Goal: Task Accomplishment & Management: Use online tool/utility

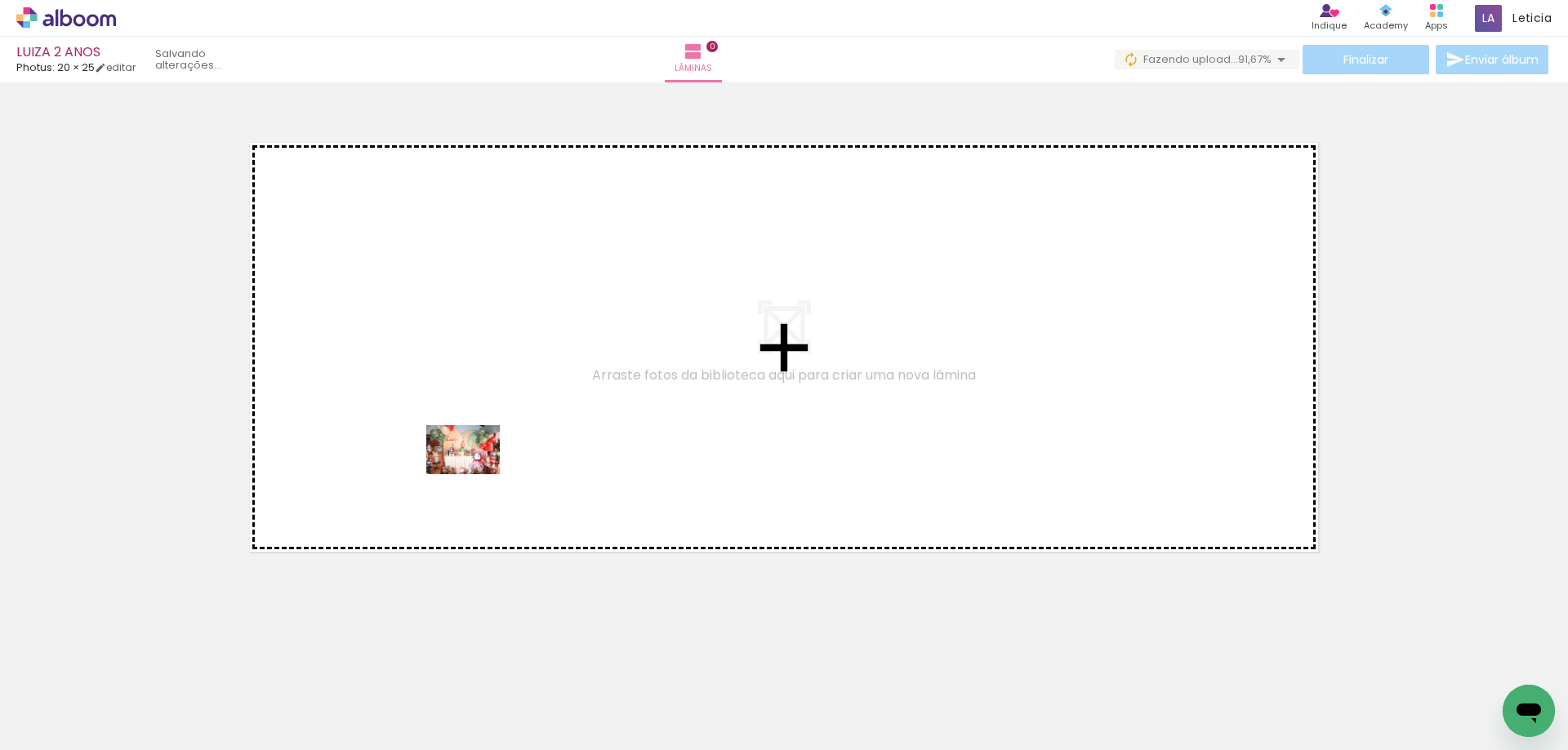
drag, startPoint x: 187, startPoint y: 706, endPoint x: 475, endPoint y: 475, distance: 369.2
click at [475, 475] on quentale-workspace at bounding box center [784, 375] width 1568 height 750
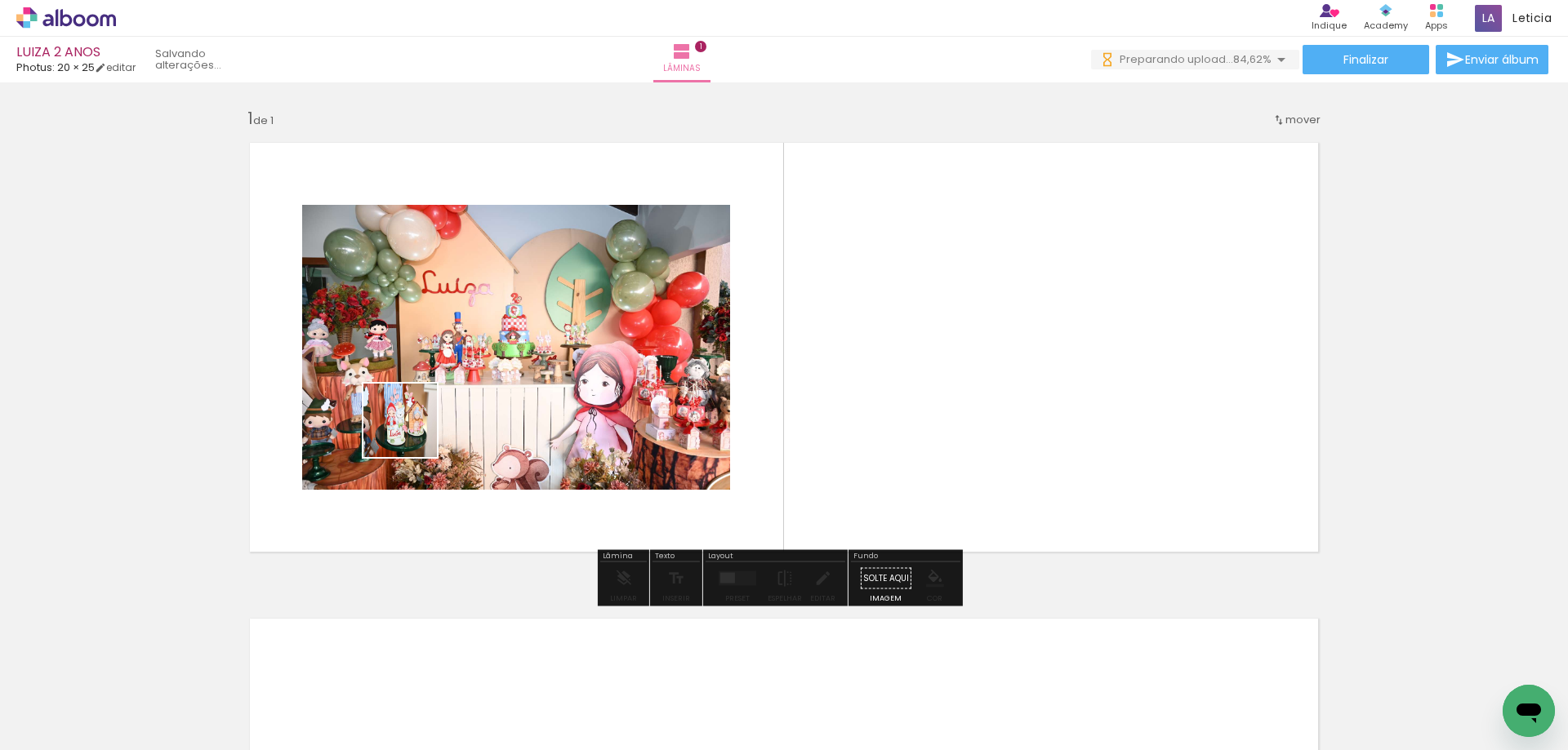
click at [412, 433] on quentale-workspace at bounding box center [784, 375] width 1568 height 750
drag, startPoint x: 268, startPoint y: 717, endPoint x: 347, endPoint y: 709, distance: 79.4
click at [392, 451] on quentale-workspace at bounding box center [784, 375] width 1568 height 750
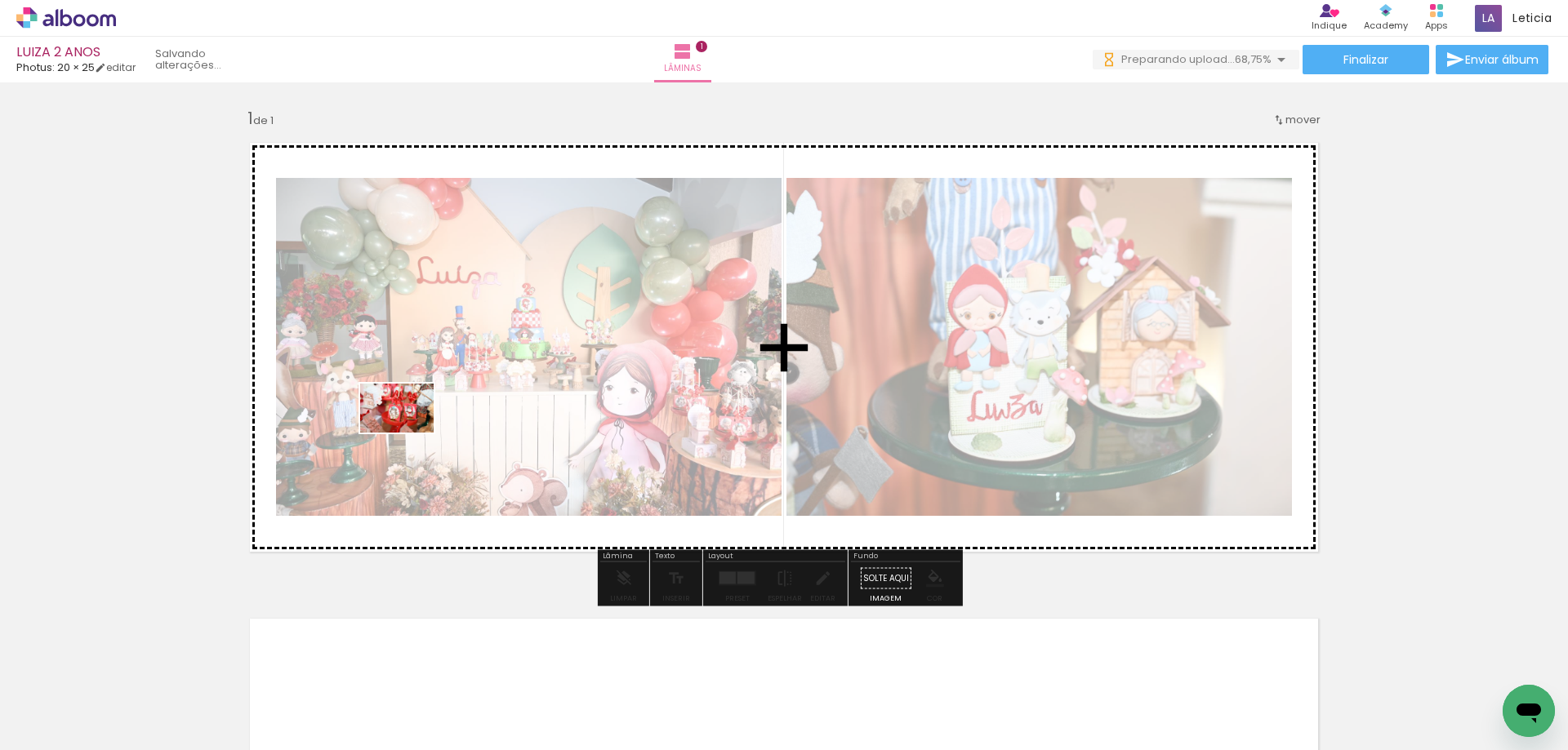
drag, startPoint x: 342, startPoint y: 713, endPoint x: 409, endPoint y: 433, distance: 287.9
click at [409, 433] on quentale-workspace at bounding box center [784, 375] width 1568 height 750
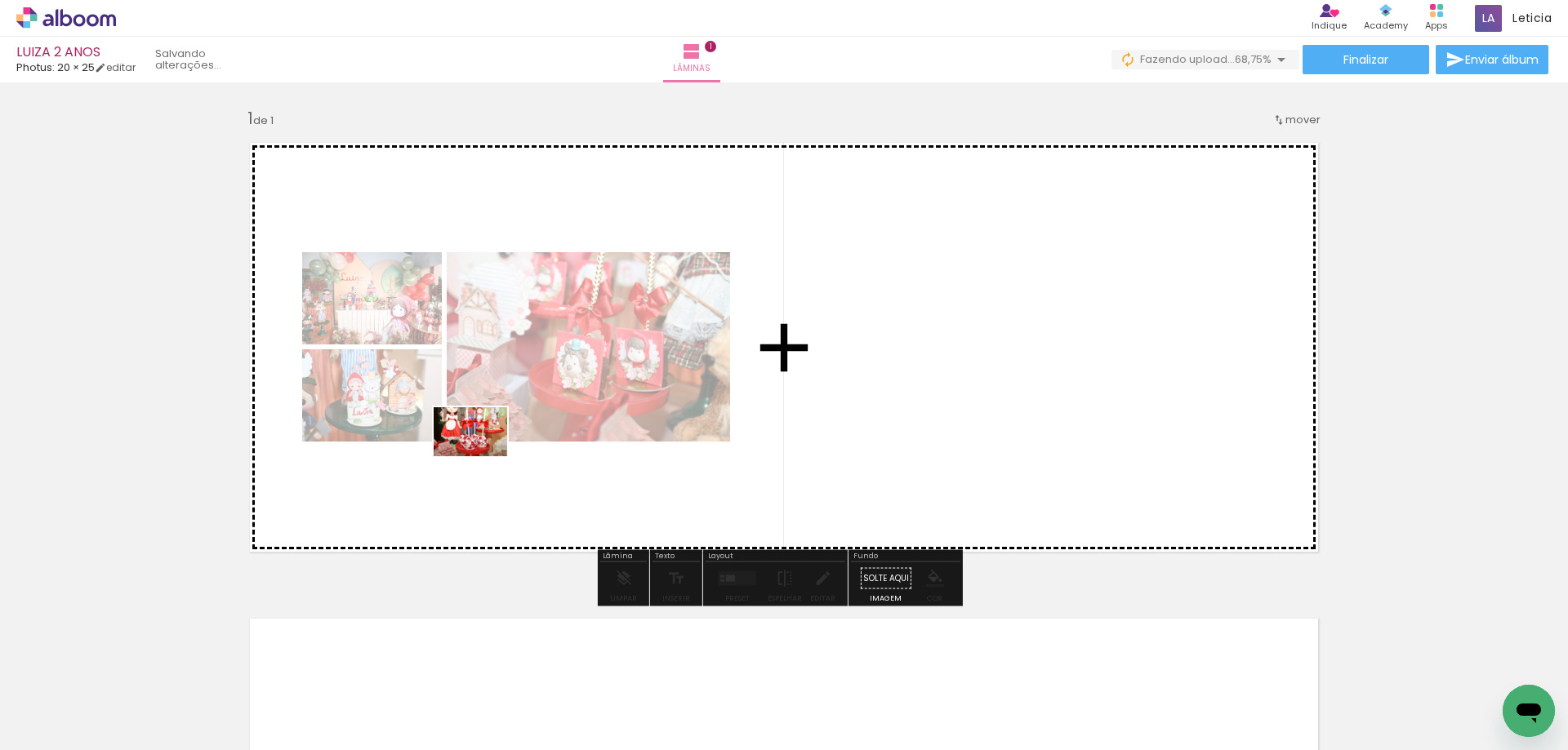
drag, startPoint x: 437, startPoint y: 718, endPoint x: 483, endPoint y: 457, distance: 265.0
click at [483, 457] on quentale-workspace at bounding box center [784, 375] width 1568 height 750
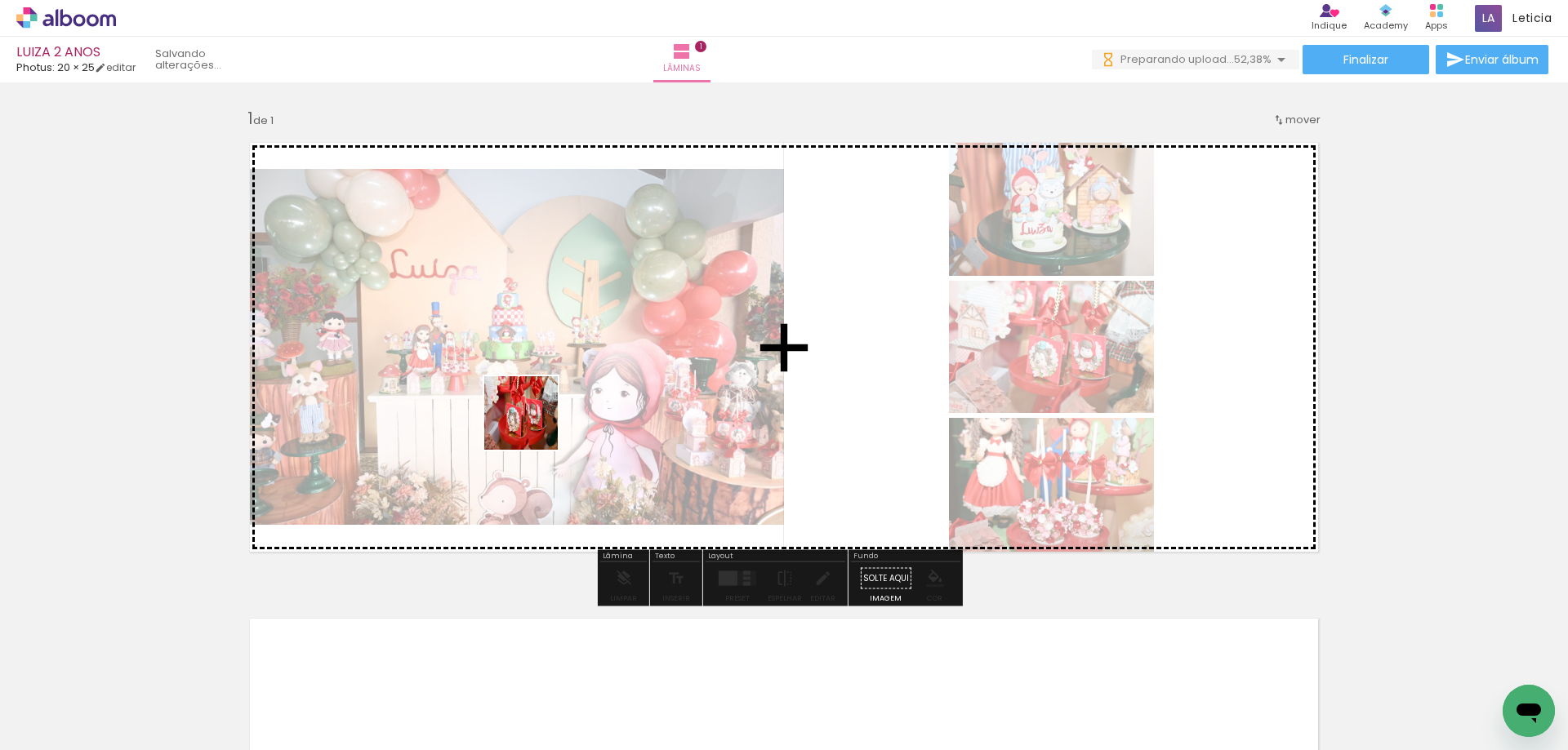
drag, startPoint x: 532, startPoint y: 695, endPoint x: 534, endPoint y: 425, distance: 270.0
click at [534, 425] on quentale-workspace at bounding box center [784, 375] width 1568 height 750
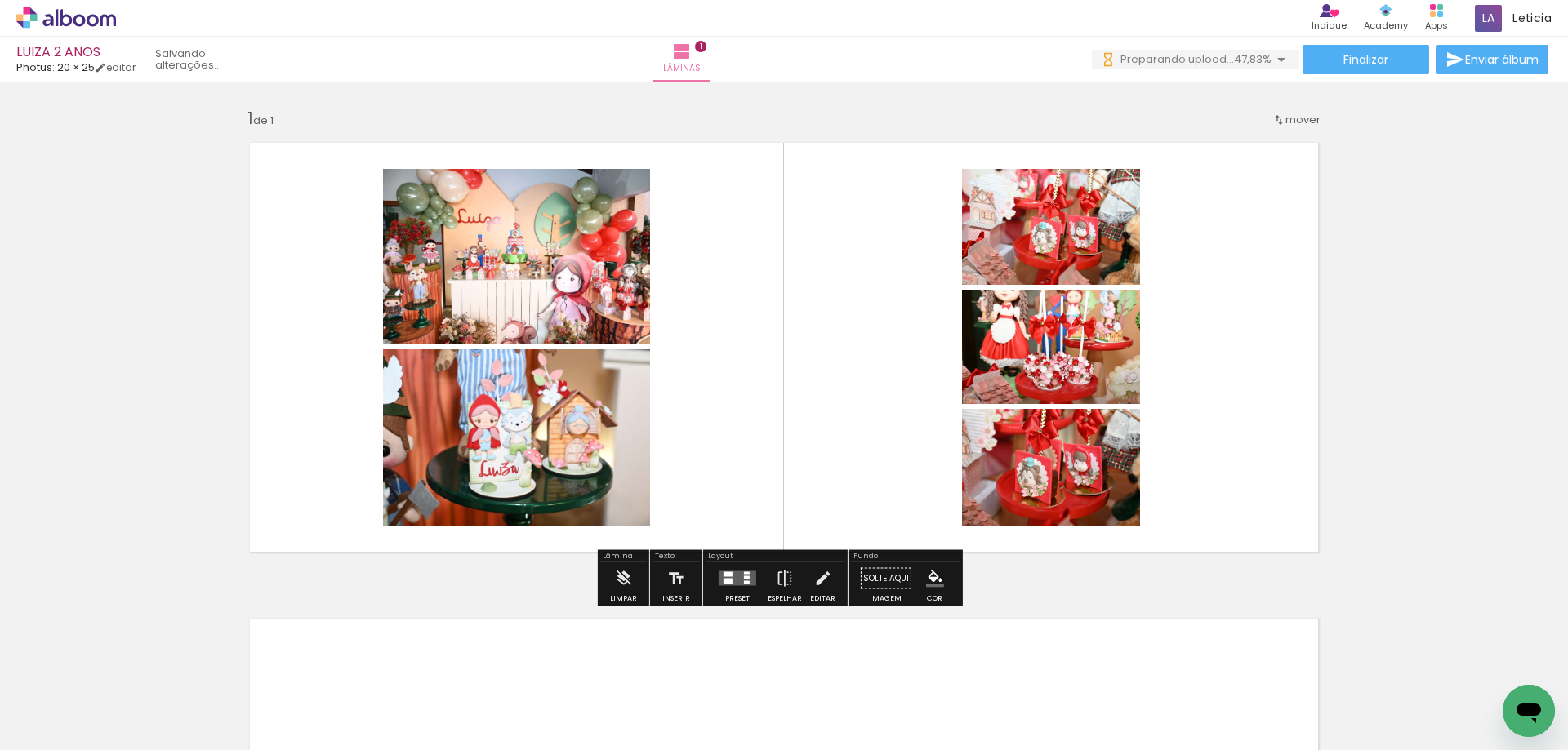
click at [739, 581] on quentale-layouter at bounding box center [737, 578] width 38 height 15
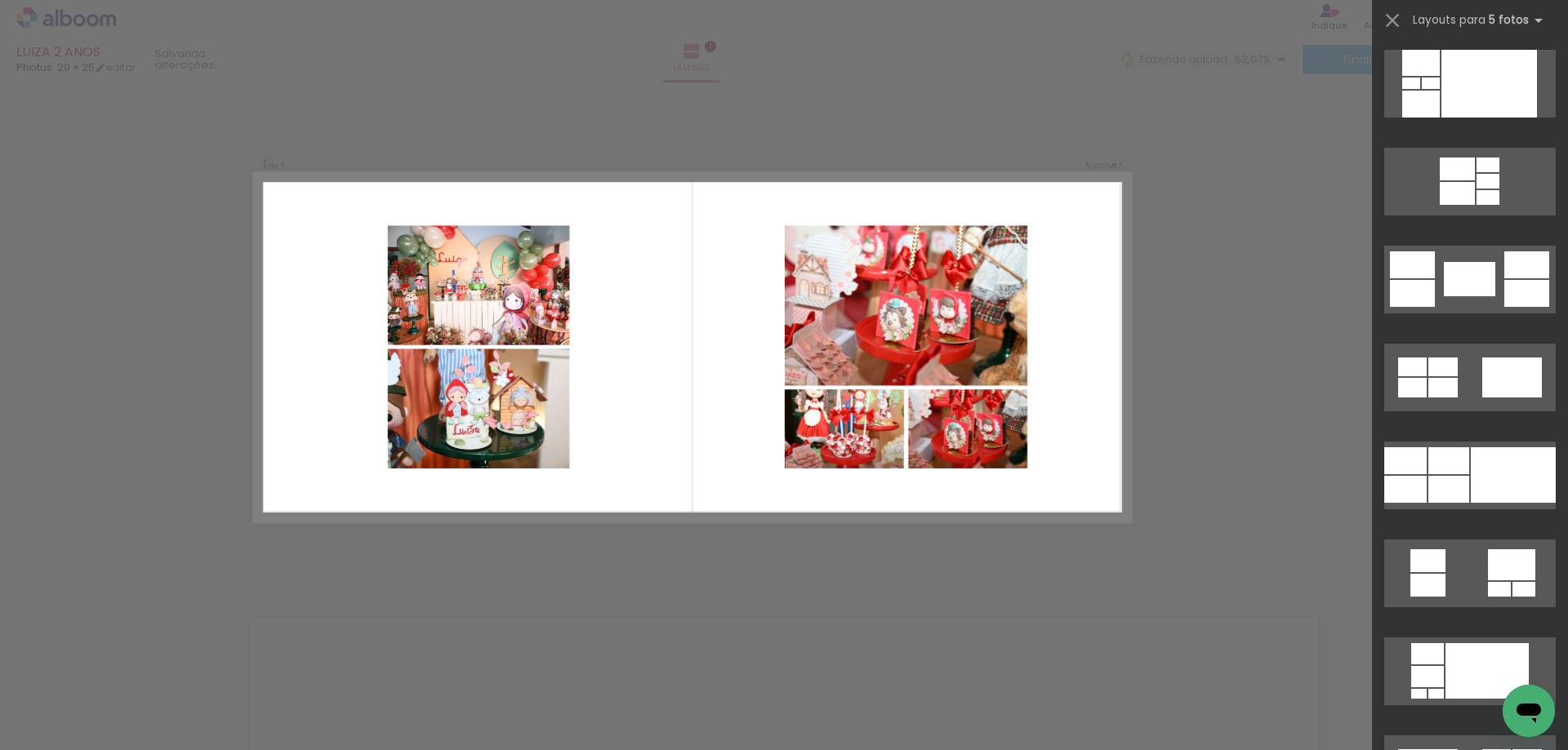
scroll to position [2694, 0]
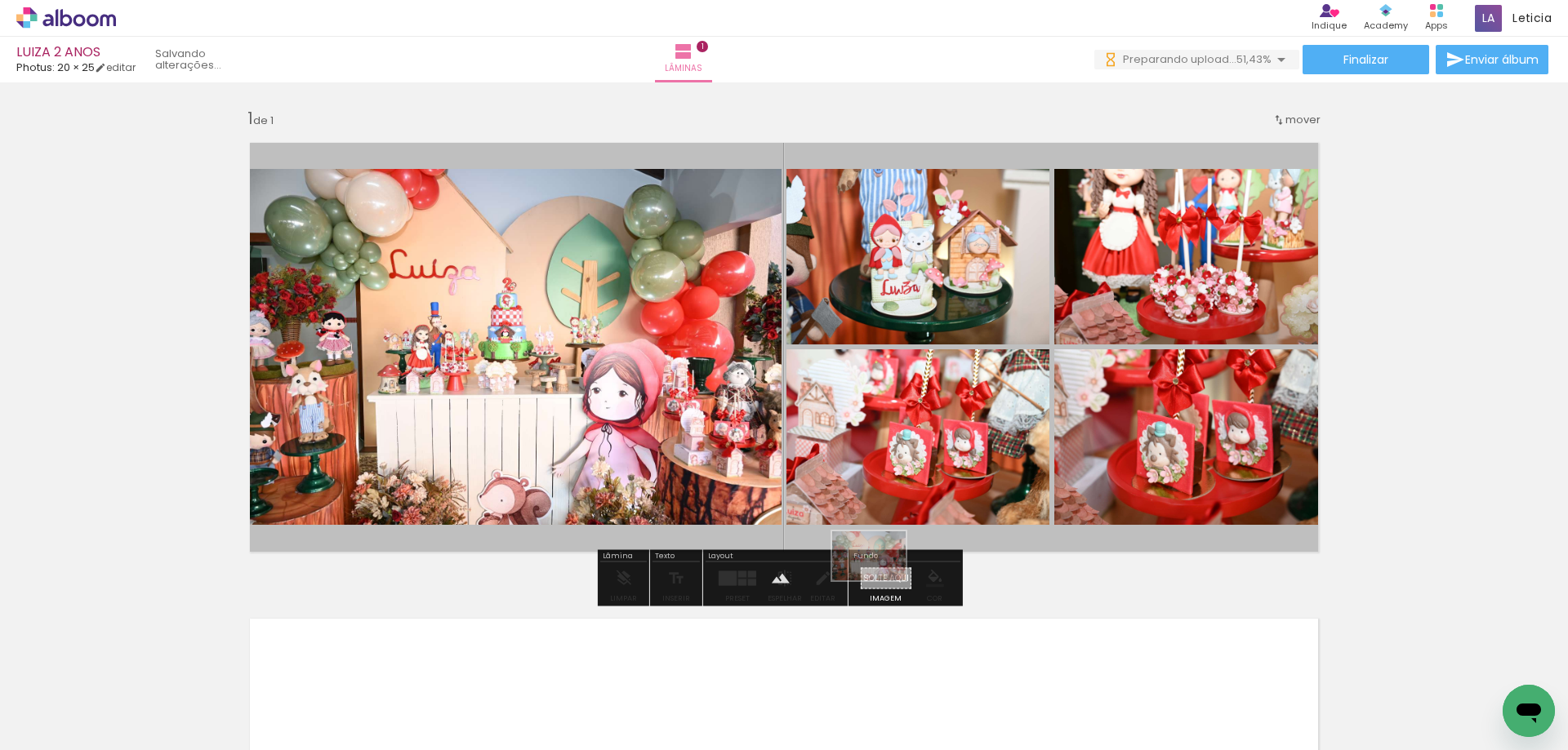
drag, startPoint x: 182, startPoint y: 709, endPoint x: 881, endPoint y: 580, distance: 710.8
click at [881, 580] on quentale-workspace at bounding box center [784, 375] width 1568 height 750
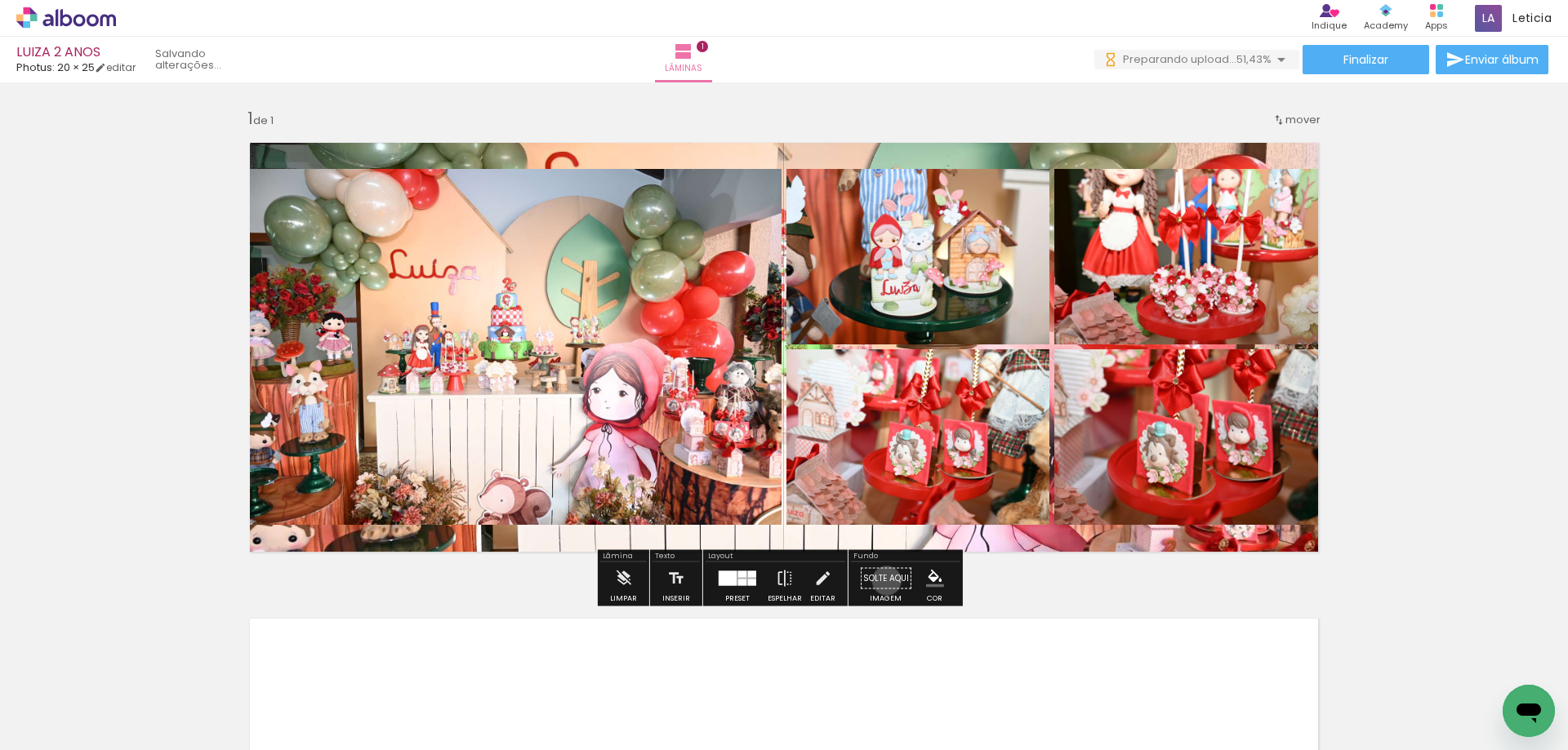
click at [881, 580] on paper-button "Solte aqui Imagem" at bounding box center [886, 583] width 59 height 42
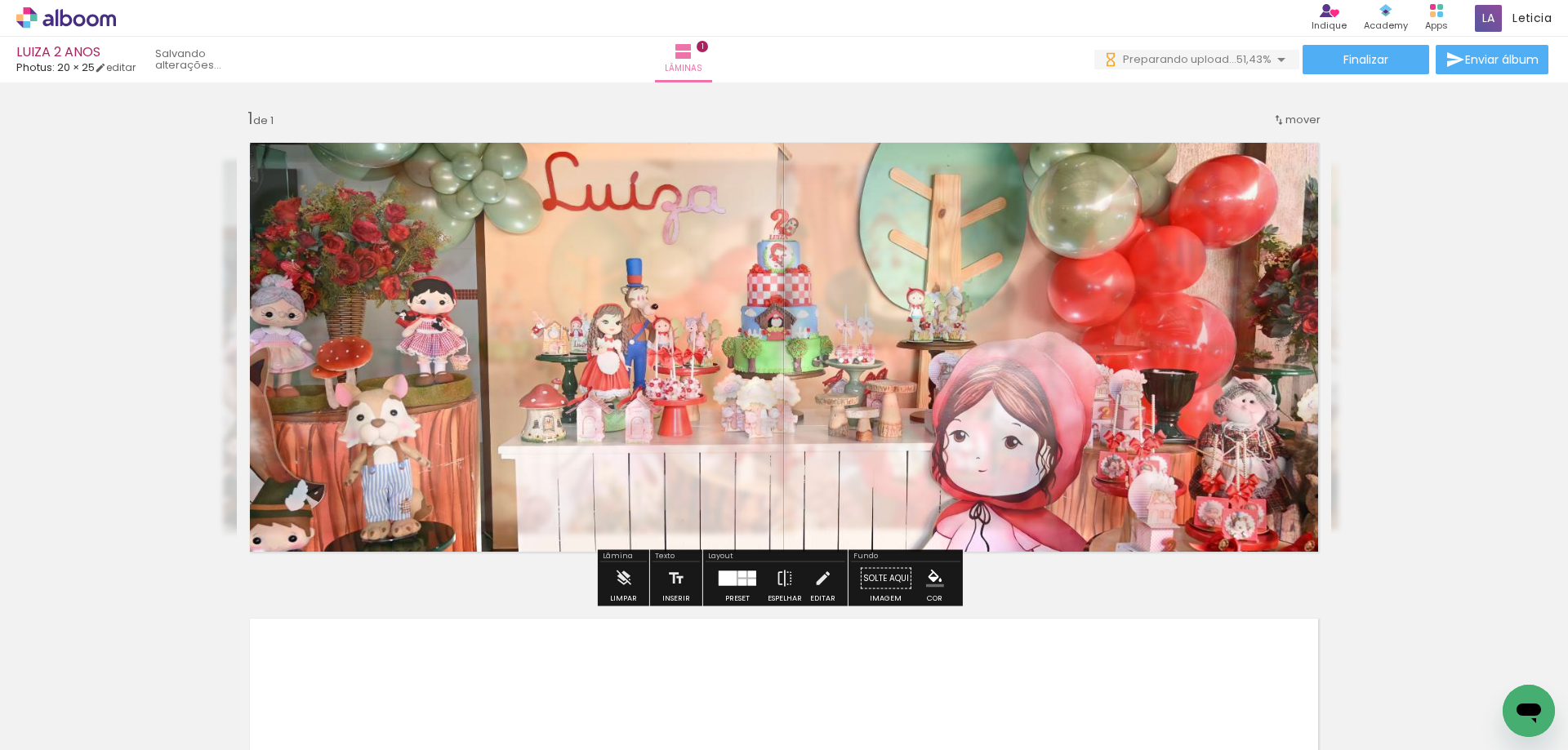
type paper-slider "45"
click at [435, 170] on div at bounding box center [446, 172] width 64 height 26
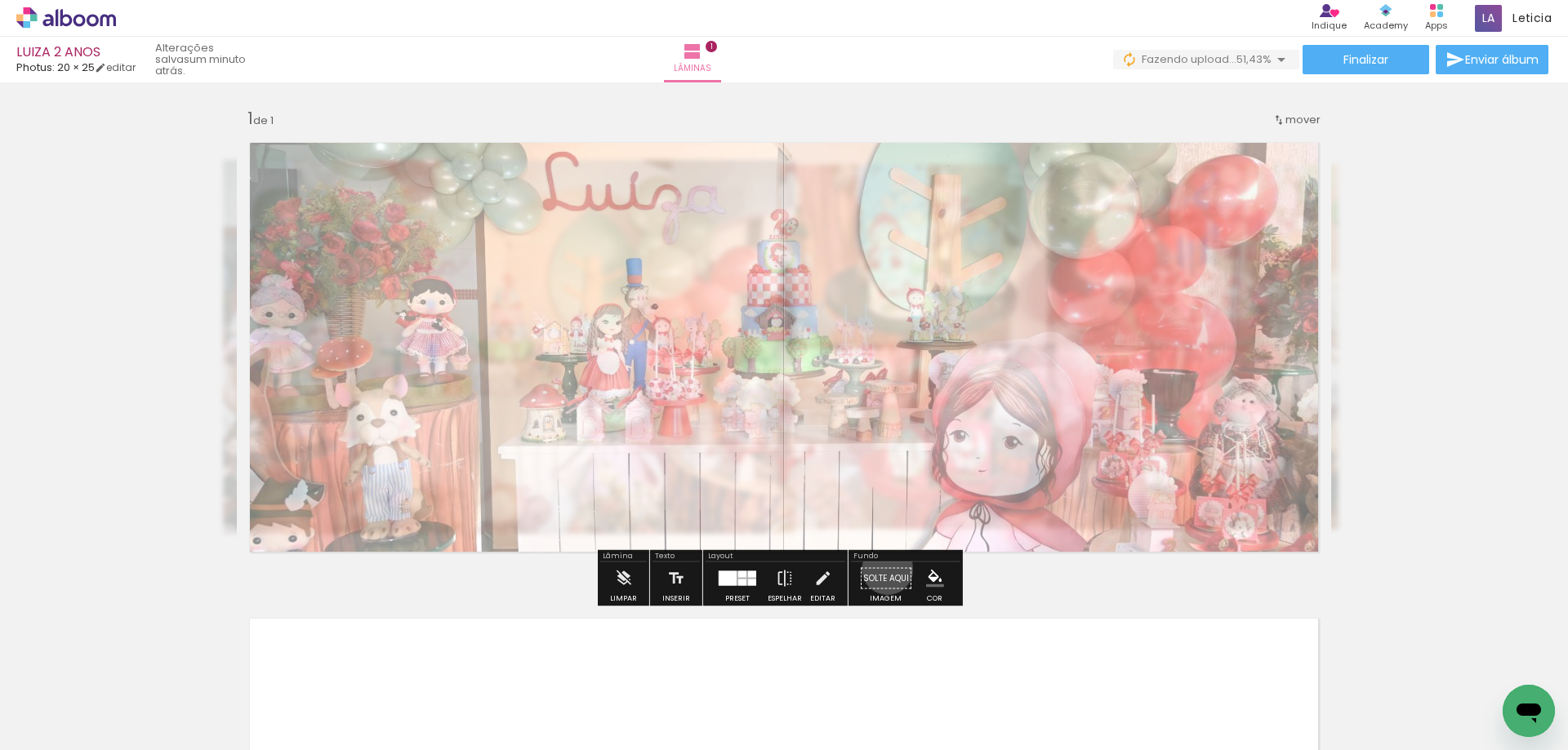
click at [882, 569] on paper-button "Solte aqui Imagem" at bounding box center [886, 583] width 59 height 42
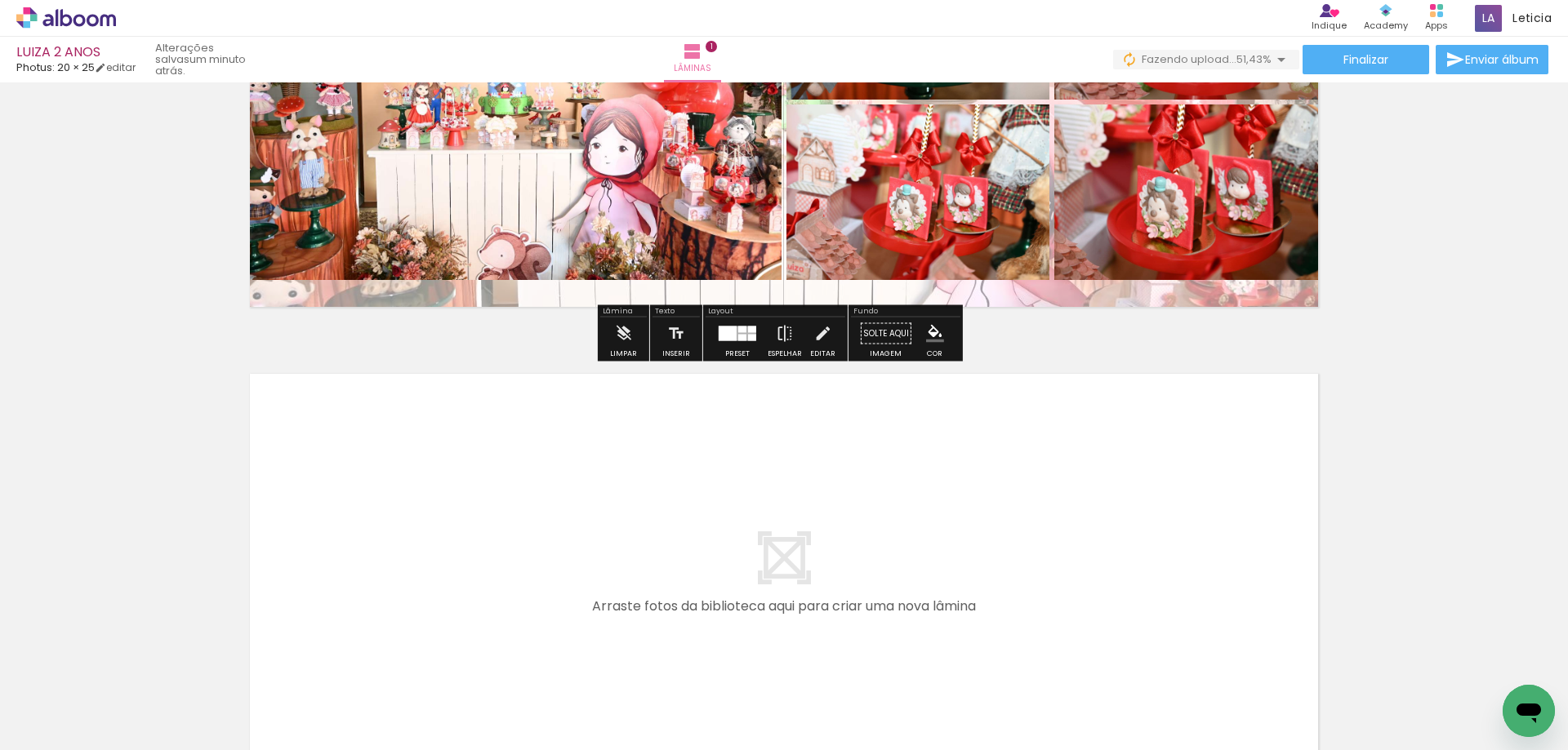
scroll to position [450, 0]
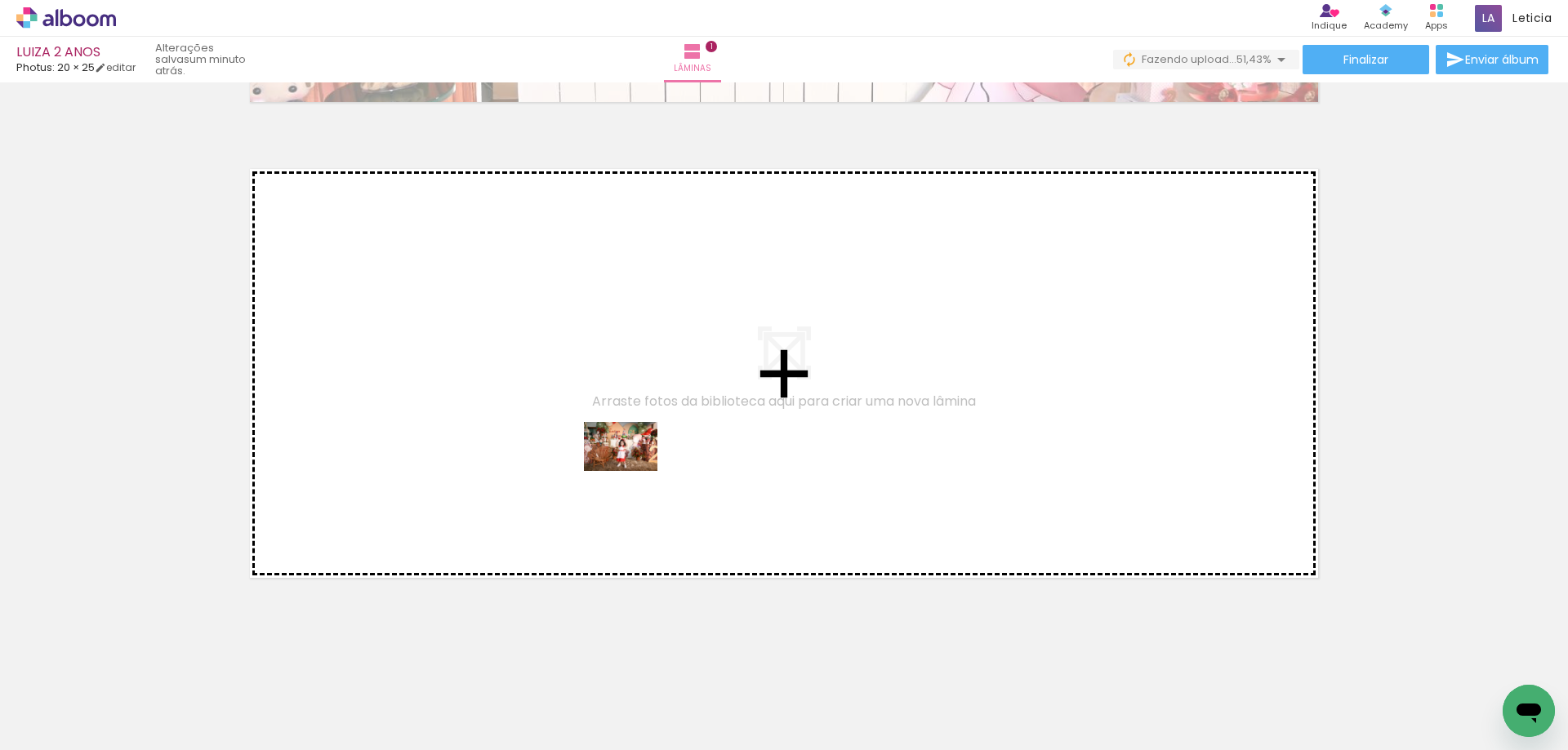
drag, startPoint x: 722, startPoint y: 709, endPoint x: 632, endPoint y: 471, distance: 254.4
click at [632, 471] on quentale-workspace at bounding box center [784, 375] width 1568 height 750
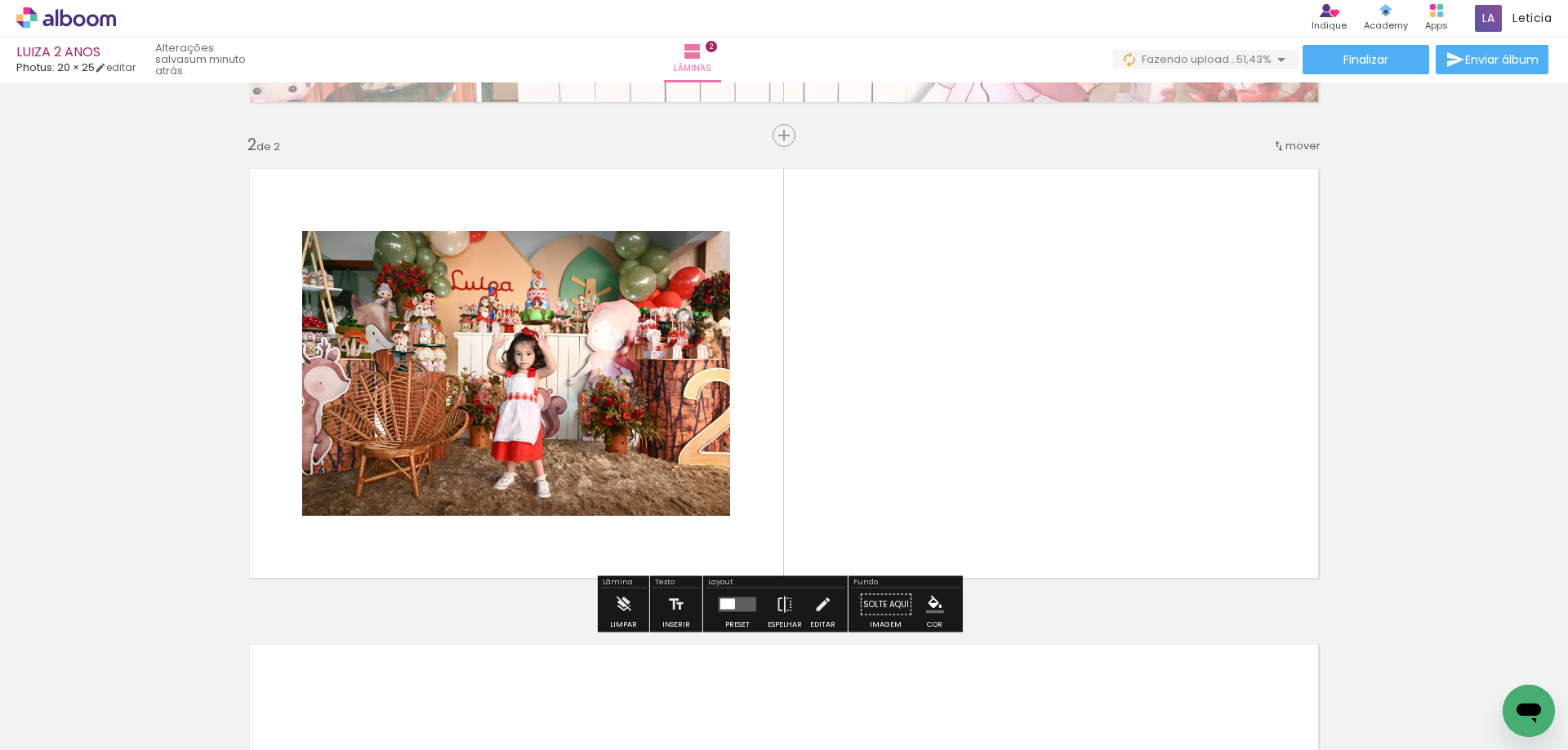
scroll to position [458, 0]
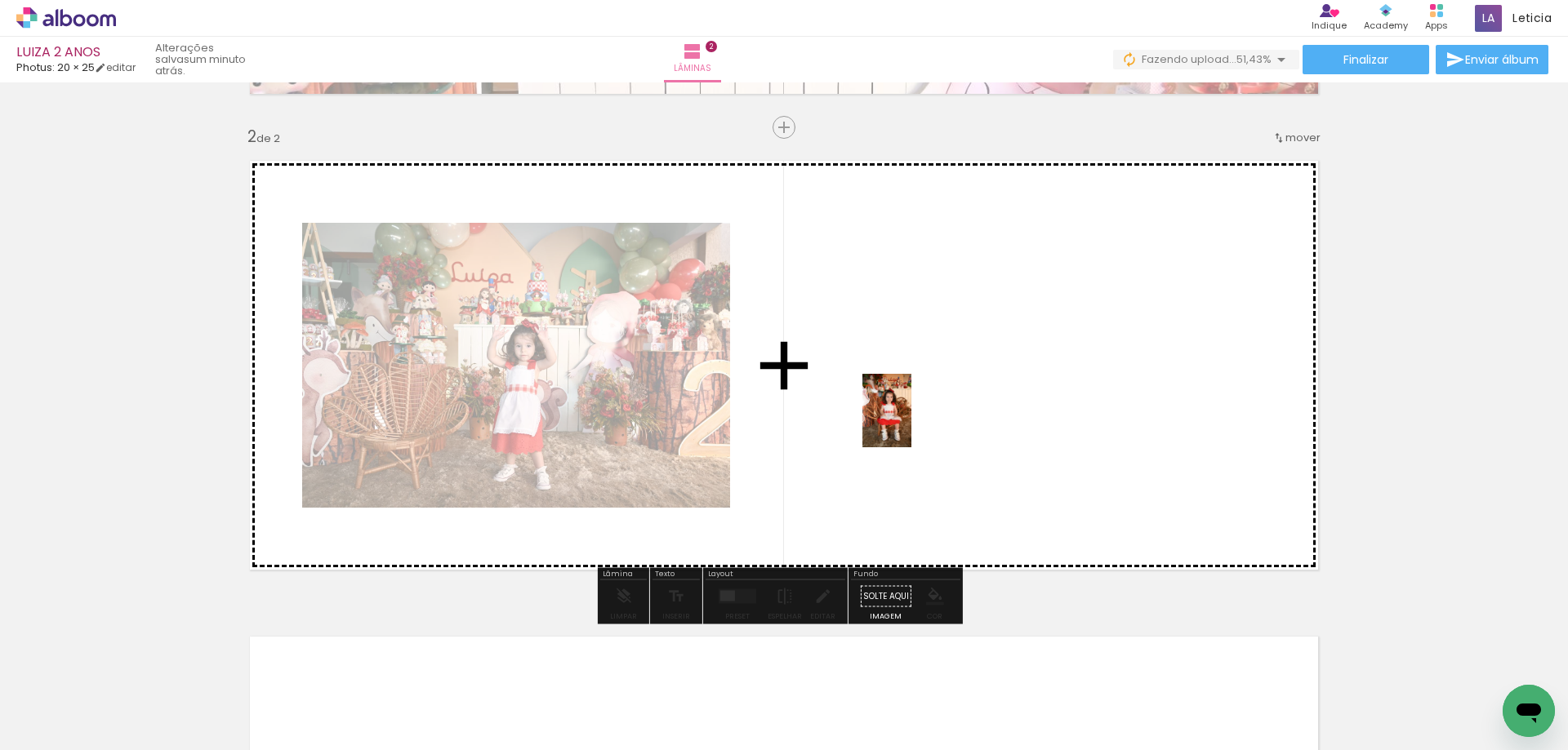
drag, startPoint x: 620, startPoint y: 709, endPoint x: 912, endPoint y: 423, distance: 408.7
click at [912, 423] on quentale-workspace at bounding box center [784, 375] width 1568 height 750
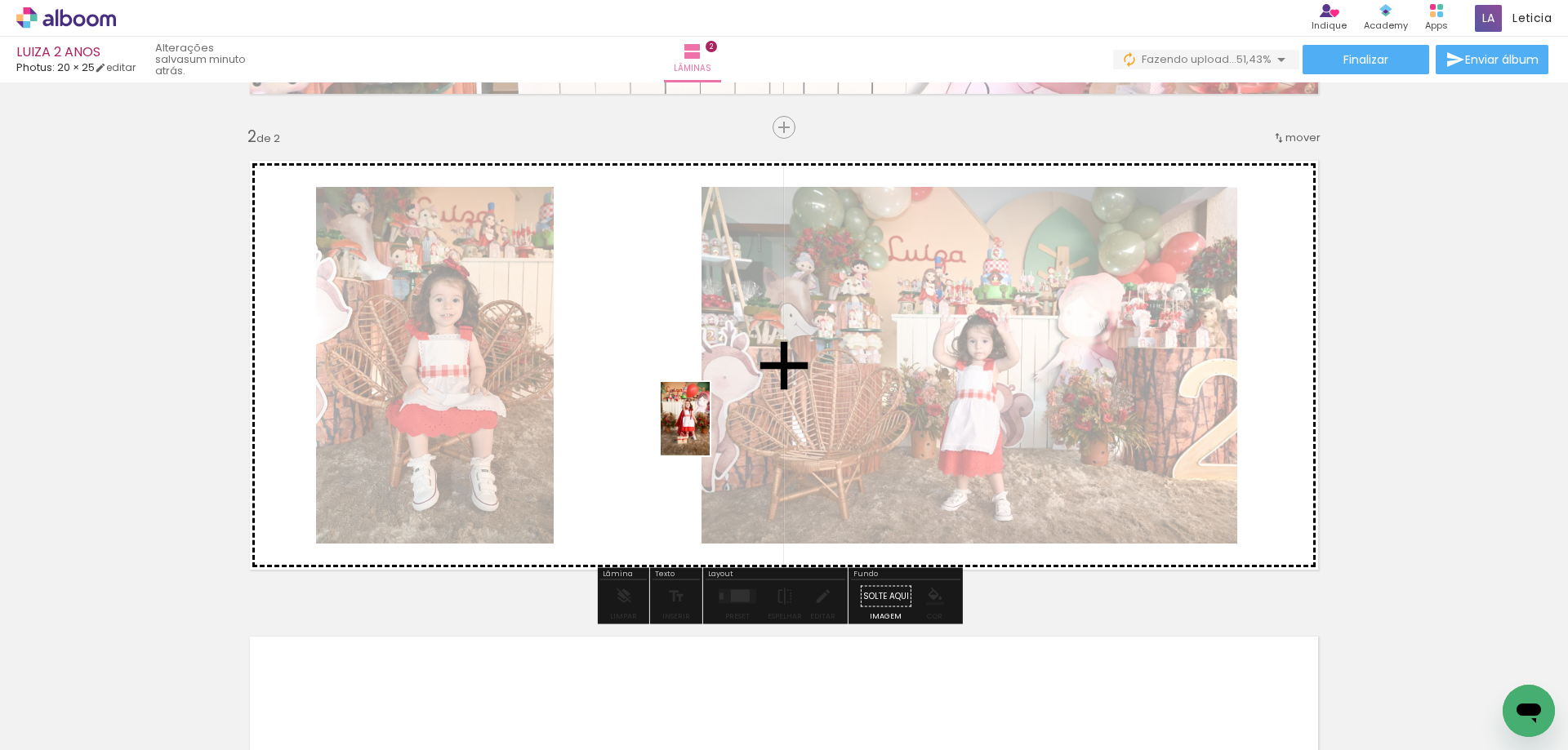
drag, startPoint x: 814, startPoint y: 713, endPoint x: 743, endPoint y: 471, distance: 252.2
click at [709, 430] on quentale-workspace at bounding box center [784, 375] width 1568 height 750
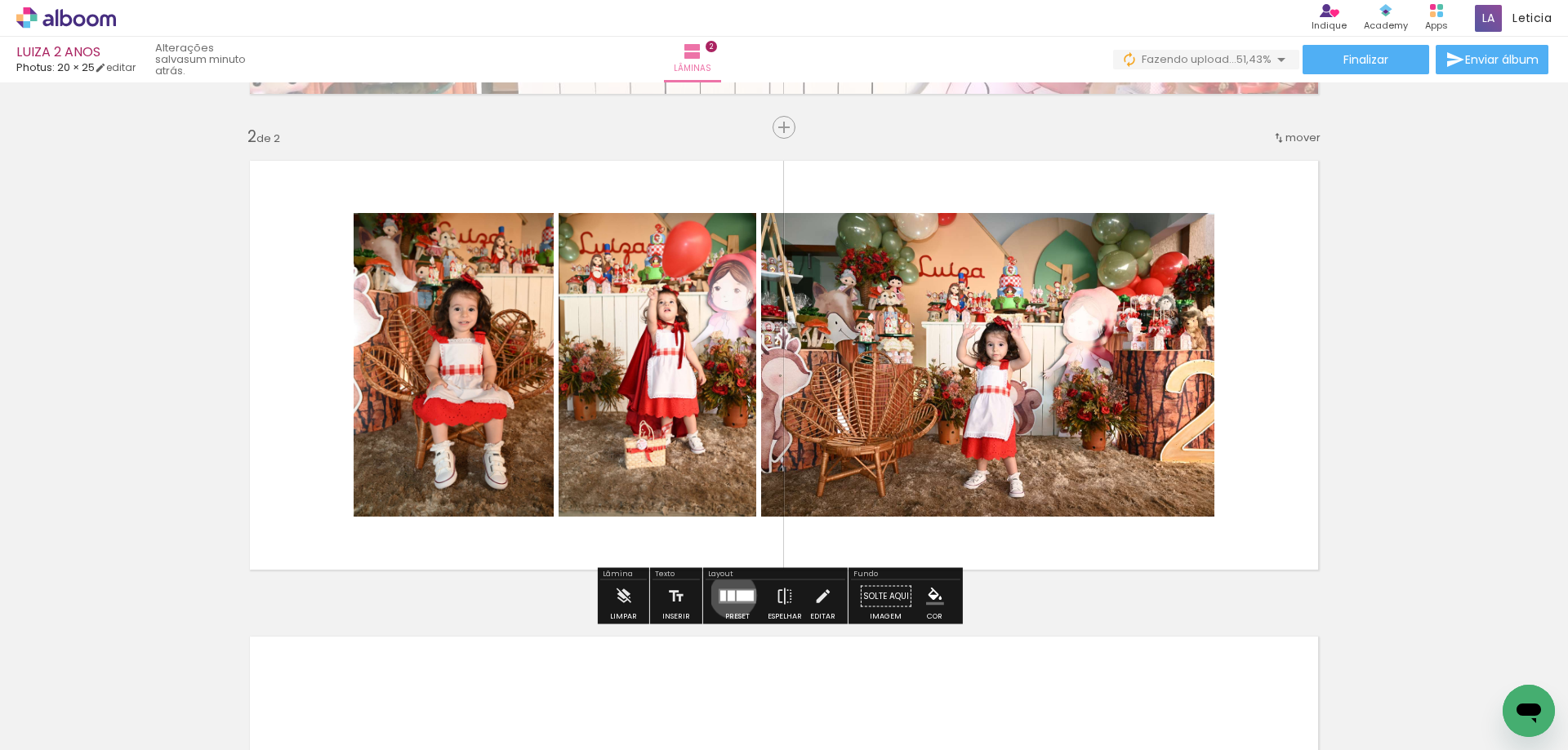
click at [729, 595] on div at bounding box center [730, 596] width 7 height 11
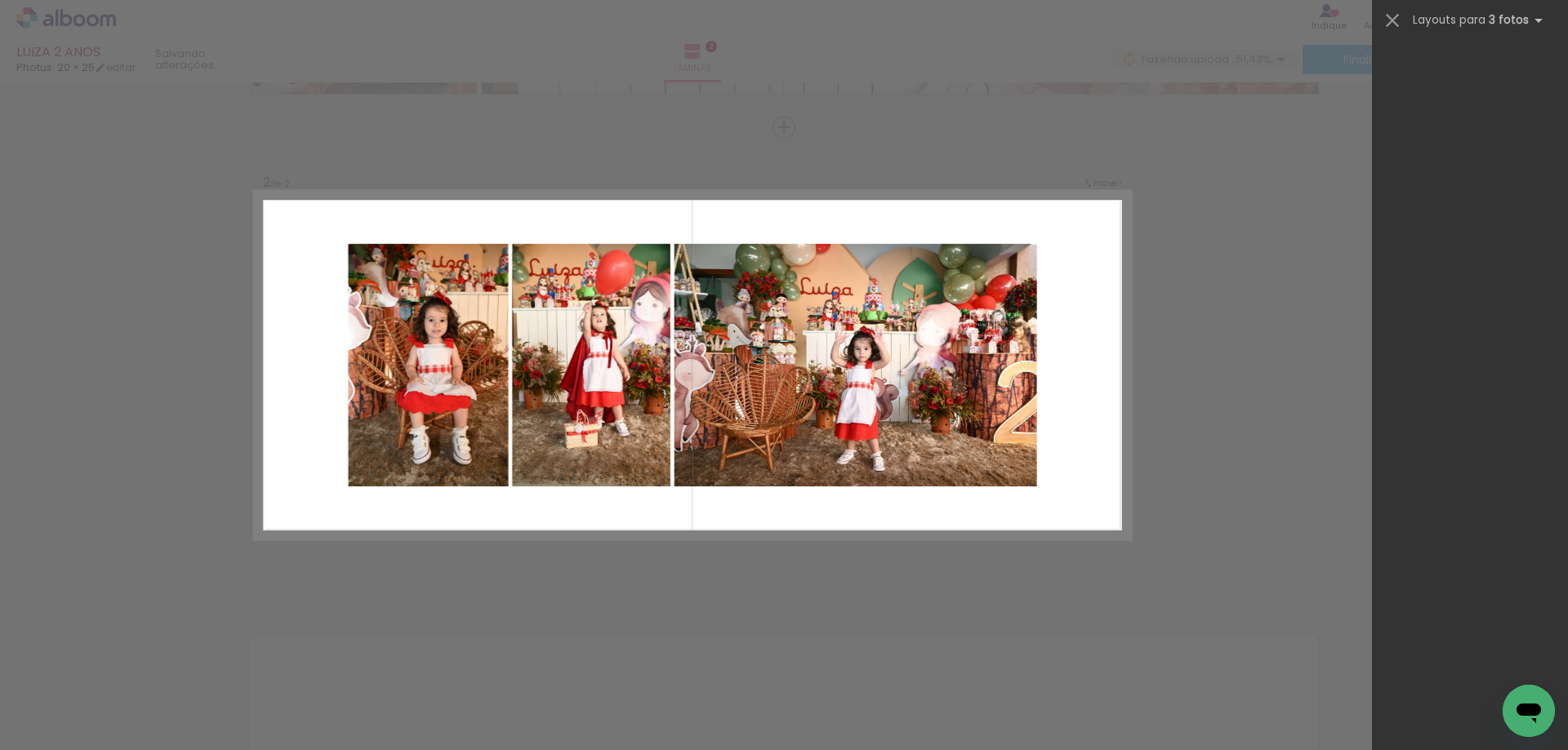
scroll to position [0, 0]
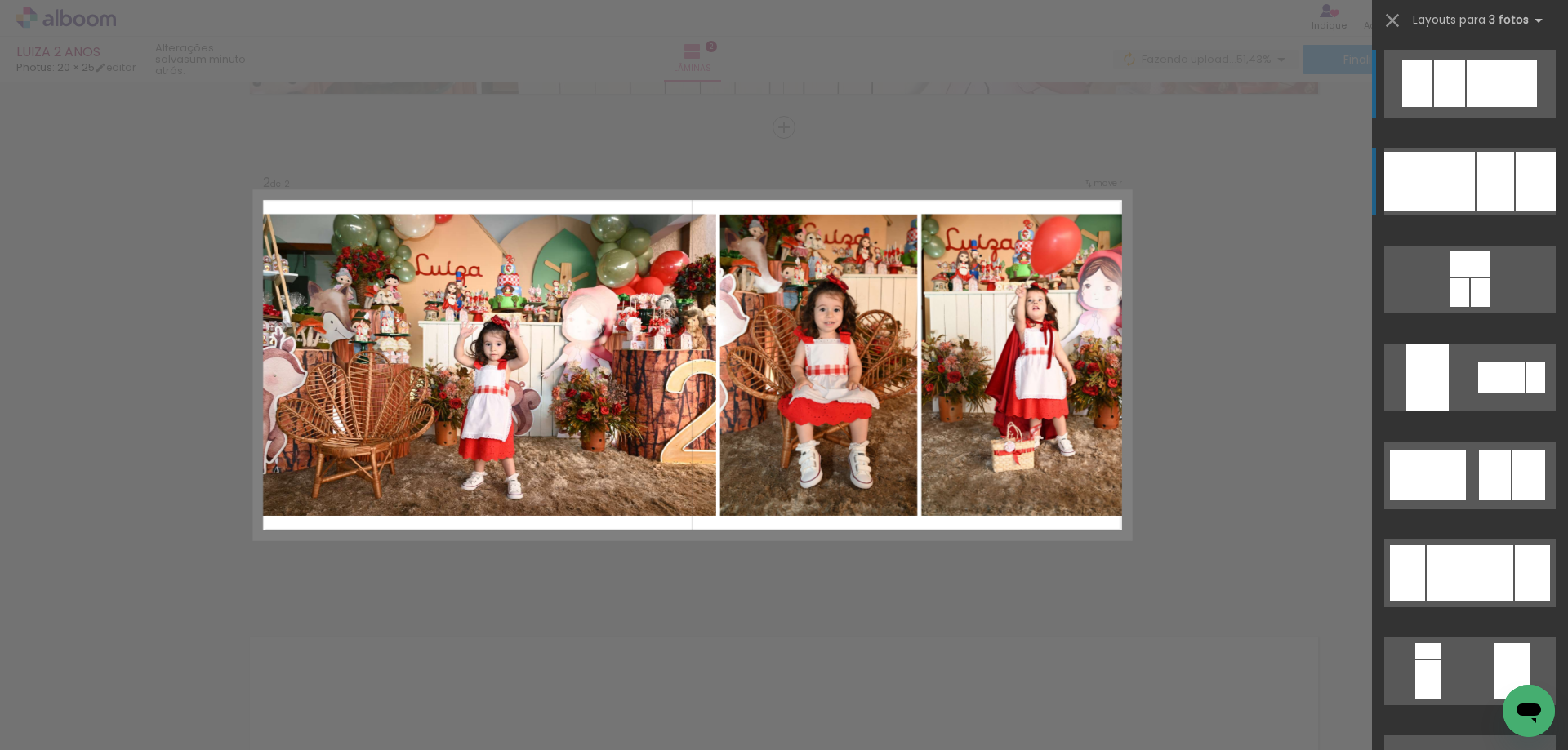
click at [1521, 177] on div at bounding box center [1535, 181] width 40 height 59
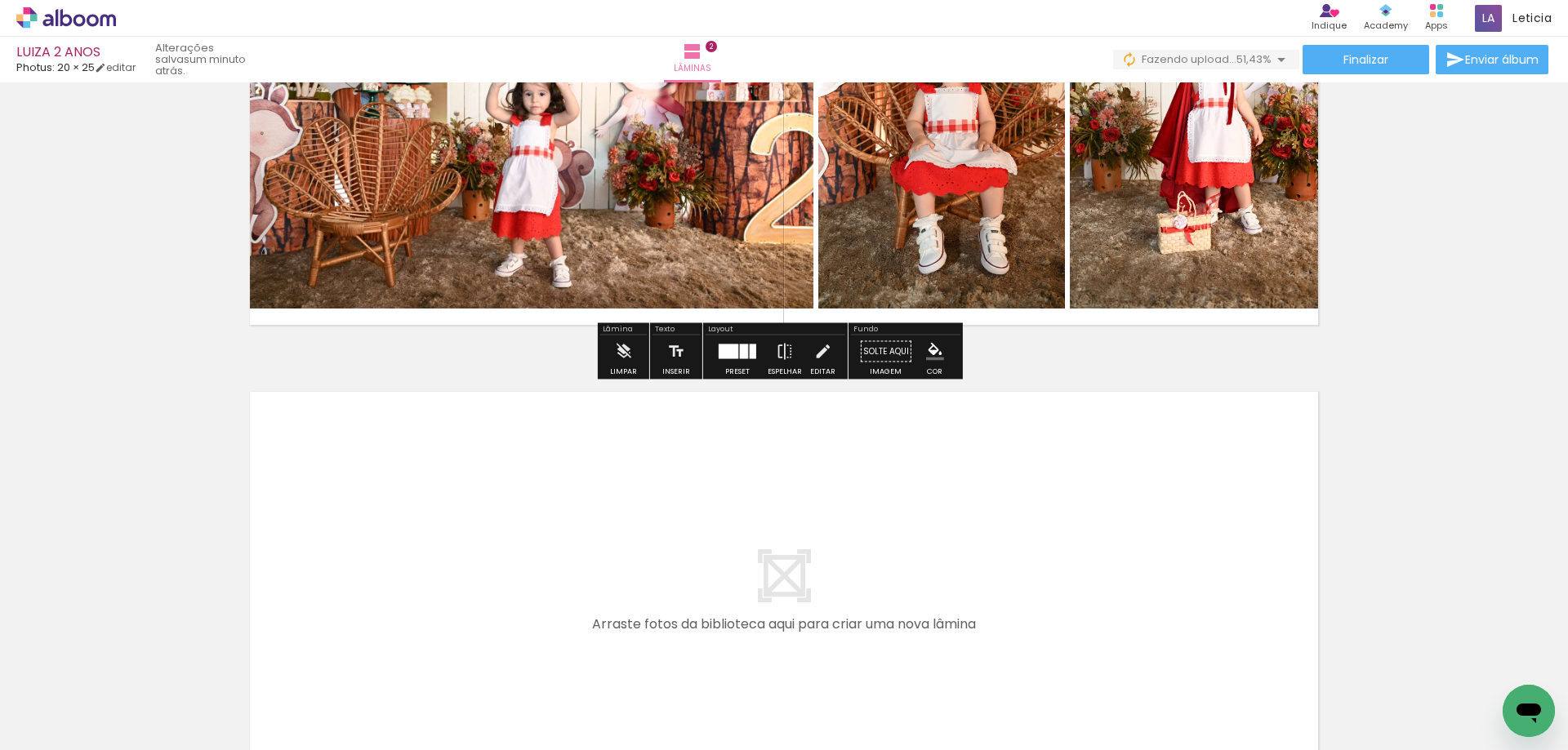
scroll to position [785, 0]
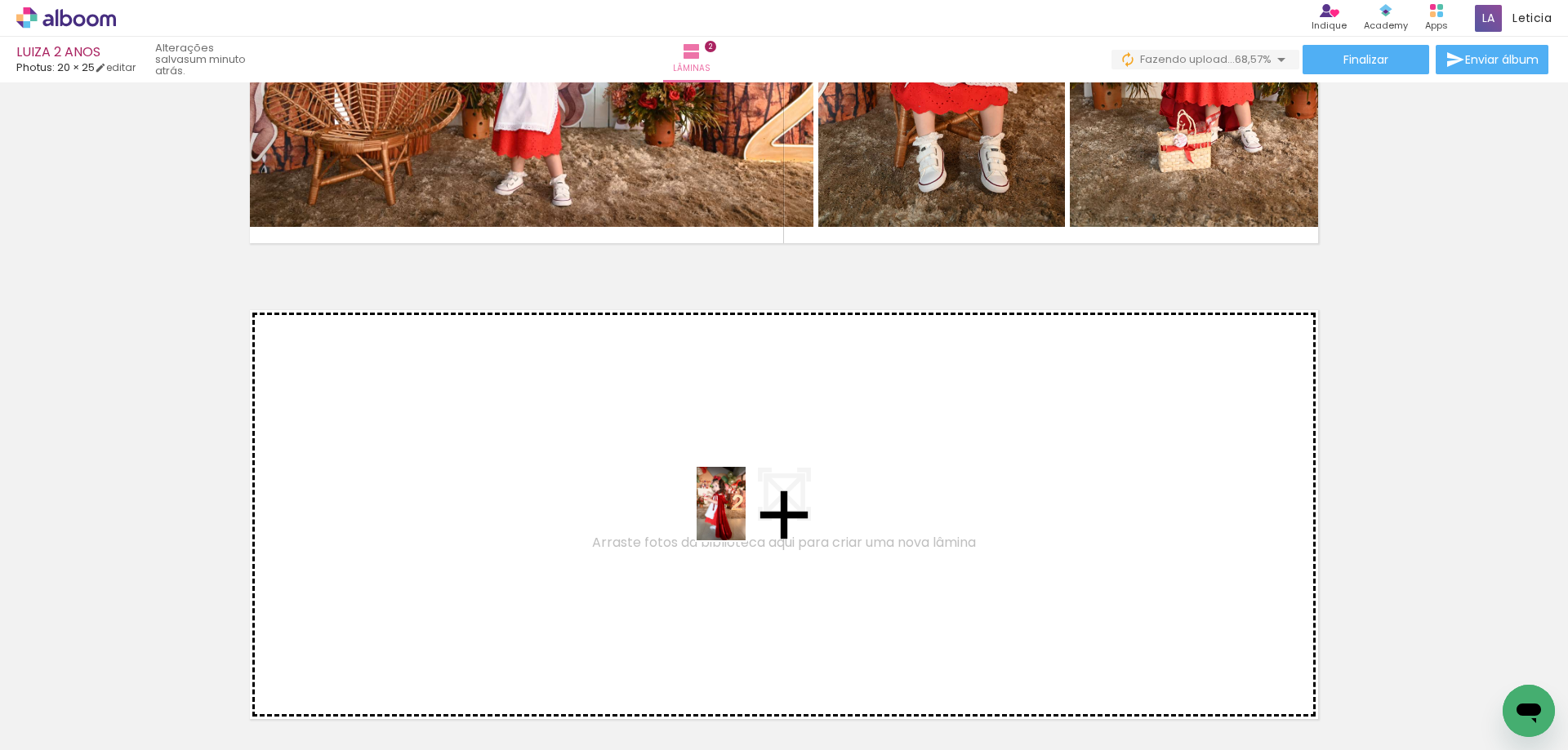
drag, startPoint x: 905, startPoint y: 713, endPoint x: 745, endPoint y: 516, distance: 253.8
click at [745, 516] on quentale-workspace at bounding box center [784, 375] width 1568 height 750
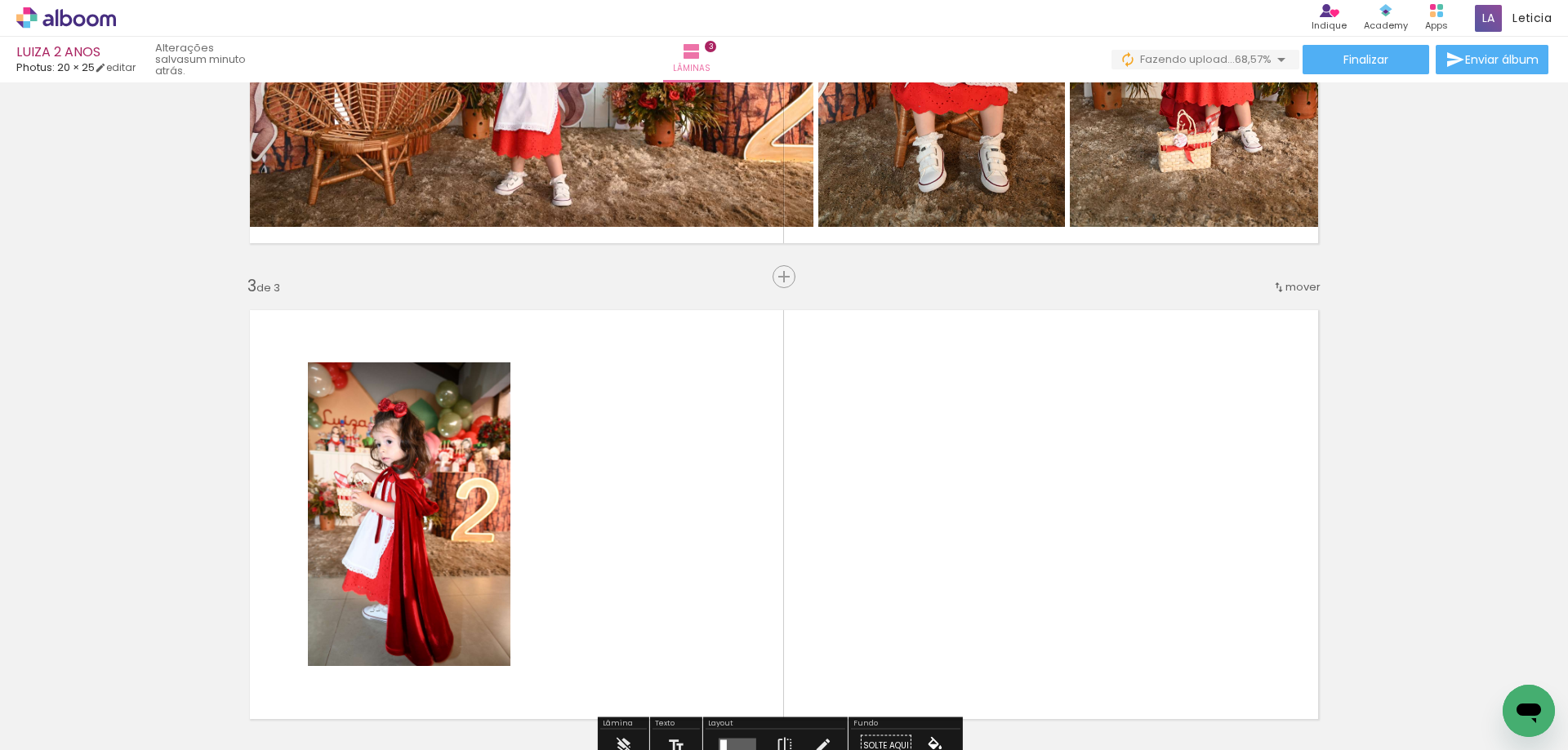
scroll to position [934, 0]
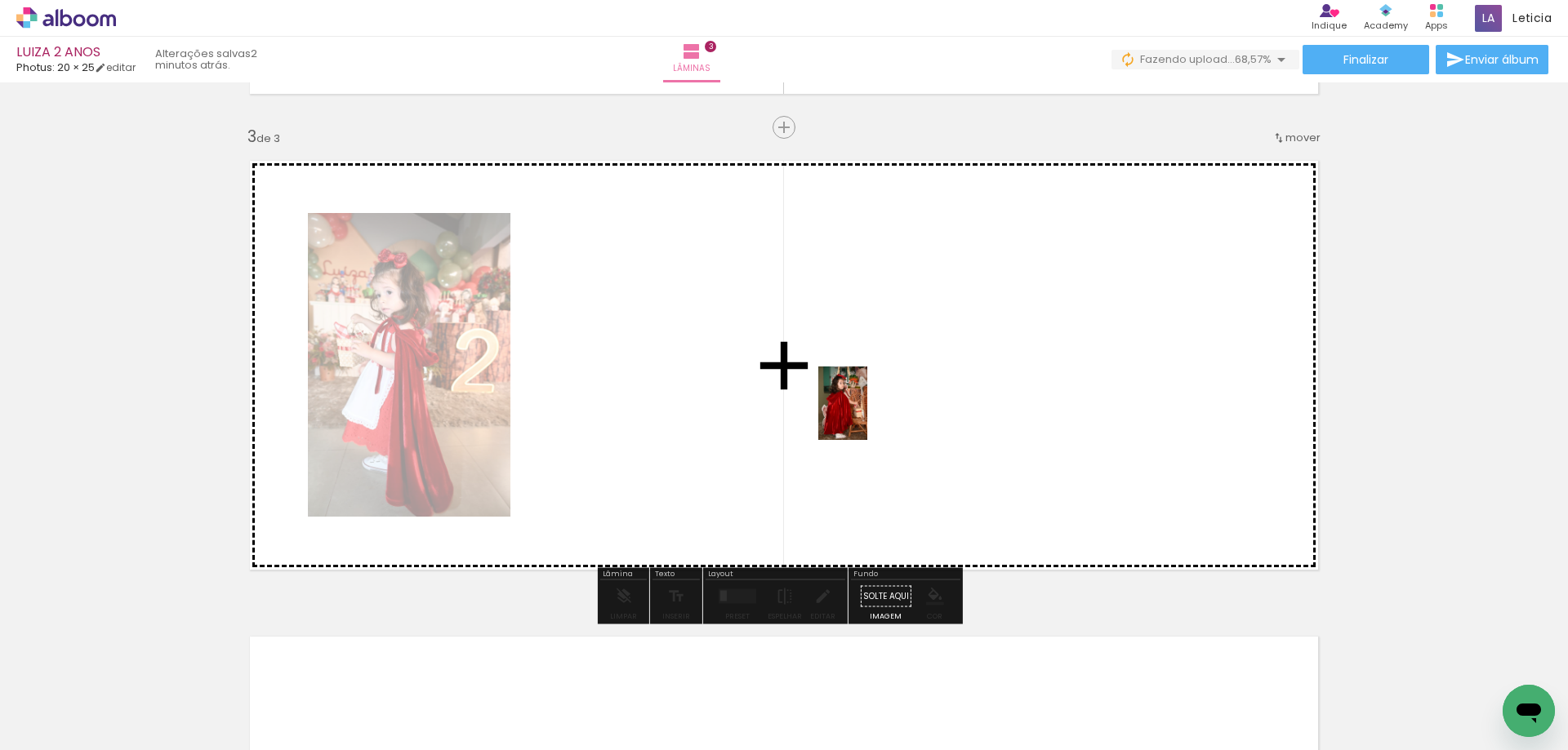
drag, startPoint x: 995, startPoint y: 711, endPoint x: 867, endPoint y: 416, distance: 321.6
click at [867, 416] on quentale-workspace at bounding box center [784, 375] width 1568 height 750
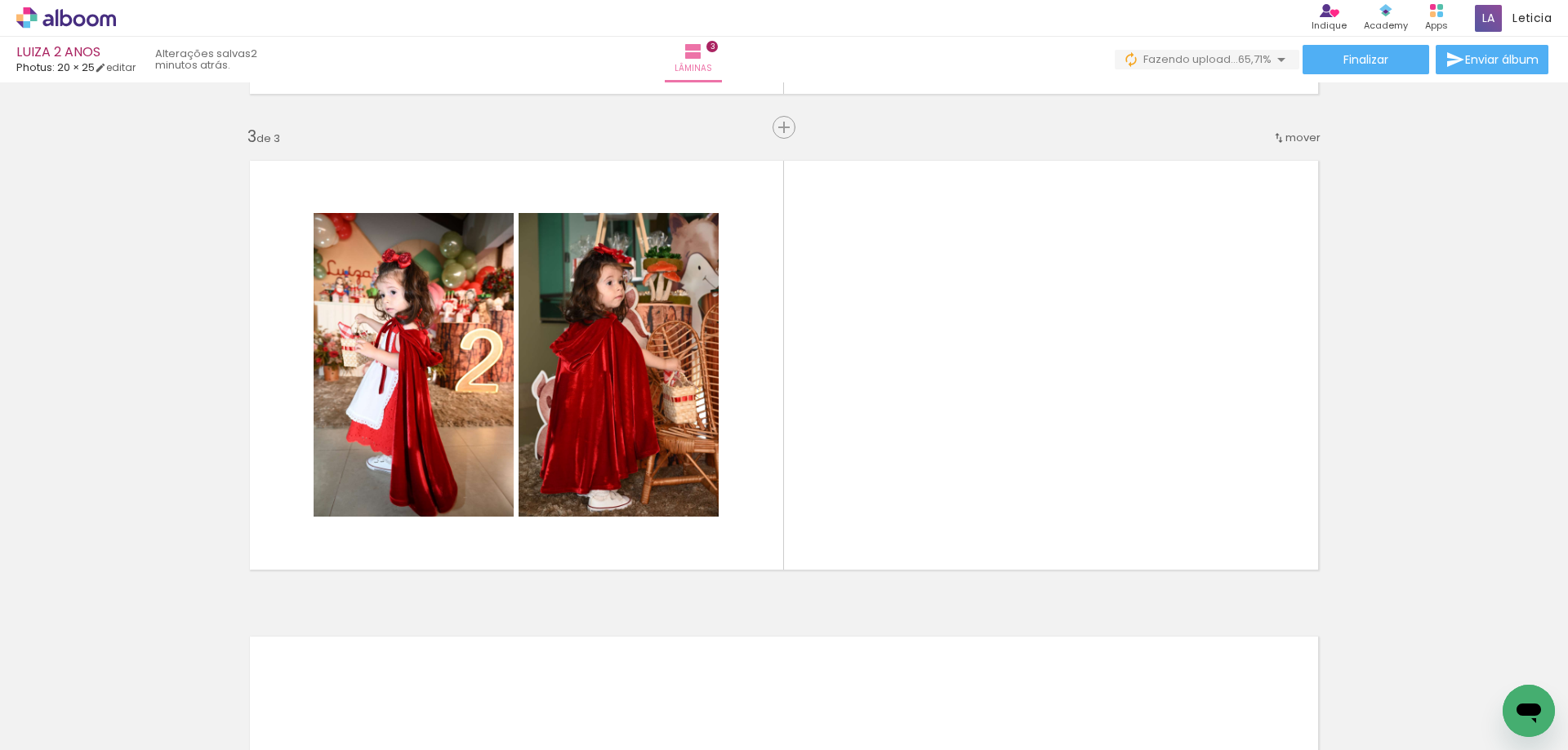
scroll to position [0, 1493]
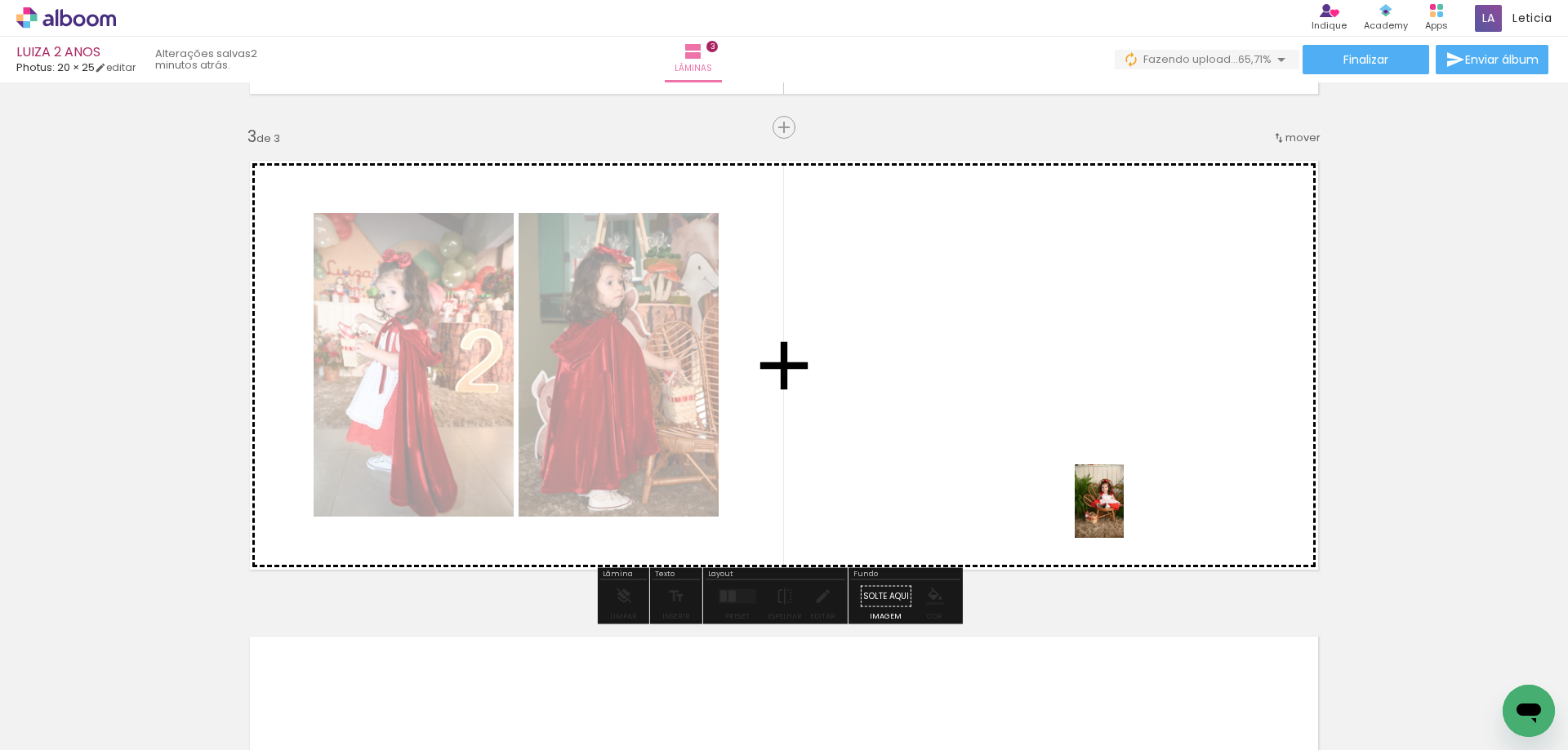
drag, startPoint x: 1236, startPoint y: 702, endPoint x: 1120, endPoint y: 502, distance: 231.2
click at [1120, 502] on quentale-workspace at bounding box center [784, 375] width 1568 height 750
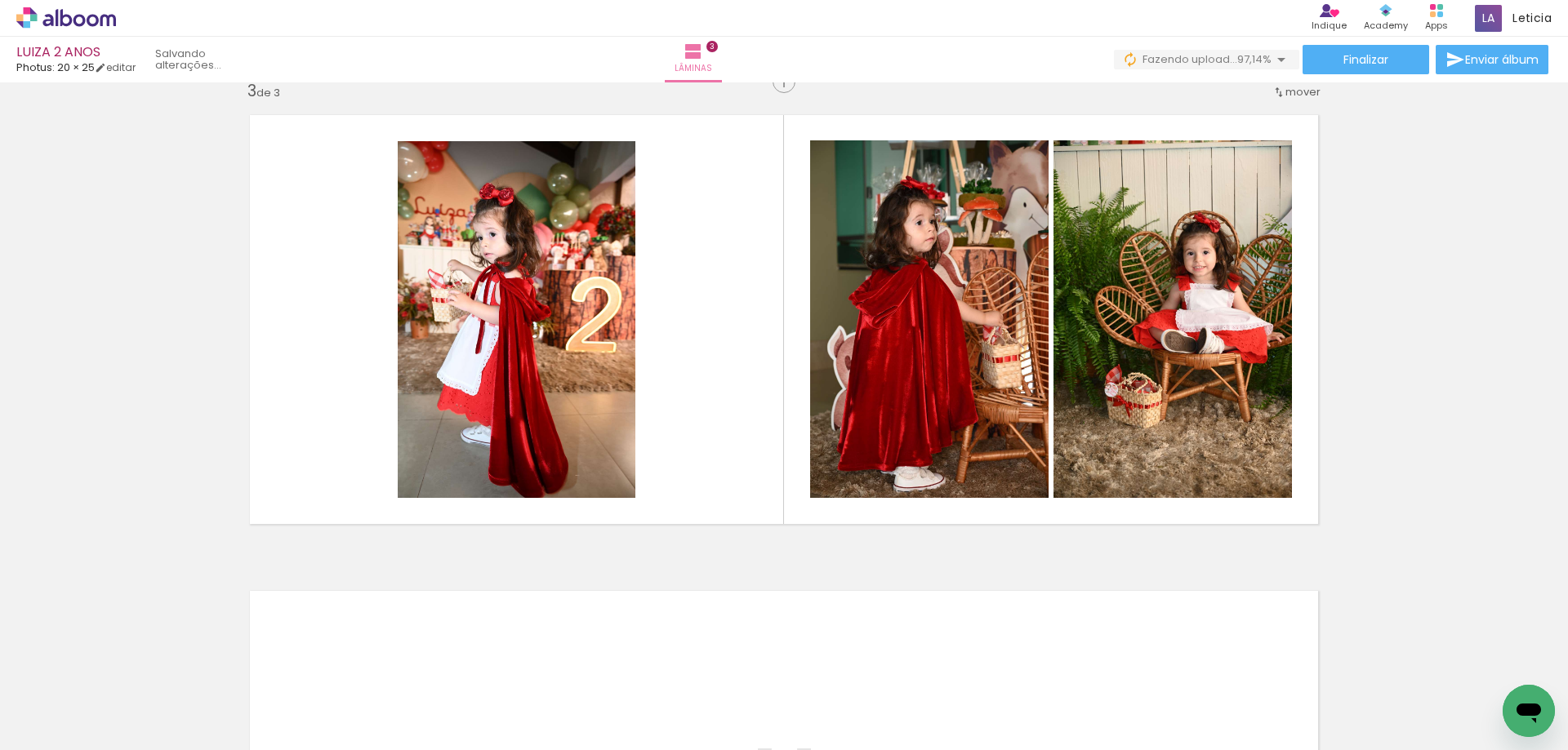
scroll to position [0, 0]
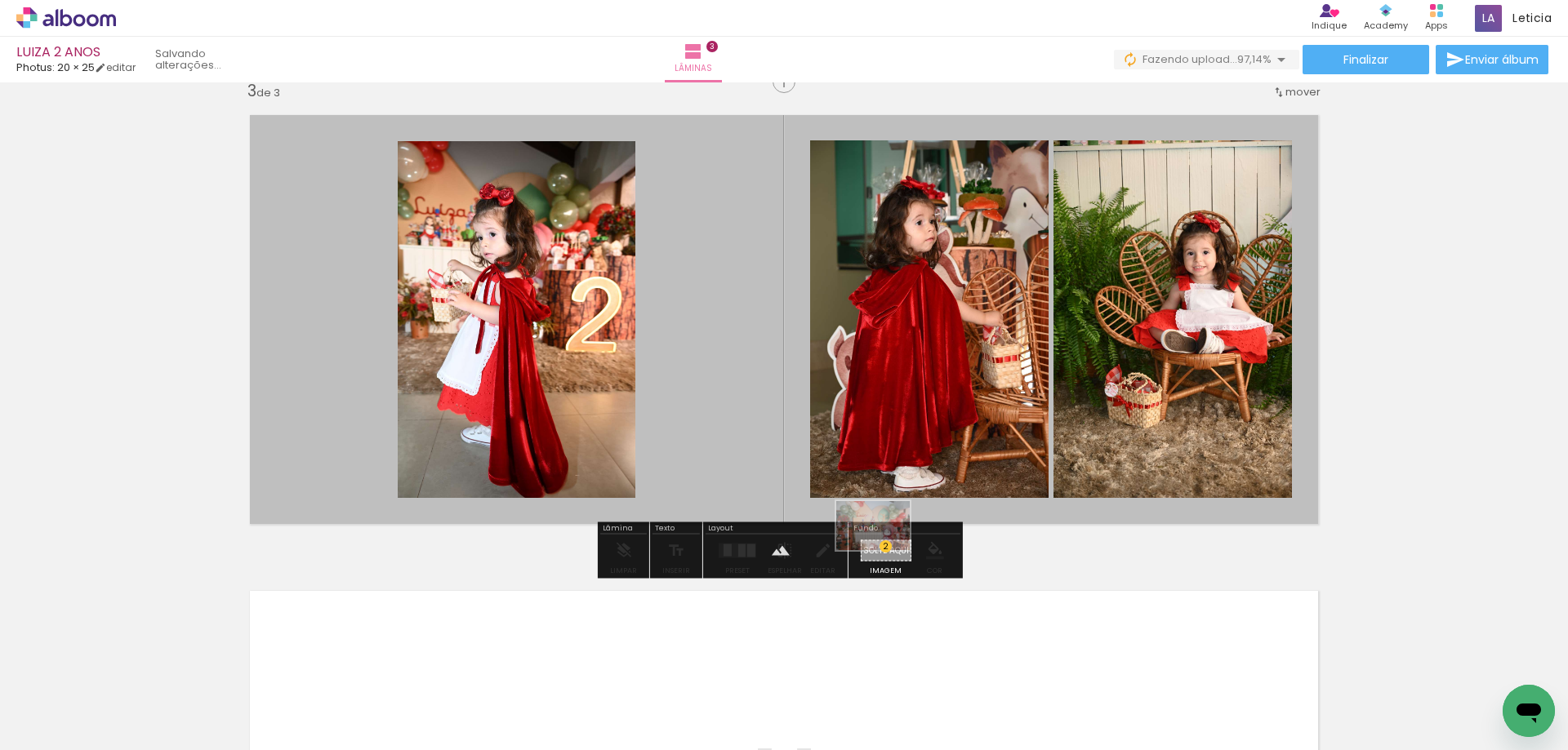
drag, startPoint x: 179, startPoint y: 707, endPoint x: 885, endPoint y: 551, distance: 723.0
click at [885, 551] on quentale-workspace at bounding box center [784, 375] width 1568 height 750
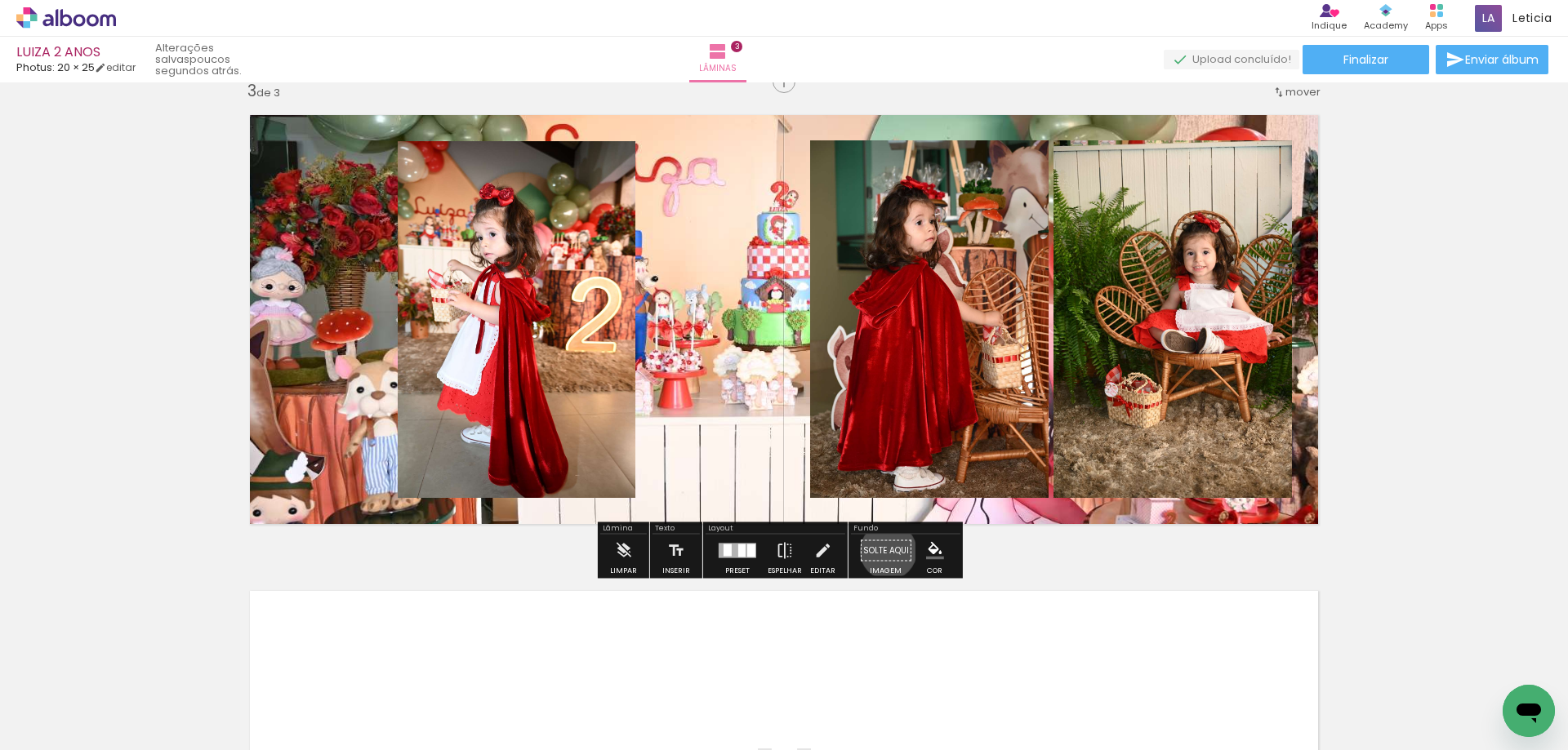
click at [883, 552] on paper-button "Solte aqui Imagem" at bounding box center [886, 556] width 59 height 42
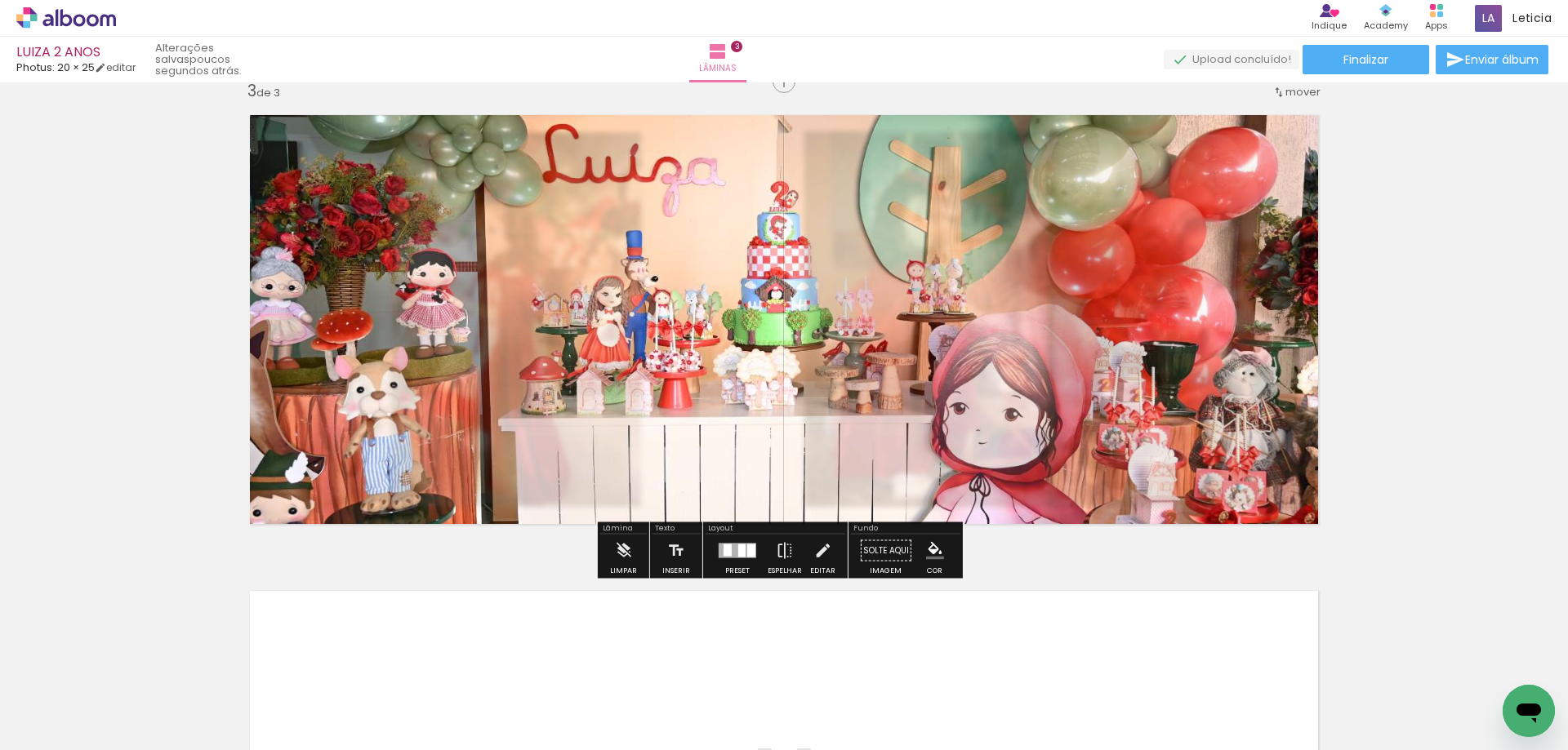
type paper-slider "20"
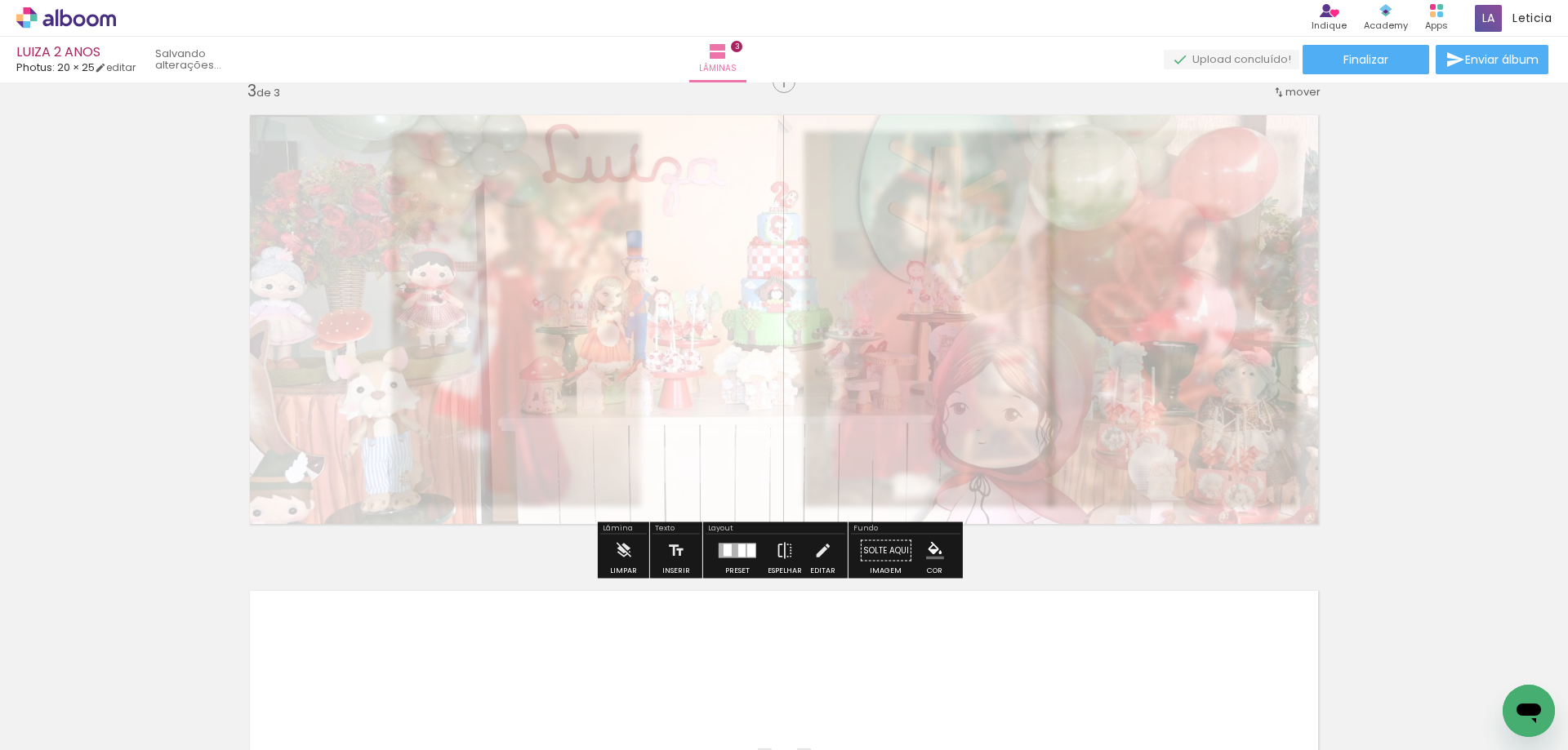
click at [421, 146] on div at bounding box center [446, 144] width 64 height 26
click at [894, 550] on paper-button "Solte aqui Imagem" at bounding box center [886, 556] width 59 height 42
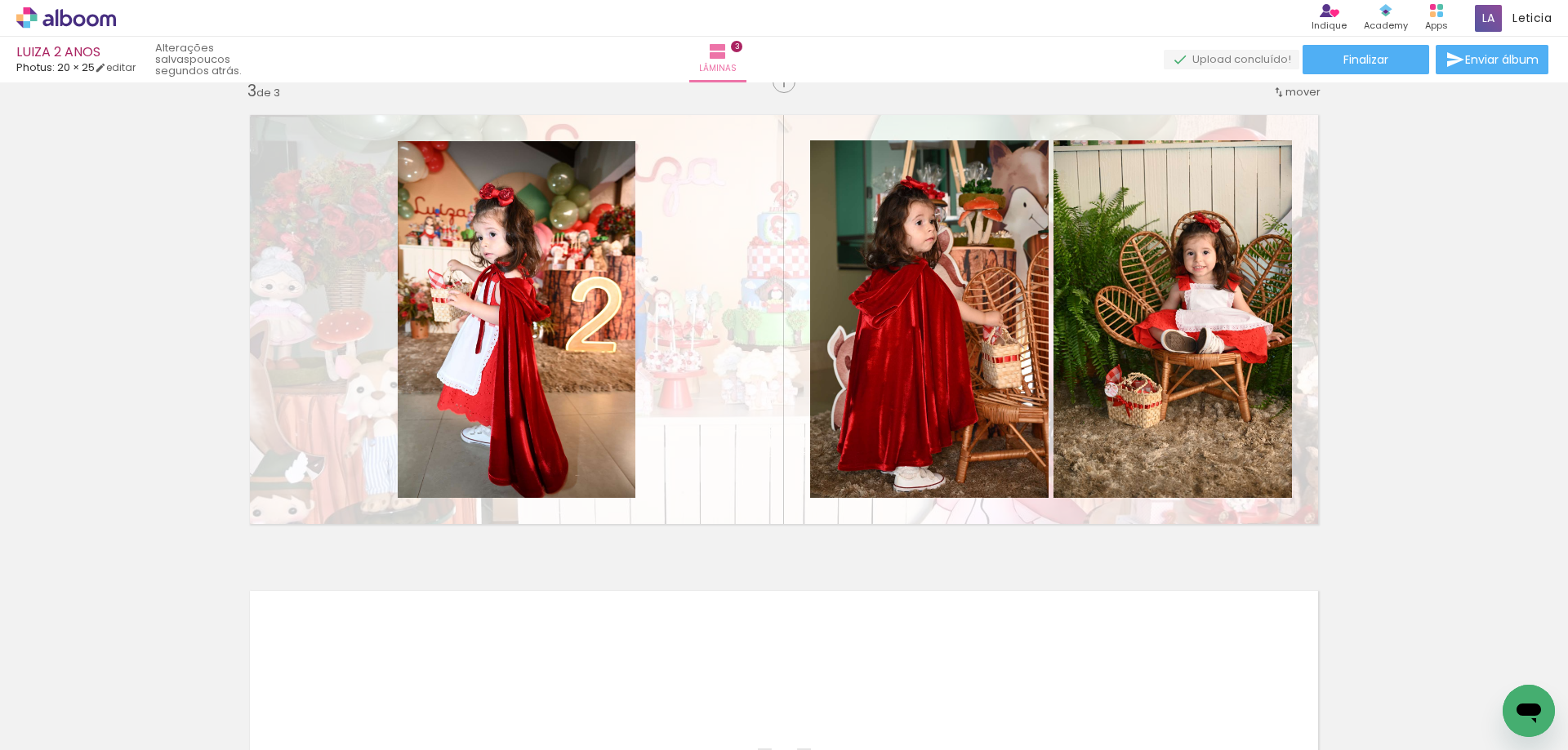
click at [1453, 423] on div "Inserir lâmina 1 de 3 Inserir lâmina 2 de 3 Inserir lâmina 3 de 3" at bounding box center [784, 61] width 1568 height 1905
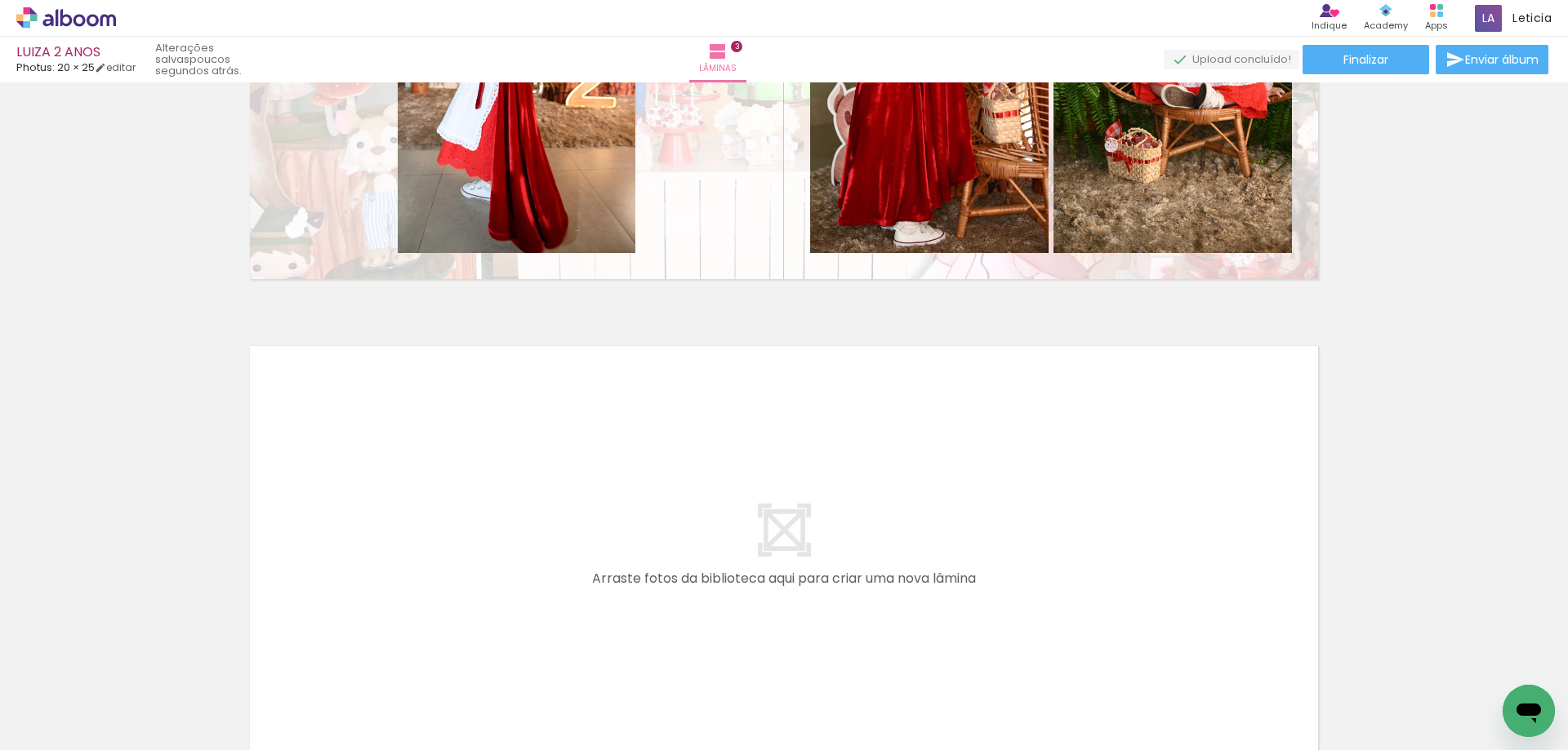
scroll to position [1307, 0]
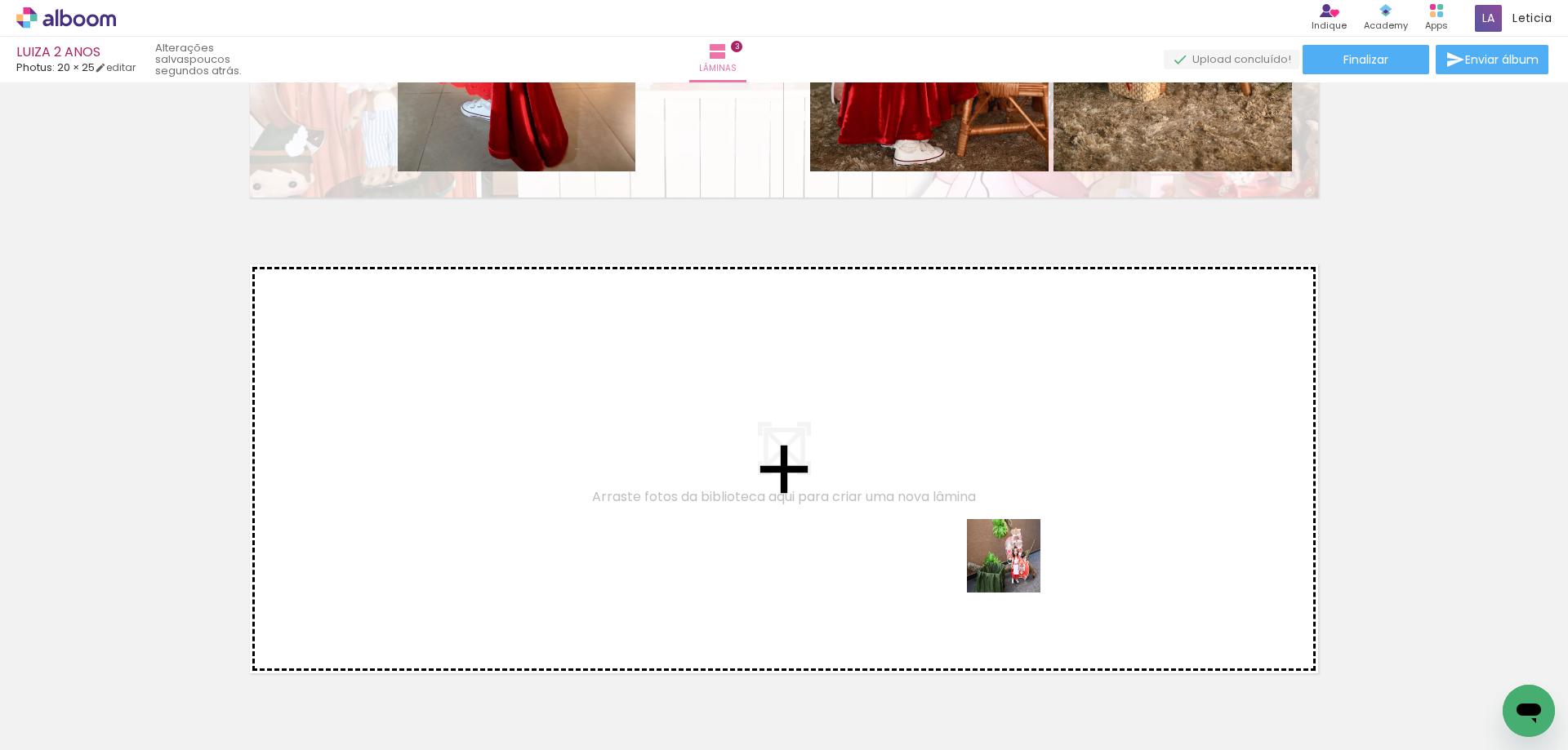
drag, startPoint x: 1192, startPoint y: 710, endPoint x: 898, endPoint y: 538, distance: 340.6
click at [898, 538] on quentale-workspace at bounding box center [784, 375] width 1568 height 750
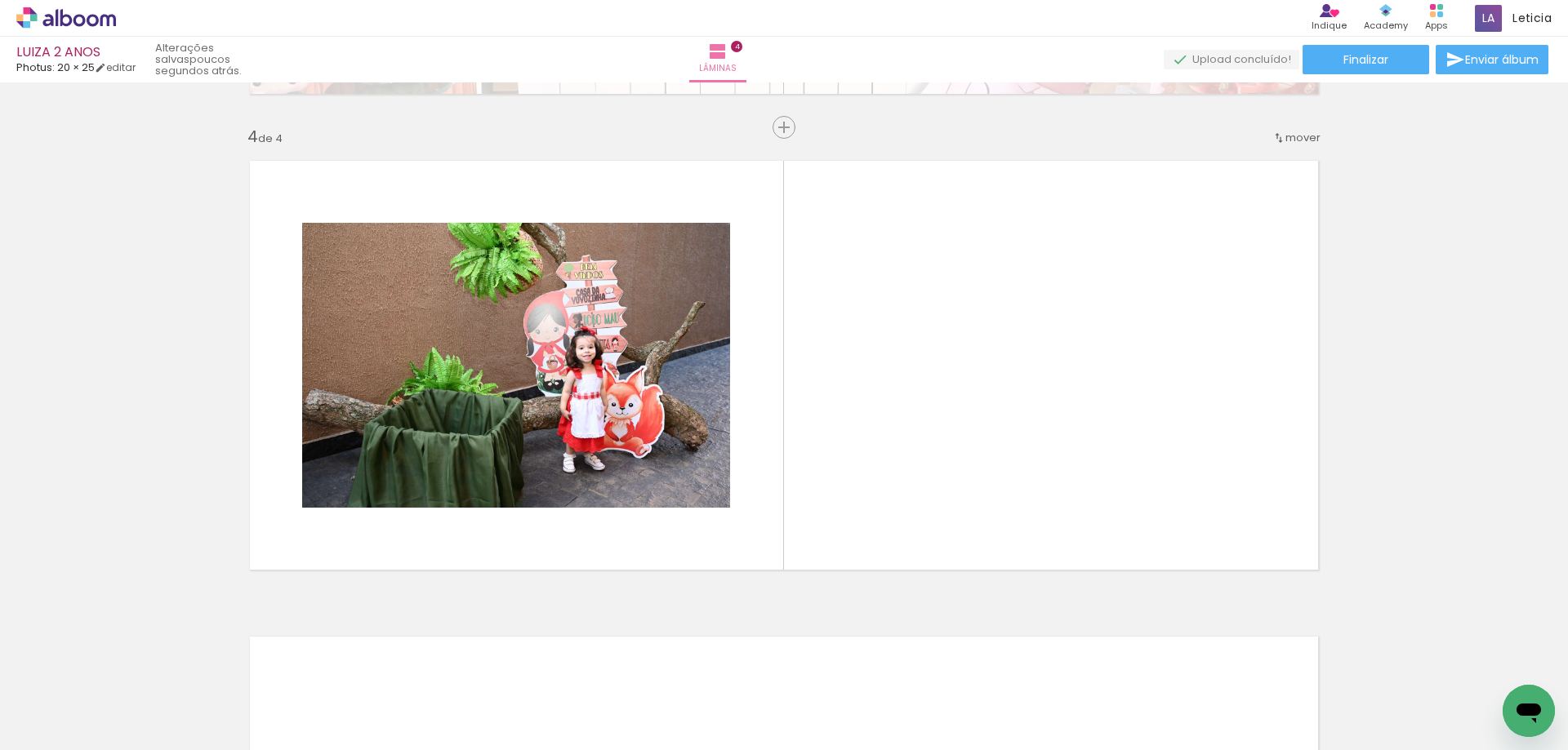
scroll to position [0, 1213]
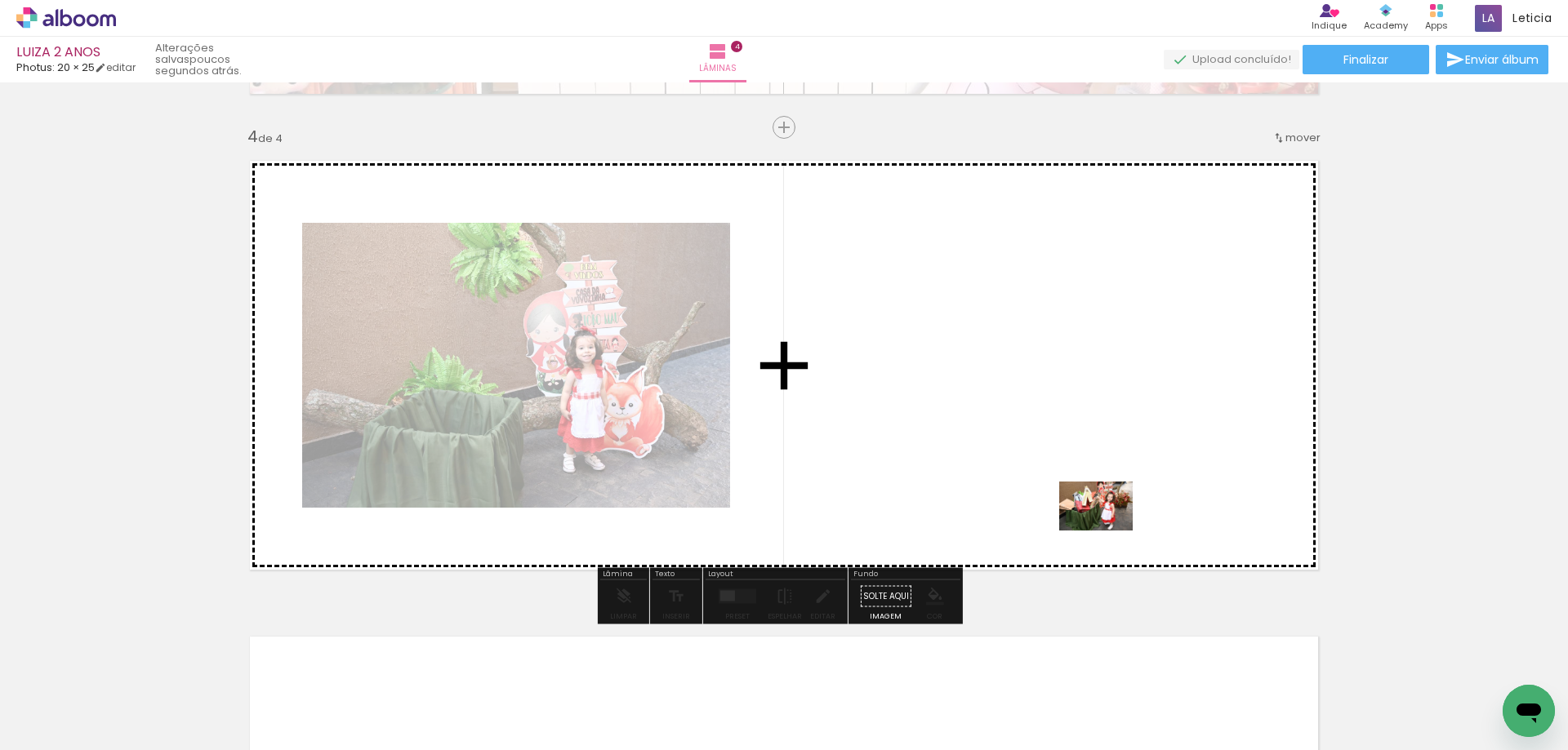
drag, startPoint x: 1078, startPoint y: 707, endPoint x: 1108, endPoint y: 531, distance: 178.5
click at [1108, 531] on quentale-workspace at bounding box center [784, 375] width 1568 height 750
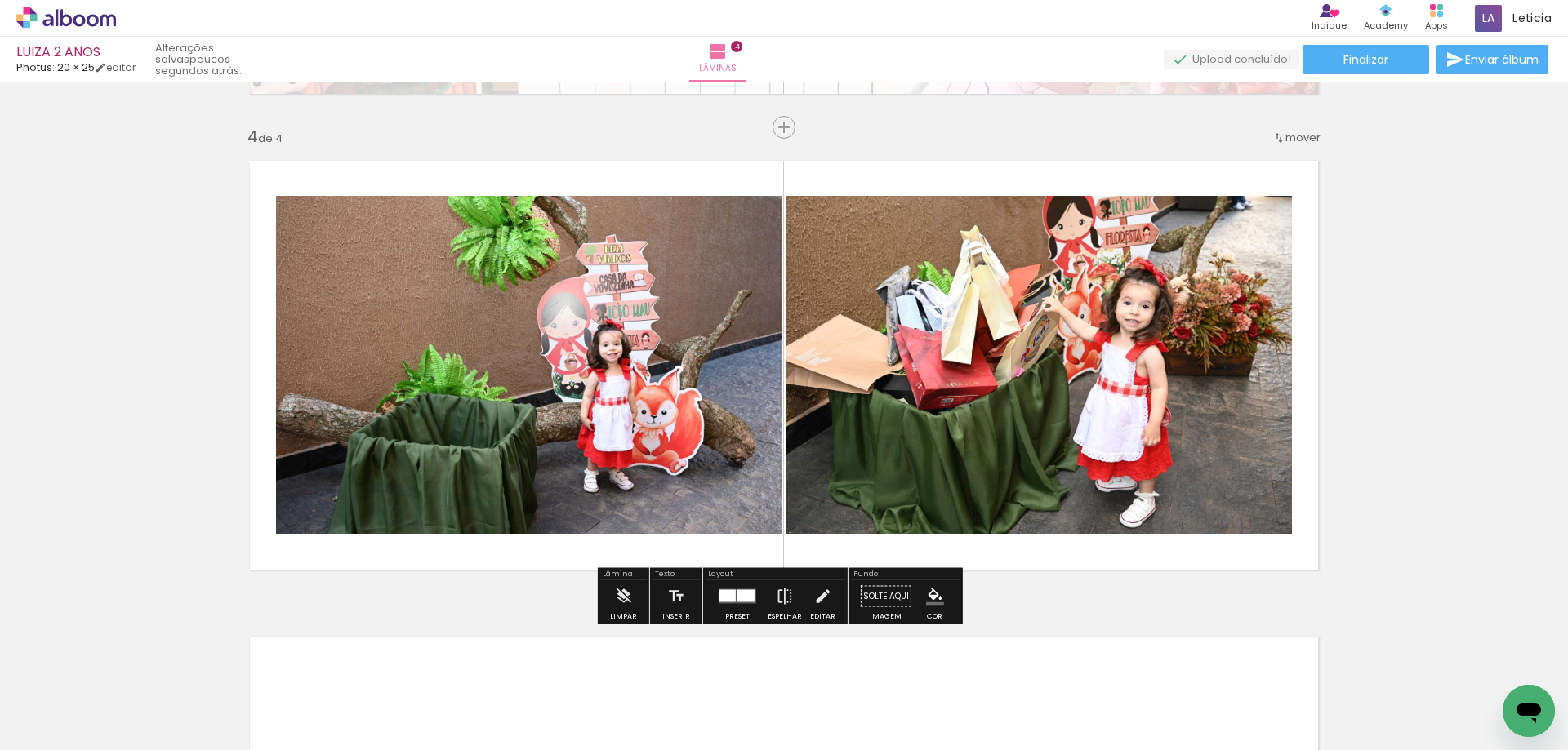
click at [719, 592] on div at bounding box center [727, 596] width 16 height 12
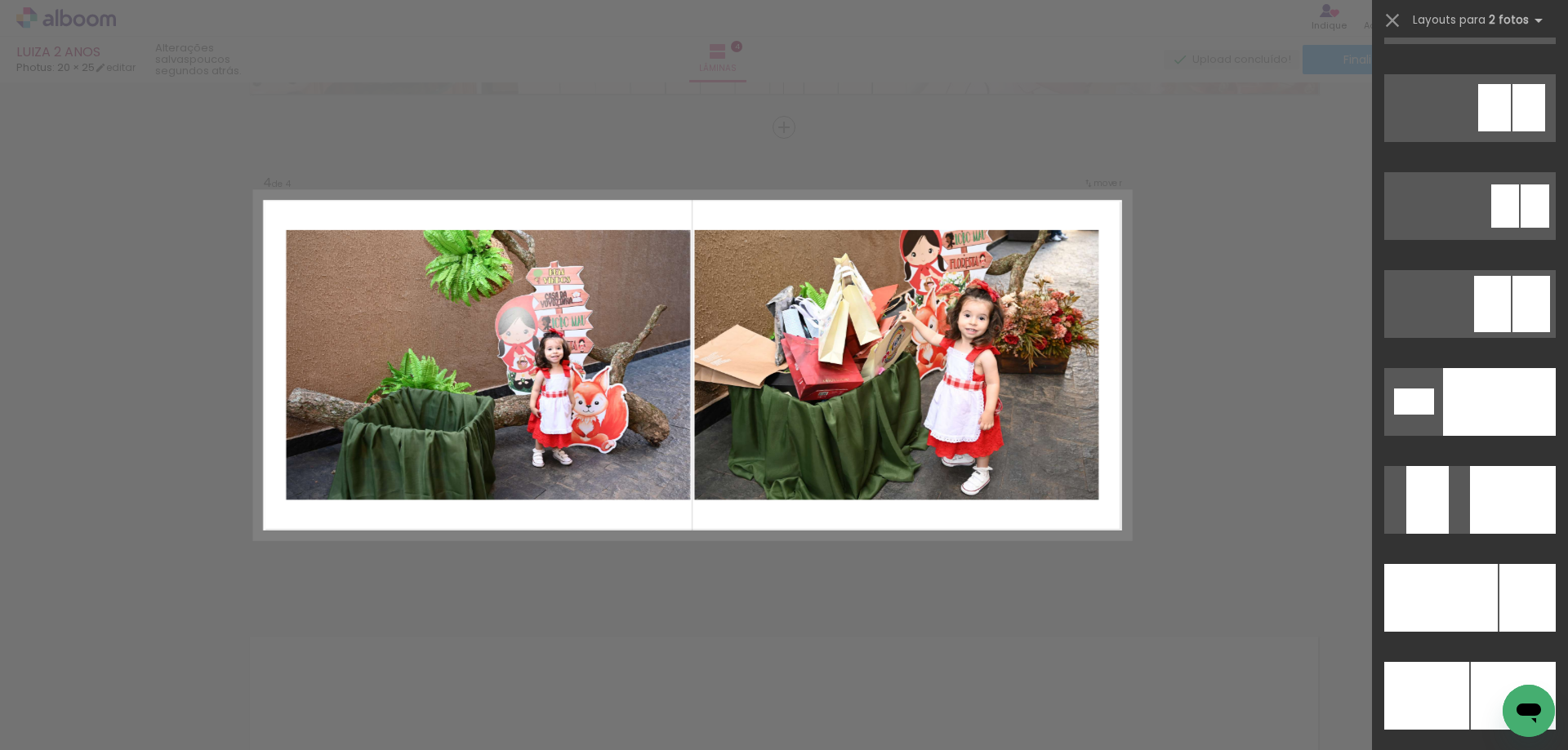
scroll to position [6804, 0]
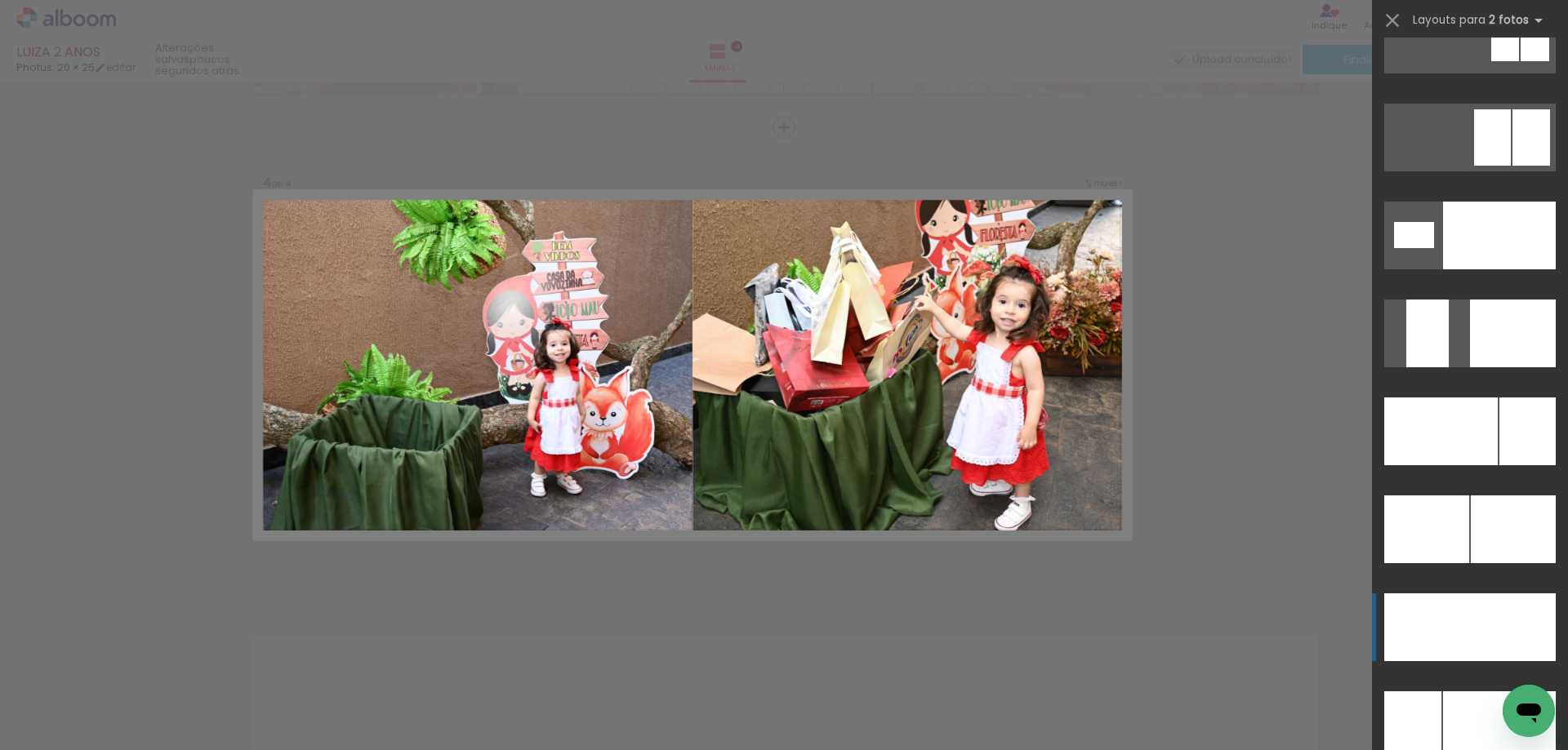
click at [1484, 269] on div at bounding box center [1498, 235] width 113 height 68
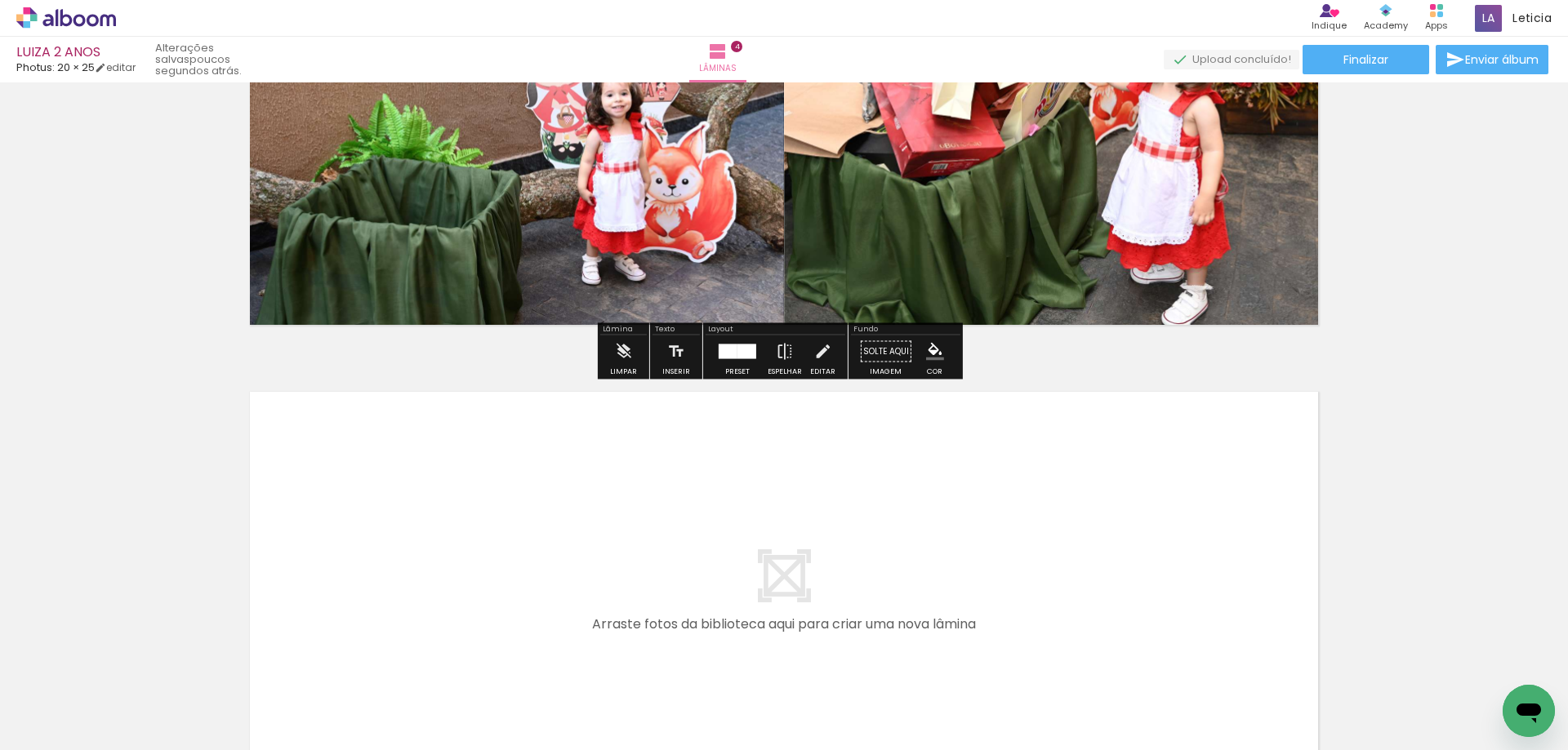
scroll to position [1736, 0]
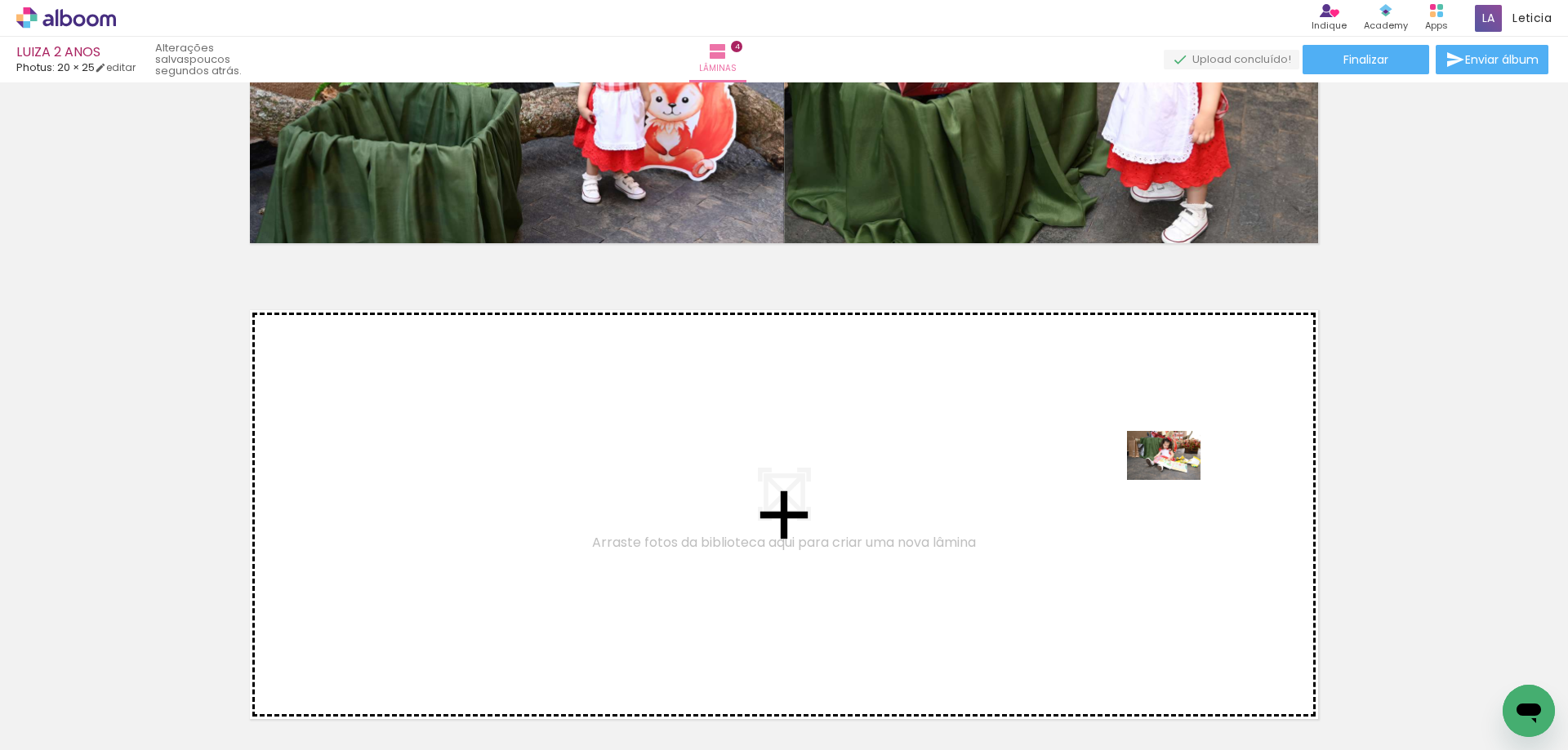
drag, startPoint x: 1159, startPoint y: 694, endPoint x: 1176, endPoint y: 480, distance: 214.7
click at [1176, 480] on quentale-workspace at bounding box center [784, 375] width 1568 height 750
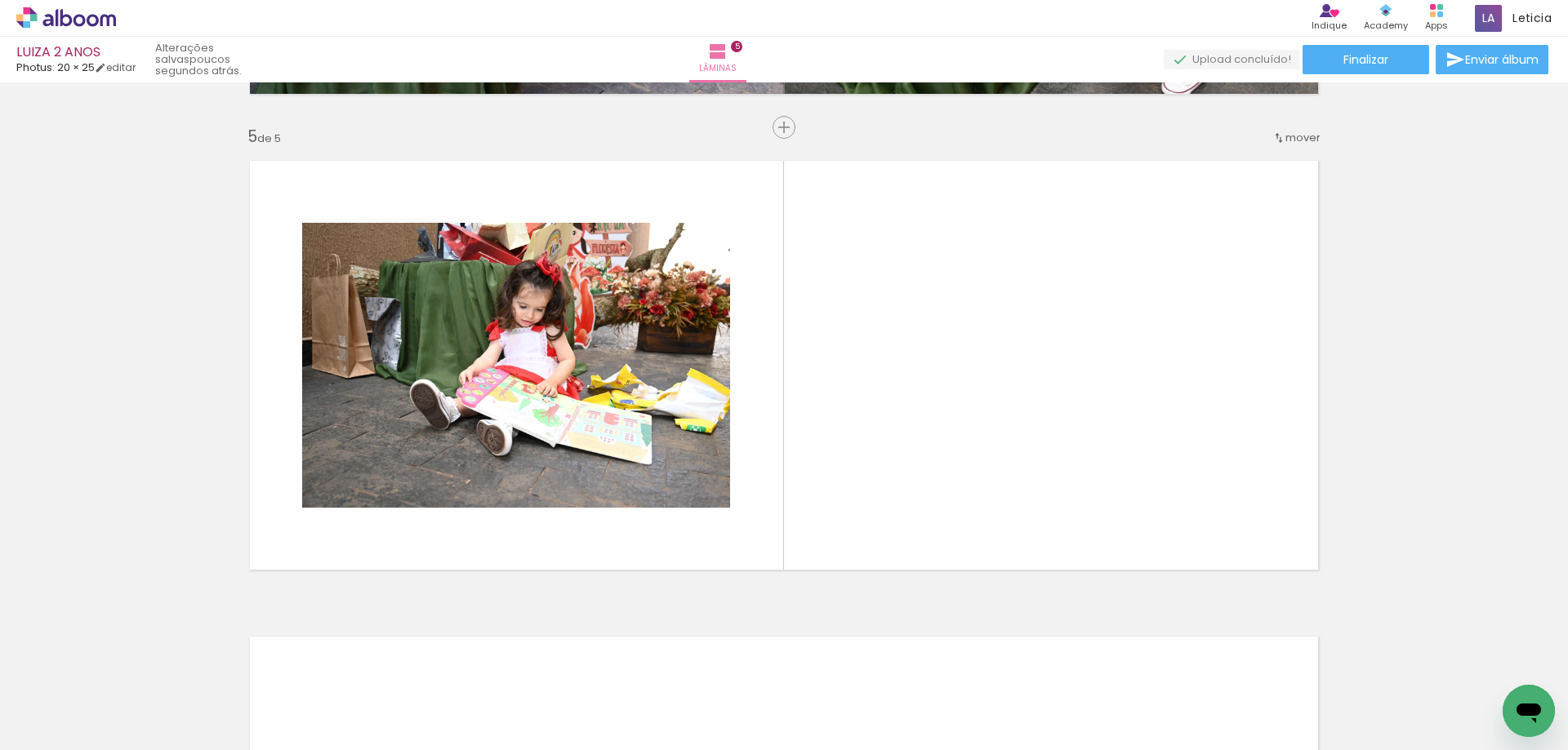
scroll to position [0, 568]
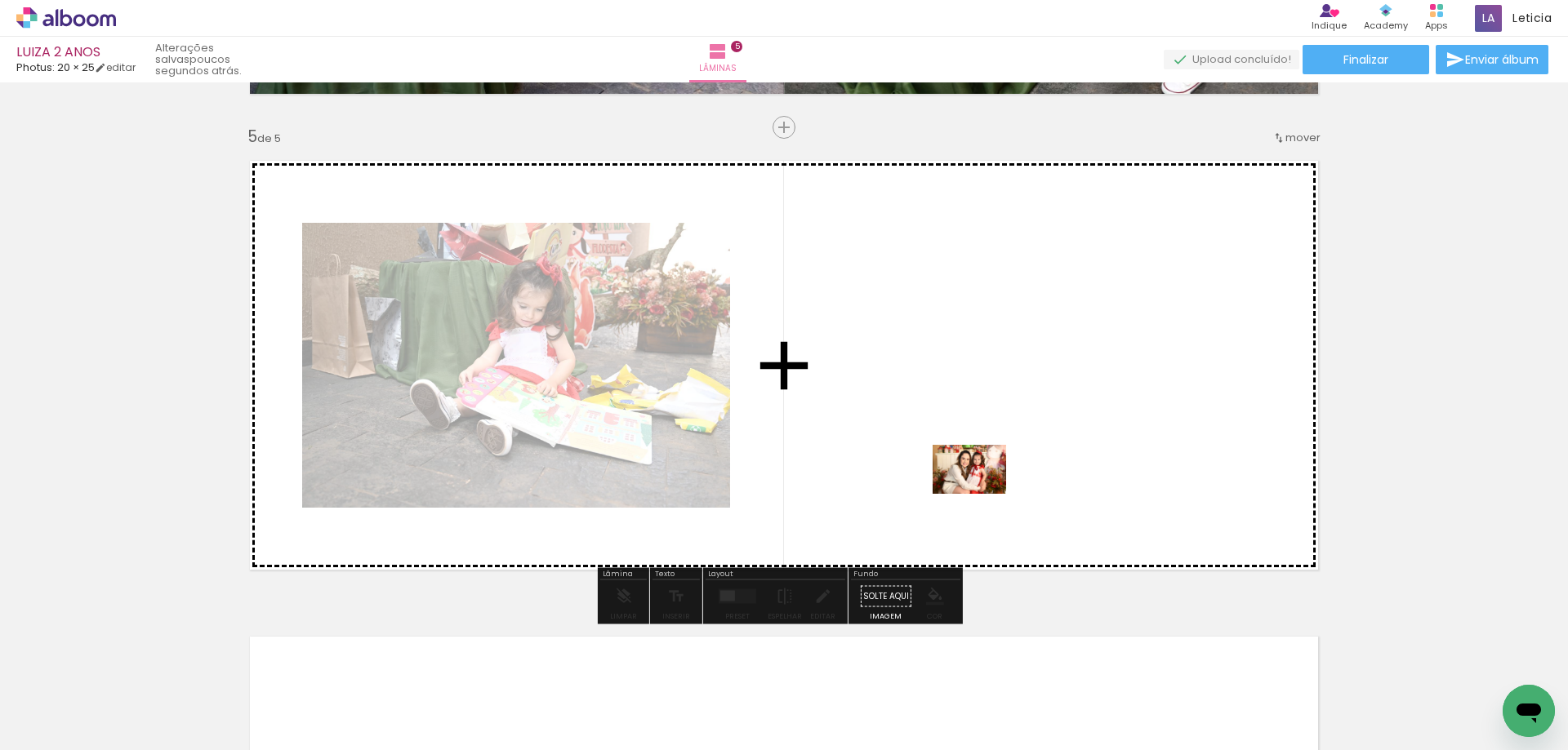
drag, startPoint x: 530, startPoint y: 707, endPoint x: 981, endPoint y: 494, distance: 498.8
click at [981, 494] on quentale-workspace at bounding box center [784, 375] width 1568 height 750
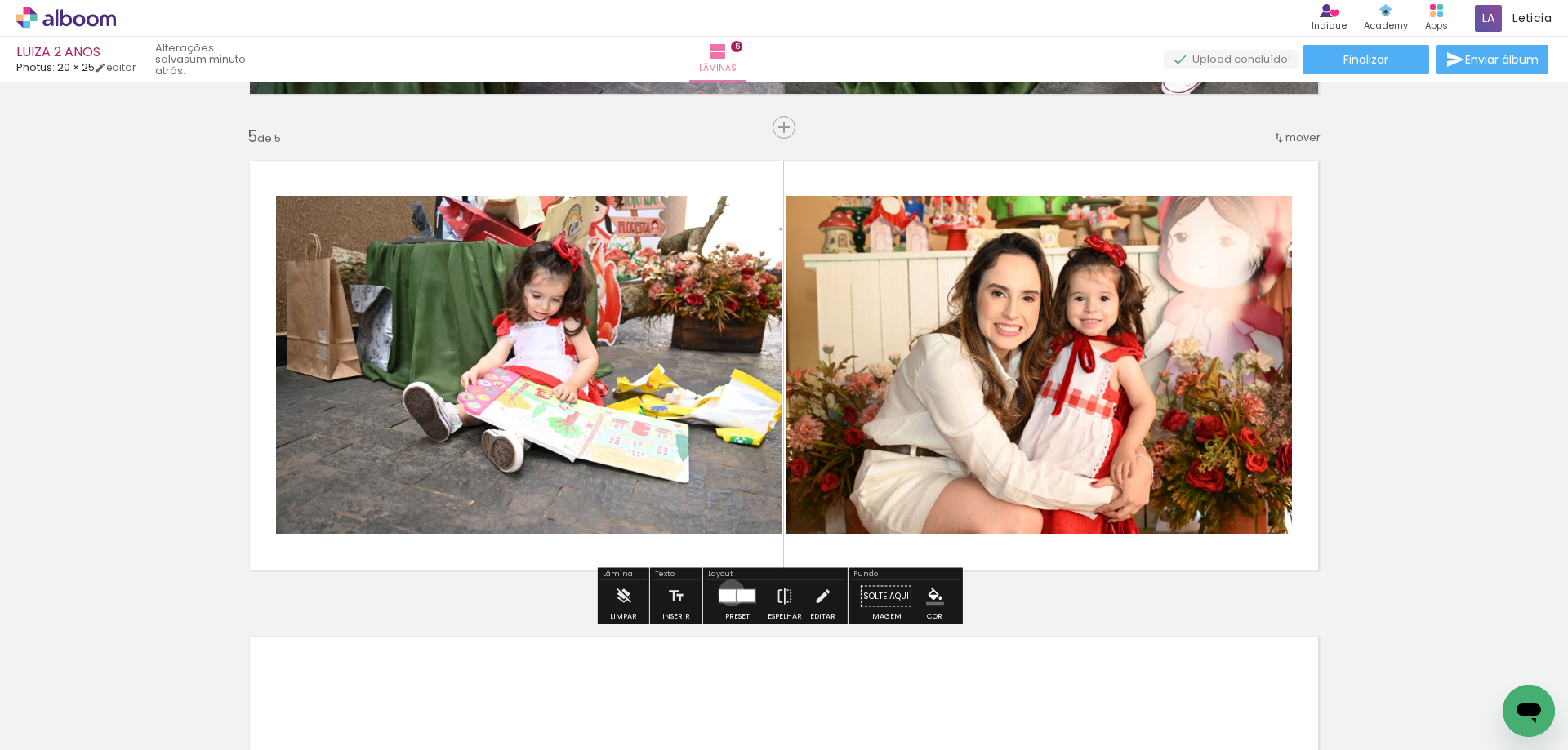
click at [727, 592] on div at bounding box center [727, 596] width 16 height 12
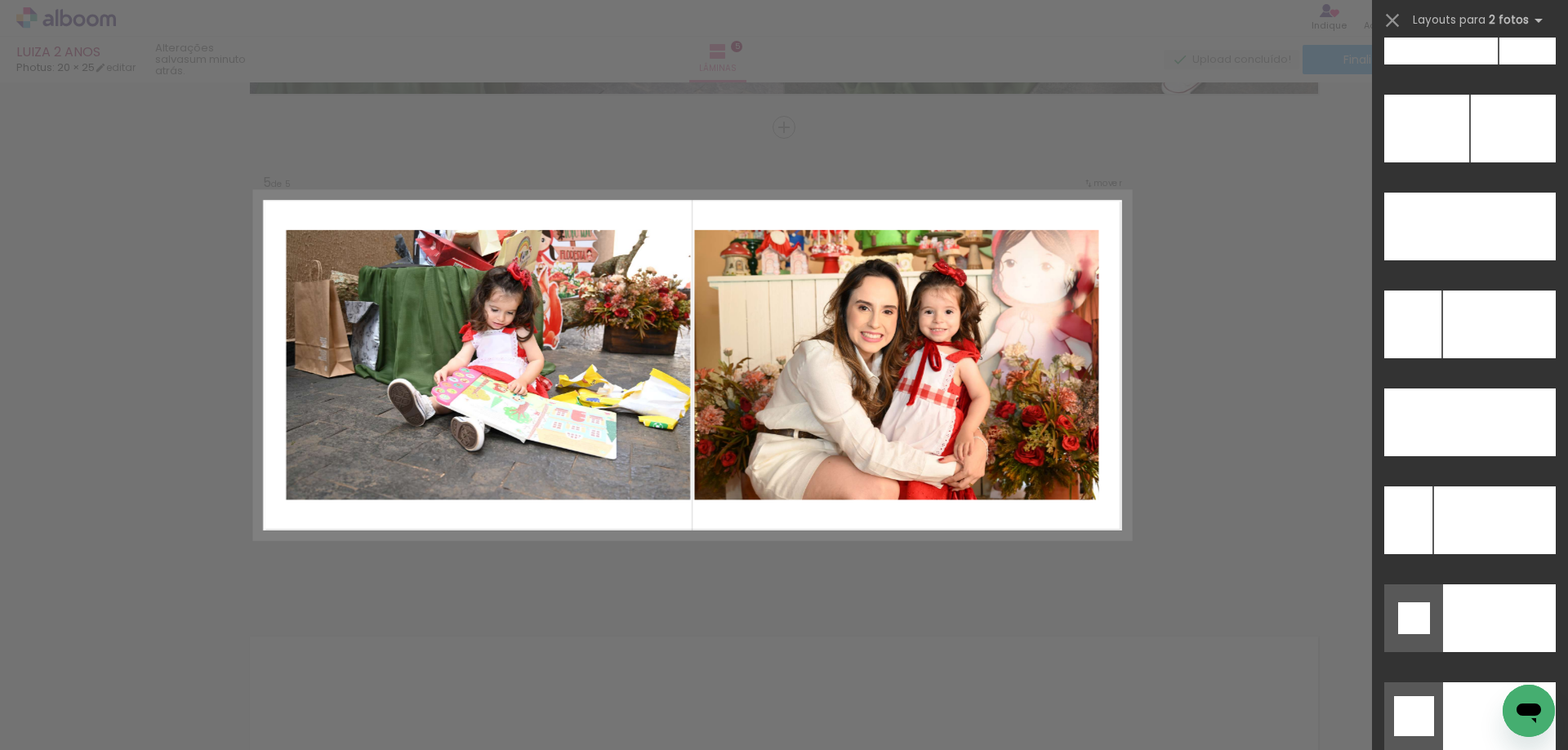
scroll to position [7361, 0]
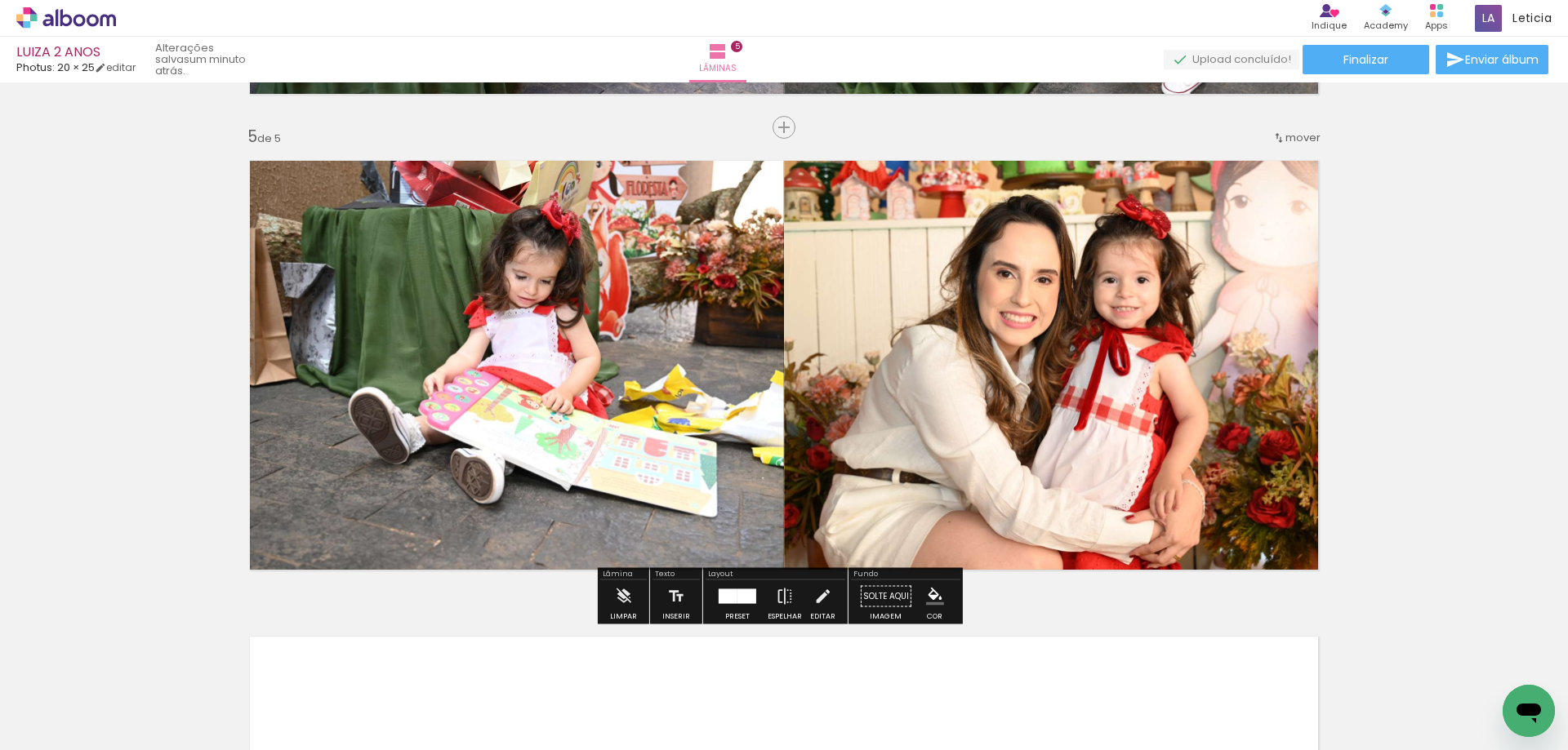
scroll to position [2131, 0]
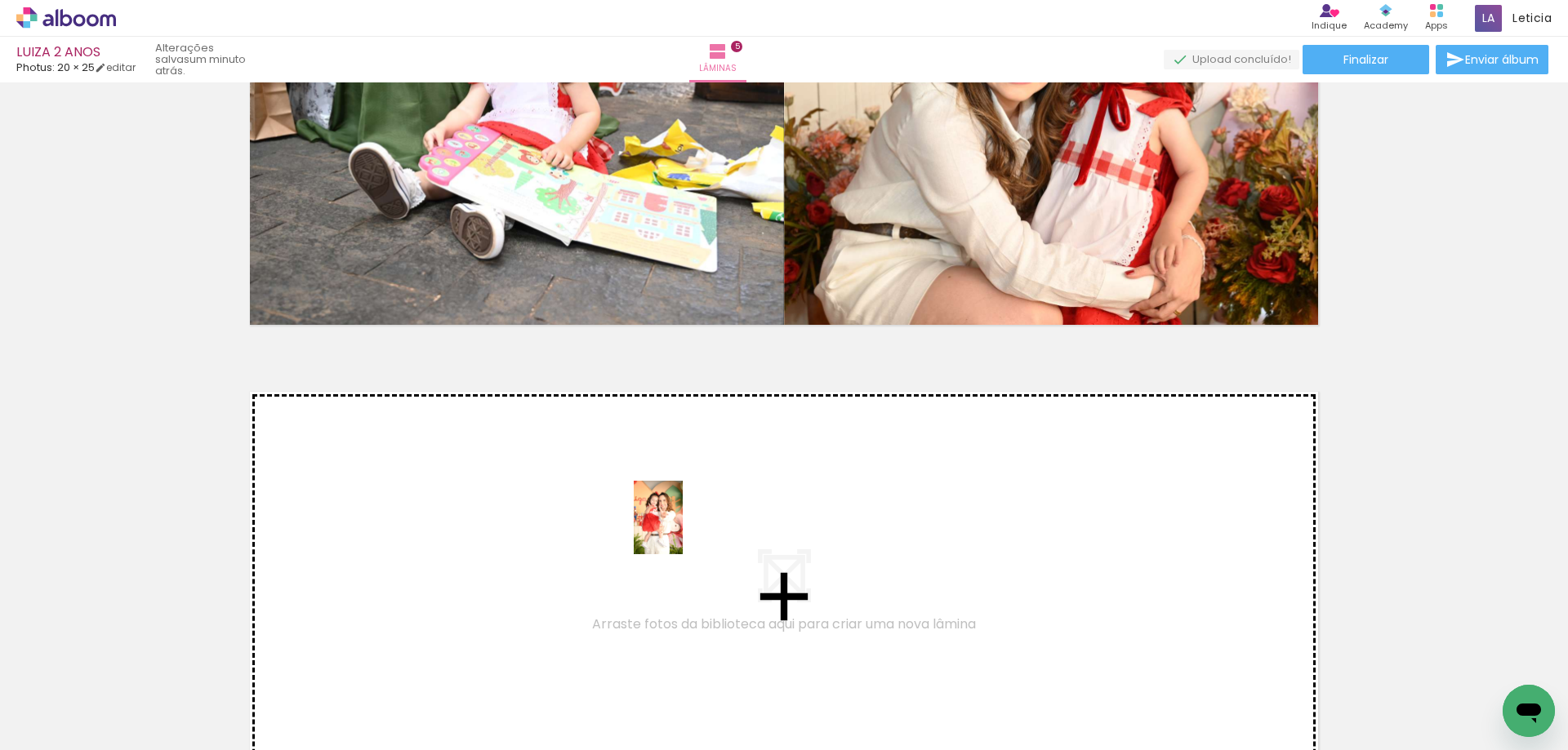
drag, startPoint x: 1440, startPoint y: 716, endPoint x: 682, endPoint y: 530, distance: 780.5
click at [682, 530] on quentale-workspace at bounding box center [784, 375] width 1568 height 750
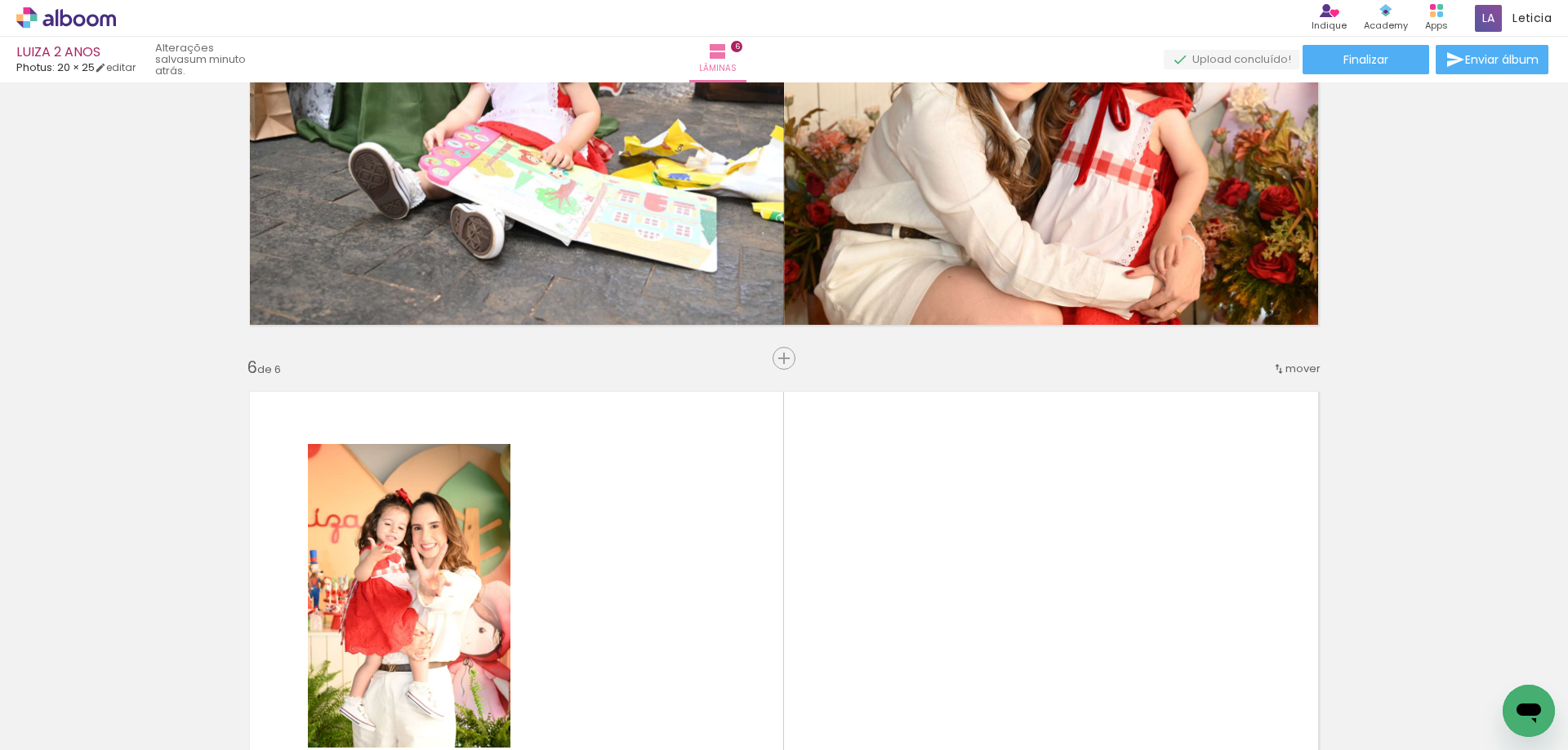
scroll to position [2362, 0]
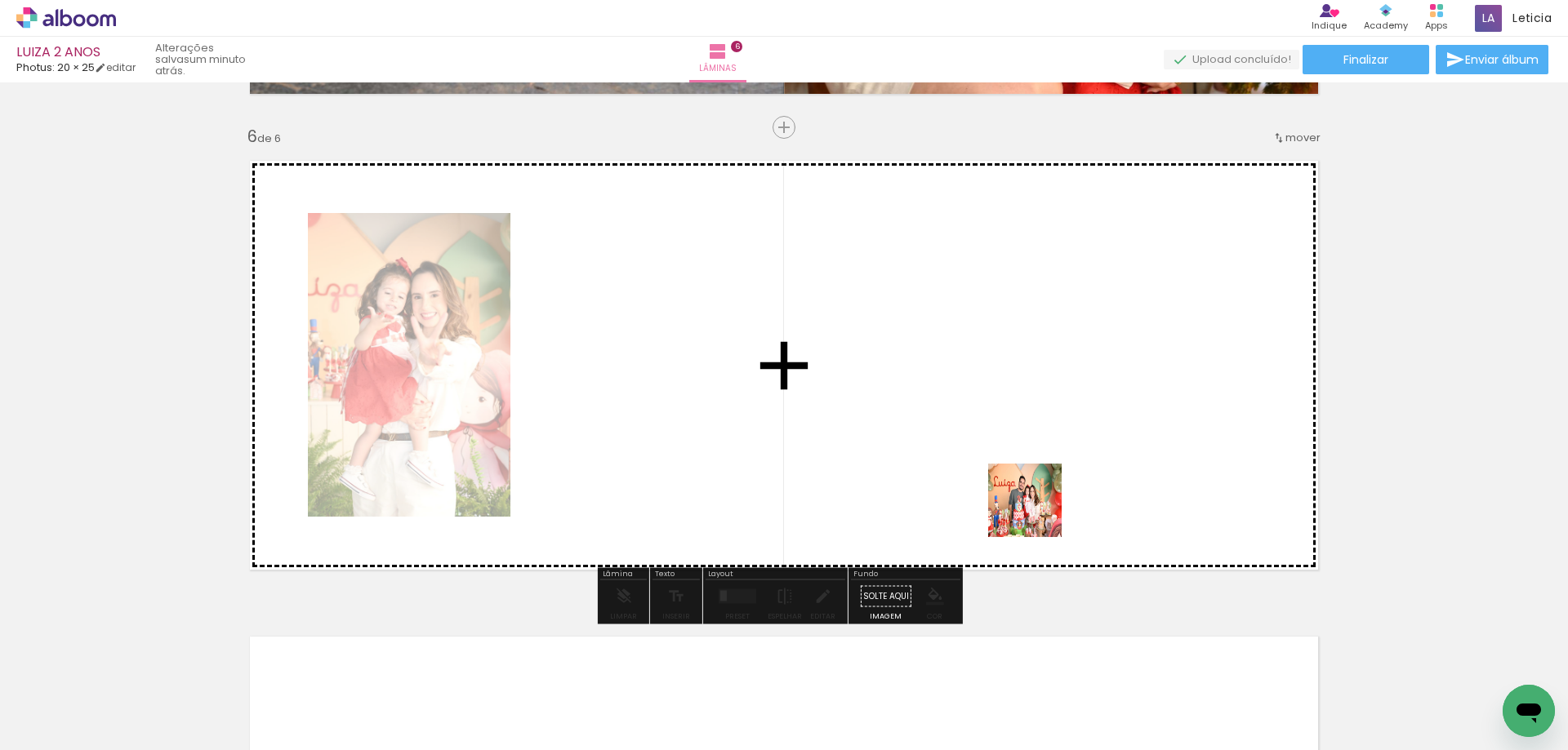
drag, startPoint x: 1070, startPoint y: 714, endPoint x: 1037, endPoint y: 513, distance: 203.7
click at [1037, 513] on quentale-workspace at bounding box center [784, 375] width 1568 height 750
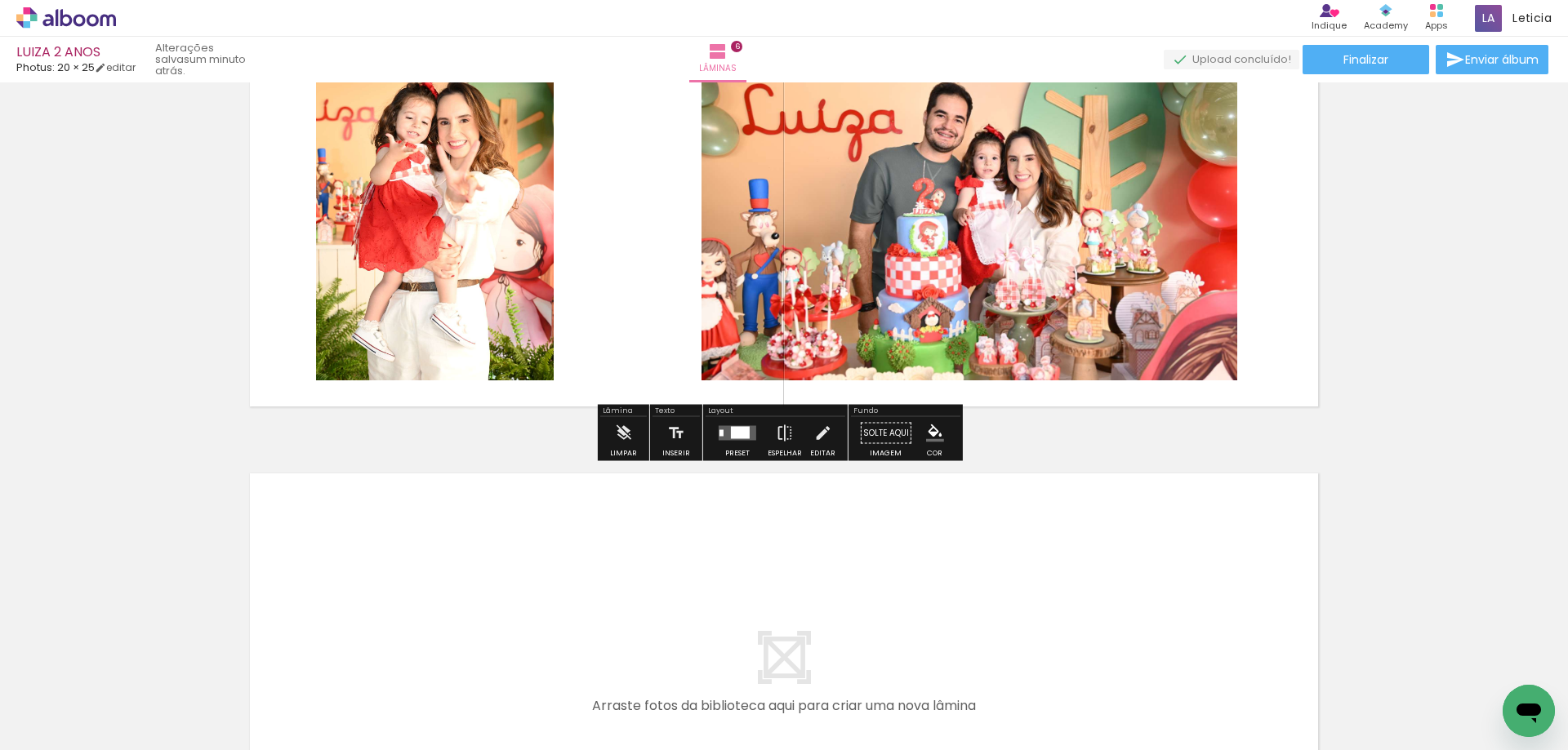
scroll to position [2607, 0]
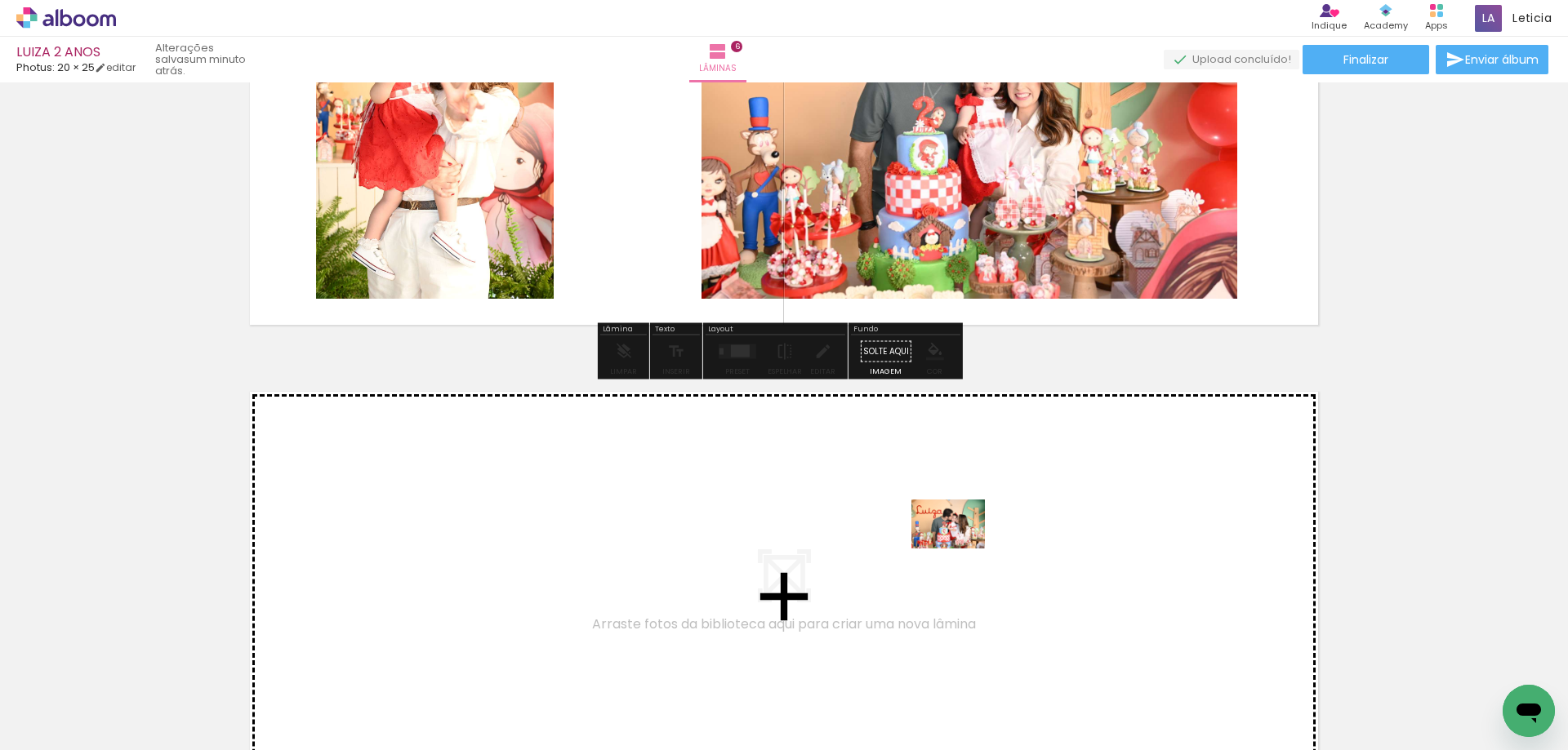
drag, startPoint x: 1152, startPoint y: 715, endPoint x: 961, endPoint y: 549, distance: 253.1
click at [961, 549] on quentale-workspace at bounding box center [784, 375] width 1568 height 750
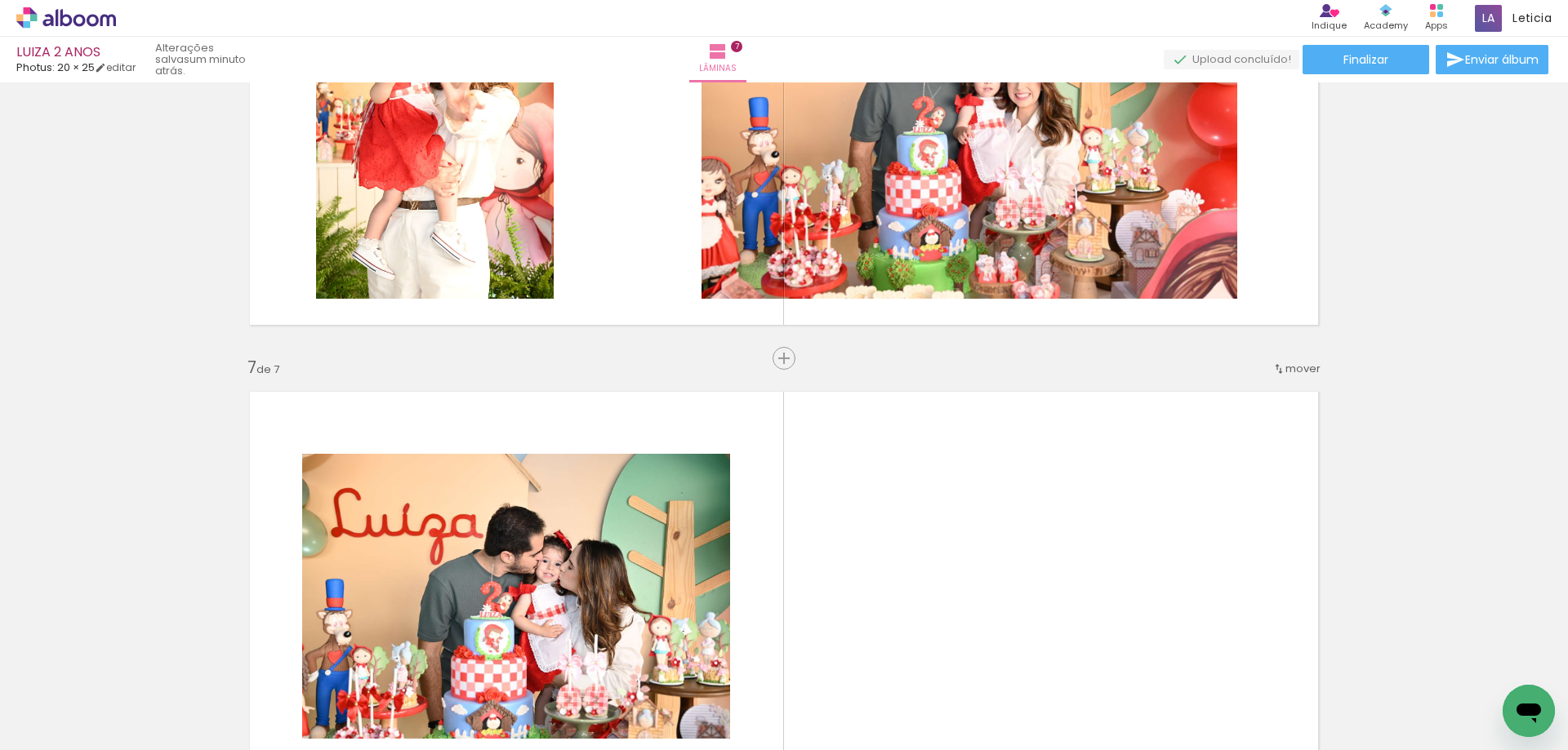
scroll to position [2837, 0]
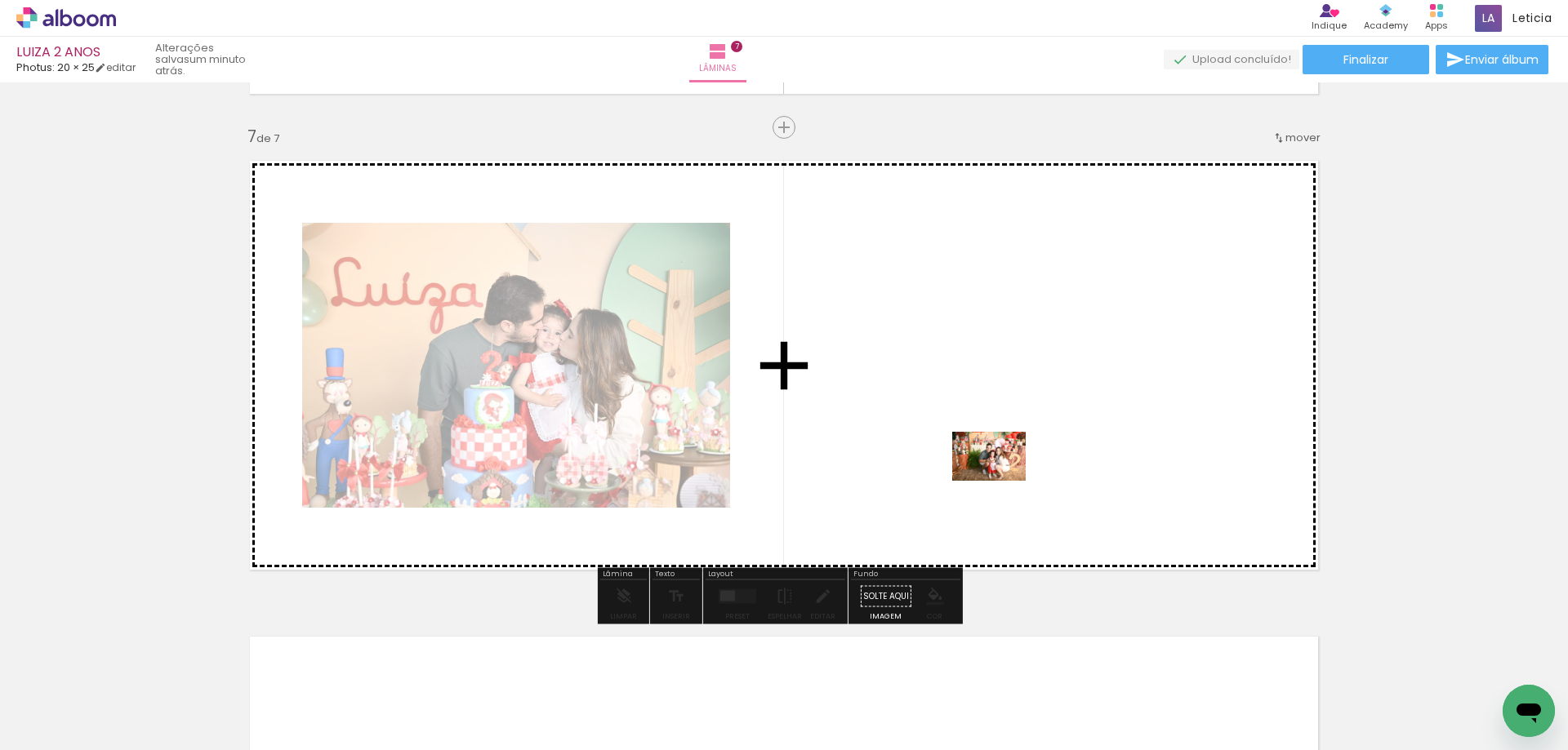
drag, startPoint x: 1250, startPoint y: 701, endPoint x: 1001, endPoint y: 481, distance: 332.3
click at [1001, 481] on quentale-workspace at bounding box center [784, 375] width 1568 height 750
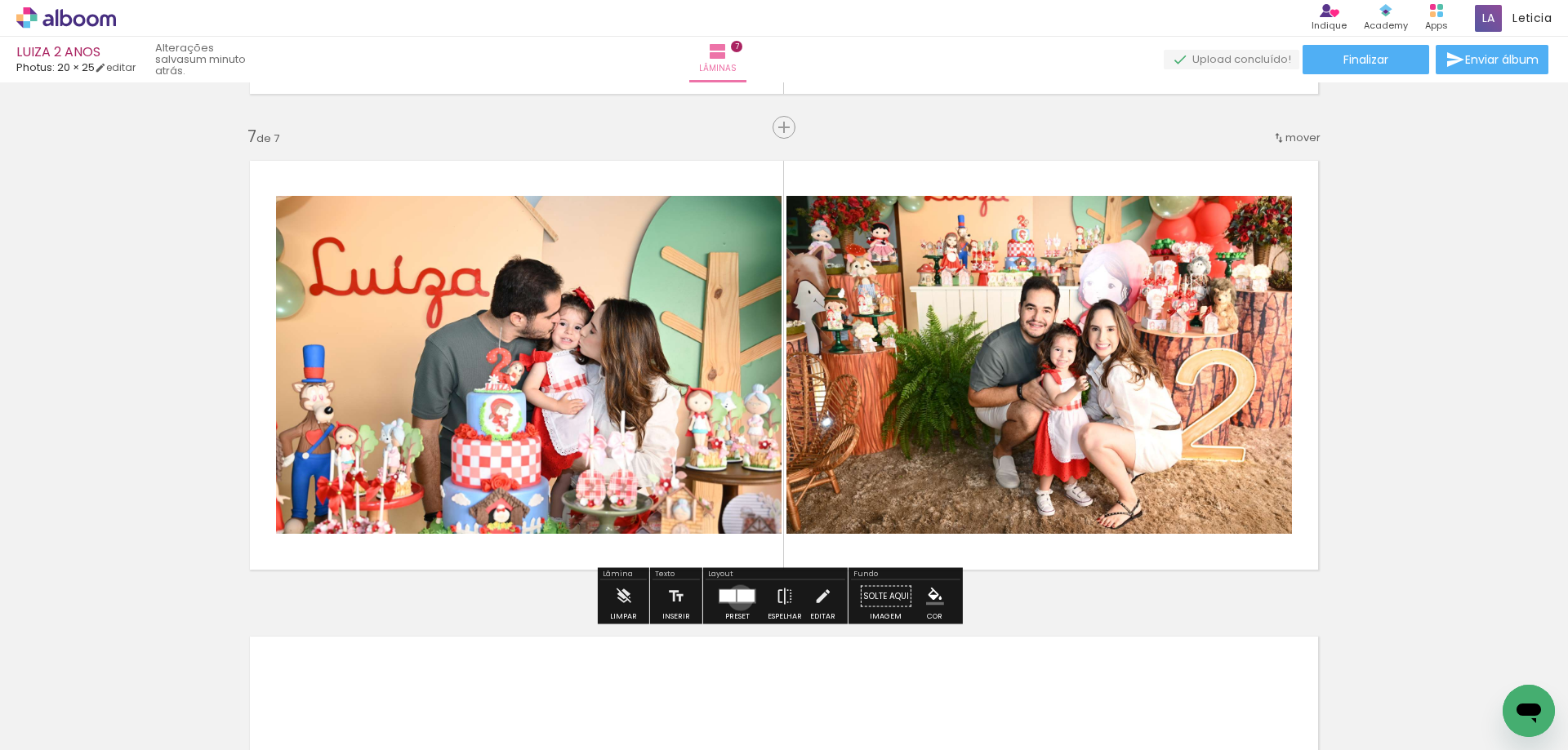
click at [737, 597] on div at bounding box center [745, 596] width 17 height 12
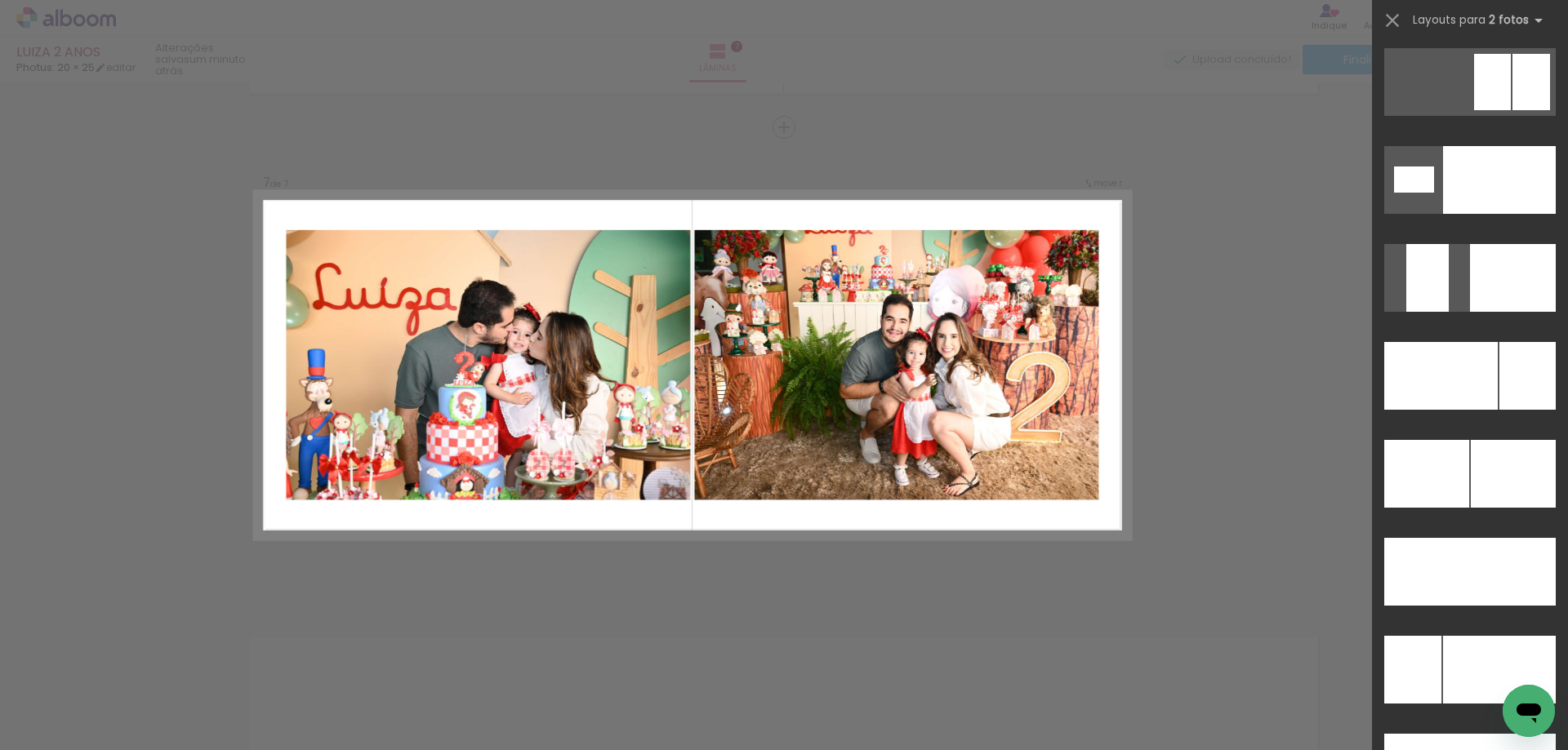
scroll to position [6960, 0]
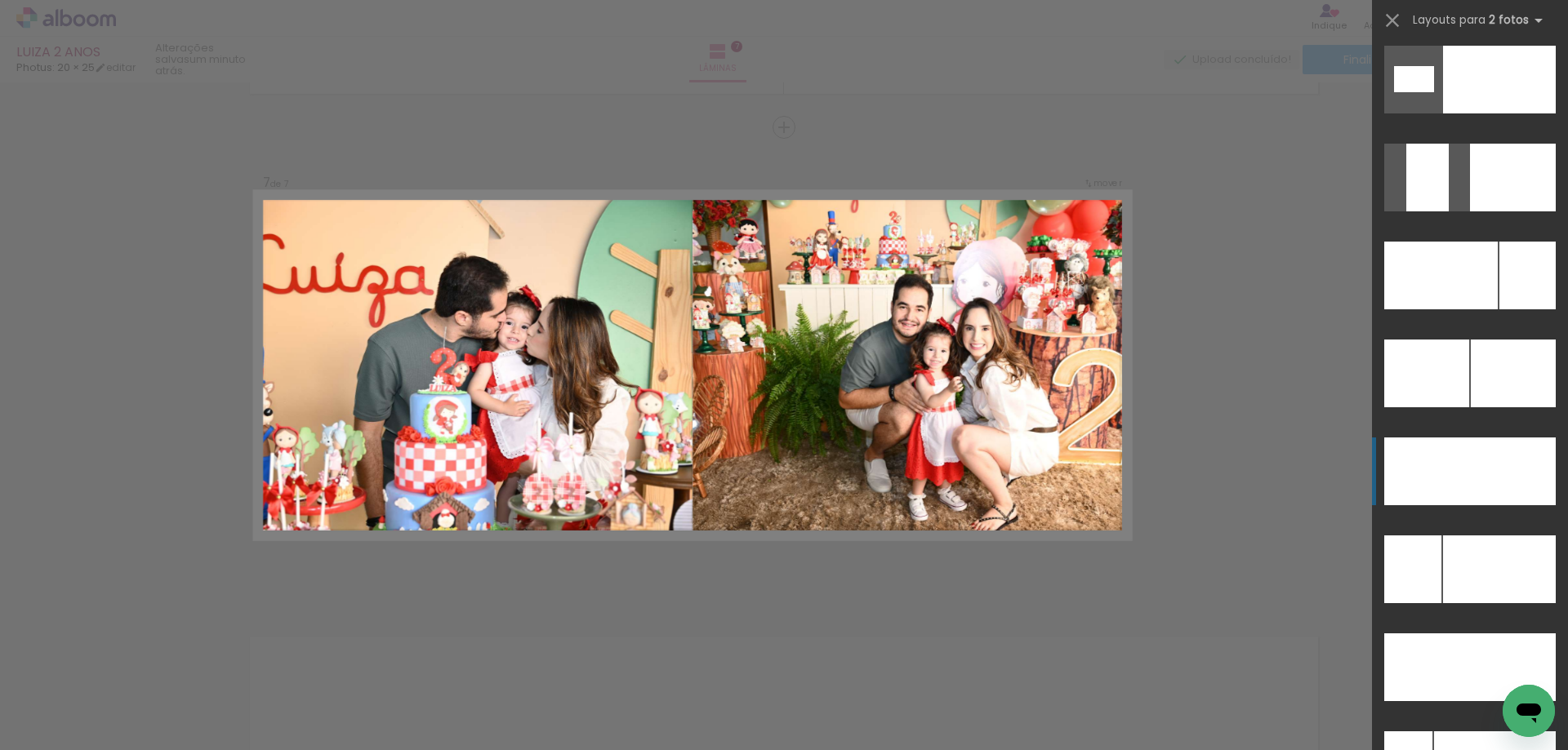
click at [1509, 114] on div at bounding box center [1498, 80] width 113 height 68
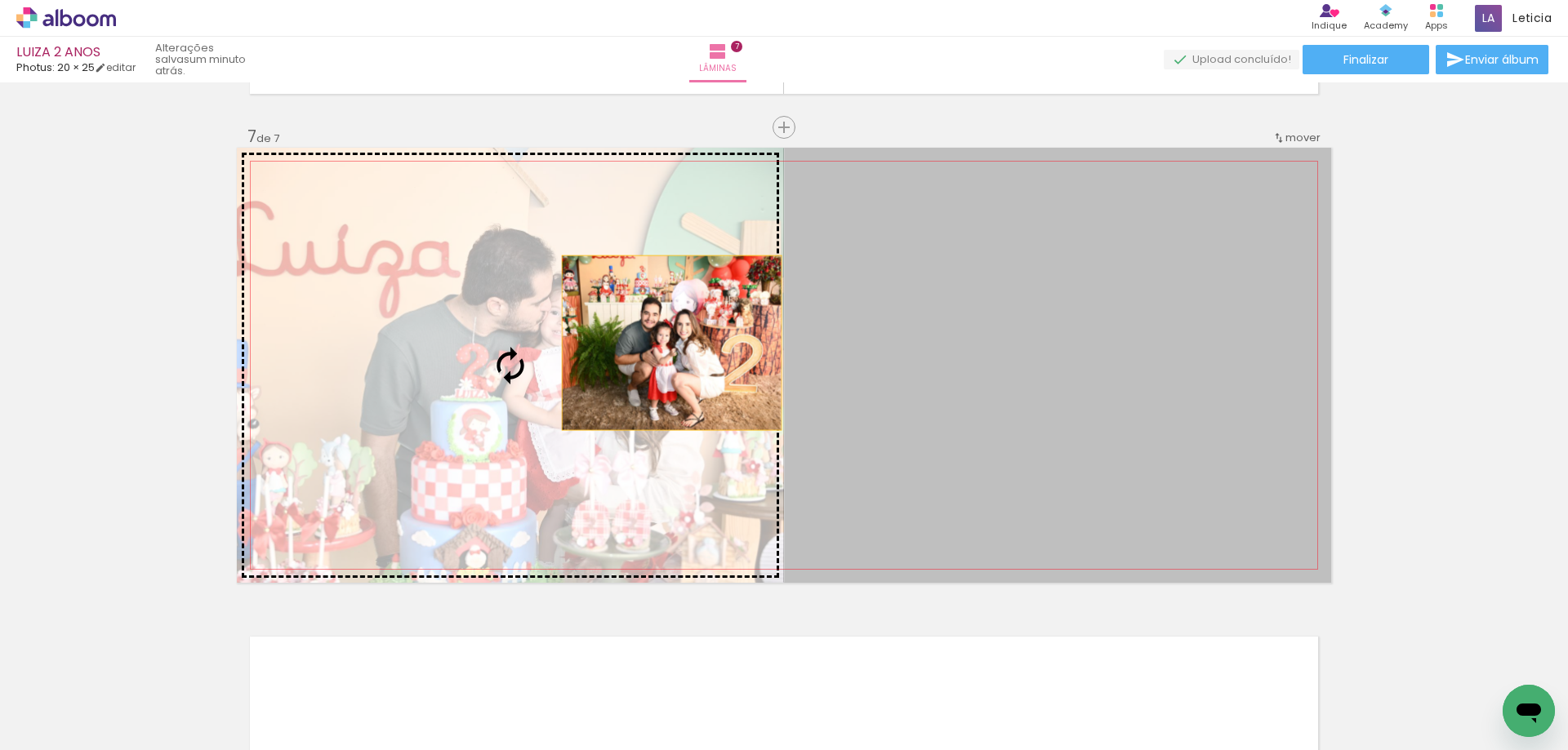
drag, startPoint x: 975, startPoint y: 341, endPoint x: 657, endPoint y: 342, distance: 318.0
click at [0, 0] on slot at bounding box center [0, 0] width 0 height 0
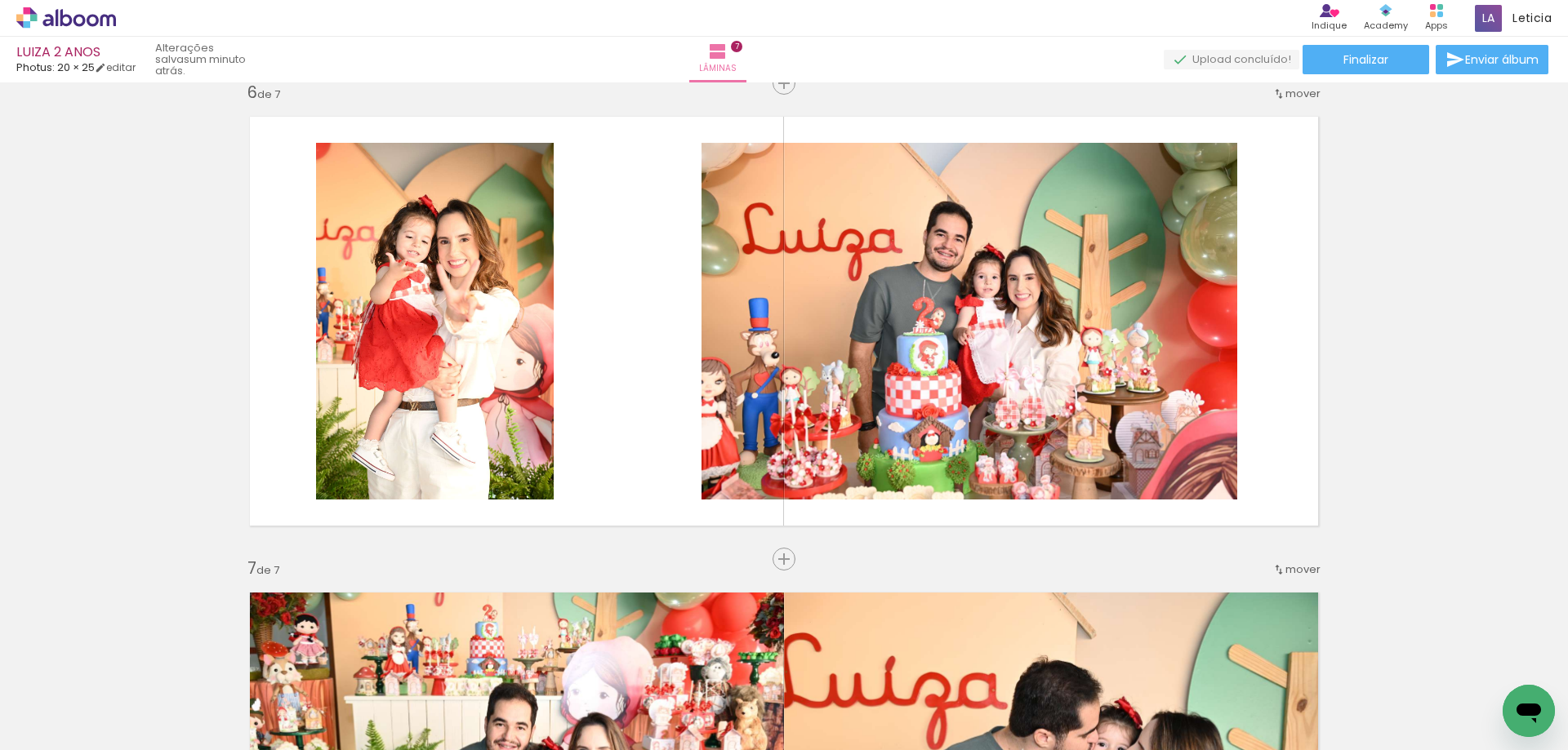
scroll to position [2432, 0]
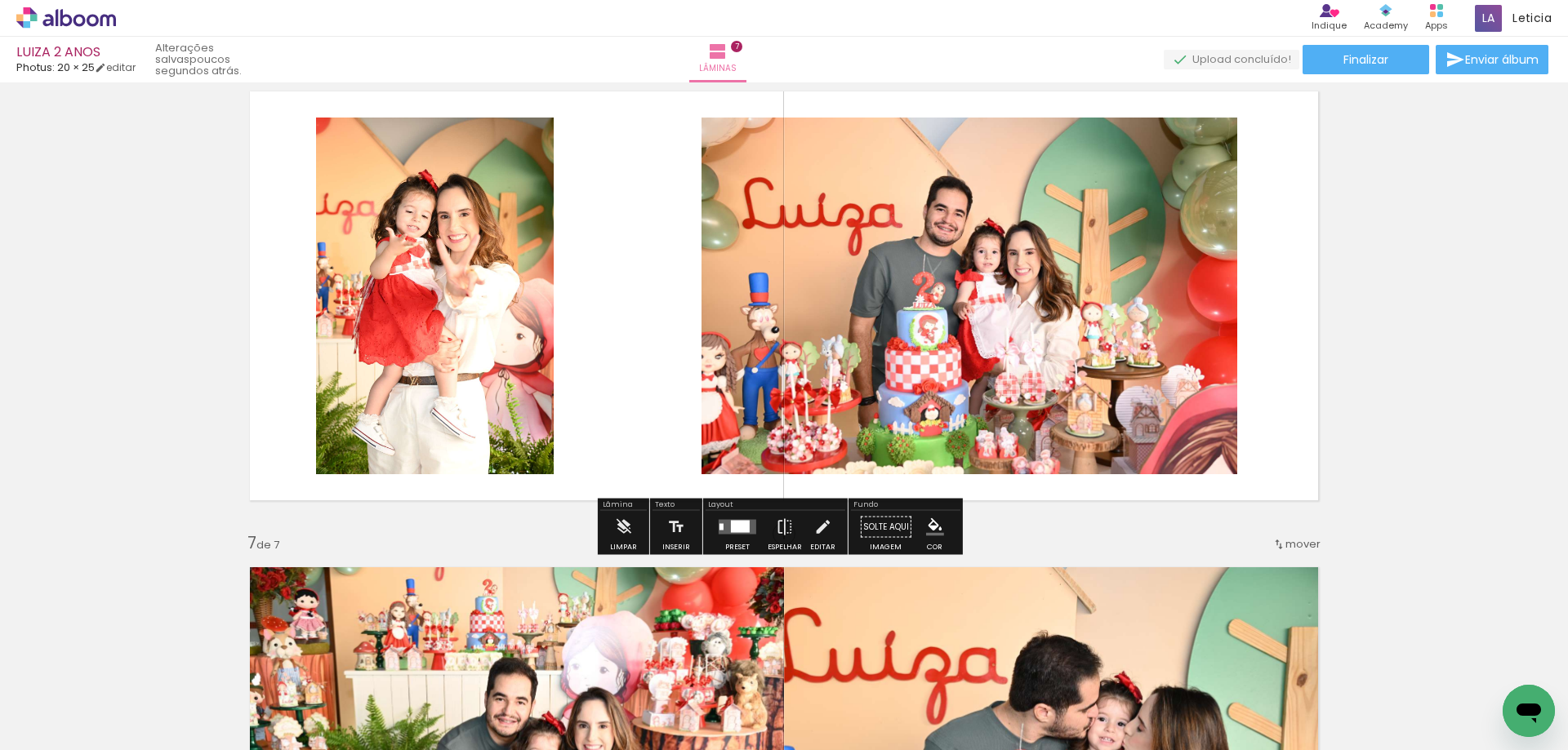
click at [742, 527] on div at bounding box center [740, 527] width 19 height 12
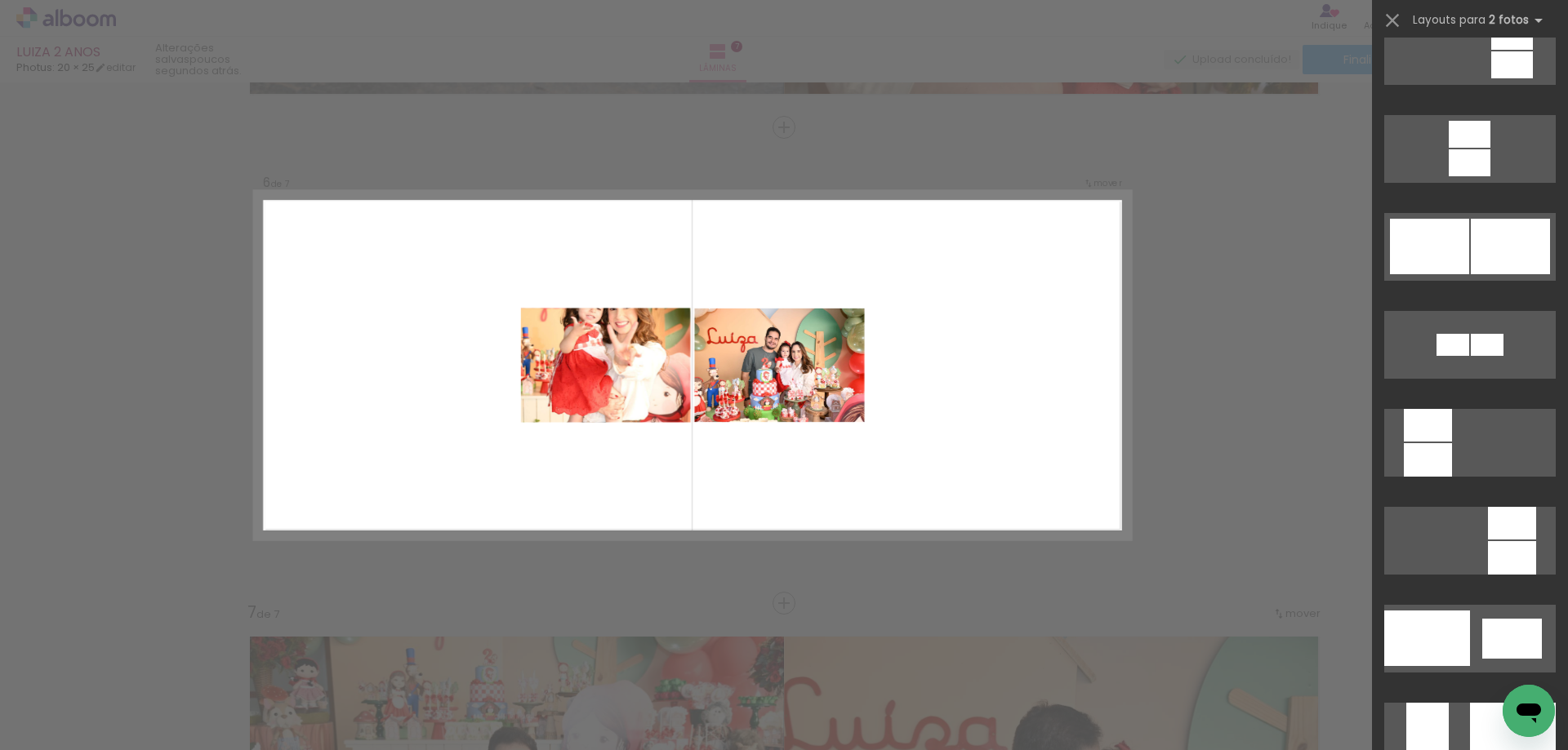
scroll to position [6286, 0]
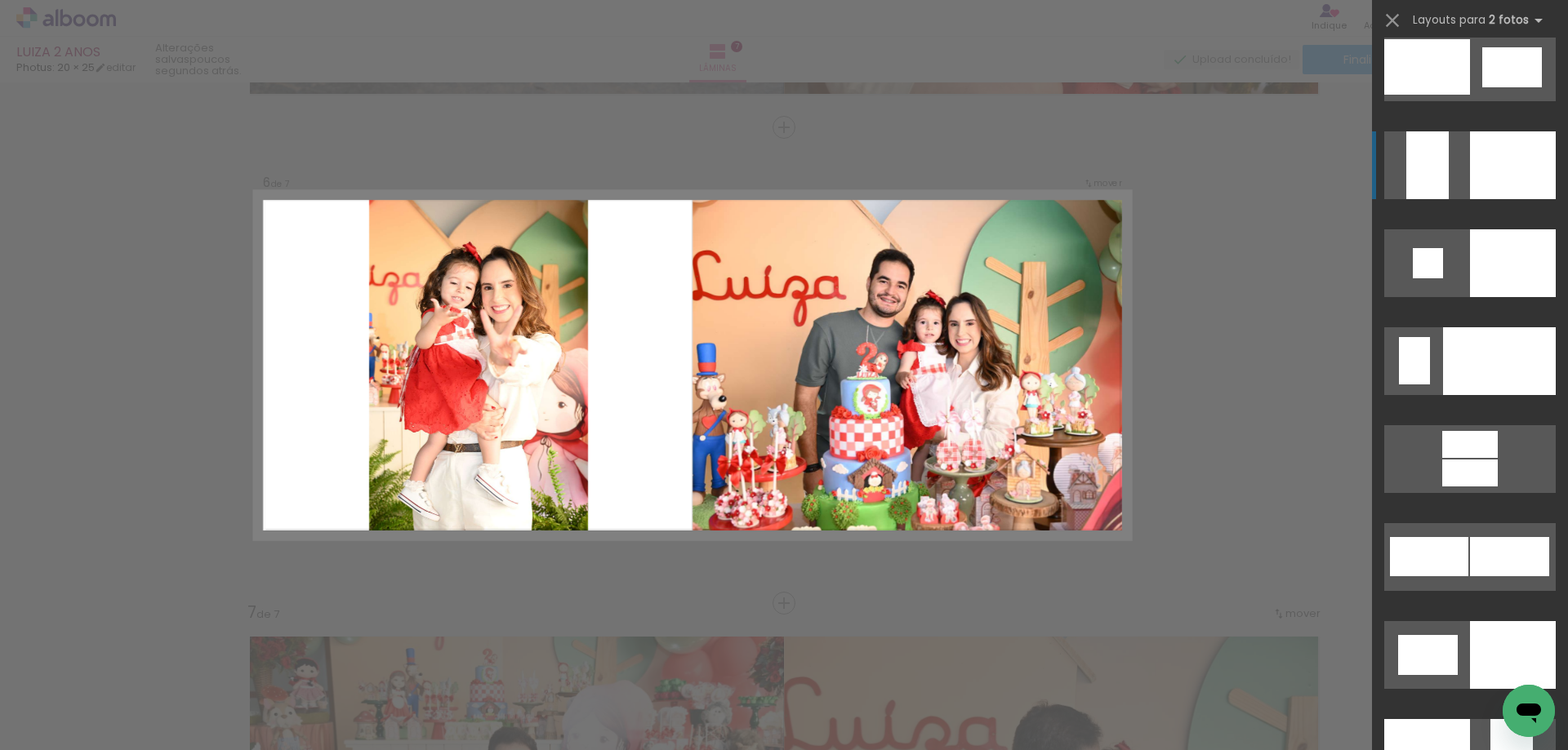
click at [1469, 621] on div at bounding box center [1512, 655] width 86 height 68
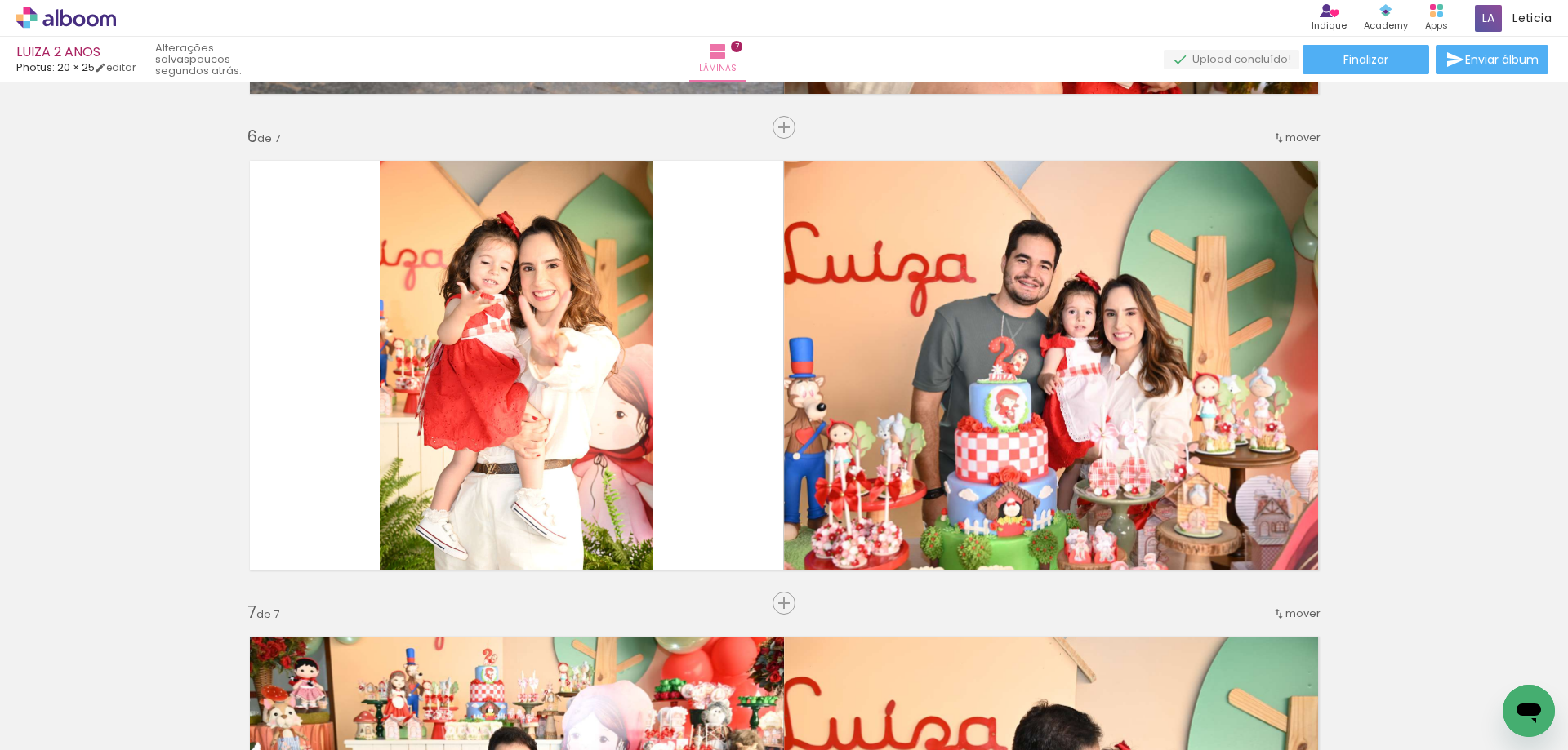
scroll to position [0, 0]
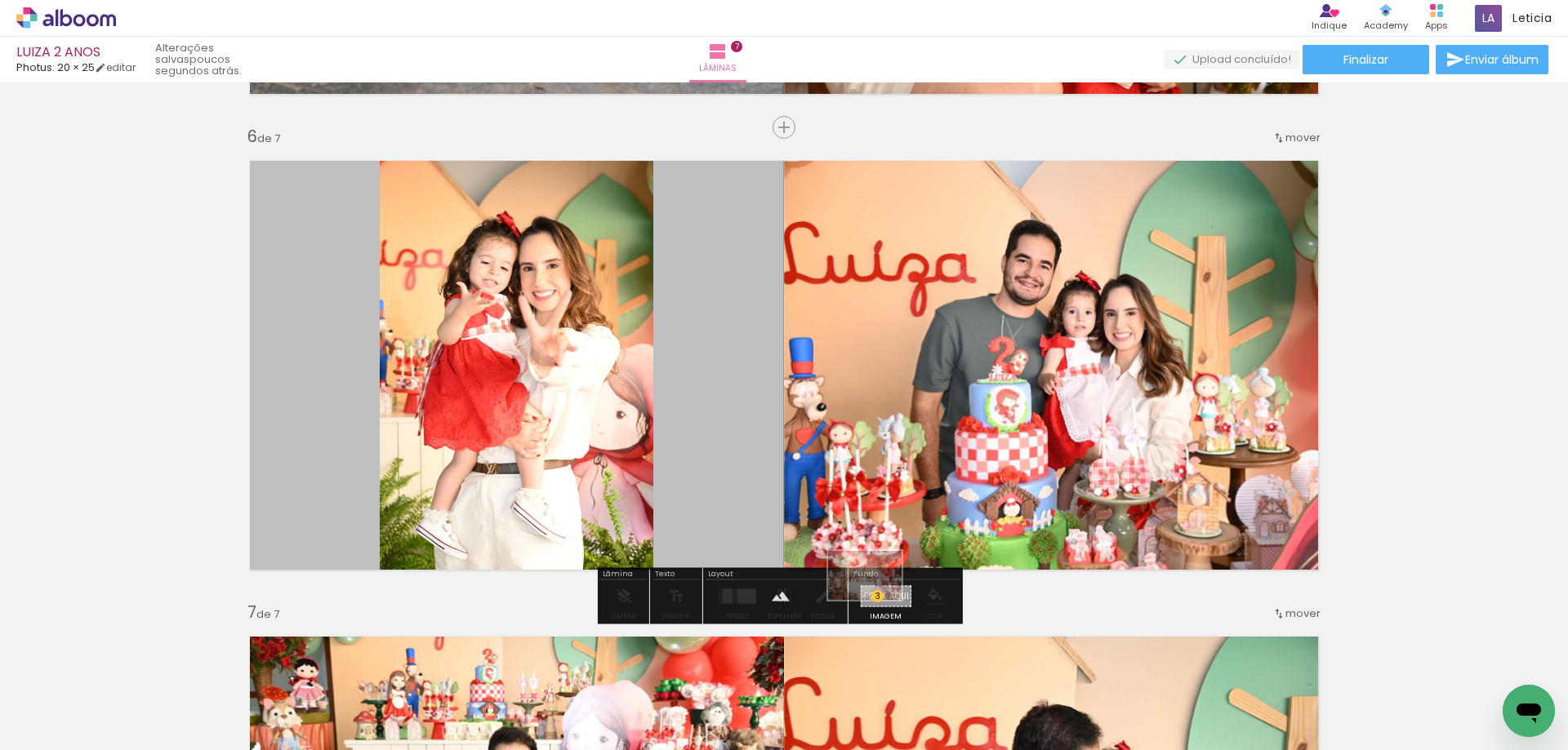
drag, startPoint x: 152, startPoint y: 711, endPoint x: 877, endPoint y: 600, distance: 733.4
click at [877, 600] on quentale-workspace at bounding box center [784, 375] width 1568 height 750
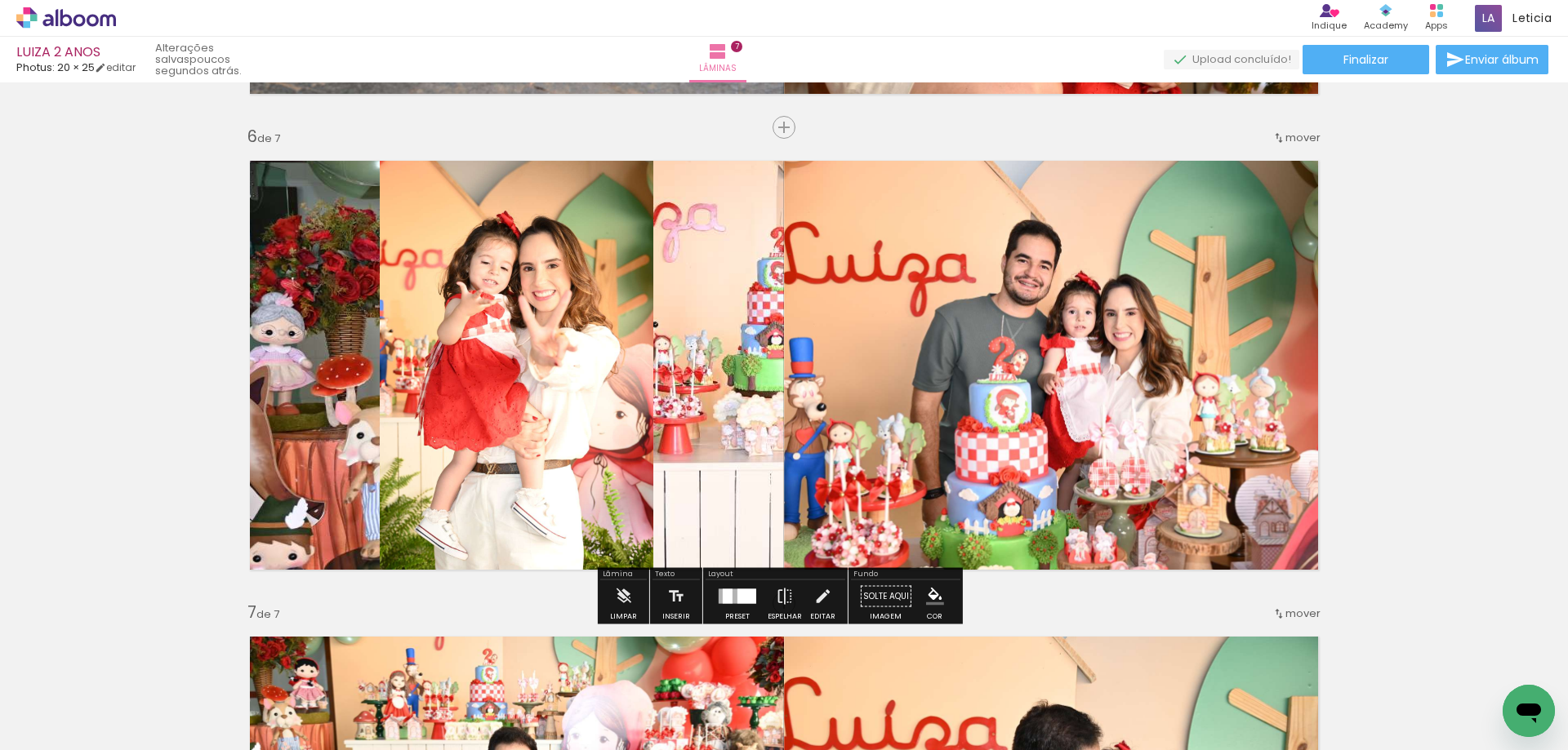
click at [881, 597] on paper-button "Solte aqui Imagem" at bounding box center [886, 601] width 59 height 42
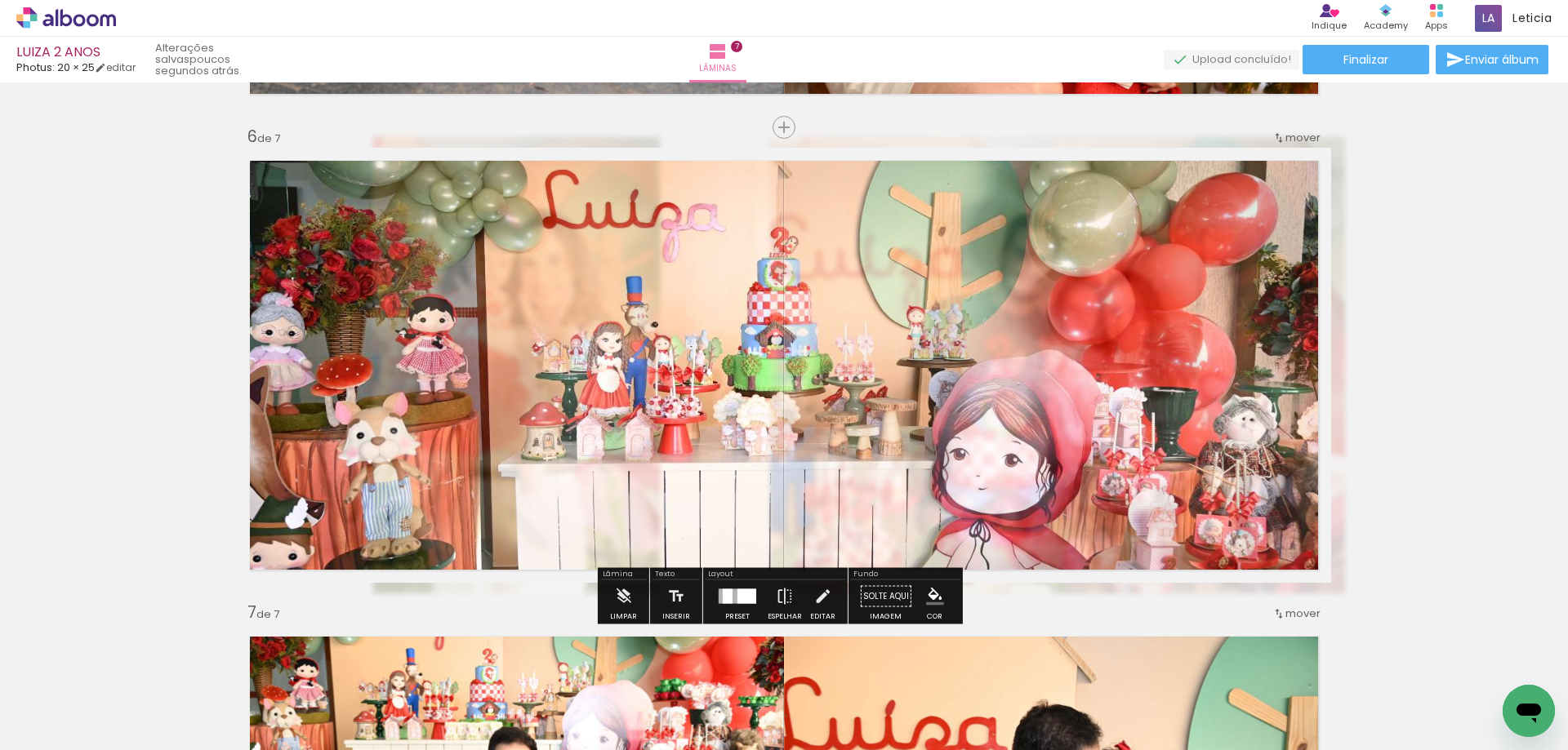
type paper-slider "20"
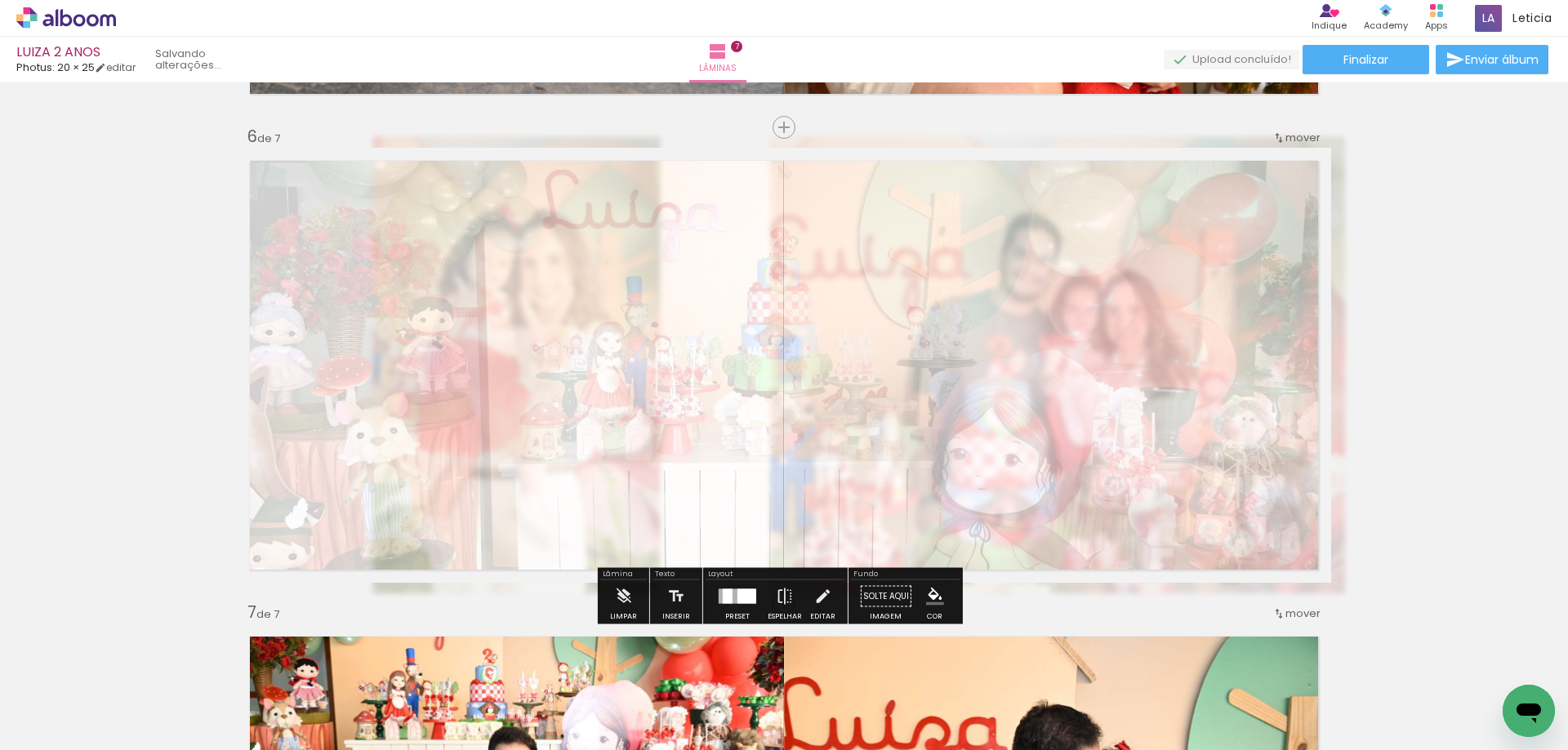
click at [421, 193] on div at bounding box center [446, 189] width 64 height 26
click at [873, 595] on paper-button "Solte aqui Imagem" at bounding box center [886, 601] width 59 height 42
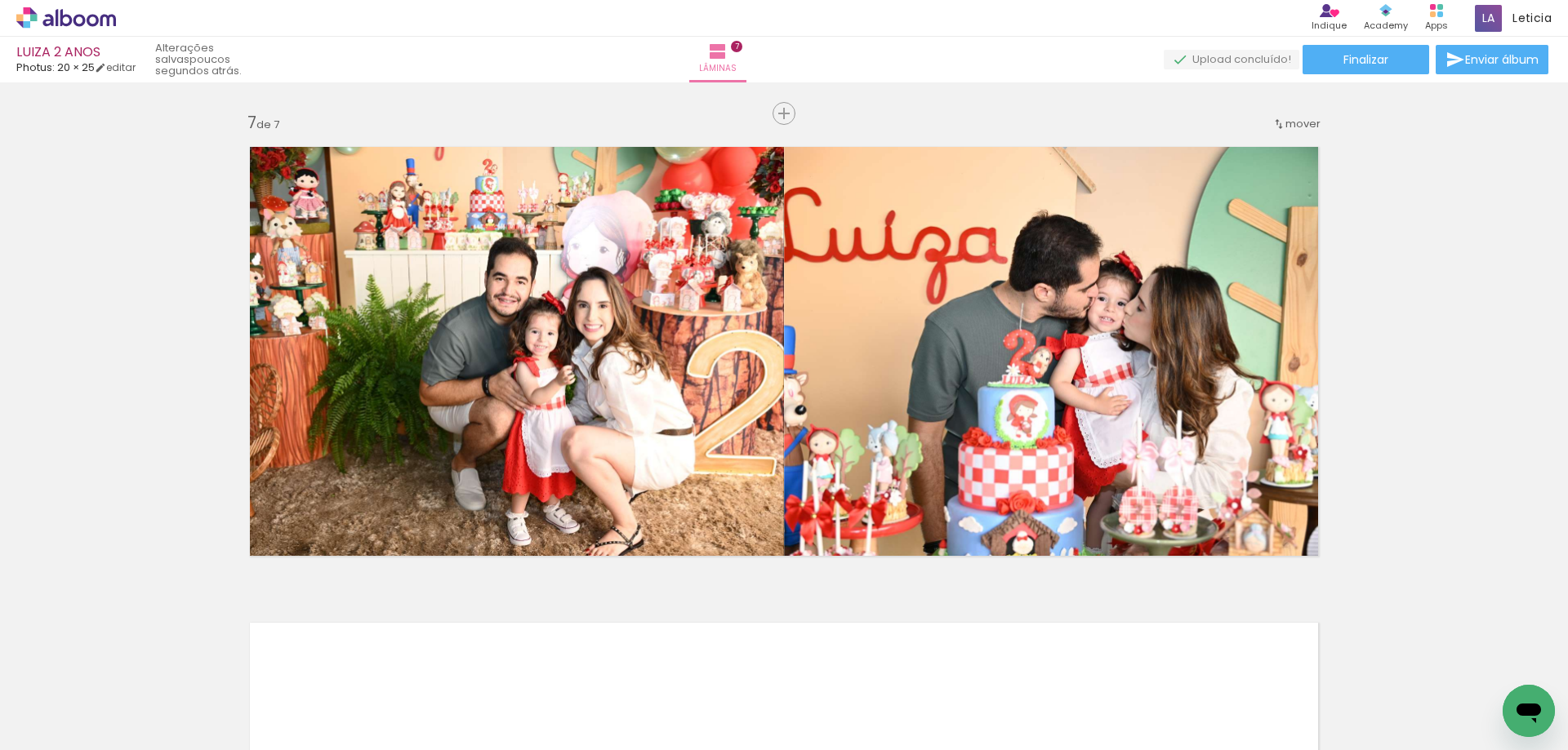
scroll to position [3015, 0]
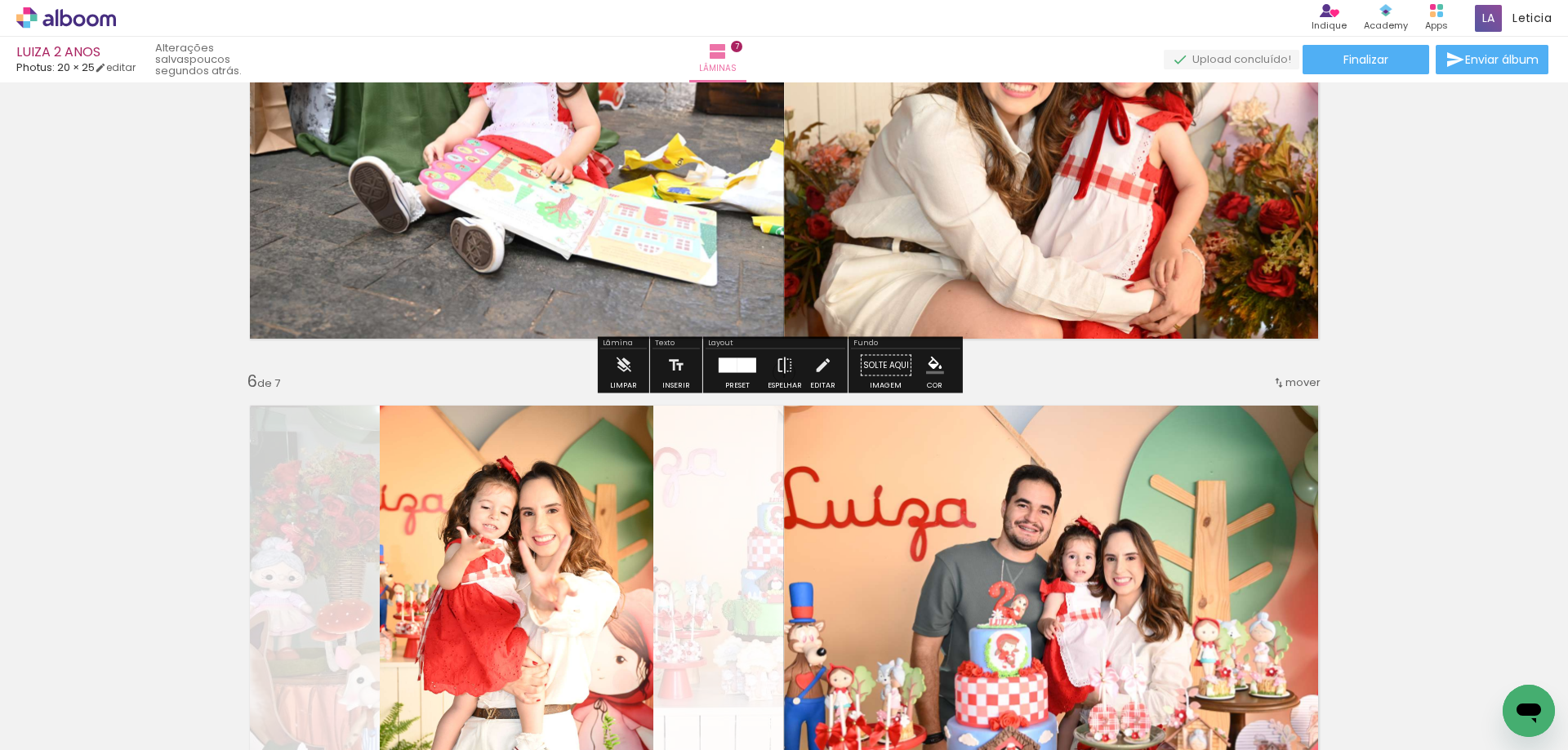
scroll to position [2280, 0]
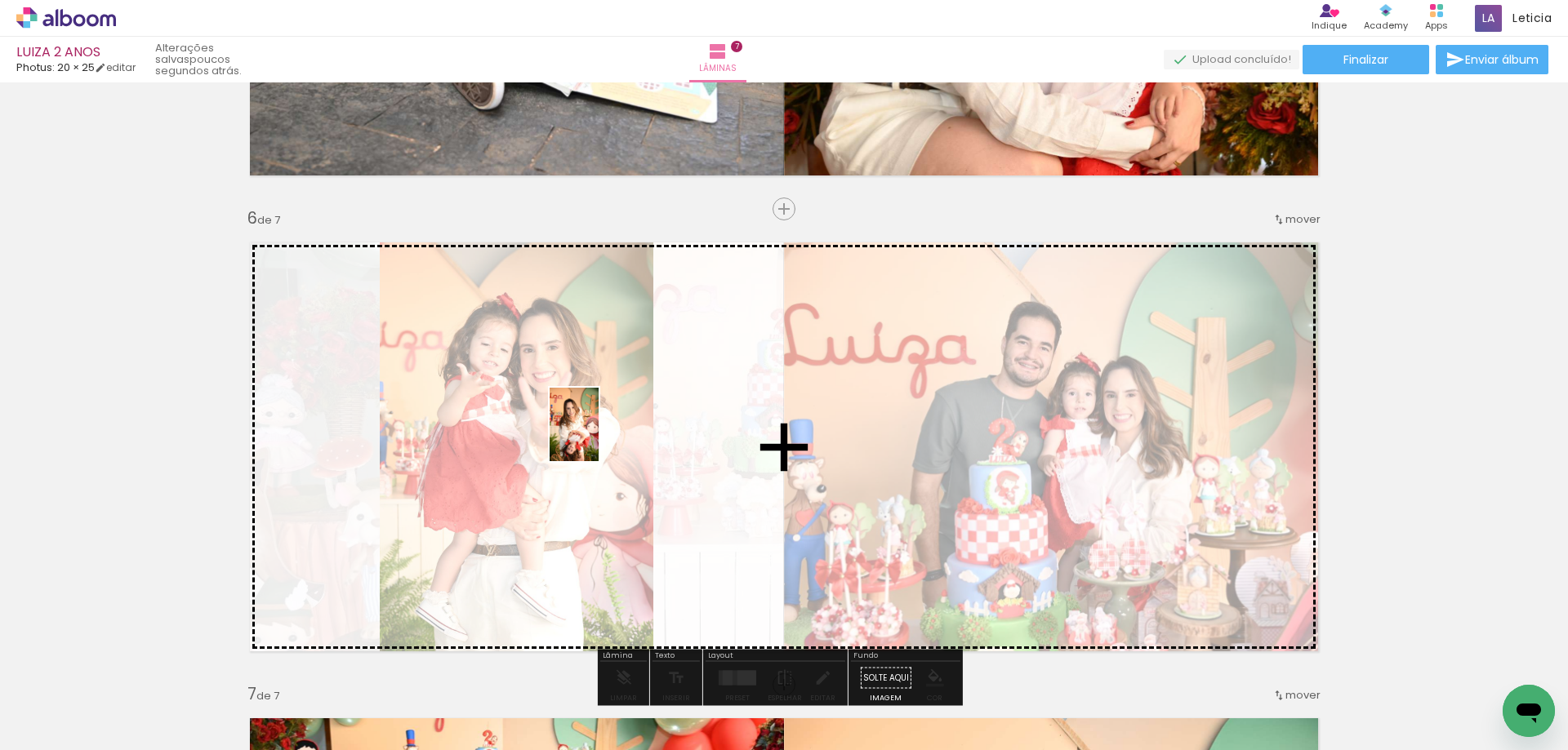
drag, startPoint x: 1196, startPoint y: 716, endPoint x: 598, endPoint y: 437, distance: 659.9
click at [598, 437] on quentale-workspace at bounding box center [784, 375] width 1568 height 750
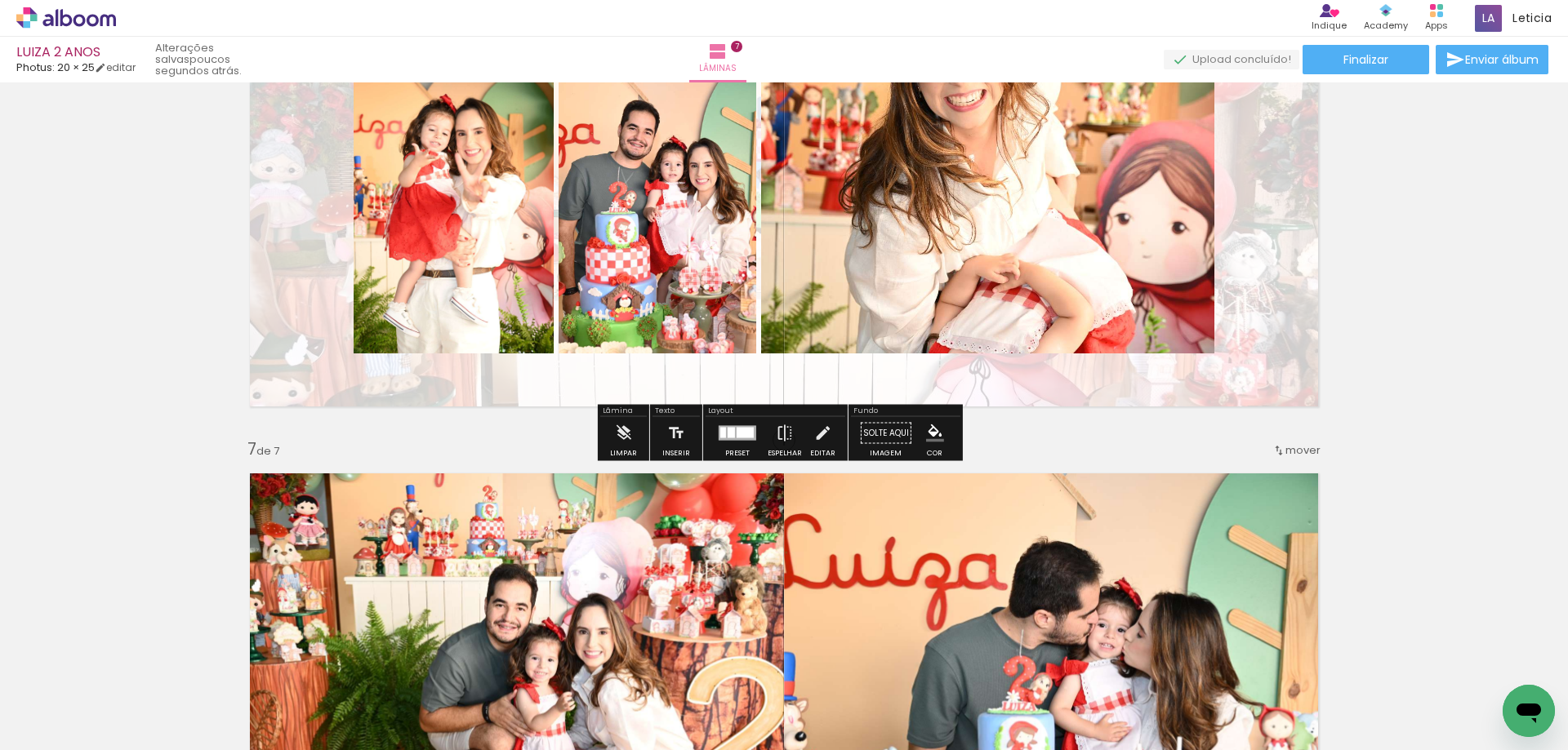
scroll to position [2607, 0]
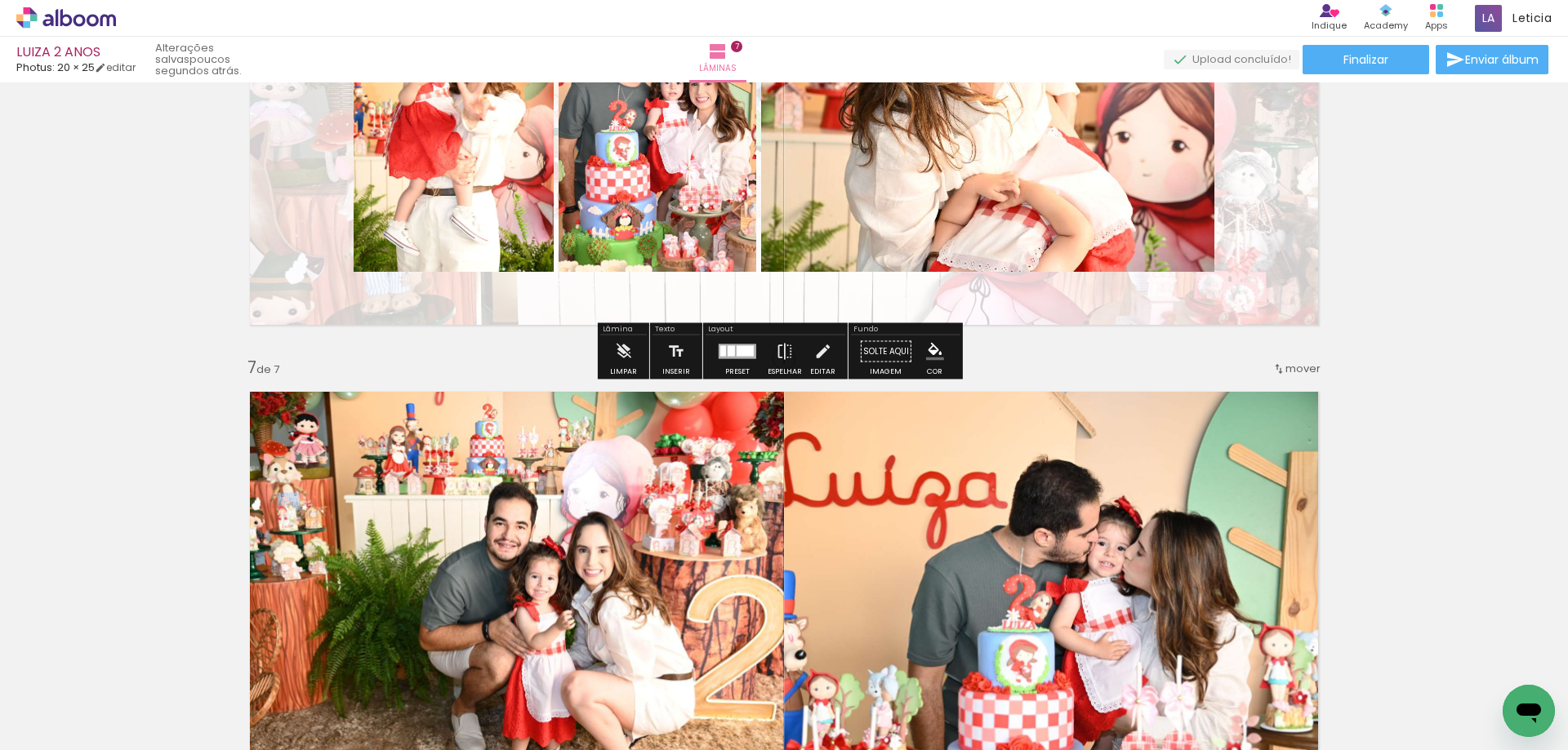
click at [736, 355] on div at bounding box center [744, 351] width 17 height 11
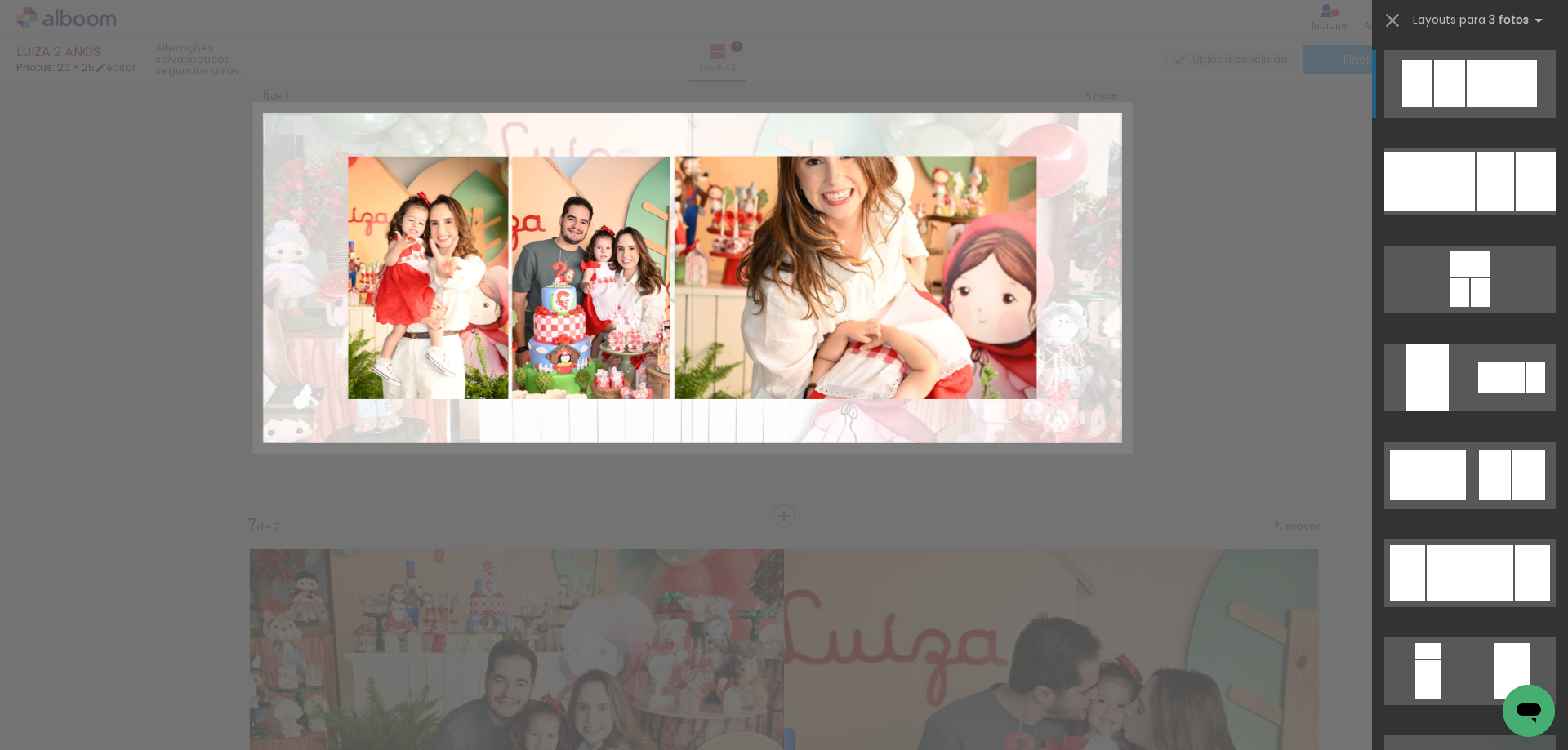
scroll to position [2362, 0]
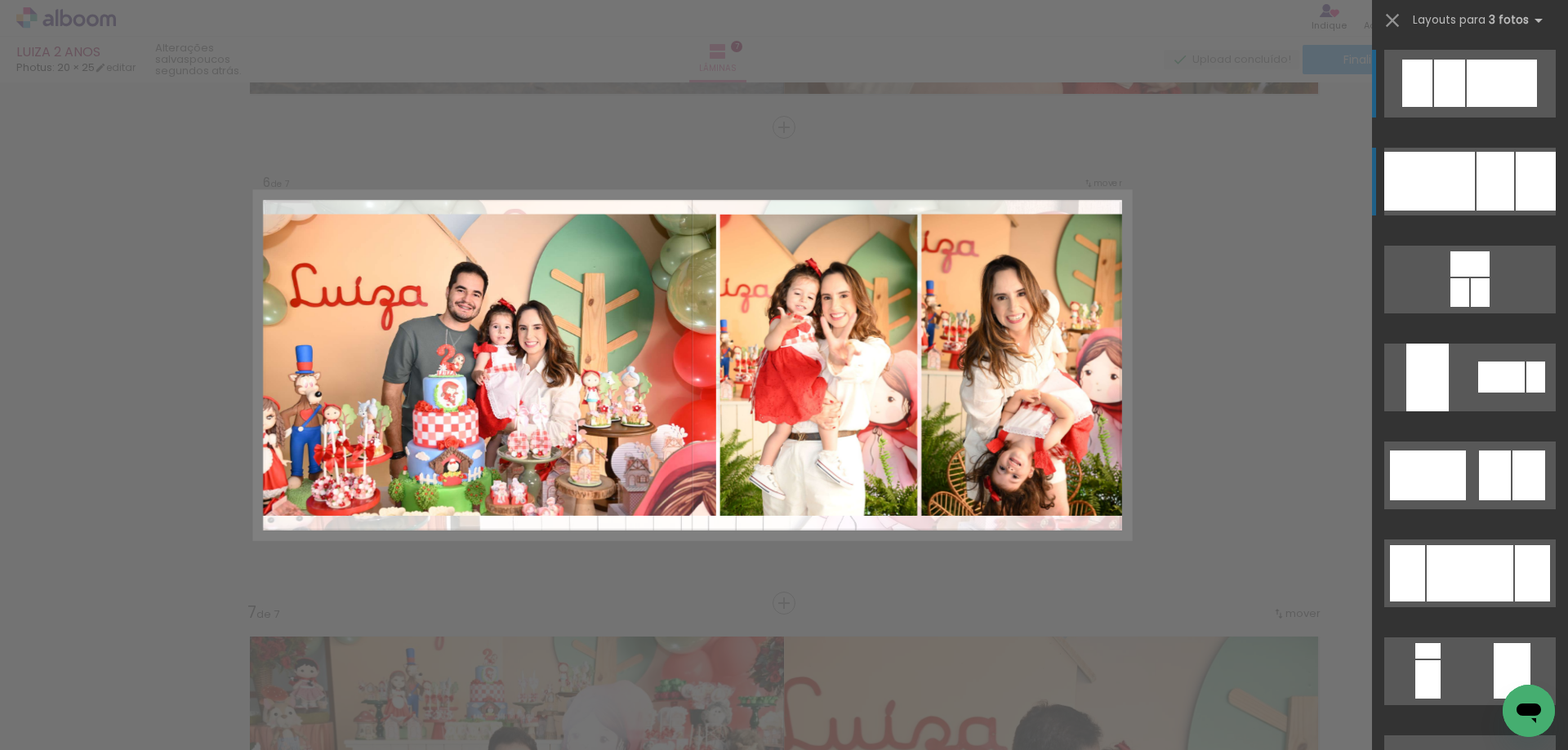
click at [1476, 170] on div at bounding box center [1495, 181] width 38 height 59
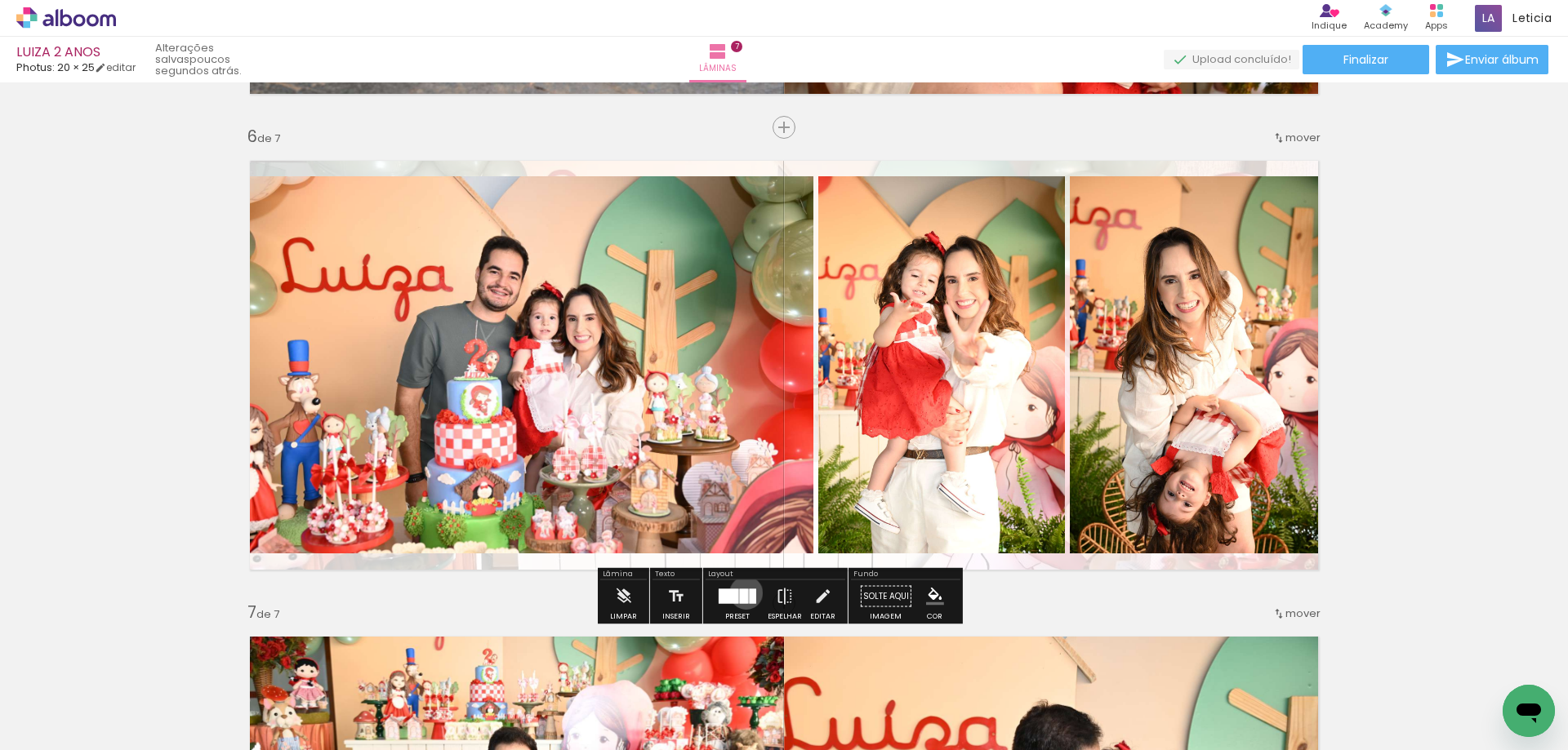
click at [742, 592] on div at bounding box center [744, 596] width 8 height 15
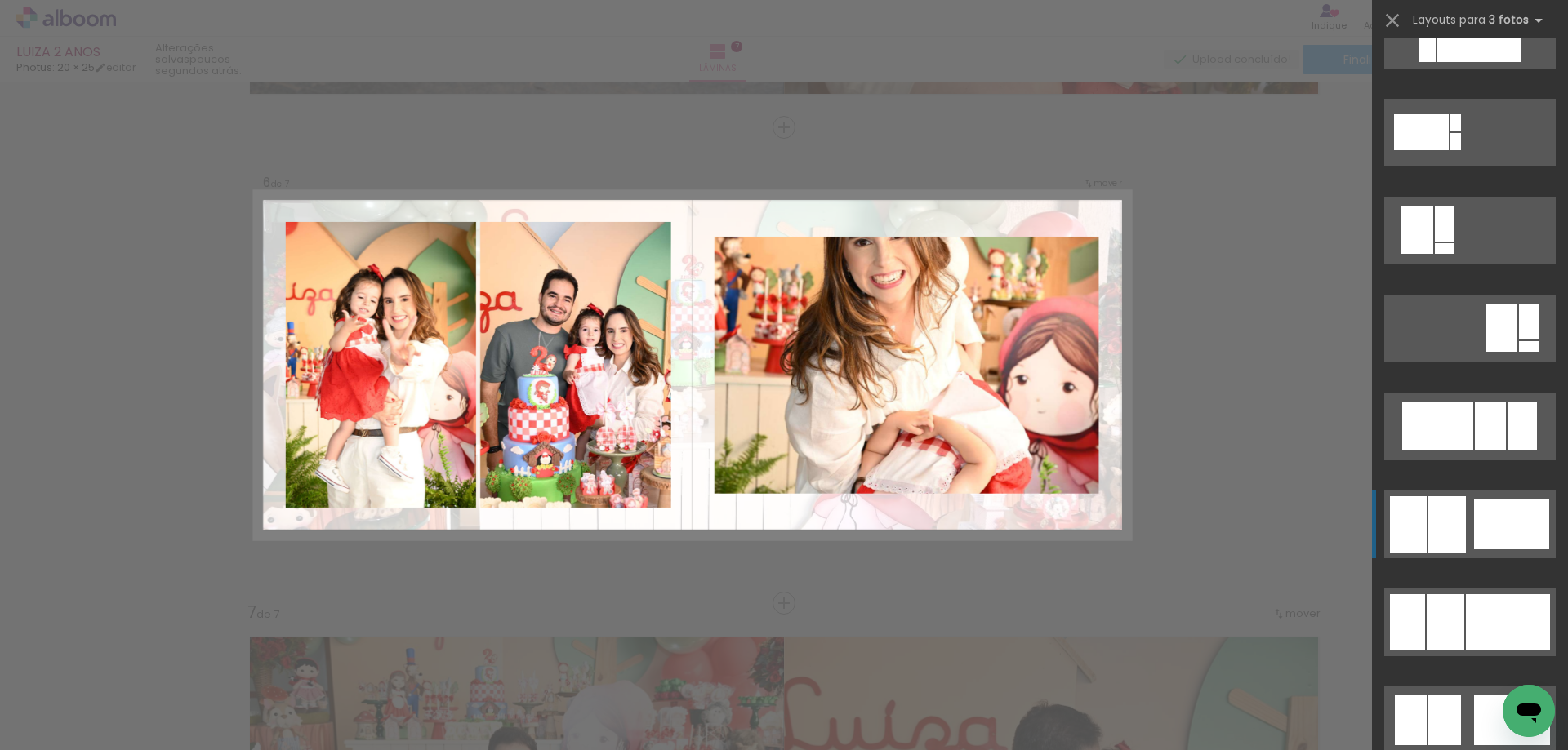
scroll to position [915, 0]
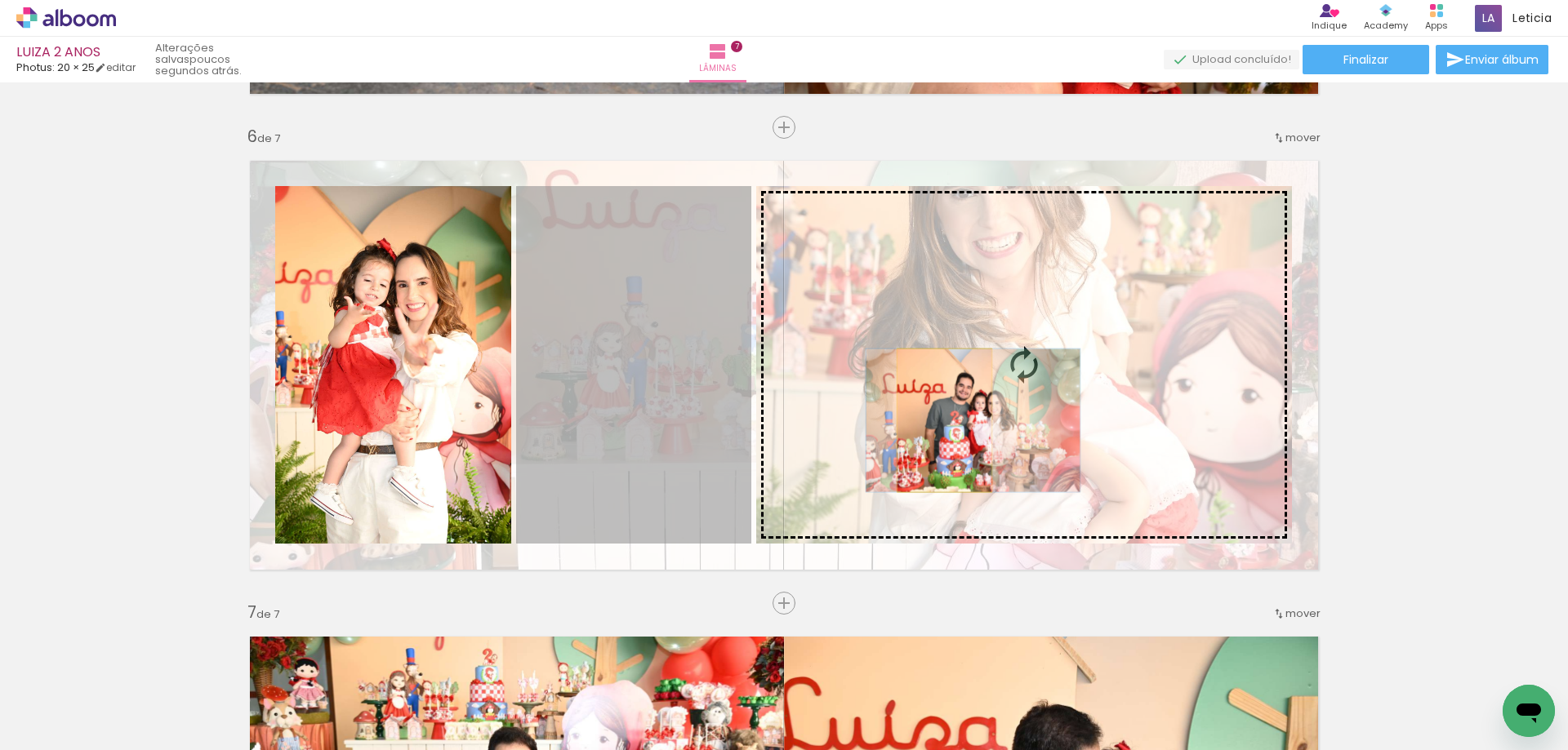
drag, startPoint x: 669, startPoint y: 425, endPoint x: 939, endPoint y: 421, distance: 270.0
click at [0, 0] on slot at bounding box center [0, 0] width 0 height 0
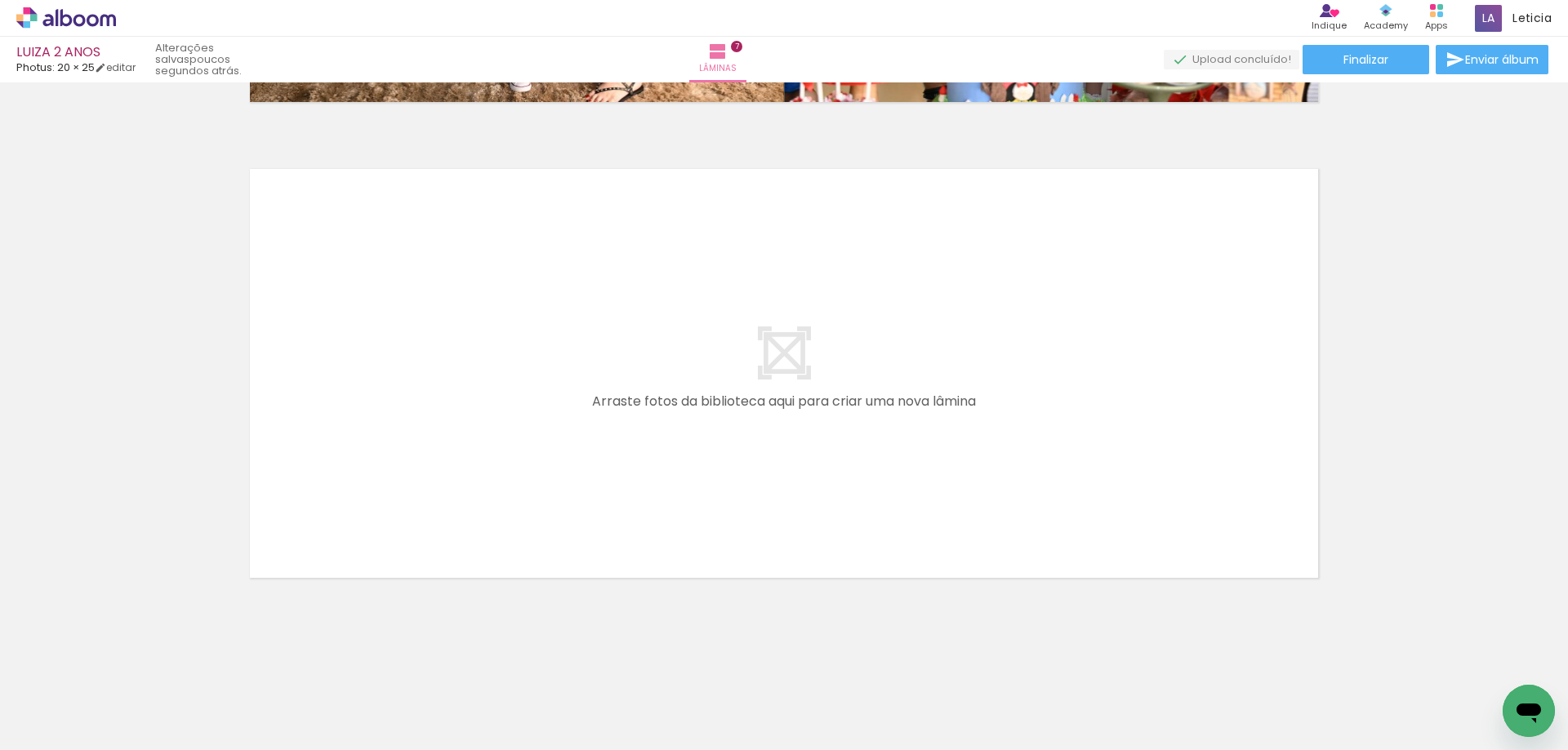
scroll to position [0, 1184]
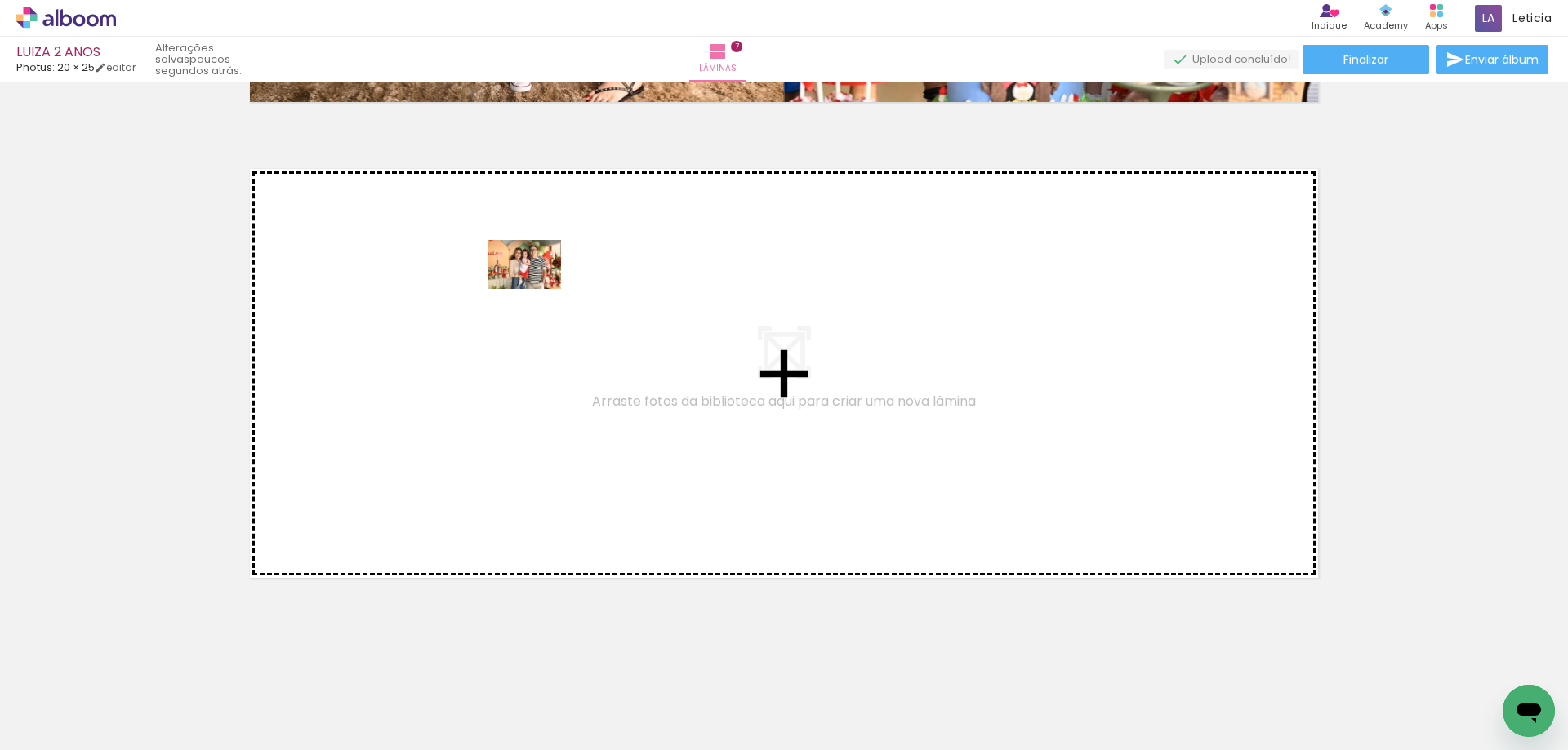
drag, startPoint x: 988, startPoint y: 700, endPoint x: 537, endPoint y: 289, distance: 610.2
click at [537, 289] on quentale-workspace at bounding box center [784, 375] width 1568 height 750
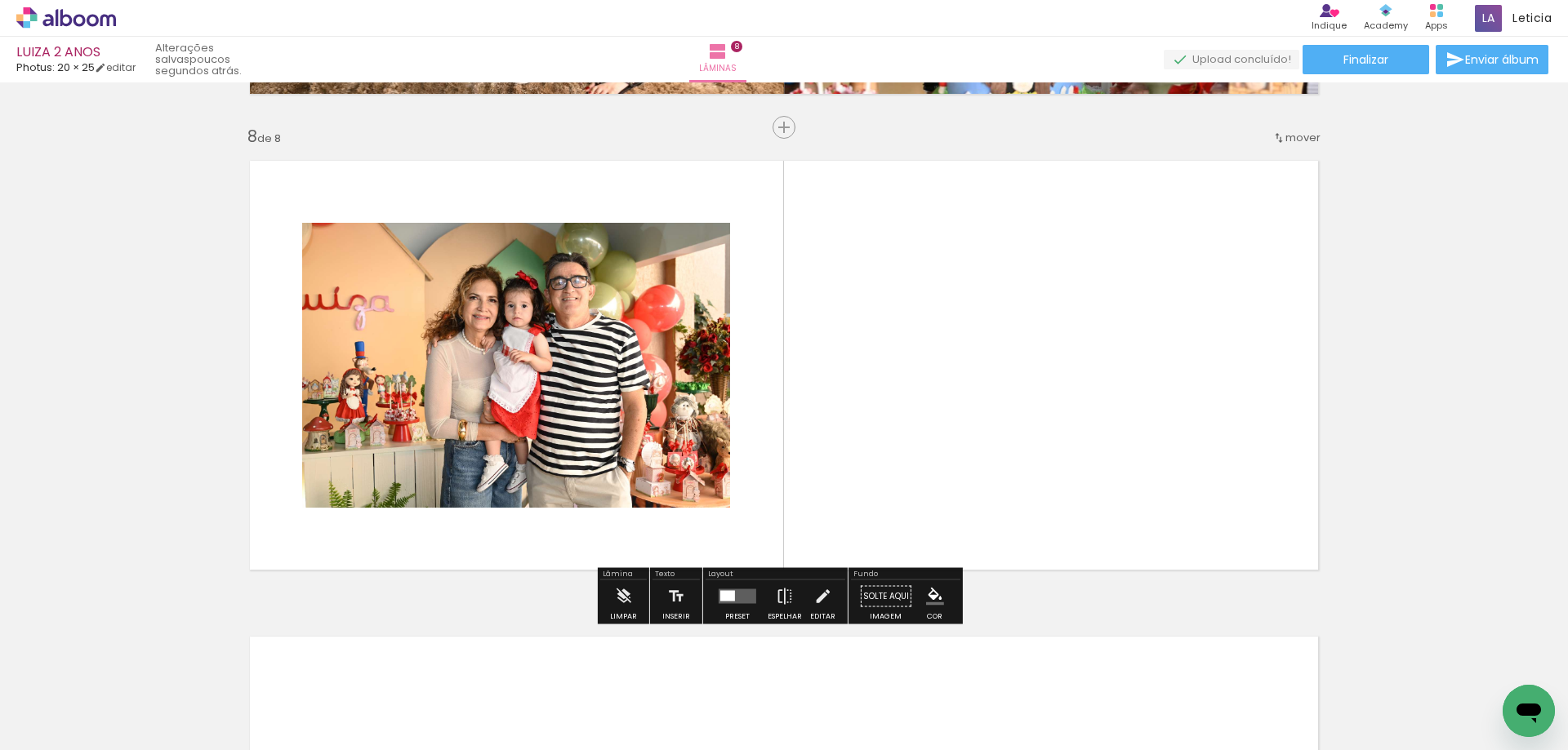
scroll to position [0, 966]
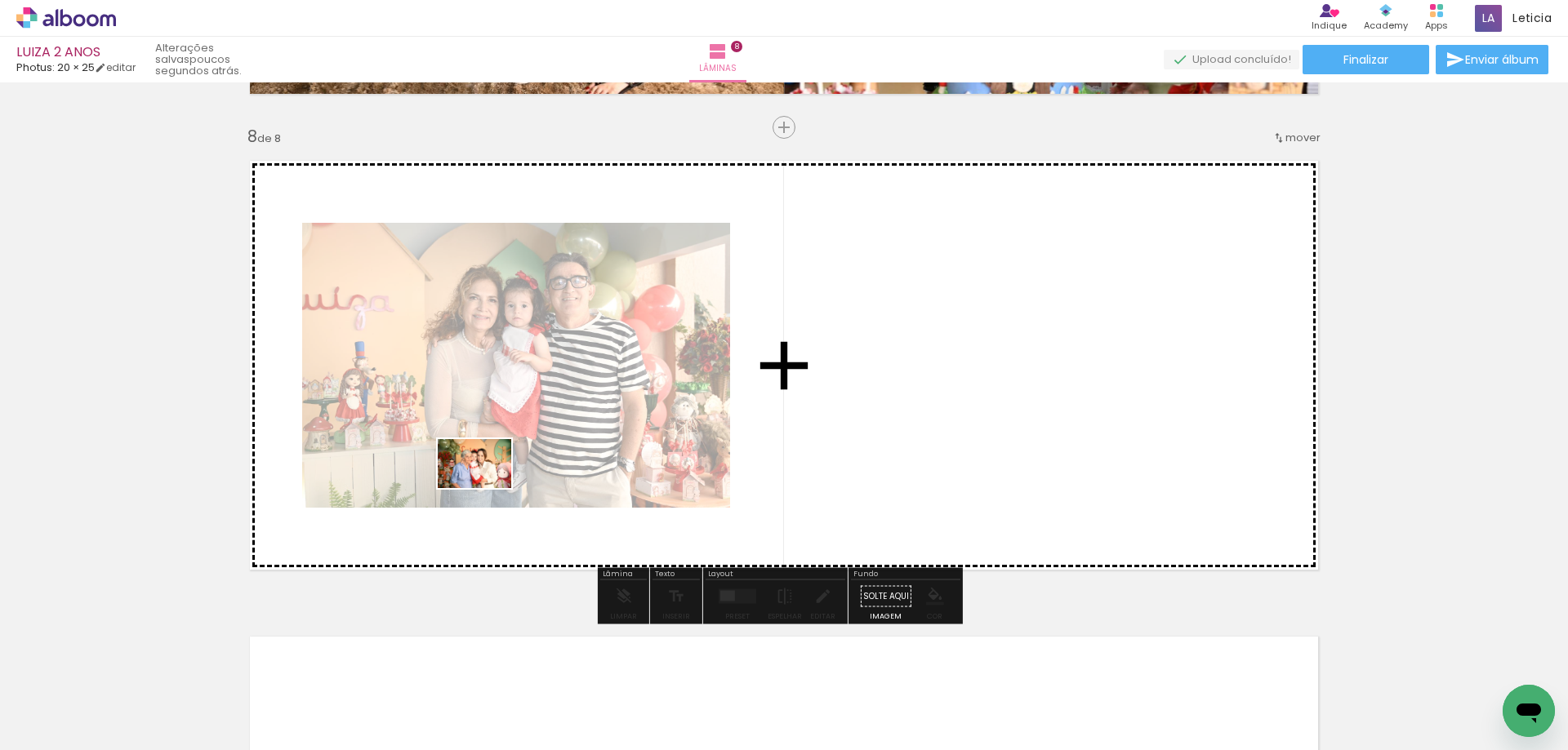
drag, startPoint x: 308, startPoint y: 694, endPoint x: 487, endPoint y: 489, distance: 272.2
click at [487, 489] on quentale-workspace at bounding box center [784, 375] width 1568 height 750
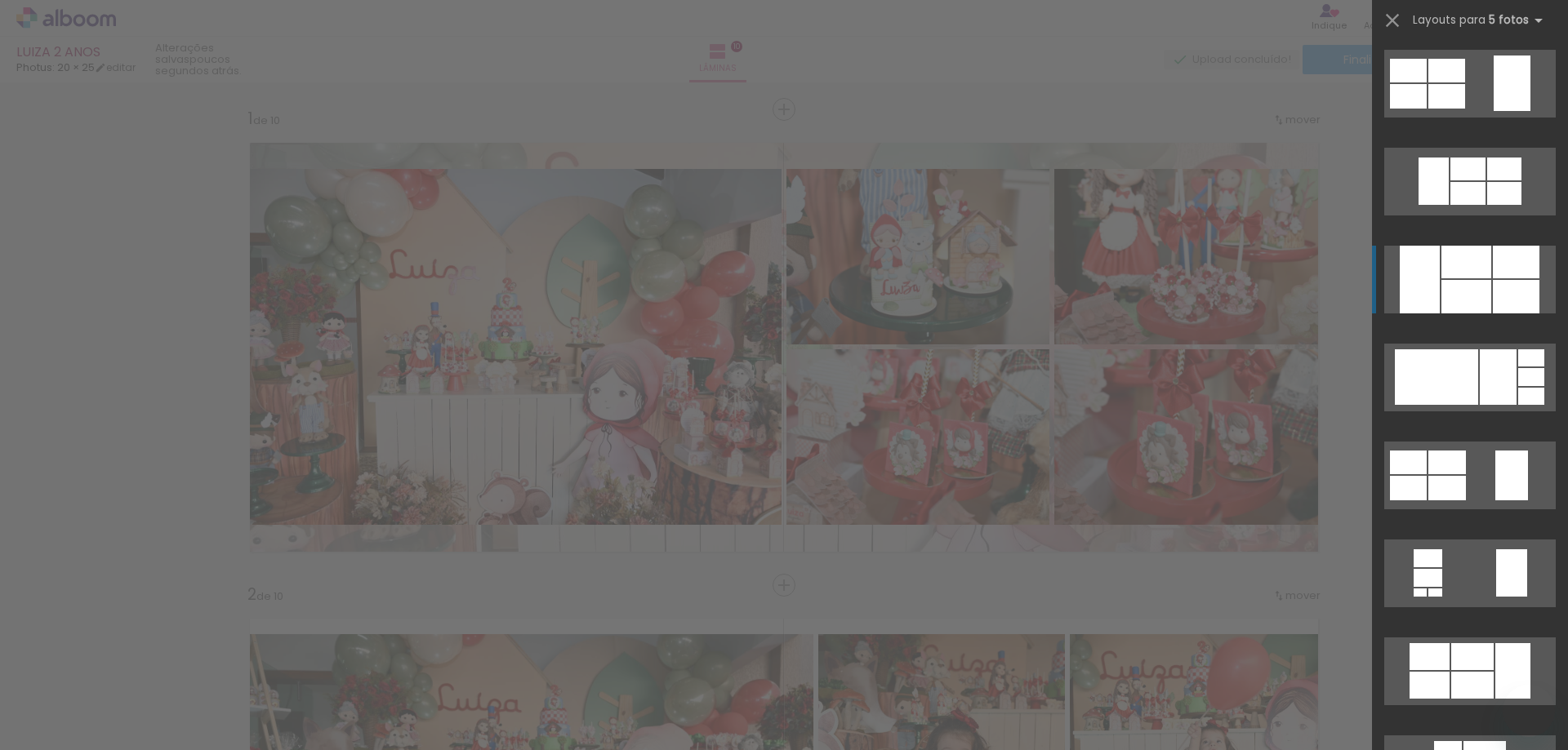
click at [1494, 276] on div at bounding box center [1515, 261] width 47 height 33
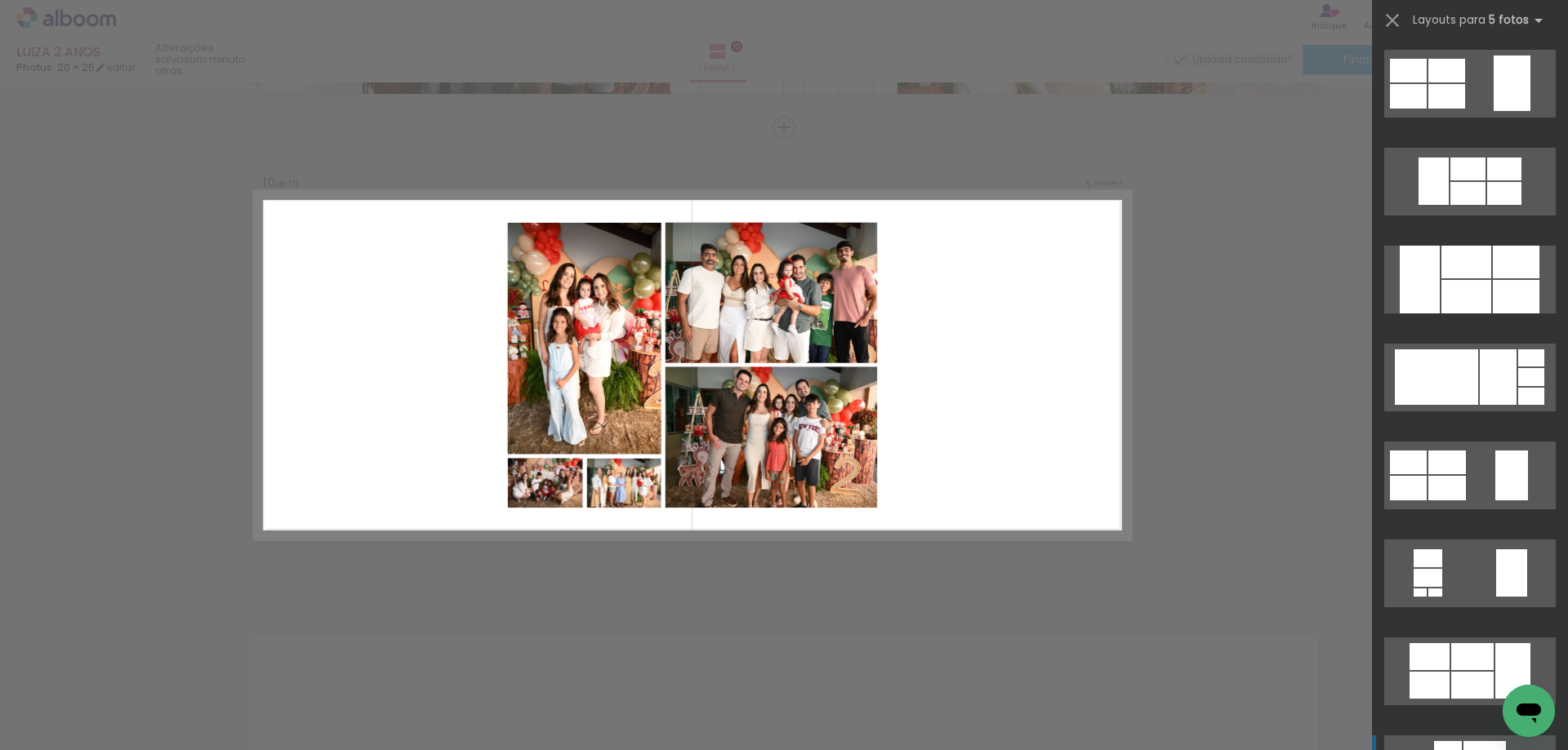
scroll to position [686, 0]
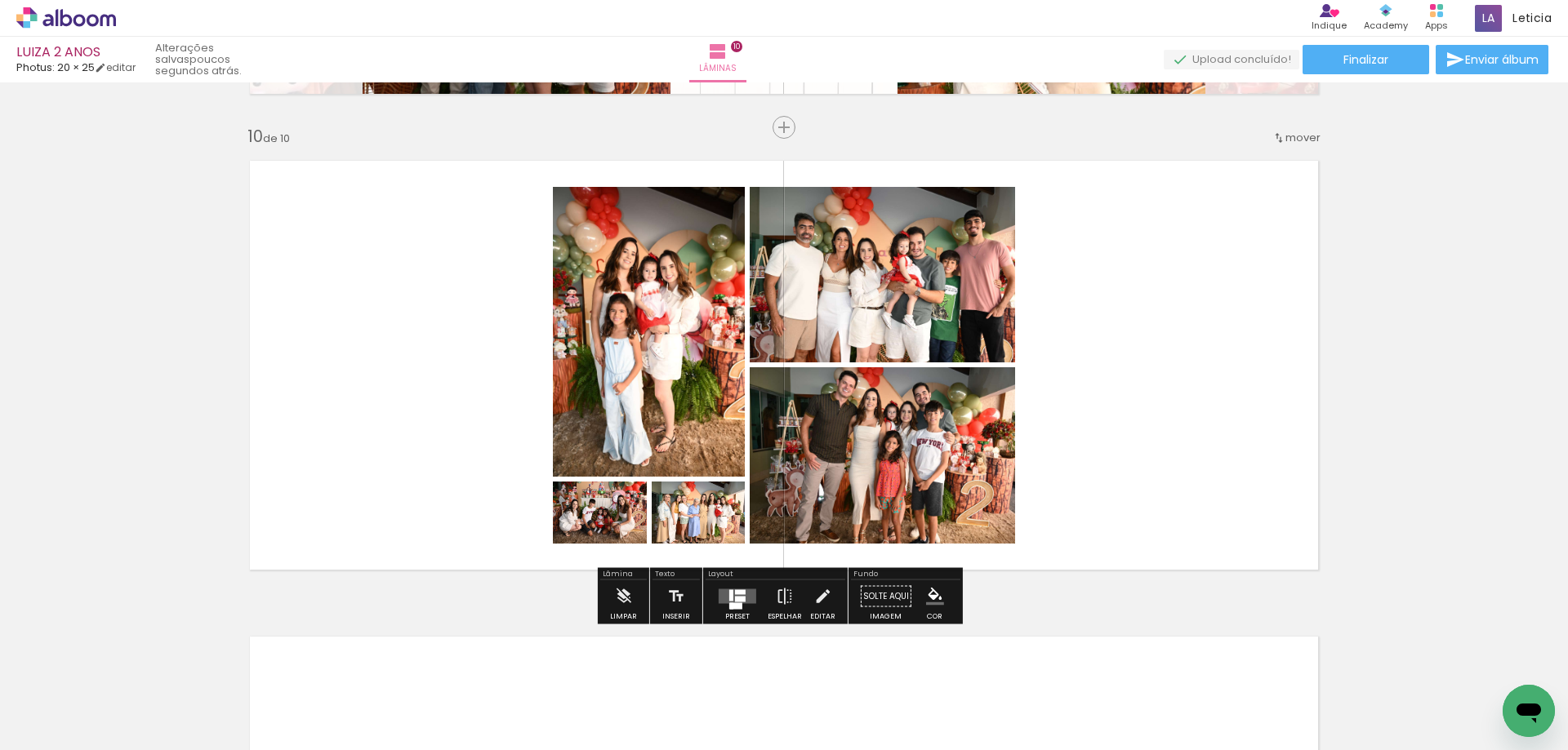
click at [742, 596] on quentale-layouter at bounding box center [737, 596] width 38 height 15
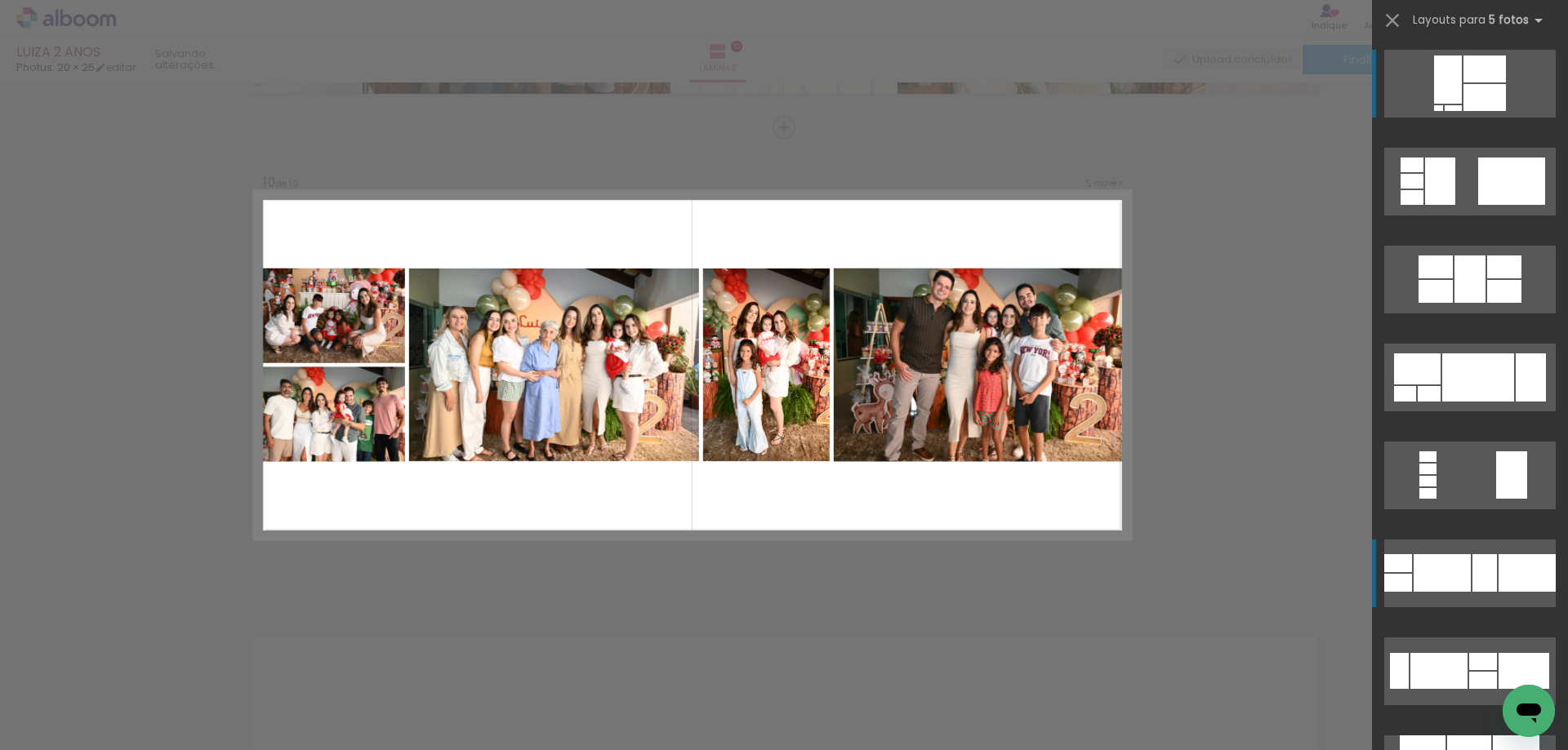
scroll to position [931, 0]
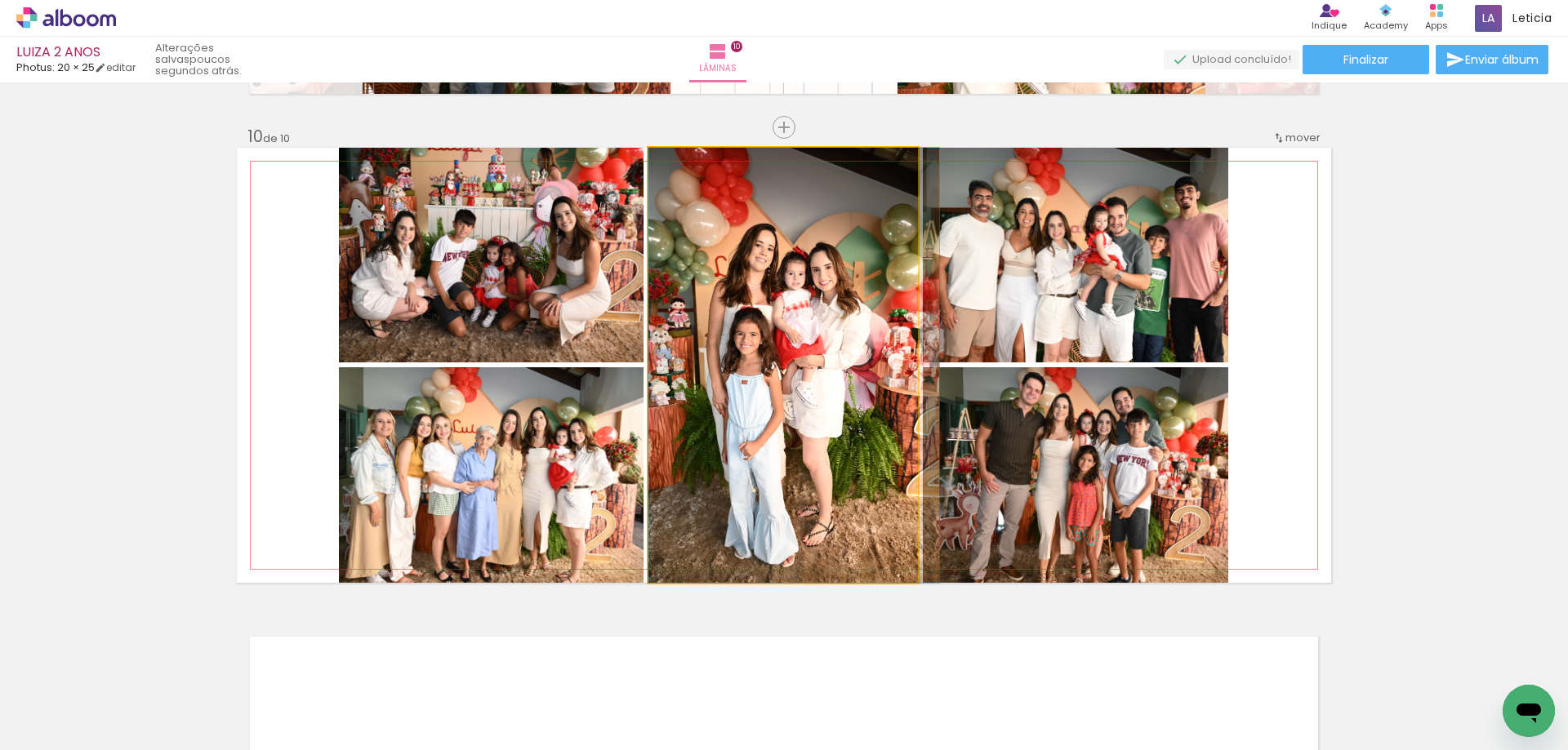
drag, startPoint x: 840, startPoint y: 448, endPoint x: 865, endPoint y: 448, distance: 25.0
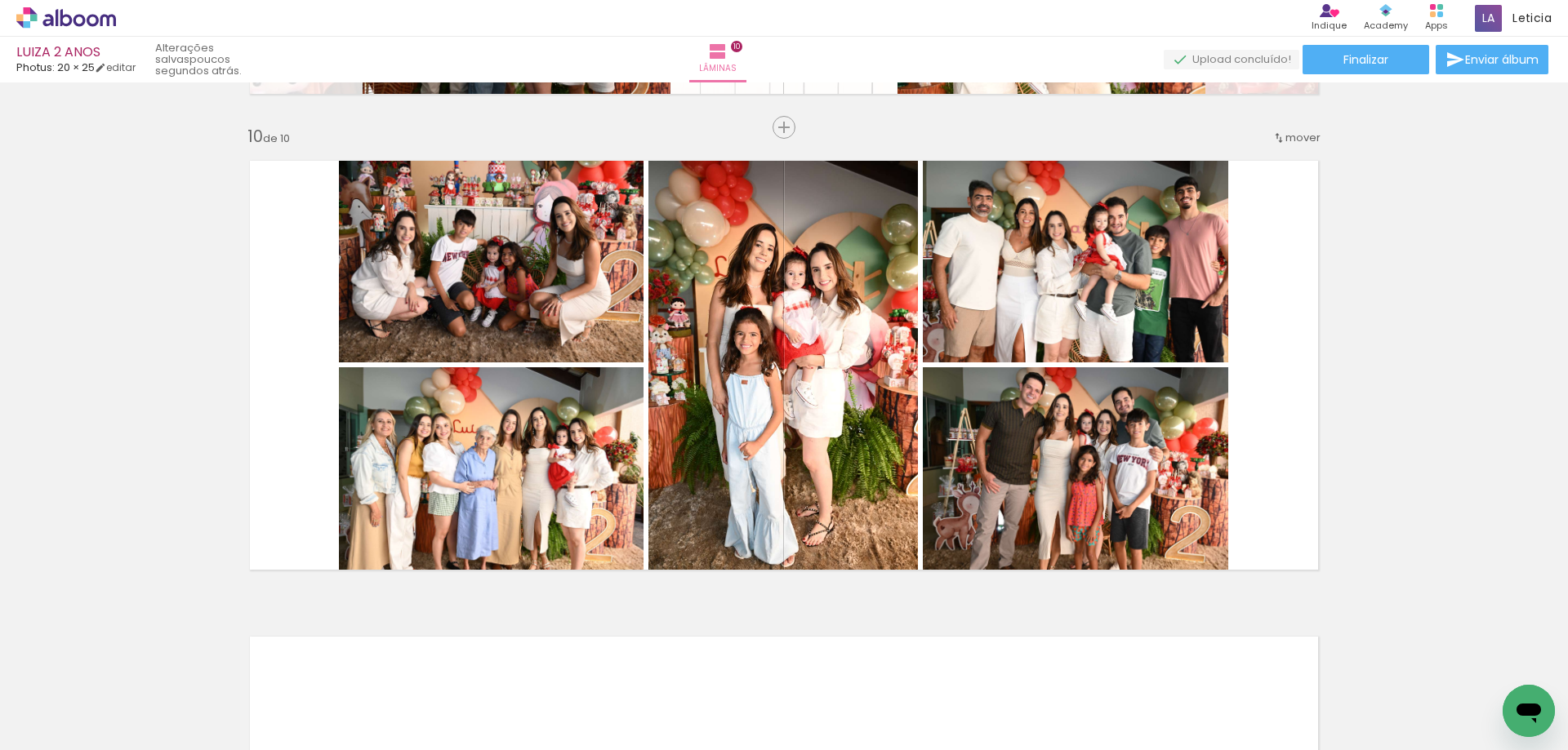
scroll to position [0, 0]
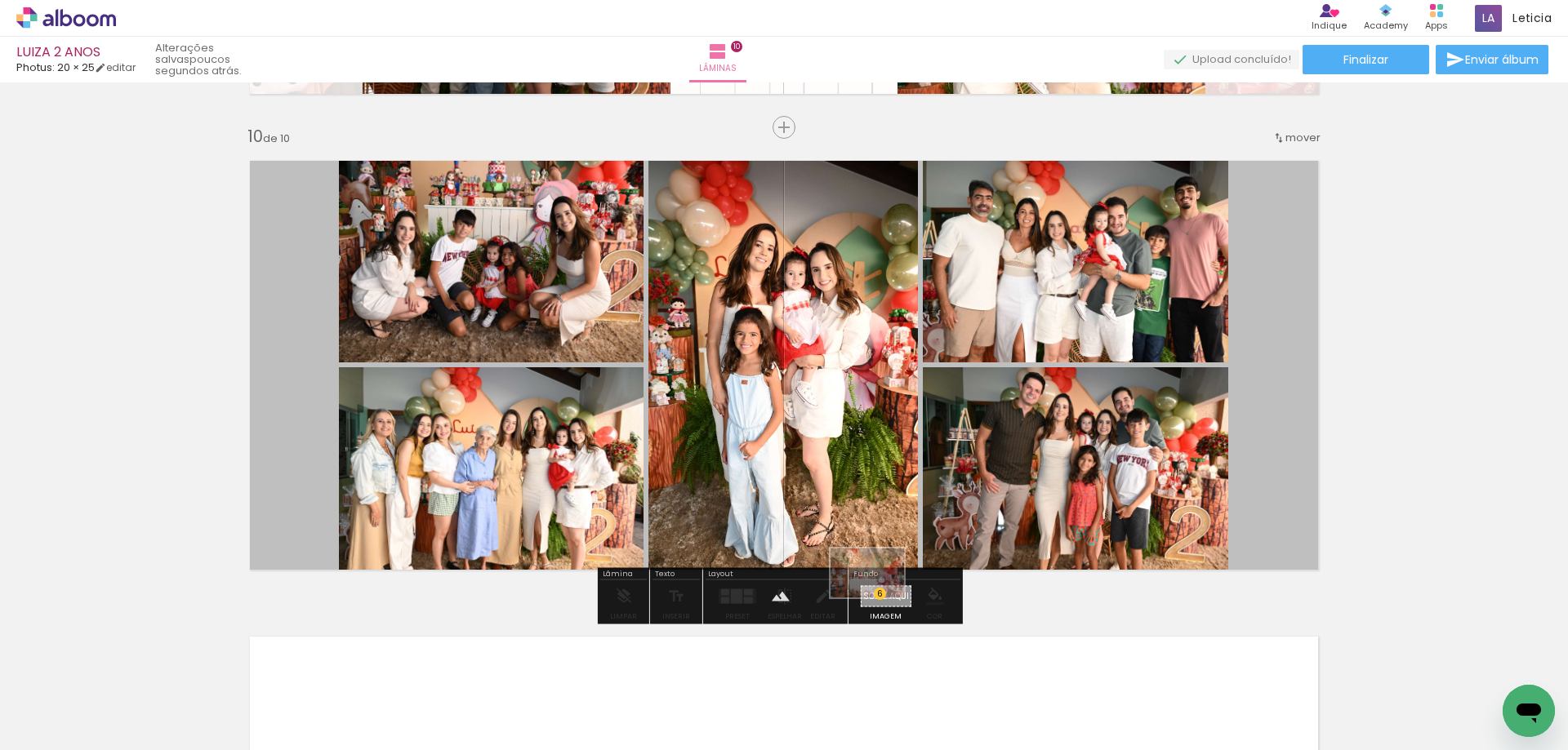
drag, startPoint x: 175, startPoint y: 692, endPoint x: 880, endPoint y: 597, distance: 711.4
click at [880, 597] on quentale-workspace at bounding box center [784, 375] width 1568 height 750
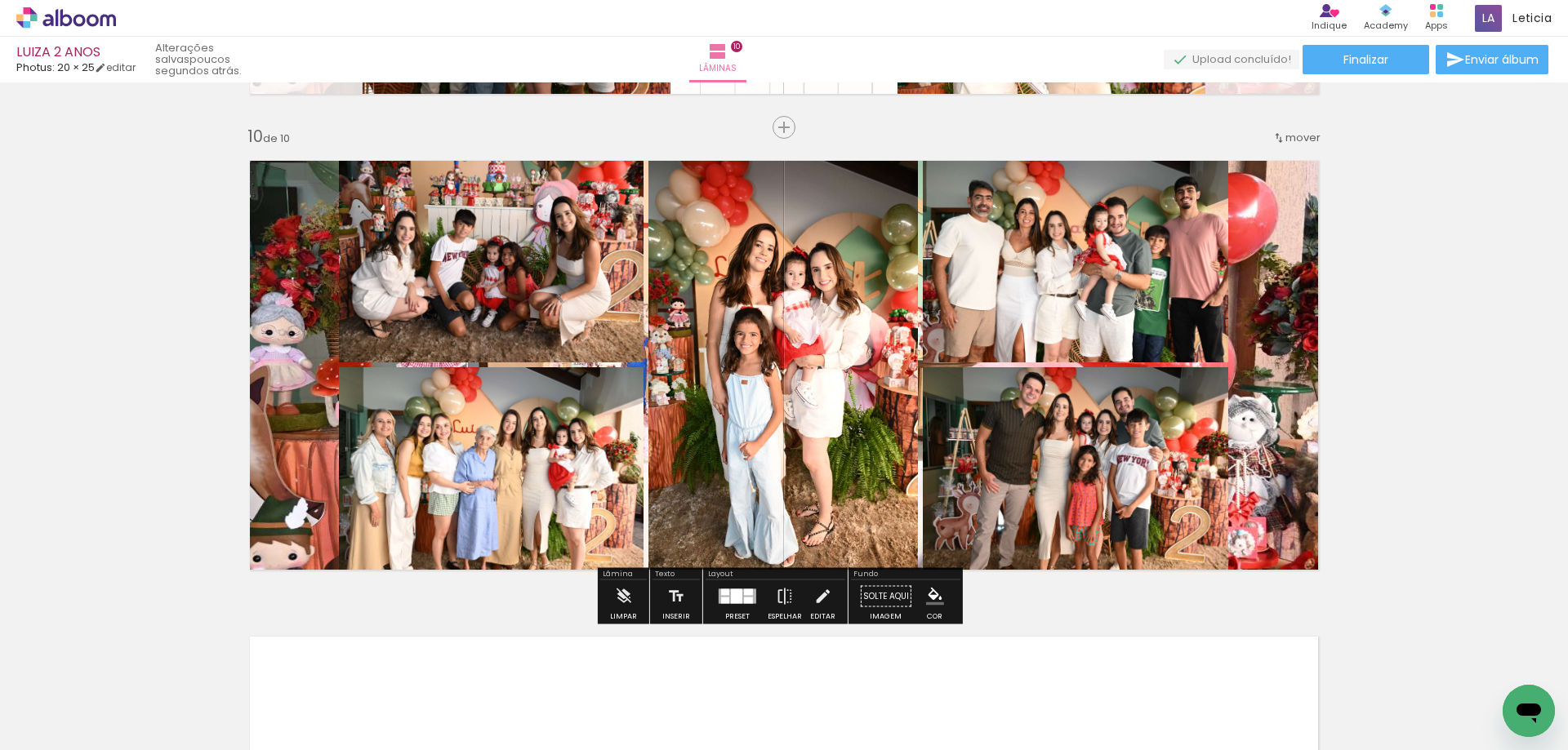
click at [880, 597] on paper-button "Solte aqui Imagem" at bounding box center [886, 601] width 59 height 42
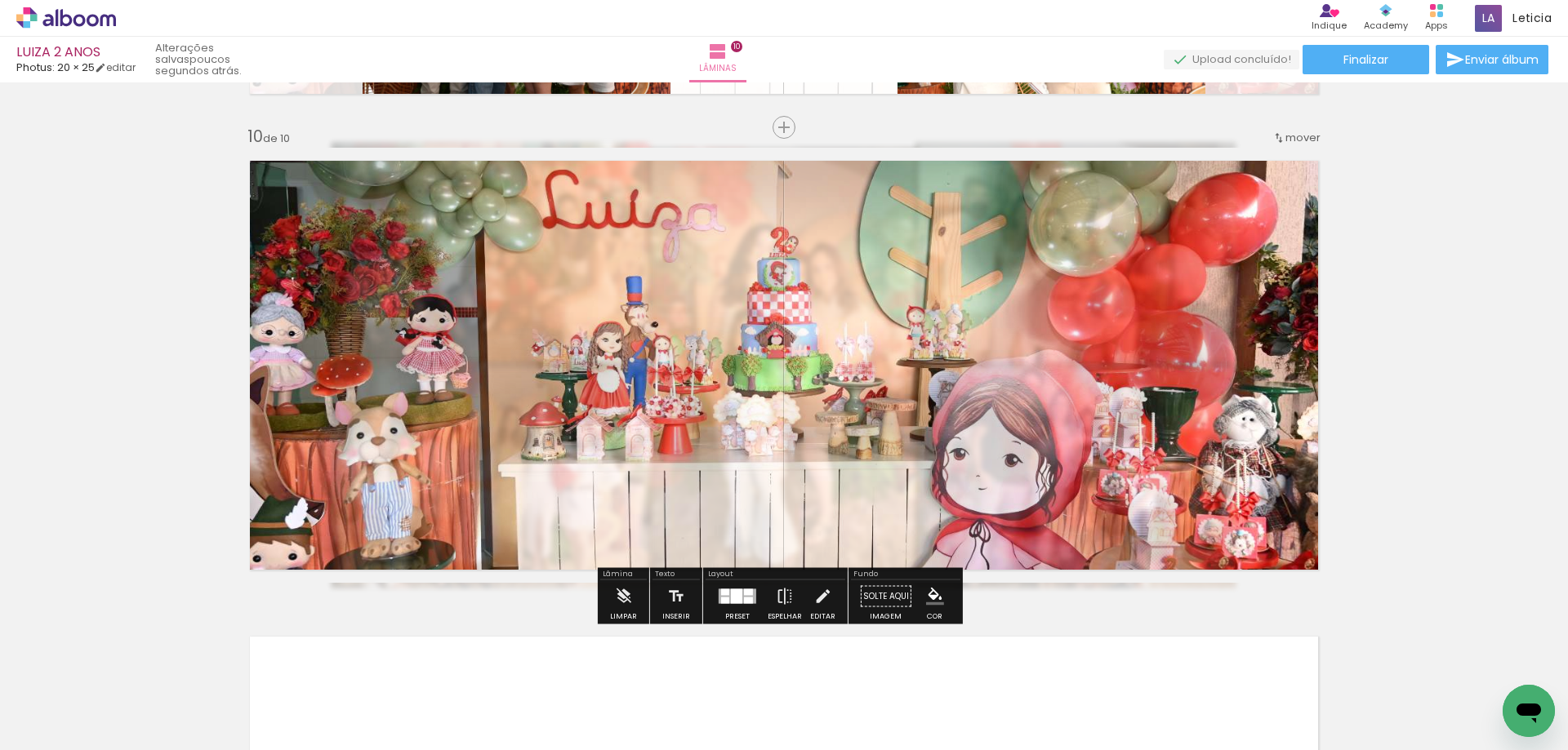
type paper-slider "20"
click at [422, 190] on div at bounding box center [446, 189] width 64 height 26
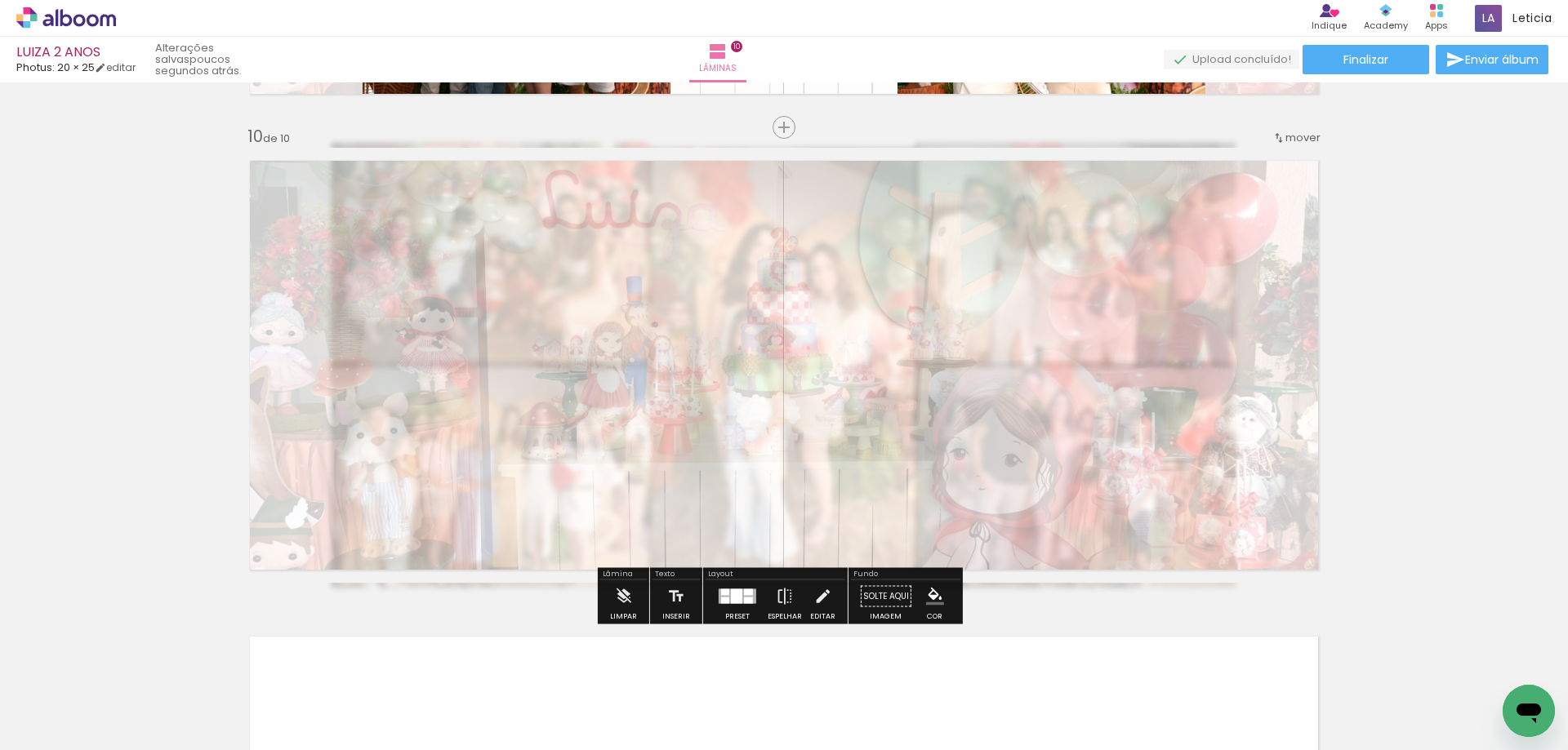
click at [889, 593] on paper-button "Solte aqui Imagem" at bounding box center [886, 601] width 59 height 42
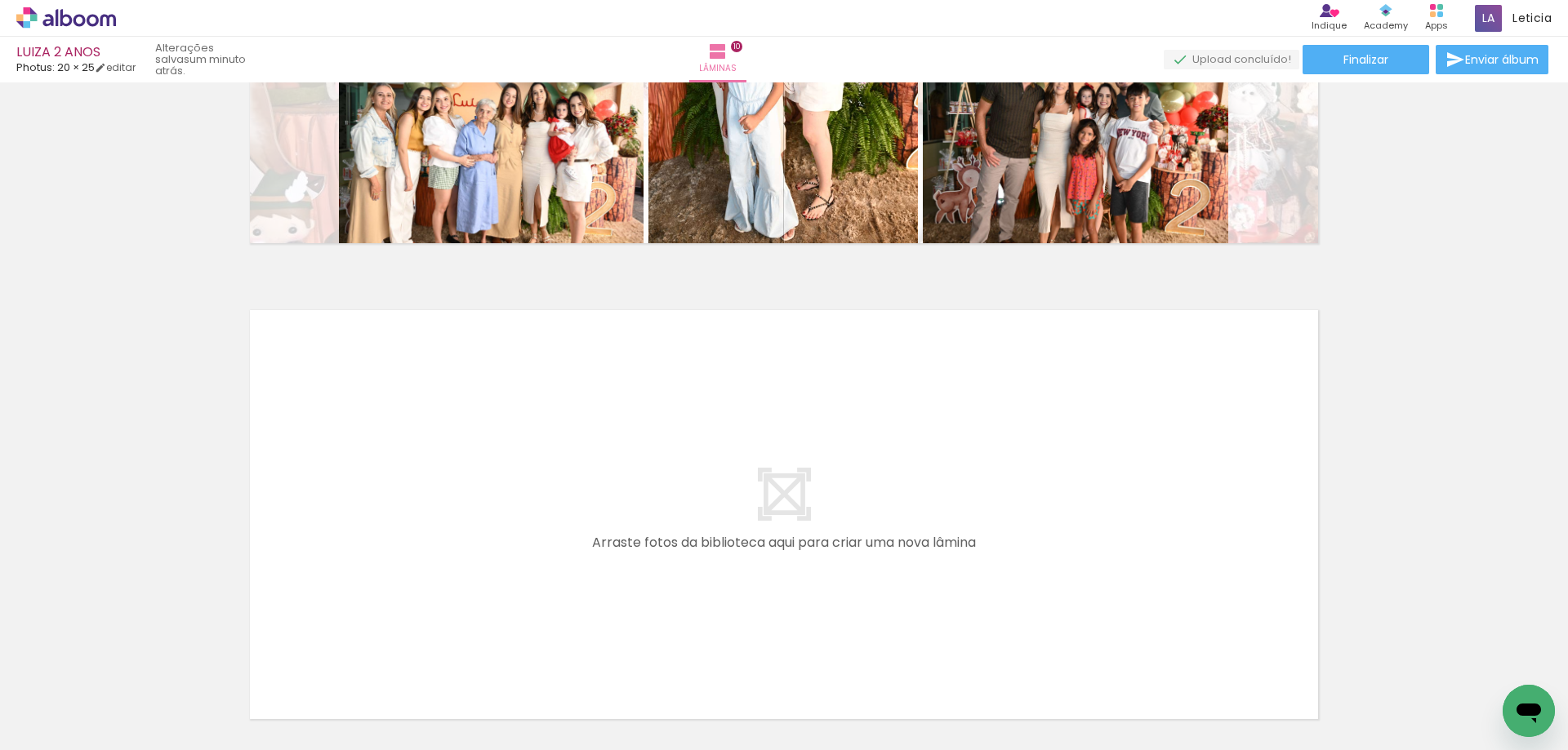
scroll to position [0, 1771]
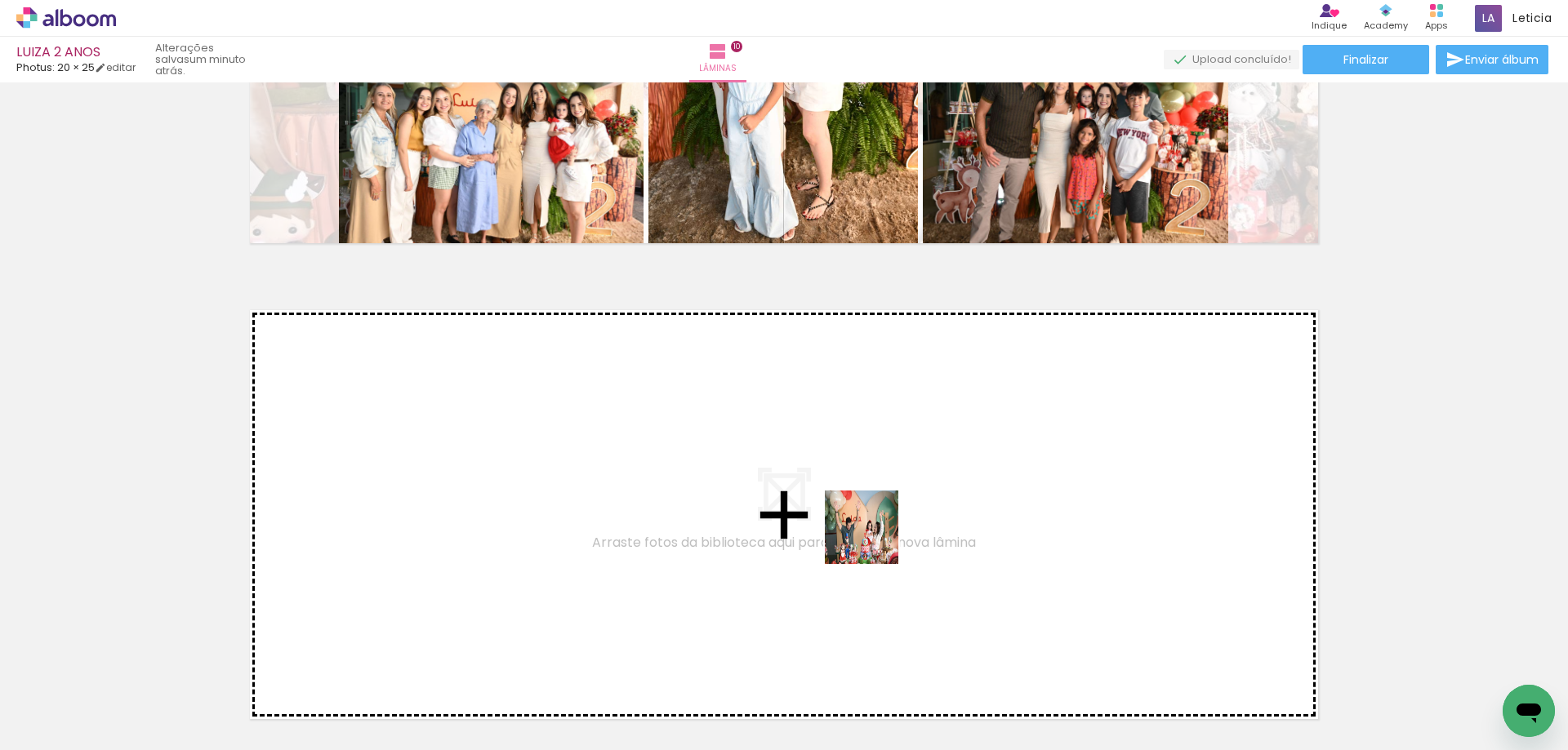
drag, startPoint x: 1228, startPoint y: 713, endPoint x: 792, endPoint y: 505, distance: 483.1
click at [792, 505] on quentale-workspace at bounding box center [784, 375] width 1568 height 750
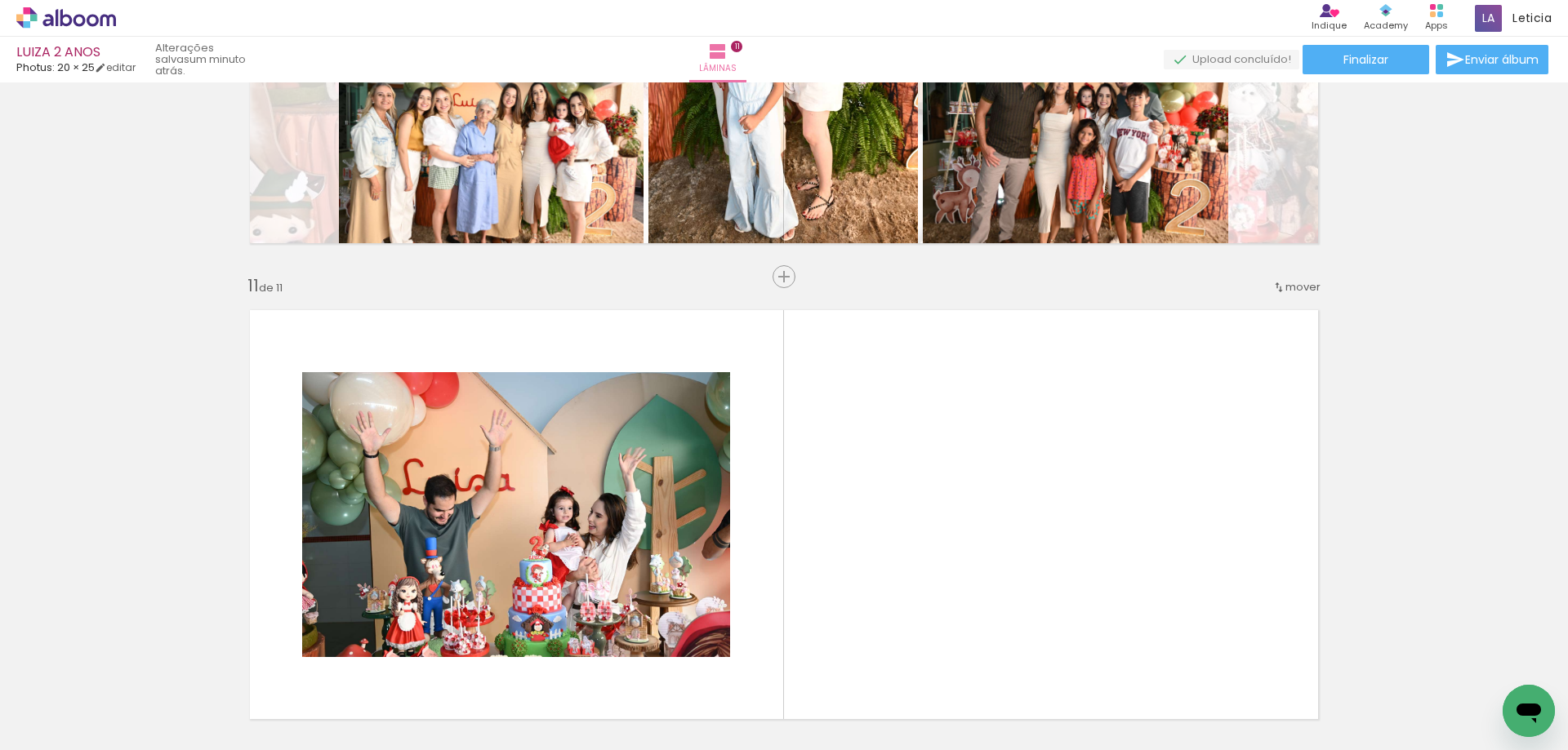
scroll to position [4741, 0]
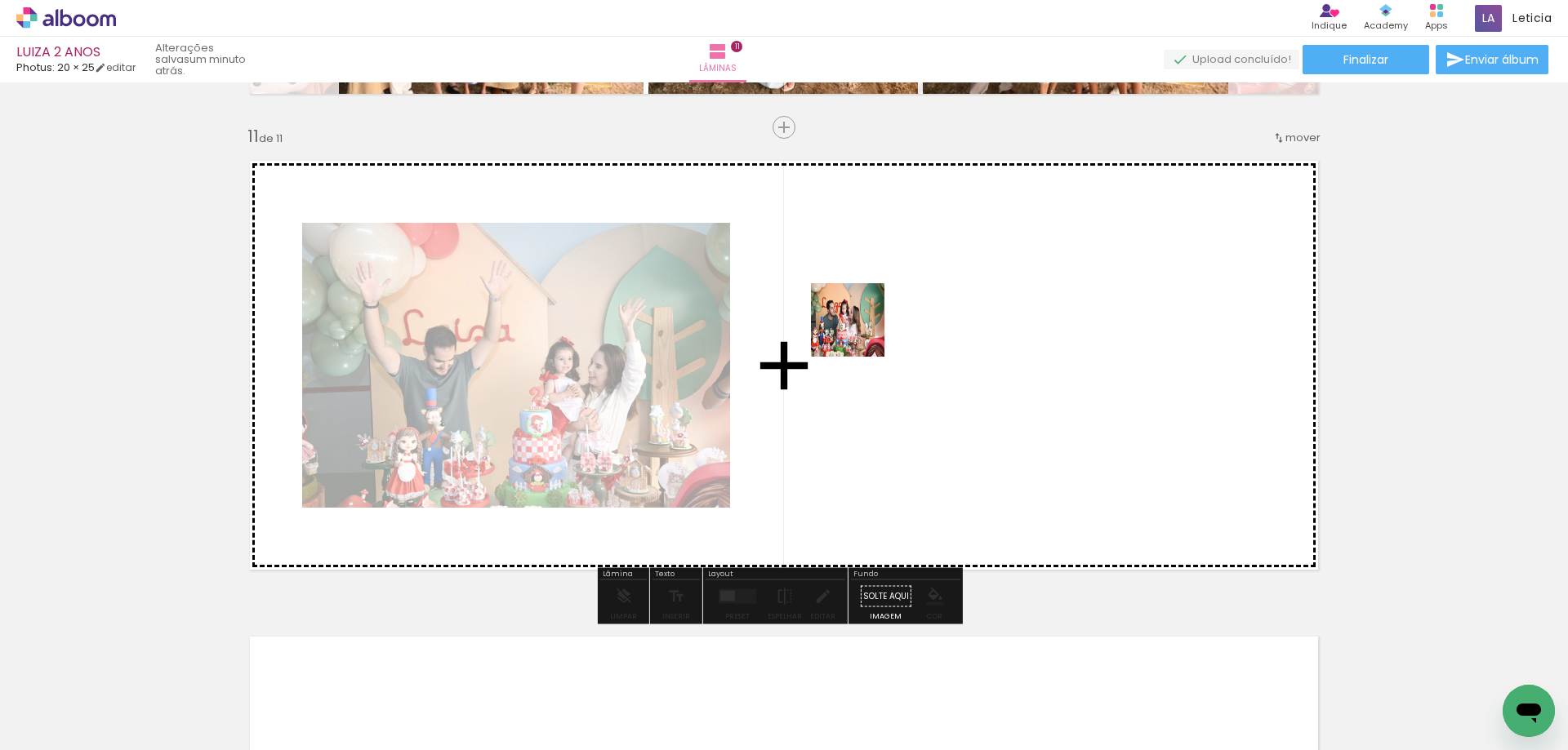
drag, startPoint x: 1336, startPoint y: 704, endPoint x: 860, endPoint y: 332, distance: 604.1
click at [860, 332] on quentale-workspace at bounding box center [784, 375] width 1568 height 750
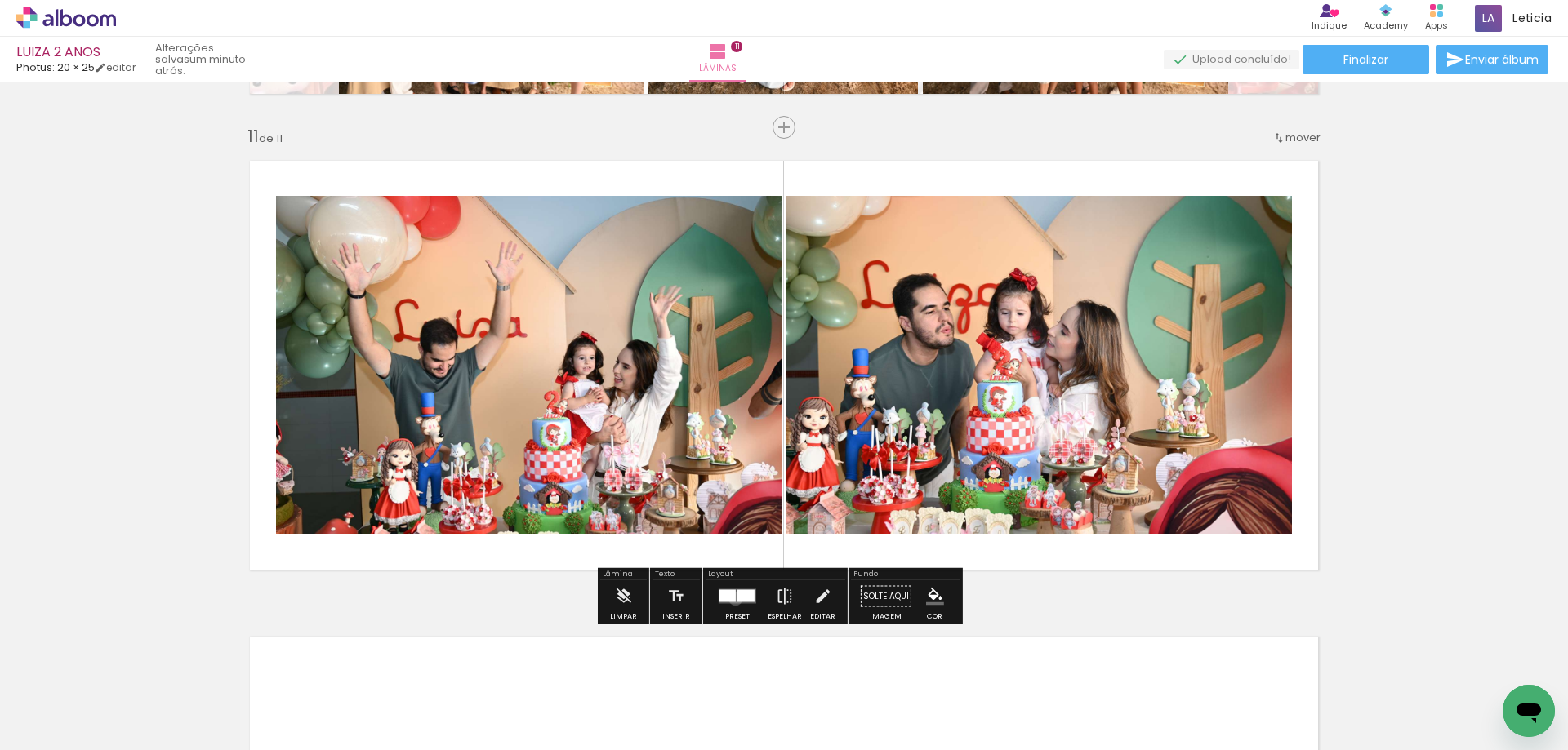
click at [731, 598] on div at bounding box center [727, 596] width 16 height 12
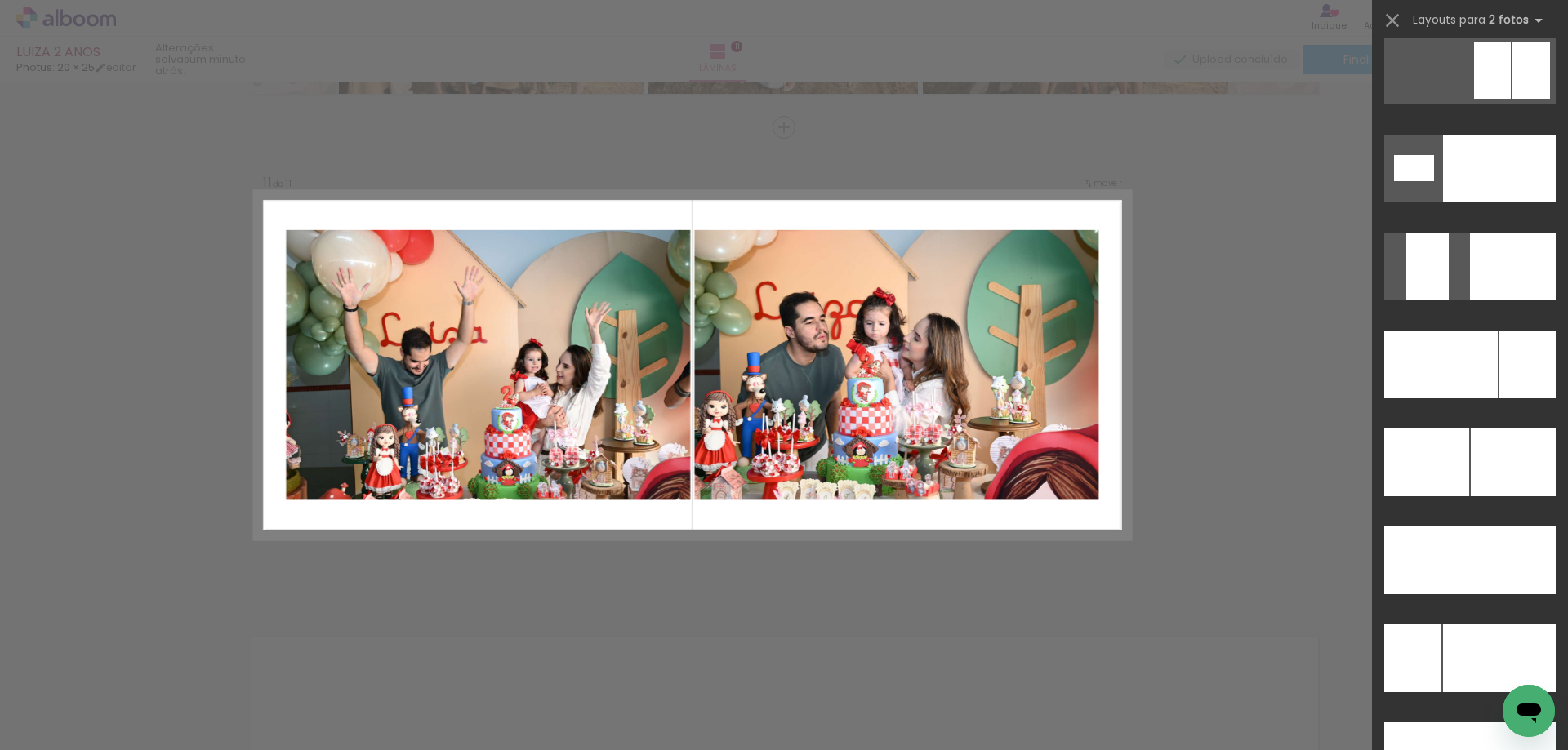
scroll to position [6883, 0]
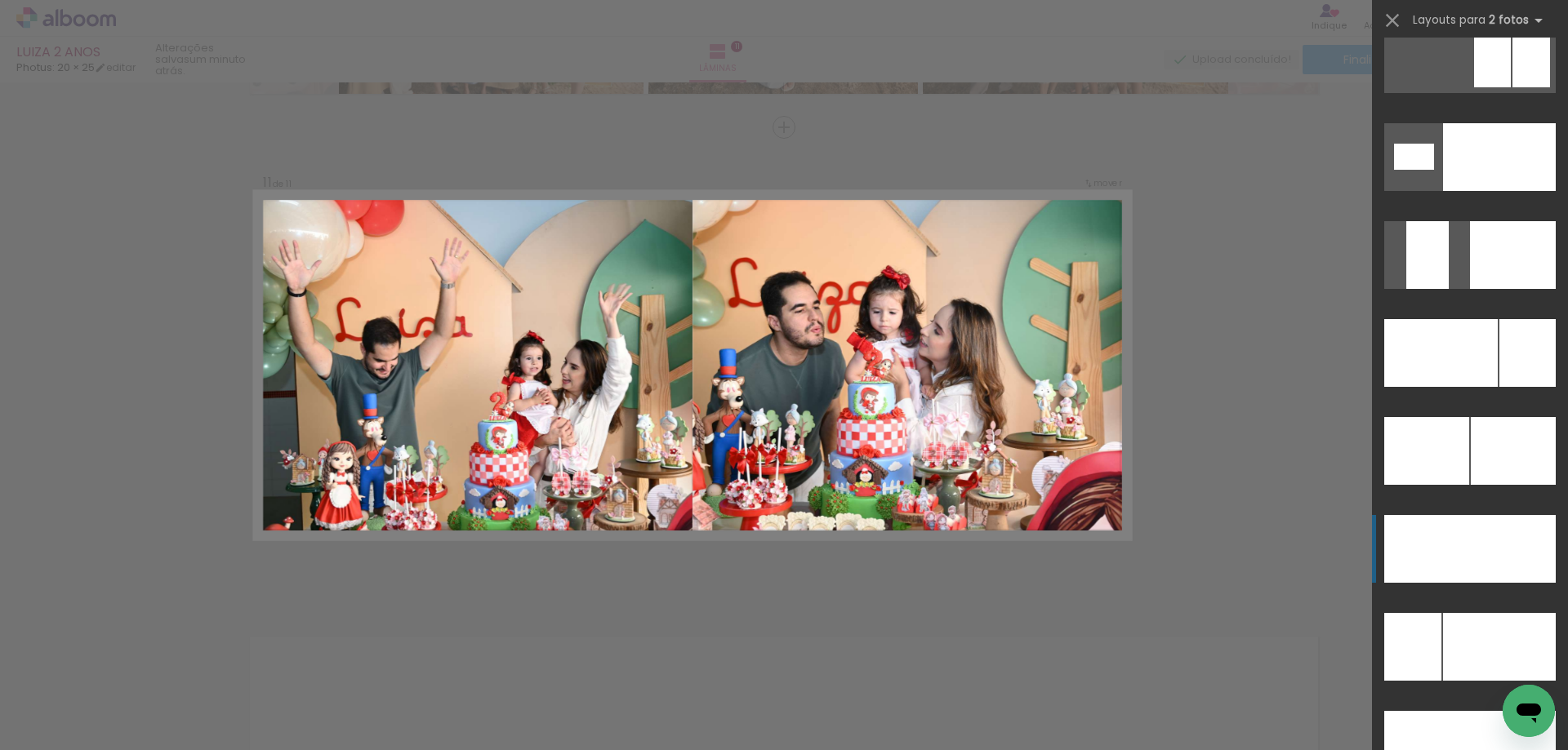
click at [1490, 289] on div at bounding box center [1512, 255] width 86 height 68
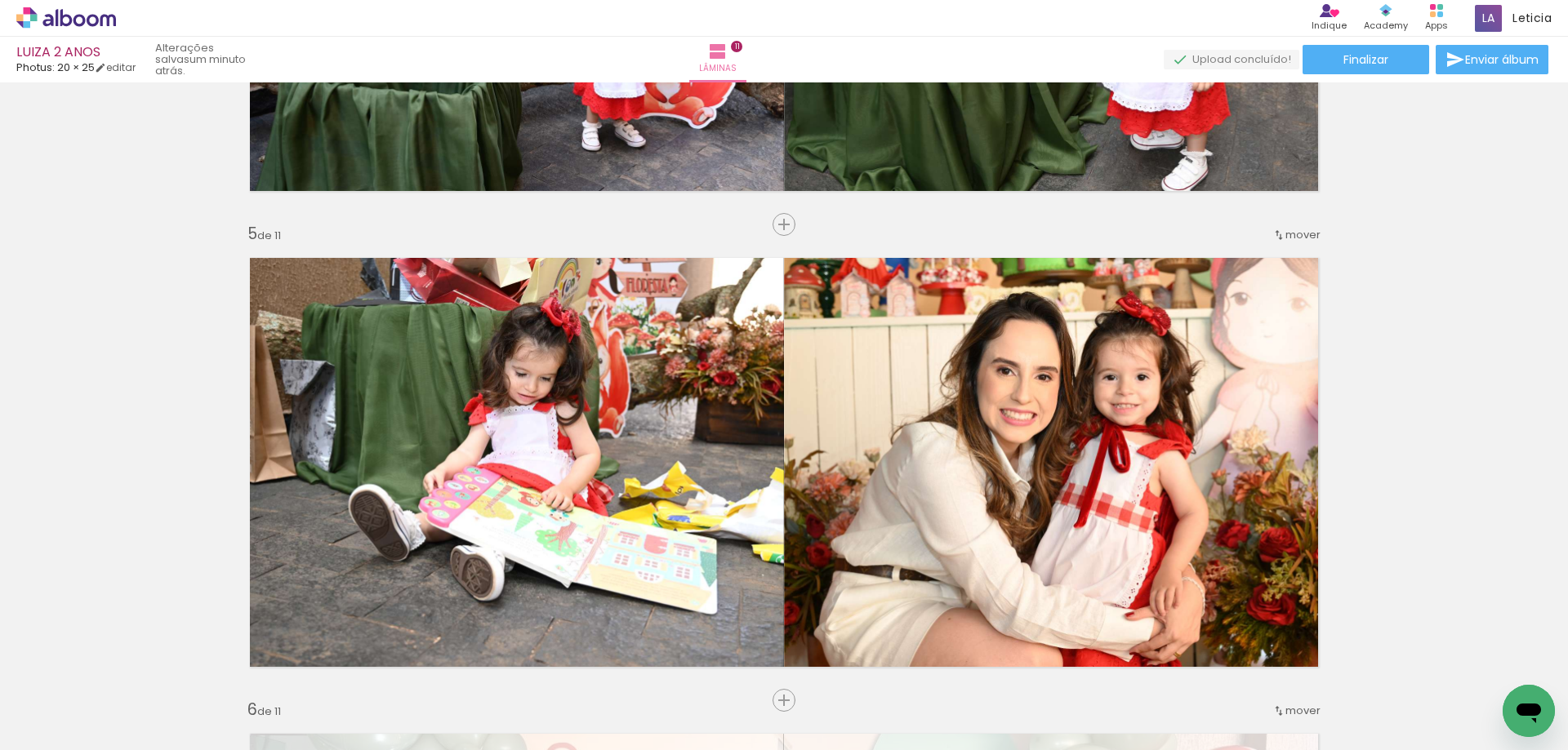
scroll to position [0, 0]
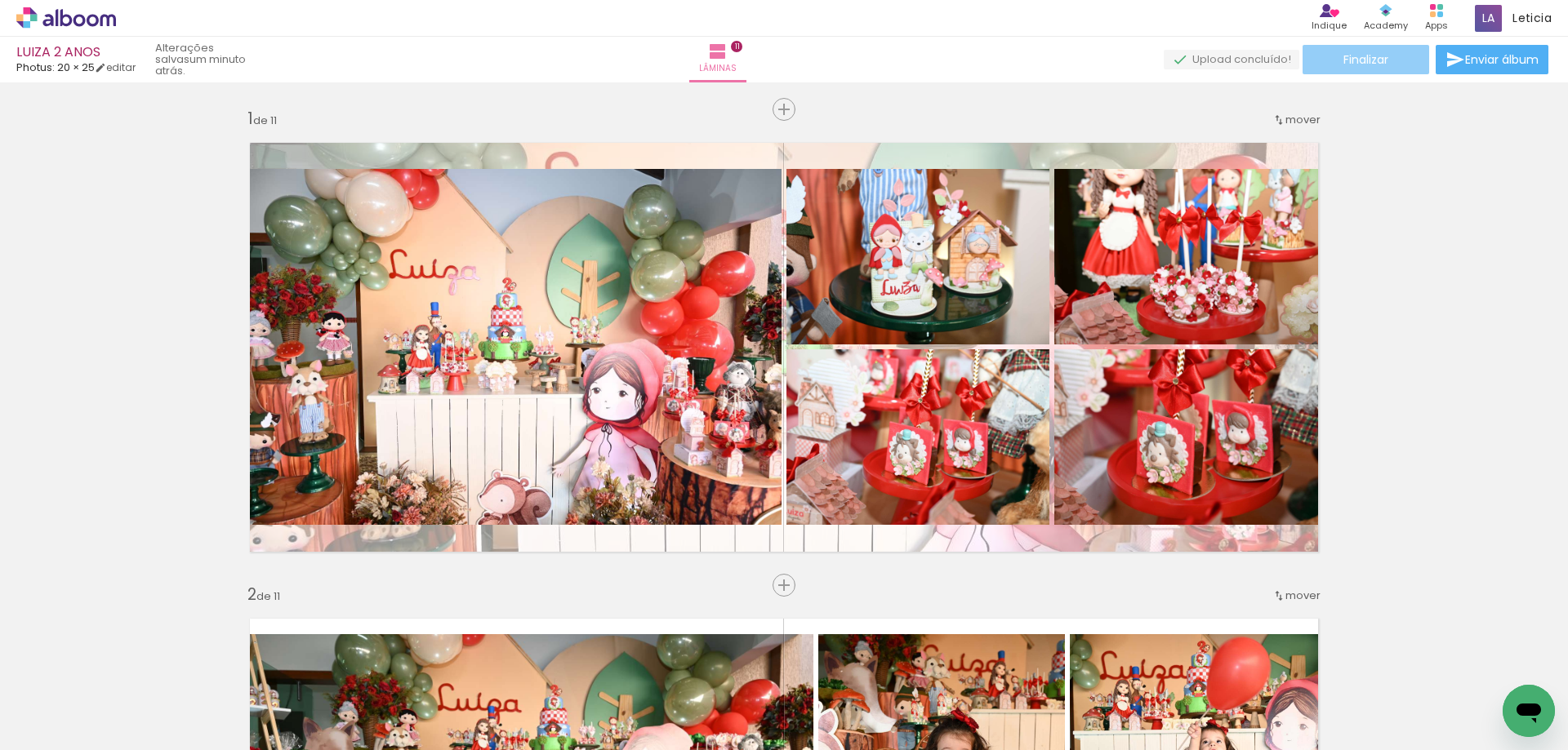
click at [1361, 57] on span "Finalizar" at bounding box center [1366, 59] width 45 height 11
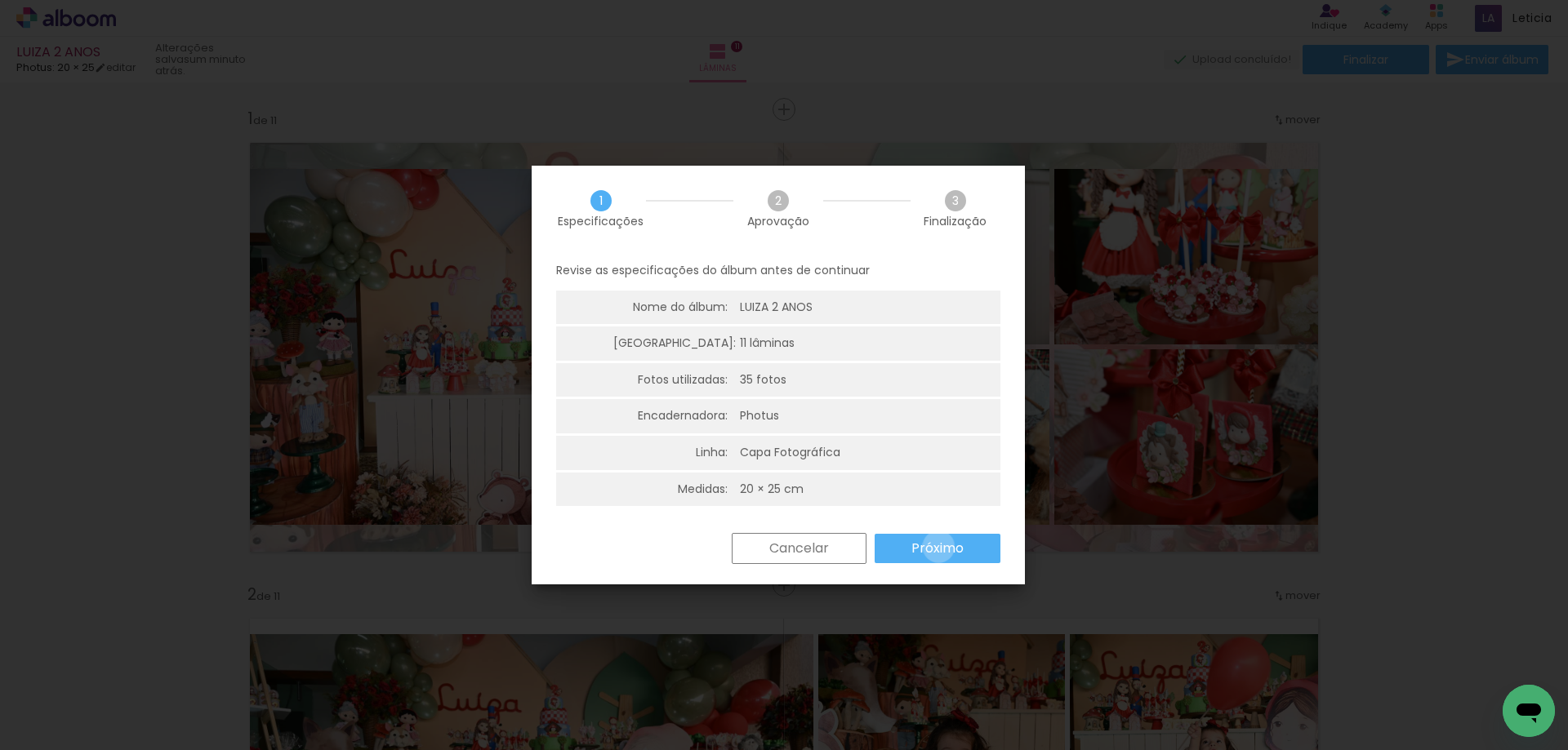
click at [0, 0] on slot "Próximo" at bounding box center [0, 0] width 0 height 0
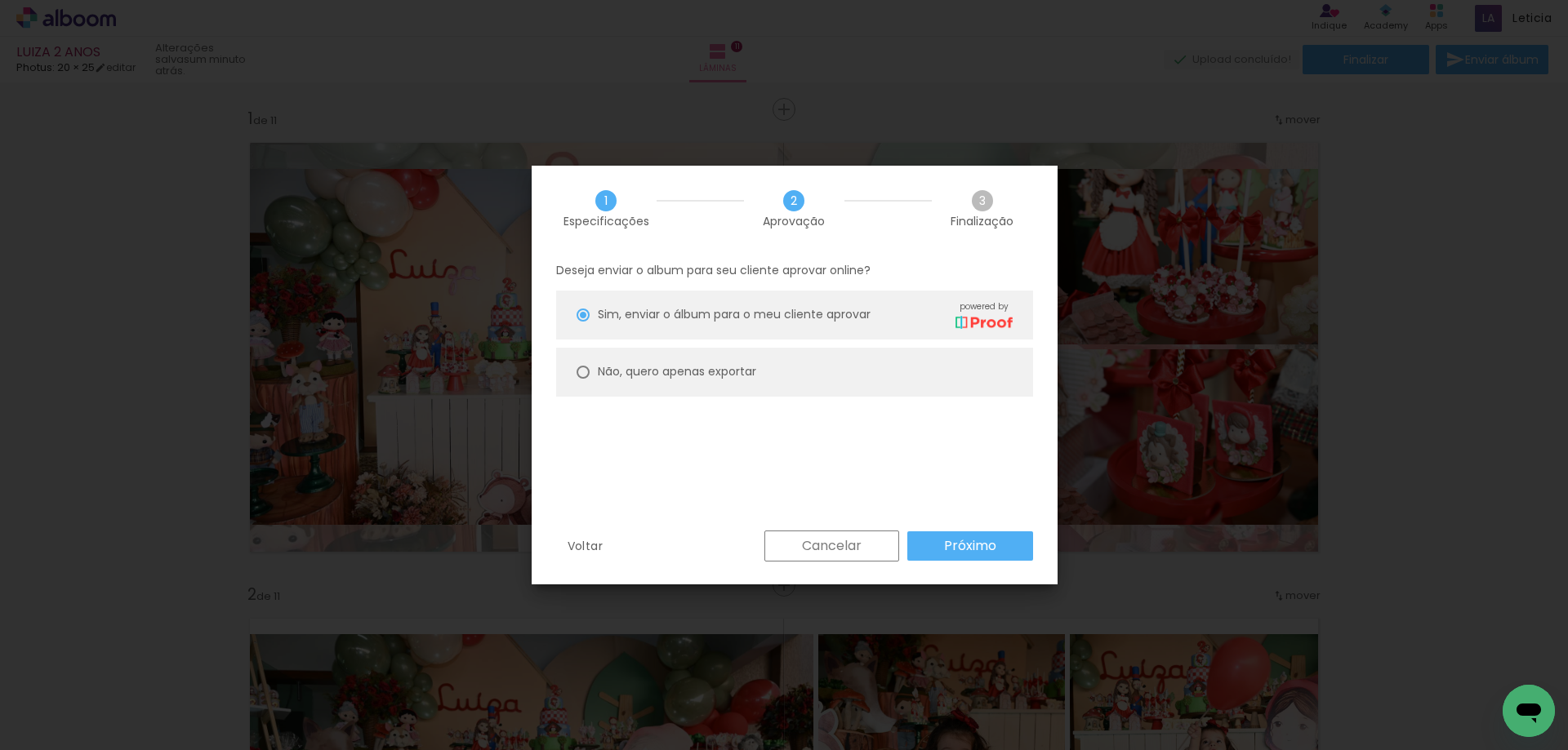
click at [0, 0] on slot "Não, quero apenas exportar" at bounding box center [0, 0] width 0 height 0
type paper-radio-button "on"
click at [0, 0] on slot "Próximo" at bounding box center [0, 0] width 0 height 0
type input "Alta, 300 DPI"
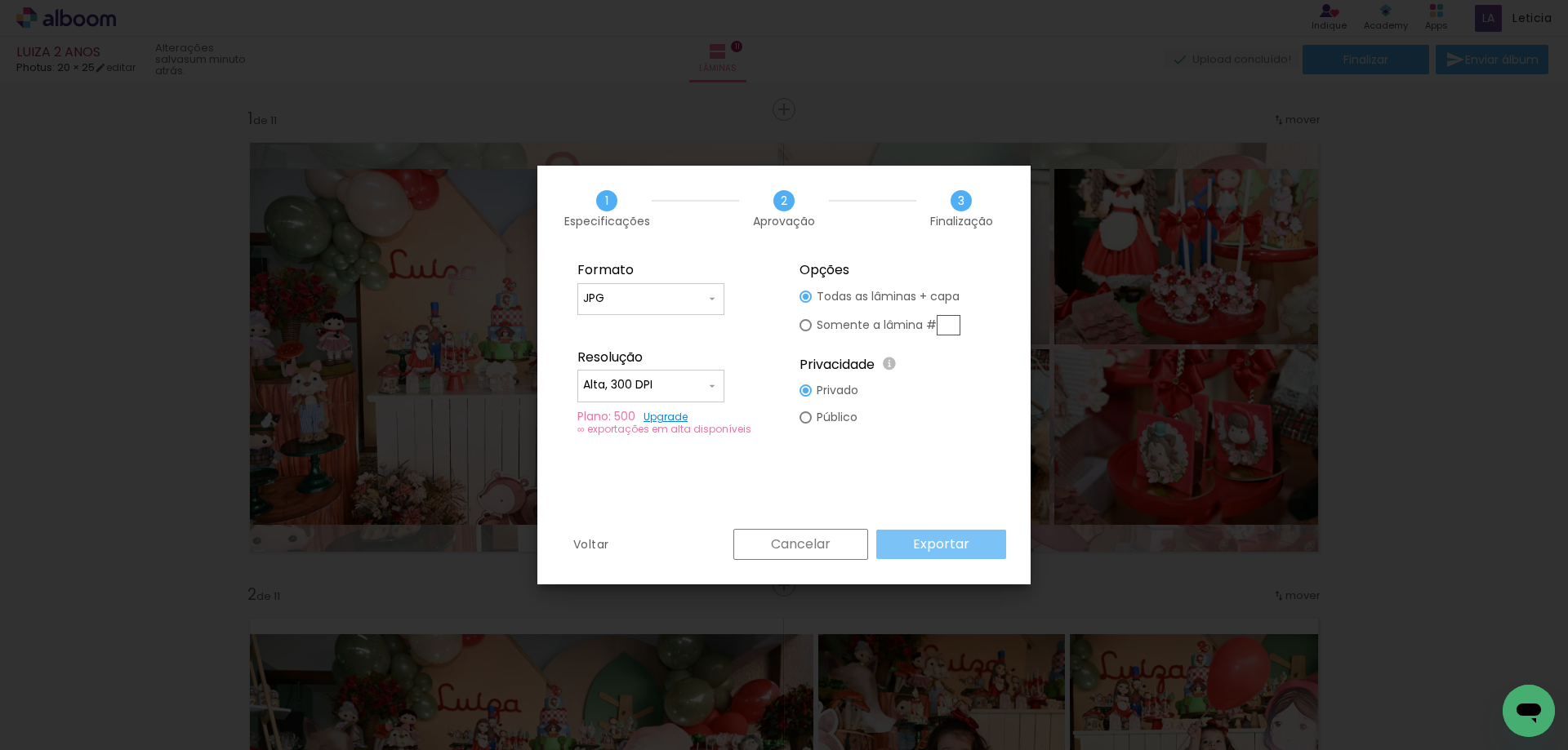
click at [0, 0] on slot "Exportar" at bounding box center [0, 0] width 0 height 0
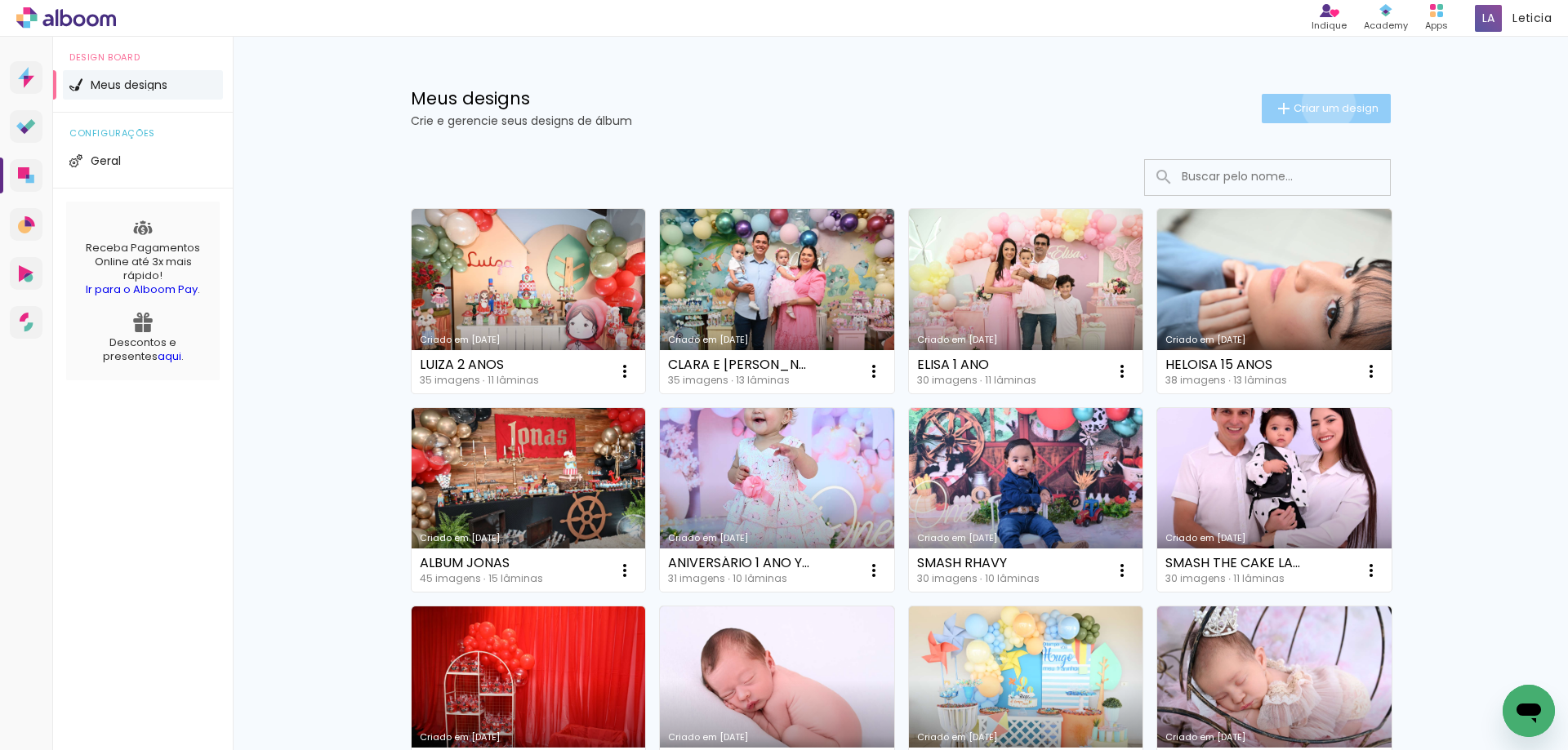
click at [1319, 105] on span "Criar um design" at bounding box center [1336, 108] width 85 height 11
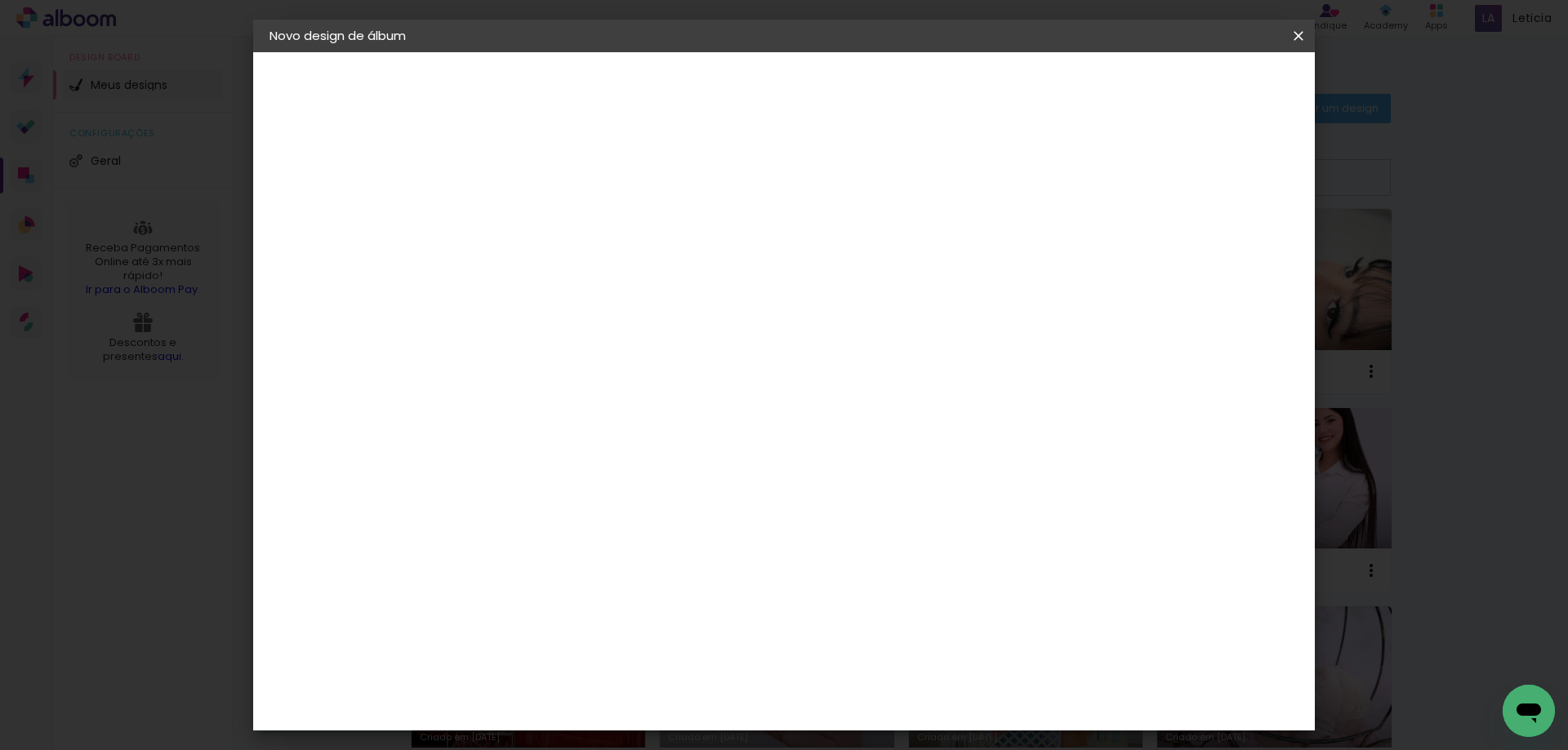
click at [537, 218] on input at bounding box center [537, 218] width 0 height 25
type input "LUIZA 3 ANOS"
type paper-input "LUIZA 3 ANOS"
click at [704, 78] on paper-button "Avançar" at bounding box center [663, 87] width 80 height 28
click at [570, 311] on input at bounding box center [578, 310] width 165 height 20
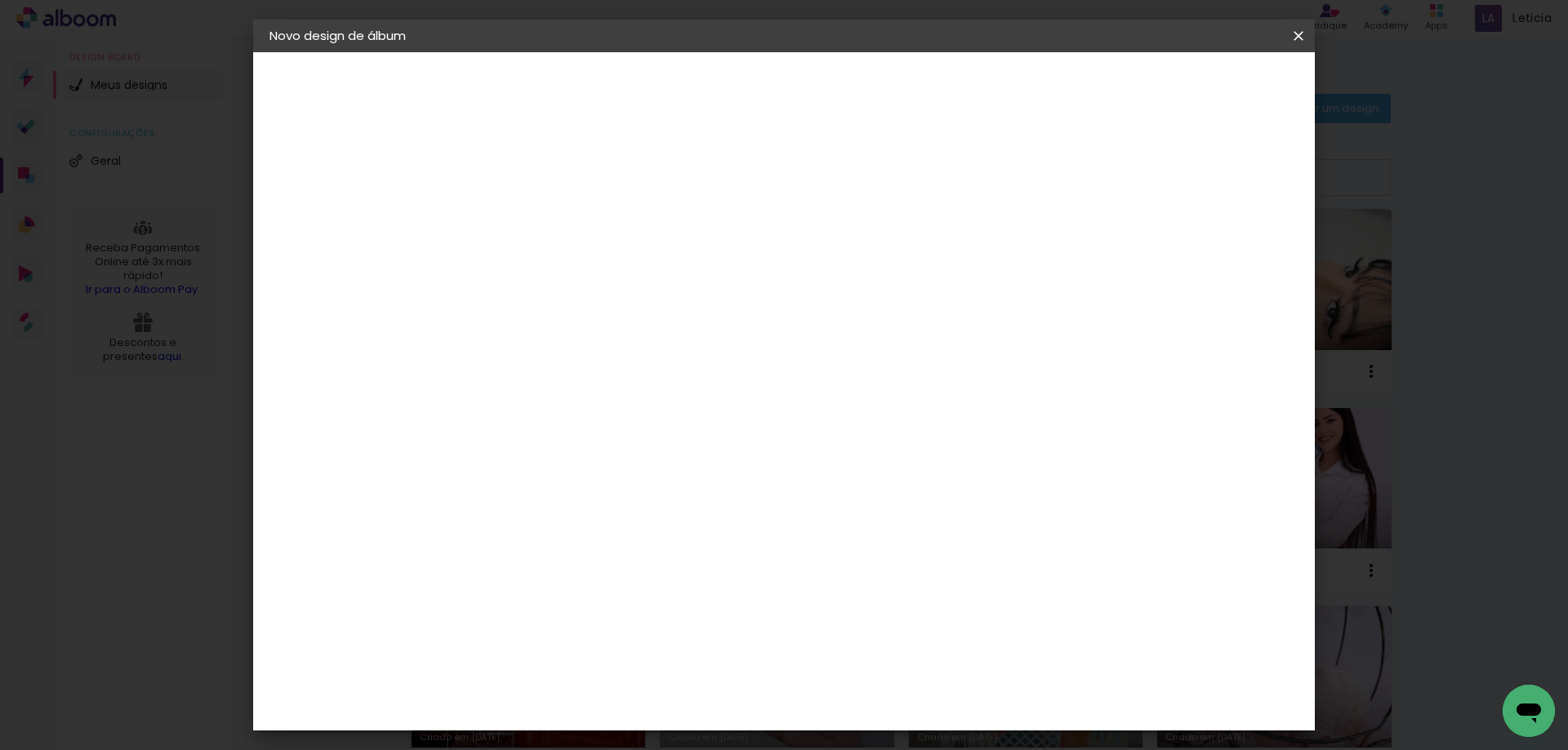
type input "PHOTUS"
type paper-input "PHOTUS"
click at [576, 376] on paper-item "Photus" at bounding box center [562, 369] width 144 height 36
click at [0, 0] on slot "Avançar" at bounding box center [0, 0] width 0 height 0
click at [646, 341] on span "20 × 25" at bounding box center [608, 358] width 76 height 34
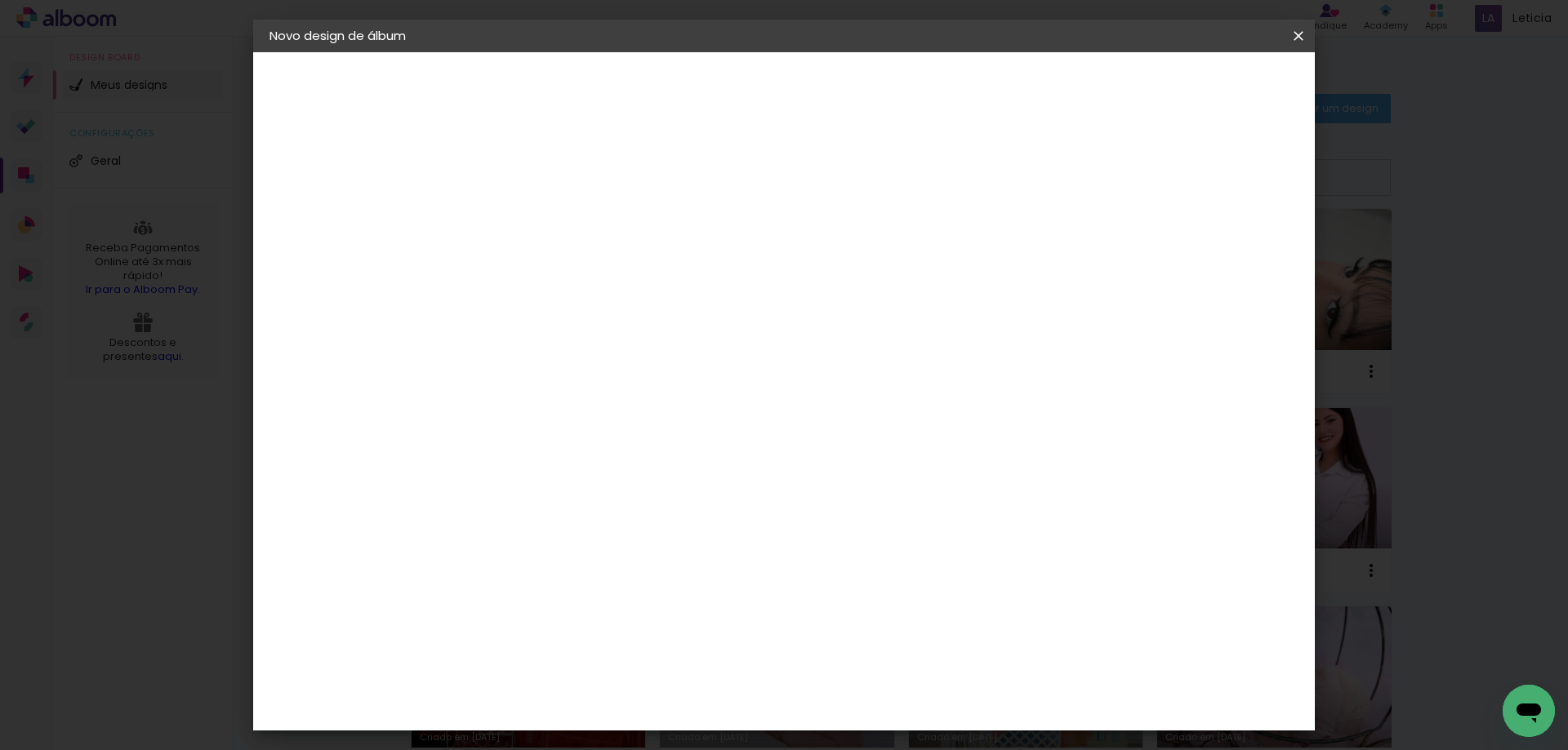
click at [0, 0] on slot "Avançar" at bounding box center [0, 0] width 0 height 0
click at [1196, 89] on span "Iniciar design" at bounding box center [1159, 86] width 74 height 11
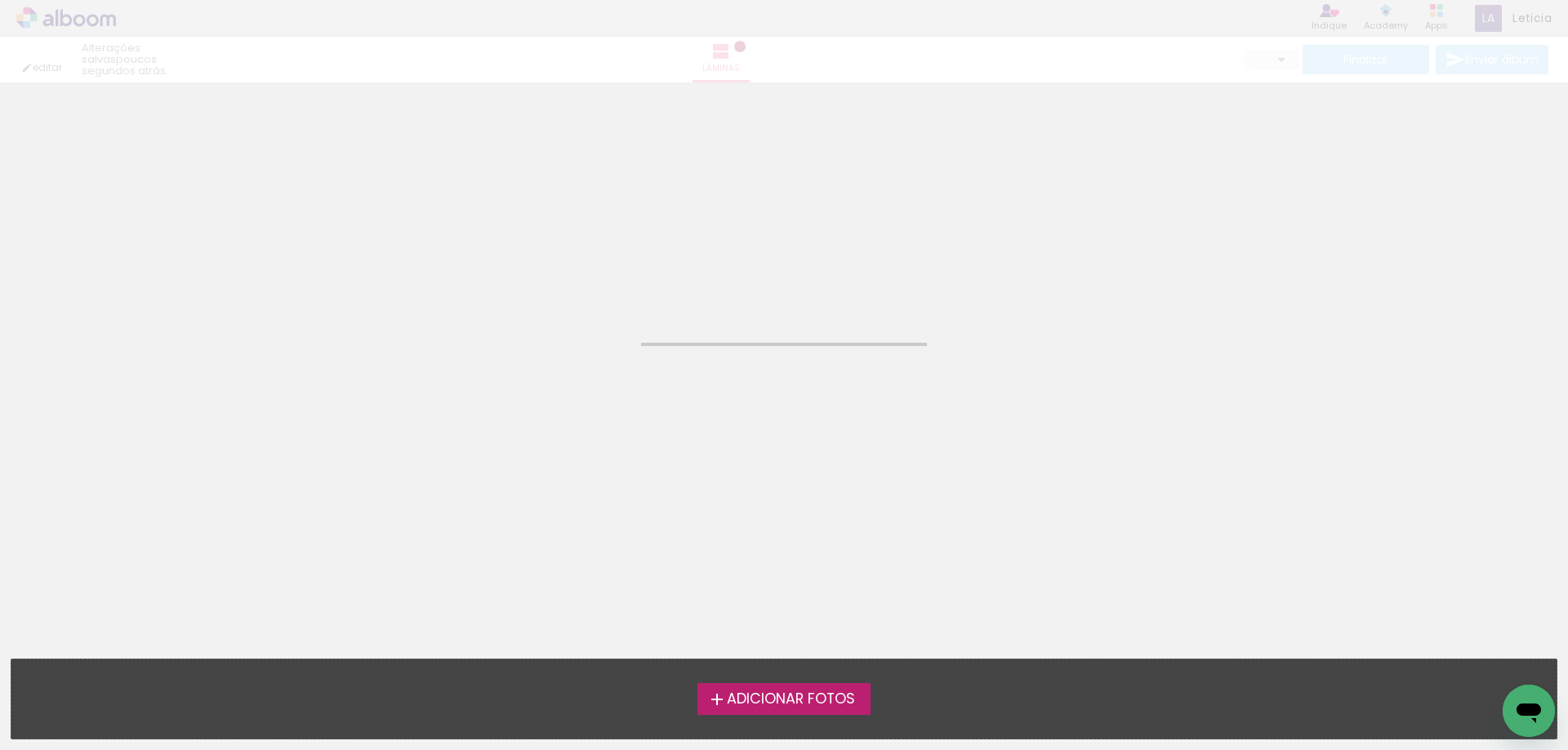
click at [808, 696] on span "Adicionar Fotos" at bounding box center [791, 699] width 129 height 15
click at [0, 0] on input "file" at bounding box center [0, 0] width 0 height 0
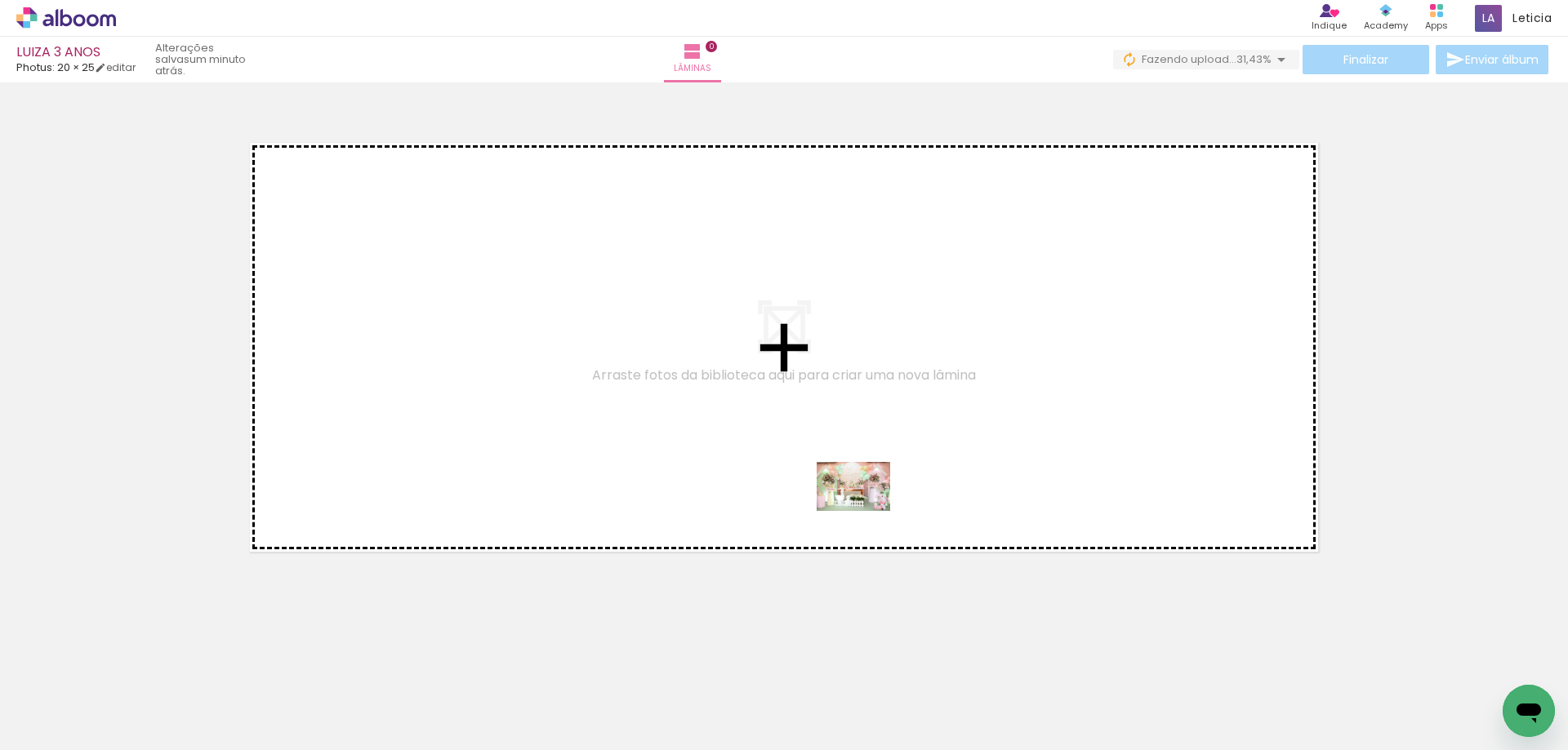
drag, startPoint x: 1178, startPoint y: 716, endPoint x: 866, endPoint y: 511, distance: 373.3
click at [866, 511] on quentale-workspace at bounding box center [784, 375] width 1568 height 750
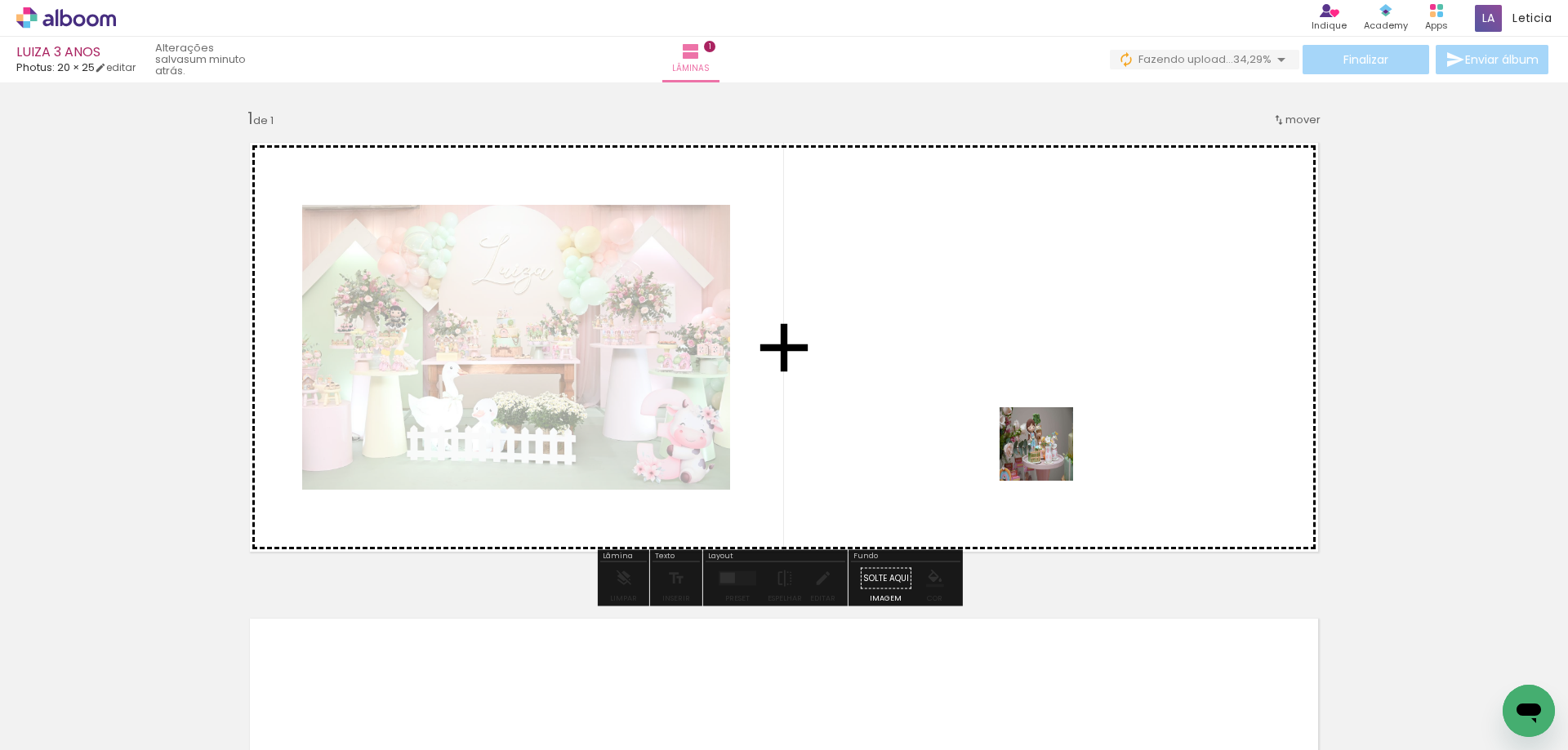
drag, startPoint x: 1087, startPoint y: 700, endPoint x: 1048, endPoint y: 457, distance: 246.1
click at [1048, 457] on quentale-workspace at bounding box center [784, 375] width 1568 height 750
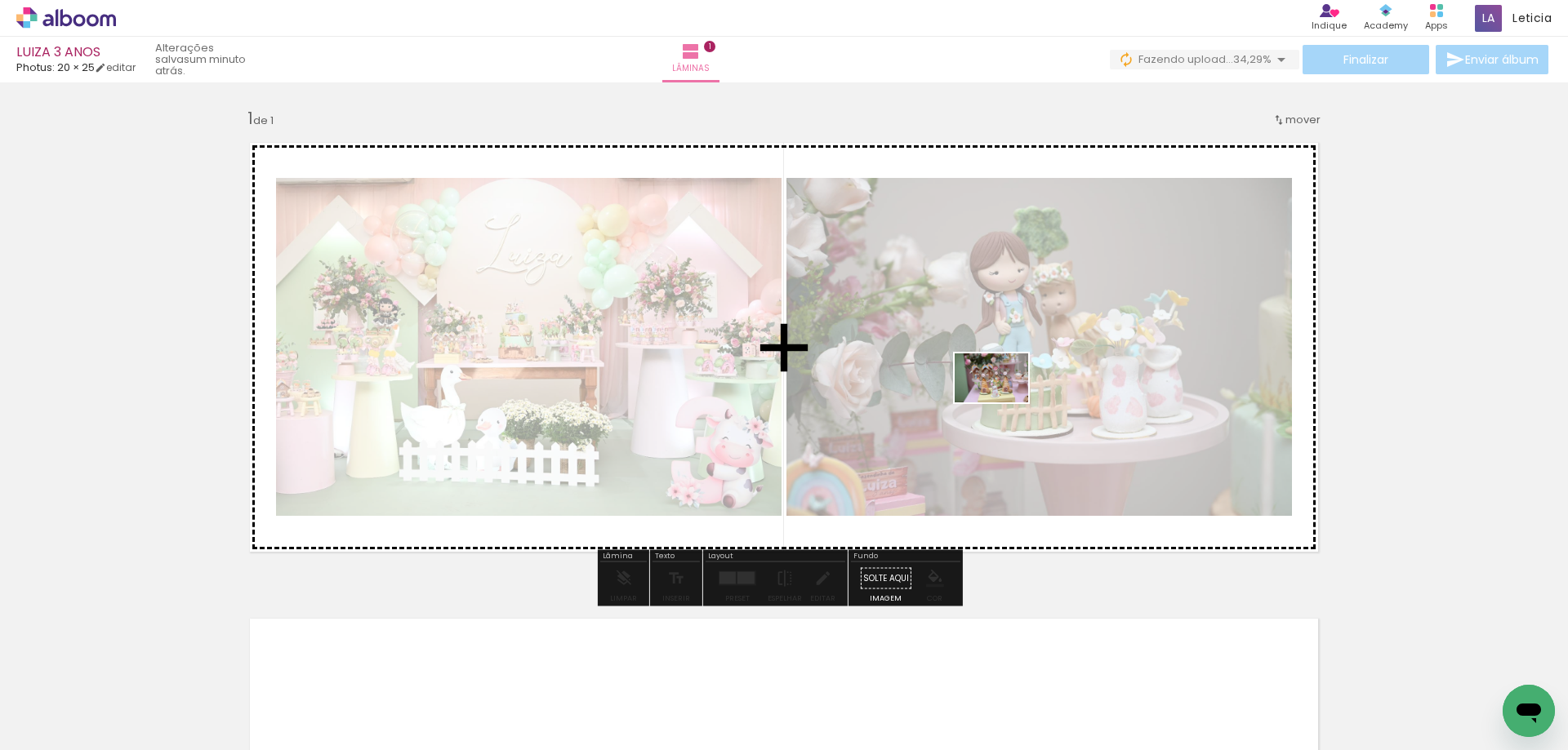
drag, startPoint x: 1019, startPoint y: 694, endPoint x: 1003, endPoint y: 403, distance: 291.4
click at [1003, 403] on quentale-workspace at bounding box center [784, 375] width 1568 height 750
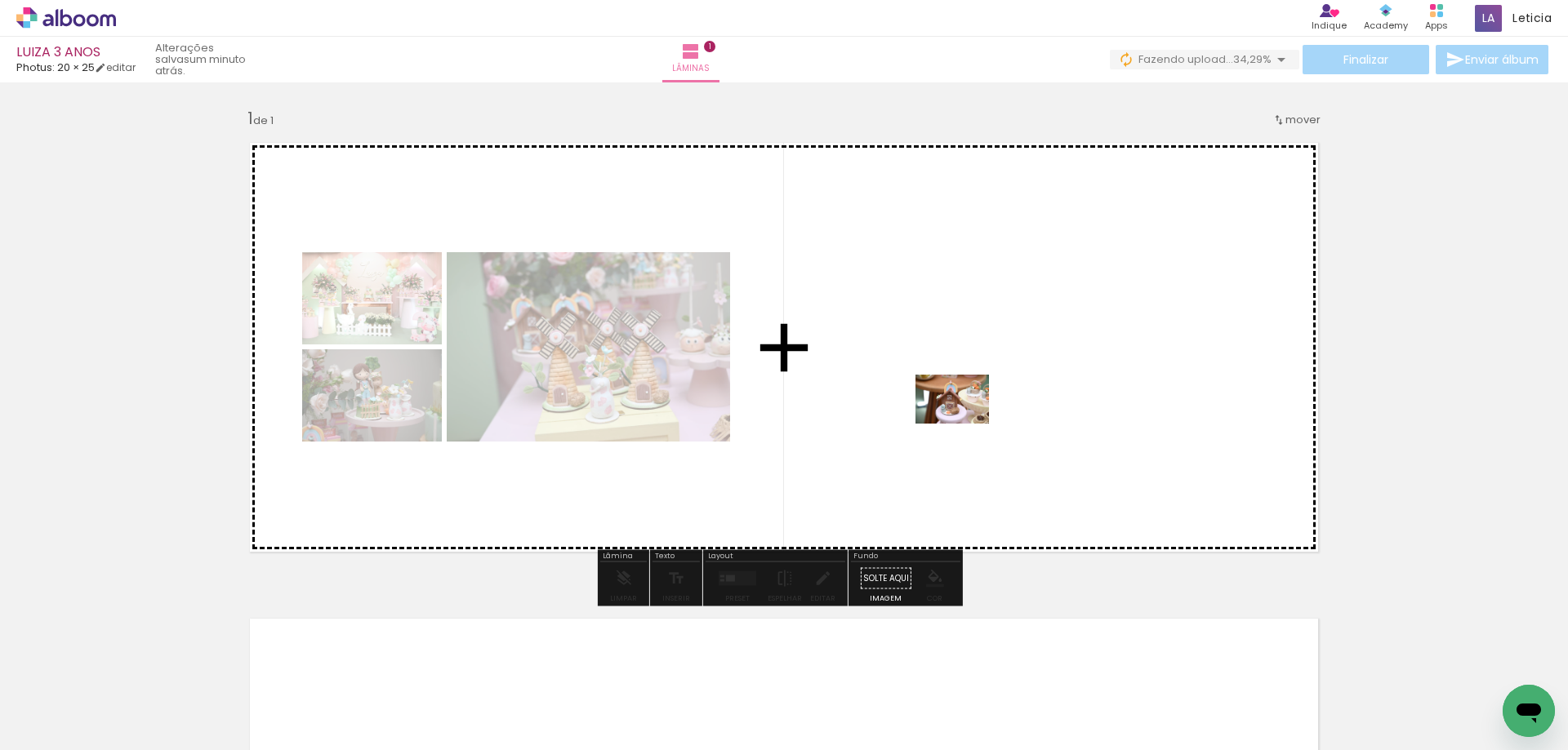
drag, startPoint x: 925, startPoint y: 708, endPoint x: 965, endPoint y: 424, distance: 286.8
click at [965, 424] on quentale-workspace at bounding box center [784, 375] width 1568 height 750
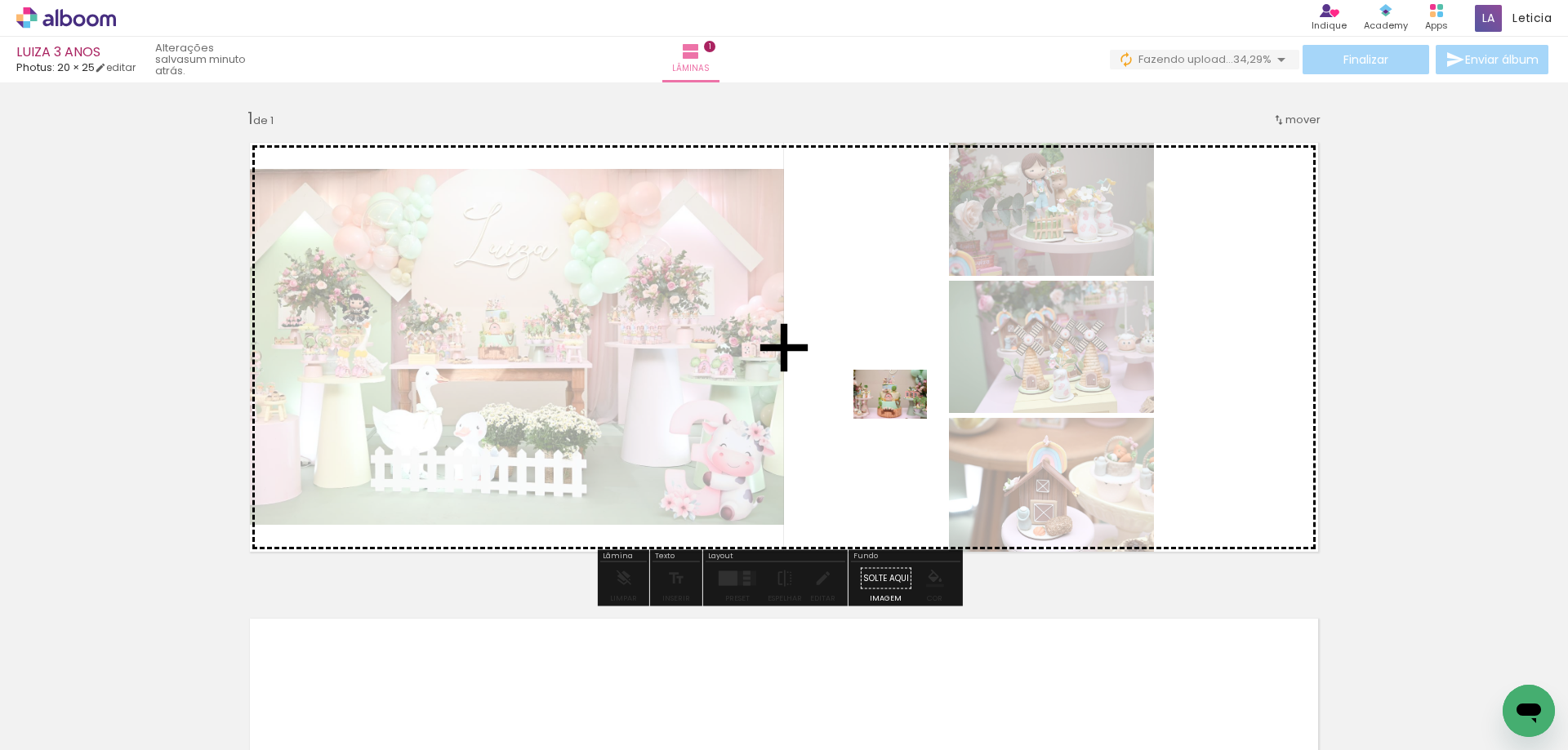
drag, startPoint x: 812, startPoint y: 710, endPoint x: 1019, endPoint y: 545, distance: 264.7
click at [907, 415] on quentale-workspace at bounding box center [784, 375] width 1568 height 750
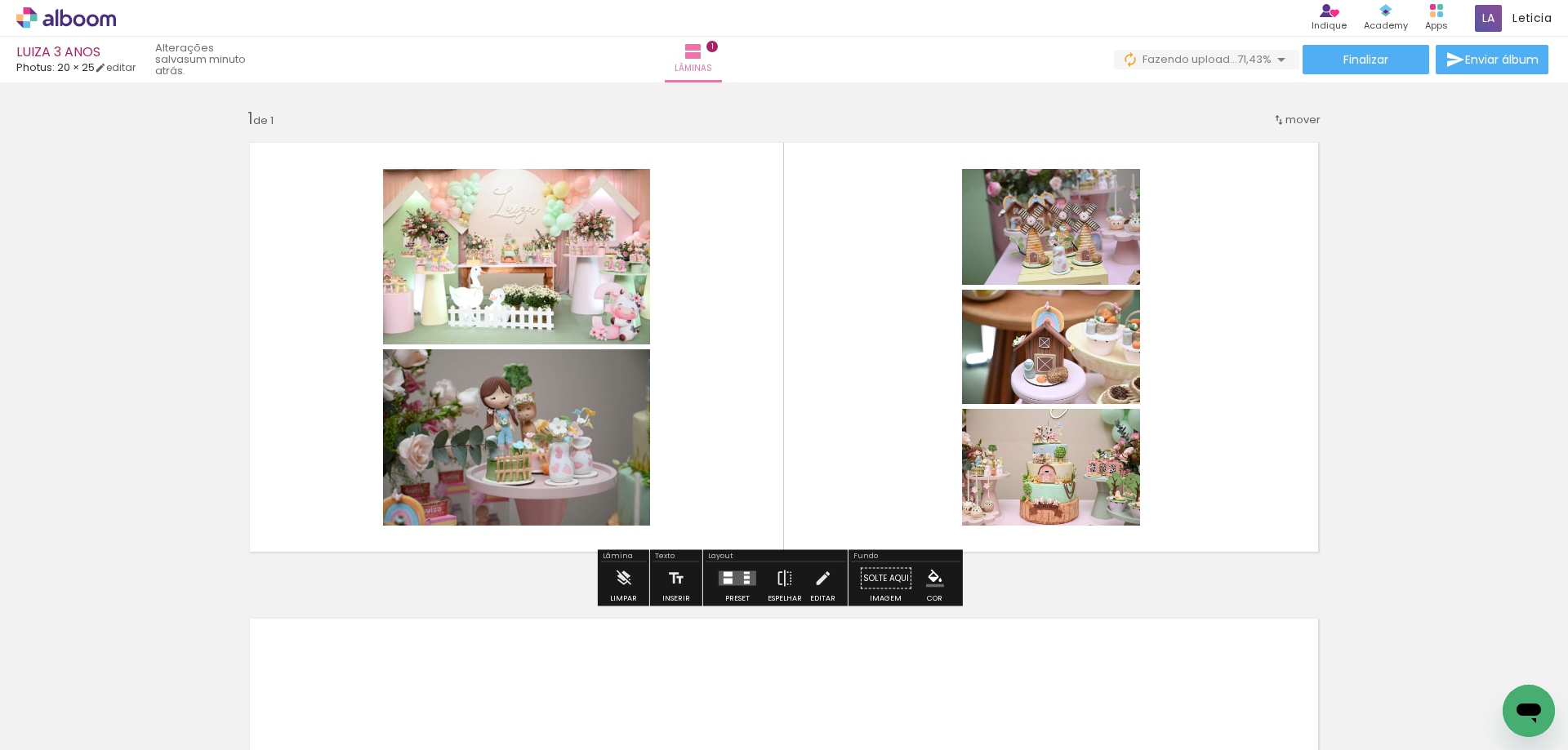
click at [726, 573] on div at bounding box center [727, 574] width 9 height 5
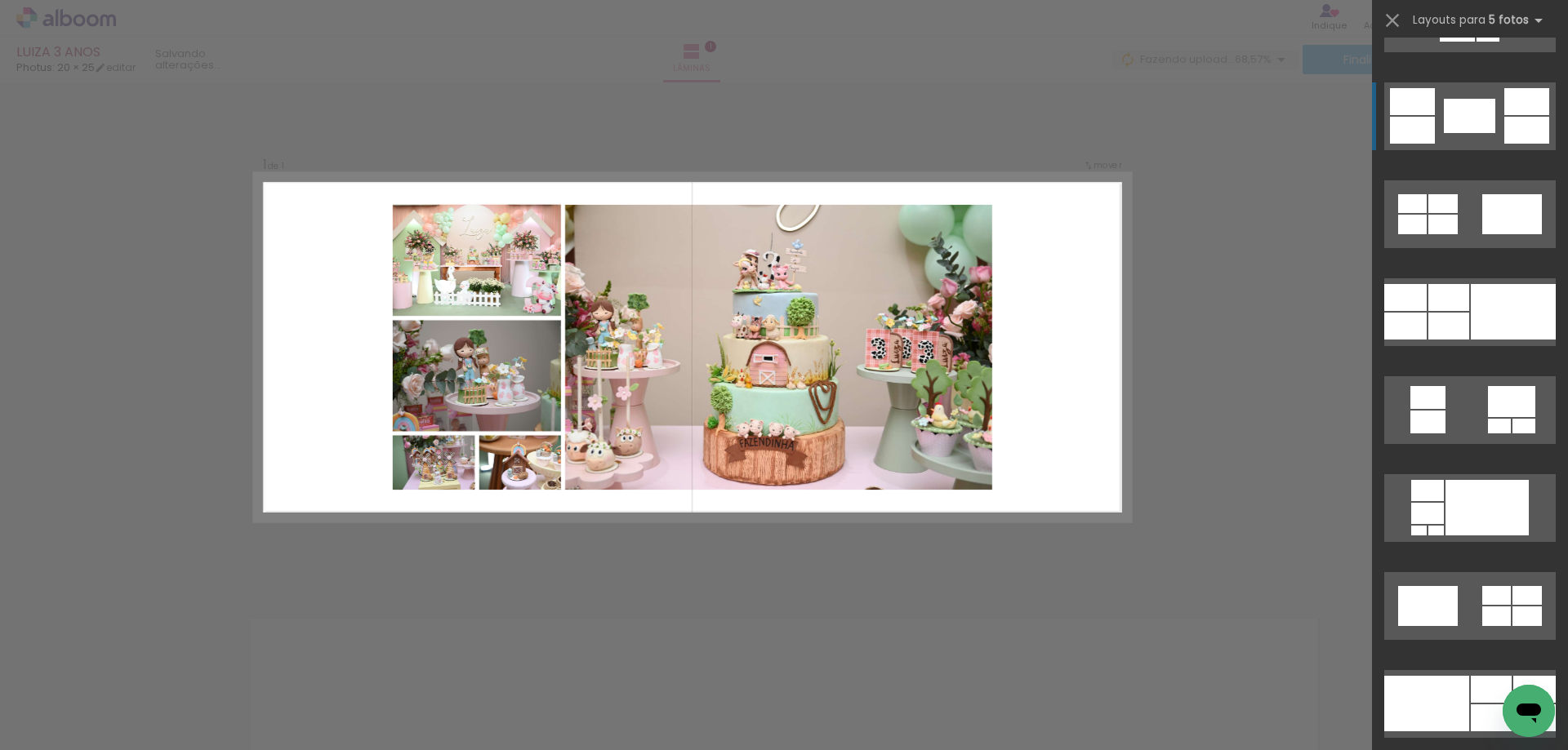
scroll to position [2776, 0]
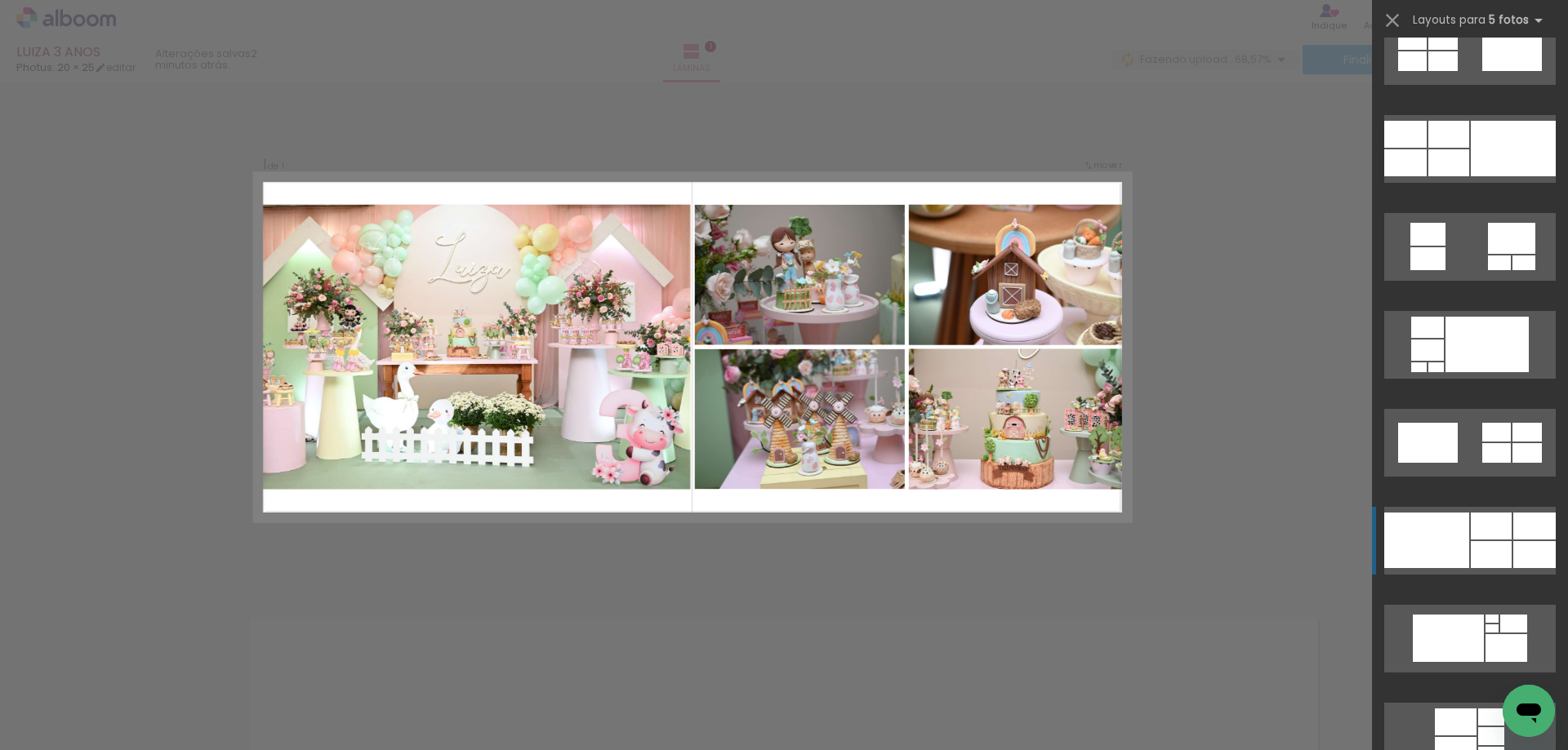
click at [1476, 737] on div at bounding box center [1455, 750] width 42 height 27
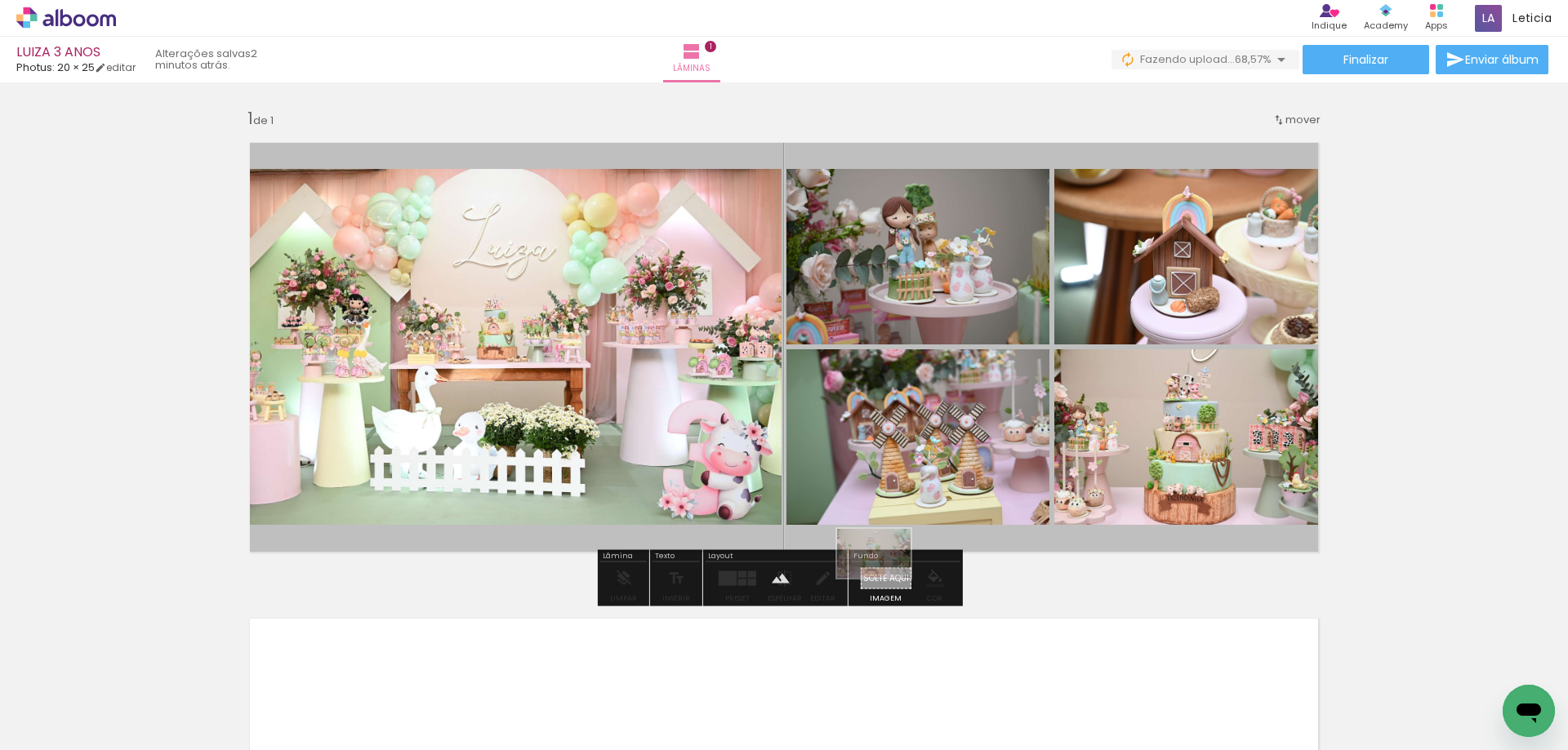
drag, startPoint x: 1559, startPoint y: 685, endPoint x: 886, endPoint y: 578, distance: 681.5
click at [886, 578] on quentale-workspace at bounding box center [784, 375] width 1568 height 750
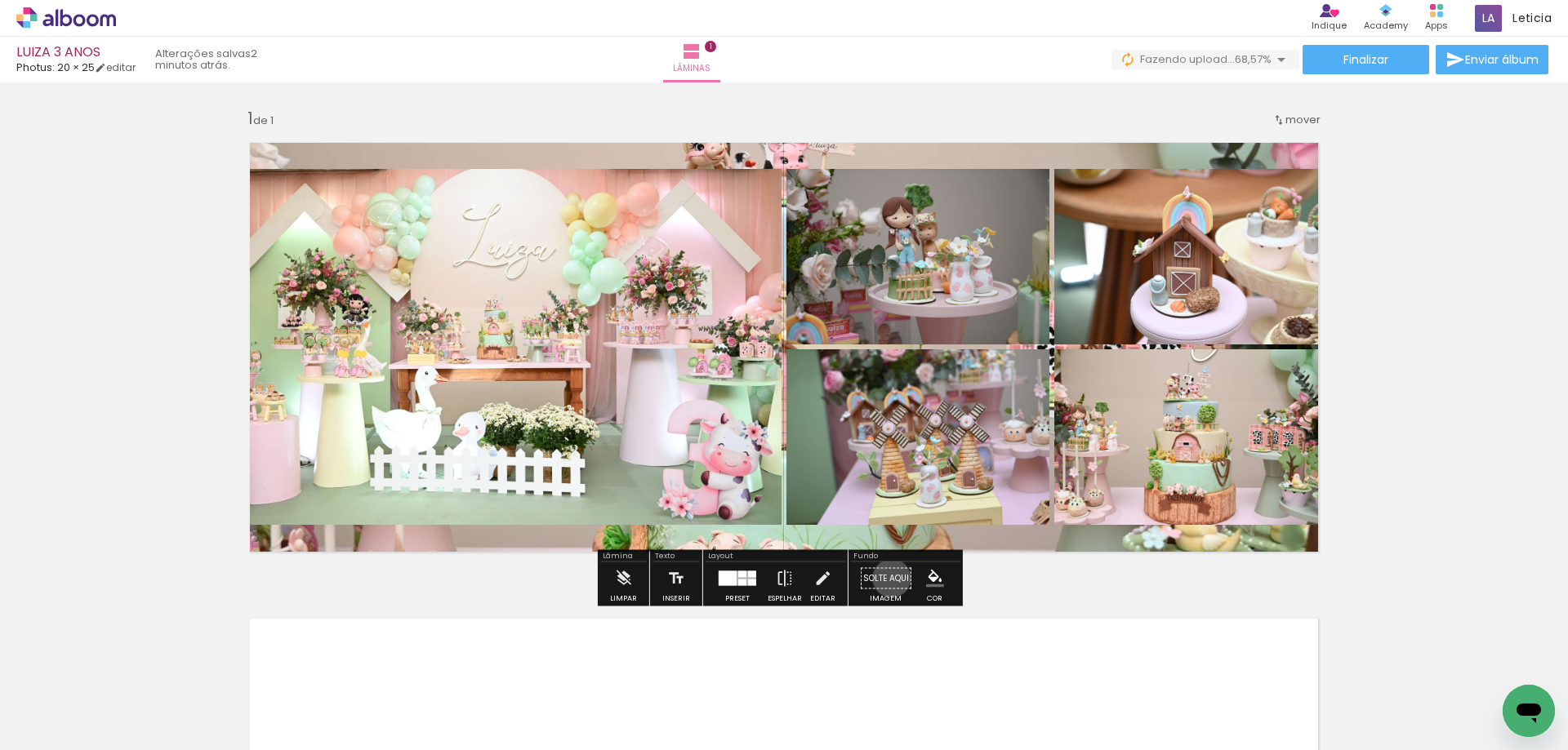
click at [886, 578] on paper-button "Solte aqui Imagem" at bounding box center [886, 583] width 59 height 42
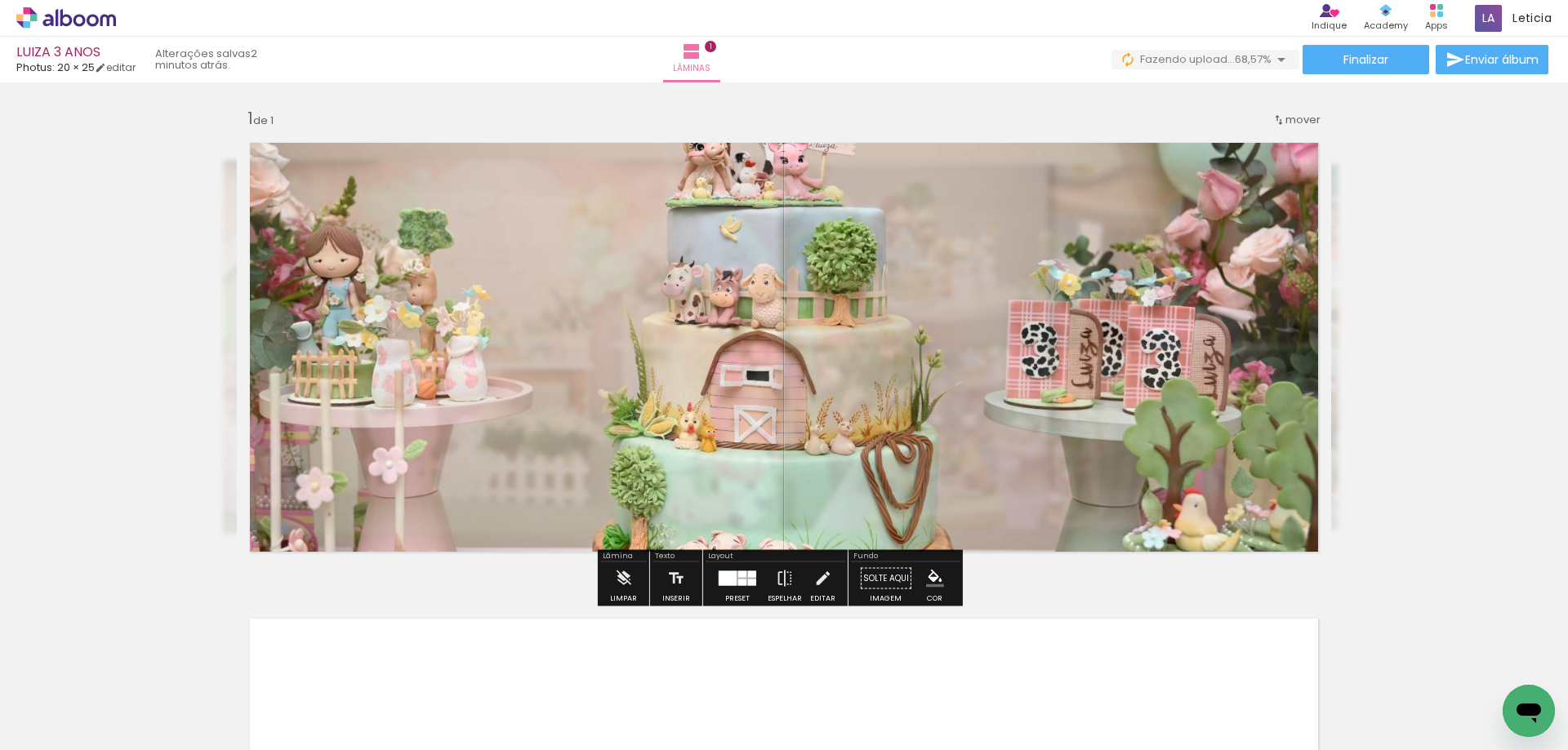
type paper-slider "20"
click at [420, 172] on div at bounding box center [446, 172] width 64 height 26
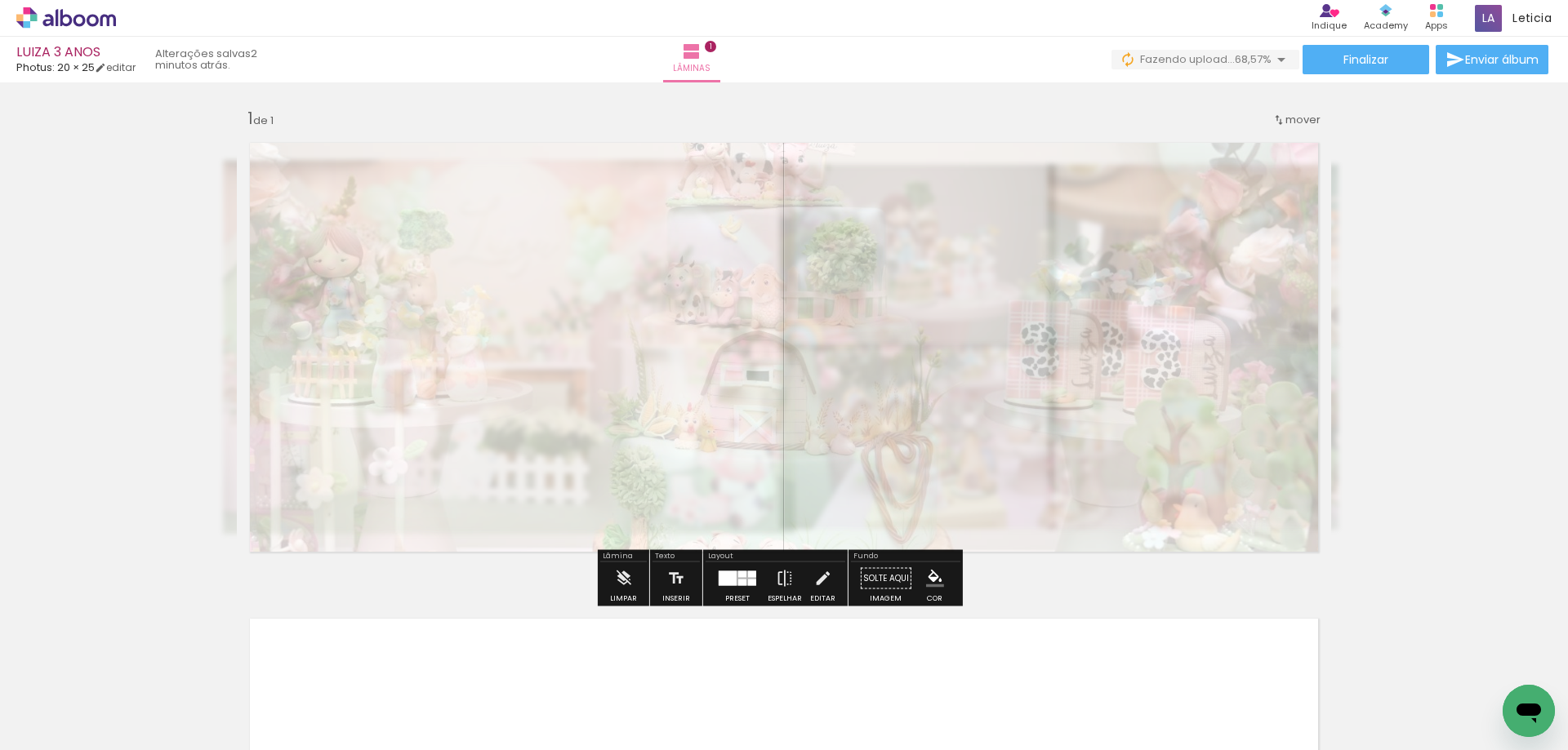
click at [876, 583] on paper-button "Solte aqui Imagem" at bounding box center [886, 583] width 59 height 42
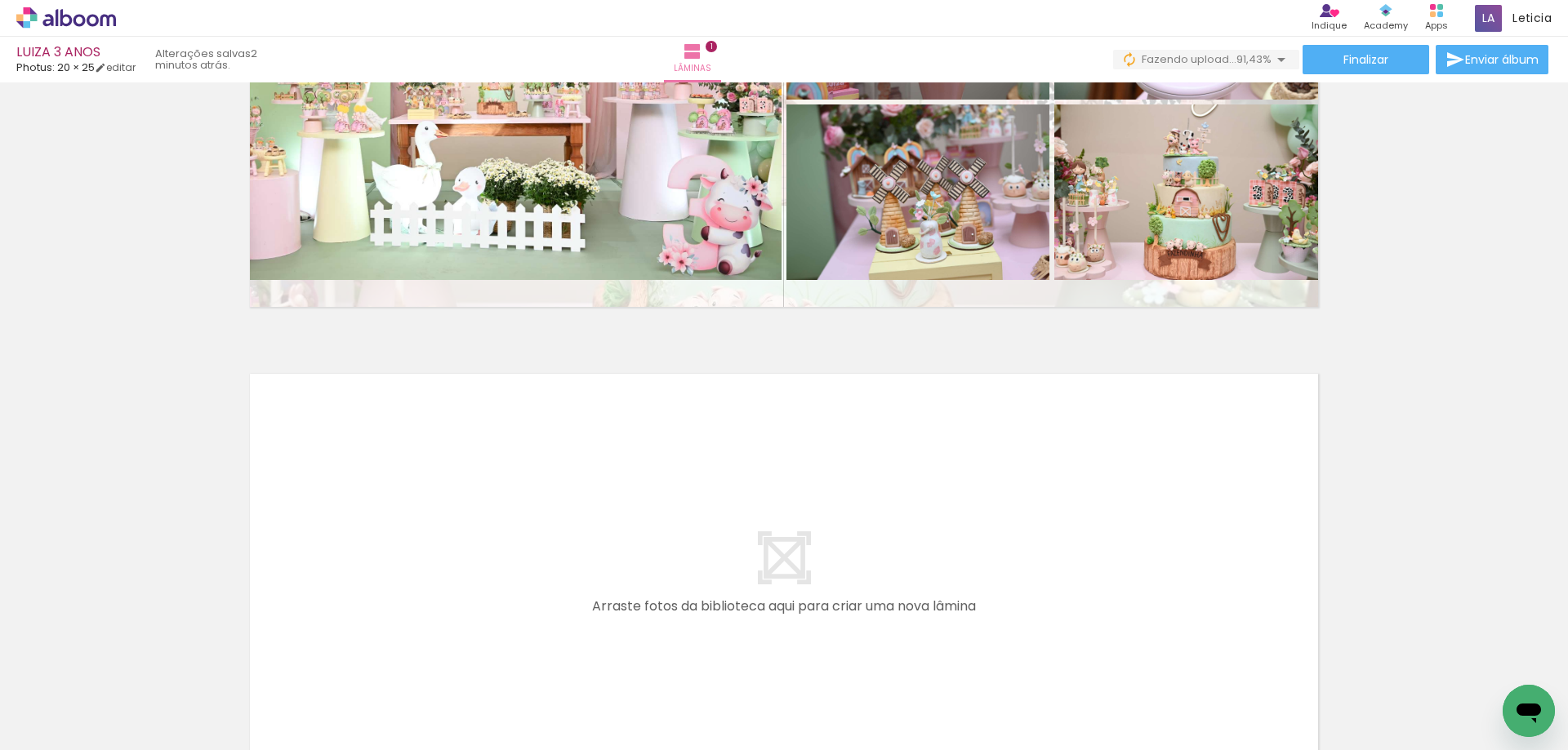
scroll to position [326, 0]
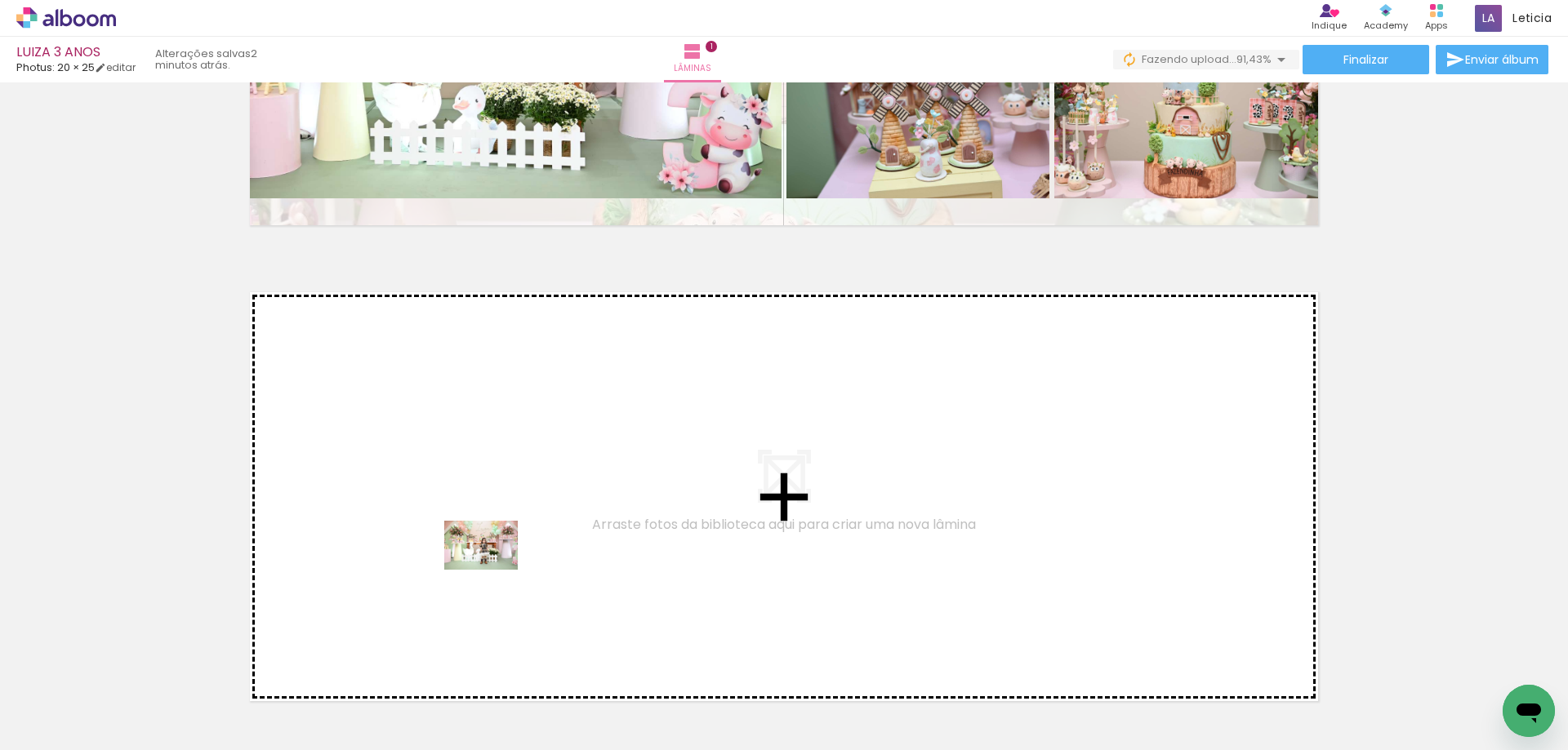
drag, startPoint x: 185, startPoint y: 690, endPoint x: 493, endPoint y: 569, distance: 330.9
click at [493, 569] on quentale-workspace at bounding box center [784, 375] width 1568 height 750
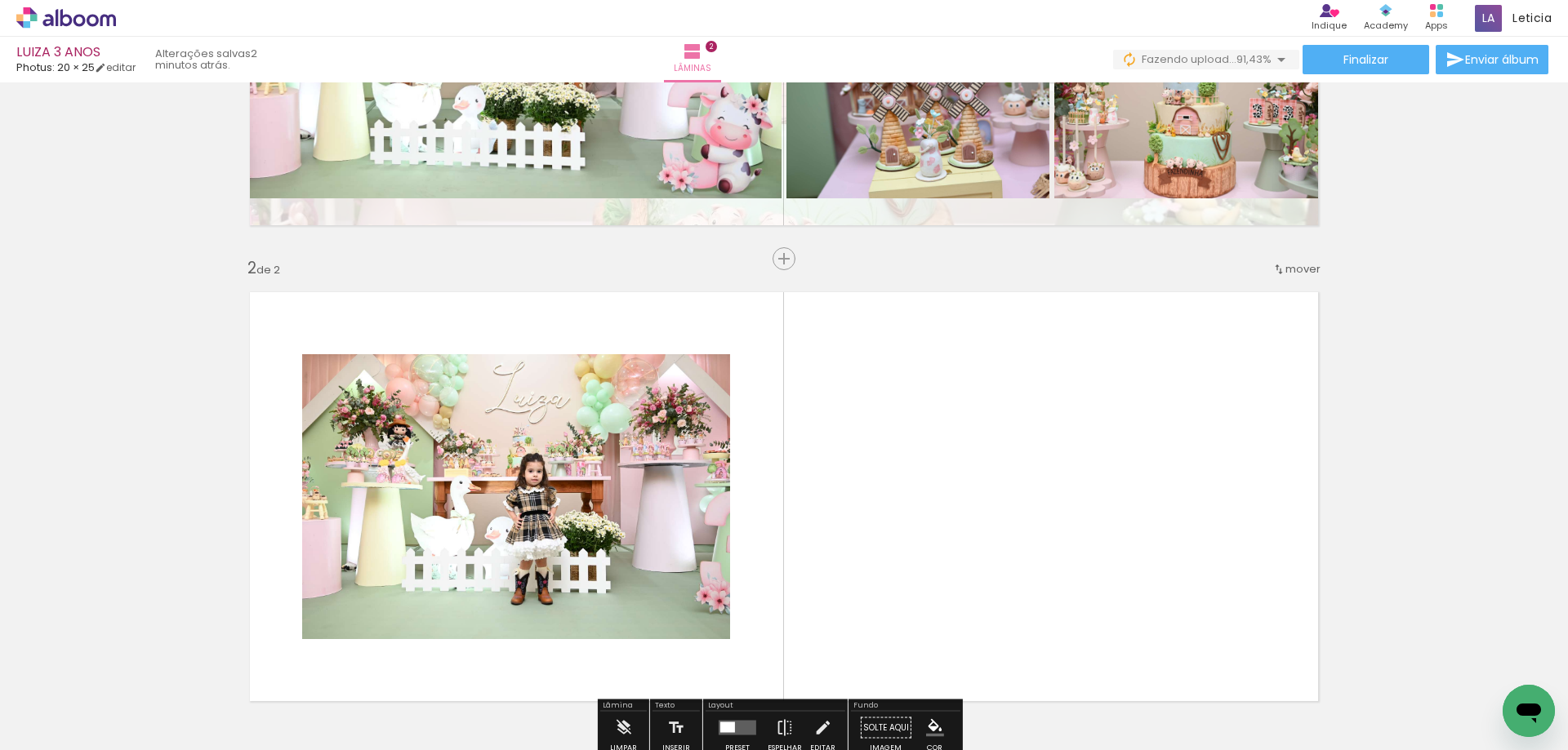
scroll to position [458, 0]
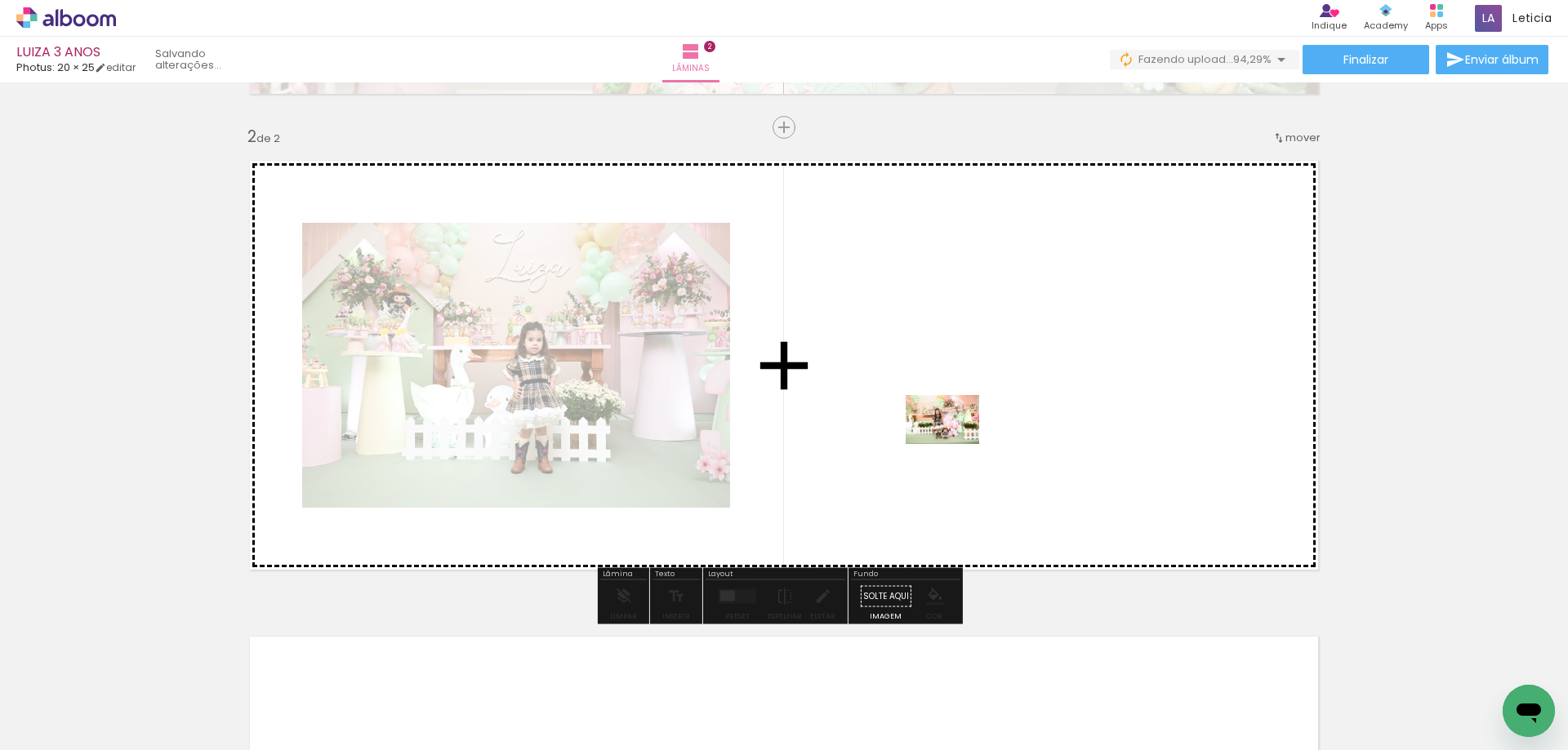
drag, startPoint x: 794, startPoint y: 703, endPoint x: 955, endPoint y: 444, distance: 305.0
click at [955, 444] on quentale-workspace at bounding box center [784, 375] width 1568 height 750
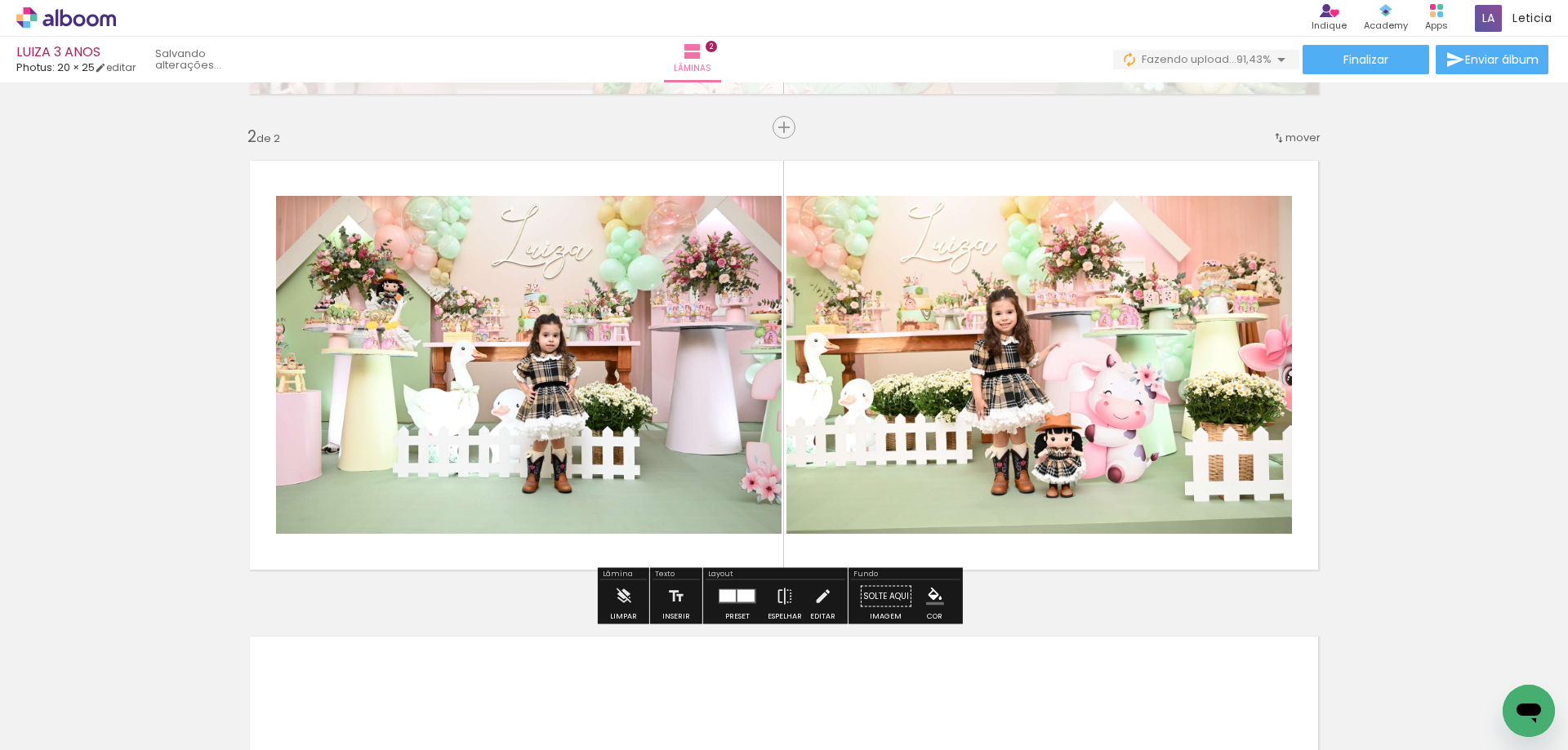
click at [731, 599] on div at bounding box center [727, 596] width 16 height 12
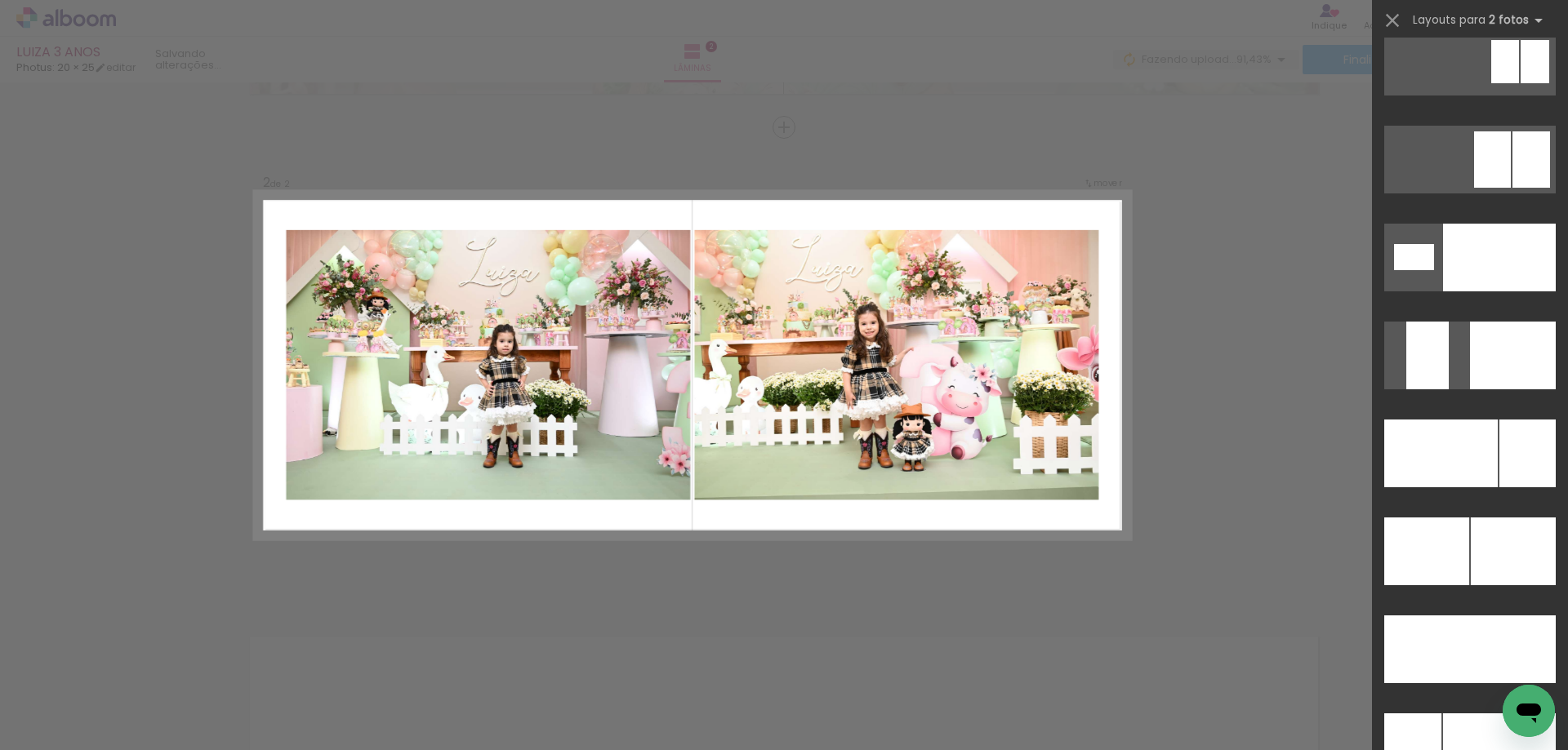
scroll to position [6794, 0]
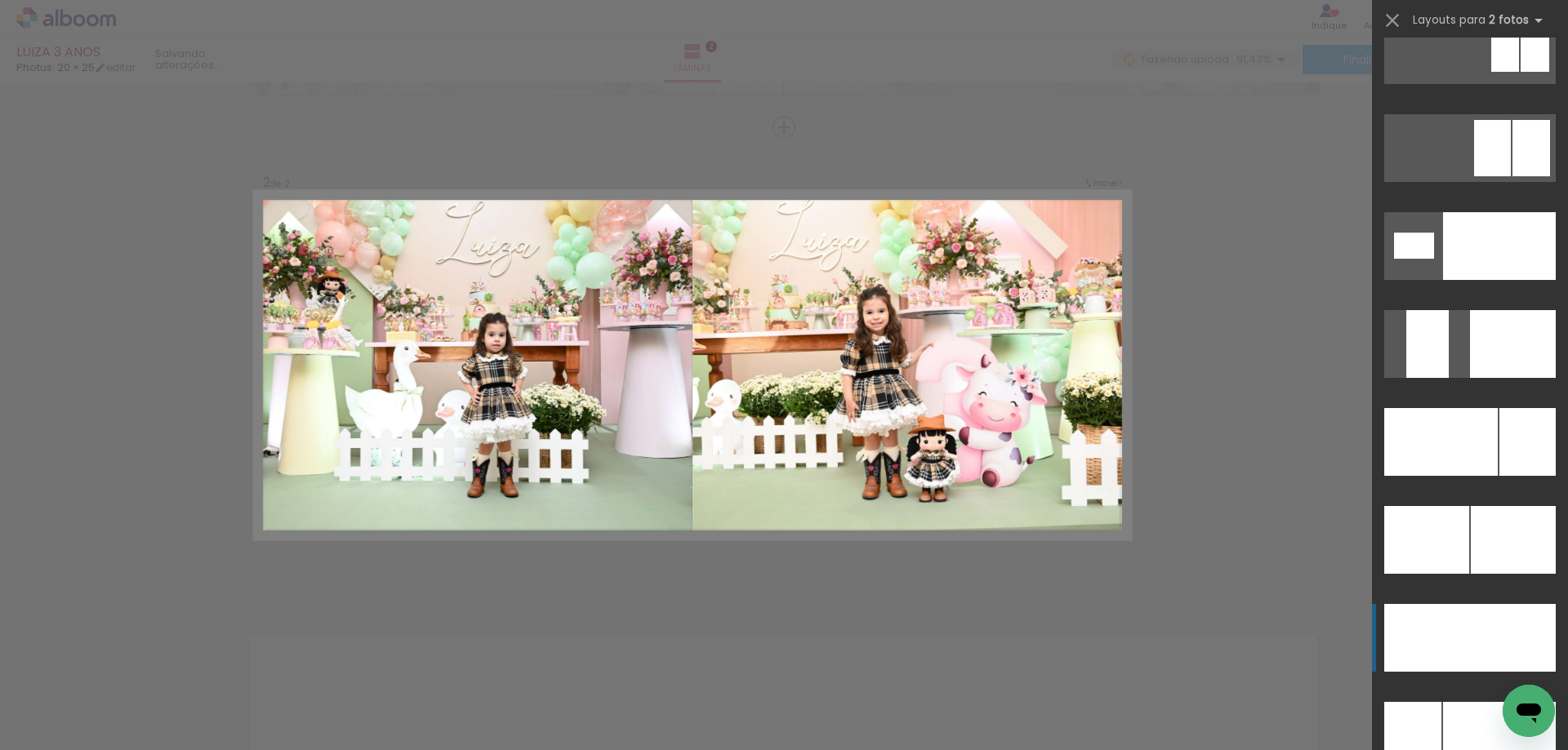
click at [1504, 280] on div at bounding box center [1498, 246] width 113 height 68
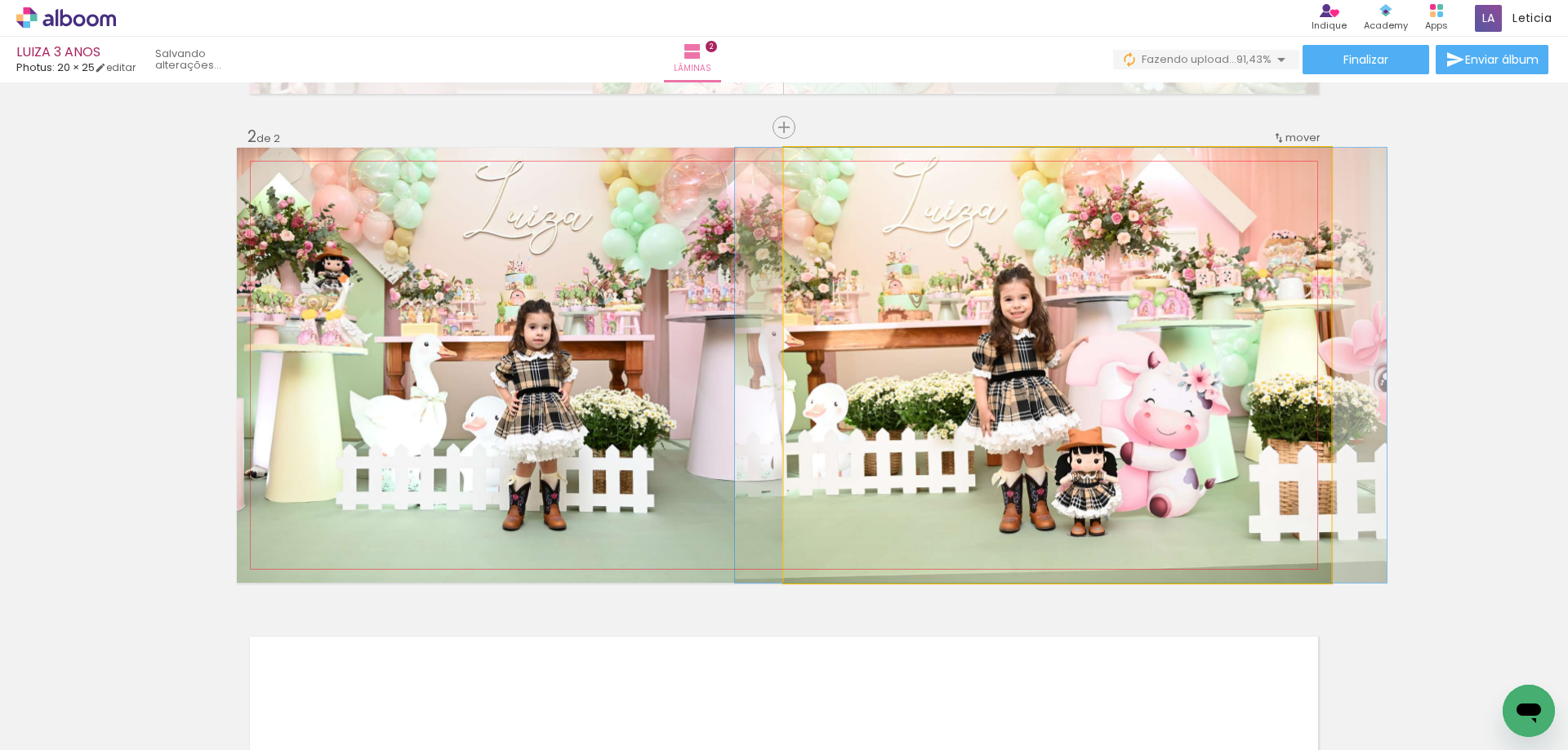
drag, startPoint x: 1196, startPoint y: 334, endPoint x: 1200, endPoint y: 374, distance: 40.2
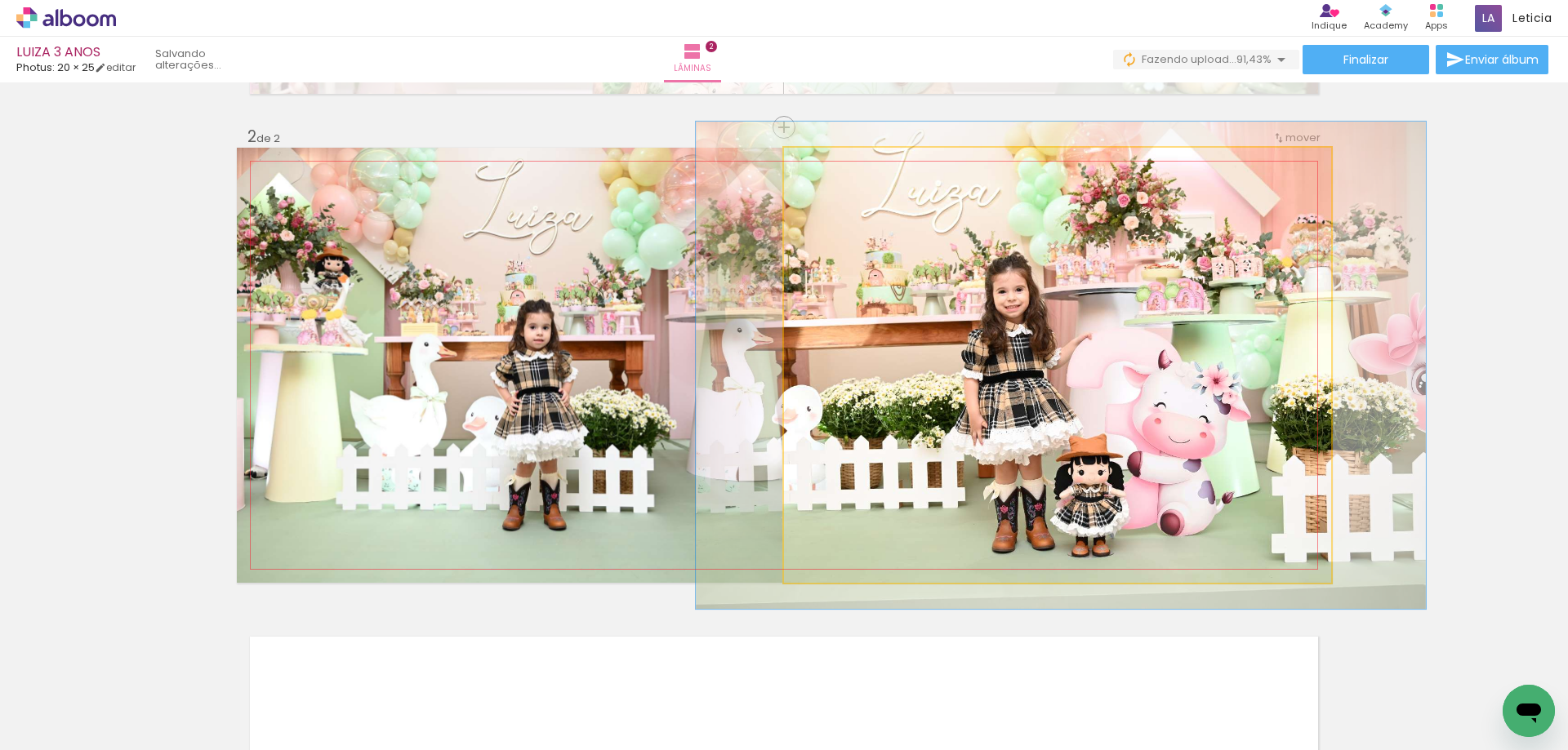
type paper-slider "112"
click at [827, 169] on div at bounding box center [829, 165] width 26 height 26
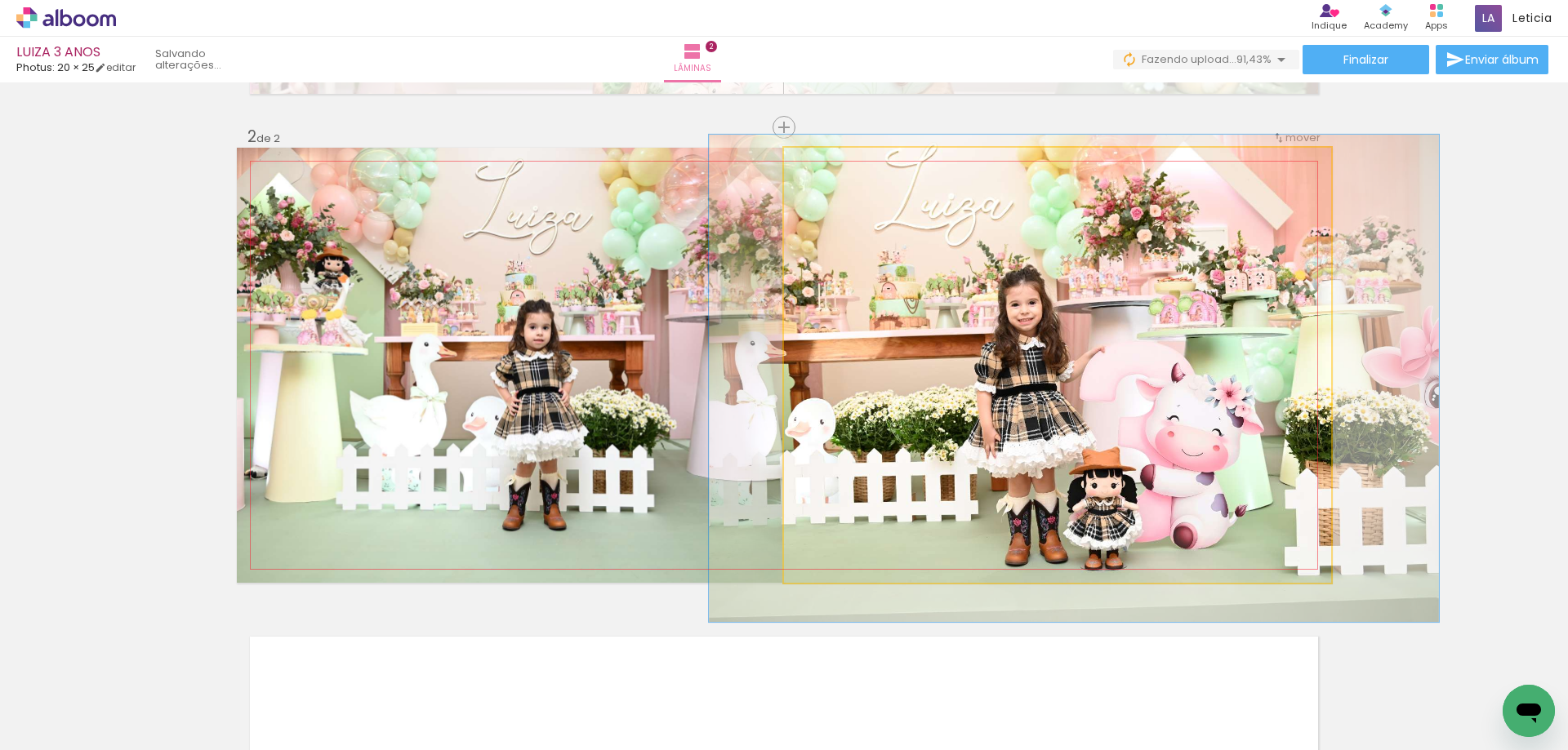
drag, startPoint x: 1123, startPoint y: 322, endPoint x: 1134, endPoint y: 331, distance: 14.2
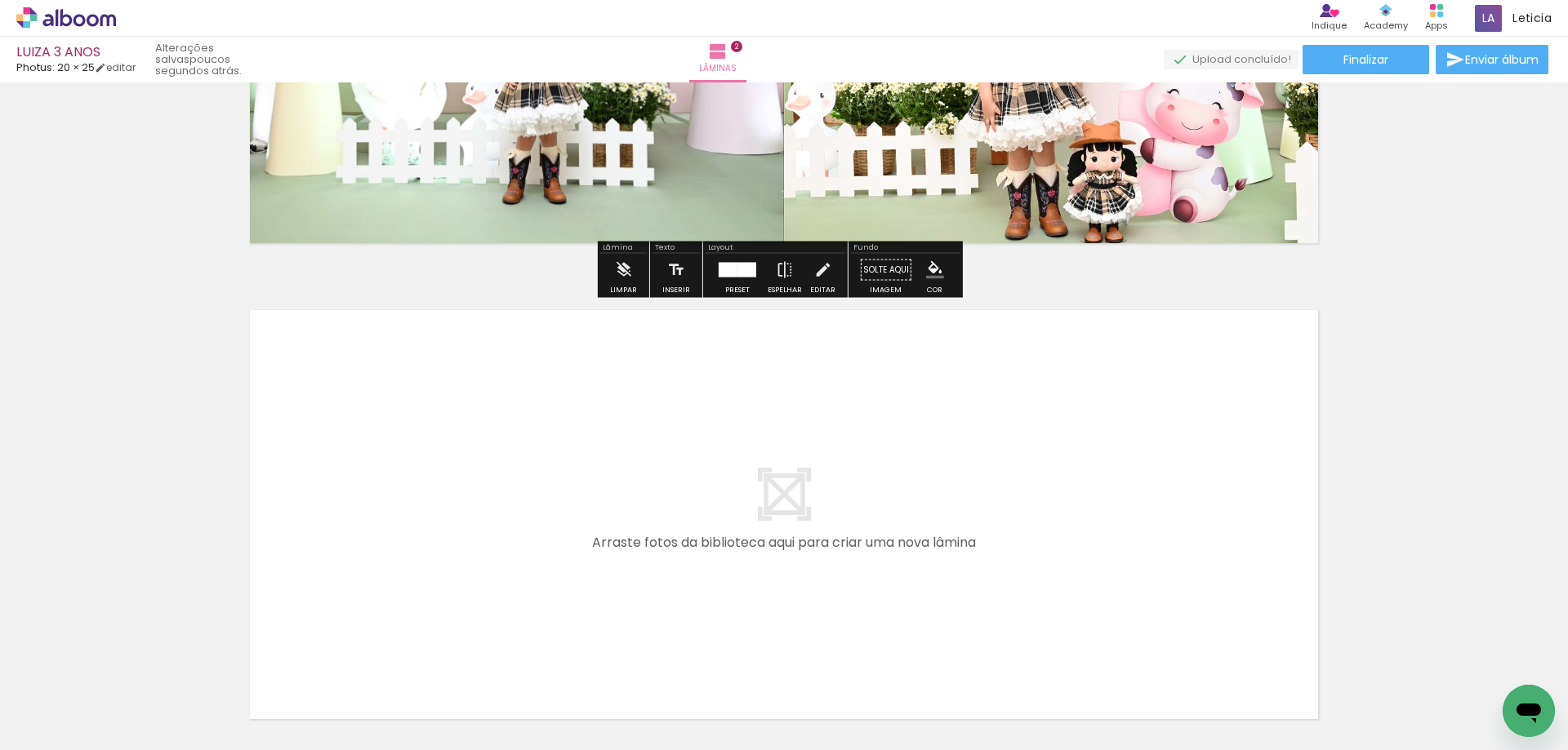
scroll to position [867, 0]
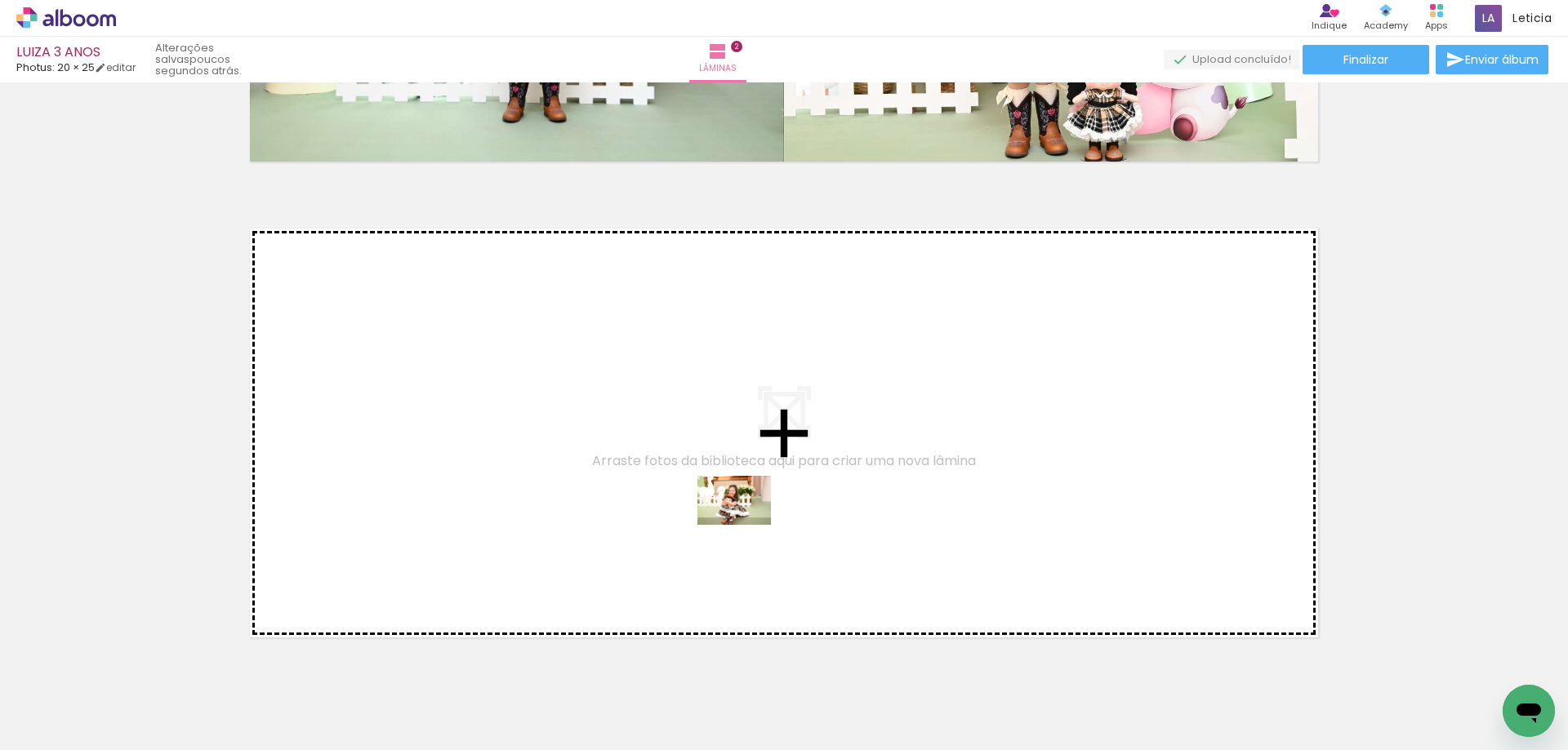
drag, startPoint x: 730, startPoint y: 706, endPoint x: 746, endPoint y: 523, distance: 183.7
click at [746, 523] on quentale-workspace at bounding box center [784, 375] width 1568 height 750
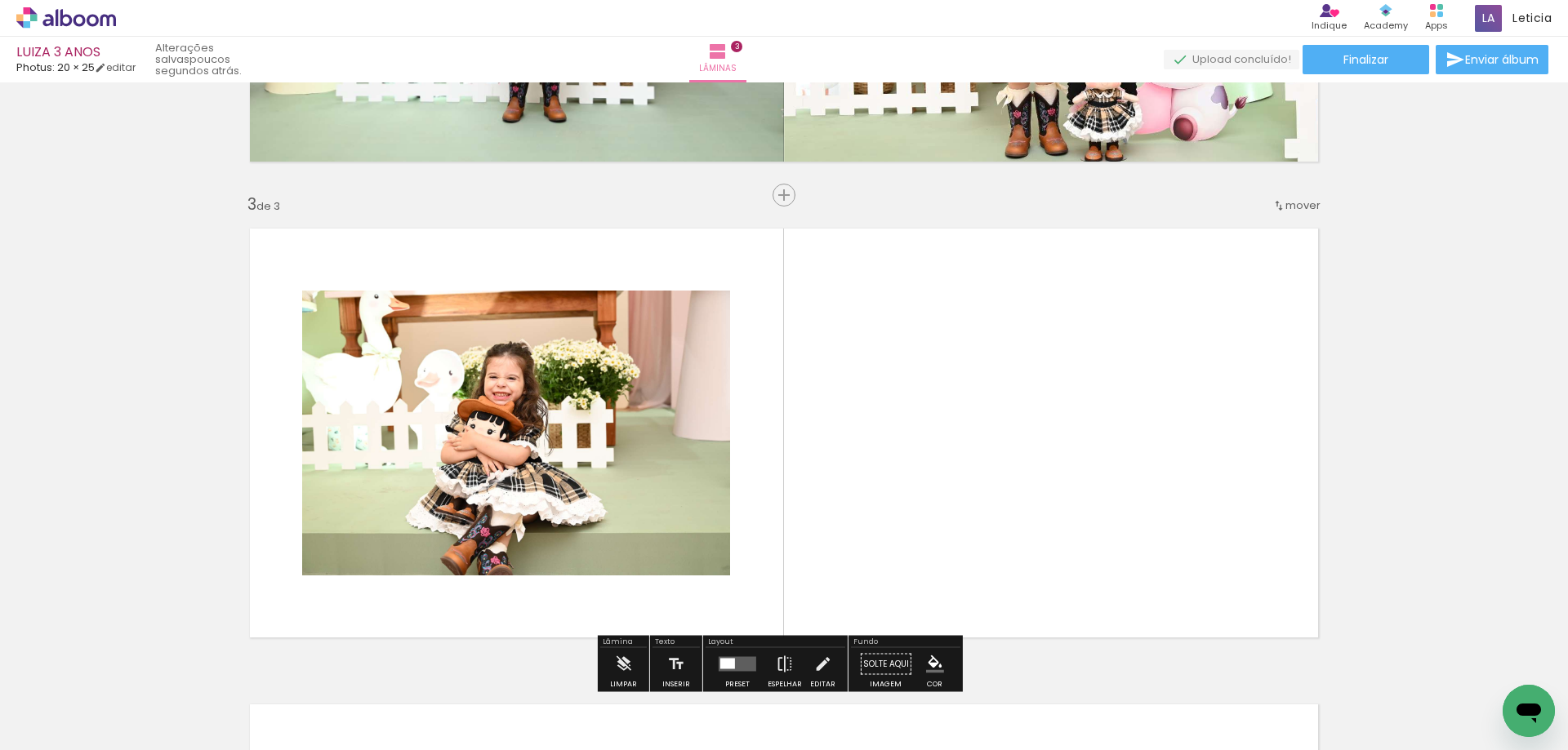
scroll to position [934, 0]
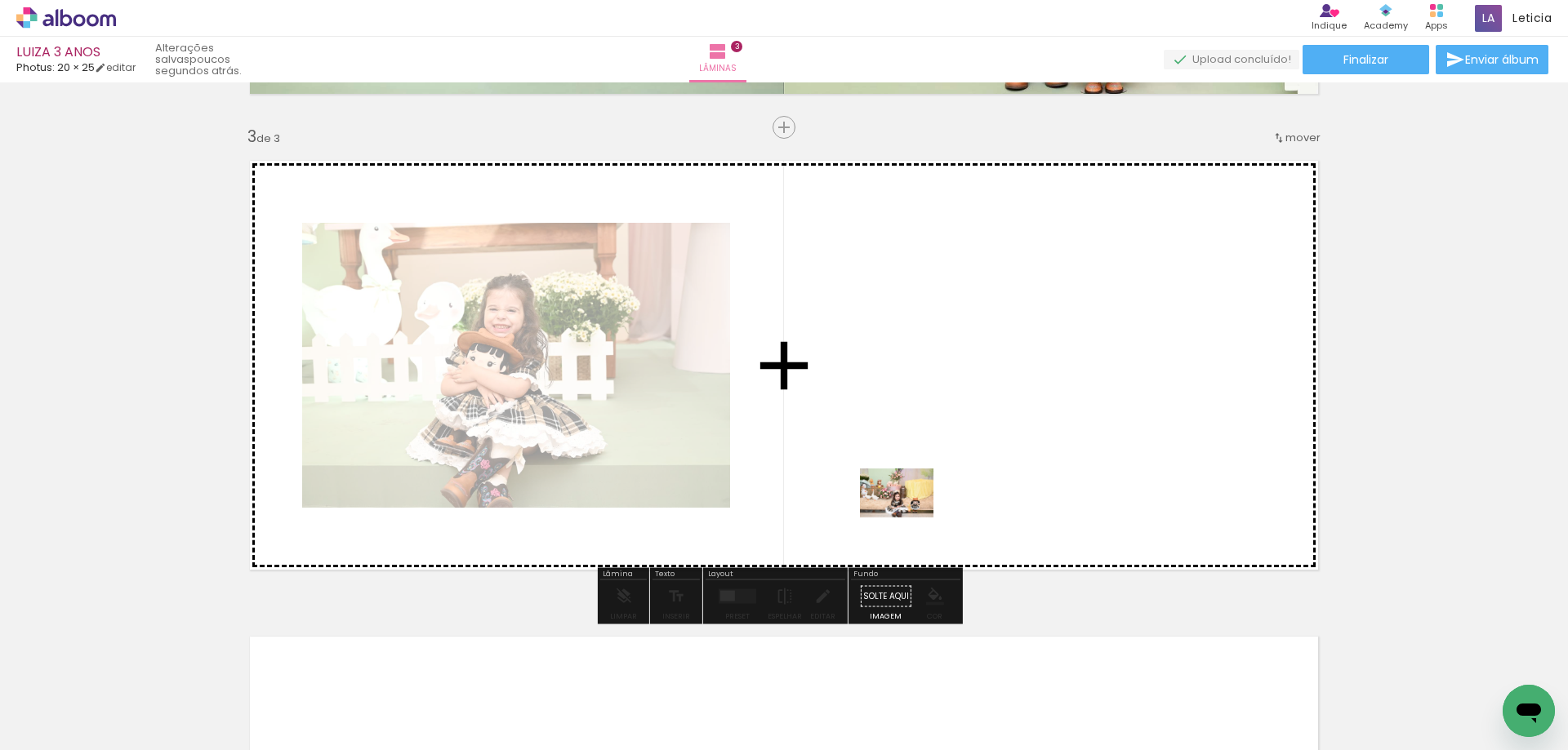
drag, startPoint x: 920, startPoint y: 694, endPoint x: 909, endPoint y: 518, distance: 176.3
click at [909, 518] on quentale-workspace at bounding box center [784, 375] width 1568 height 750
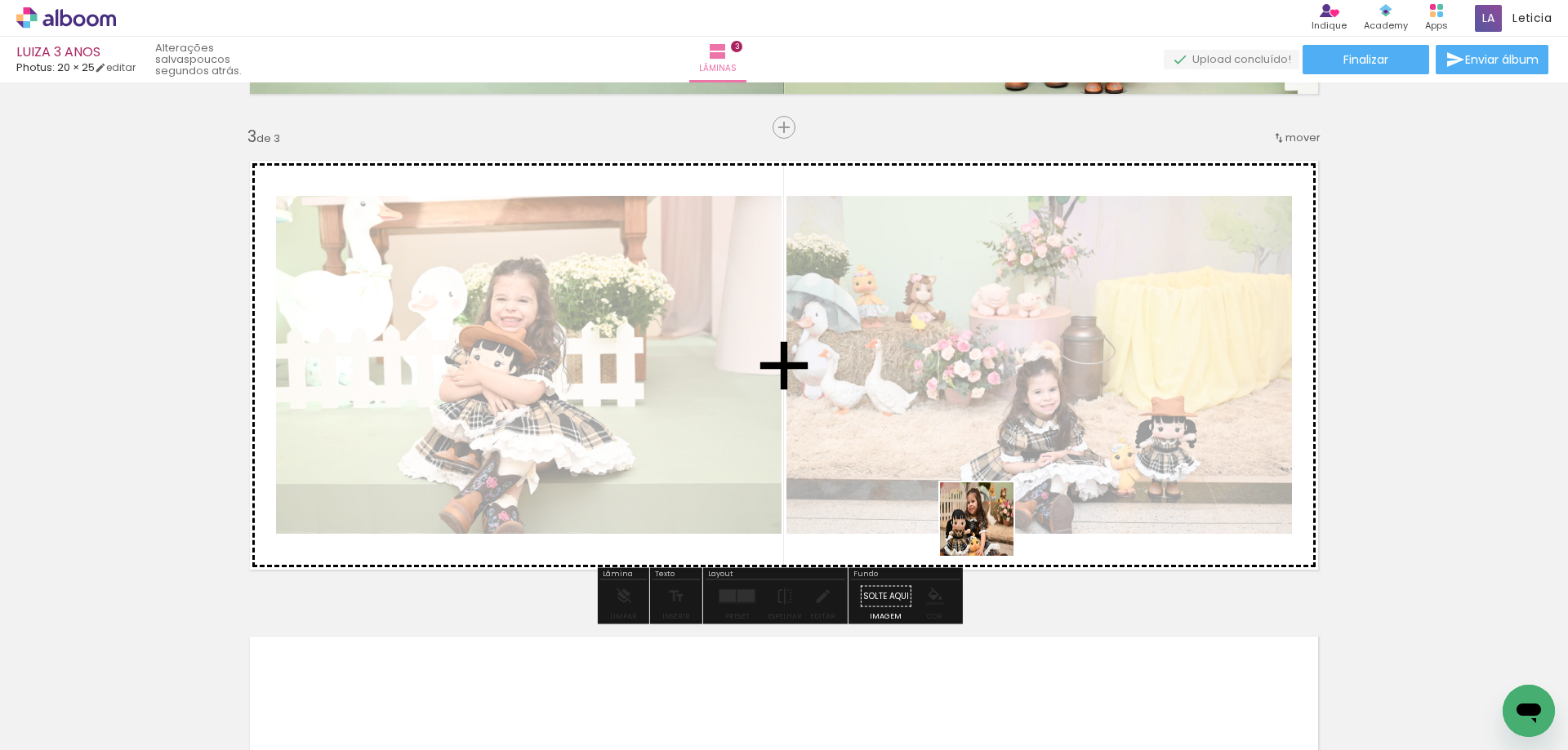
drag, startPoint x: 999, startPoint y: 699, endPoint x: 988, endPoint y: 525, distance: 174.3
click at [988, 525] on quentale-workspace at bounding box center [784, 375] width 1568 height 750
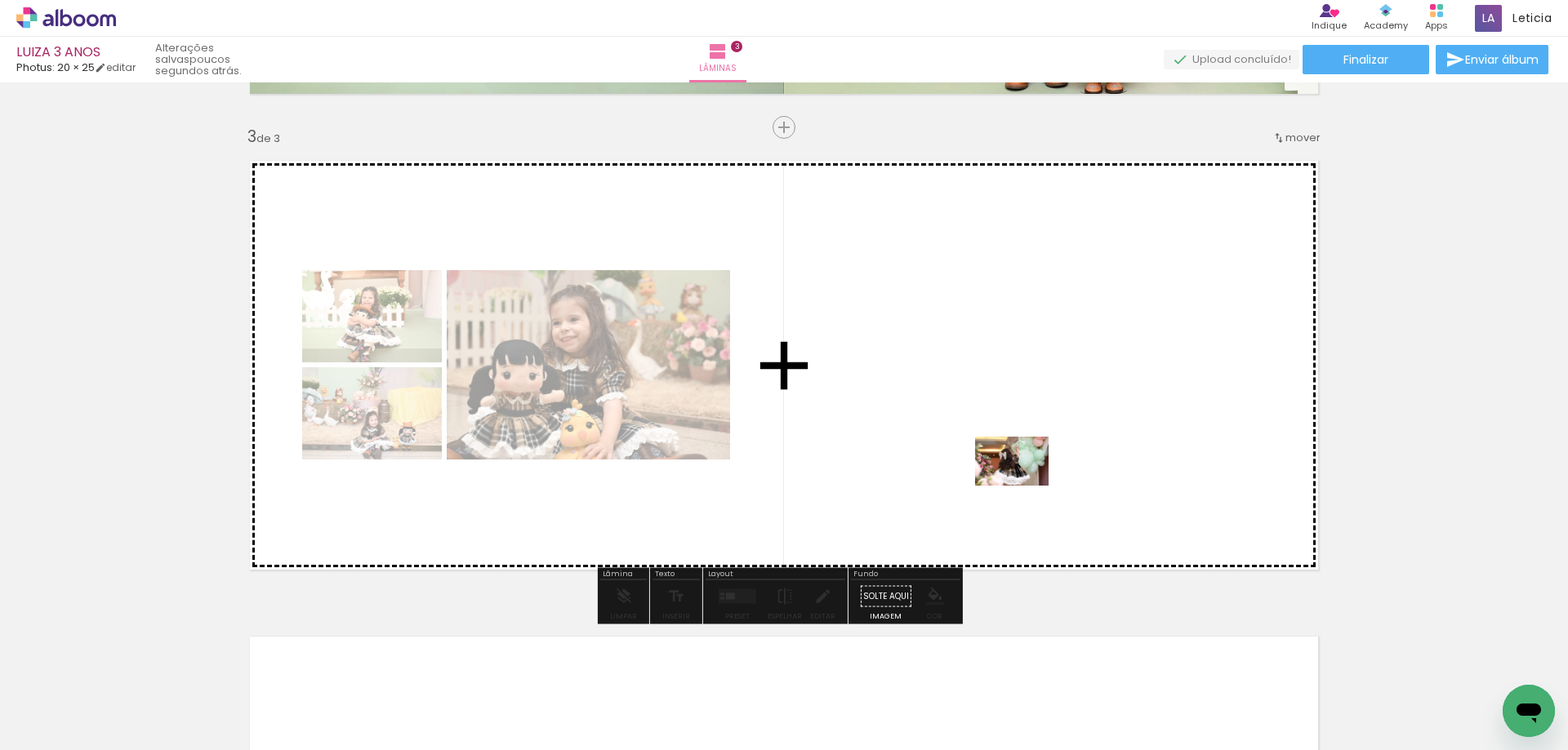
drag, startPoint x: 1097, startPoint y: 706, endPoint x: 1024, endPoint y: 486, distance: 231.8
click at [1024, 486] on quentale-workspace at bounding box center [784, 375] width 1568 height 750
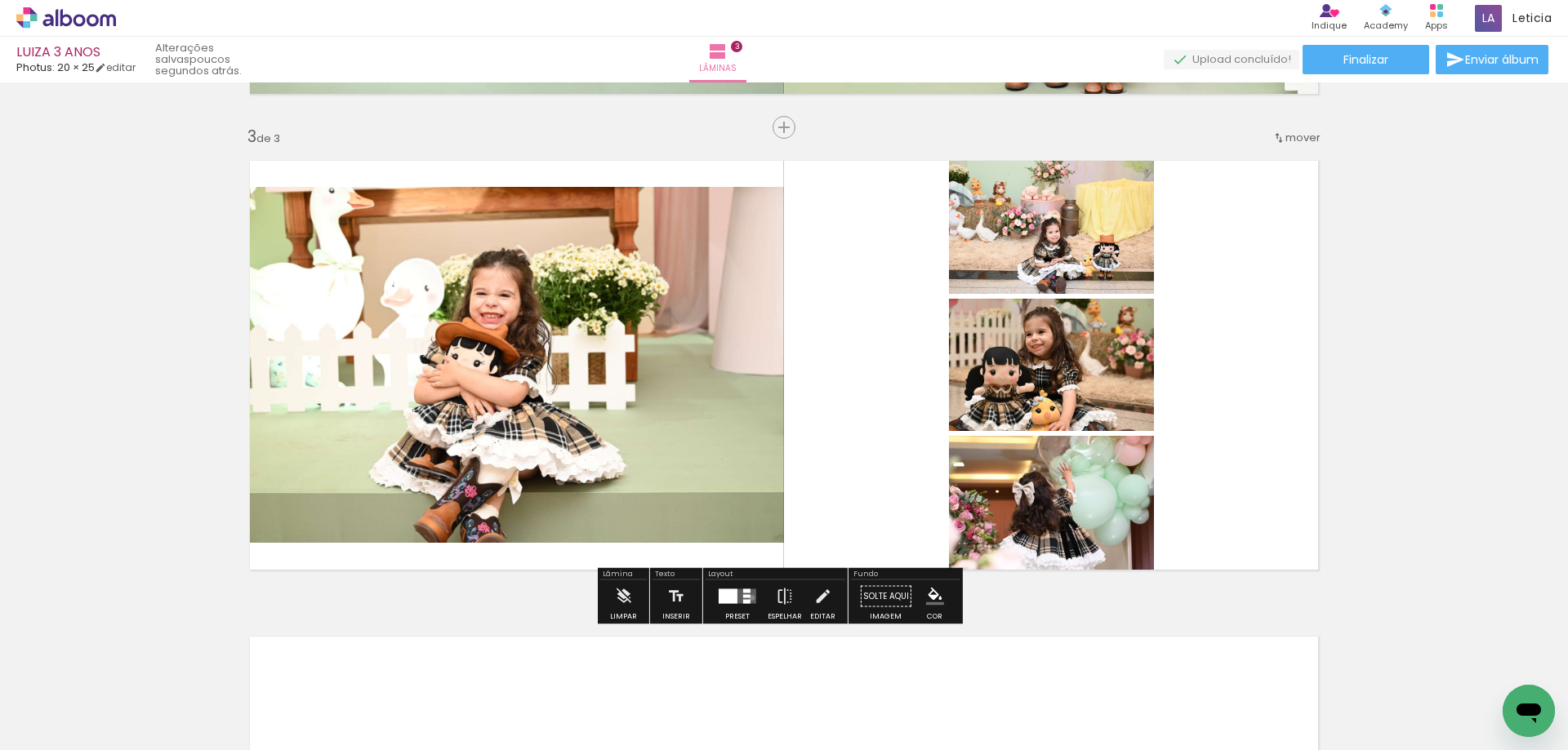
click at [748, 597] on quentale-layouter at bounding box center [737, 596] width 38 height 15
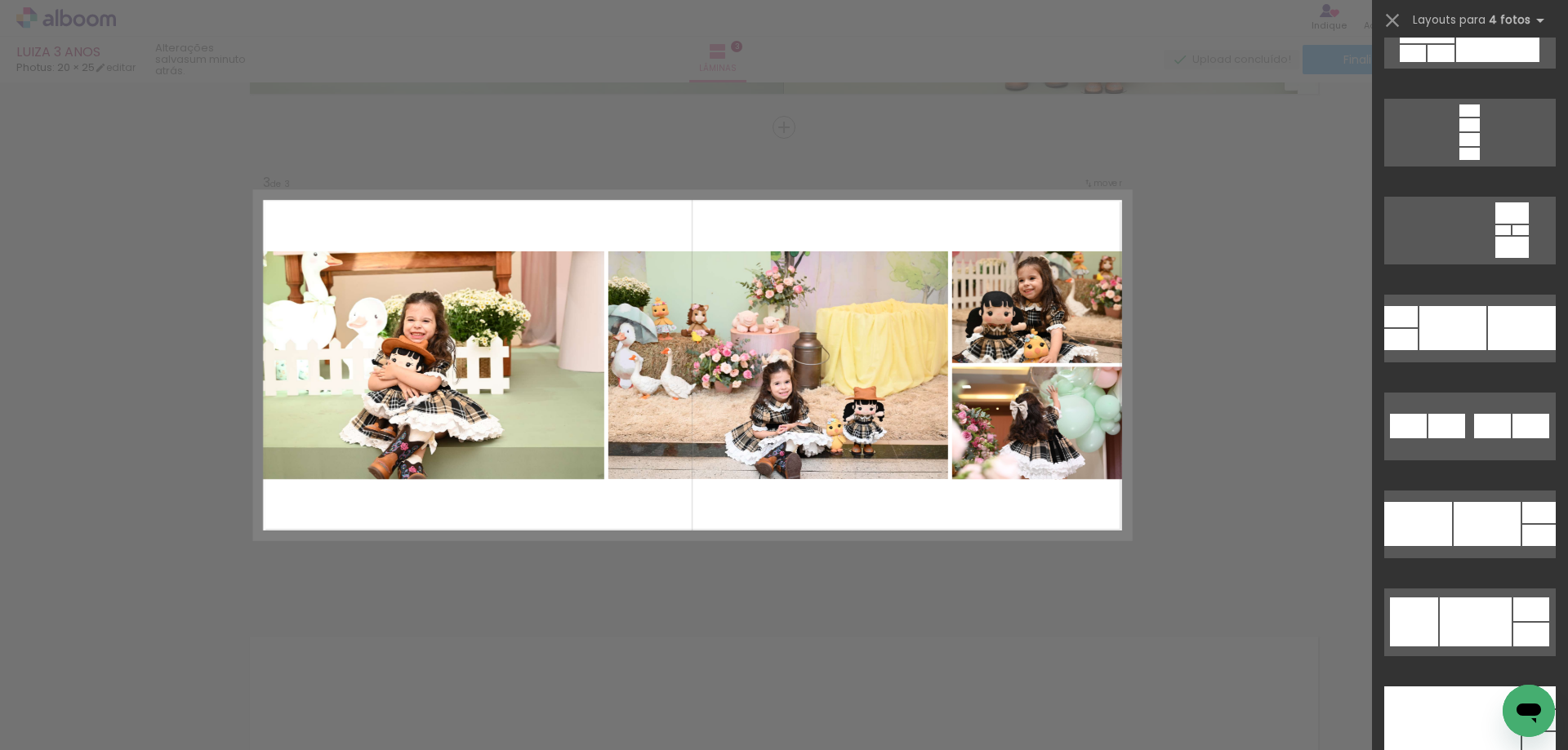
scroll to position [7267, 0]
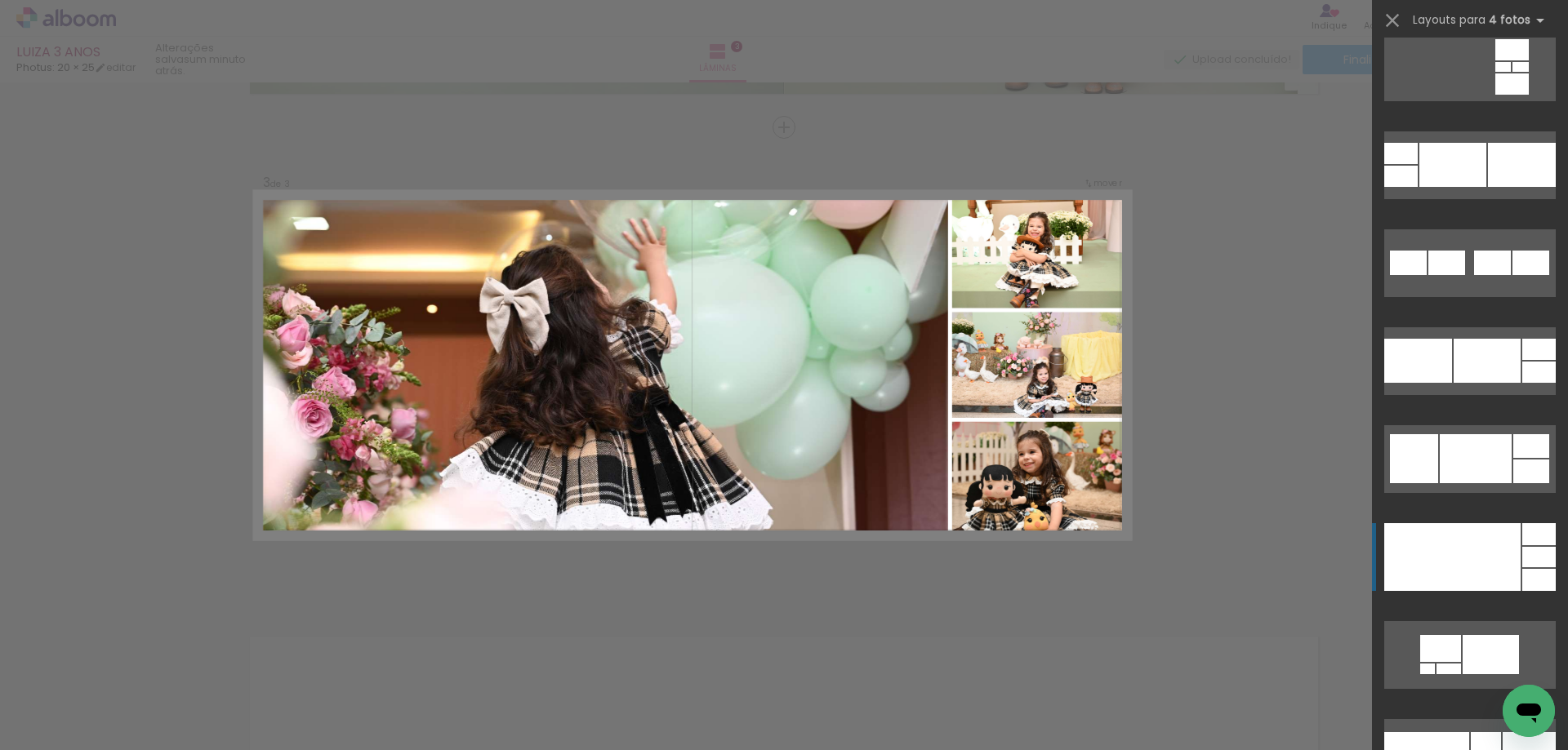
click at [1488, 557] on div at bounding box center [1452, 558] width 137 height 68
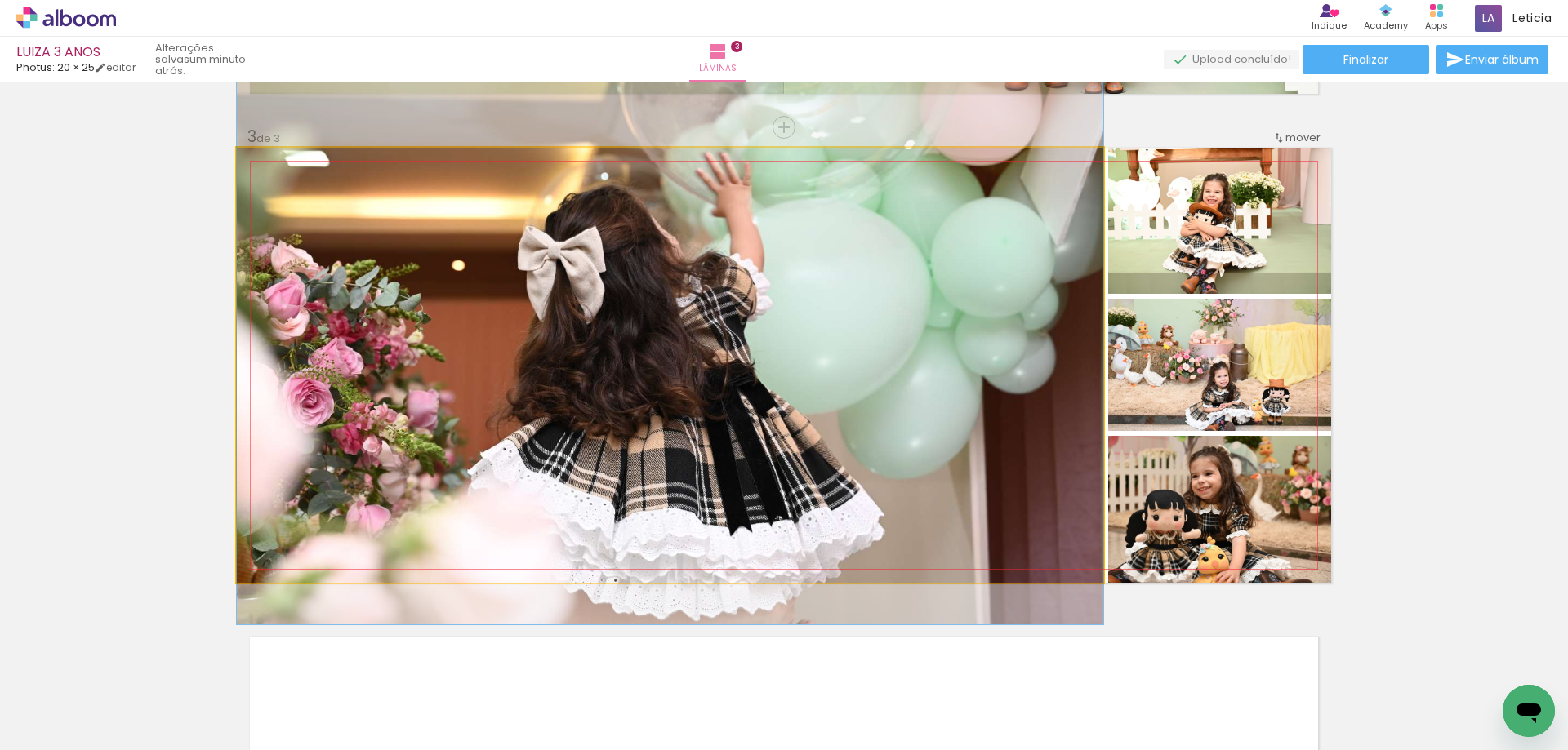
drag, startPoint x: 812, startPoint y: 416, endPoint x: 812, endPoint y: 387, distance: 29.0
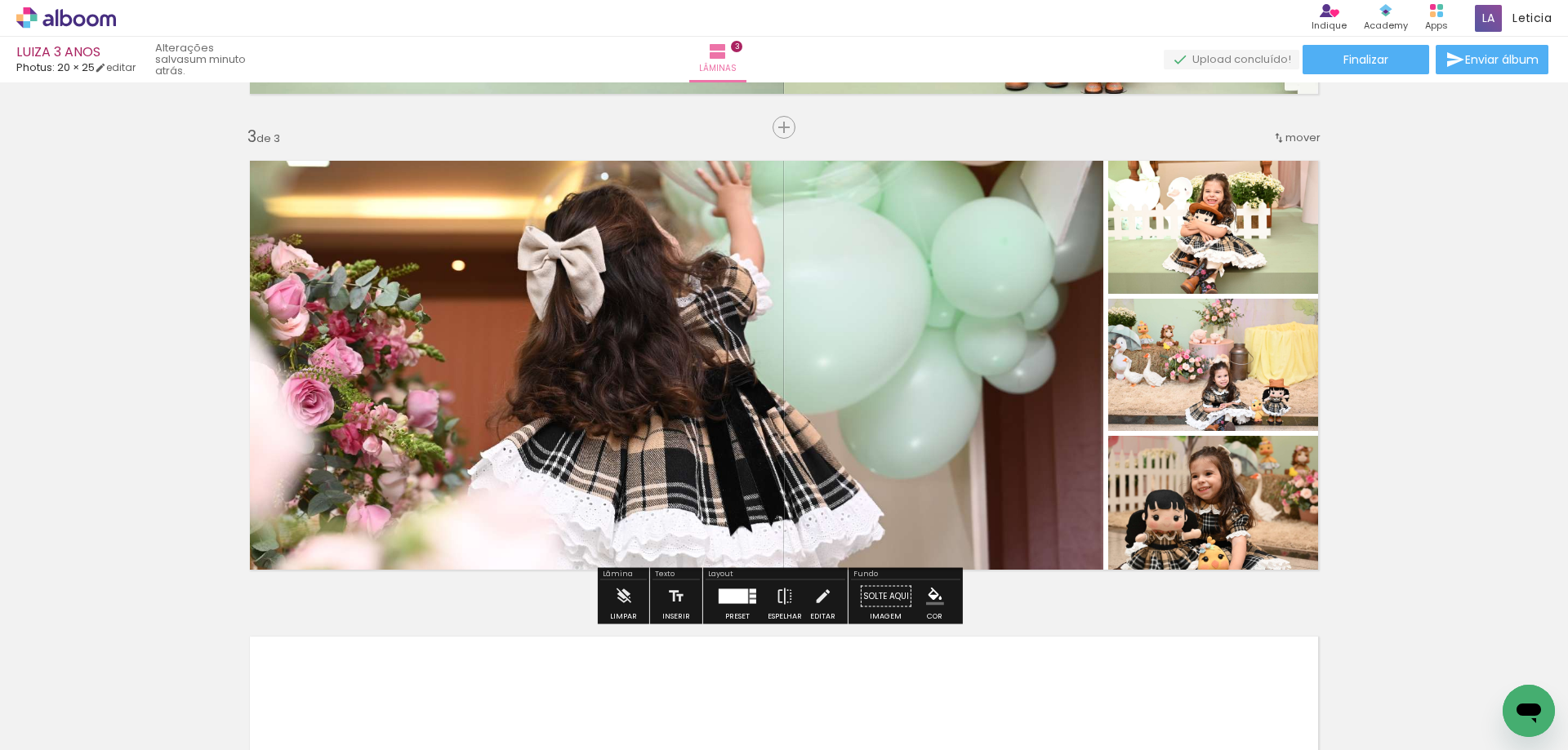
click at [737, 600] on div at bounding box center [732, 596] width 29 height 15
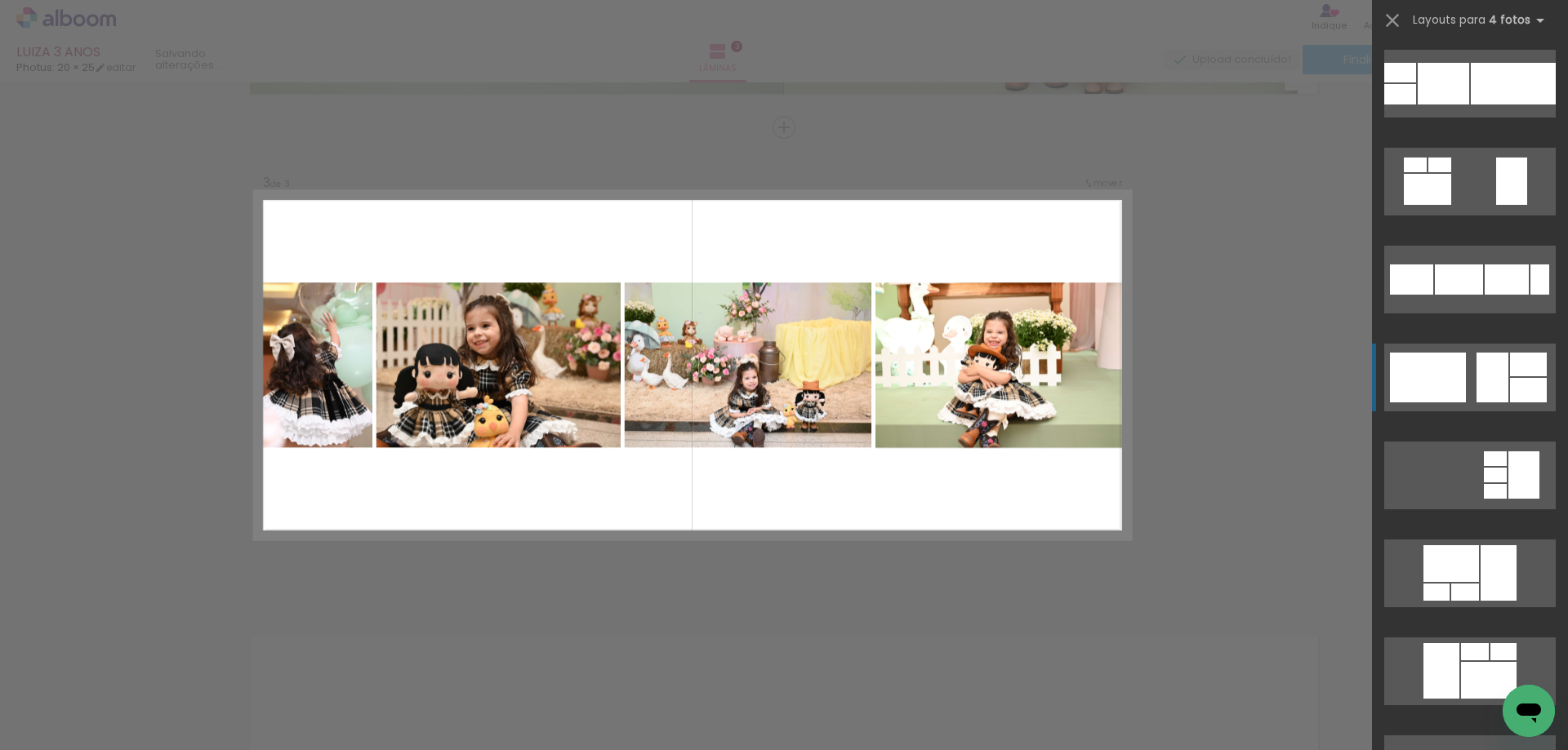
scroll to position [8556, 0]
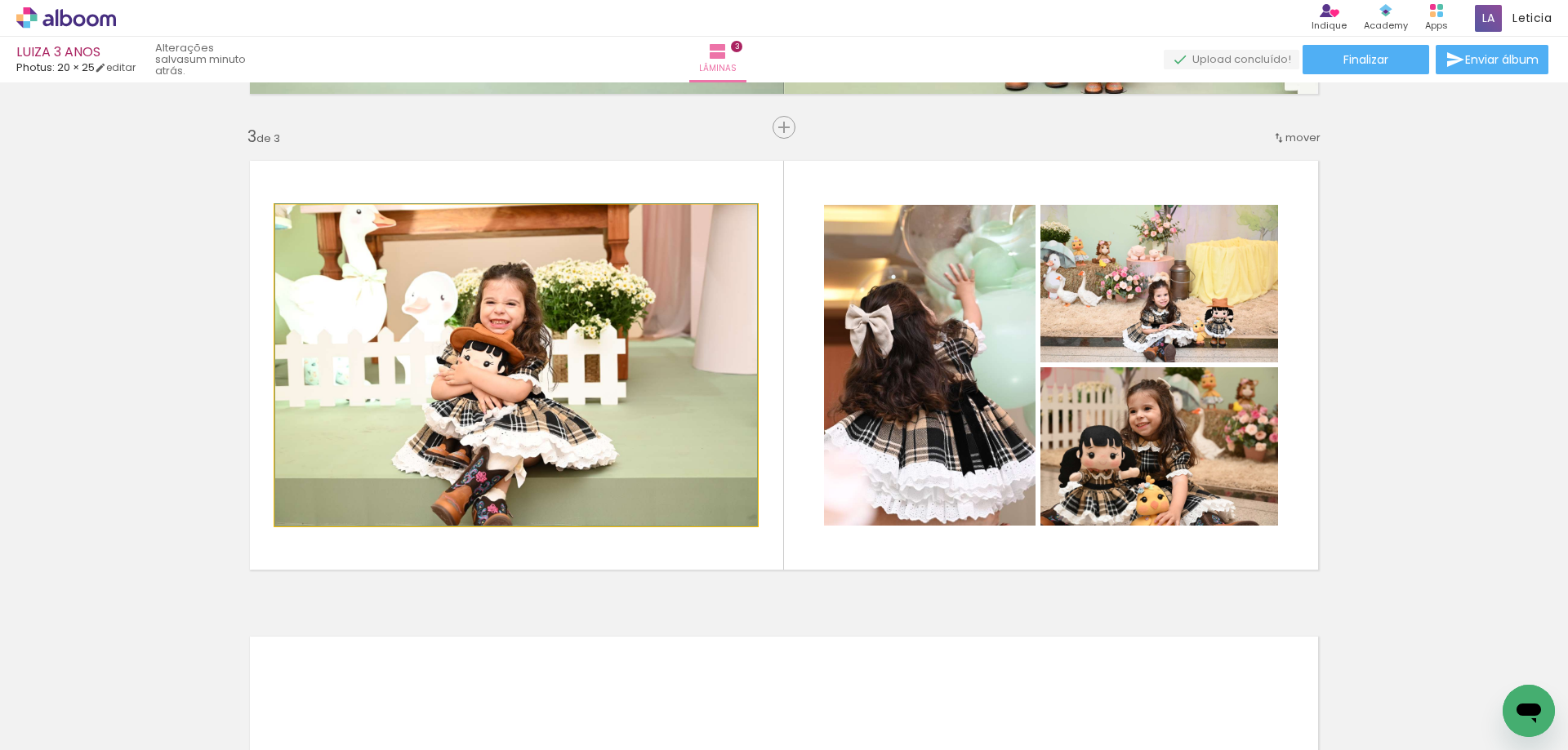
drag, startPoint x: 500, startPoint y: 453, endPoint x: 506, endPoint y: 407, distance: 46.4
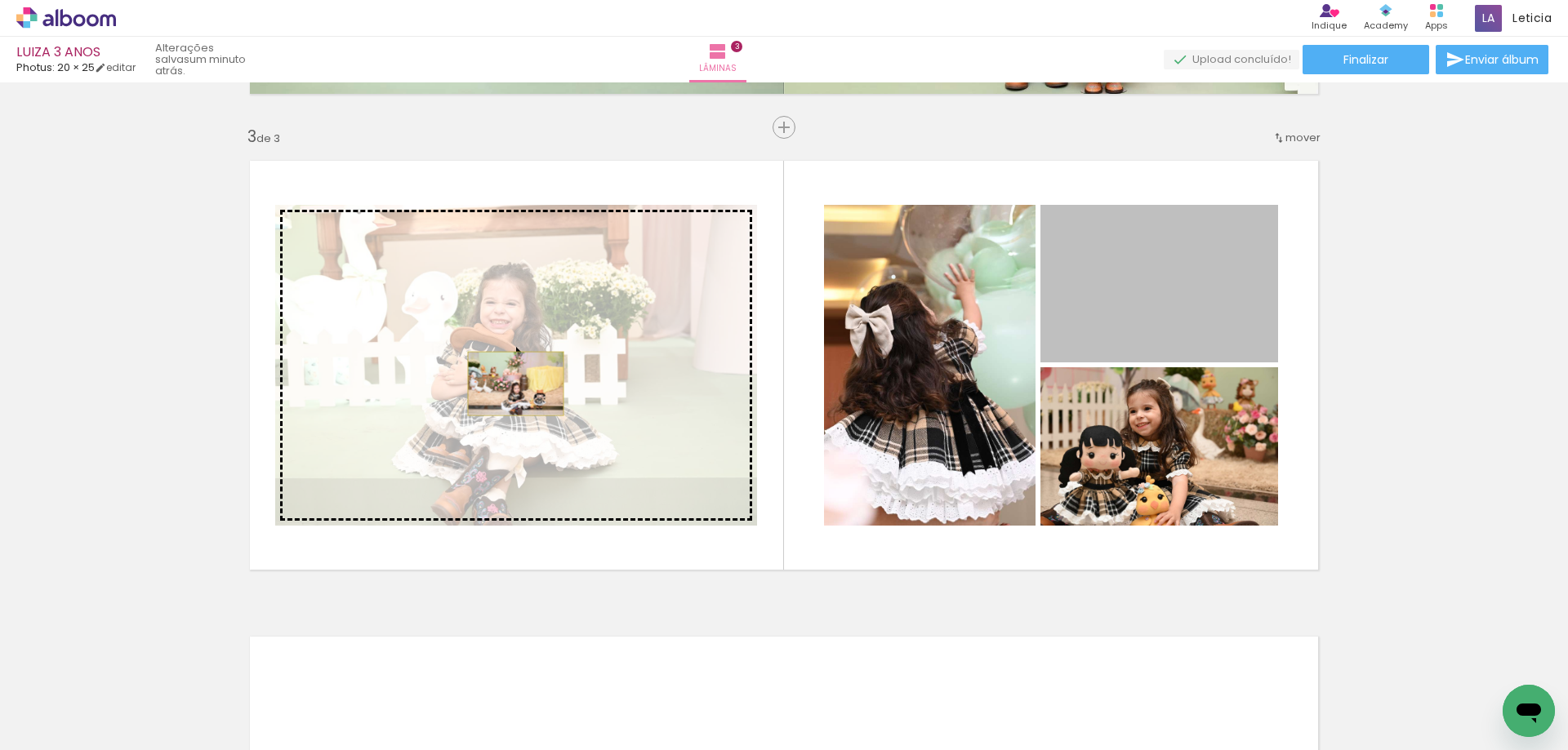
drag, startPoint x: 1177, startPoint y: 338, endPoint x: 510, endPoint y: 384, distance: 668.6
click at [0, 0] on slot at bounding box center [0, 0] width 0 height 0
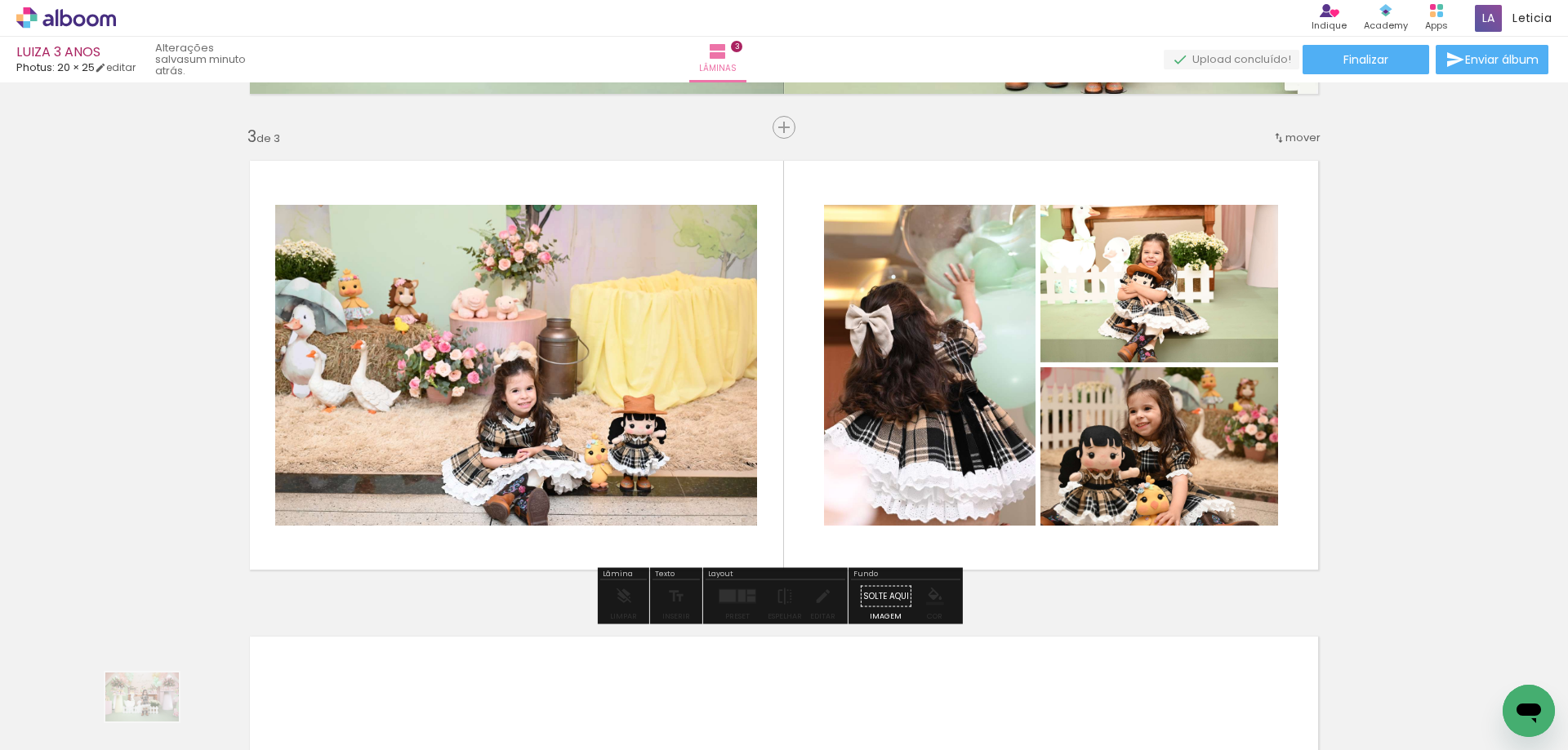
drag, startPoint x: 171, startPoint y: 695, endPoint x: 155, endPoint y: 722, distance: 31.4
click at [155, 722] on div at bounding box center [164, 695] width 81 height 54
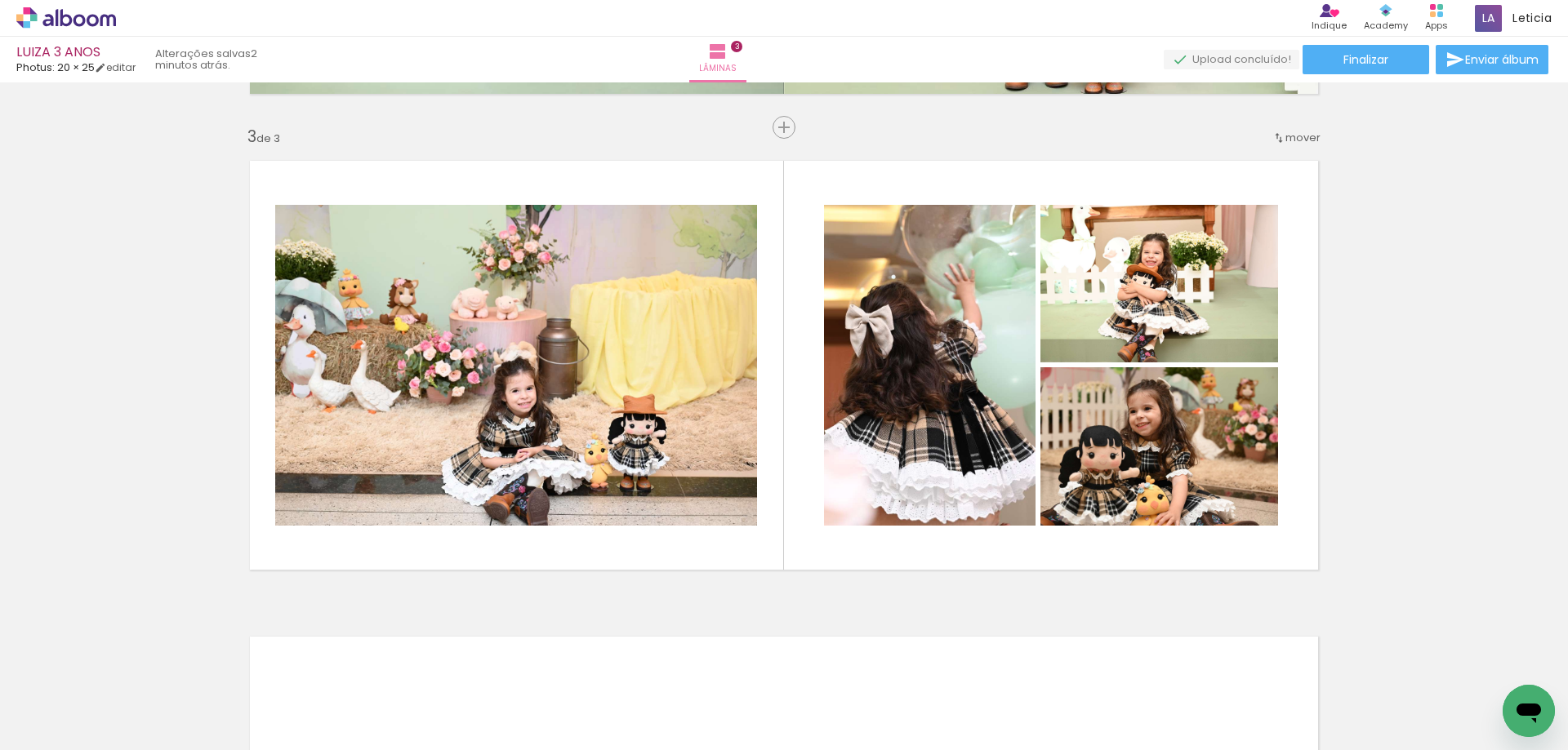
scroll to position [0, 478]
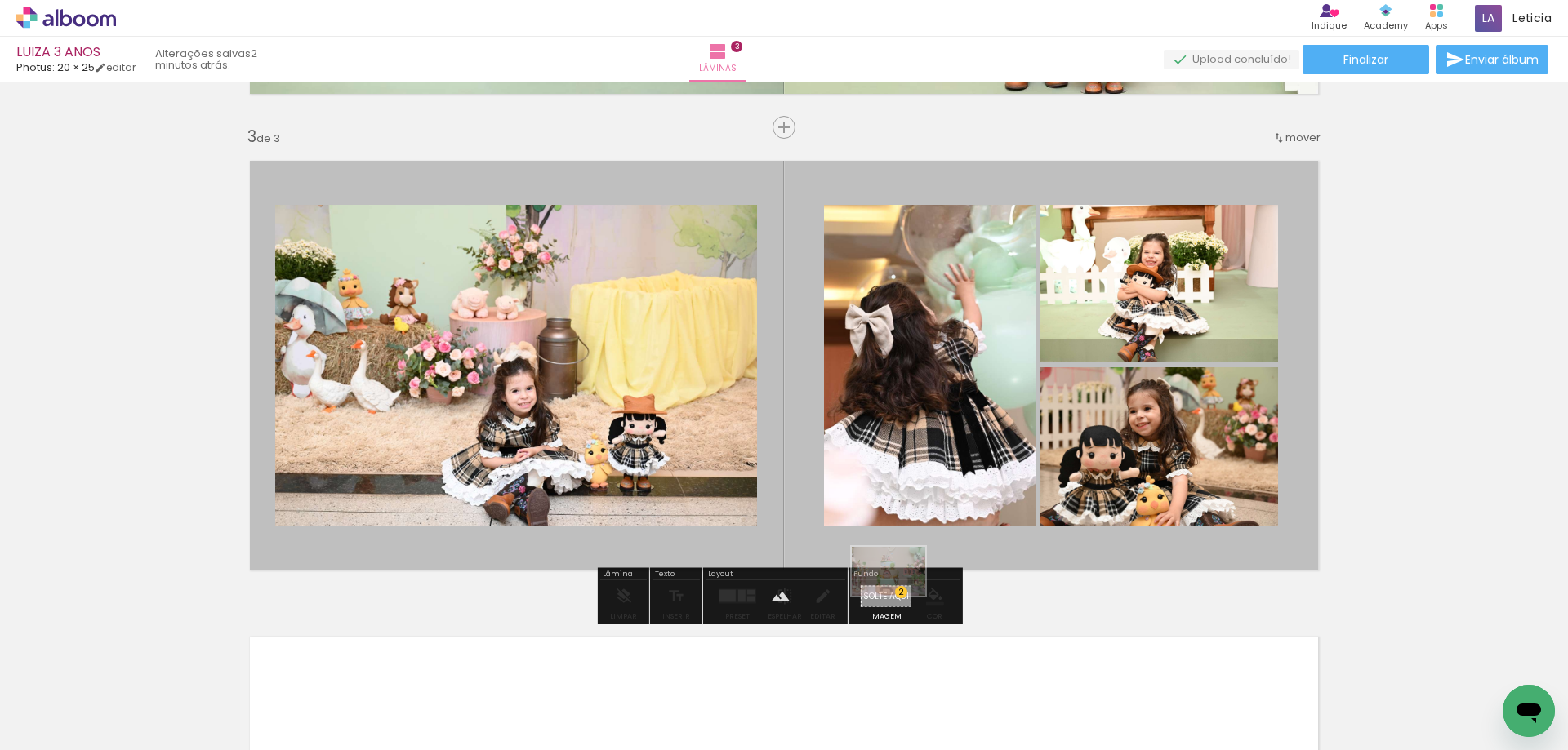
drag, startPoint x: 1066, startPoint y: 704, endPoint x: 901, endPoint y: 596, distance: 197.2
click at [901, 596] on quentale-workspace at bounding box center [784, 375] width 1568 height 750
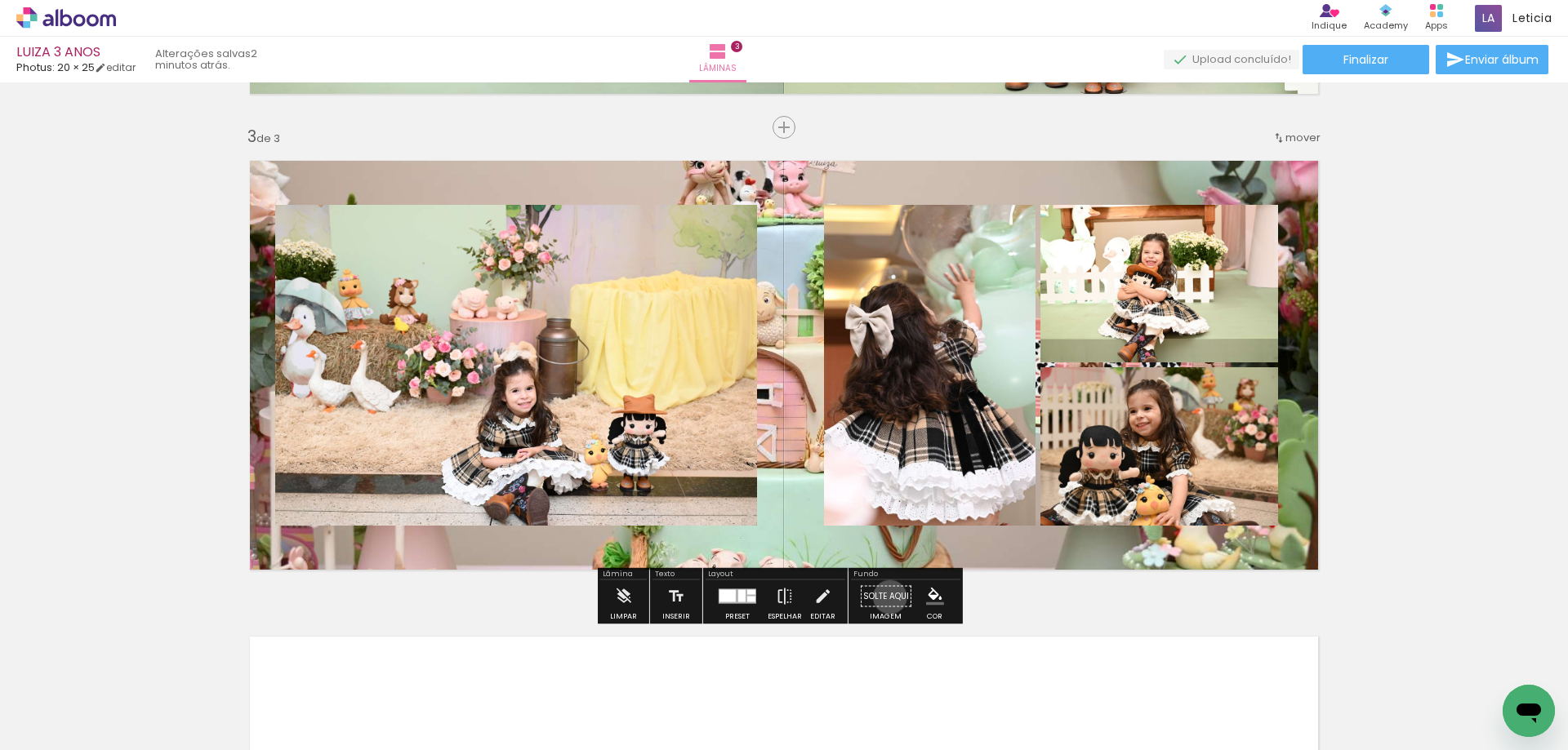
click at [885, 596] on paper-button "Solte aqui Imagem" at bounding box center [886, 601] width 59 height 42
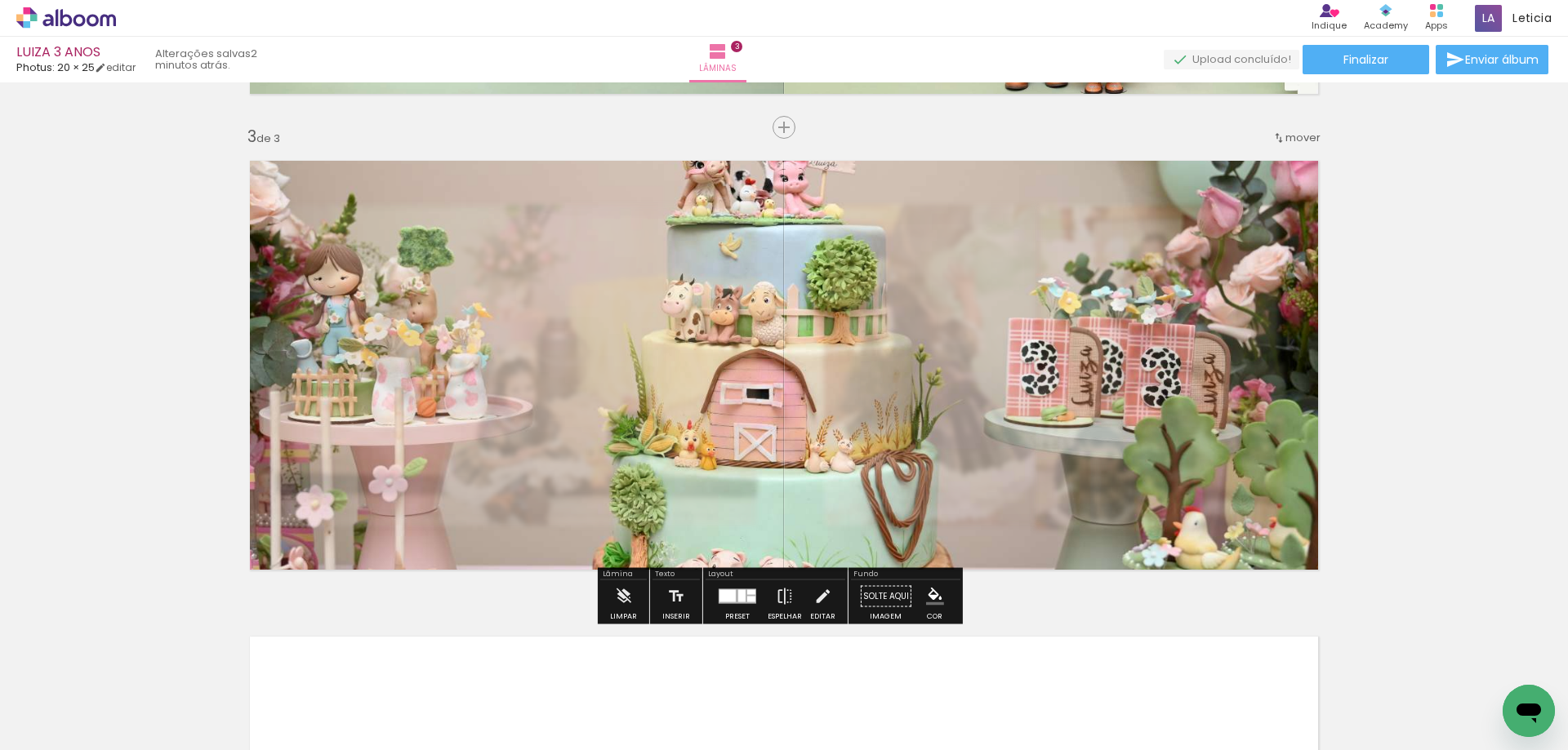
click at [415, 189] on div at bounding box center [446, 189] width 64 height 26
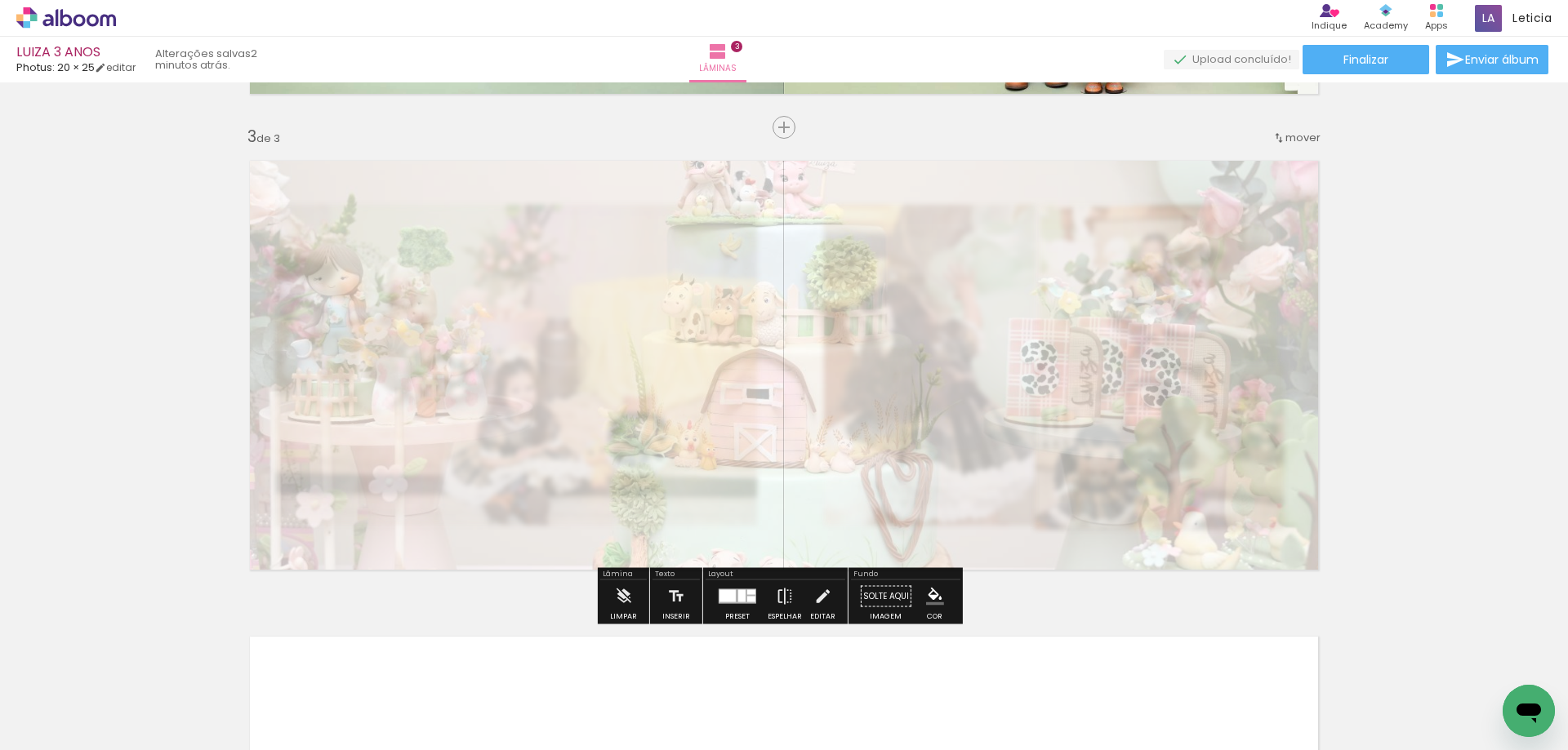
type paper-slider "25"
click at [426, 189] on div at bounding box center [430, 189] width 10 height 10
click at [885, 602] on paper-button "Solte aqui Imagem" at bounding box center [886, 601] width 59 height 42
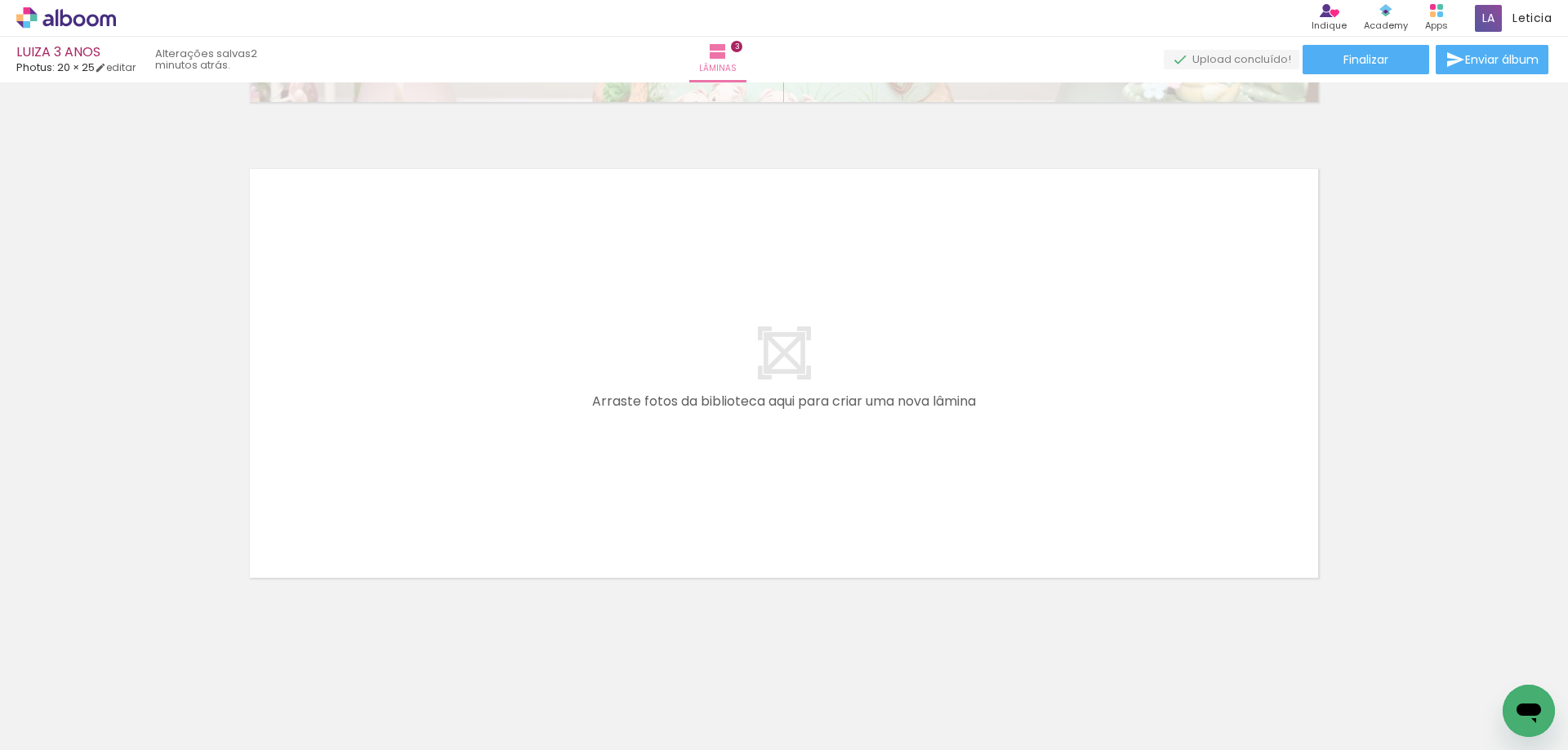
scroll to position [0, 0]
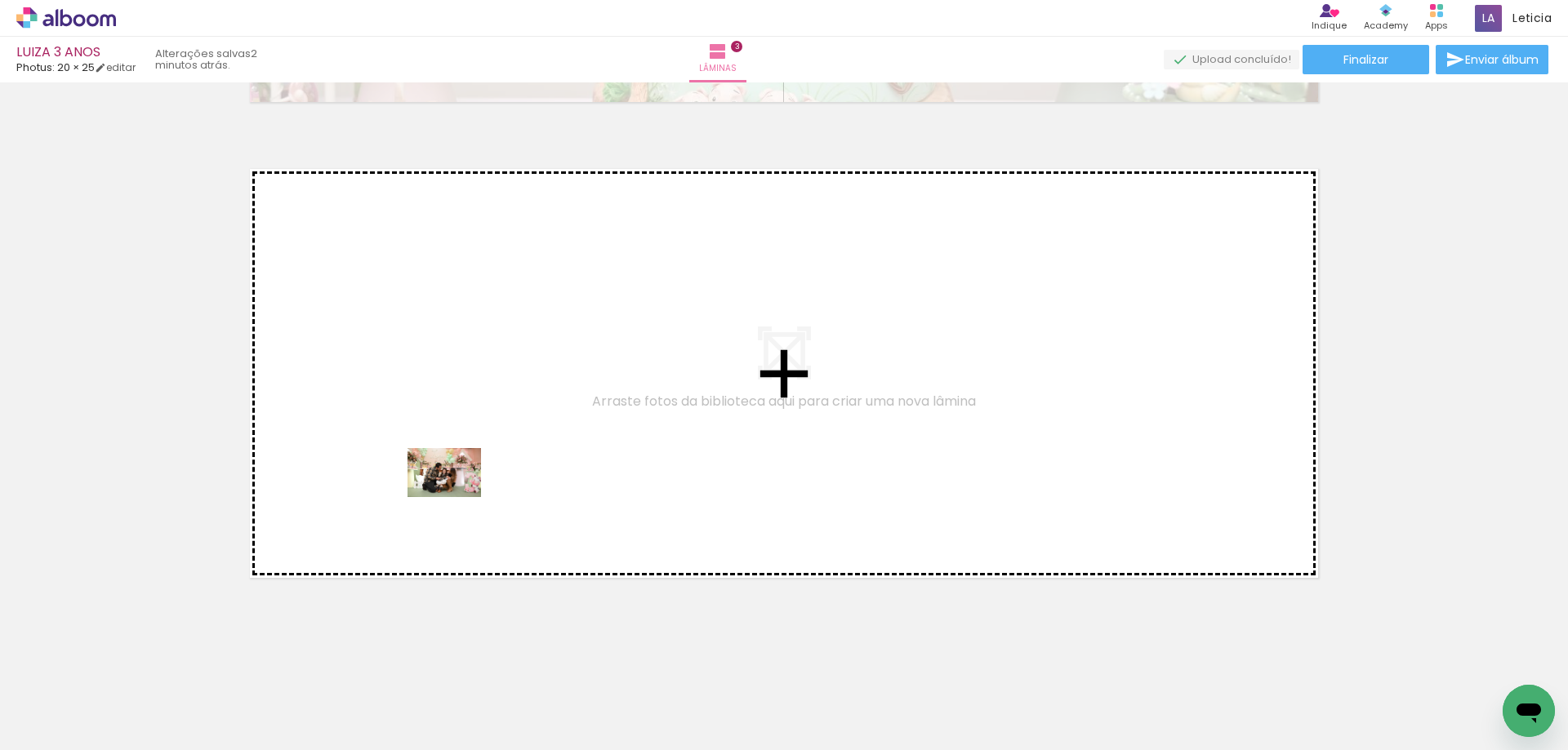
drag, startPoint x: 254, startPoint y: 703, endPoint x: 457, endPoint y: 498, distance: 288.5
click at [457, 498] on quentale-workspace at bounding box center [784, 375] width 1568 height 750
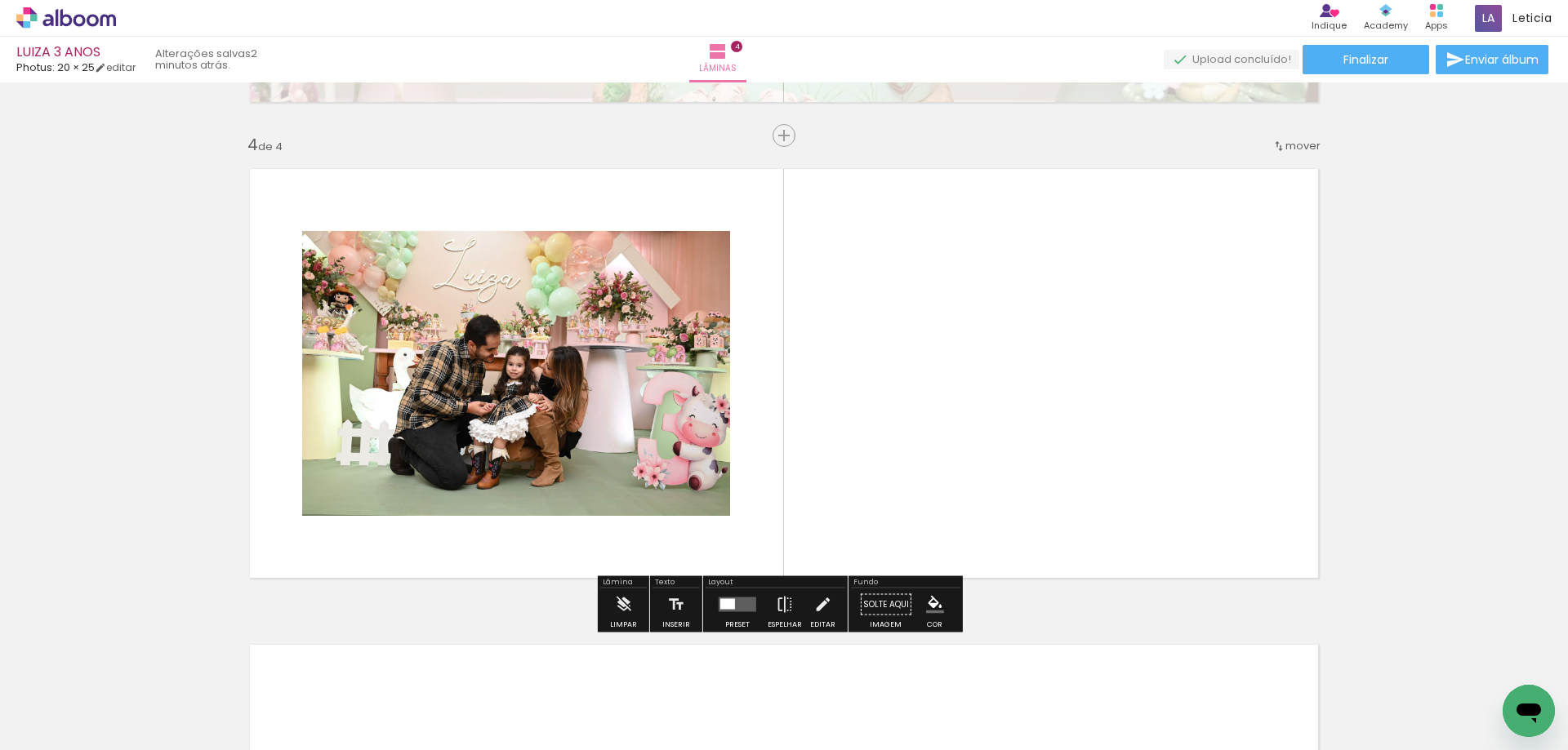
scroll to position [1410, 0]
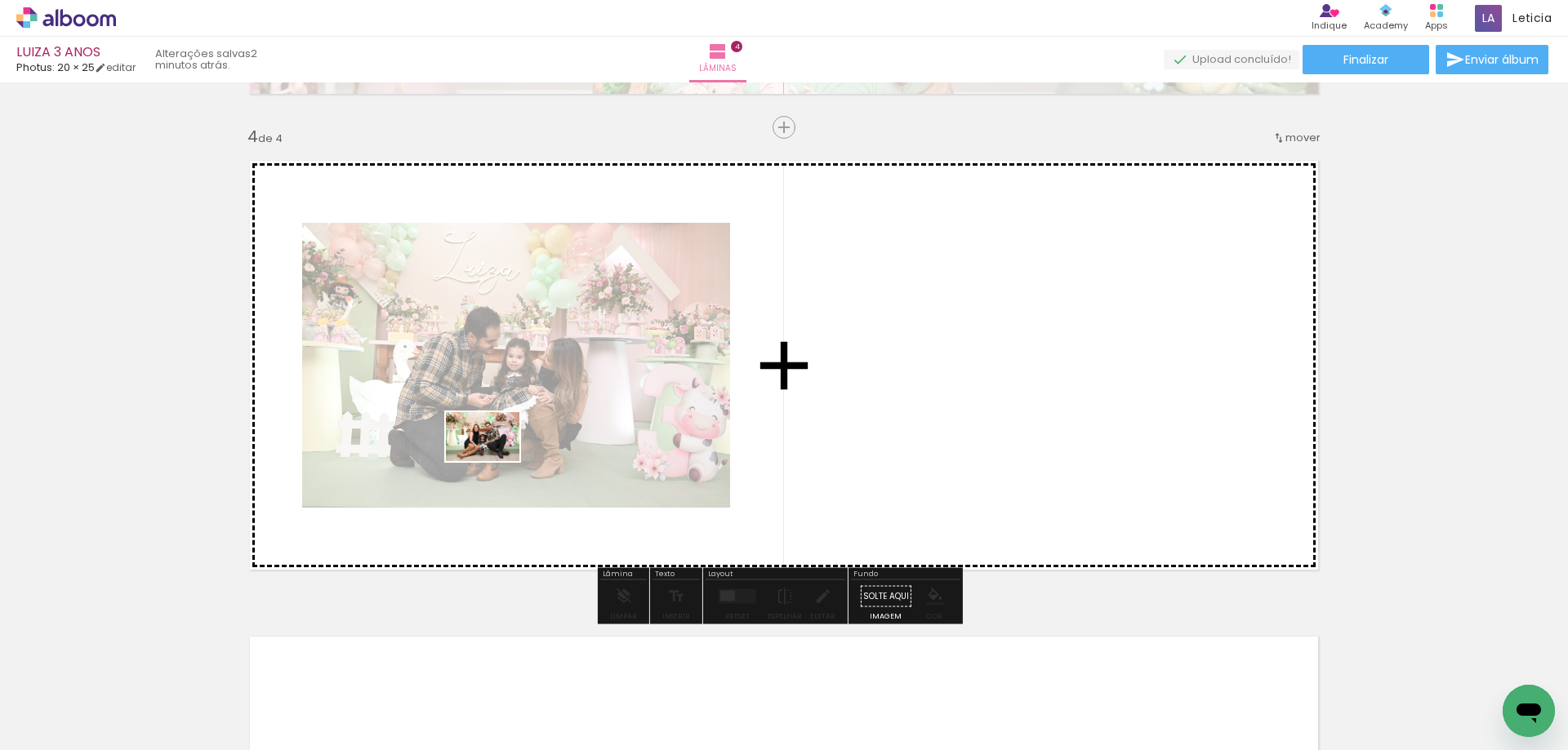
drag, startPoint x: 443, startPoint y: 716, endPoint x: 495, endPoint y: 462, distance: 259.3
click at [495, 462] on quentale-workspace at bounding box center [784, 375] width 1568 height 750
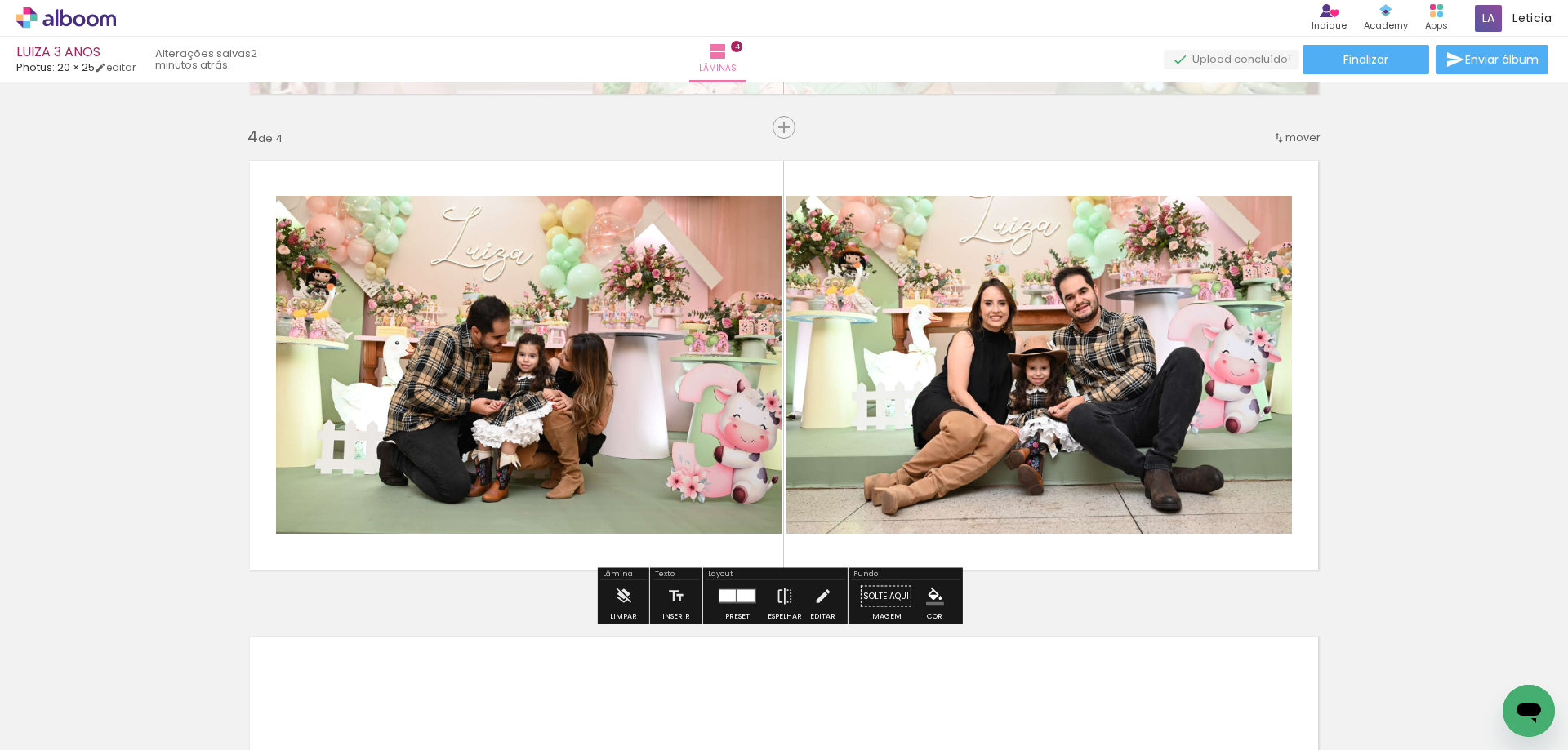
click at [730, 593] on div at bounding box center [727, 596] width 16 height 12
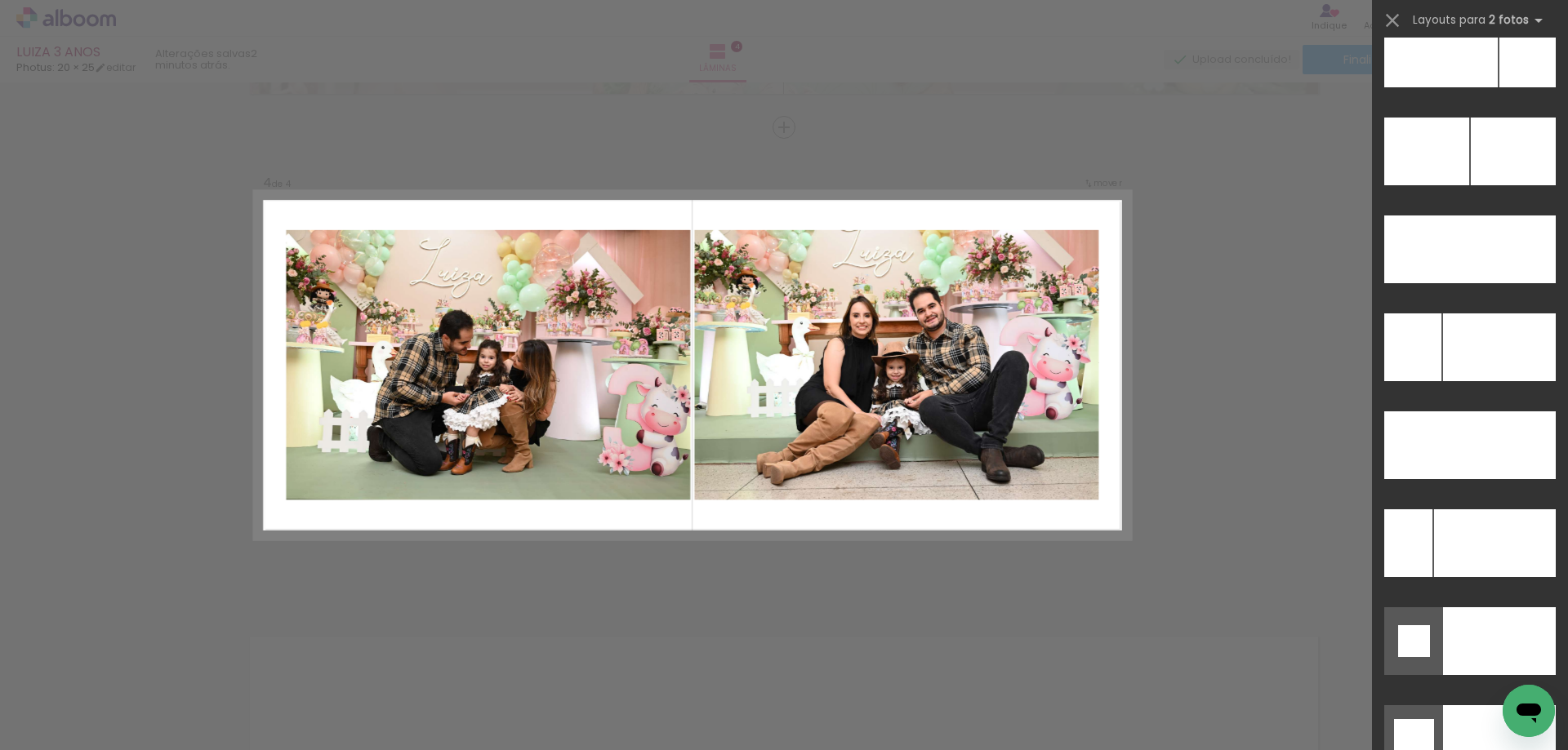
scroll to position [6971, 0]
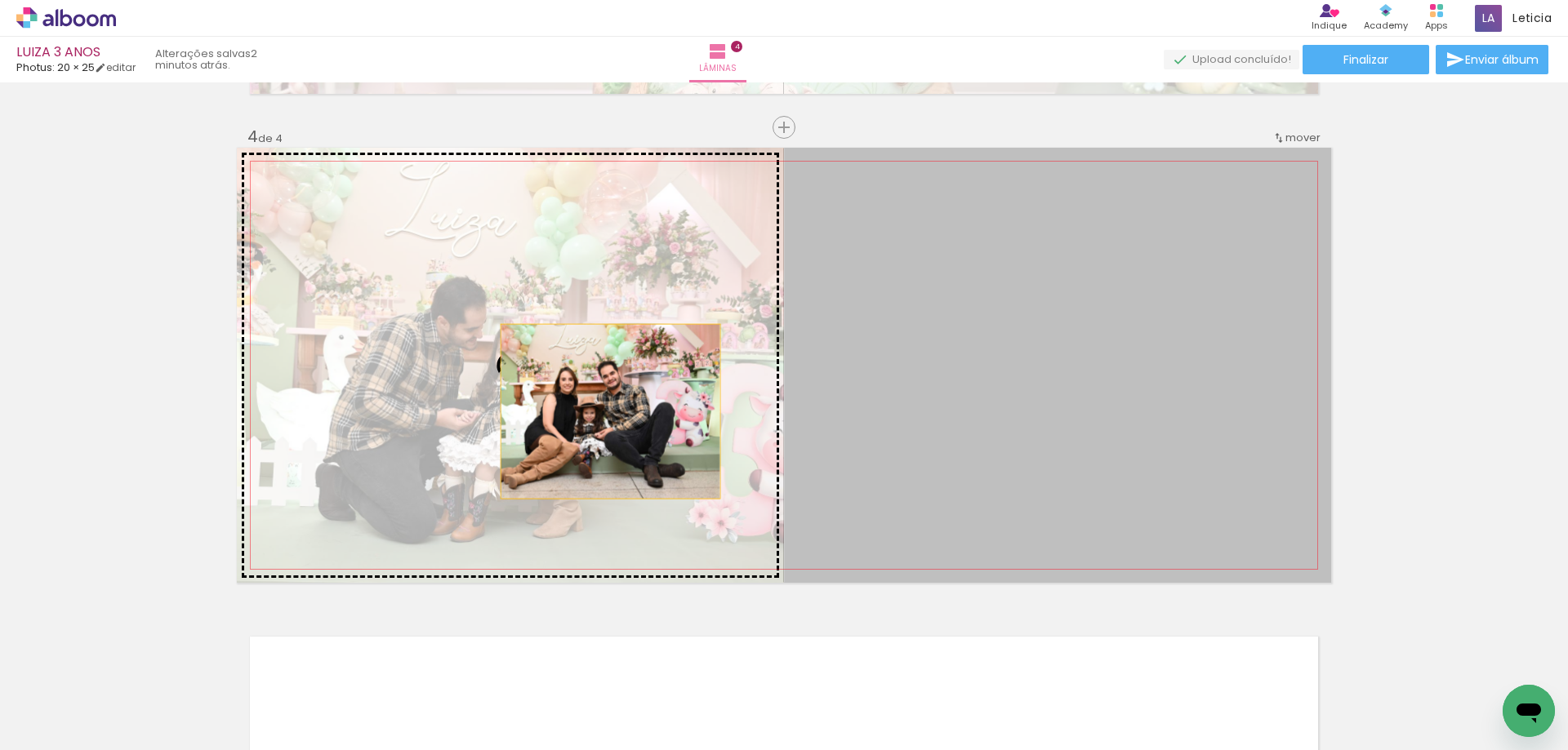
drag, startPoint x: 1067, startPoint y: 421, endPoint x: 604, endPoint y: 412, distance: 463.1
click at [0, 0] on slot at bounding box center [0, 0] width 0 height 0
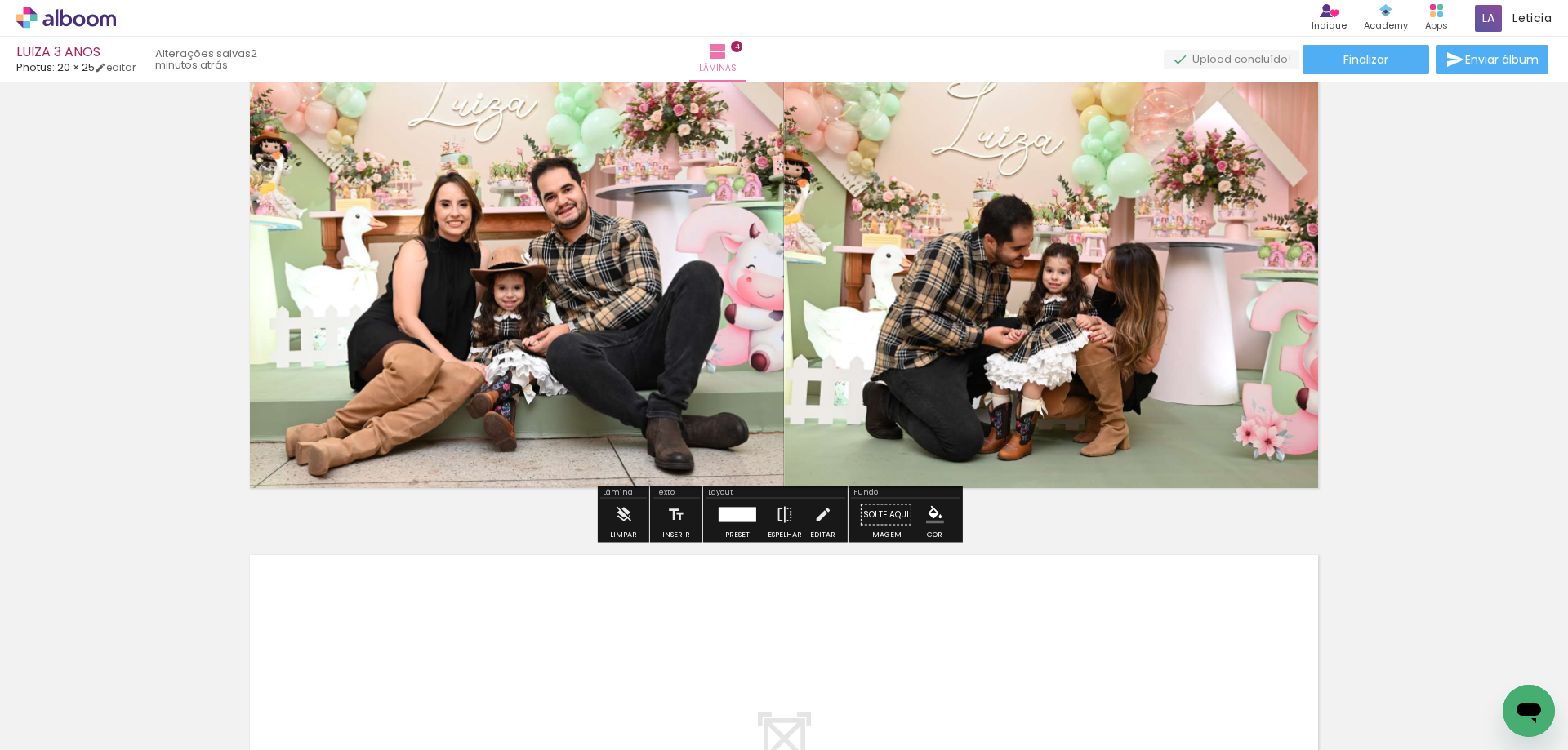
scroll to position [1573, 0]
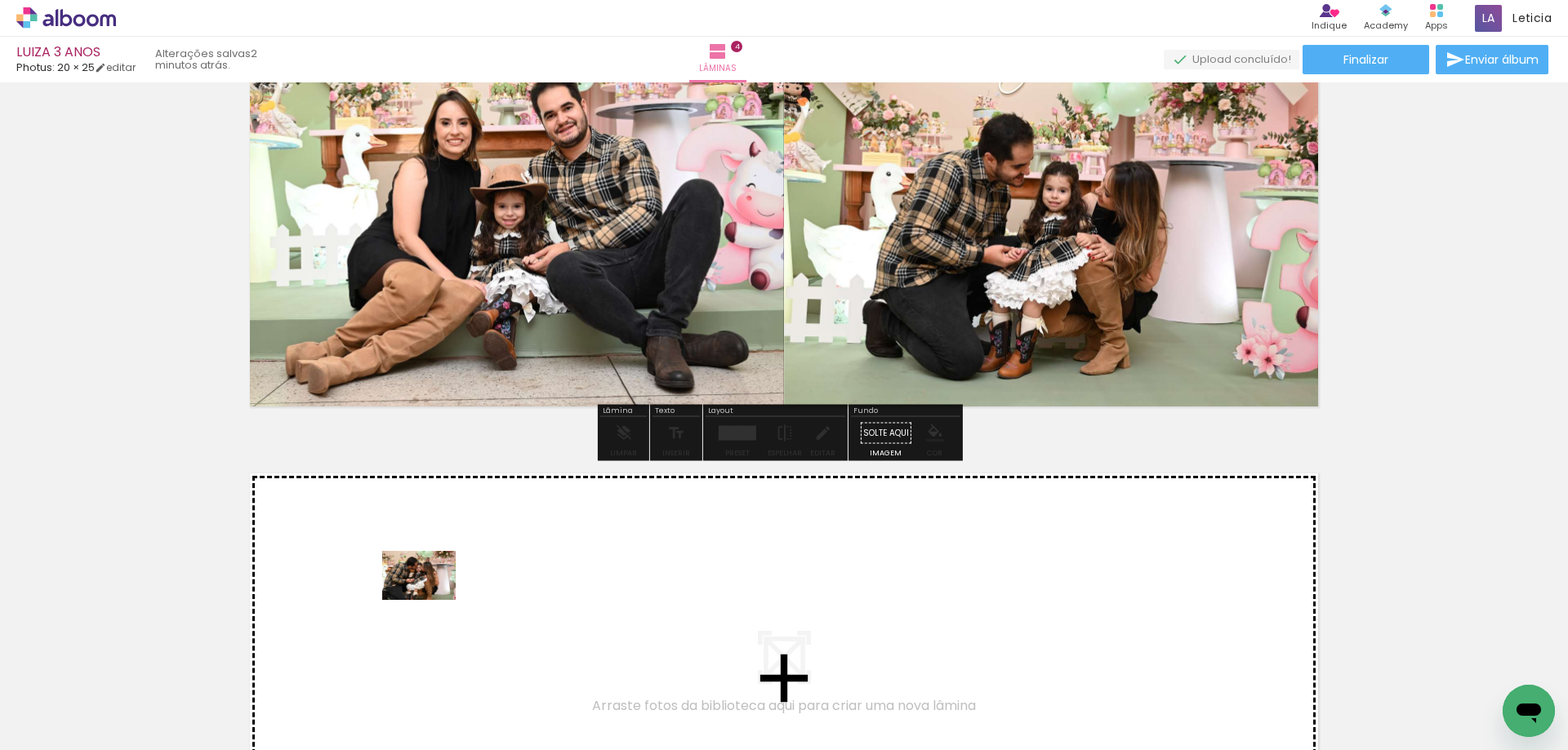
drag, startPoint x: 363, startPoint y: 709, endPoint x: 431, endPoint y: 600, distance: 128.5
click at [431, 600] on quentale-workspace at bounding box center [784, 375] width 1568 height 750
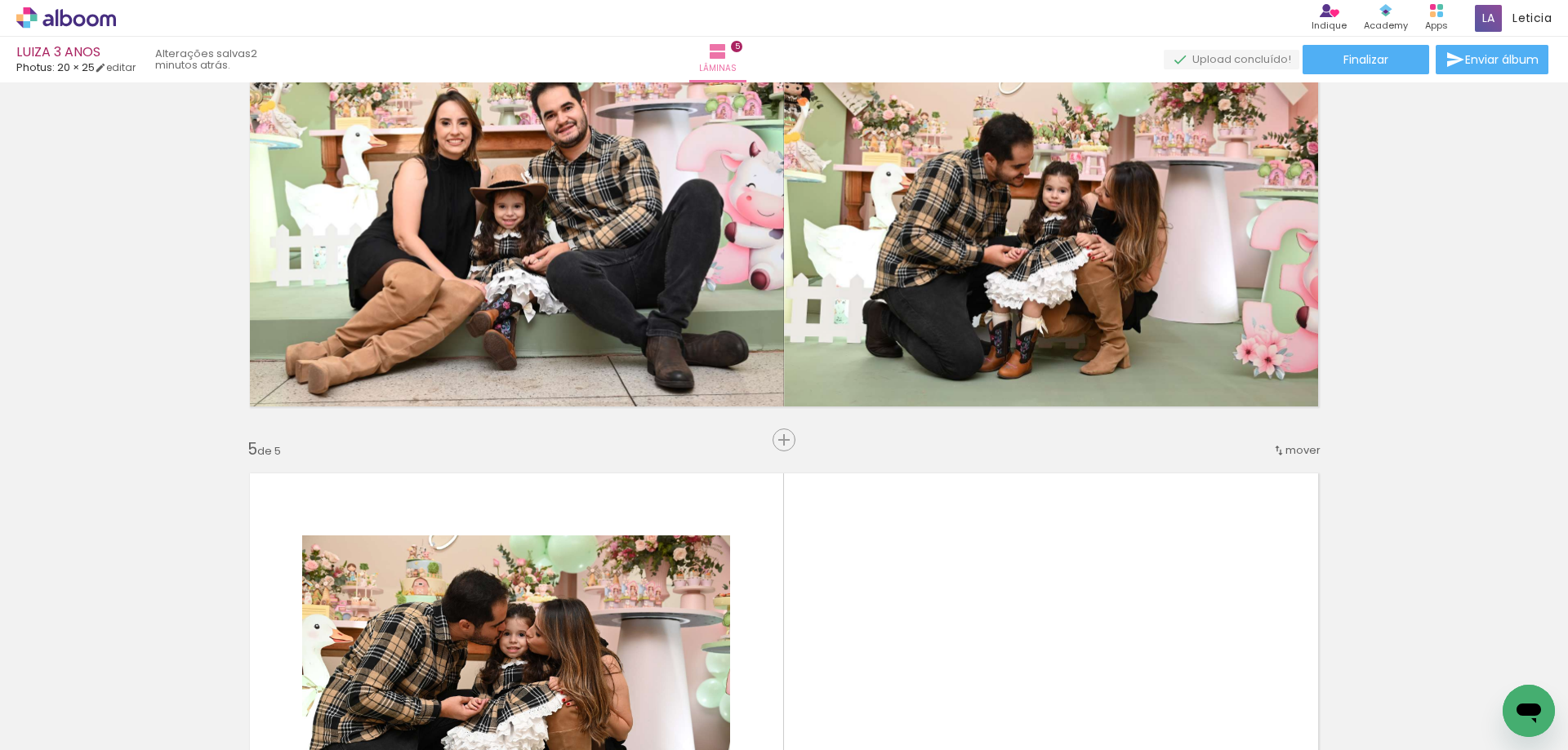
scroll to position [1886, 0]
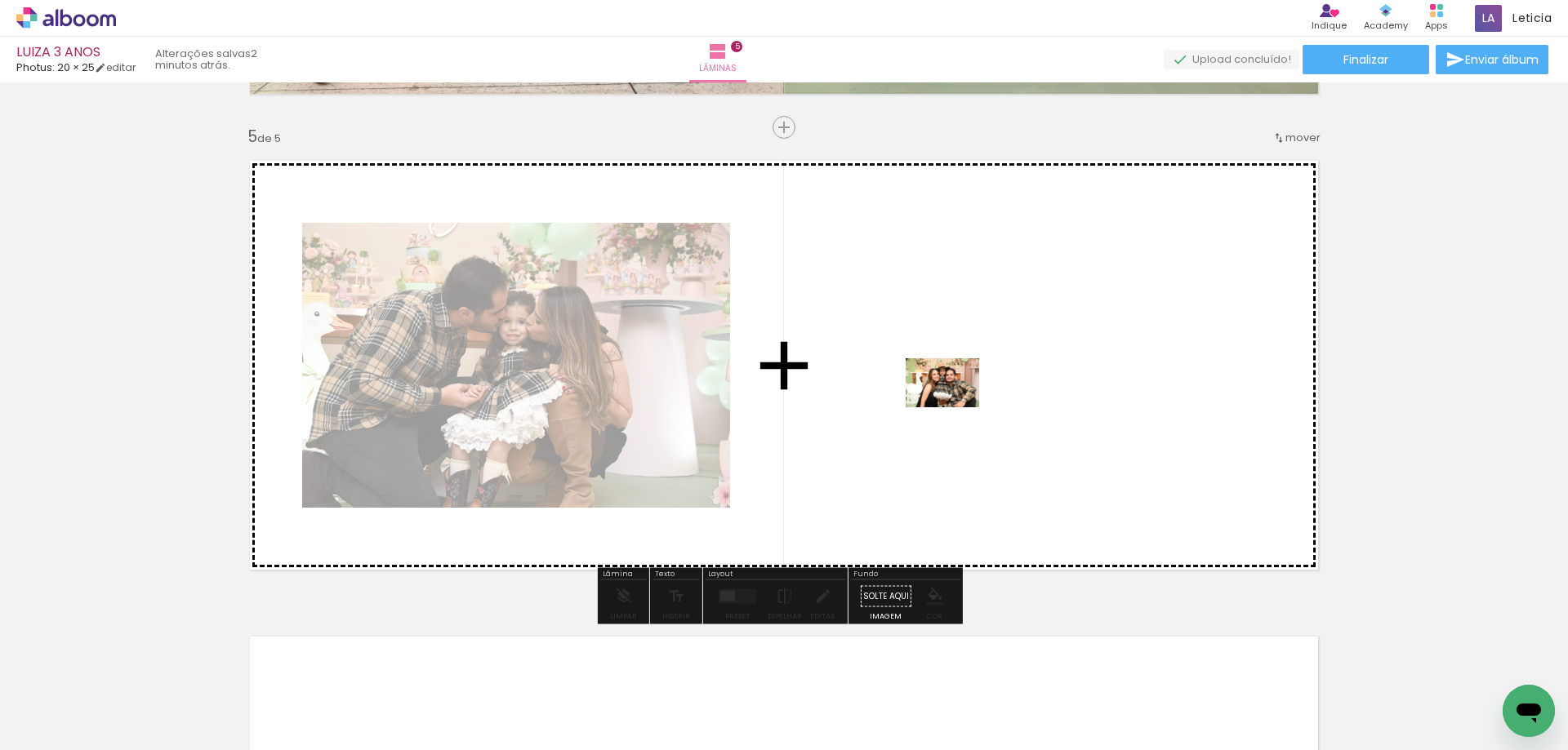
drag, startPoint x: 541, startPoint y: 703, endPoint x: 955, endPoint y: 407, distance: 508.9
click at [955, 407] on quentale-workspace at bounding box center [784, 375] width 1568 height 750
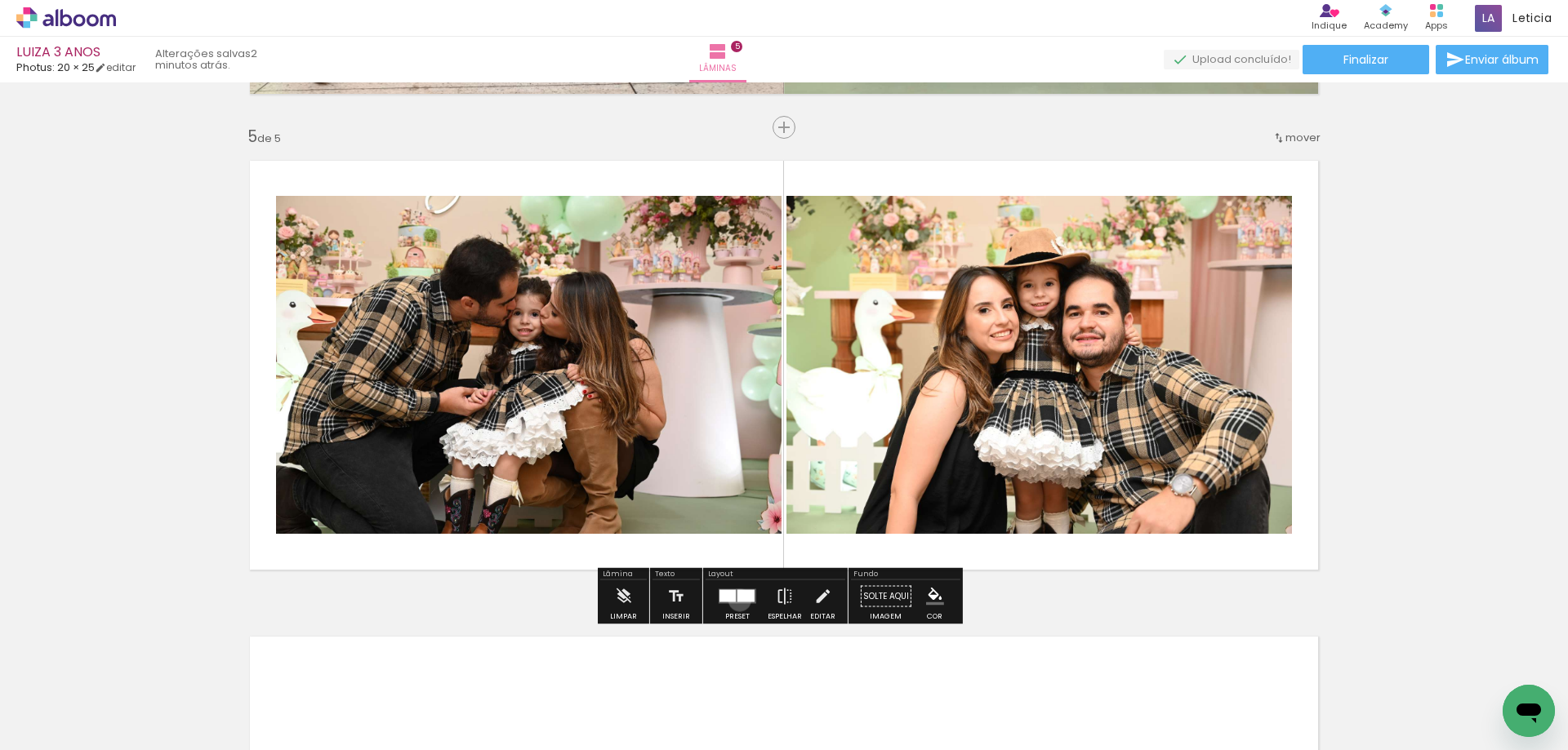
click at [737, 600] on div at bounding box center [745, 596] width 17 height 12
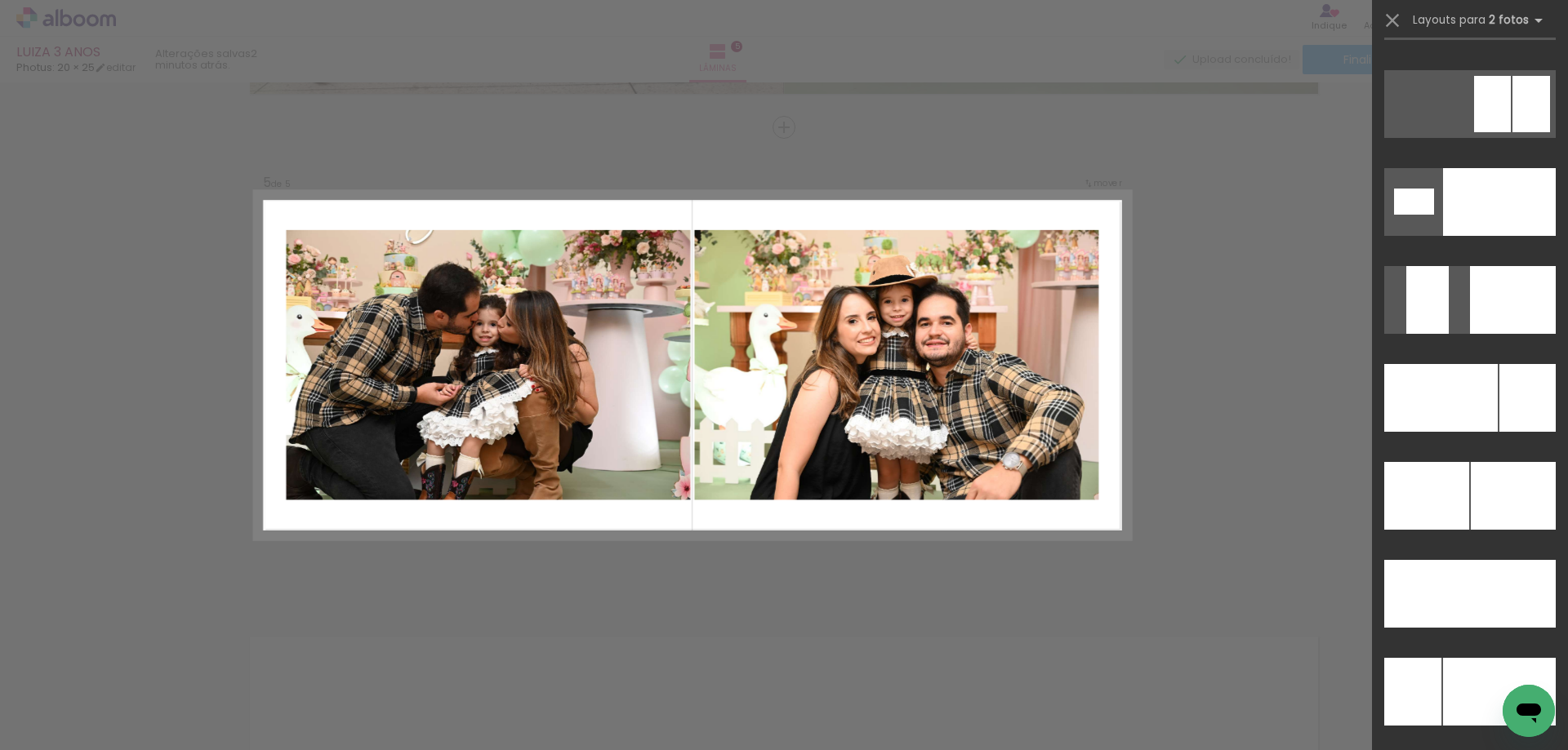
scroll to position [6871, 0]
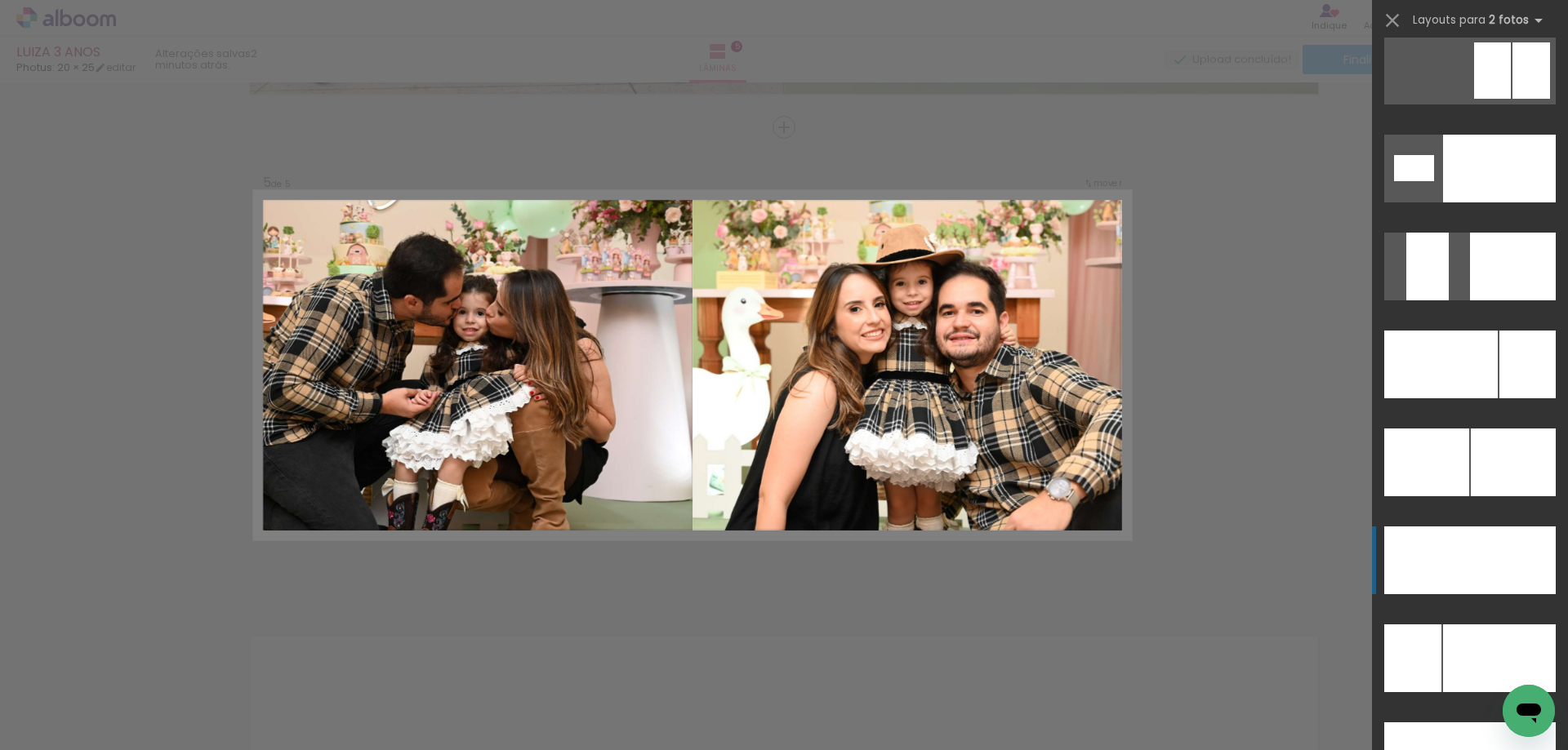
click at [1481, 202] on div at bounding box center [1498, 169] width 113 height 68
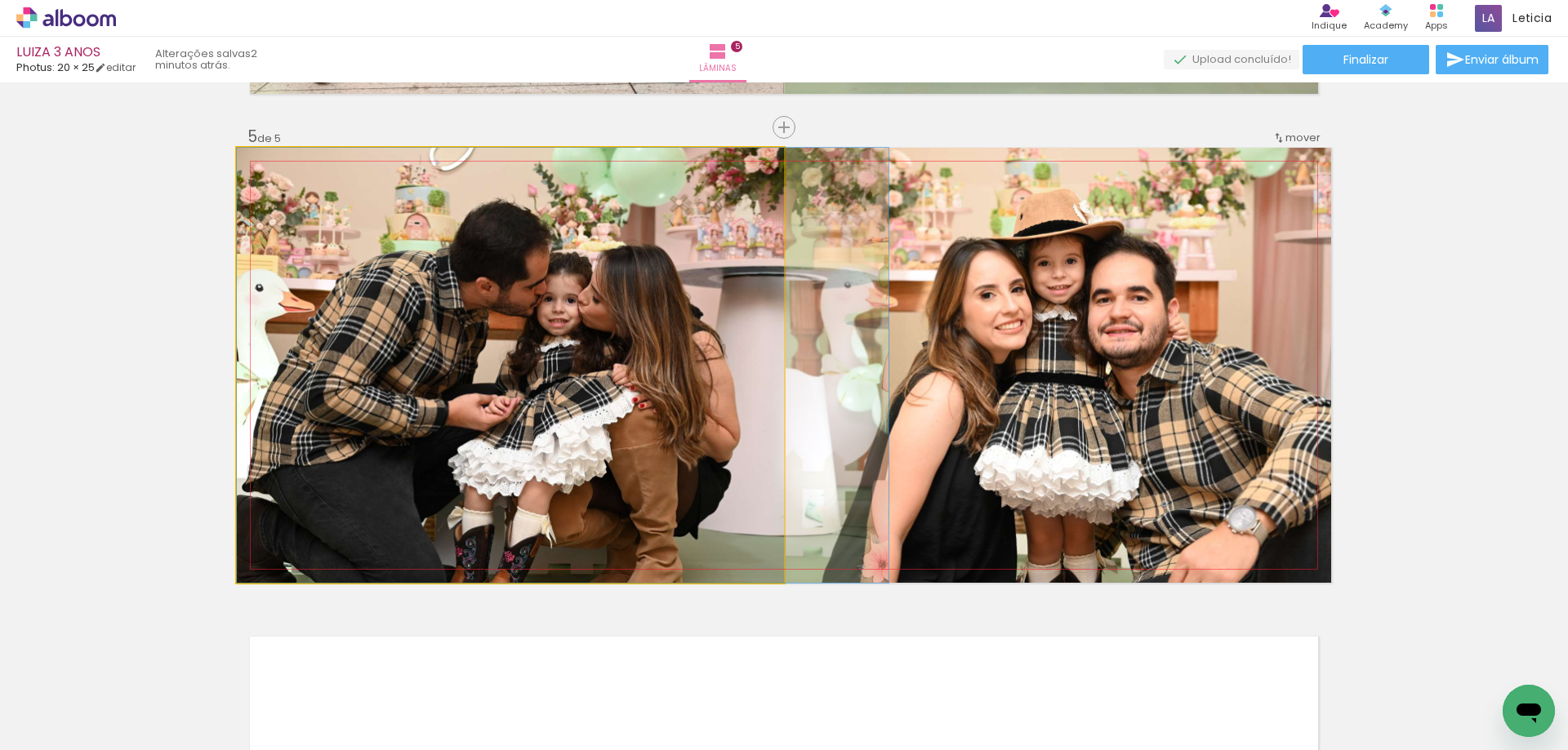
drag, startPoint x: 521, startPoint y: 457, endPoint x: 591, endPoint y: 454, distance: 70.1
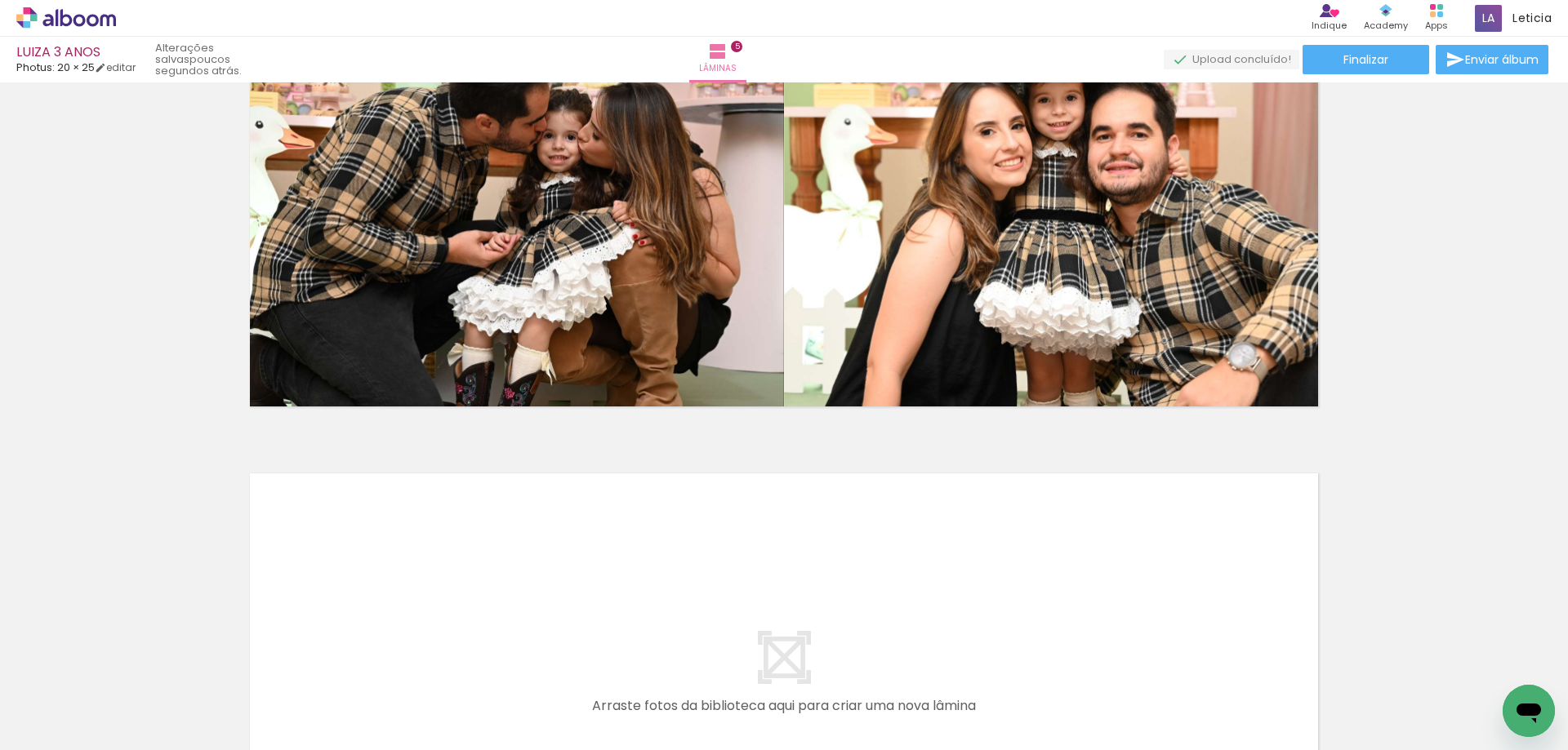
scroll to position [2212, 0]
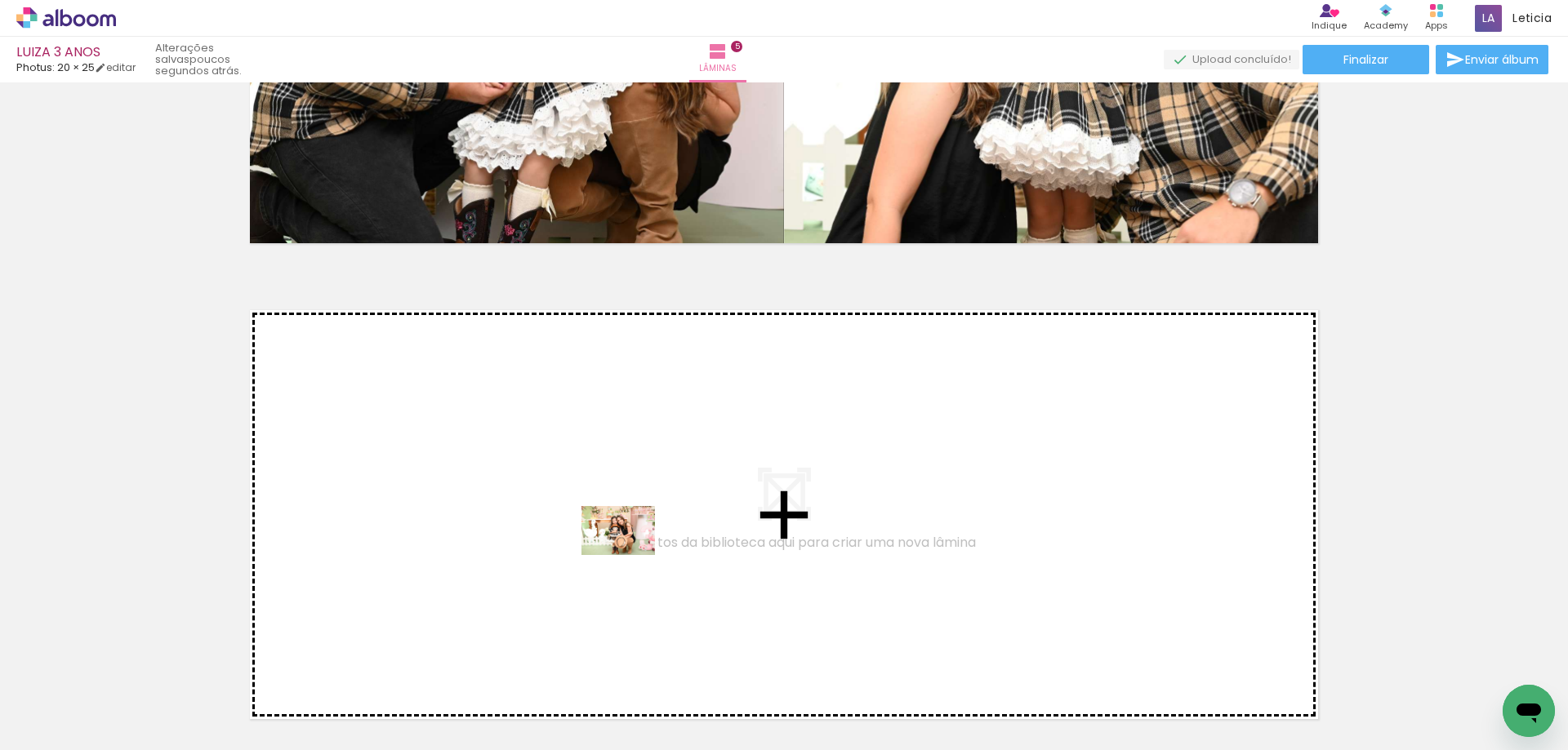
drag, startPoint x: 619, startPoint y: 699, endPoint x: 630, endPoint y: 556, distance: 143.4
click at [630, 556] on quentale-workspace at bounding box center [784, 375] width 1568 height 750
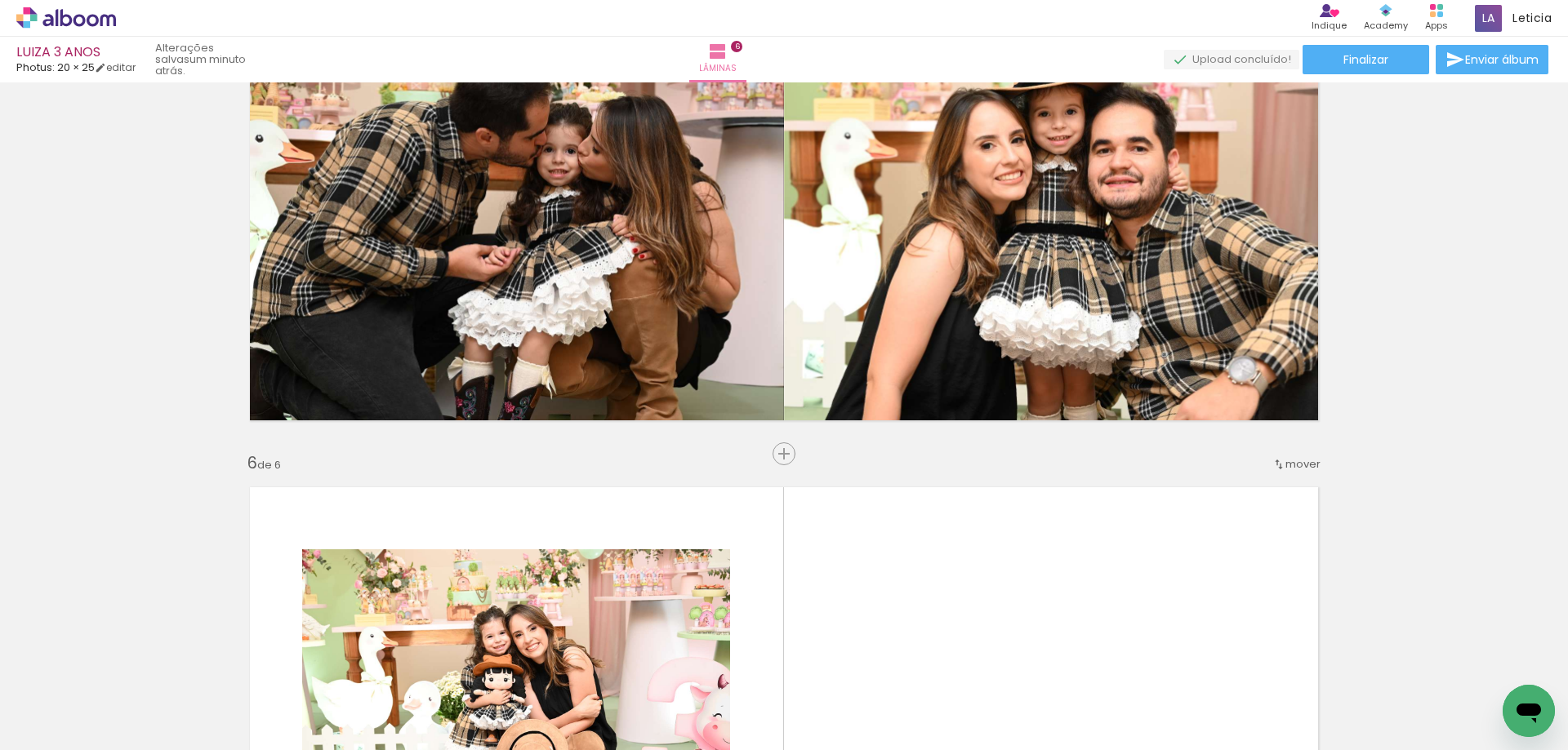
scroll to position [2280, 0]
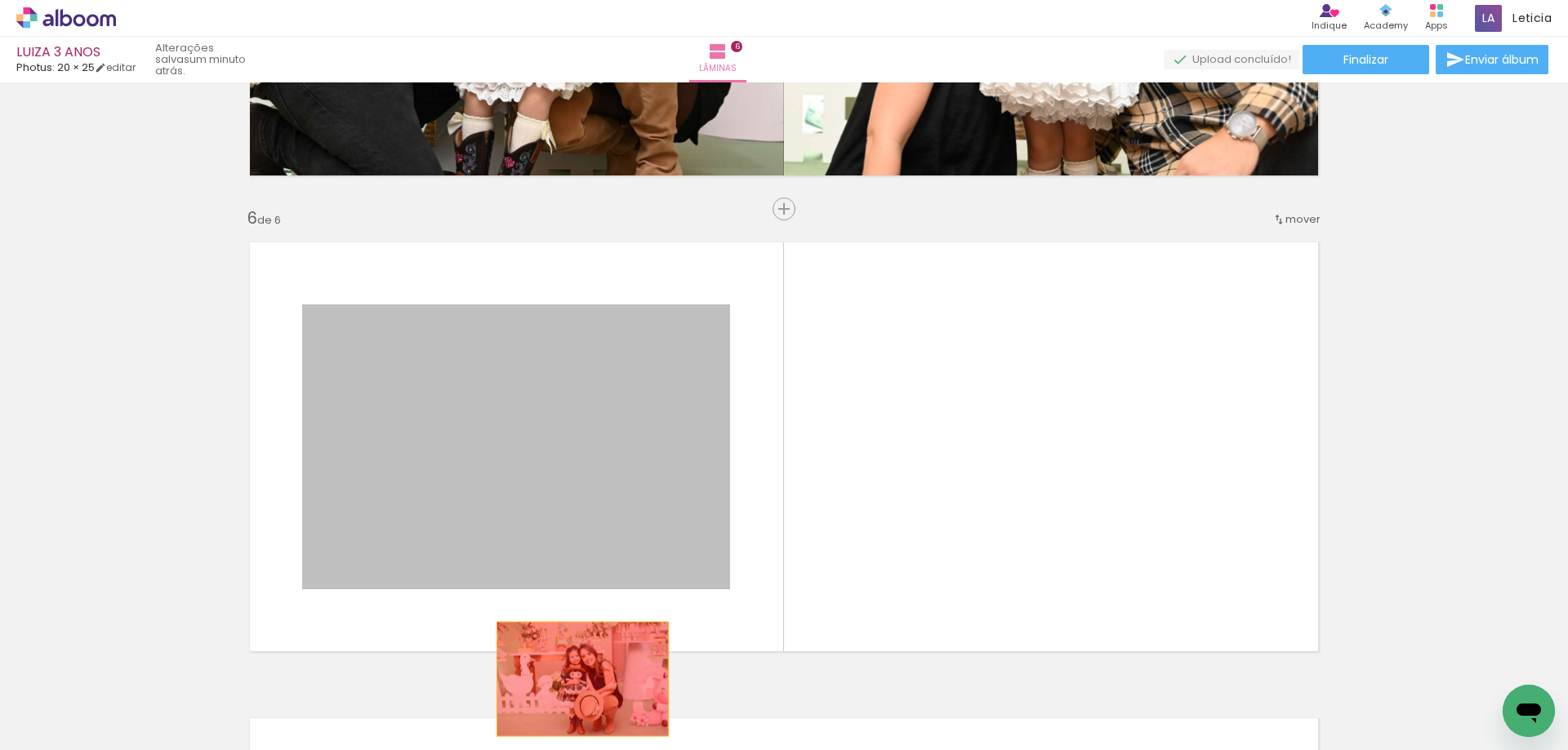
drag, startPoint x: 543, startPoint y: 402, endPoint x: 577, endPoint y: 679, distance: 279.1
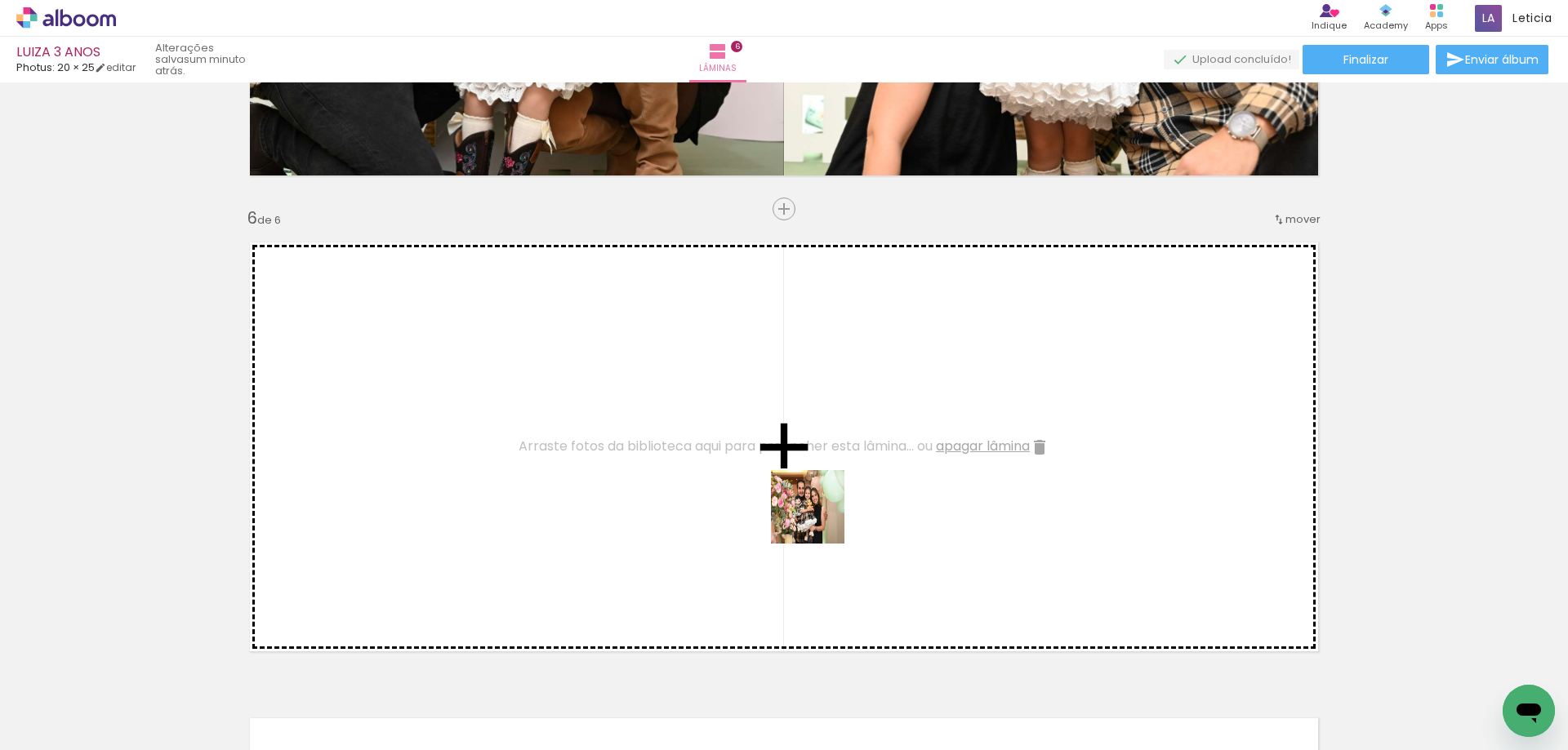
drag, startPoint x: 975, startPoint y: 708, endPoint x: 820, endPoint y: 520, distance: 243.7
click at [820, 520] on quentale-workspace at bounding box center [784, 375] width 1568 height 750
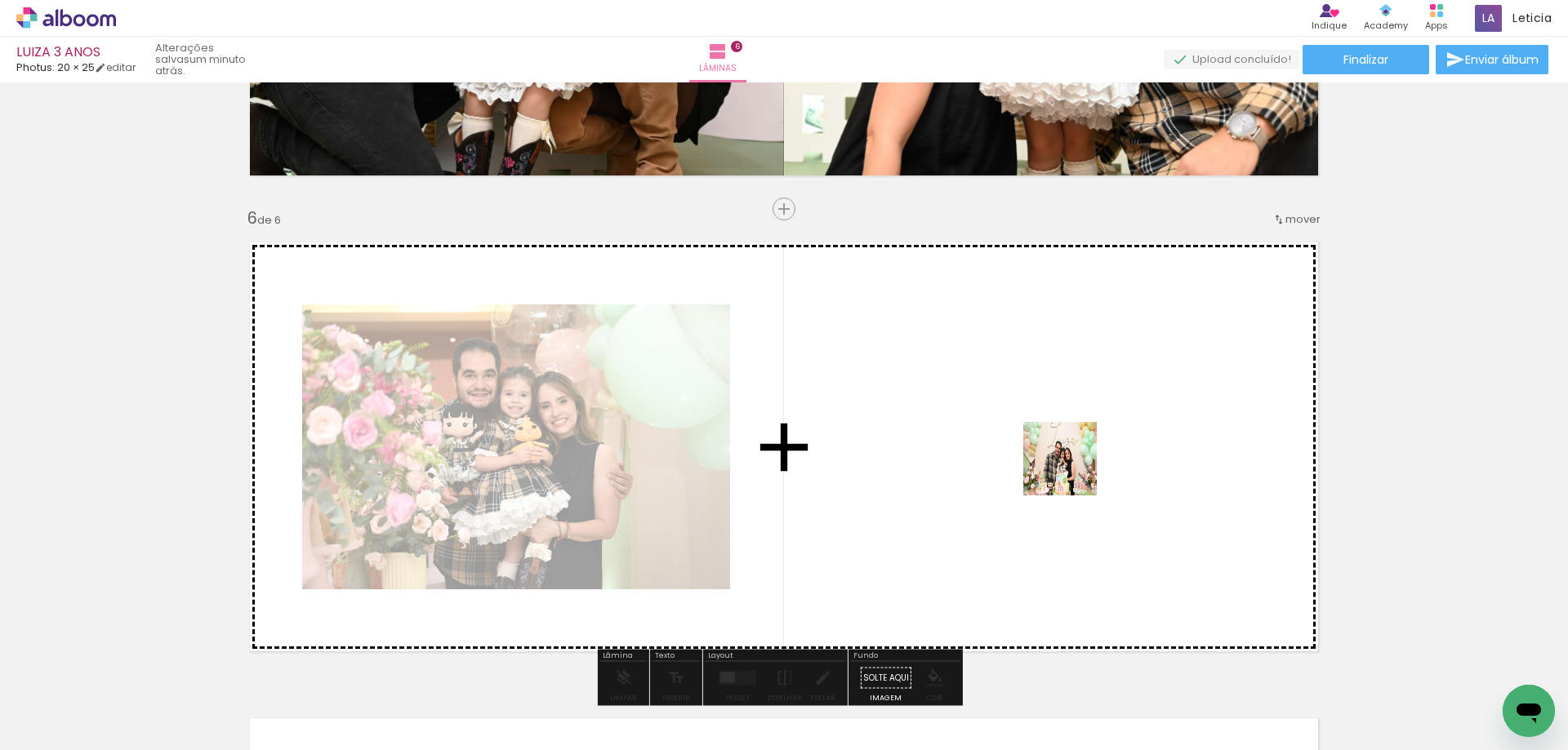
drag, startPoint x: 1061, startPoint y: 700, endPoint x: 1072, endPoint y: 471, distance: 229.3
click at [1072, 471] on quentale-workspace at bounding box center [784, 375] width 1568 height 750
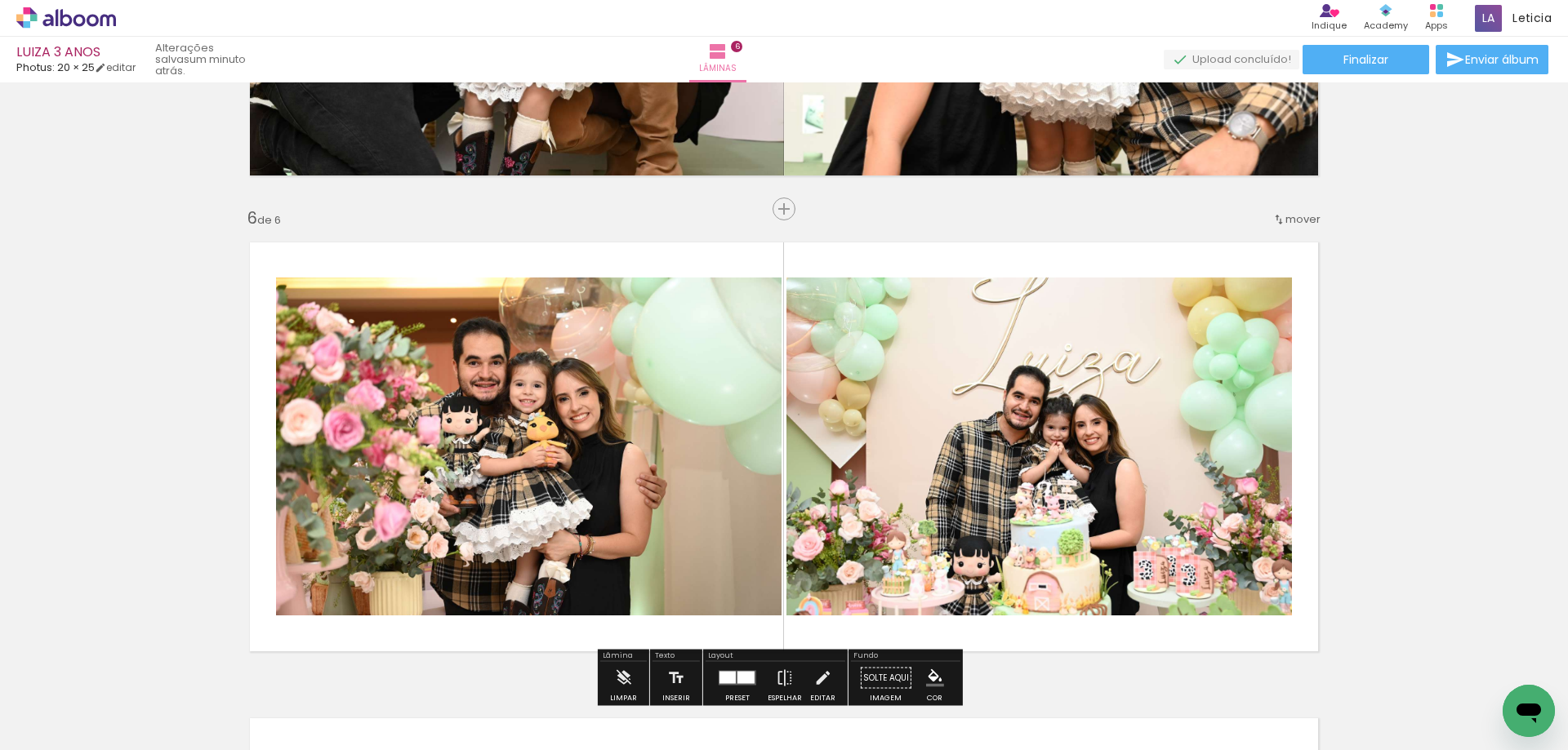
scroll to position [2362, 0]
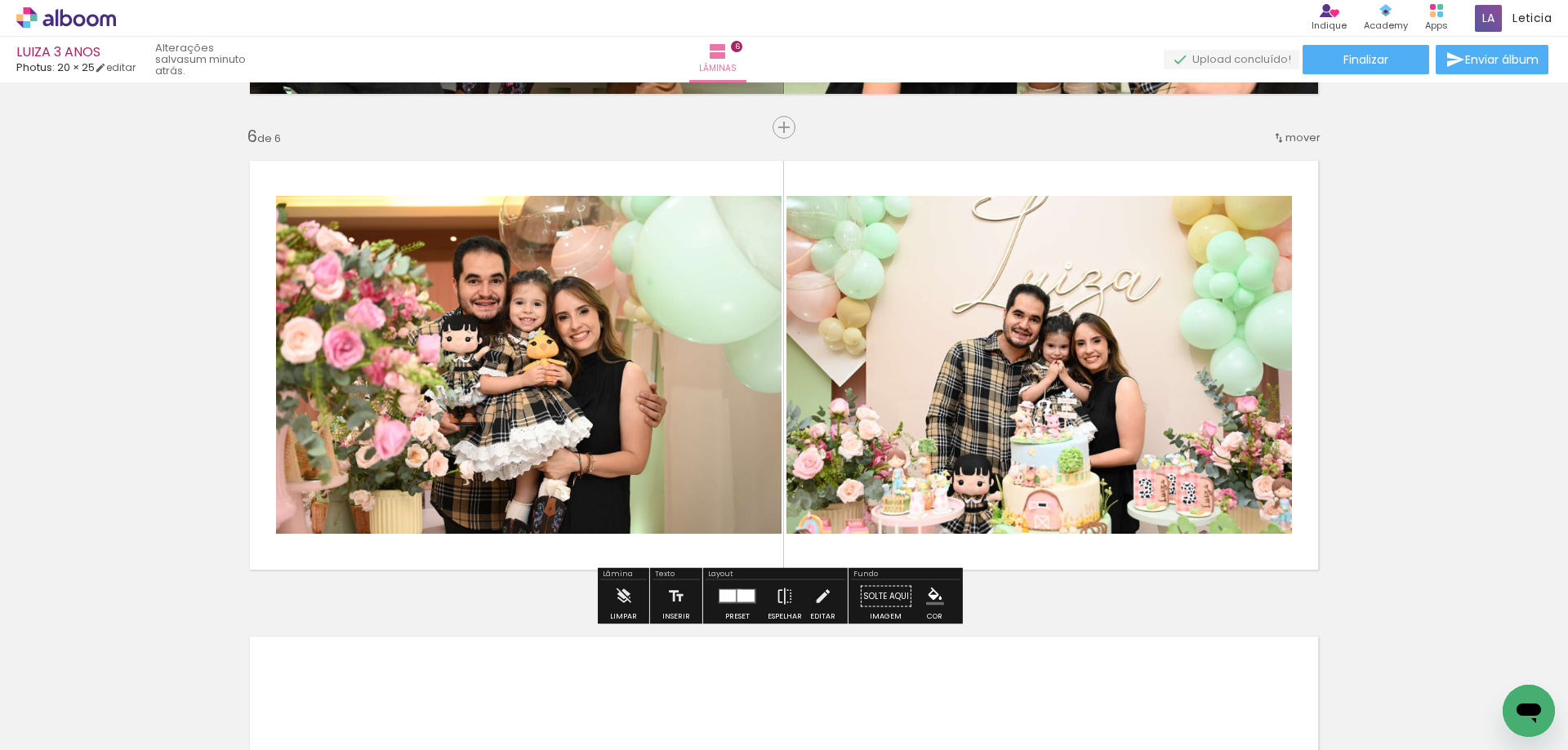
click at [737, 595] on div at bounding box center [745, 596] width 17 height 12
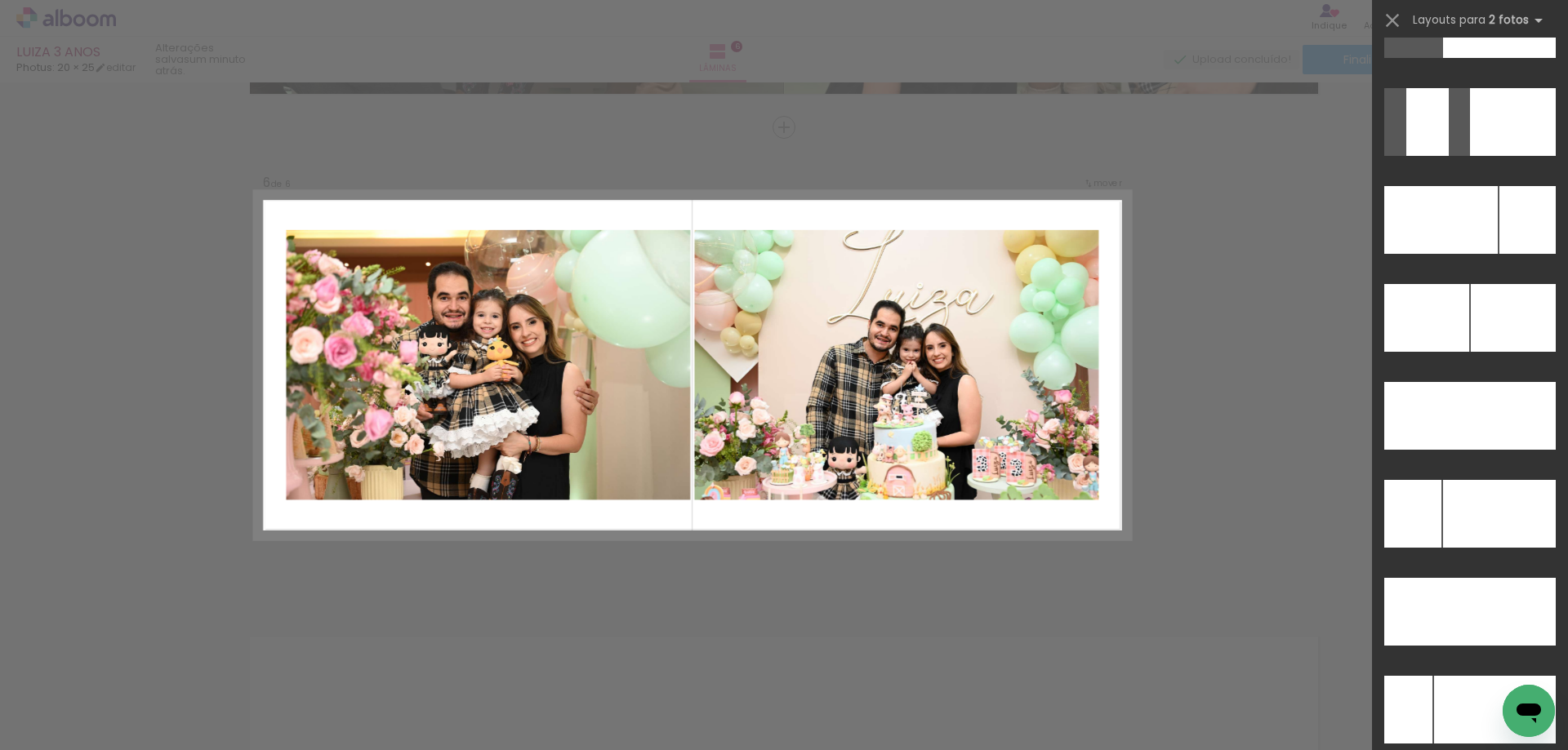
scroll to position [7049, 0]
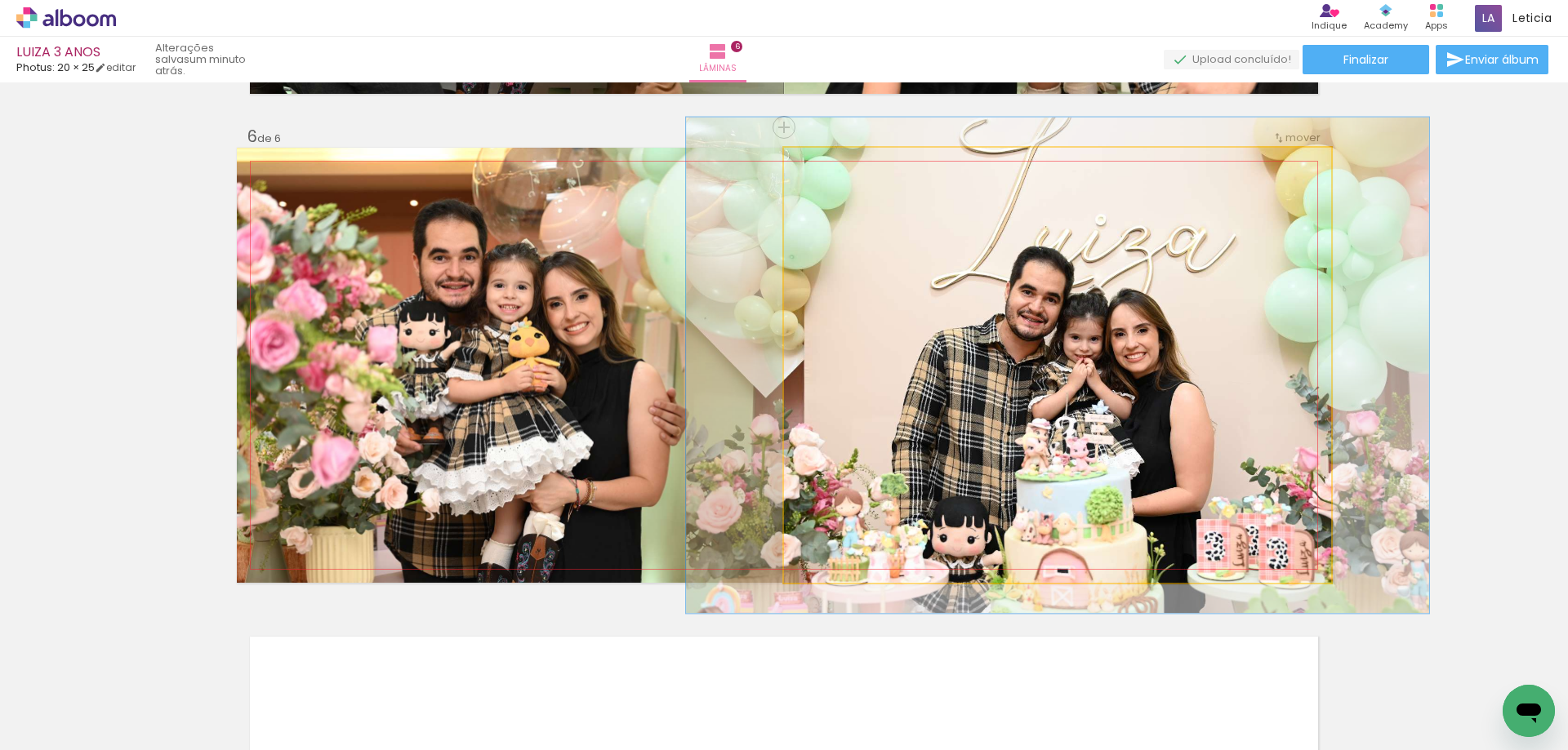
type paper-slider "114"
click at [825, 165] on div at bounding box center [830, 165] width 15 height 15
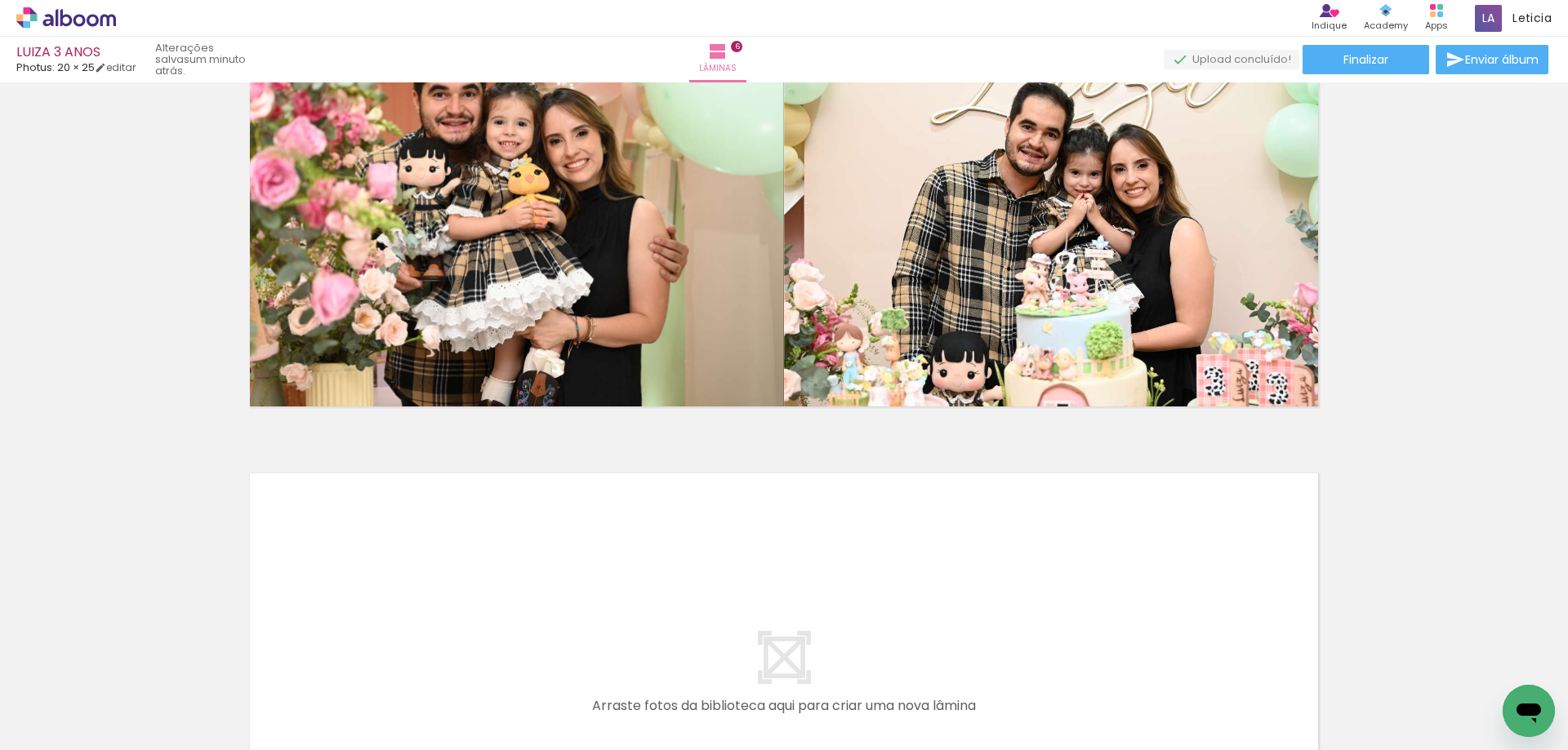
scroll to position [2607, 0]
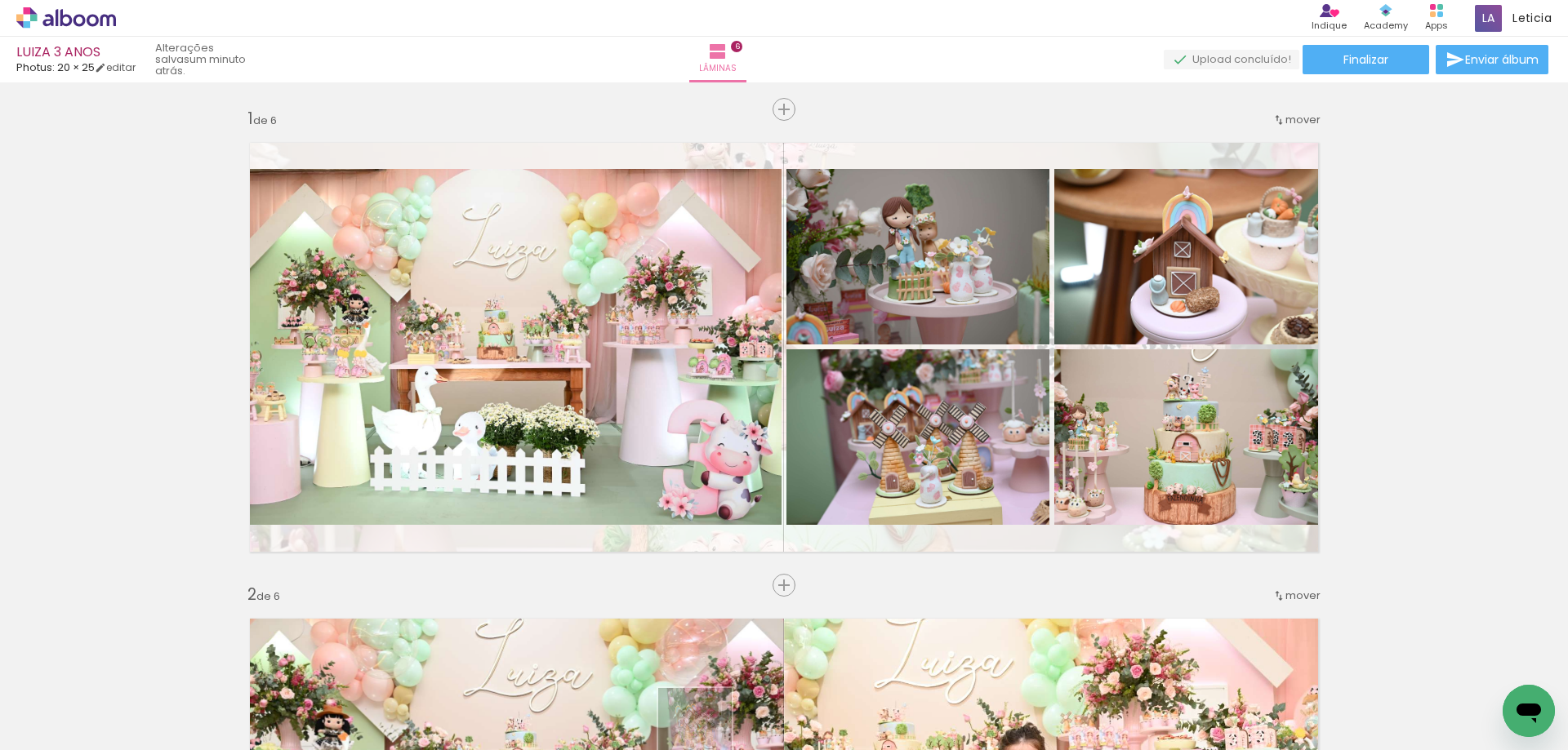
drag, startPoint x: 727, startPoint y: 732, endPoint x: 707, endPoint y: 737, distance: 20.6
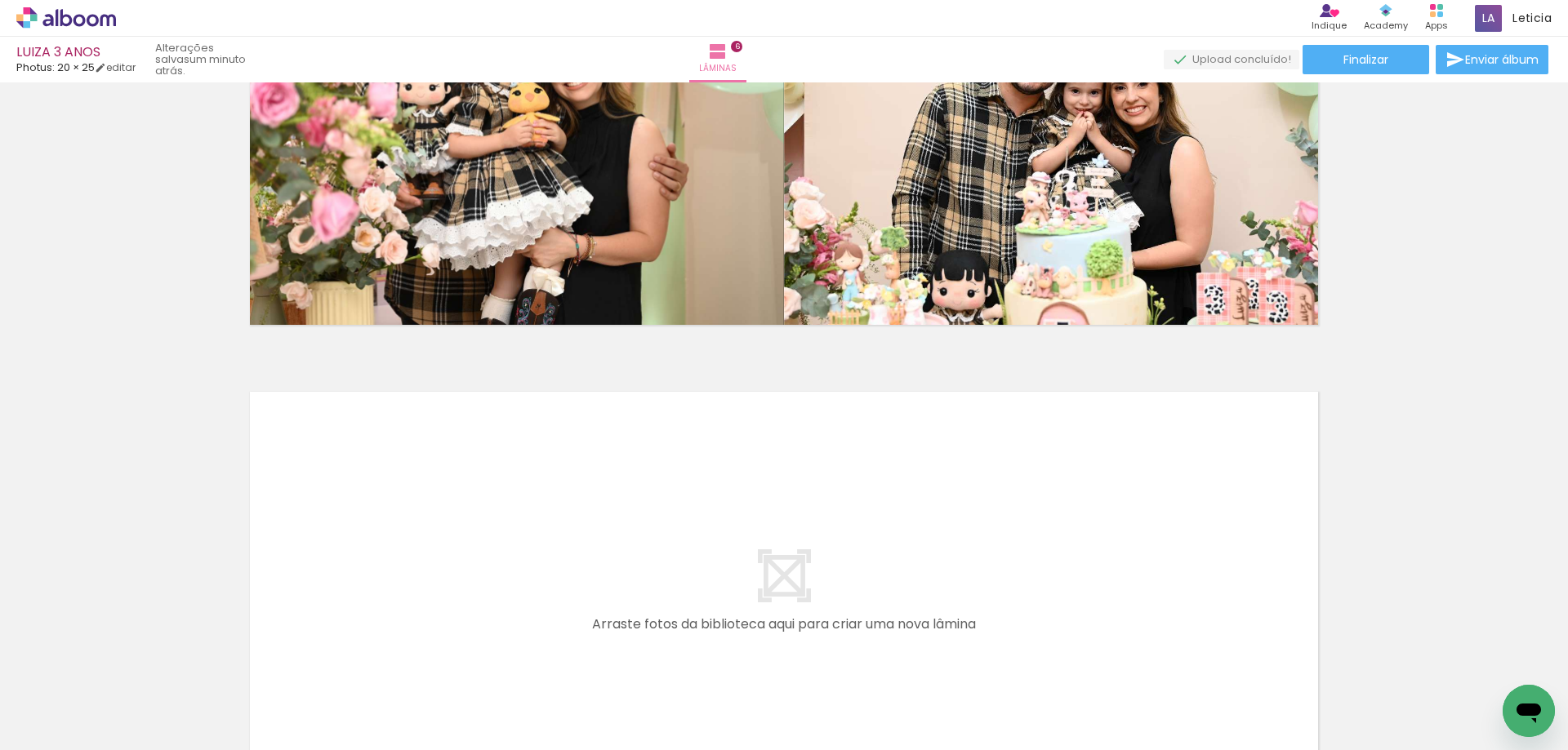
scroll to position [0, 178]
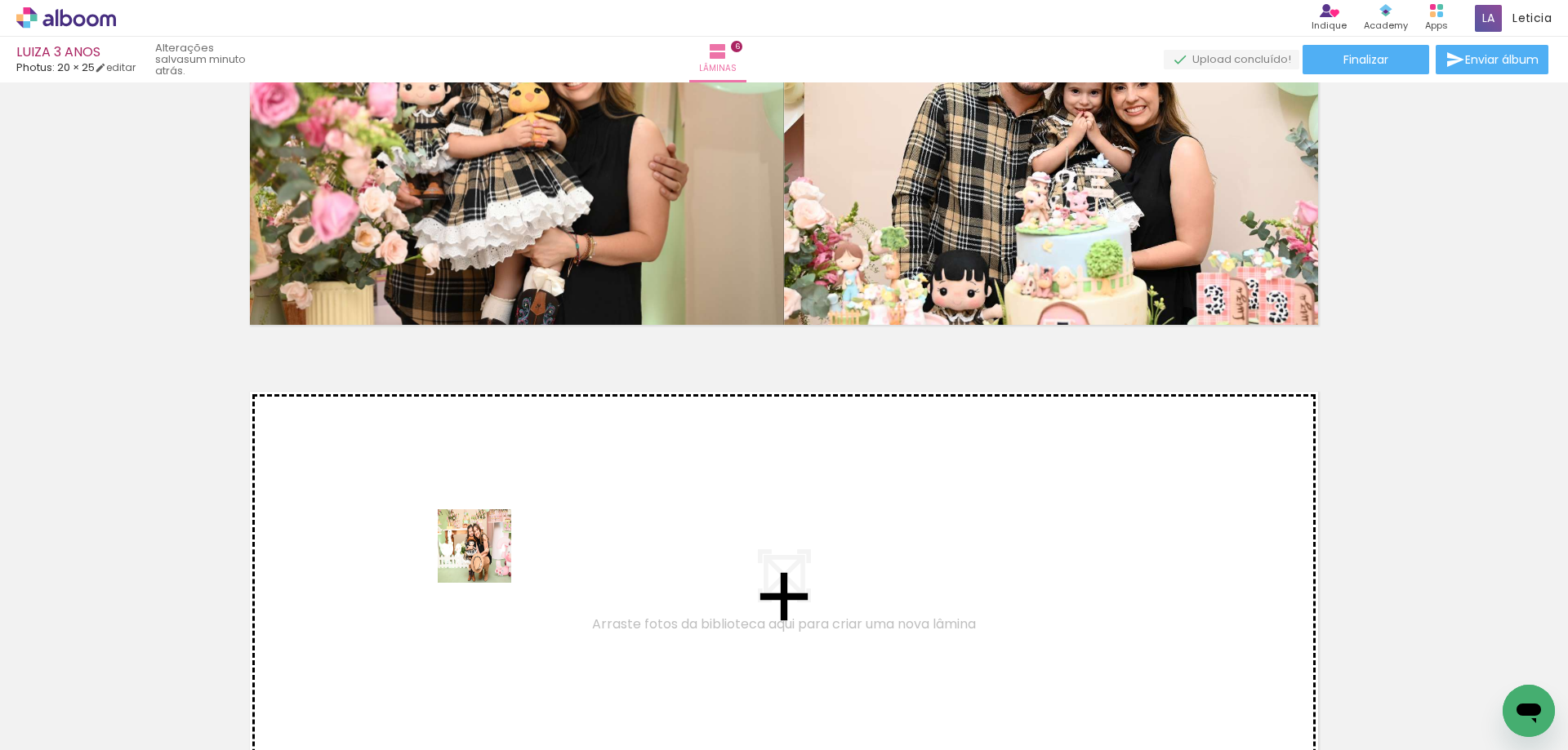
drag, startPoint x: 479, startPoint y: 590, endPoint x: 490, endPoint y: 549, distance: 42.4
click at [490, 549] on quentale-workspace at bounding box center [784, 375] width 1568 height 750
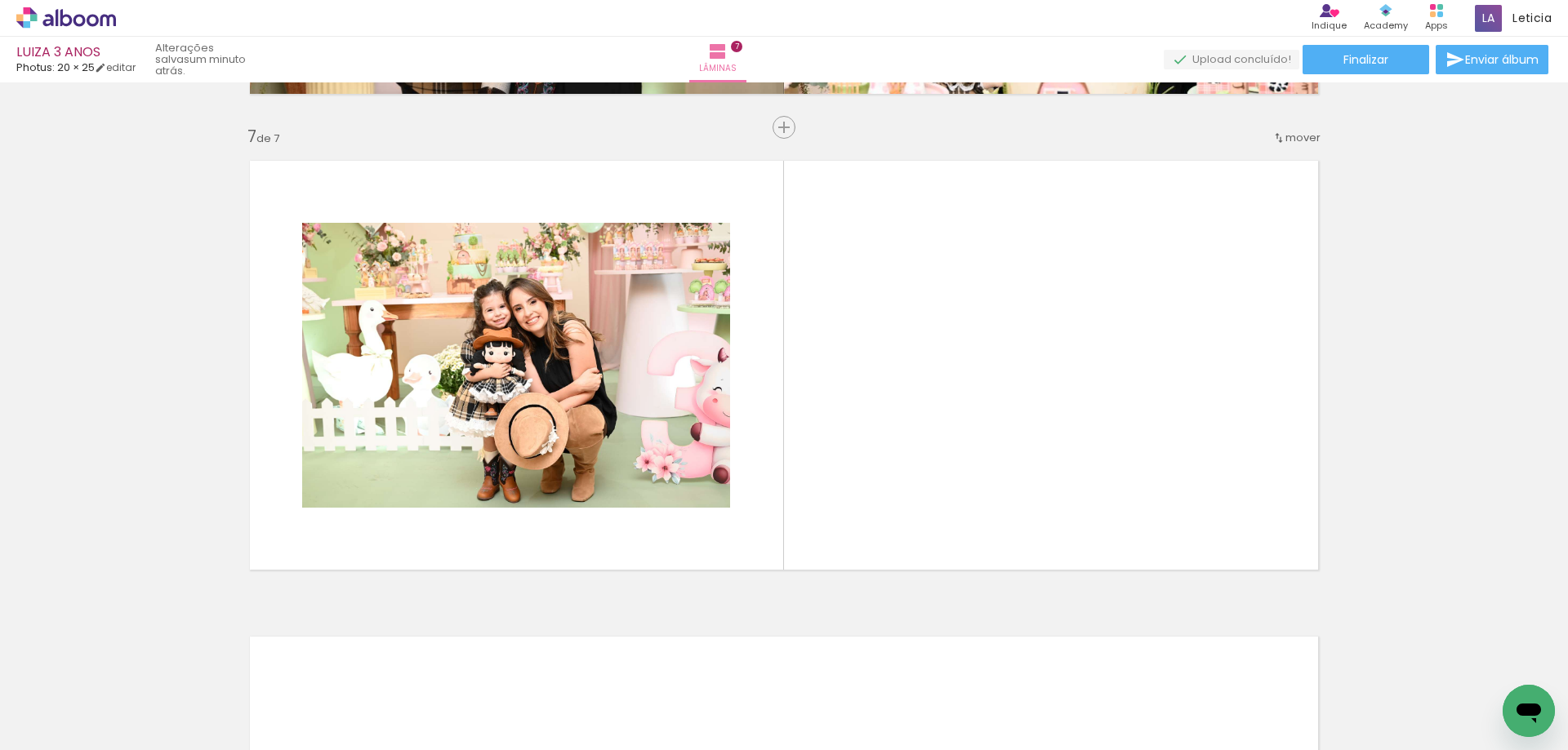
scroll to position [0, 1102]
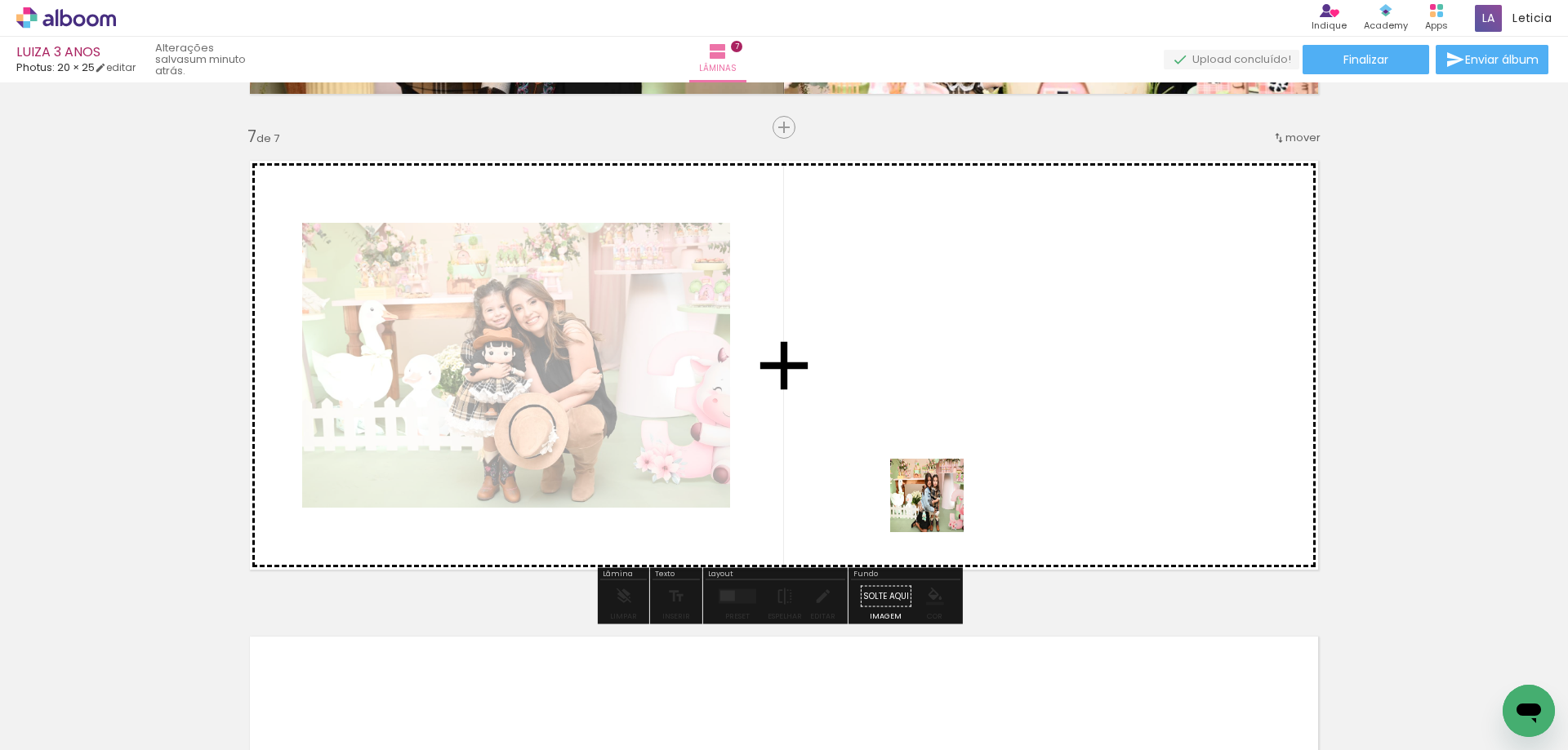
drag, startPoint x: 898, startPoint y: 711, endPoint x: 939, endPoint y: 505, distance: 210.0
click at [939, 505] on quentale-workspace at bounding box center [784, 375] width 1568 height 750
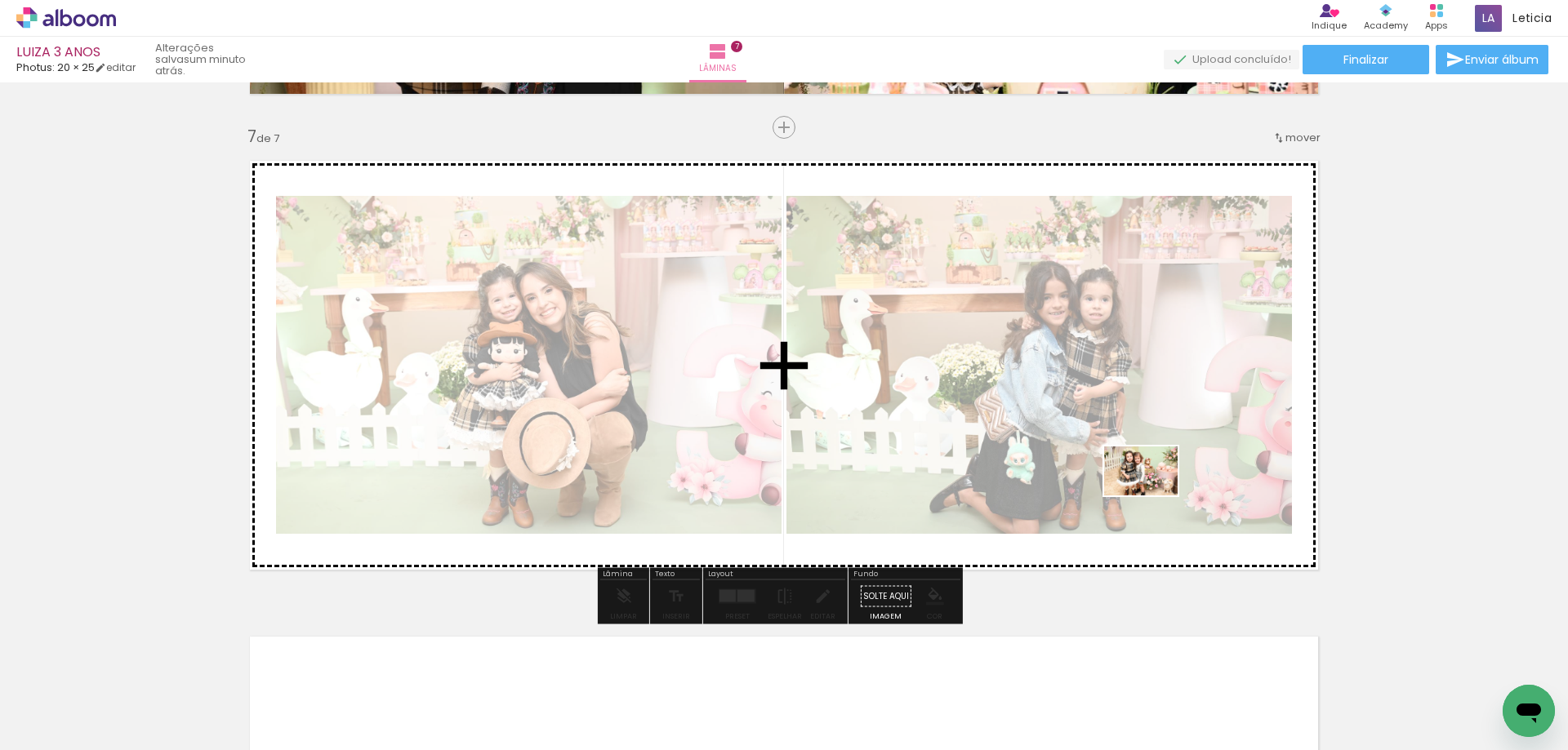
drag, startPoint x: 1372, startPoint y: 718, endPoint x: 1153, endPoint y: 496, distance: 311.8
click at [1153, 496] on quentale-workspace at bounding box center [784, 375] width 1568 height 750
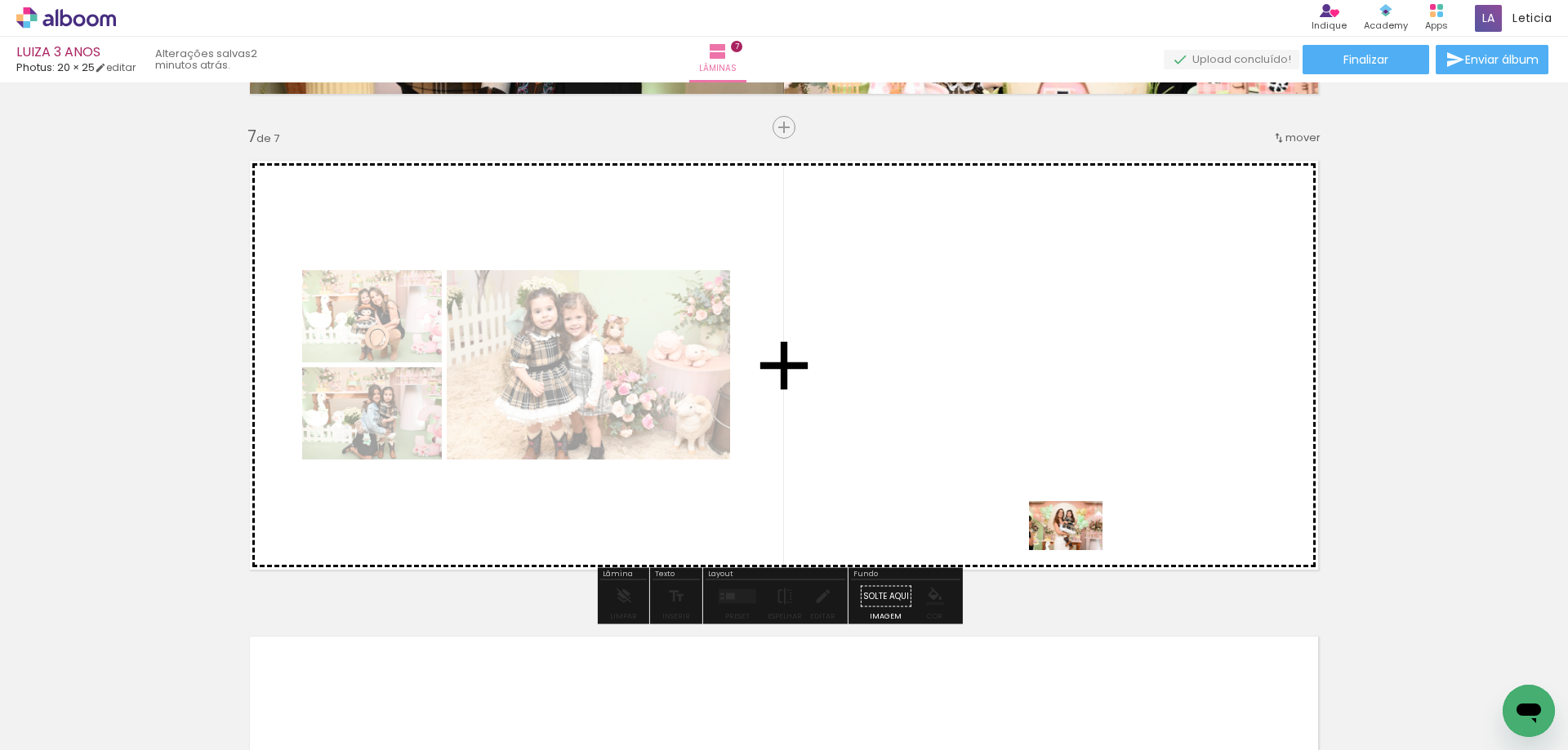
drag, startPoint x: 1077, startPoint y: 660, endPoint x: 1078, endPoint y: 551, distance: 109.0
click at [1078, 551] on quentale-workspace at bounding box center [784, 375] width 1568 height 750
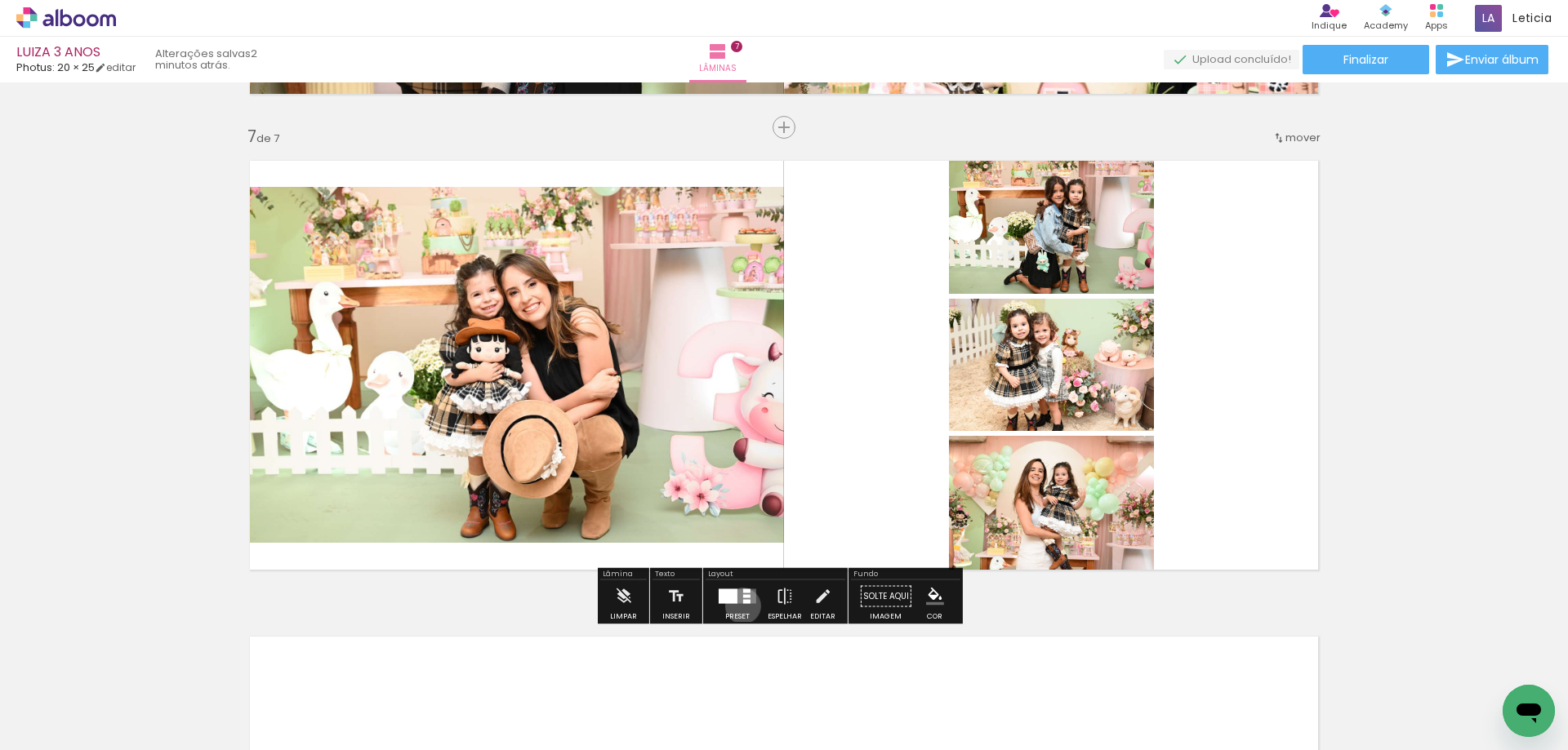
click at [739, 605] on div at bounding box center [737, 596] width 44 height 33
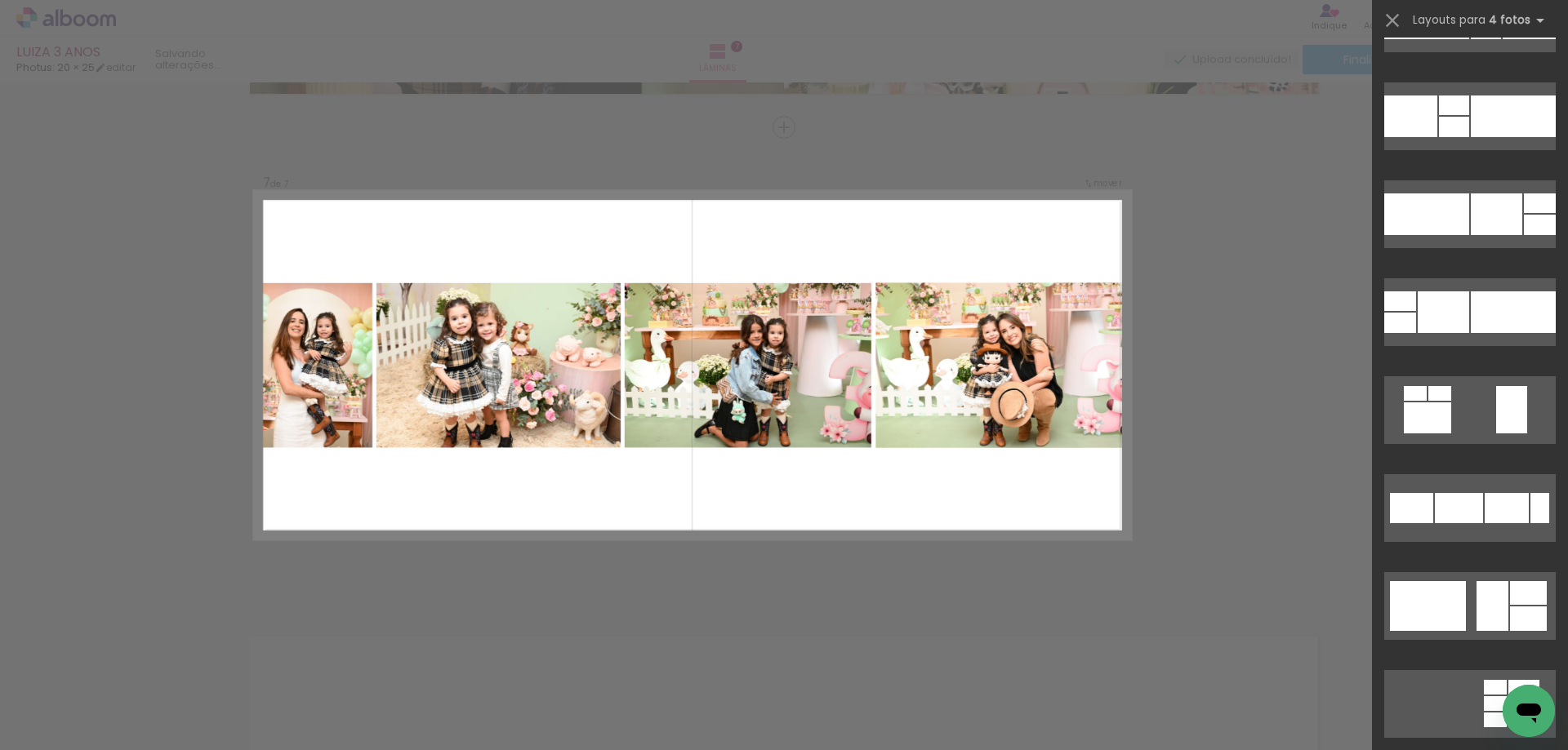
scroll to position [8410, 0]
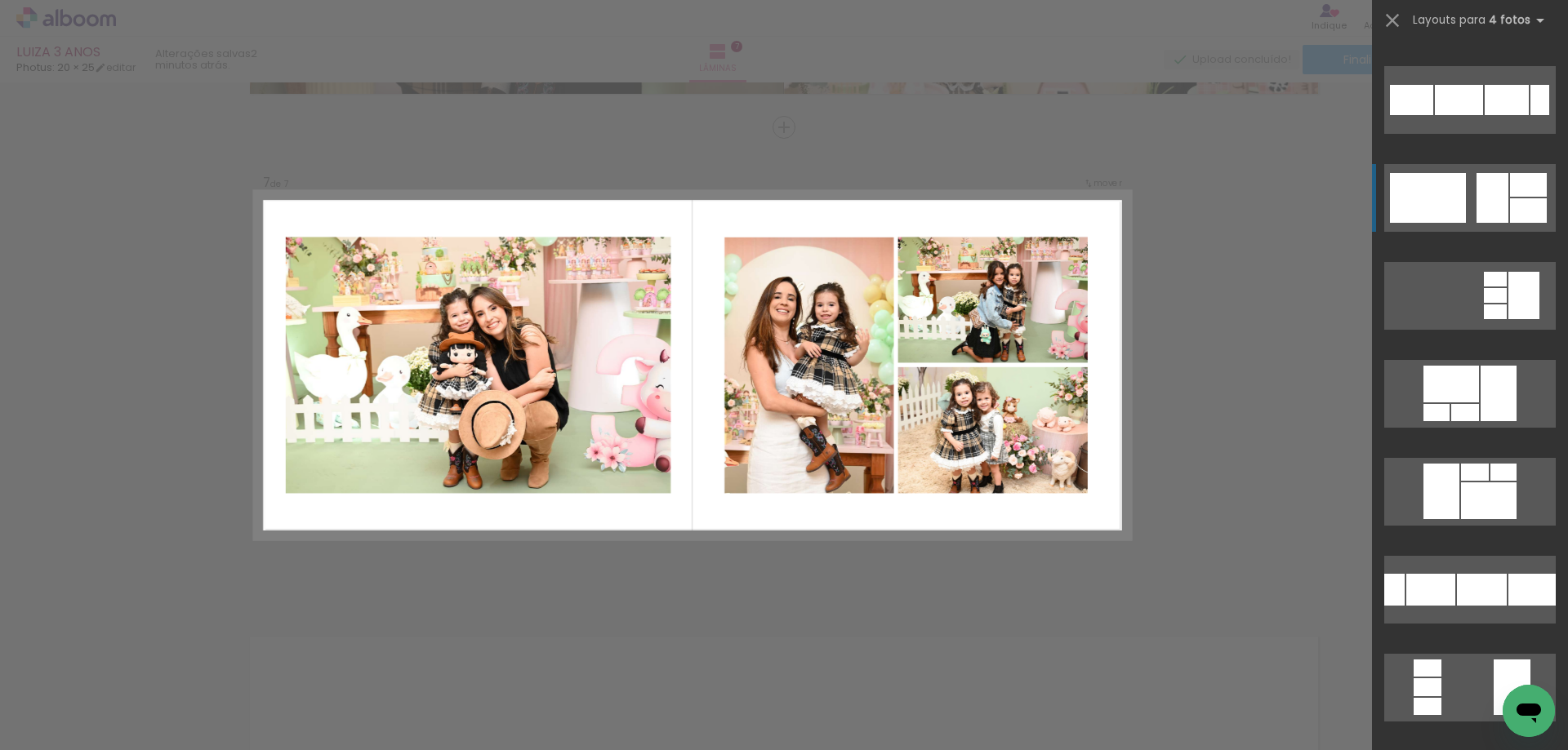
drag, startPoint x: 1432, startPoint y: 192, endPoint x: 1460, endPoint y: 213, distance: 35.0
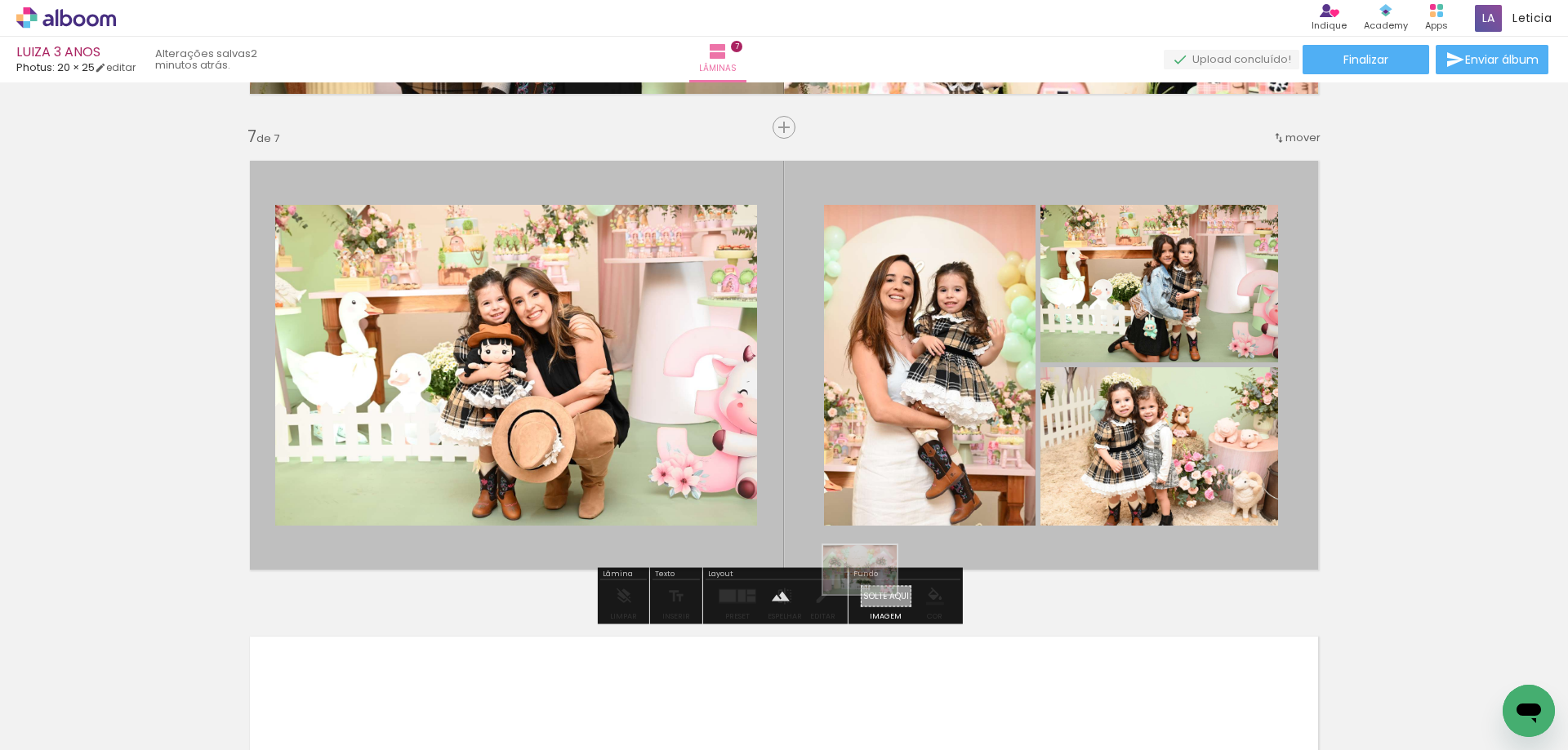
drag, startPoint x: 812, startPoint y: 703, endPoint x: 872, endPoint y: 596, distance: 122.7
click at [872, 596] on quentale-workspace at bounding box center [784, 375] width 1568 height 750
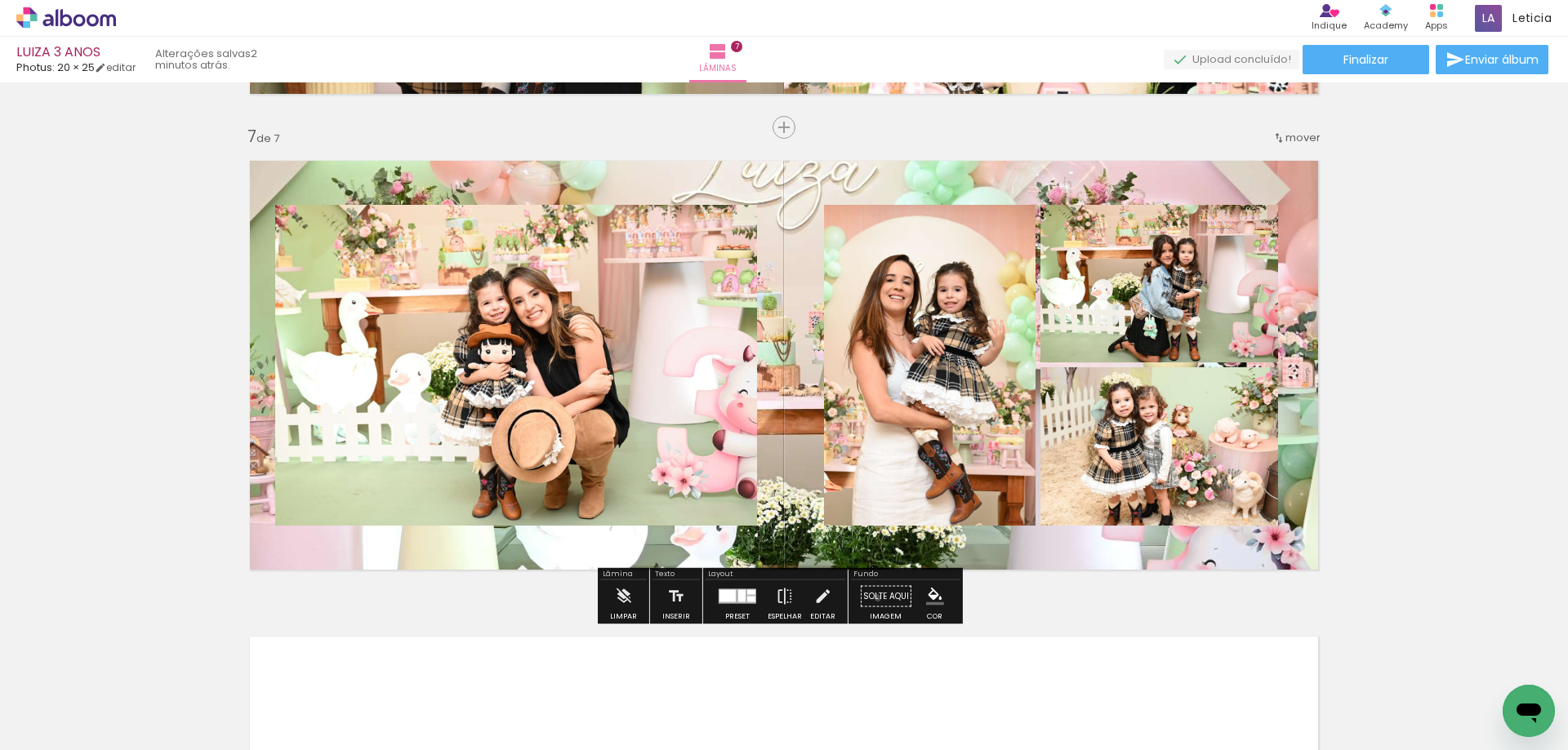
click at [872, 597] on paper-button "Solte aqui Imagem" at bounding box center [886, 601] width 59 height 42
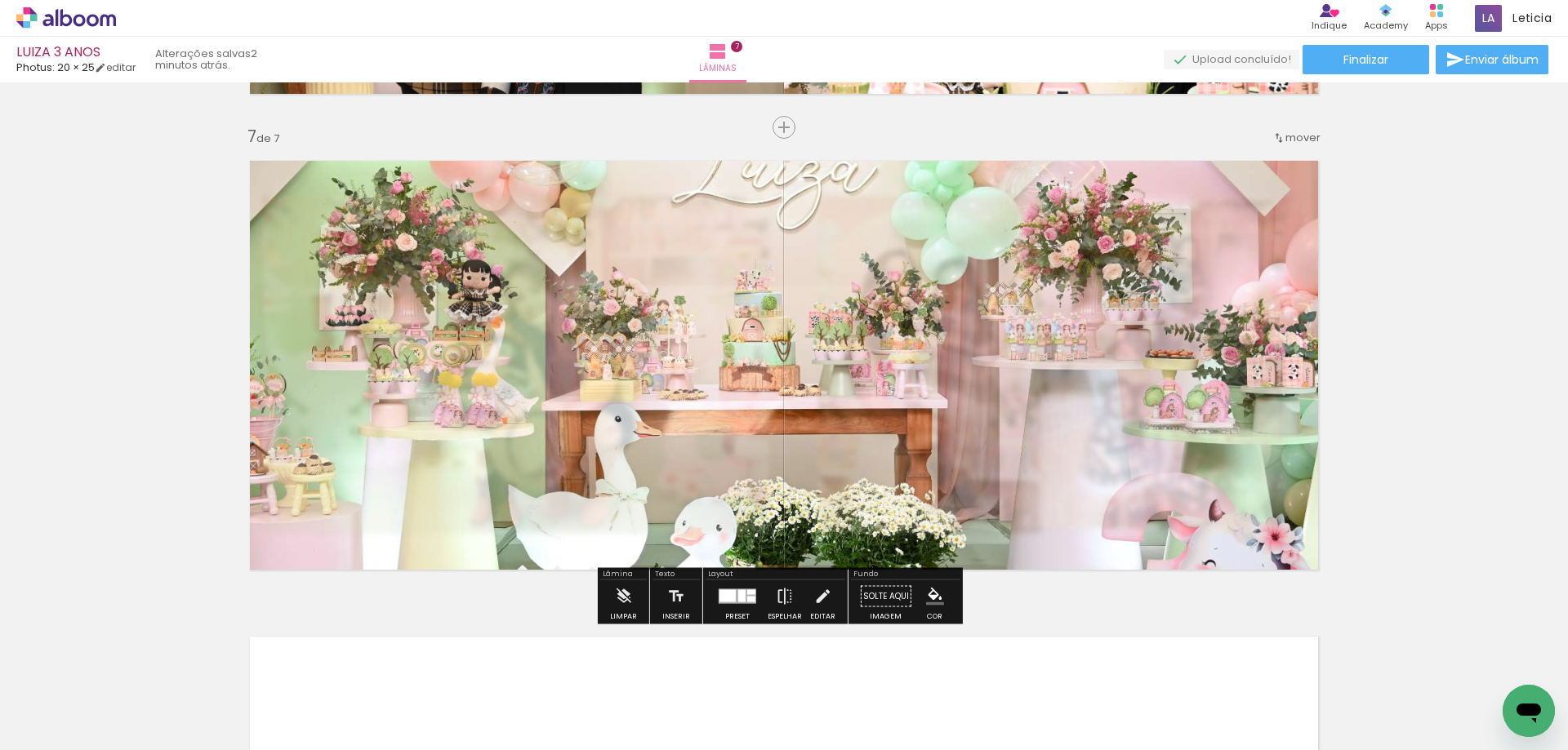
type paper-slider "25"
click at [425, 192] on paper-progress at bounding box center [446, 189] width 64 height 26
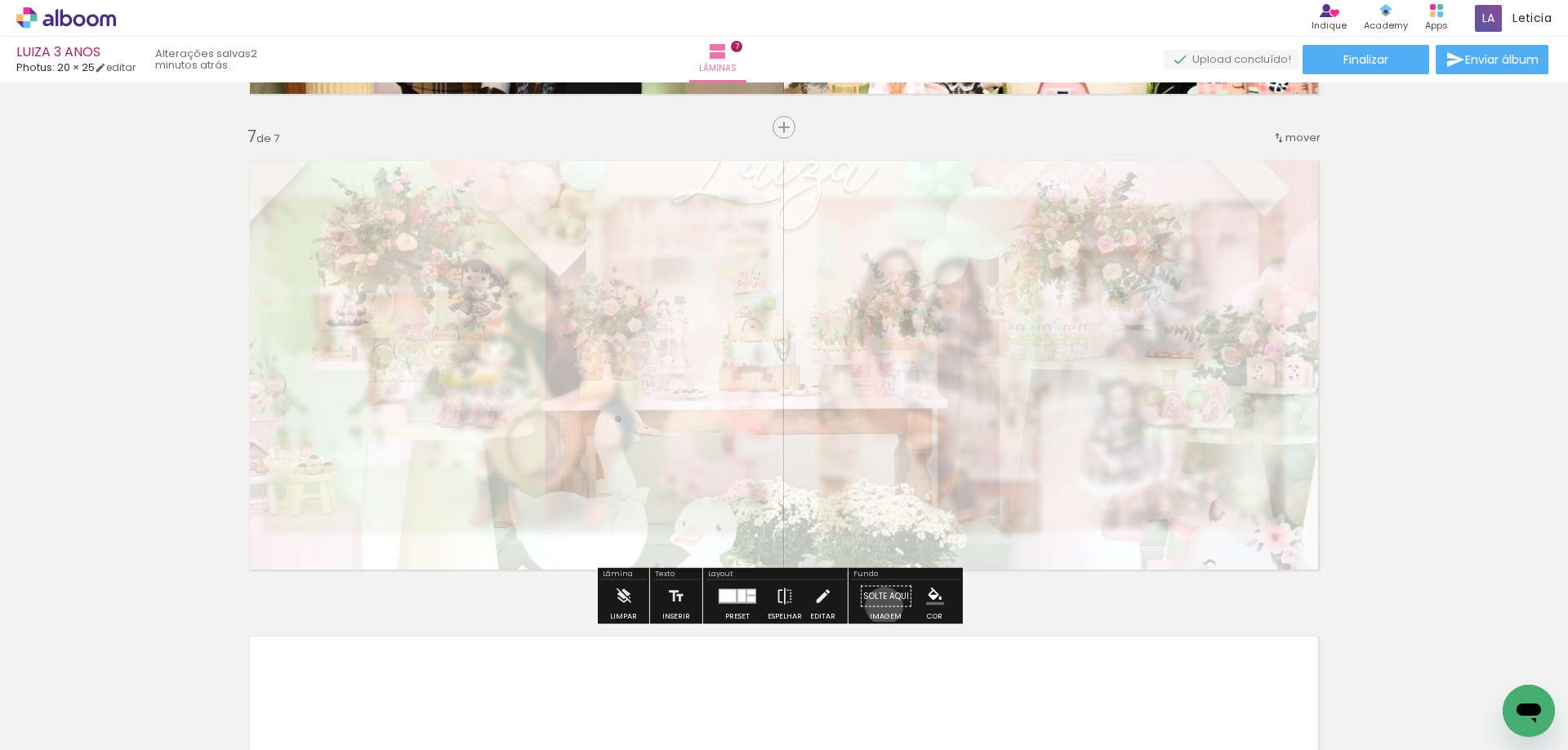
click at [879, 605] on paper-button "Solte aqui Imagem" at bounding box center [886, 601] width 59 height 42
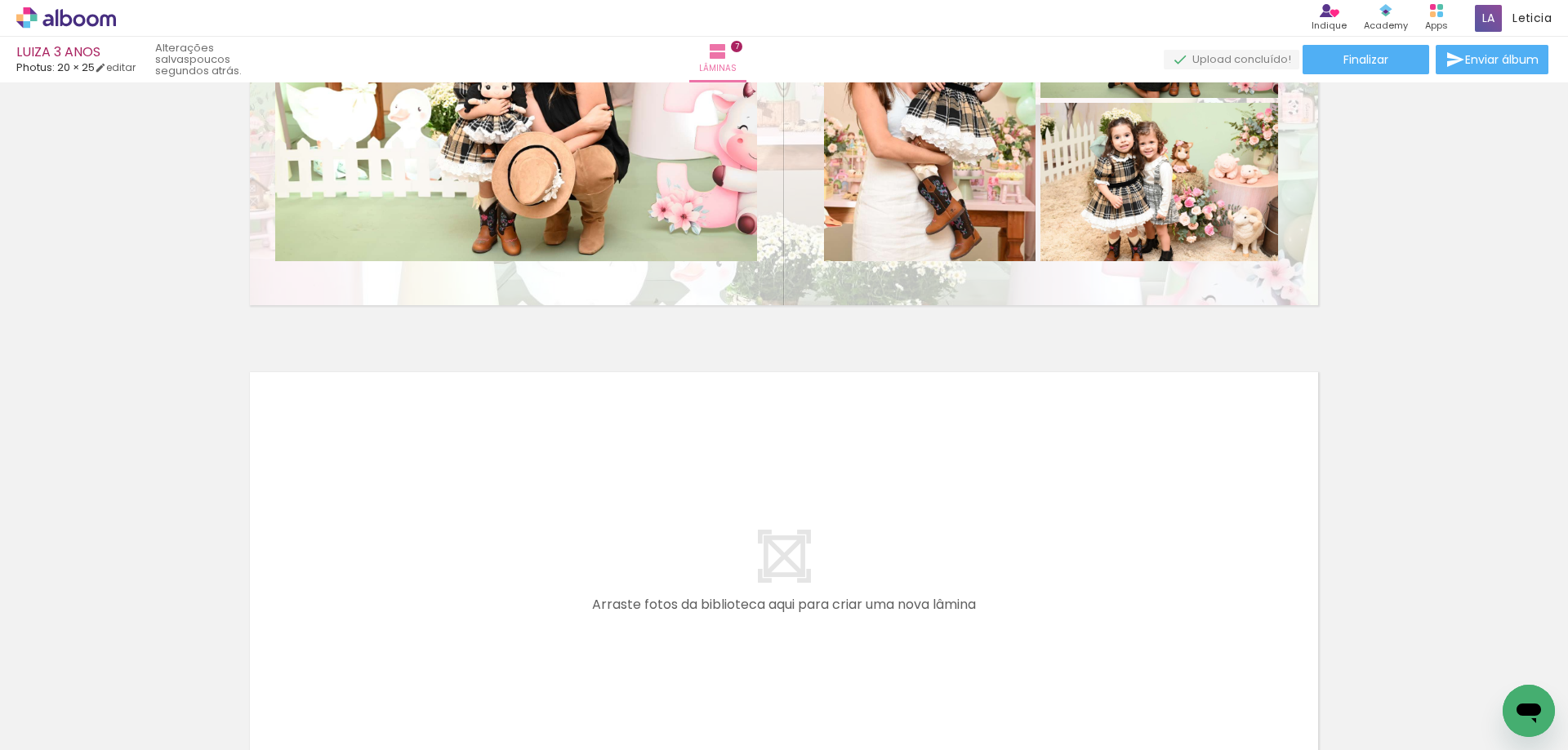
scroll to position [0, 871]
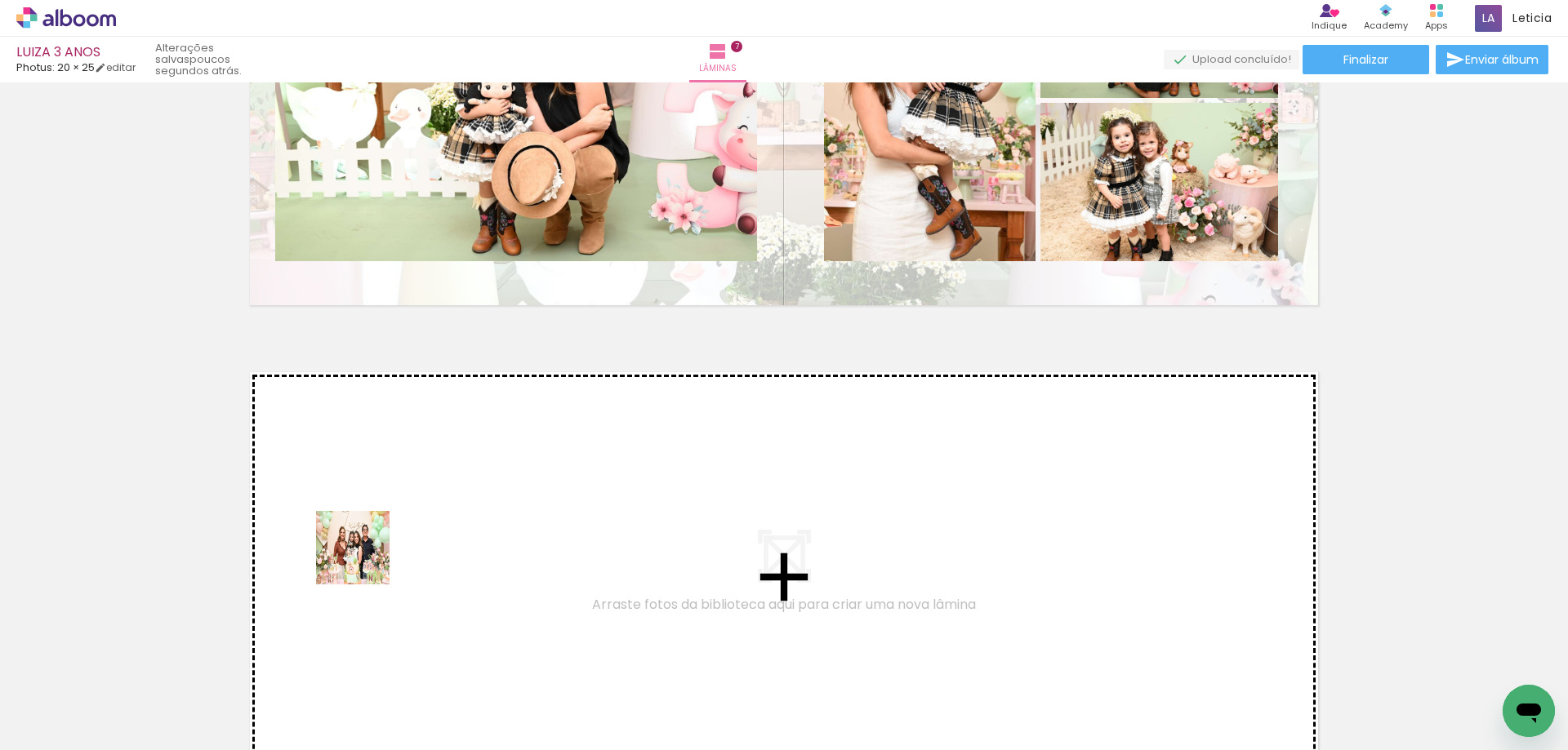
drag, startPoint x: 299, startPoint y: 702, endPoint x: 365, endPoint y: 561, distance: 155.7
click at [365, 561] on quentale-workspace at bounding box center [784, 375] width 1568 height 750
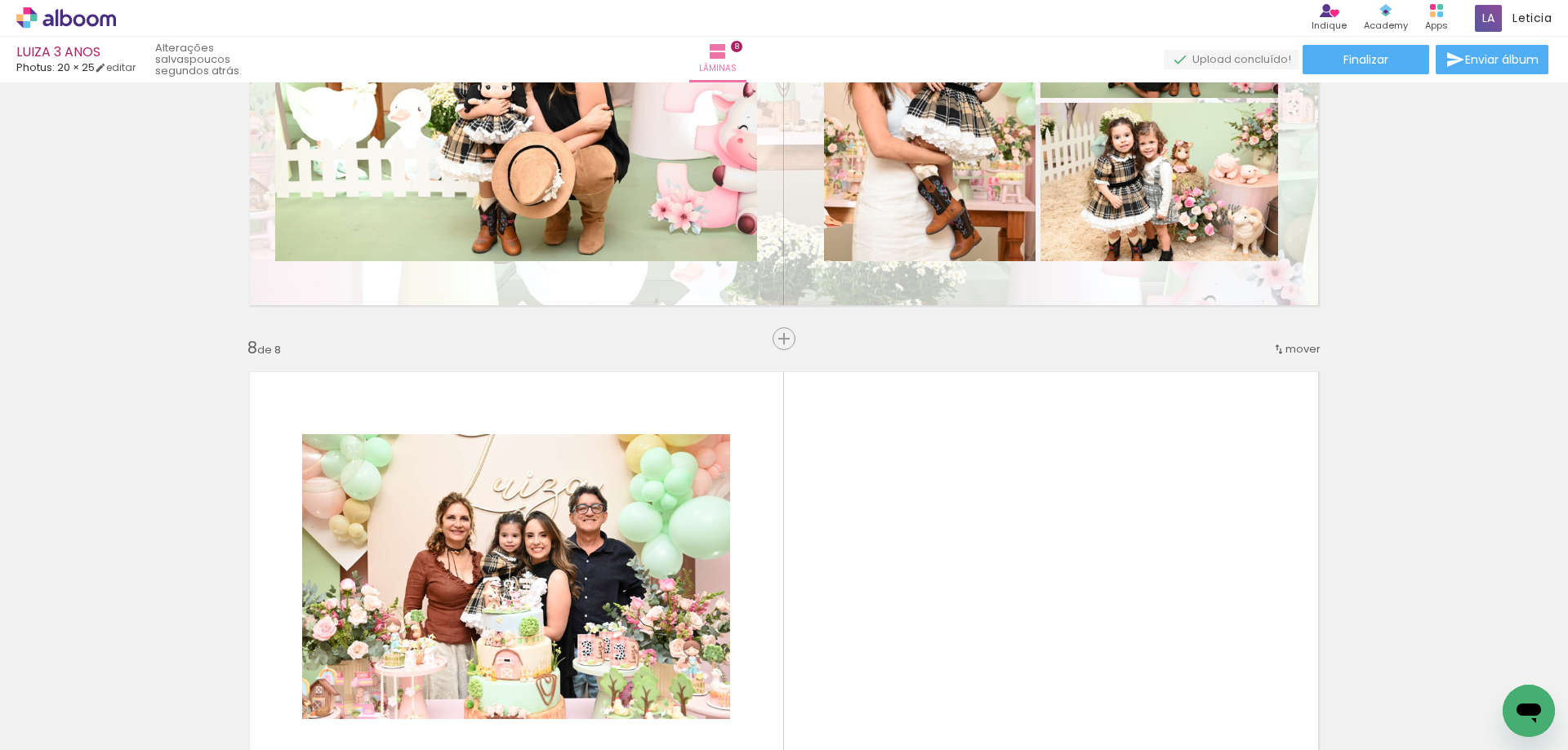
scroll to position [3314, 0]
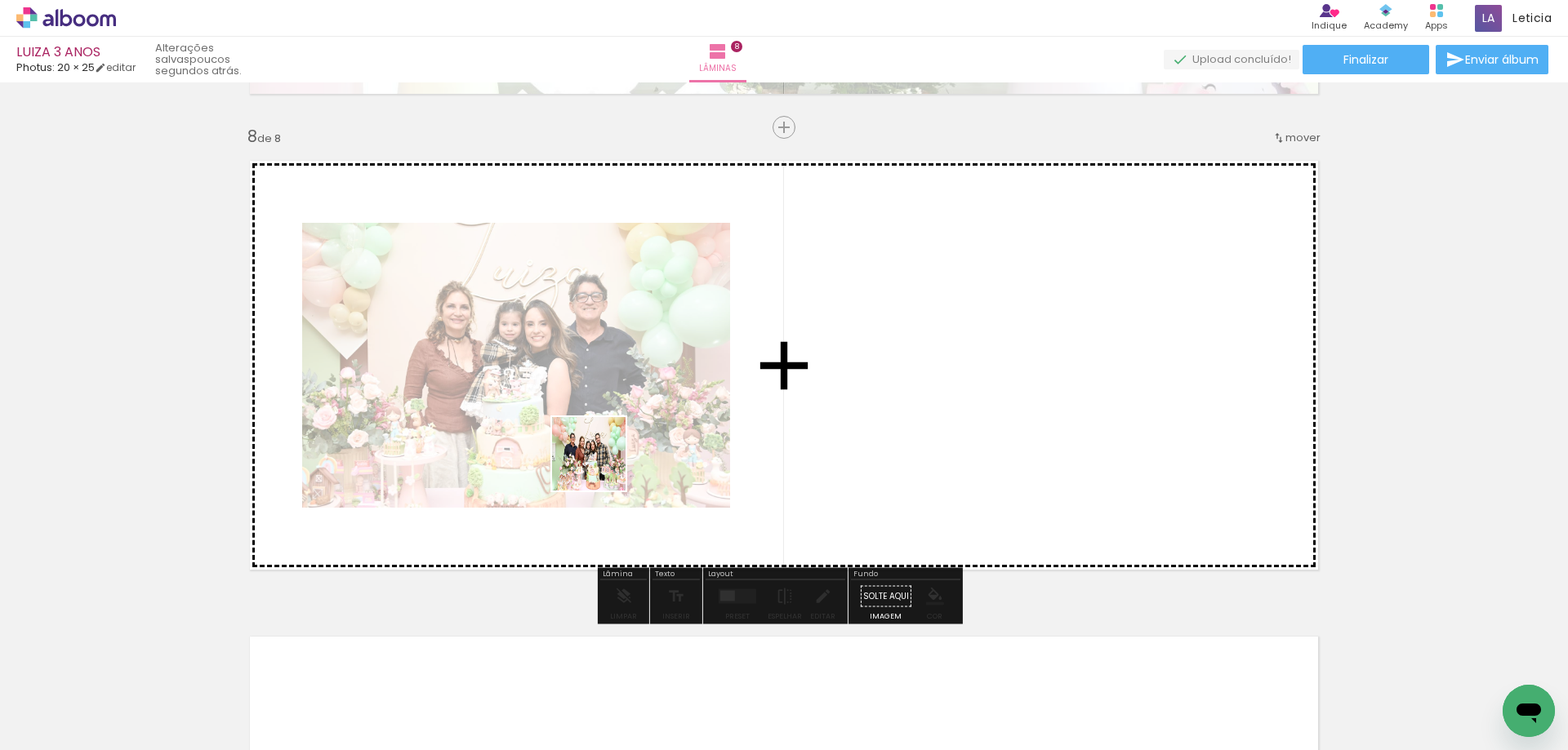
drag, startPoint x: 406, startPoint y: 695, endPoint x: 602, endPoint y: 466, distance: 301.4
click at [602, 466] on quentale-workspace at bounding box center [784, 375] width 1568 height 750
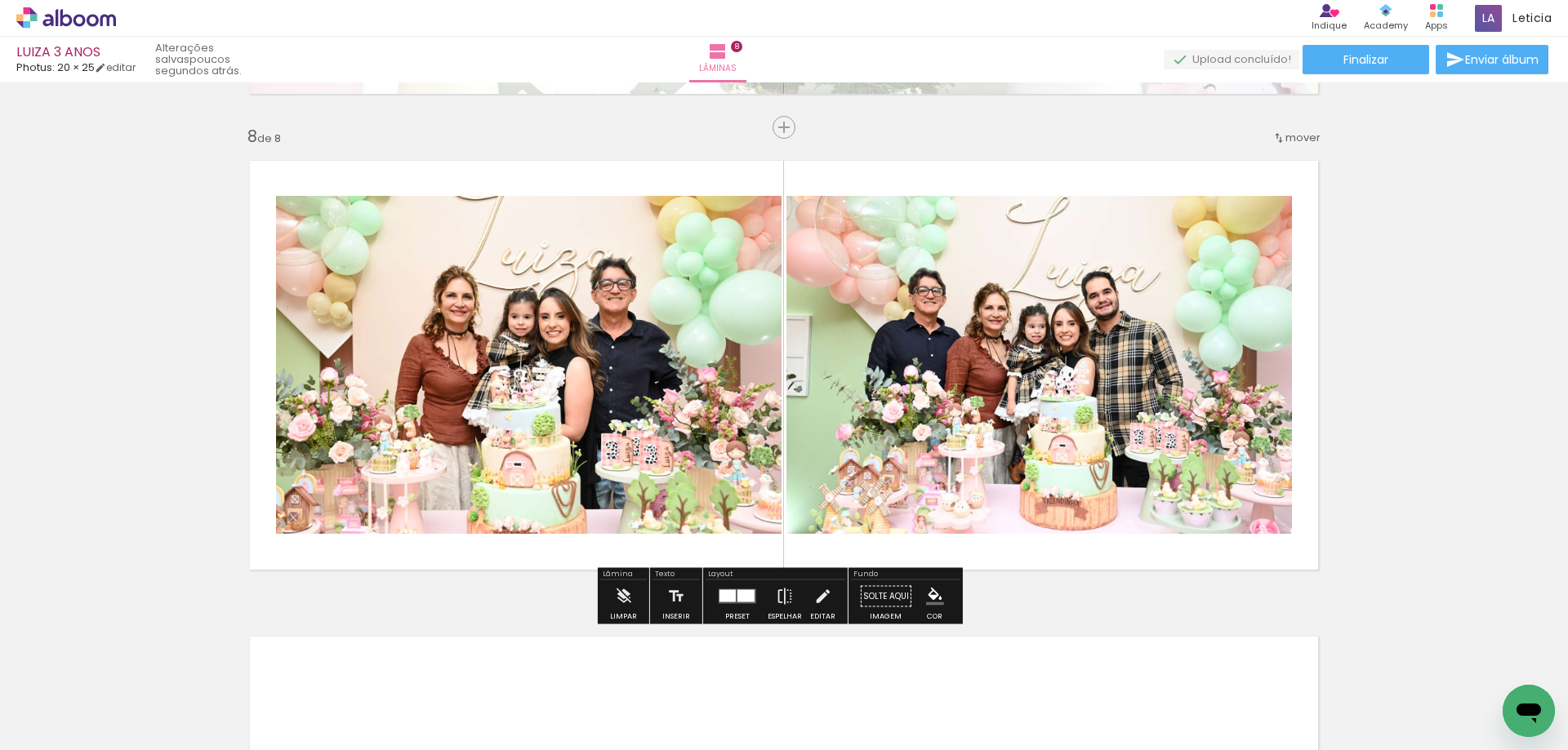
scroll to position [0, 1375]
drag, startPoint x: 905, startPoint y: 708, endPoint x: 890, endPoint y: 576, distance: 132.8
click at [890, 576] on quentale-workspace at bounding box center [784, 375] width 1568 height 750
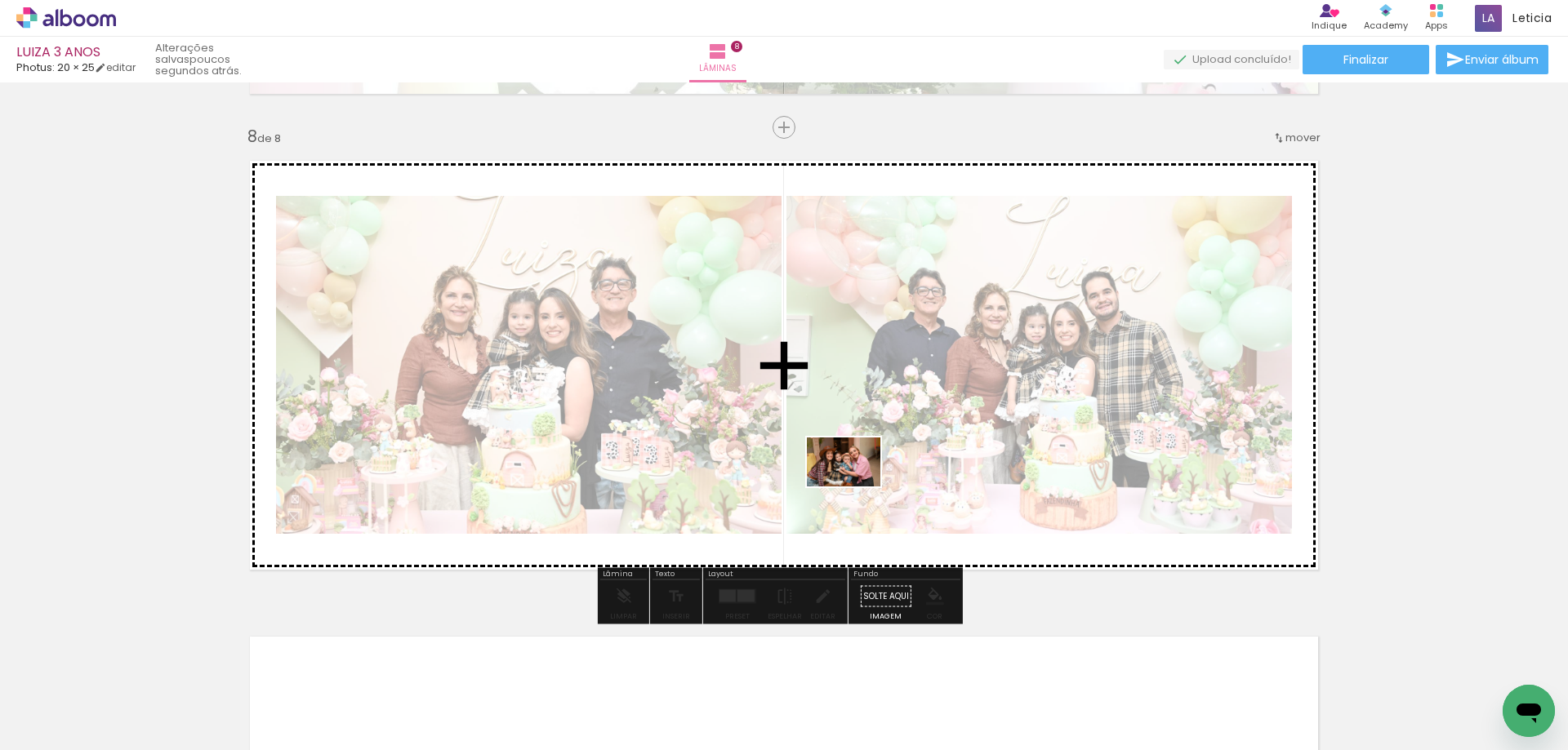
drag, startPoint x: 921, startPoint y: 711, endPoint x: 856, endPoint y: 487, distance: 233.2
click at [856, 487] on quentale-workspace at bounding box center [784, 375] width 1568 height 750
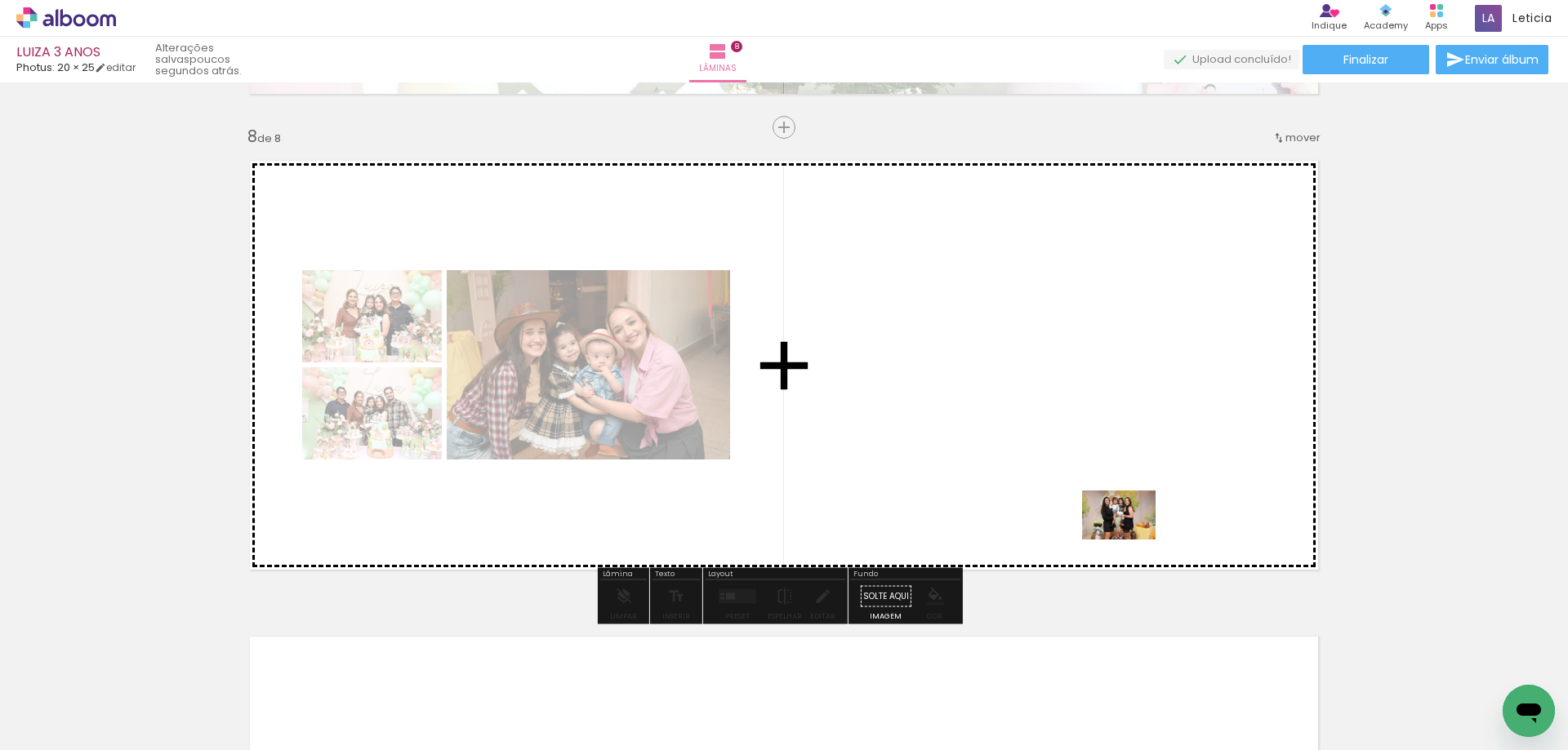
drag, startPoint x: 1194, startPoint y: 710, endPoint x: 1131, endPoint y: 540, distance: 181.3
click at [1131, 540] on quentale-workspace at bounding box center [784, 375] width 1568 height 750
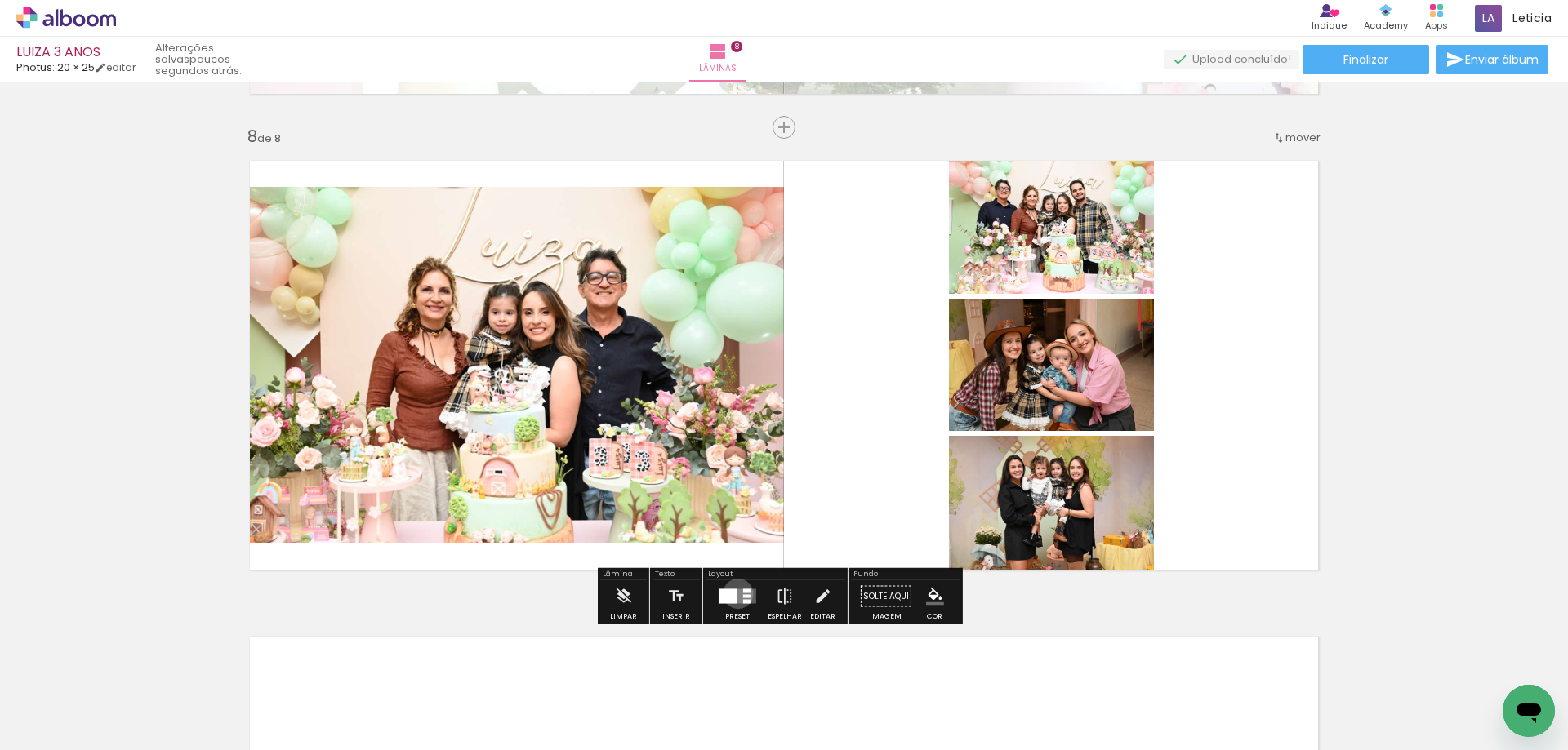
click at [734, 593] on quentale-layouter at bounding box center [737, 596] width 38 height 15
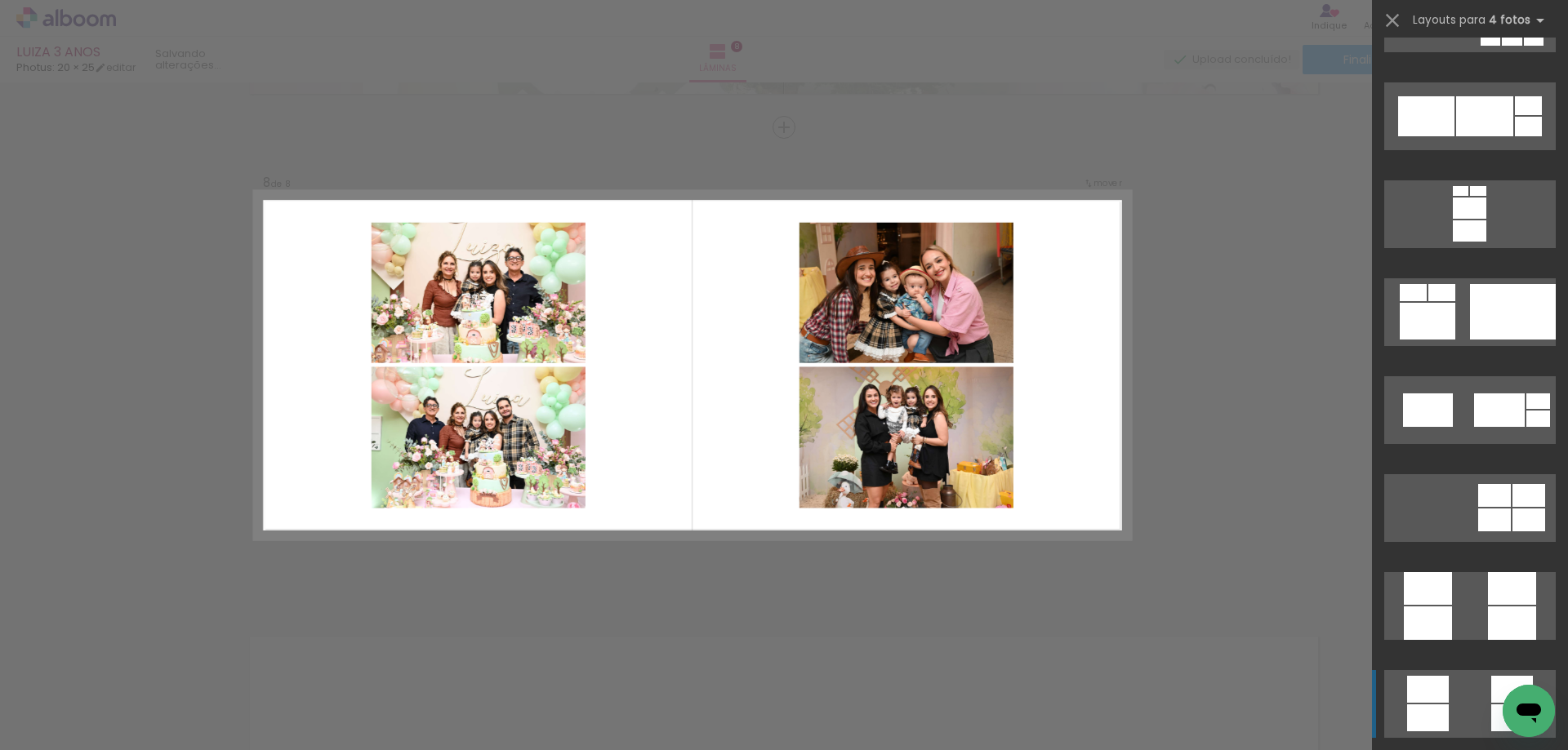
scroll to position [4327, 0]
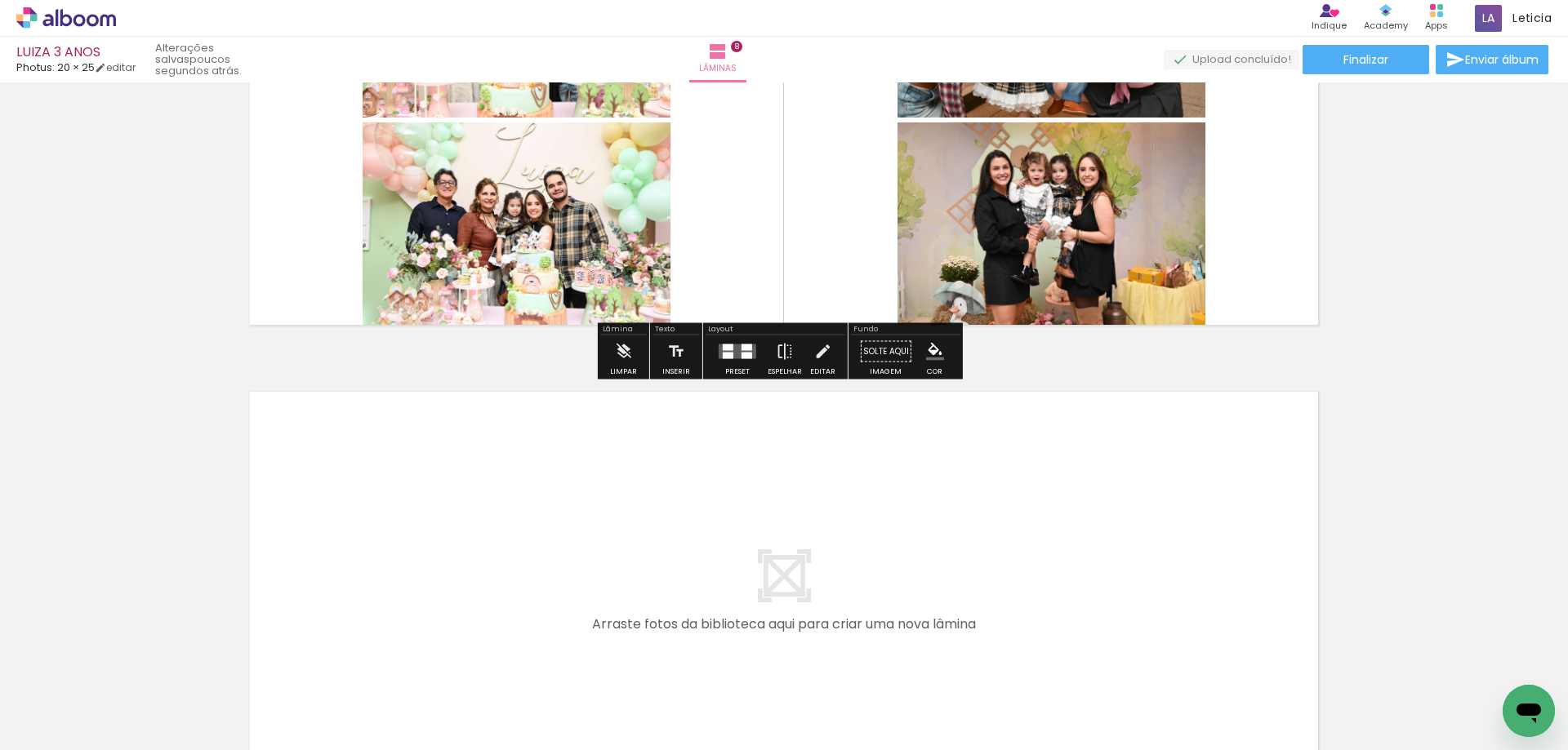
scroll to position [3640, 0]
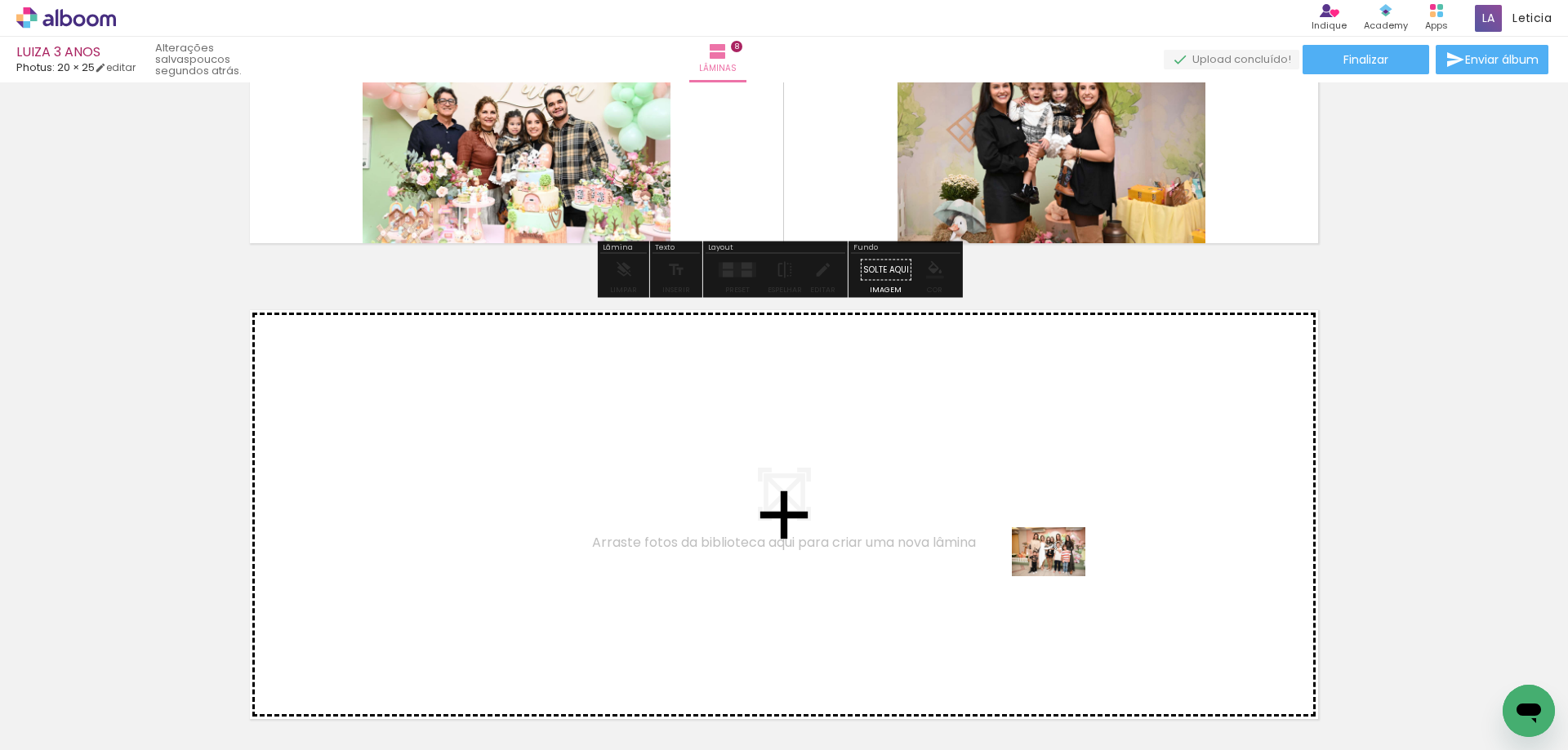
drag, startPoint x: 1254, startPoint y: 709, endPoint x: 1060, endPoint y: 576, distance: 235.2
click at [1060, 576] on quentale-workspace at bounding box center [784, 375] width 1568 height 750
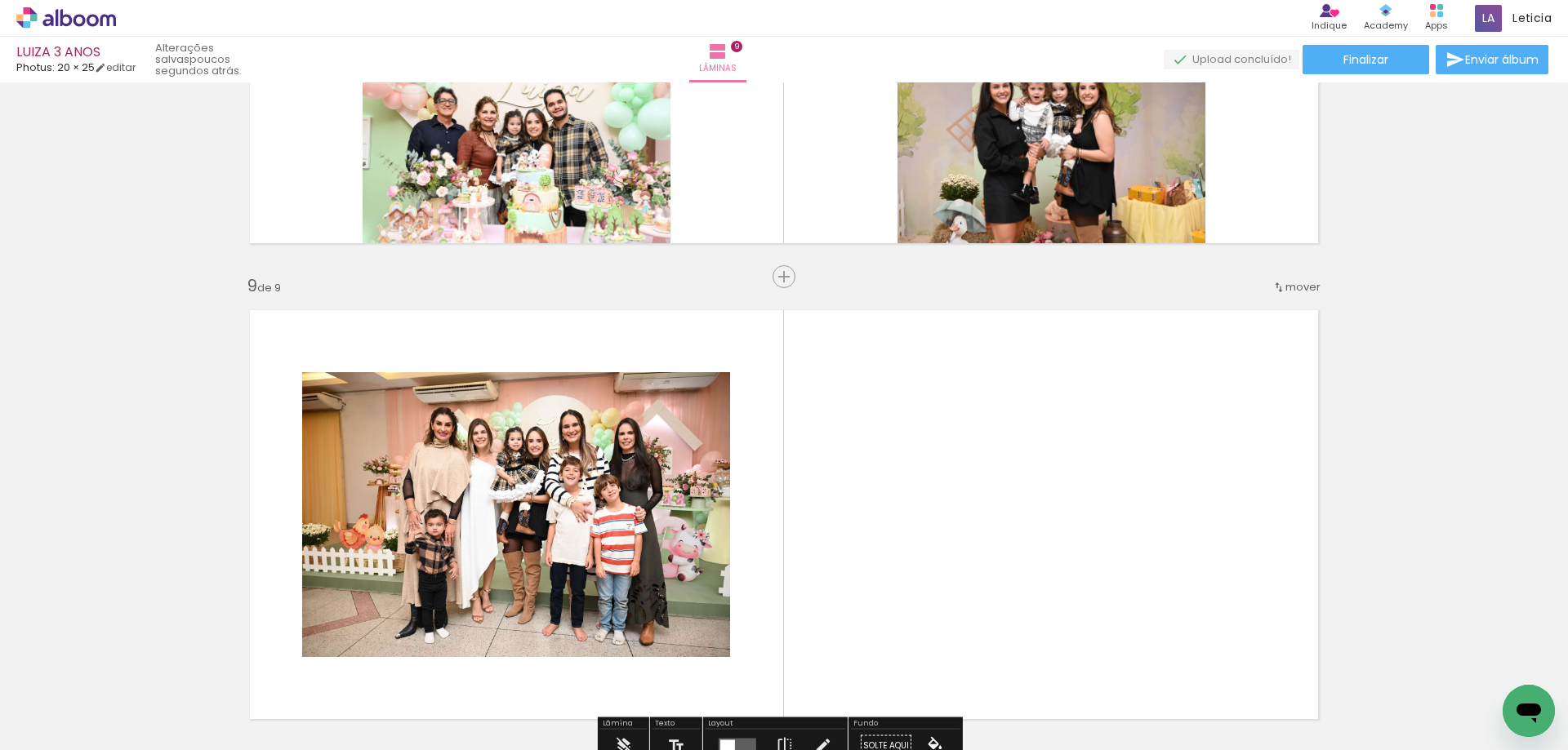
scroll to position [3790, 0]
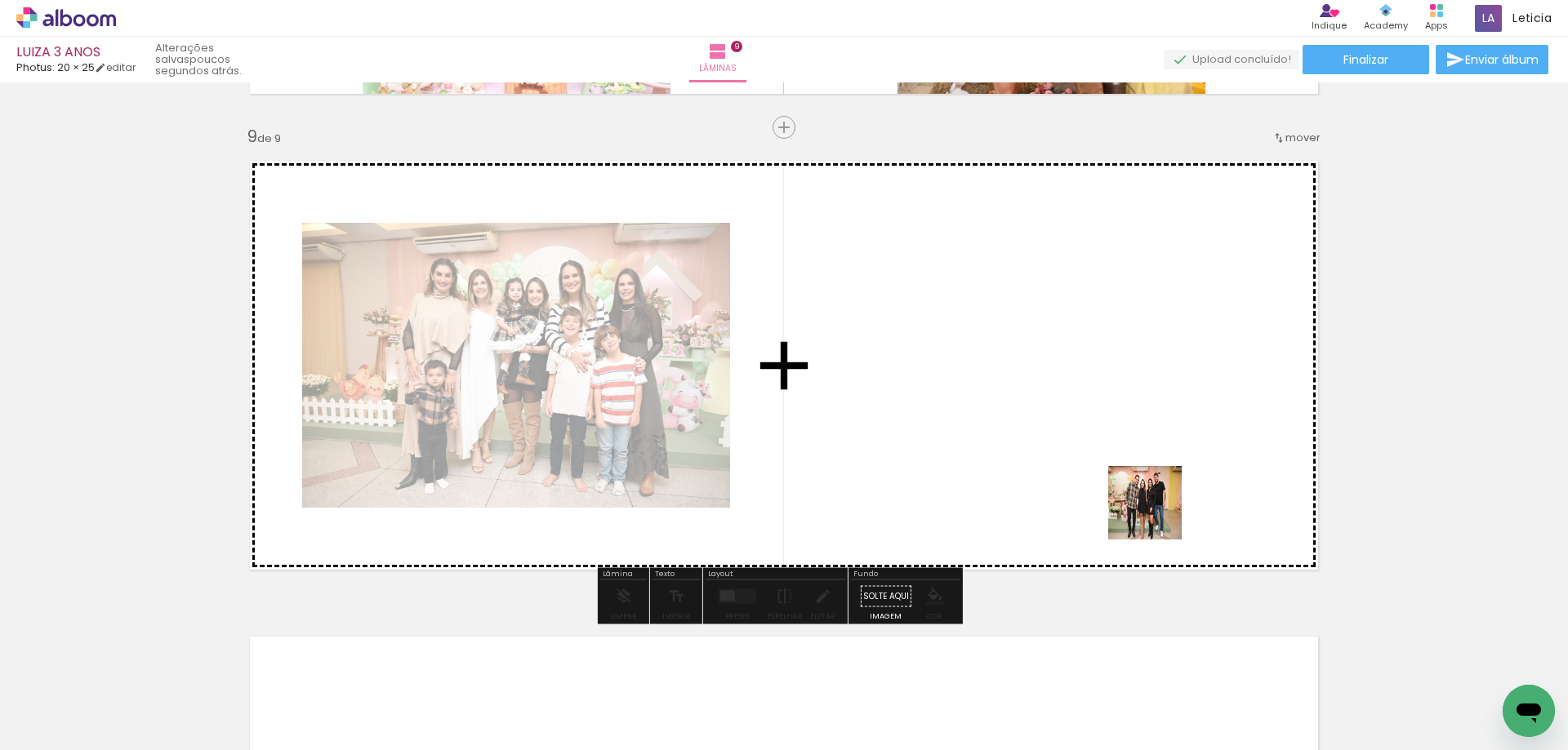
drag, startPoint x: 1364, startPoint y: 701, endPoint x: 1136, endPoint y: 513, distance: 295.5
click at [1136, 513] on quentale-workspace at bounding box center [784, 375] width 1568 height 750
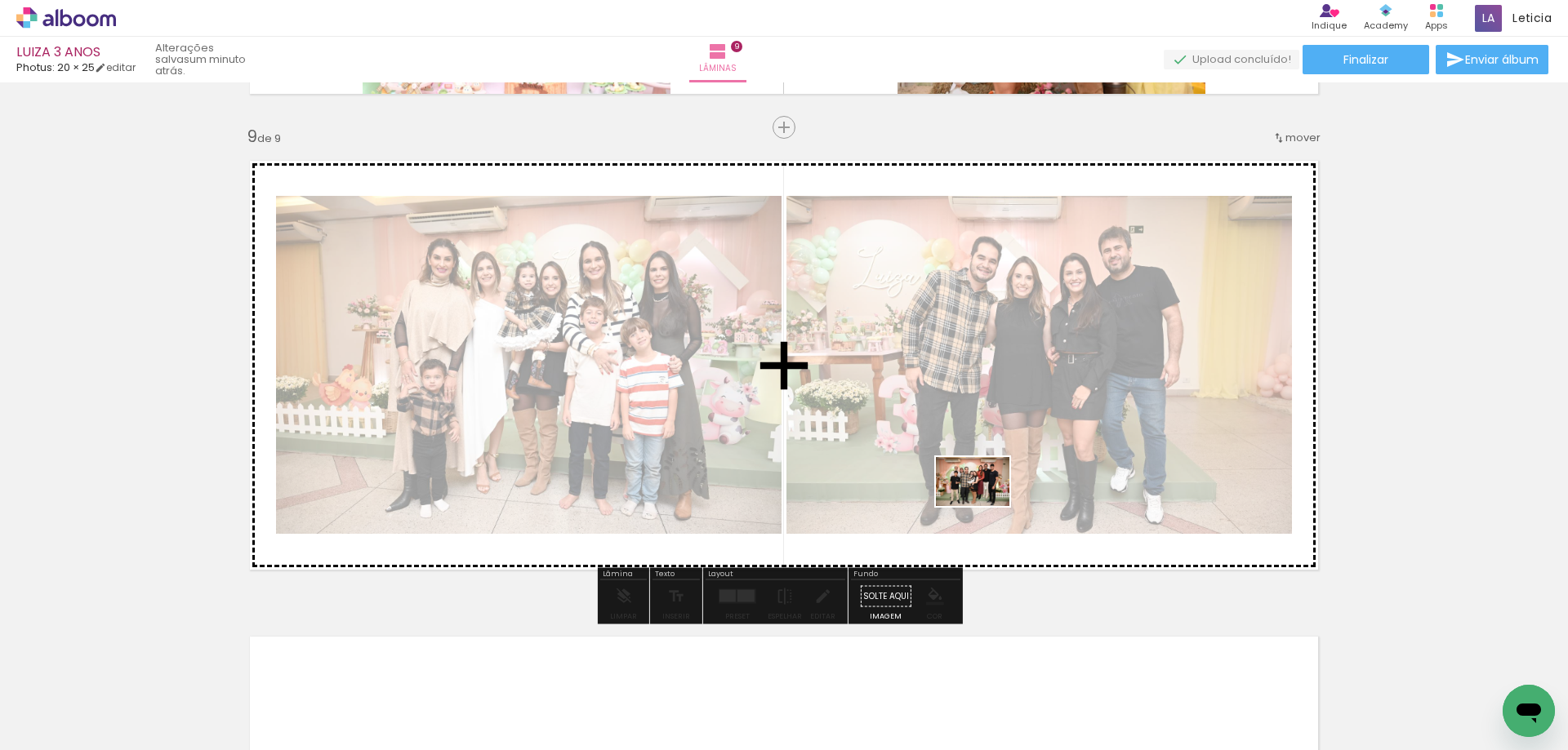
drag, startPoint x: 991, startPoint y: 706, endPoint x: 984, endPoint y: 507, distance: 199.1
click at [984, 507] on quentale-workspace at bounding box center [784, 375] width 1568 height 750
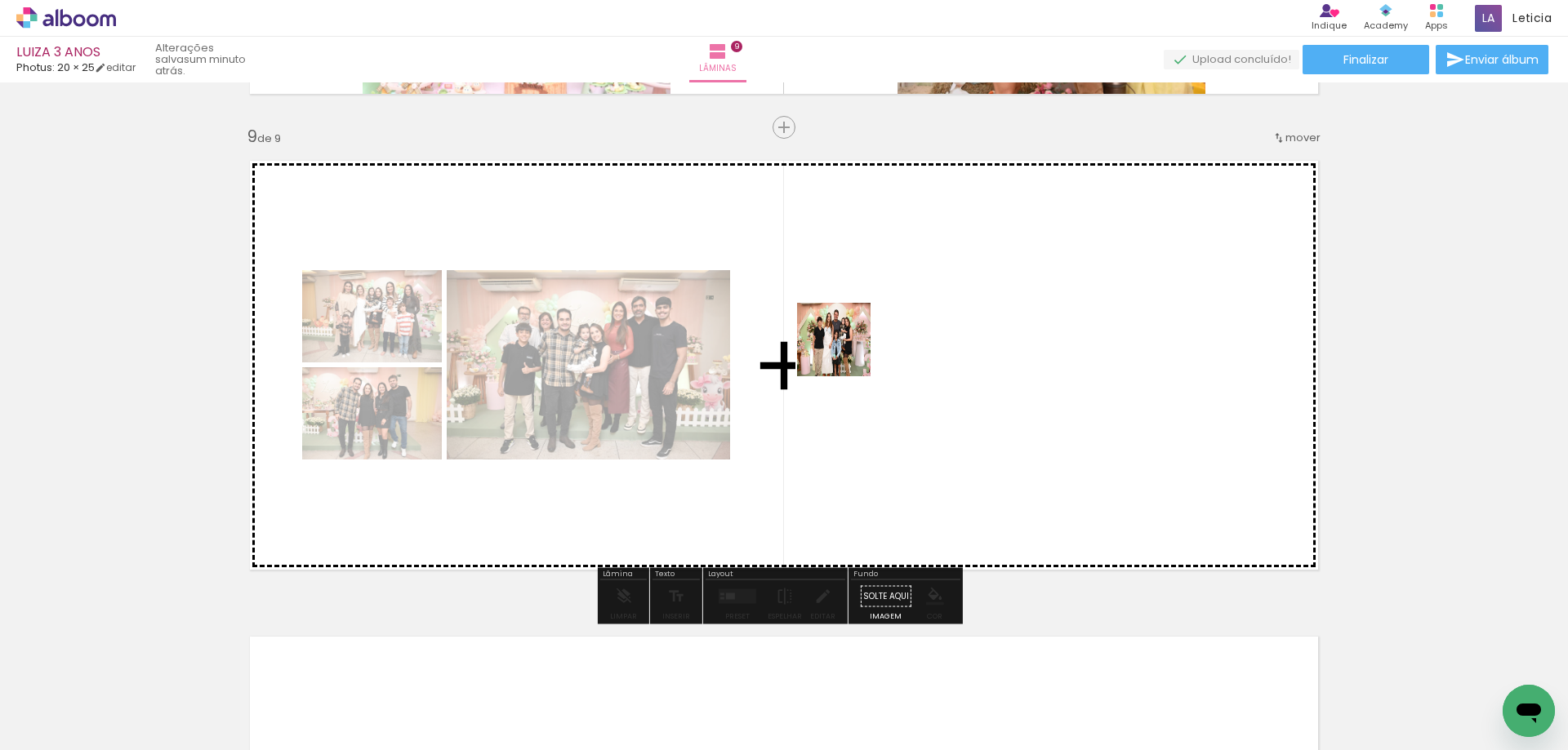
click at [846, 352] on quentale-workspace at bounding box center [784, 375] width 1568 height 750
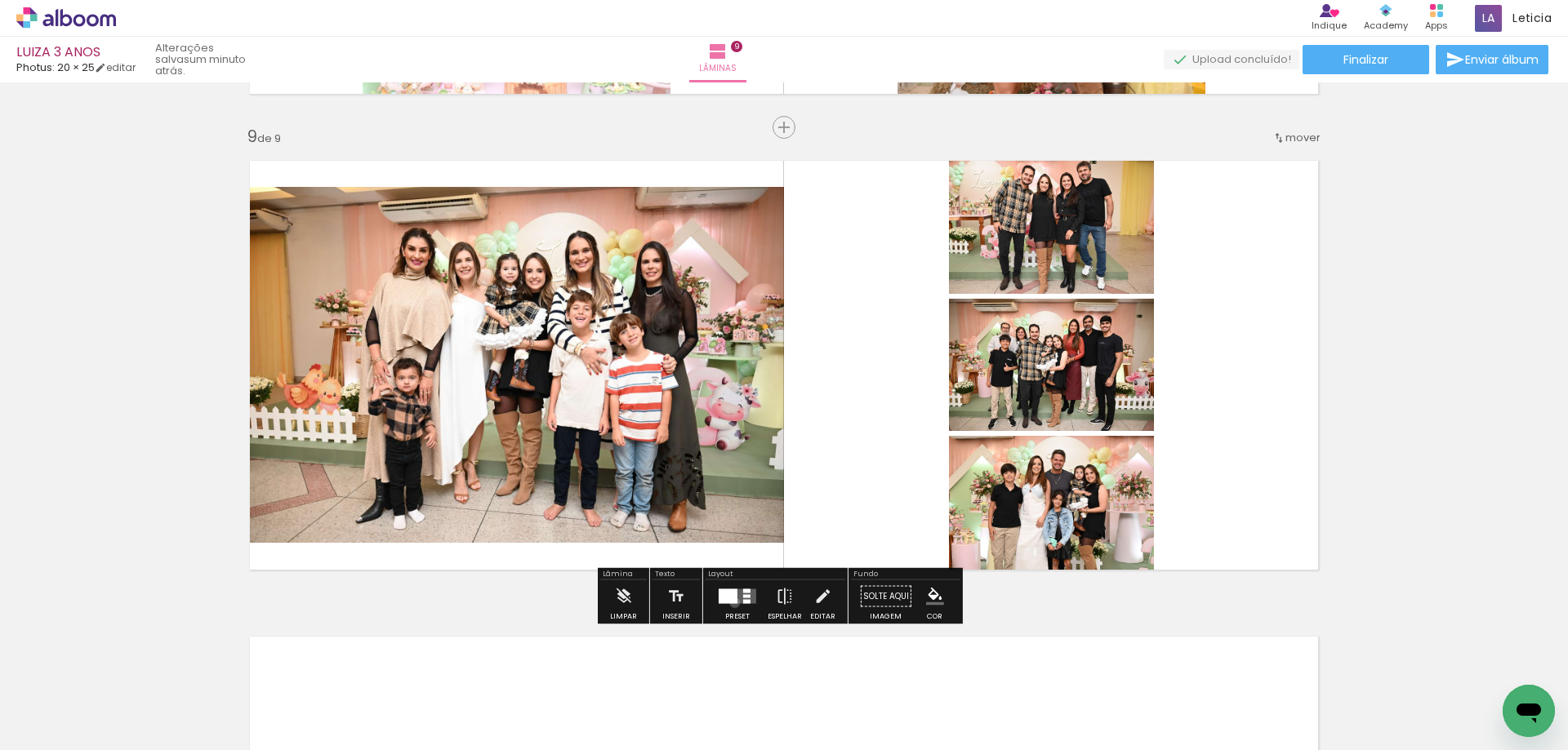
click at [731, 602] on div at bounding box center [727, 596] width 19 height 15
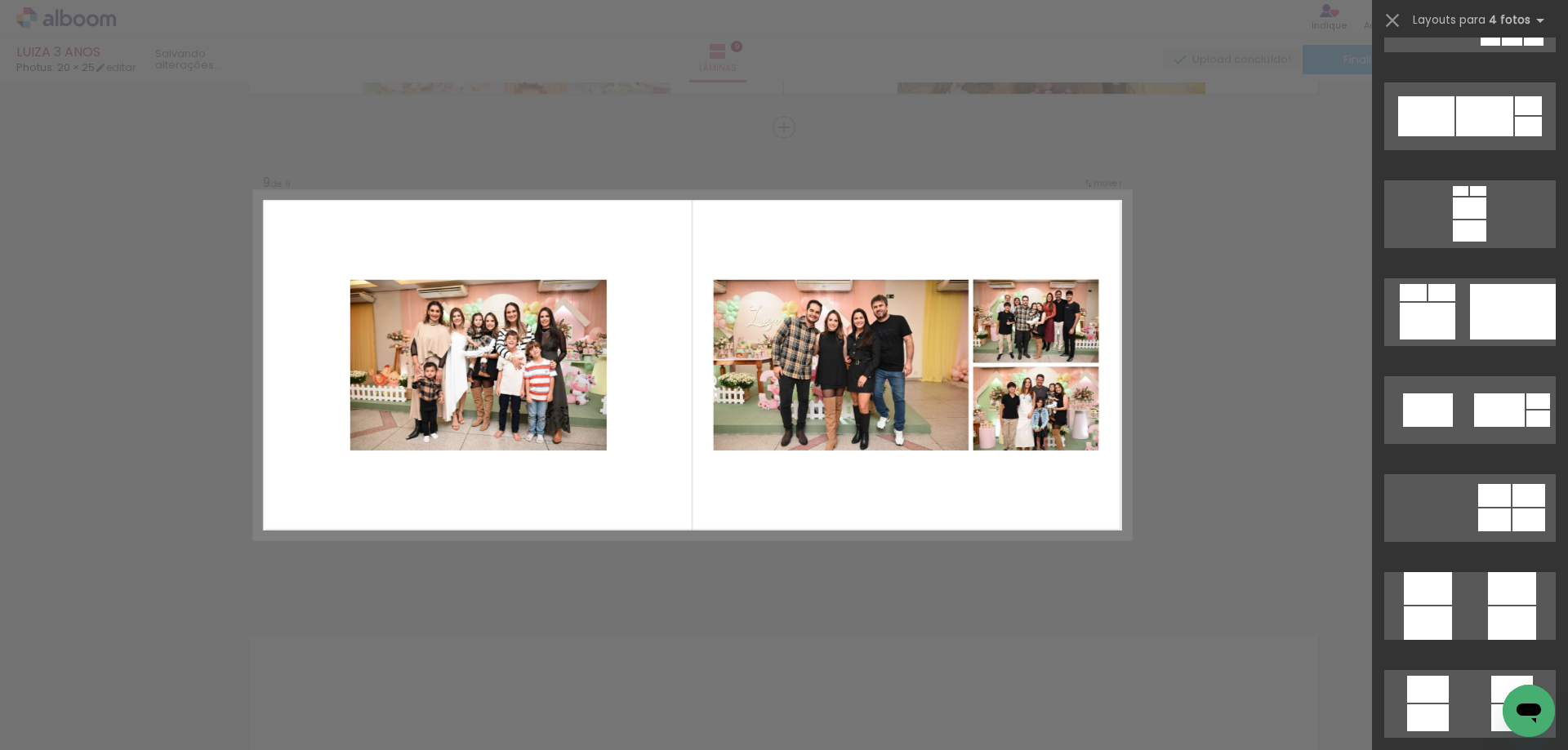
scroll to position [4327, 0]
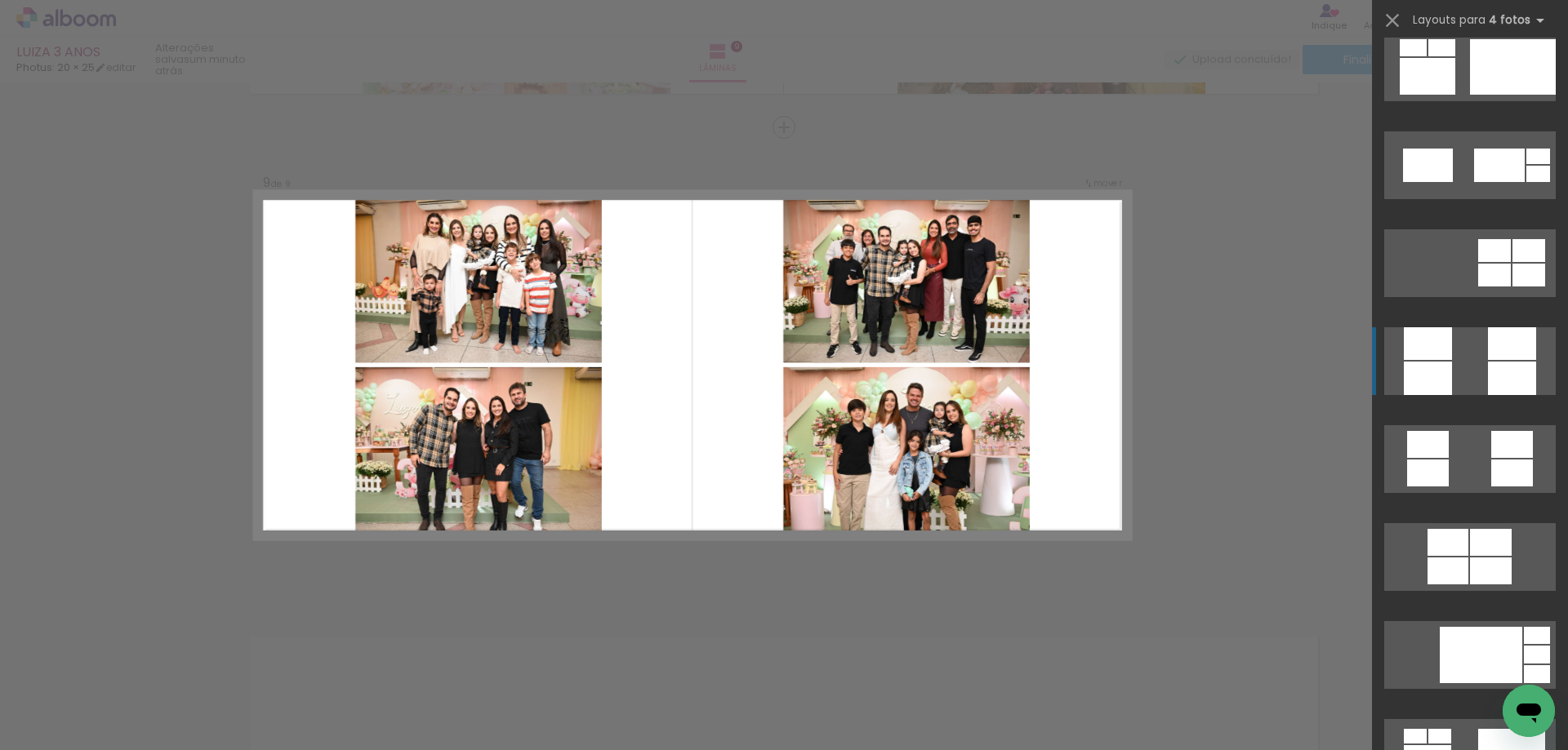
click at [1492, 389] on div at bounding box center [1511, 379] width 48 height 34
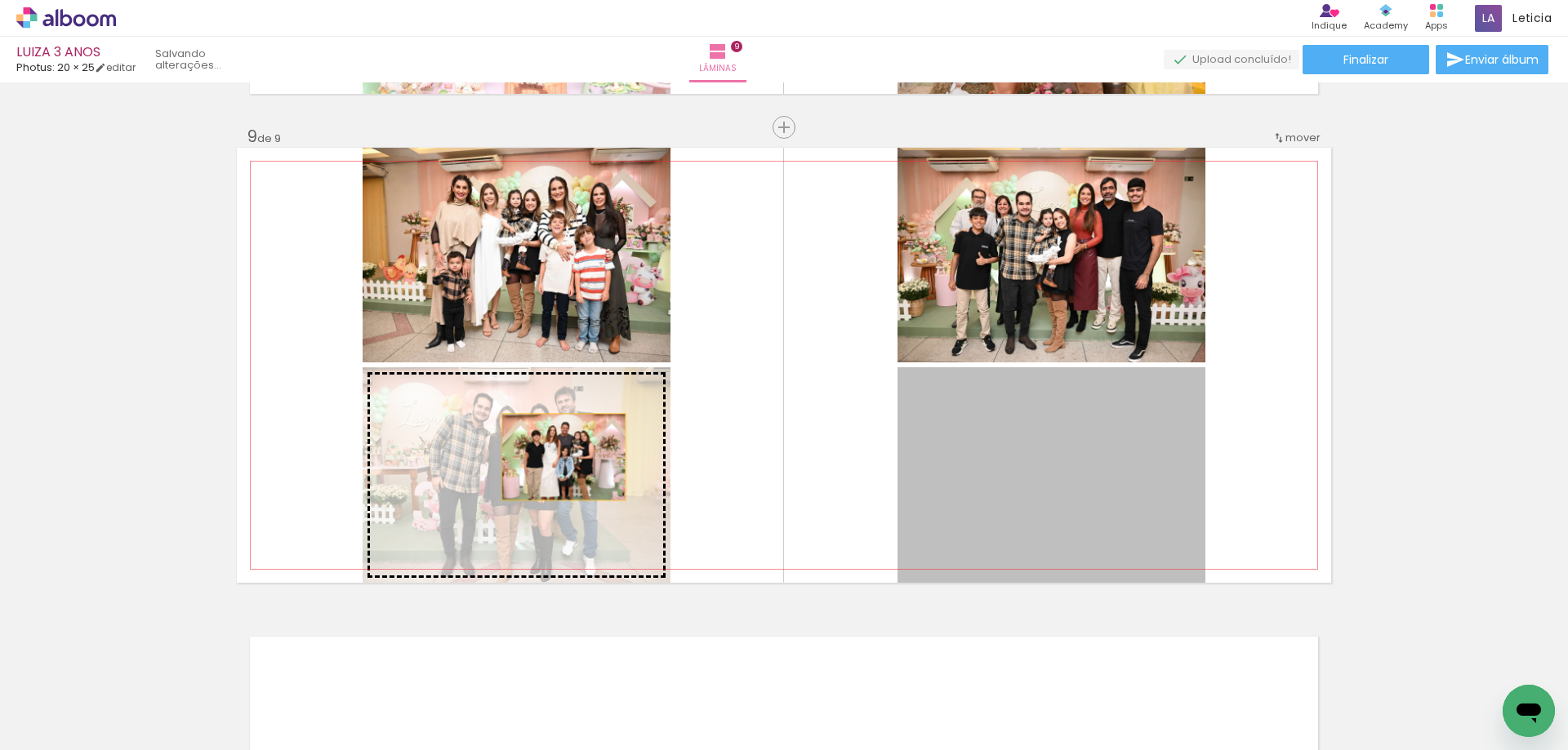
drag, startPoint x: 1088, startPoint y: 517, endPoint x: 558, endPoint y: 457, distance: 533.4
click at [0, 0] on slot at bounding box center [0, 0] width 0 height 0
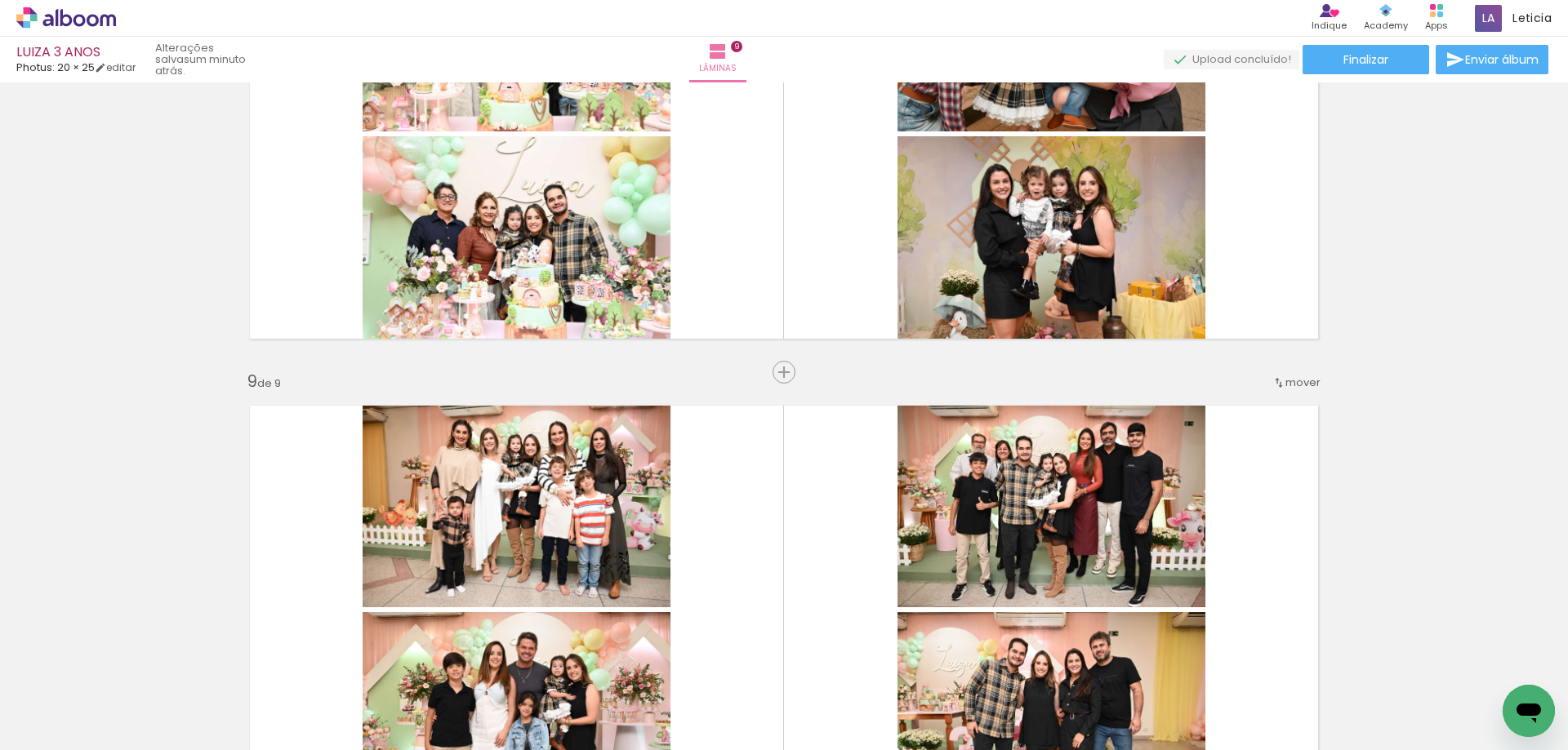
scroll to position [3790, 0]
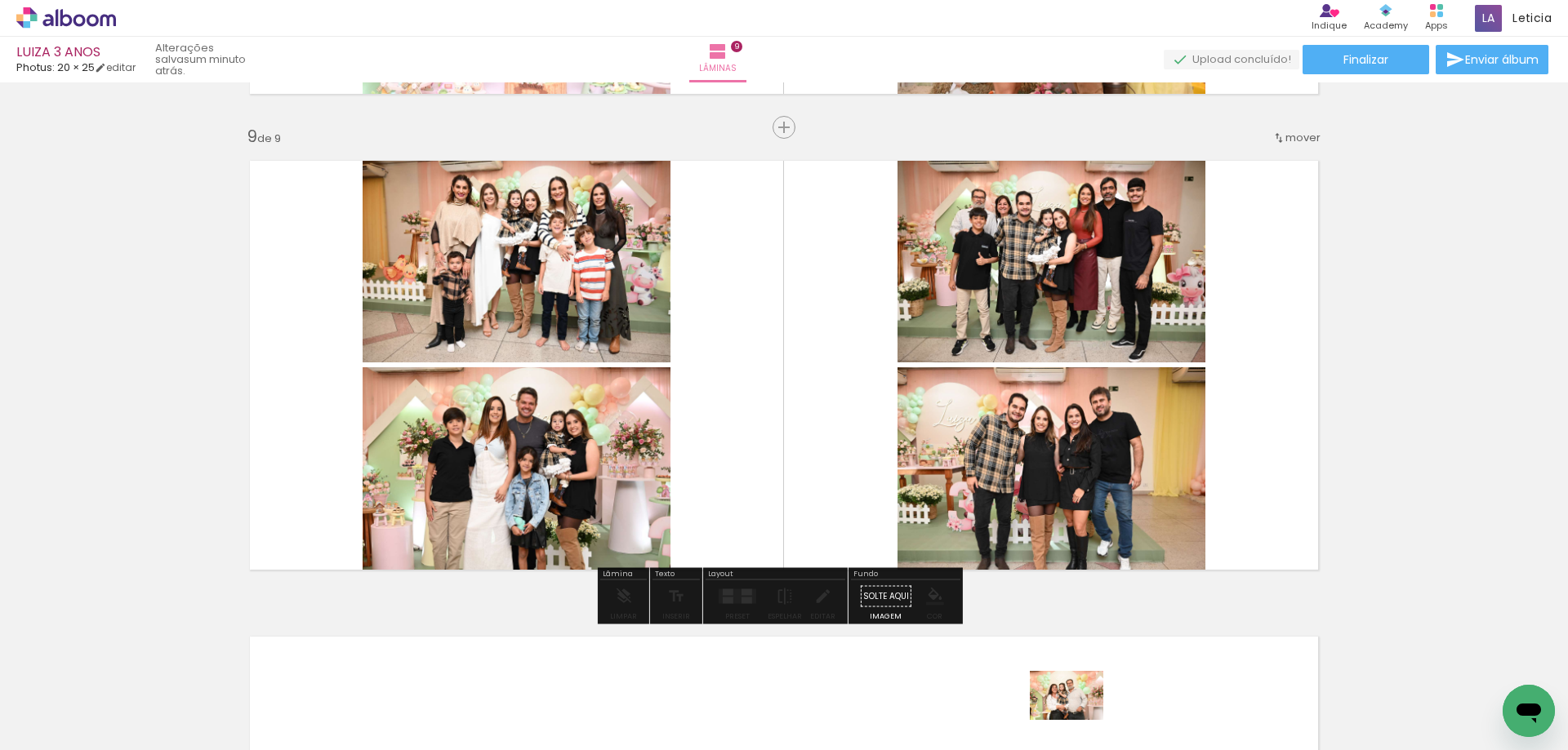
drag, startPoint x: 1080, startPoint y: 708, endPoint x: 1078, endPoint y: 720, distance: 12.2
click at [1078, 720] on div at bounding box center [1043, 695] width 81 height 54
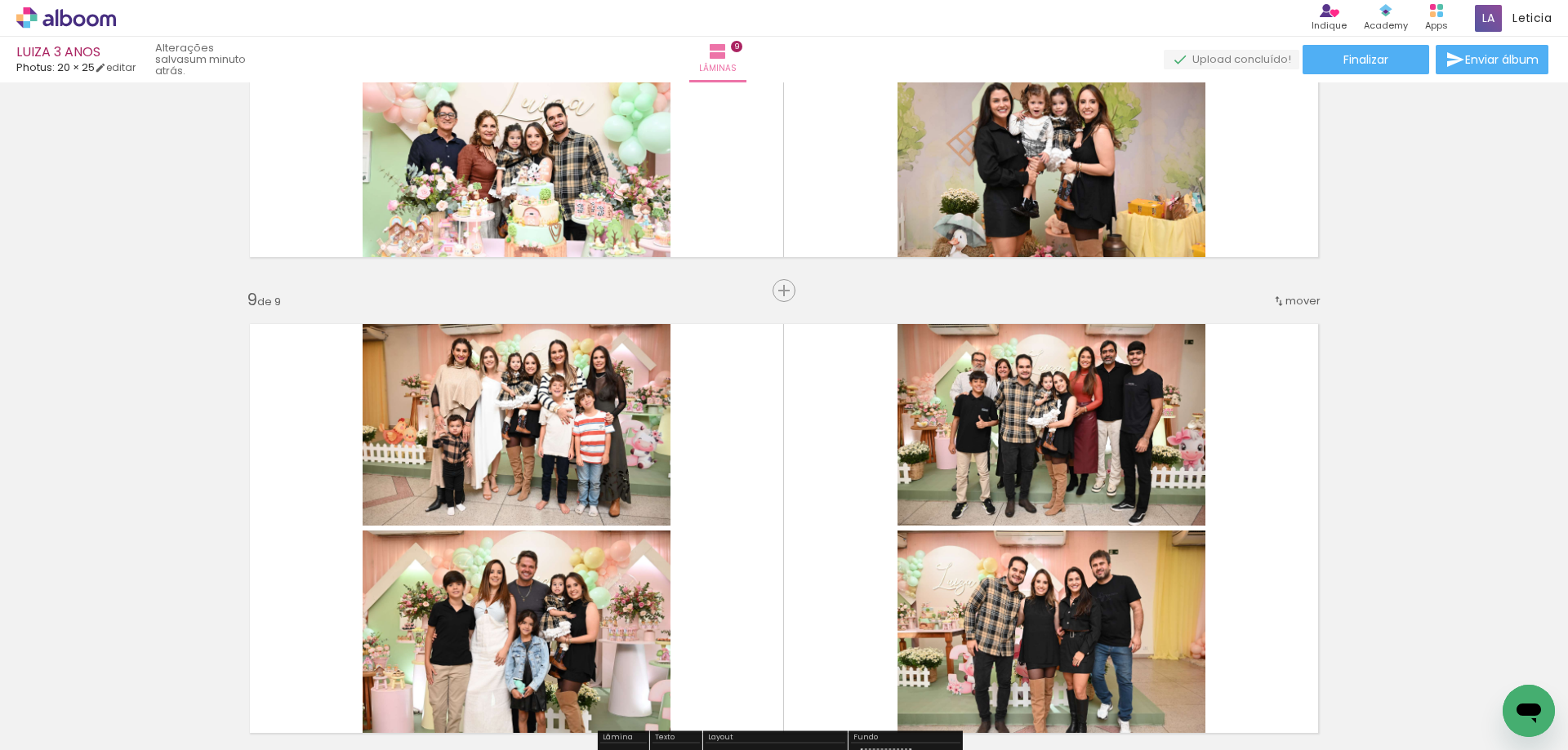
scroll to position [3545, 0]
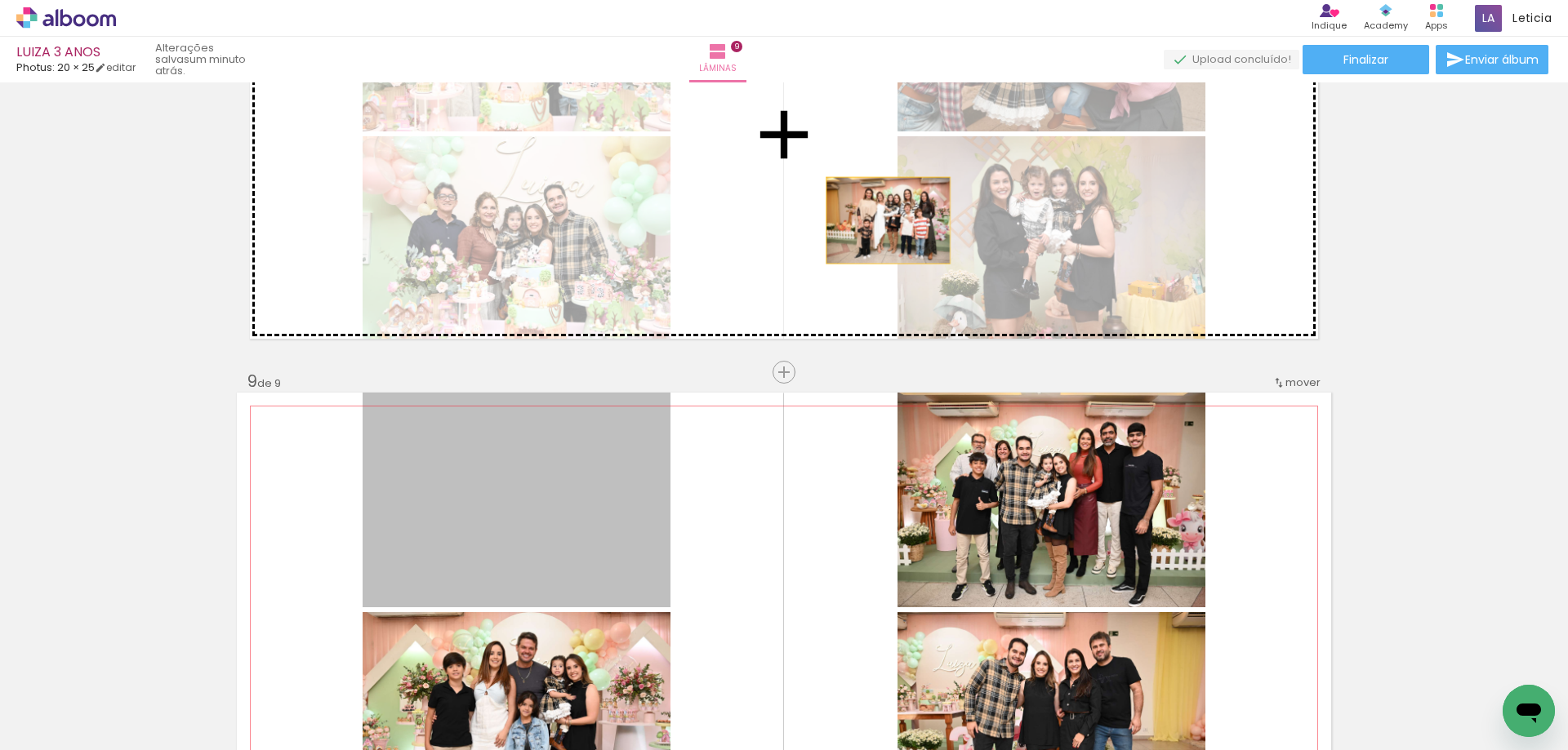
drag, startPoint x: 583, startPoint y: 517, endPoint x: 882, endPoint y: 220, distance: 421.4
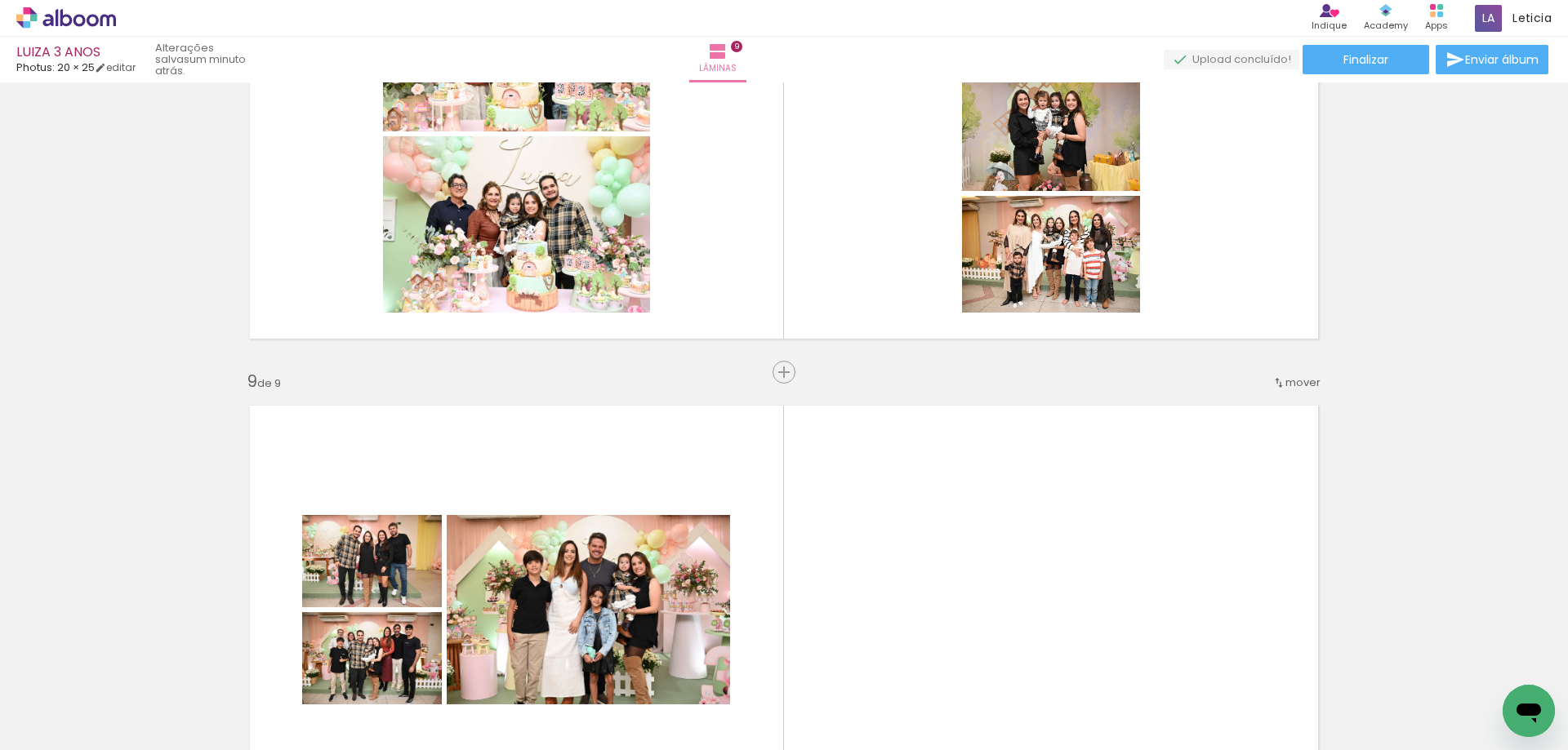
scroll to position [3626, 0]
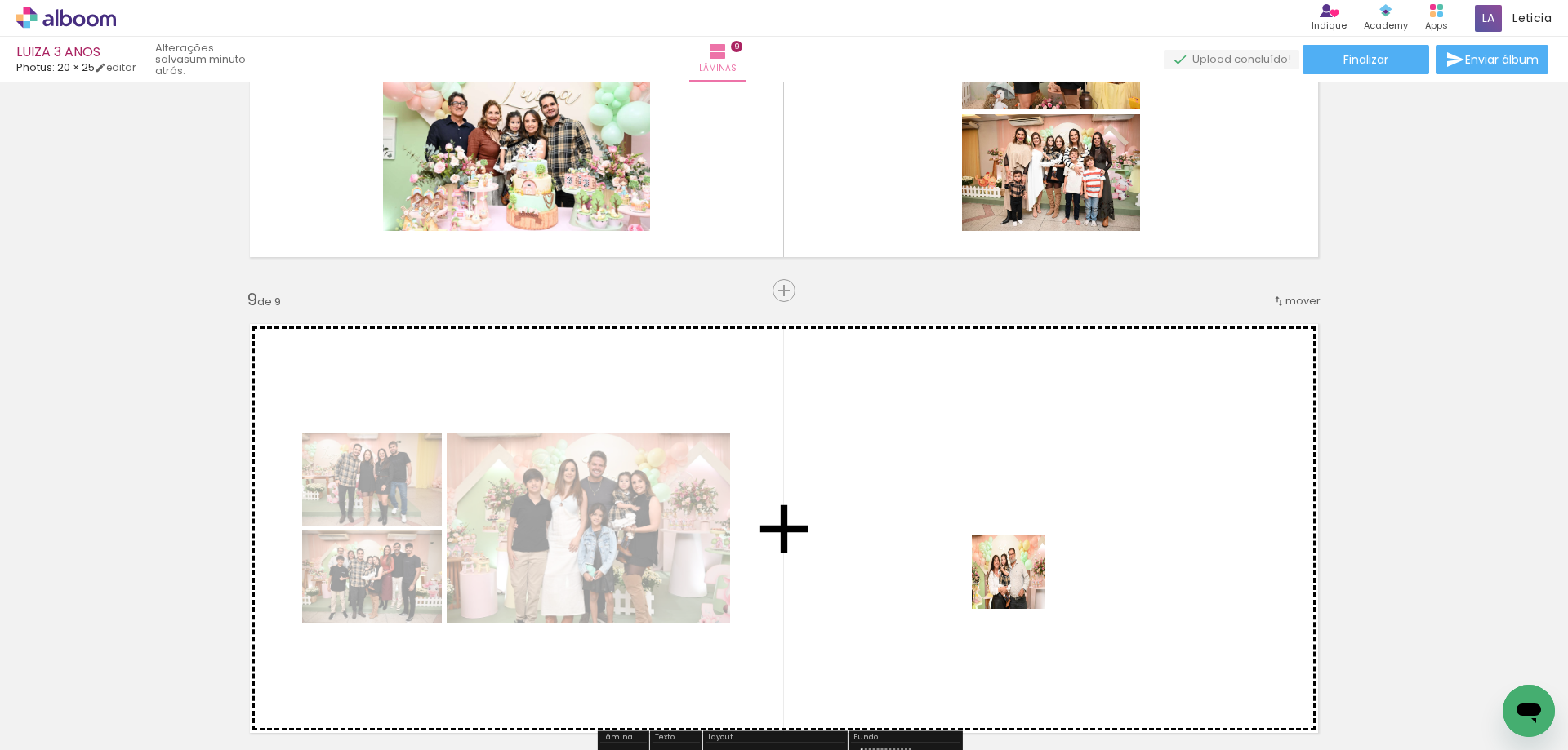
drag, startPoint x: 1063, startPoint y: 695, endPoint x: 1020, endPoint y: 584, distance: 119.0
click at [1020, 584] on quentale-workspace at bounding box center [784, 375] width 1568 height 750
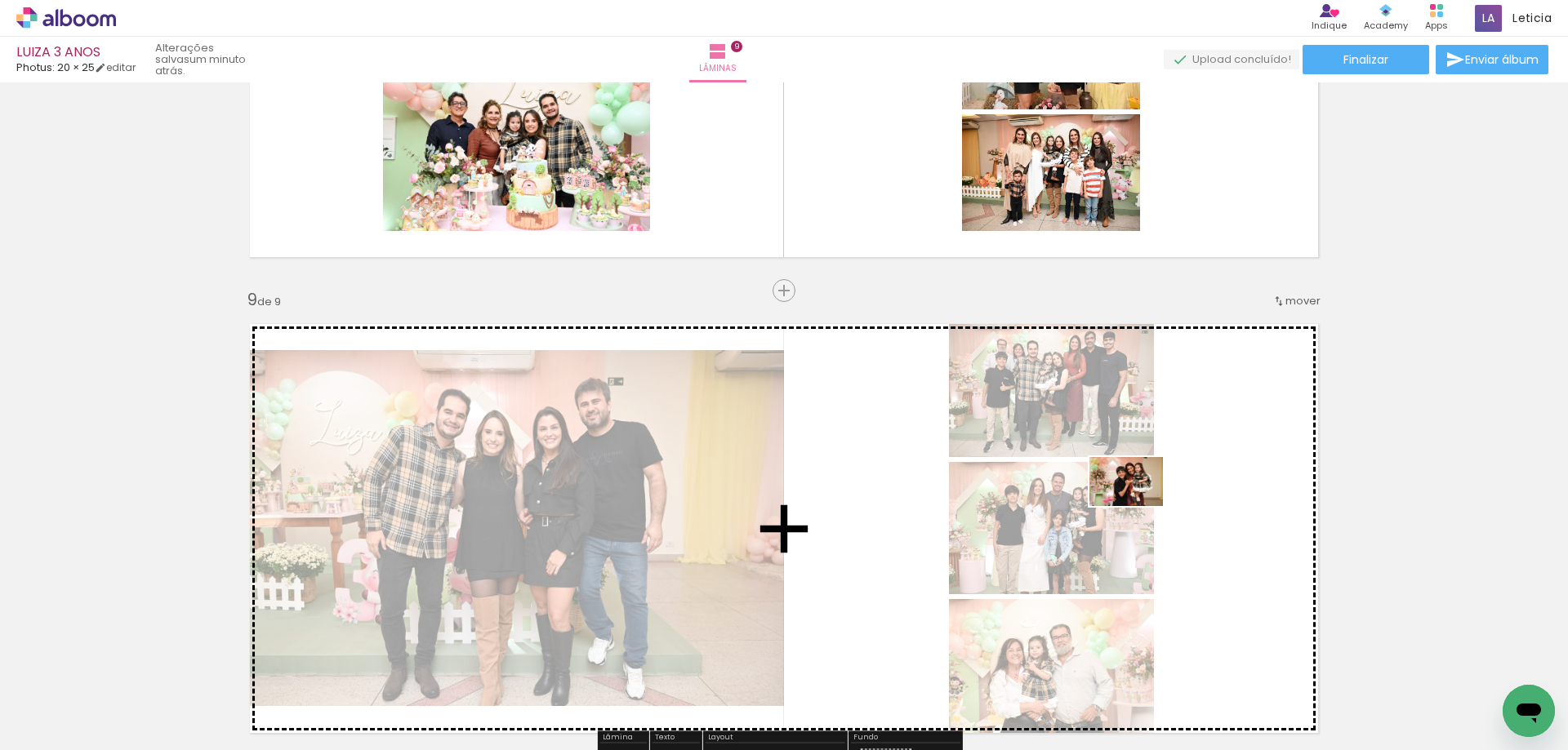
drag, startPoint x: 1146, startPoint y: 564, endPoint x: 1138, endPoint y: 507, distance: 57.6
click at [1138, 507] on quentale-workspace at bounding box center [784, 375] width 1568 height 750
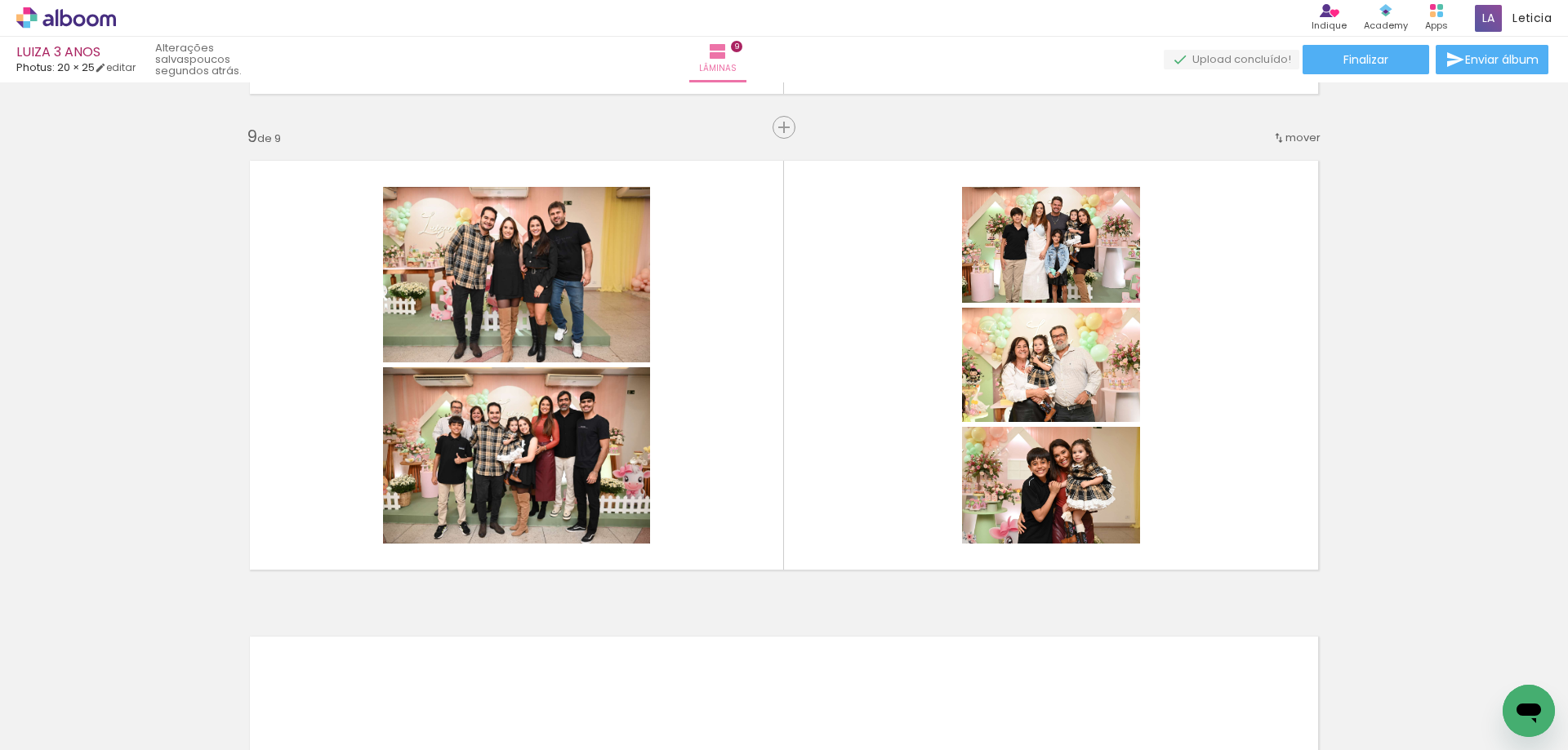
scroll to position [0, 1771]
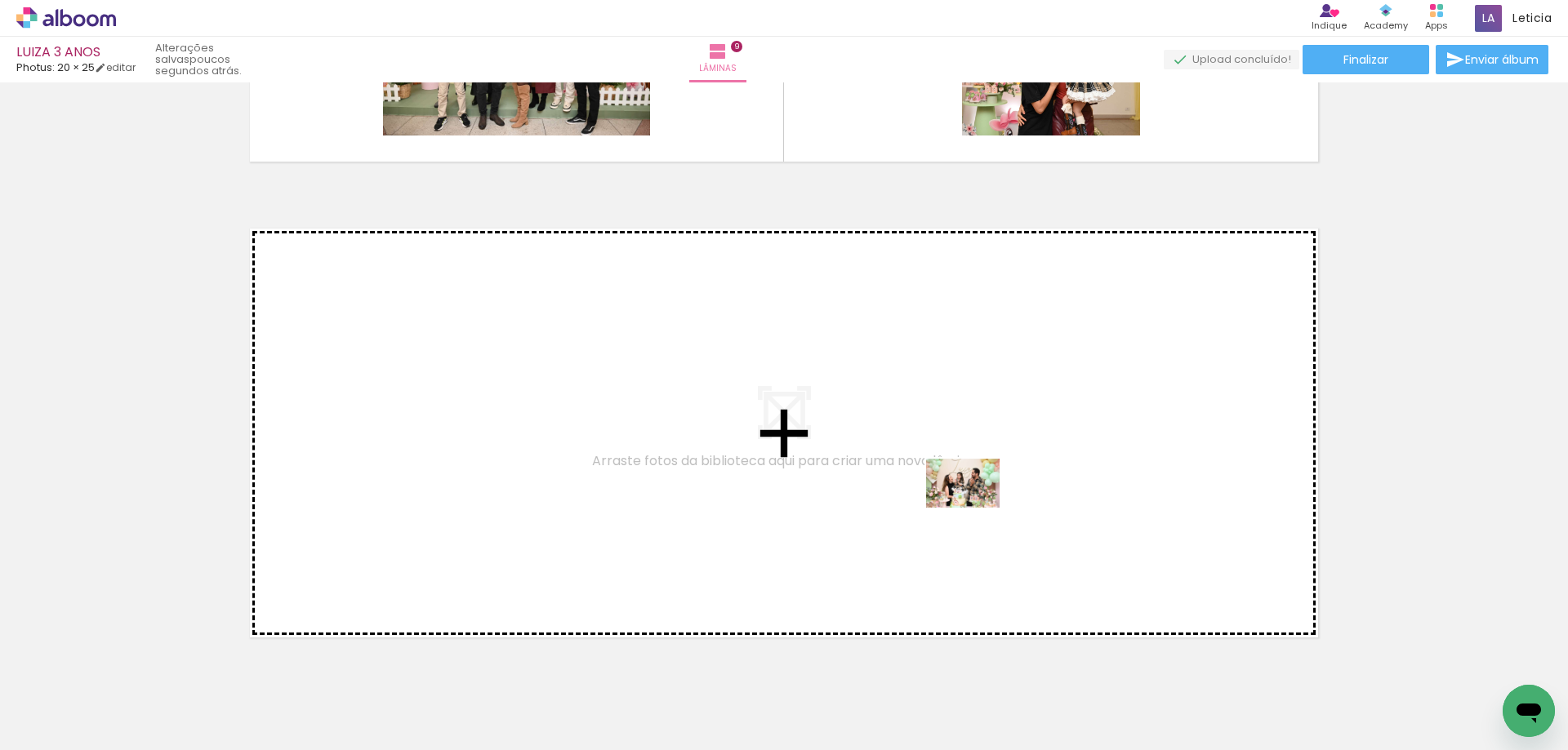
drag, startPoint x: 1332, startPoint y: 703, endPoint x: 975, endPoint y: 508, distance: 406.8
click at [975, 508] on quentale-workspace at bounding box center [784, 375] width 1568 height 750
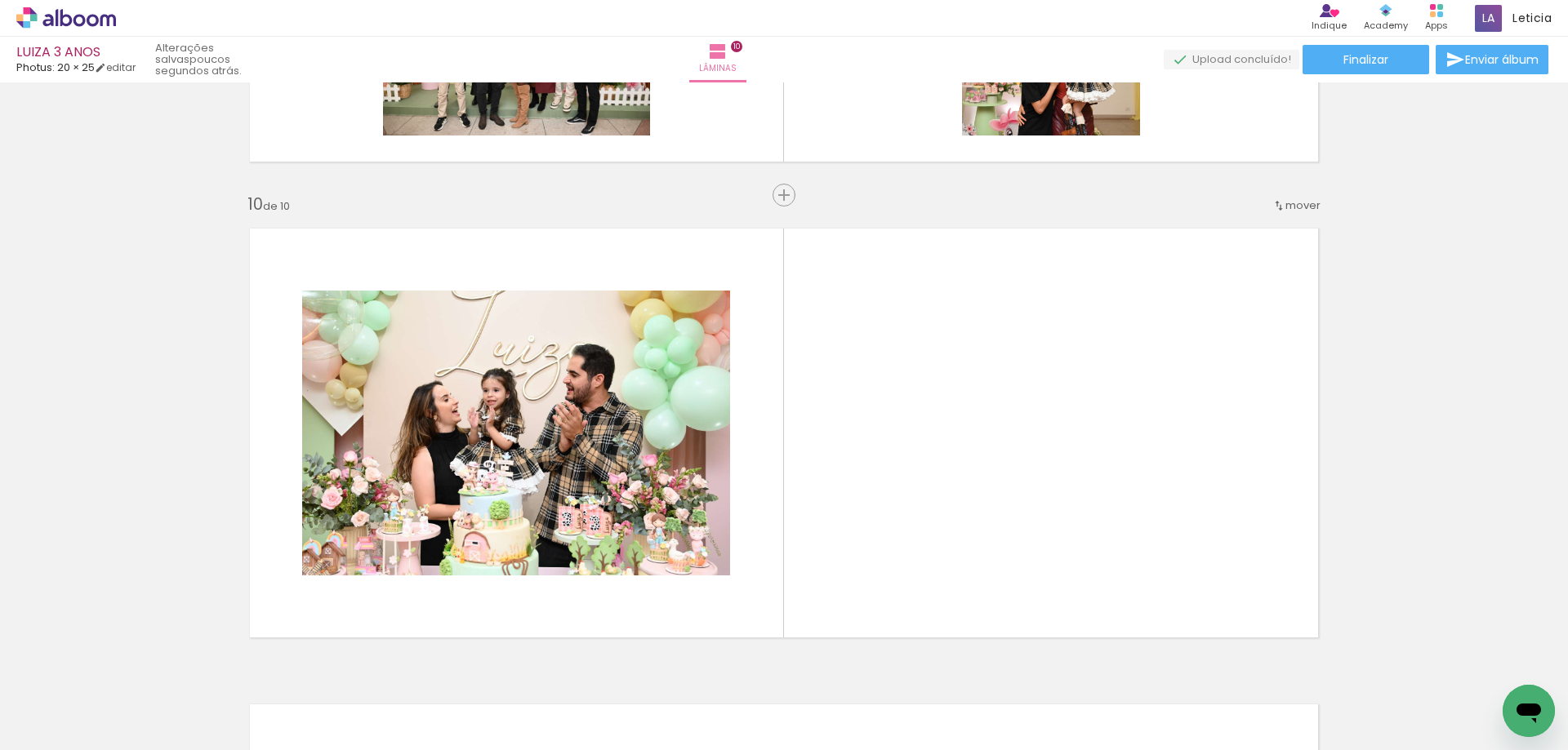
scroll to position [4266, 0]
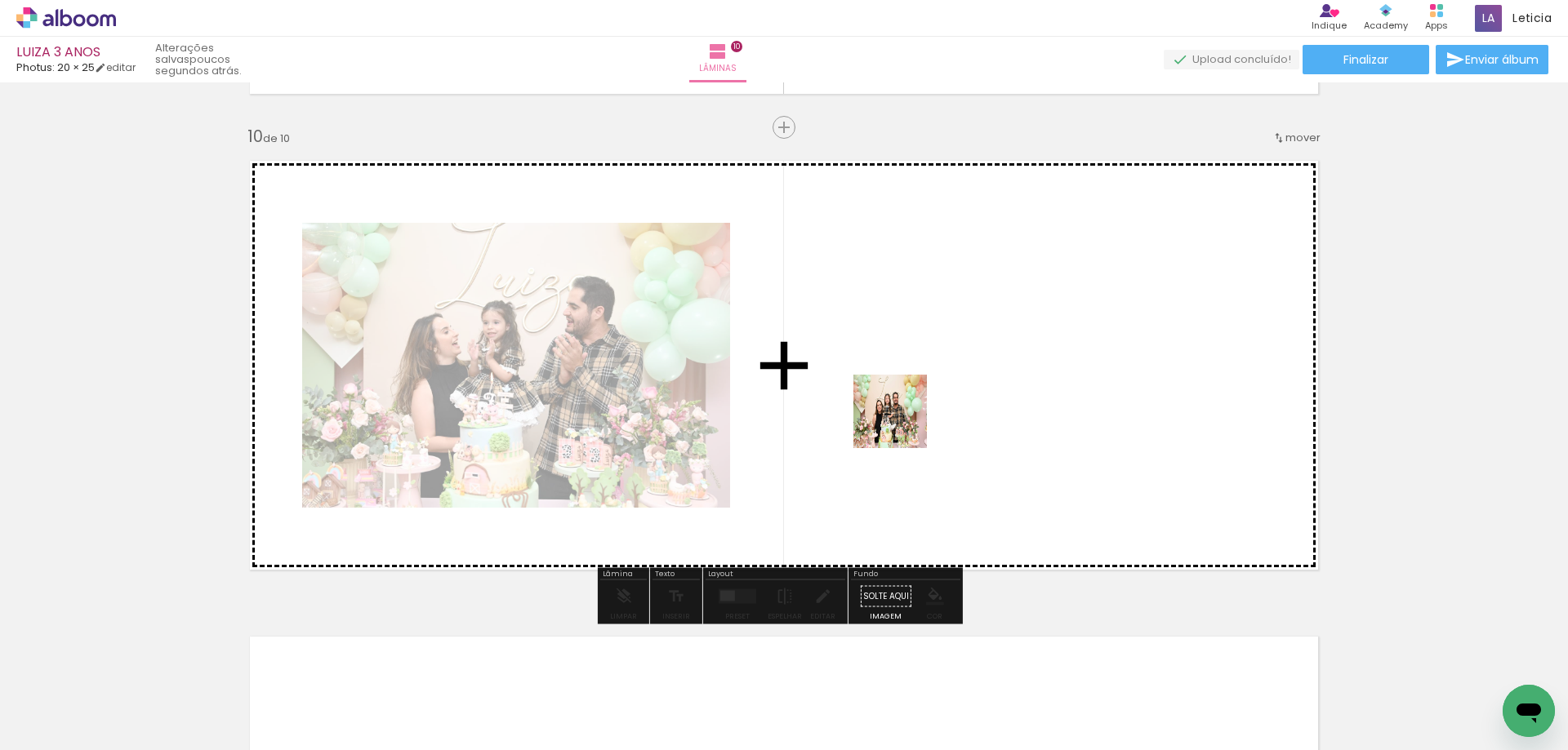
drag, startPoint x: 1490, startPoint y: 691, endPoint x: 882, endPoint y: 414, distance: 668.1
click at [882, 414] on quentale-workspace at bounding box center [784, 375] width 1568 height 750
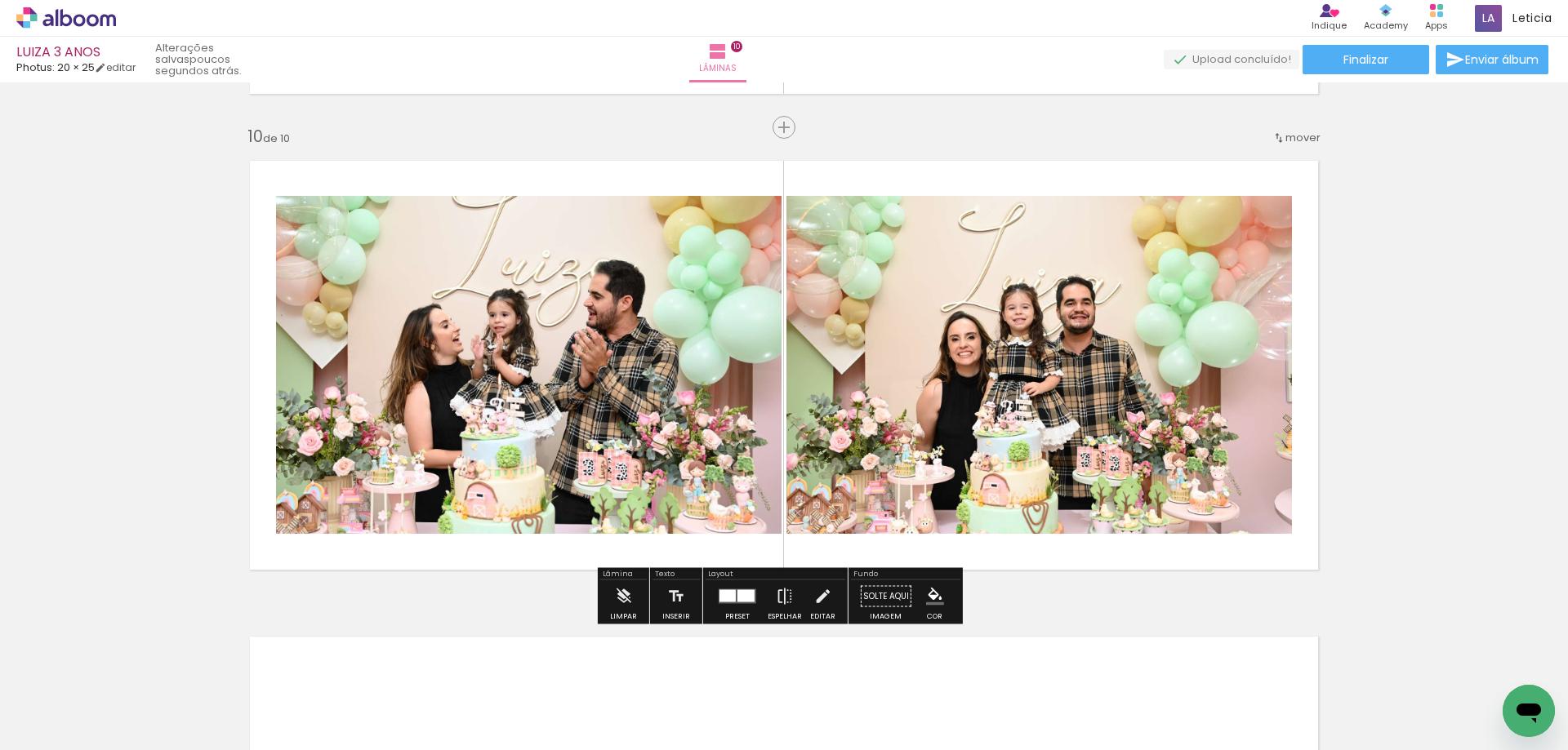
scroll to position [4511, 0]
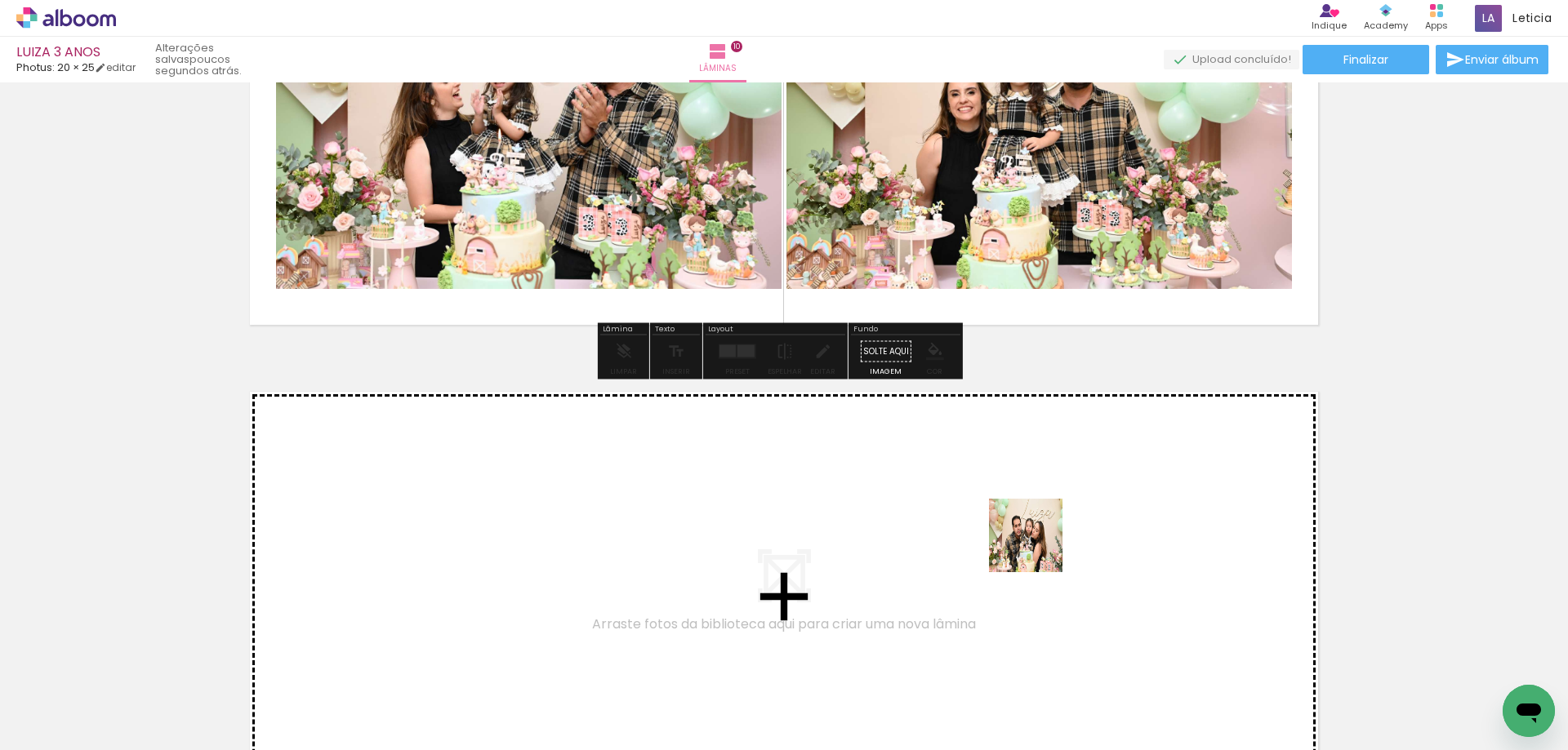
drag, startPoint x: 1248, startPoint y: 704, endPoint x: 994, endPoint y: 544, distance: 300.2
click at [994, 544] on quentale-workspace at bounding box center [784, 375] width 1568 height 750
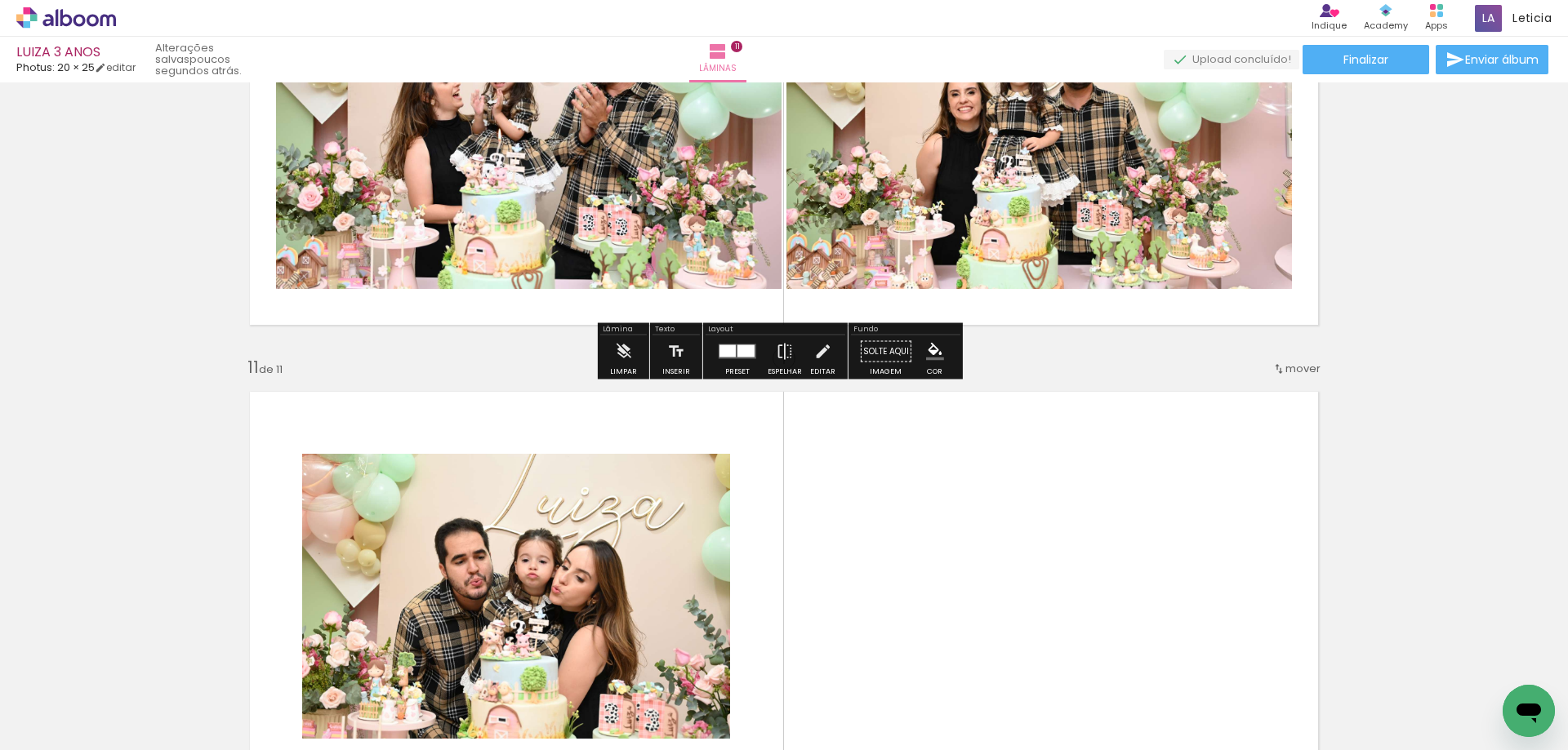
scroll to position [4741, 0]
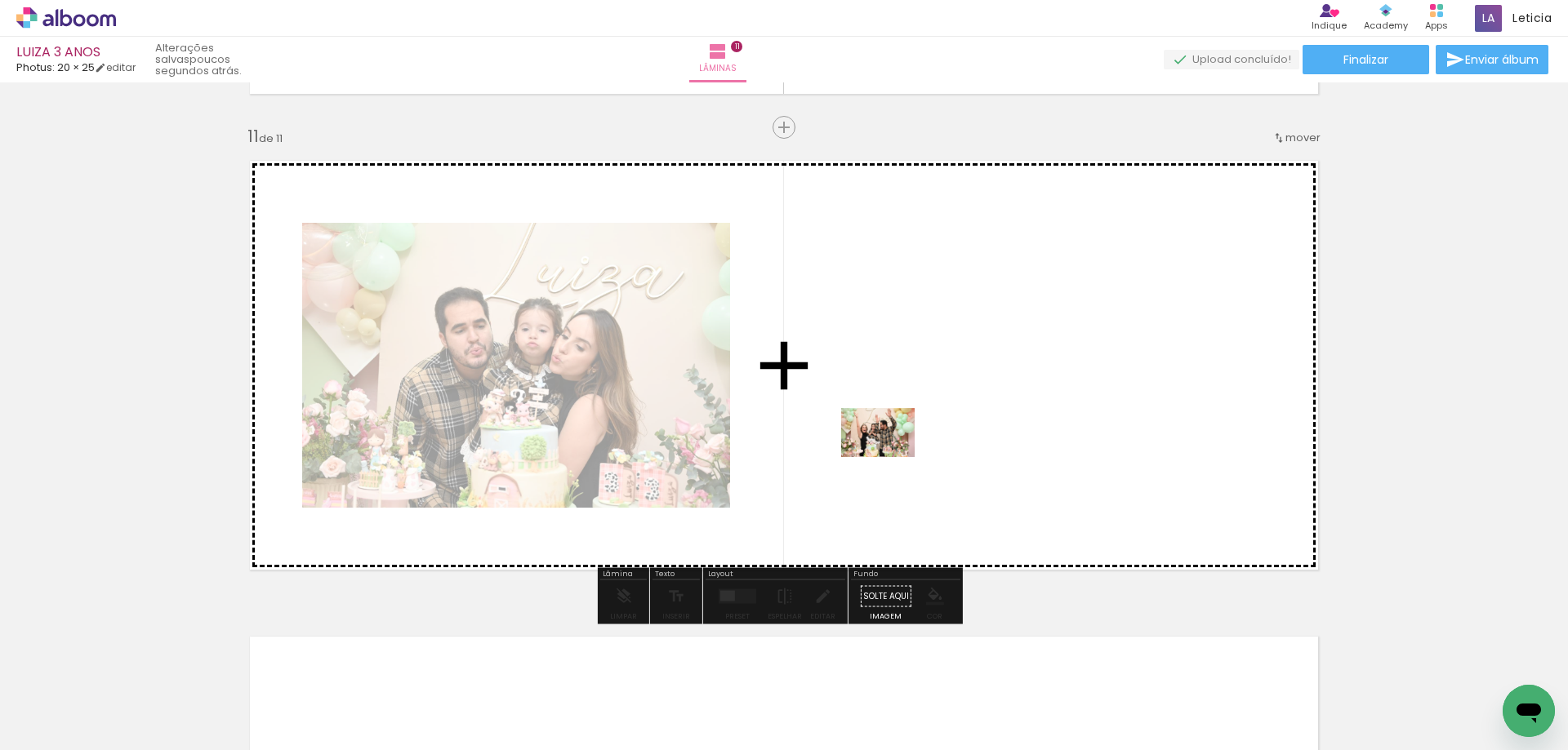
drag, startPoint x: 1417, startPoint y: 700, endPoint x: 890, endPoint y: 457, distance: 580.3
click at [890, 457] on quentale-workspace at bounding box center [784, 375] width 1568 height 750
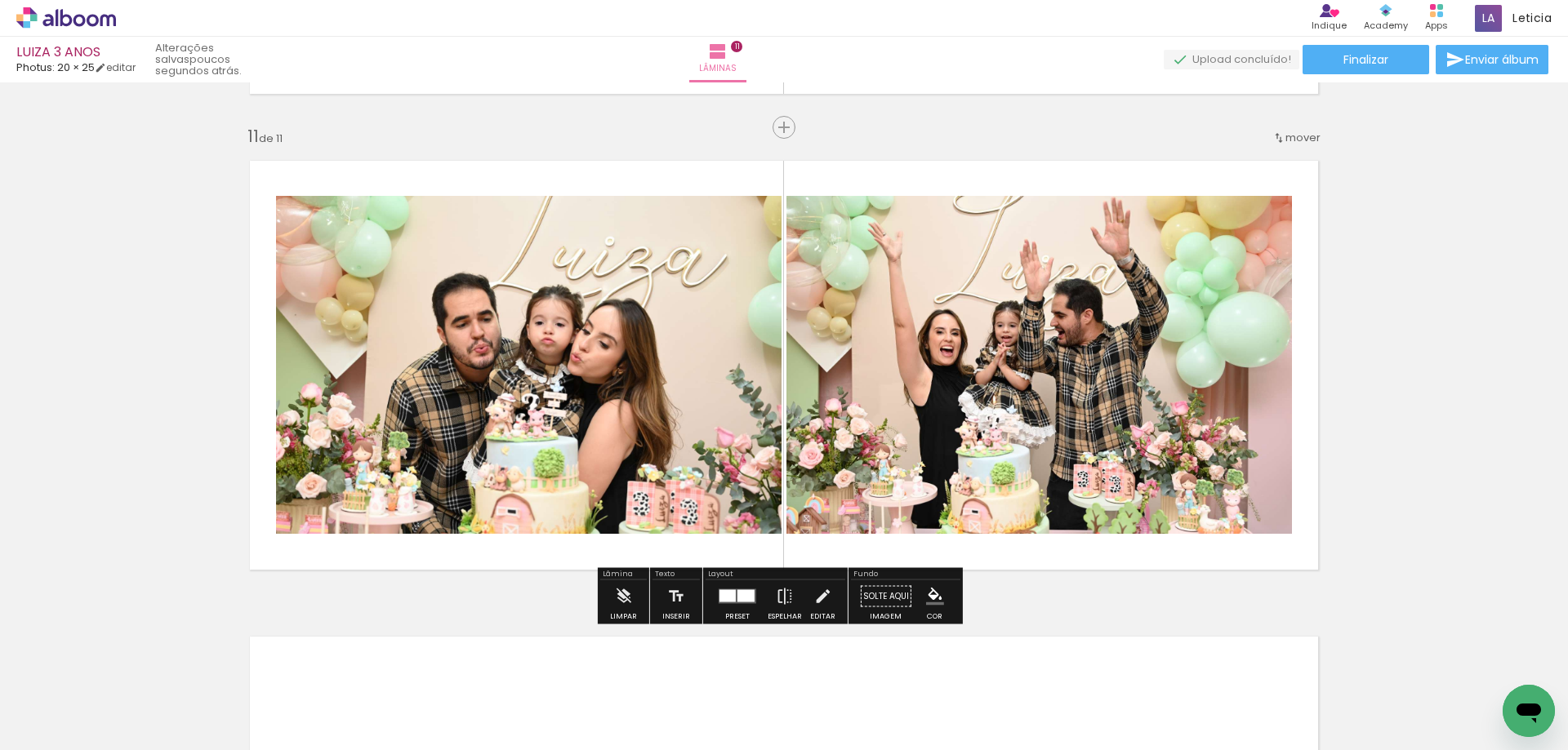
click at [743, 596] on div at bounding box center [745, 596] width 17 height 12
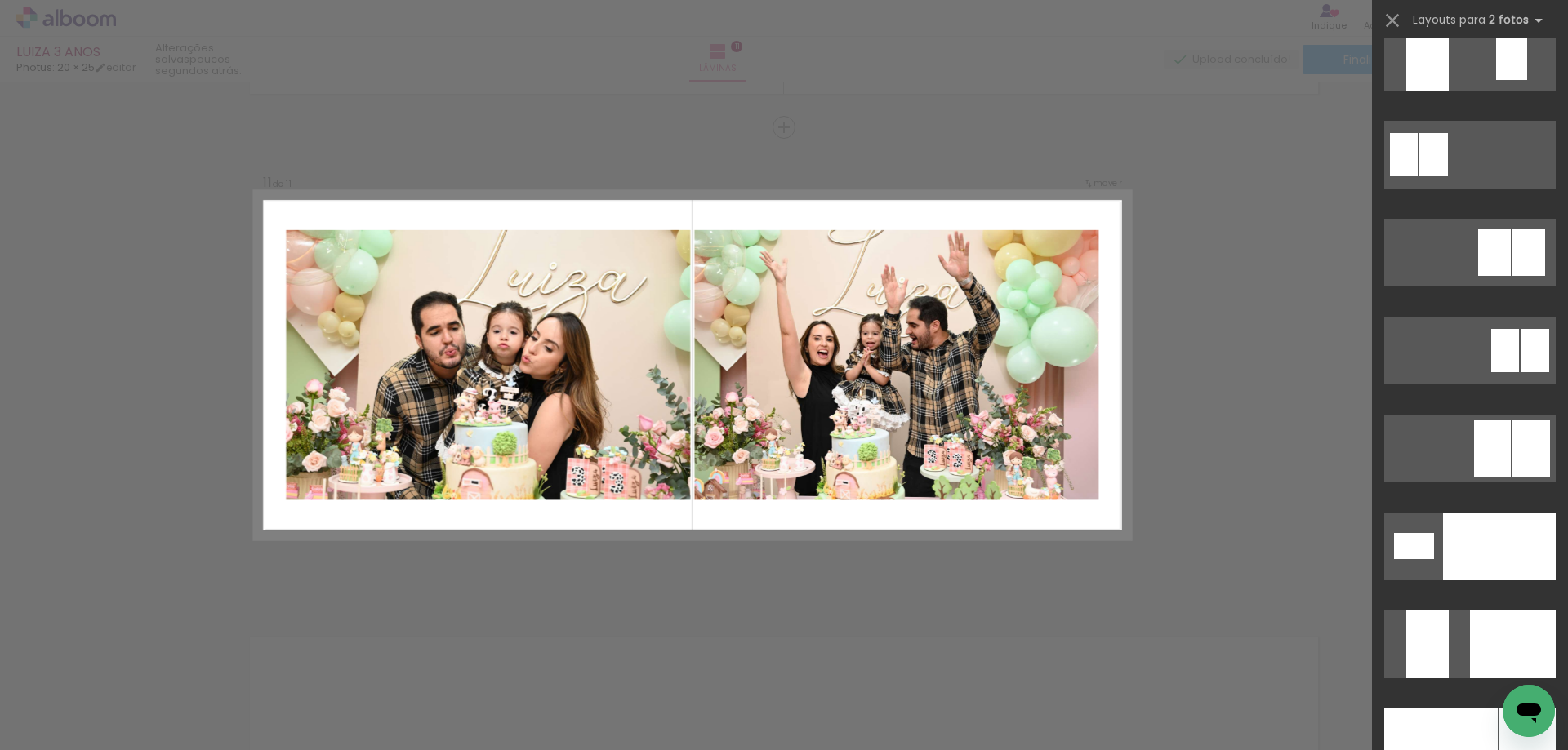
scroll to position [6849, 0]
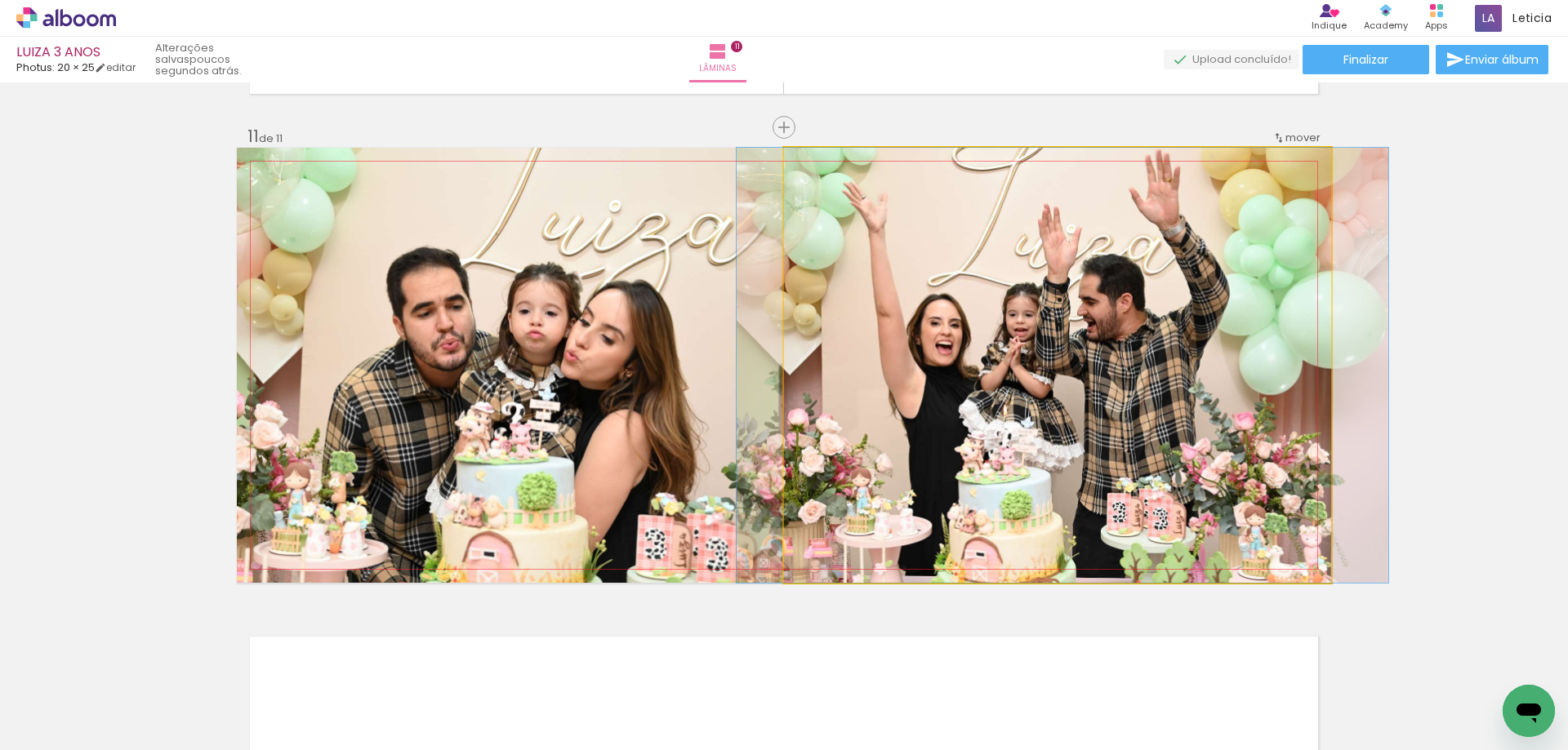
drag, startPoint x: 1107, startPoint y: 394, endPoint x: 1112, endPoint y: 435, distance: 41.3
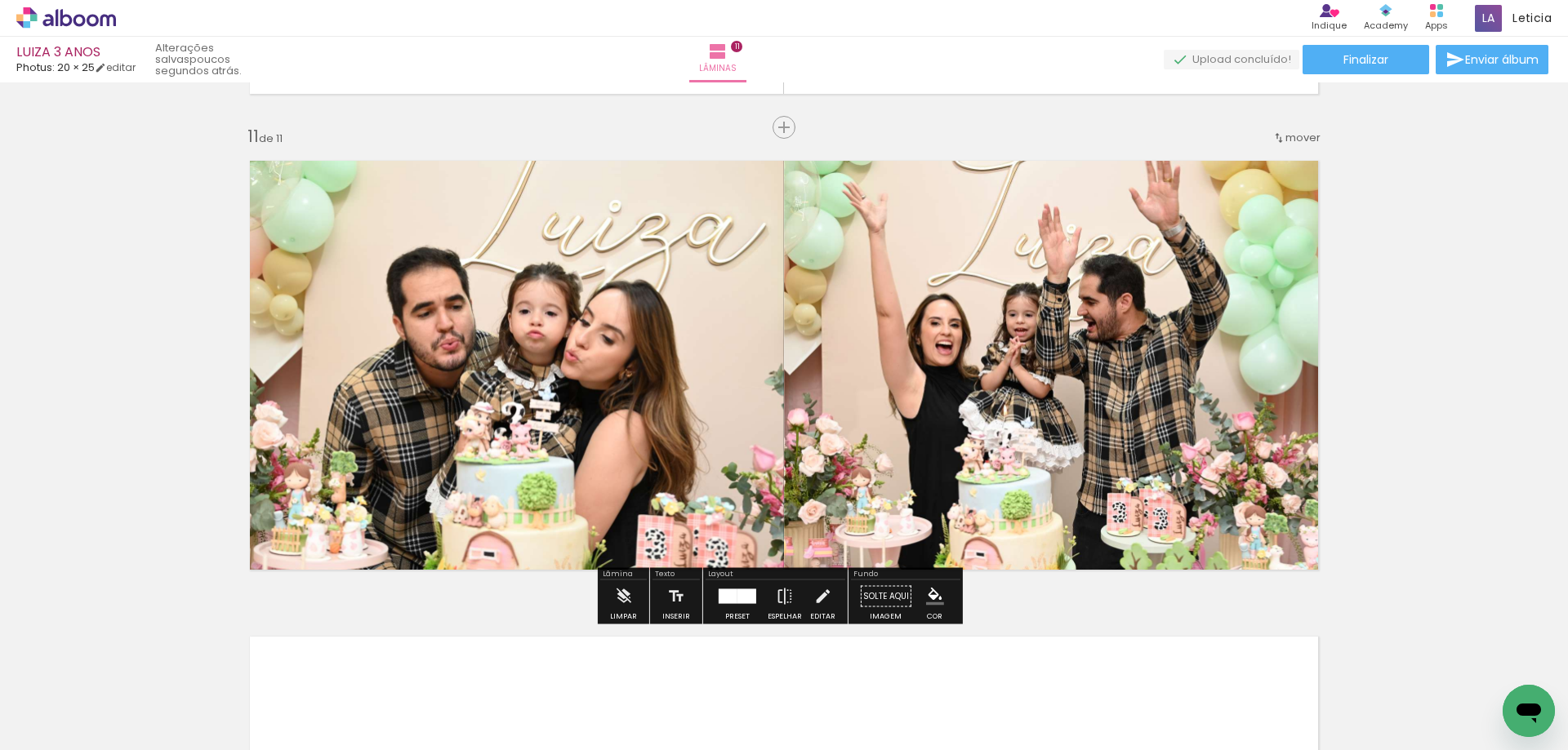
scroll to position [4823, 0]
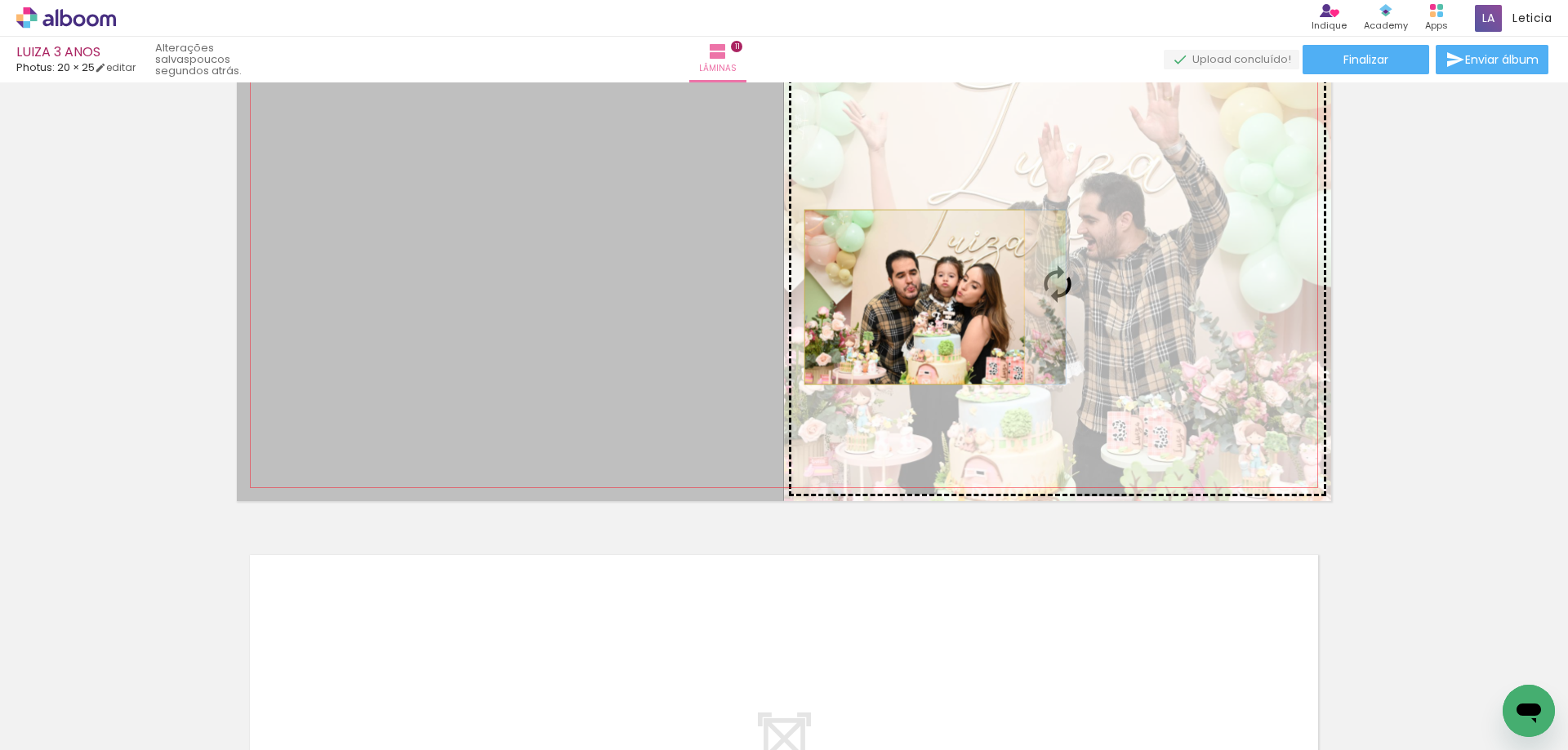
drag, startPoint x: 633, startPoint y: 290, endPoint x: 908, endPoint y: 297, distance: 275.1
click at [0, 0] on slot at bounding box center [0, 0] width 0 height 0
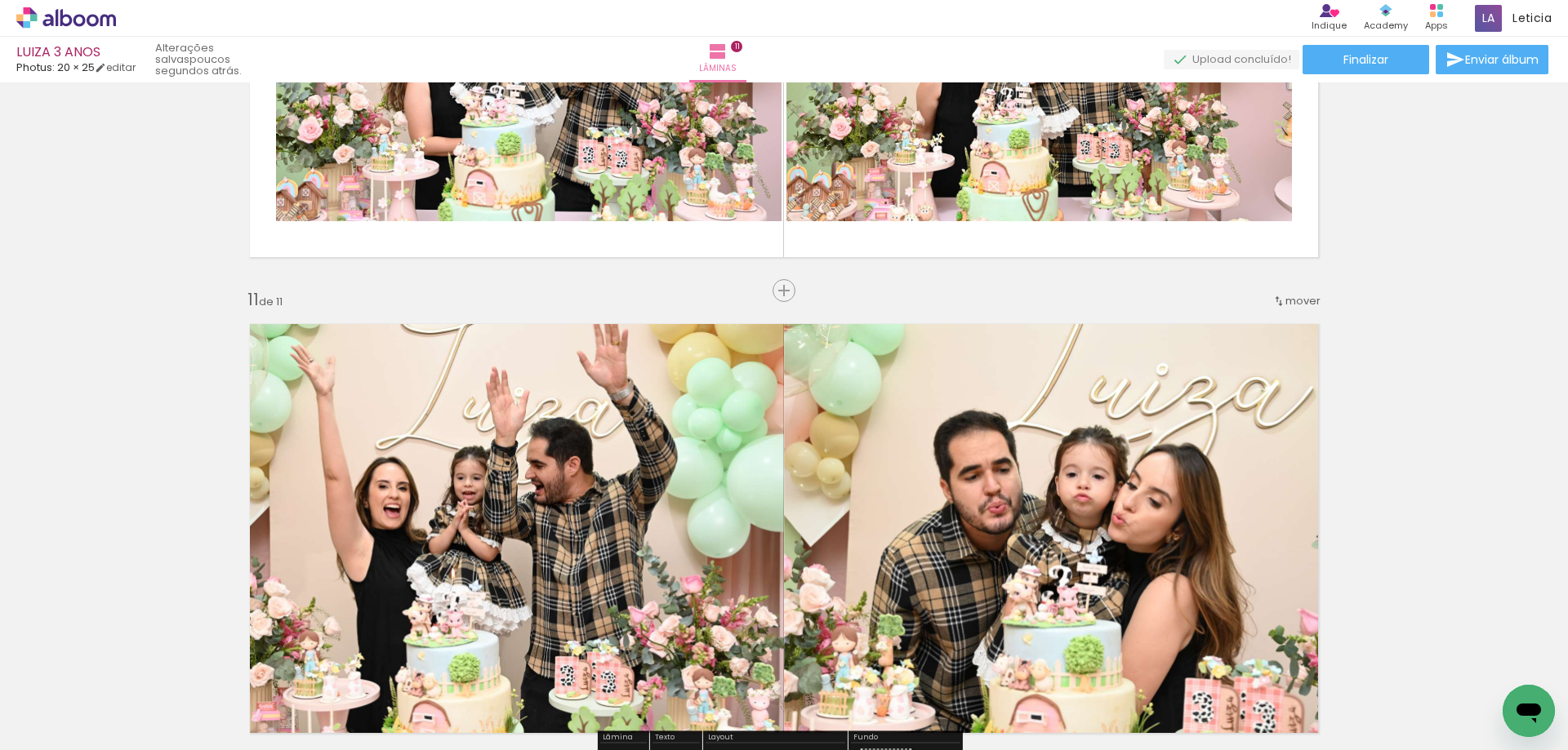
scroll to position [4333, 0]
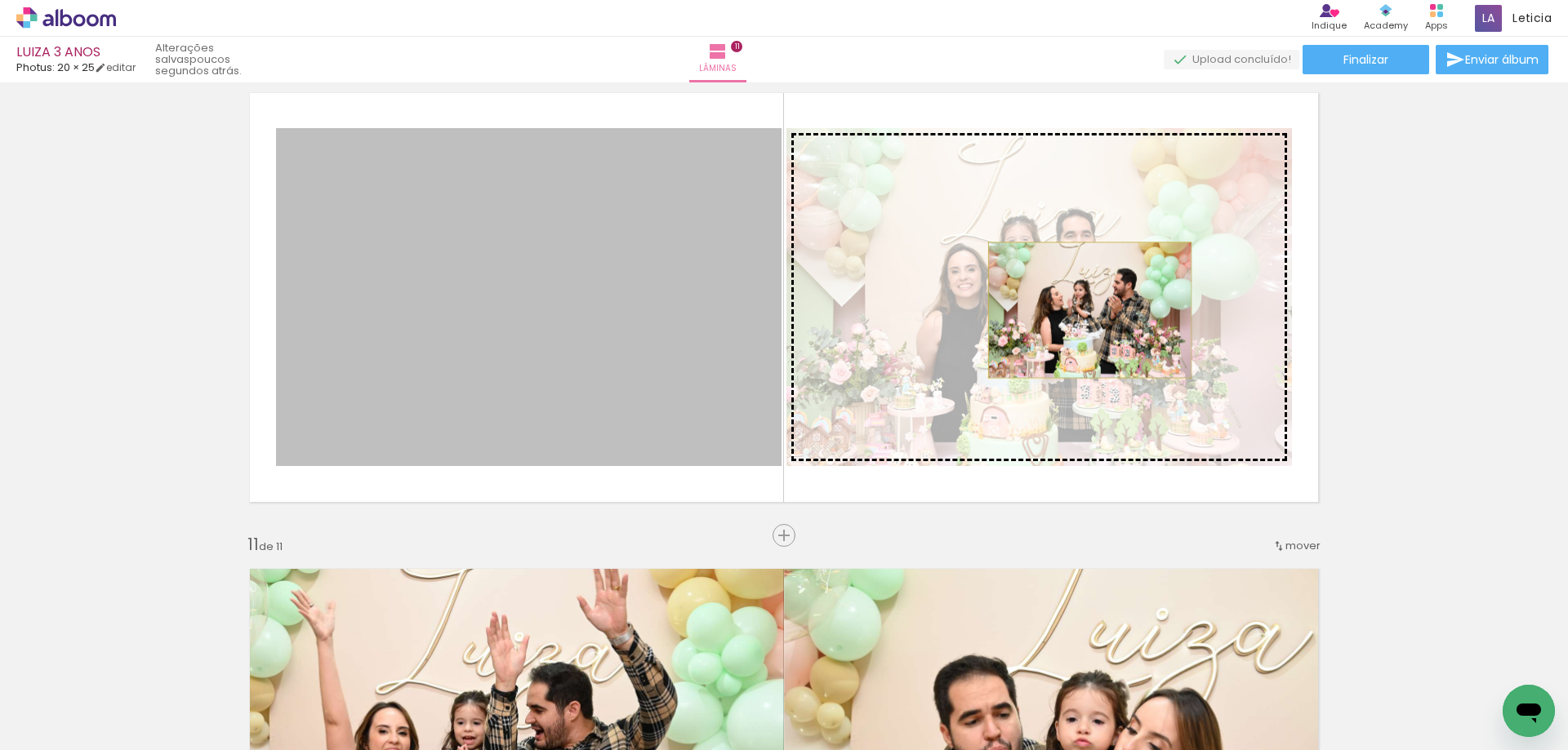
drag, startPoint x: 576, startPoint y: 316, endPoint x: 1083, endPoint y: 310, distance: 507.0
click at [0, 0] on slot at bounding box center [0, 0] width 0 height 0
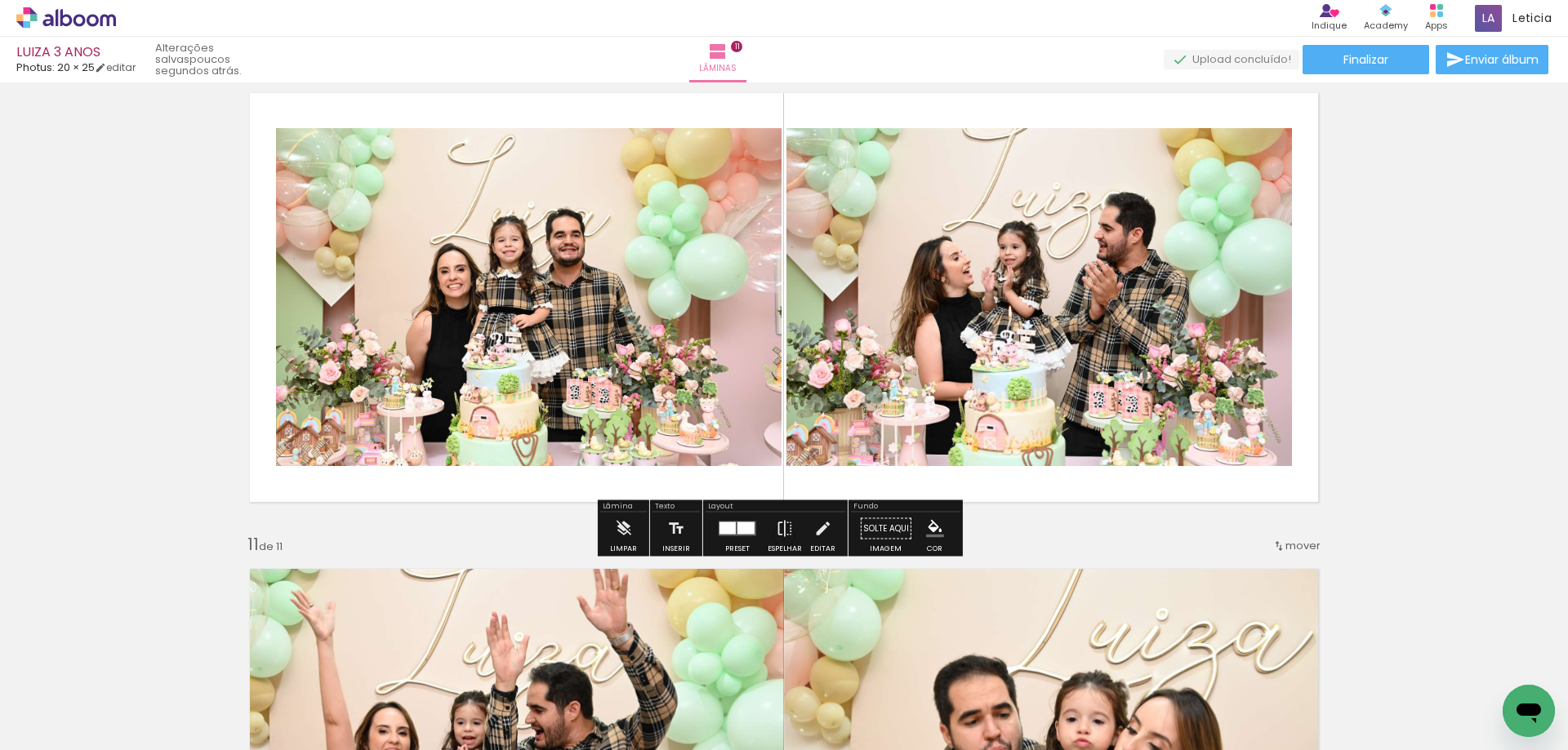
click at [737, 529] on div at bounding box center [745, 529] width 17 height 12
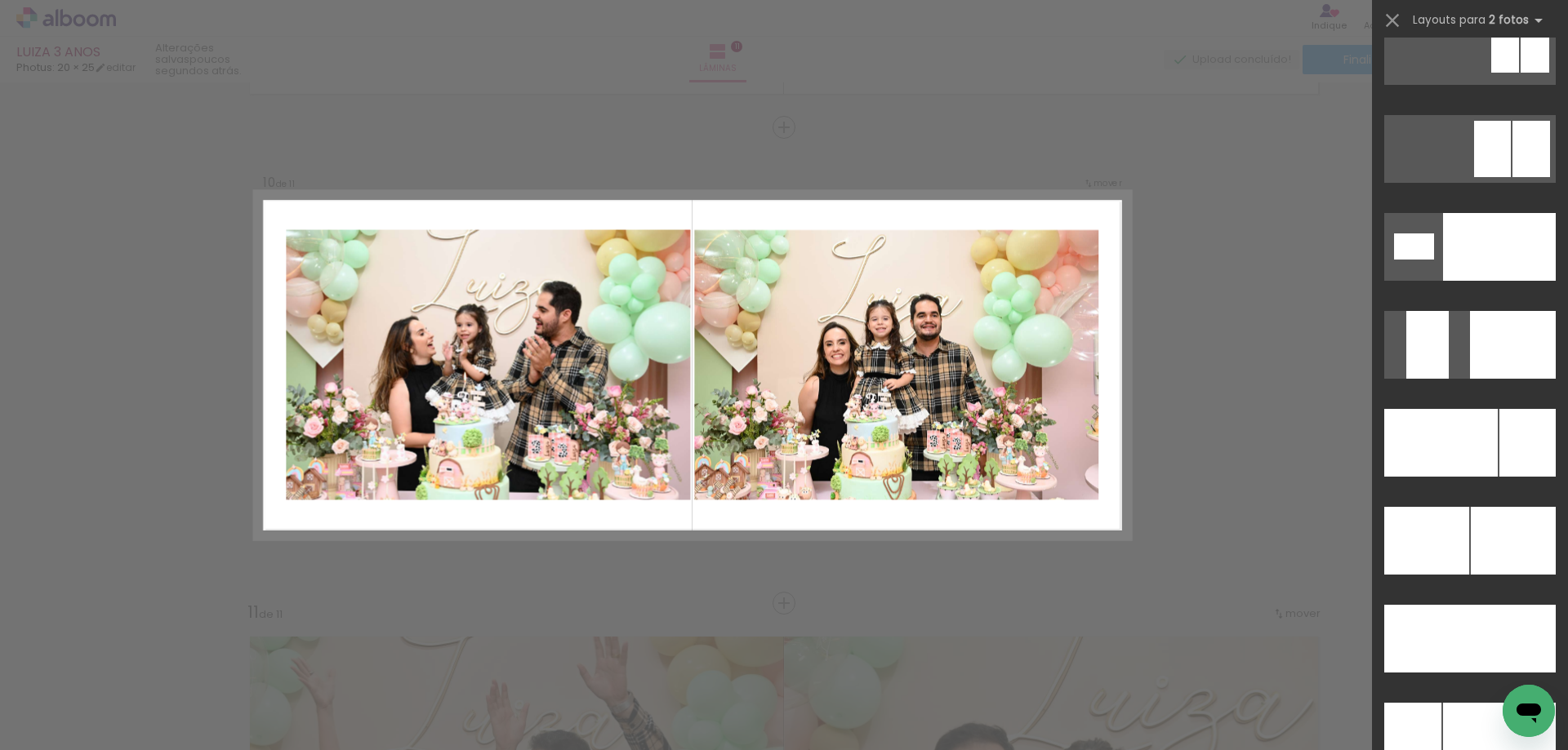
scroll to position [6826, 0]
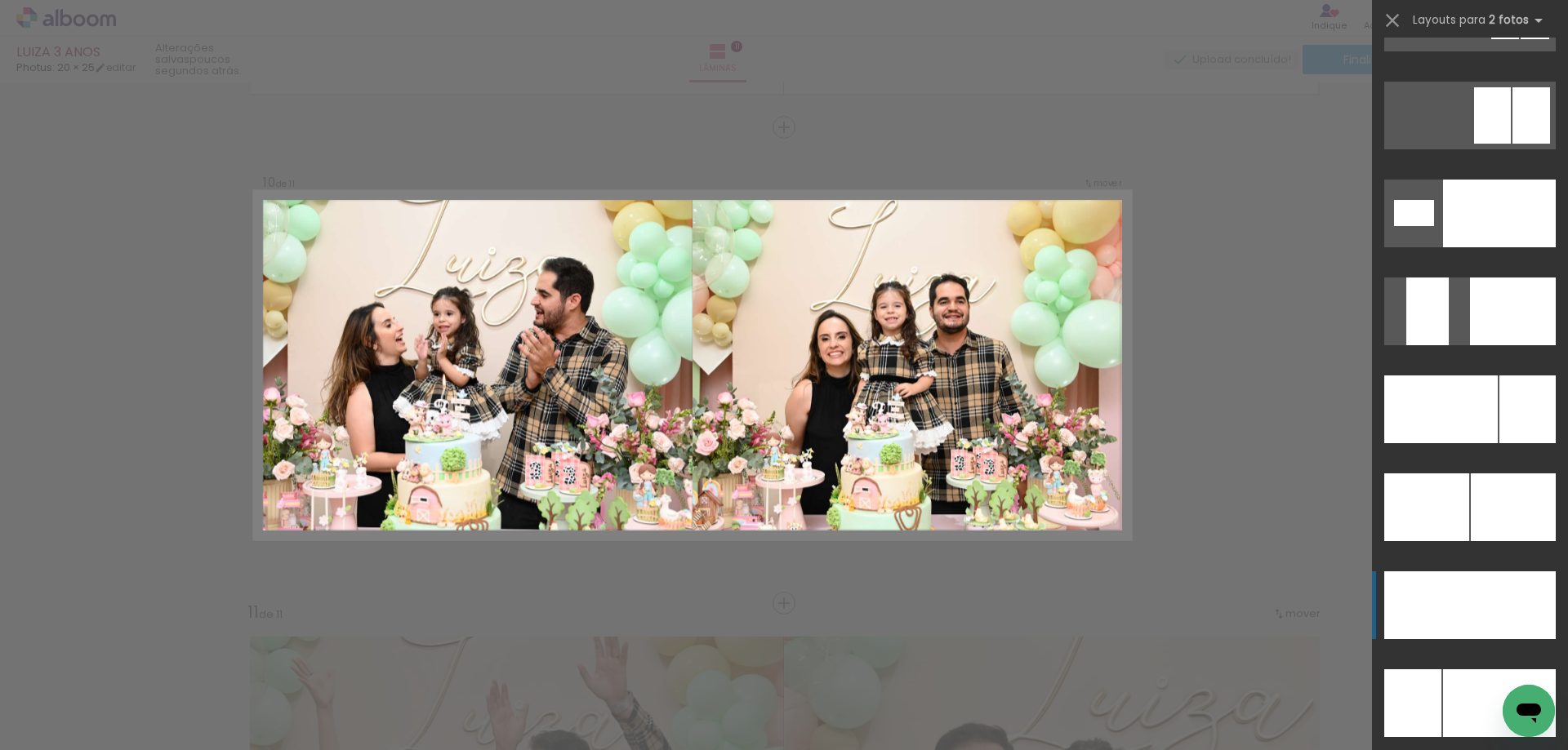
click at [1465, 247] on div at bounding box center [1498, 213] width 113 height 68
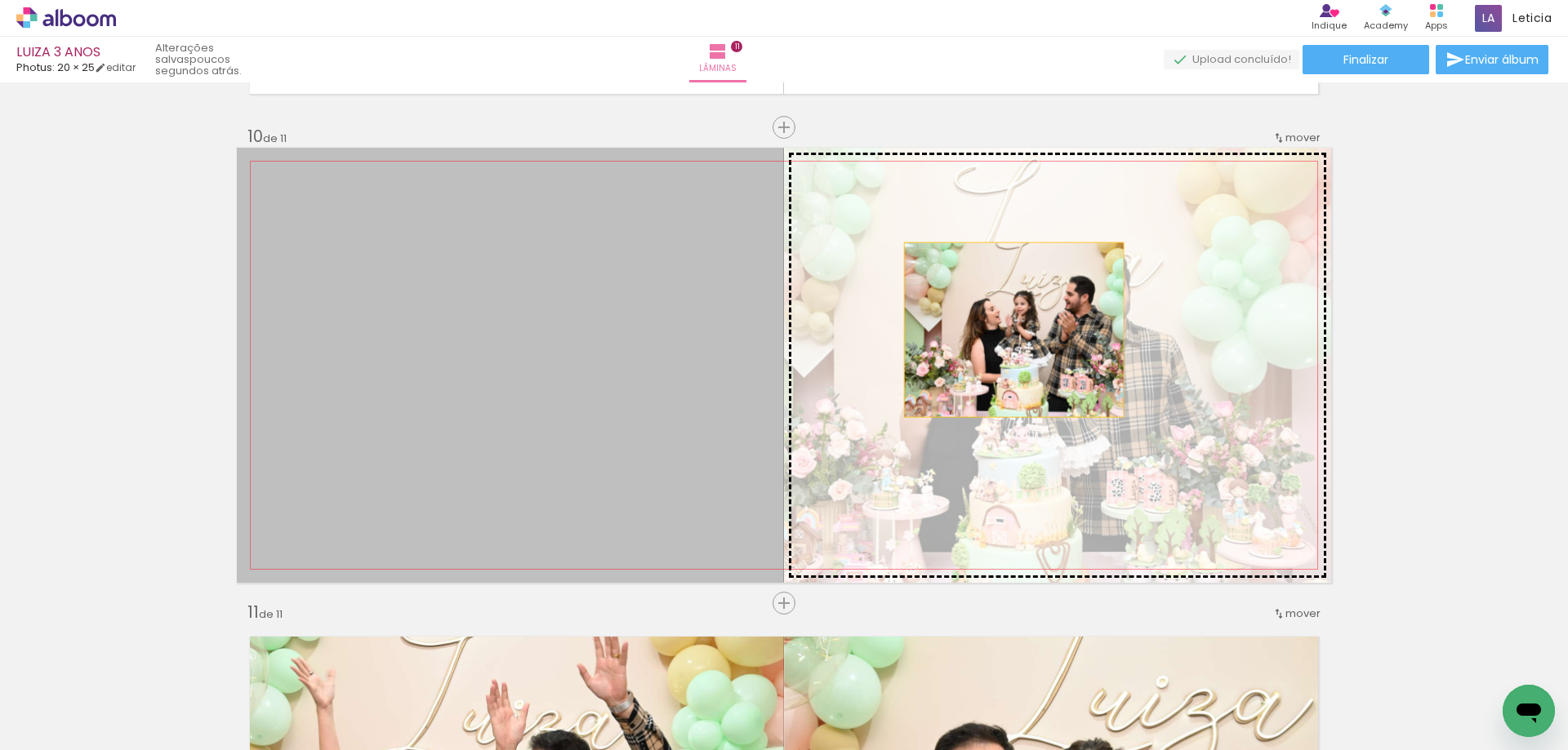
drag, startPoint x: 609, startPoint y: 330, endPoint x: 1007, endPoint y: 330, distance: 398.0
click at [0, 0] on slot at bounding box center [0, 0] width 0 height 0
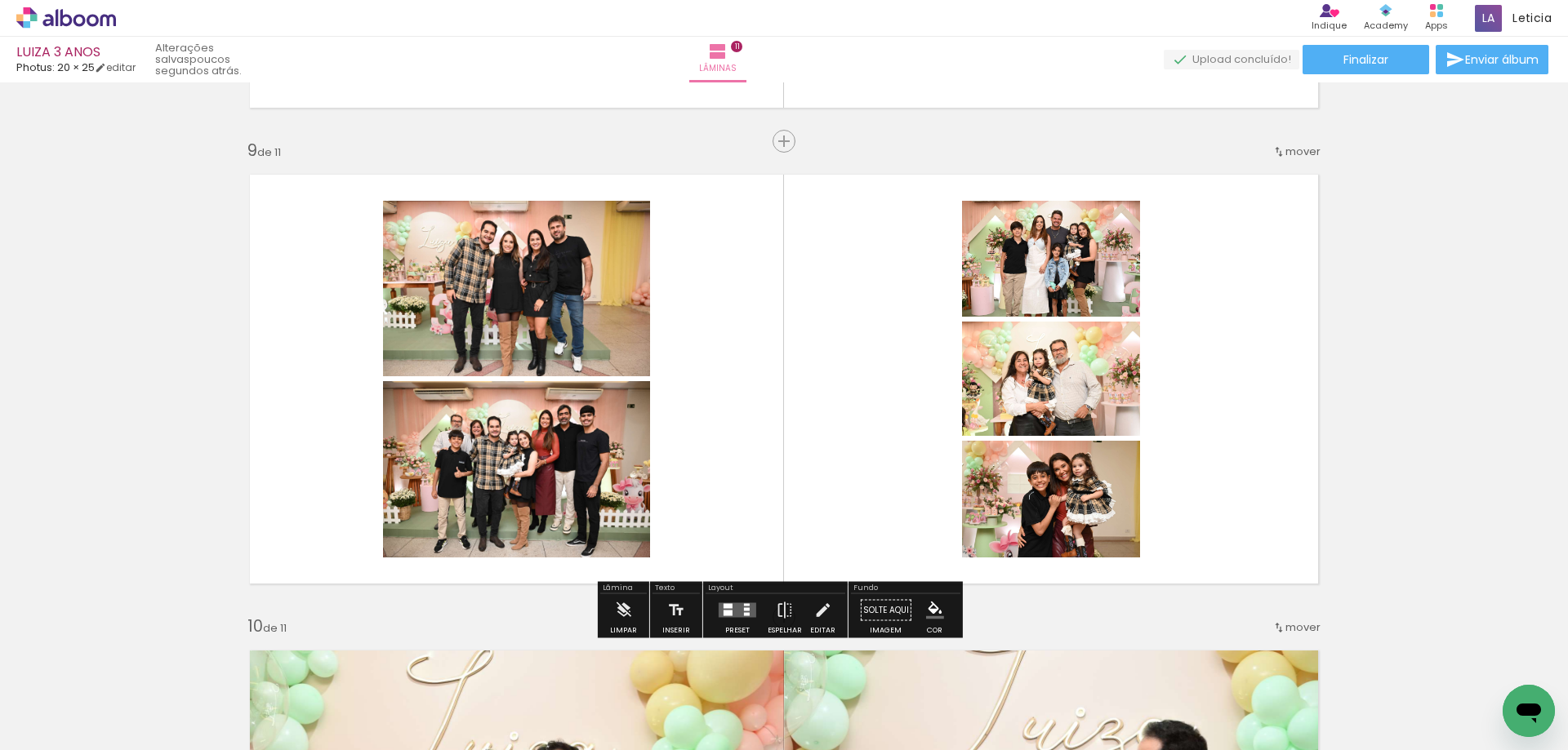
scroll to position [3858, 0]
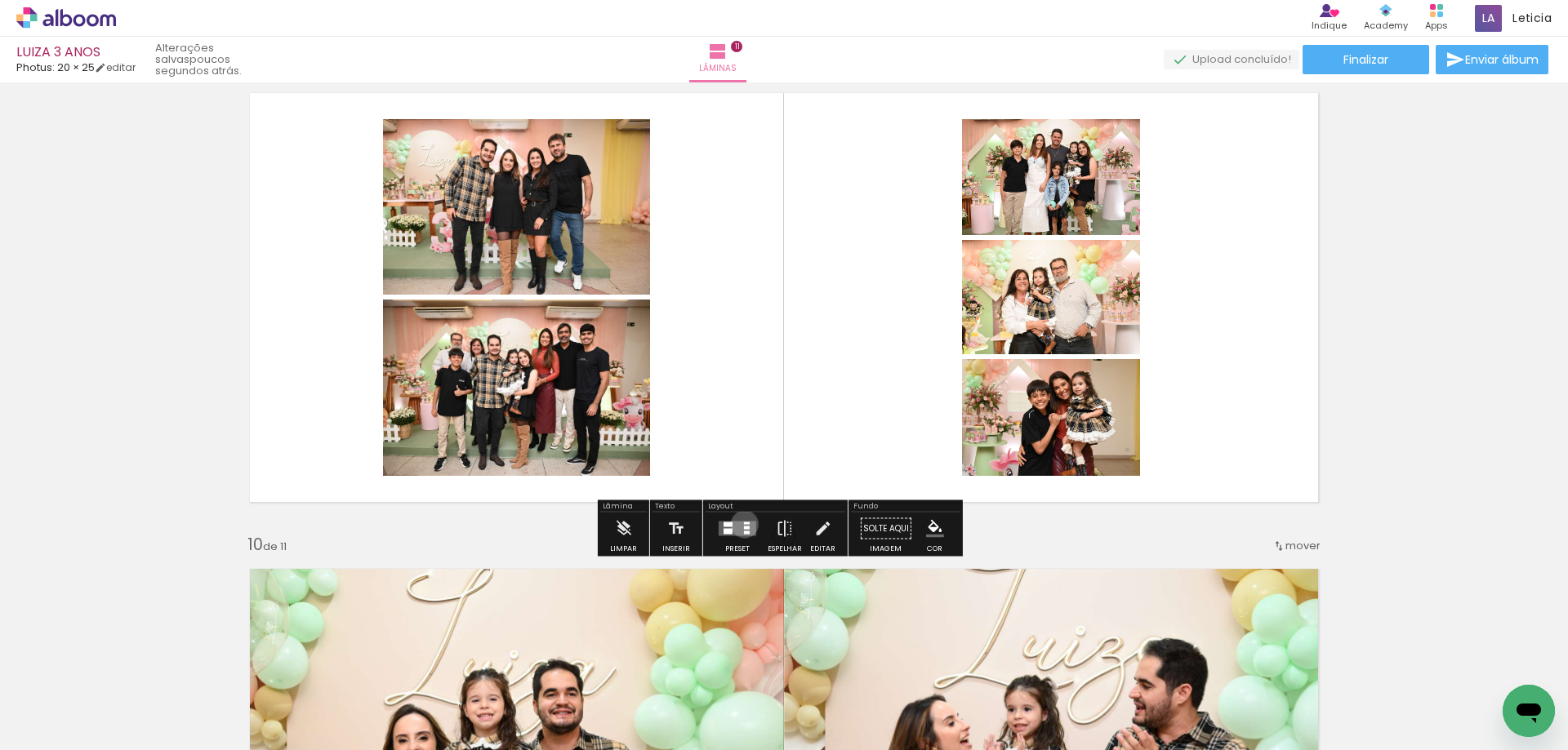
click at [744, 525] on div at bounding box center [747, 524] width 6 height 2
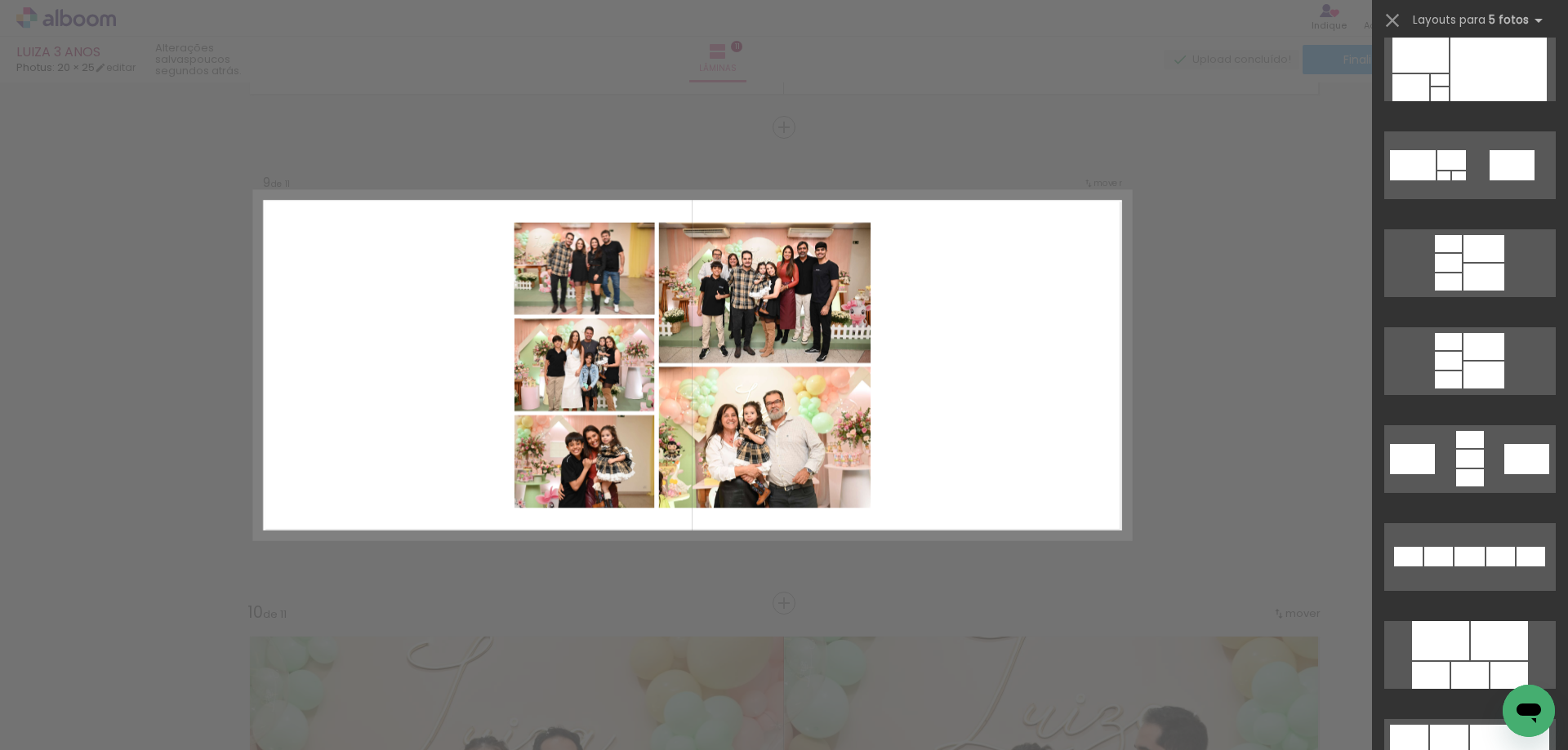
scroll to position [817, 0]
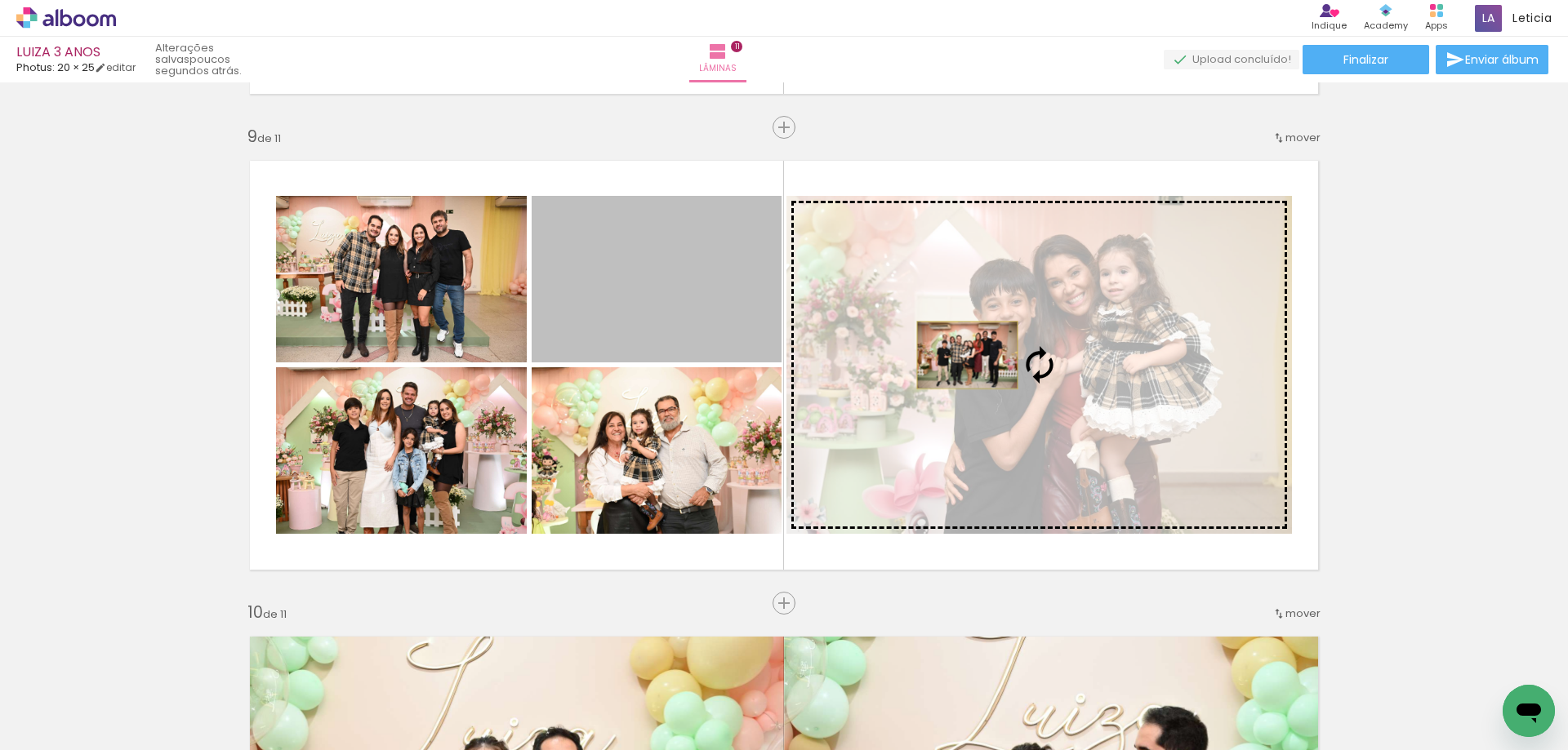
drag, startPoint x: 727, startPoint y: 324, endPoint x: 961, endPoint y: 355, distance: 236.0
click at [0, 0] on slot at bounding box center [0, 0] width 0 height 0
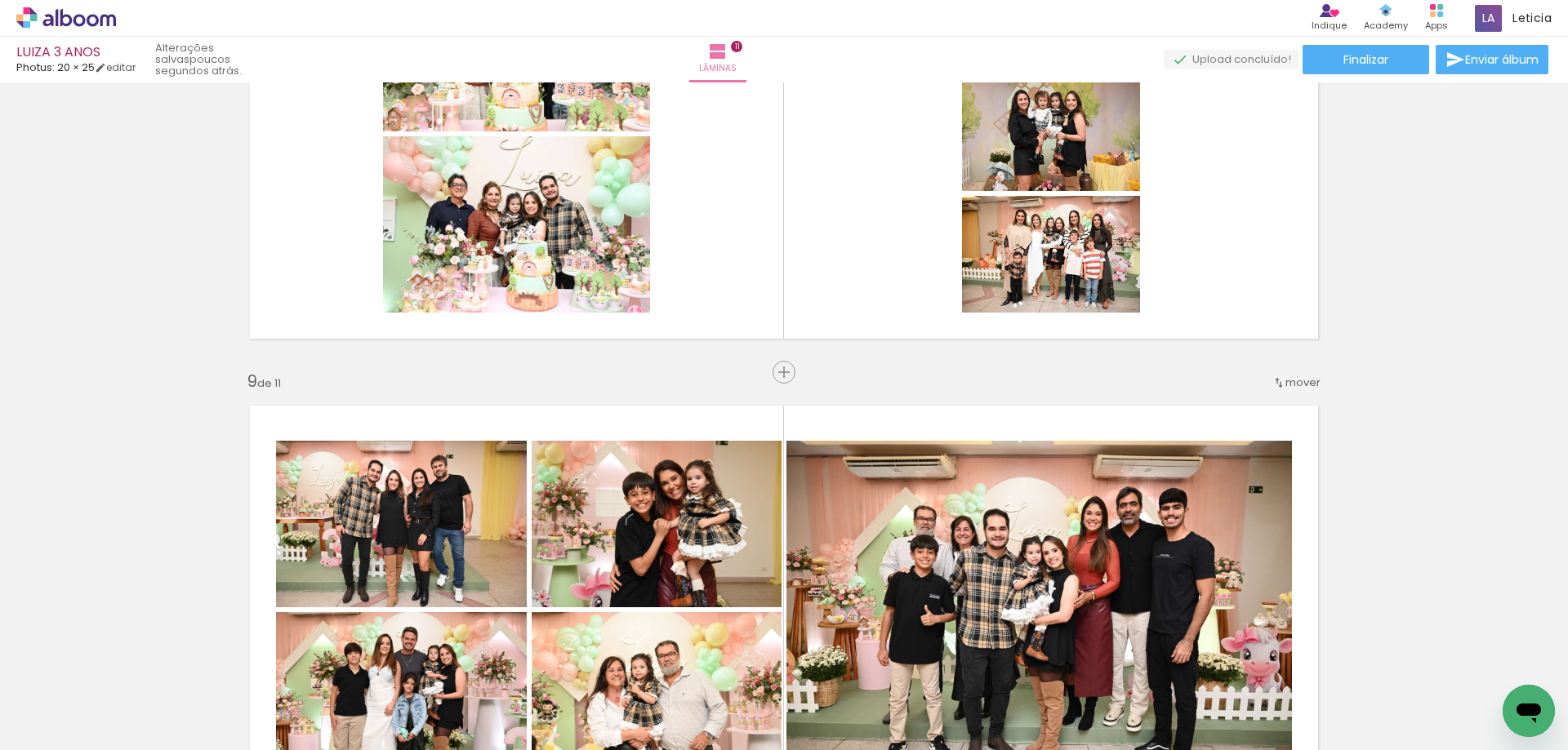
scroll to position [3300, 0]
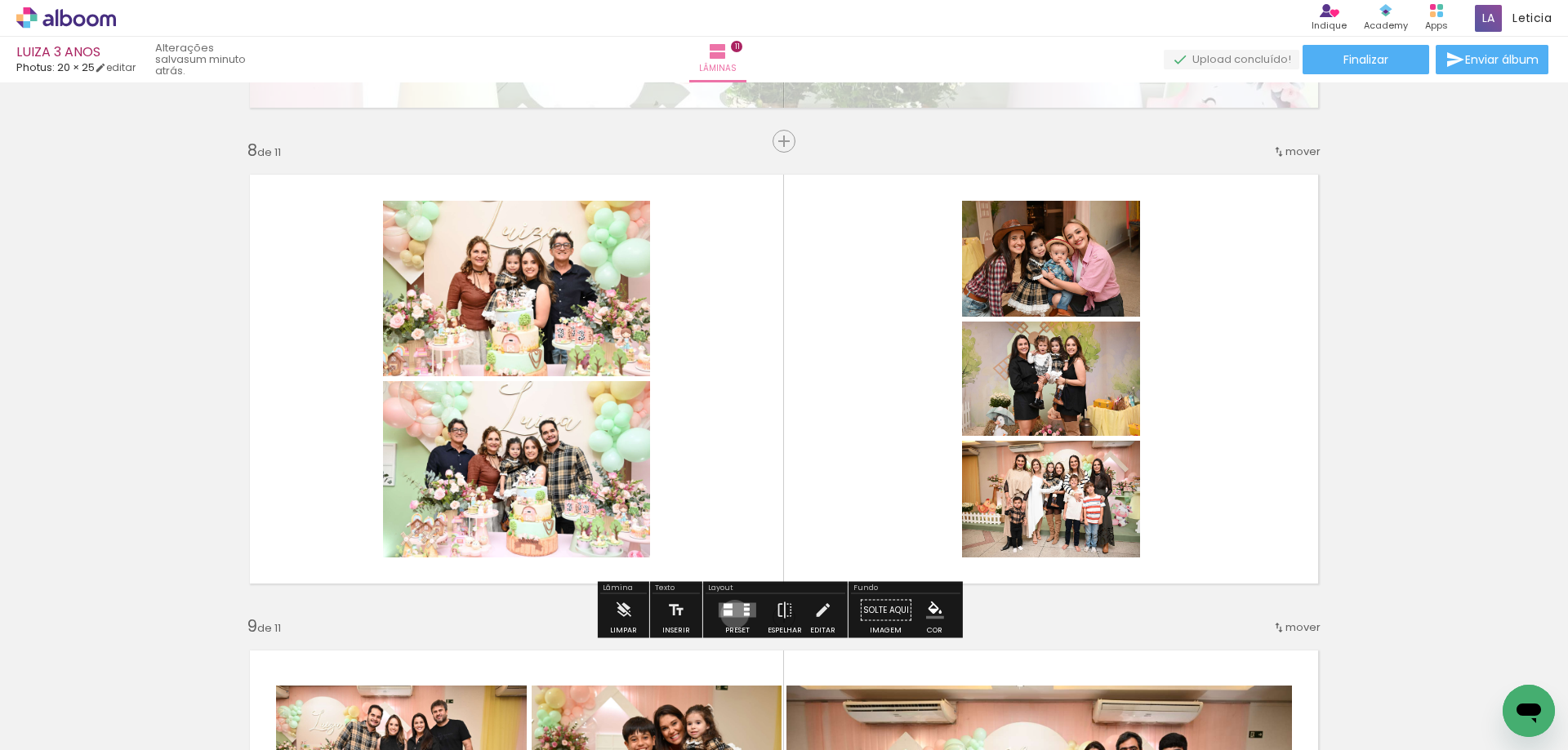
click at [731, 614] on quentale-layouter at bounding box center [737, 610] width 38 height 15
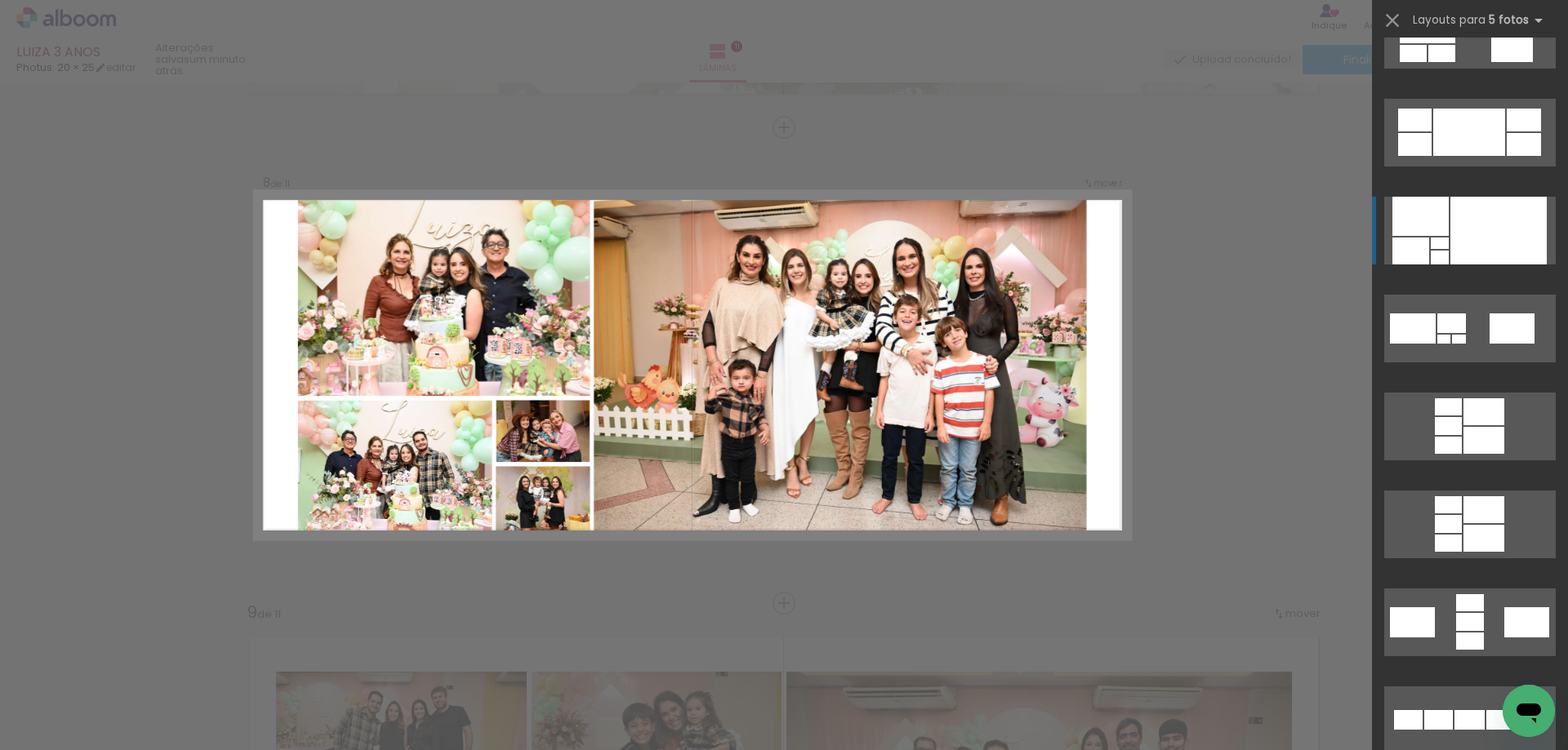
scroll to position [490, 0]
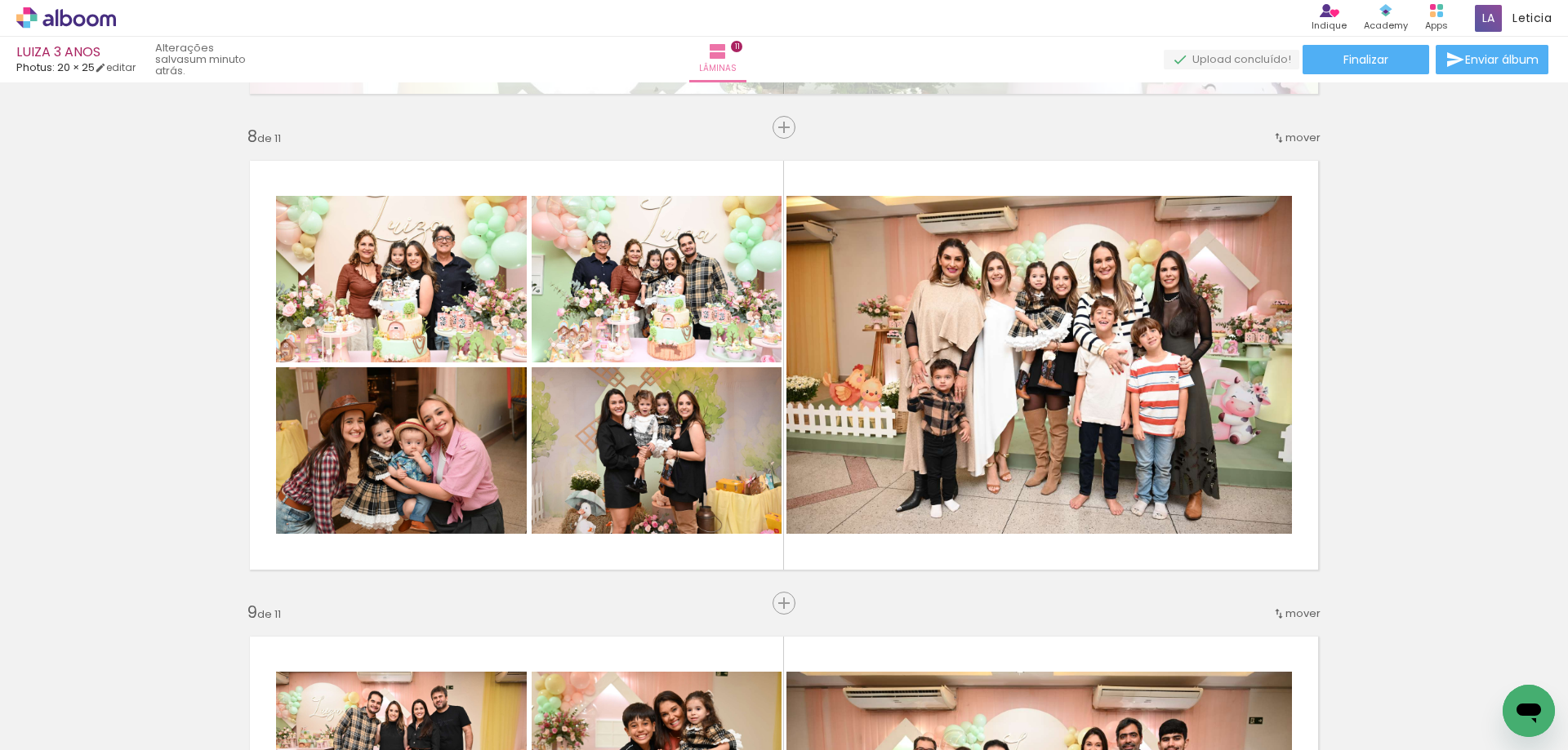
scroll to position [0, 1344]
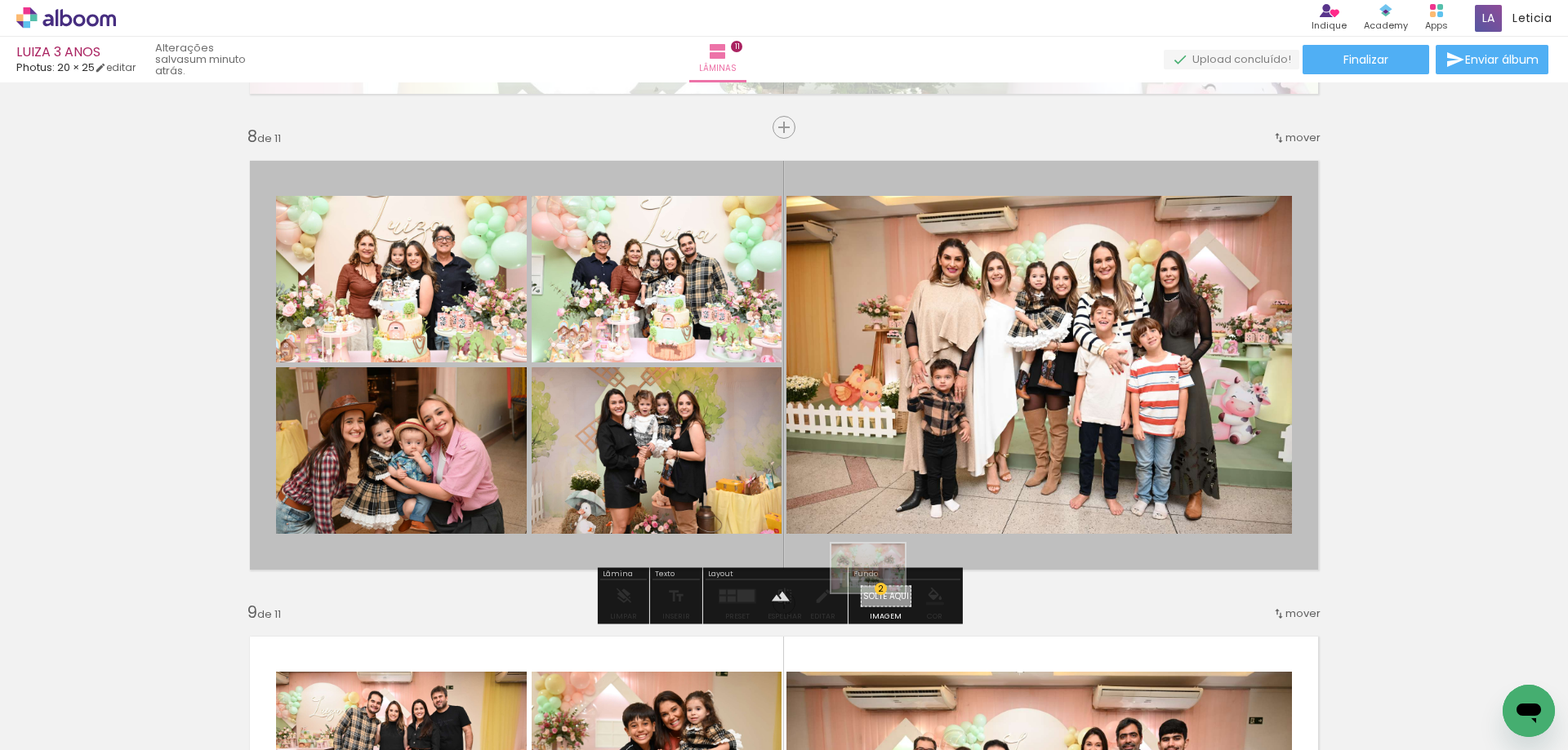
drag, startPoint x: 561, startPoint y: 709, endPoint x: 880, endPoint y: 592, distance: 339.8
click at [880, 592] on quentale-workspace at bounding box center [784, 375] width 1568 height 750
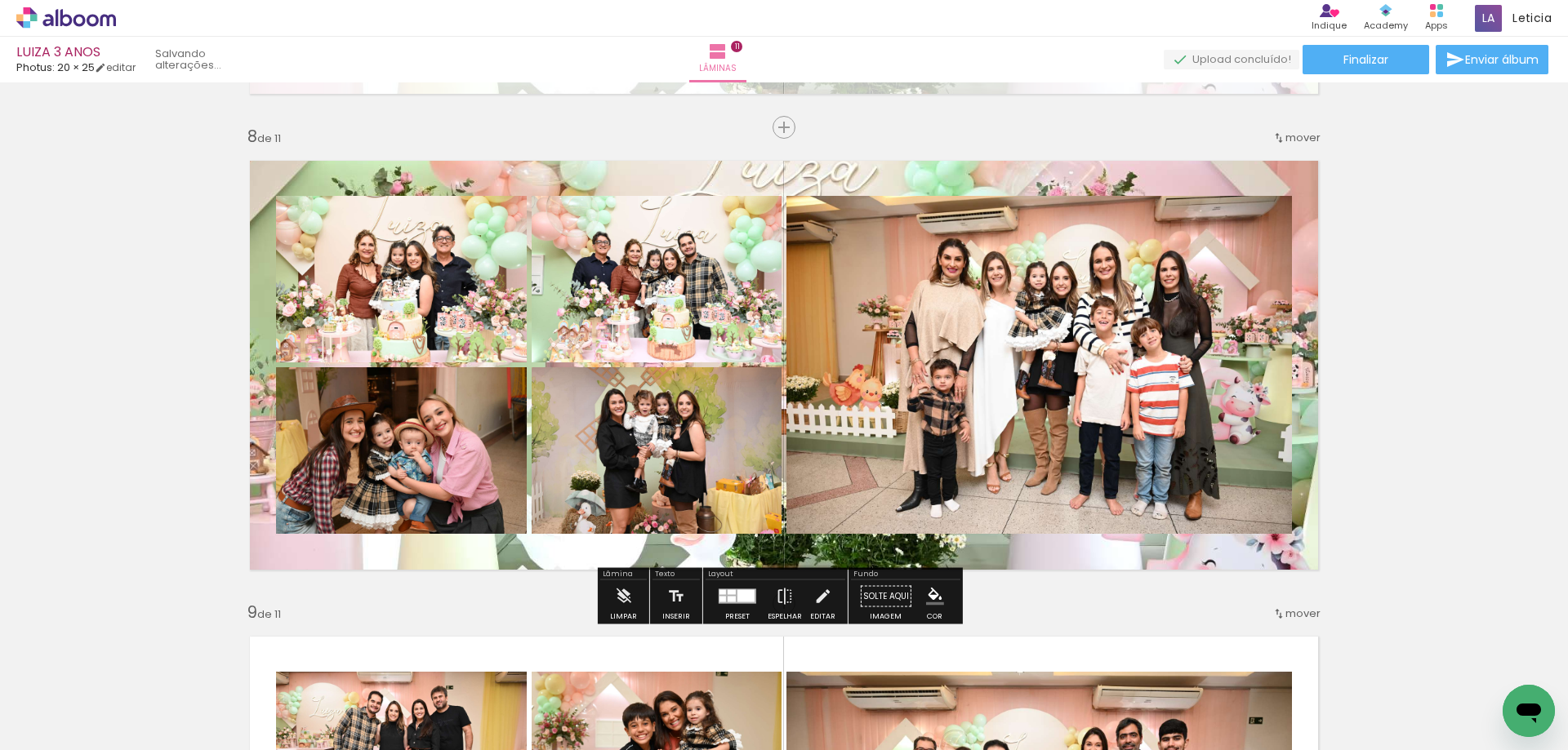
click at [879, 594] on paper-button "Solte aqui Imagem" at bounding box center [886, 601] width 59 height 42
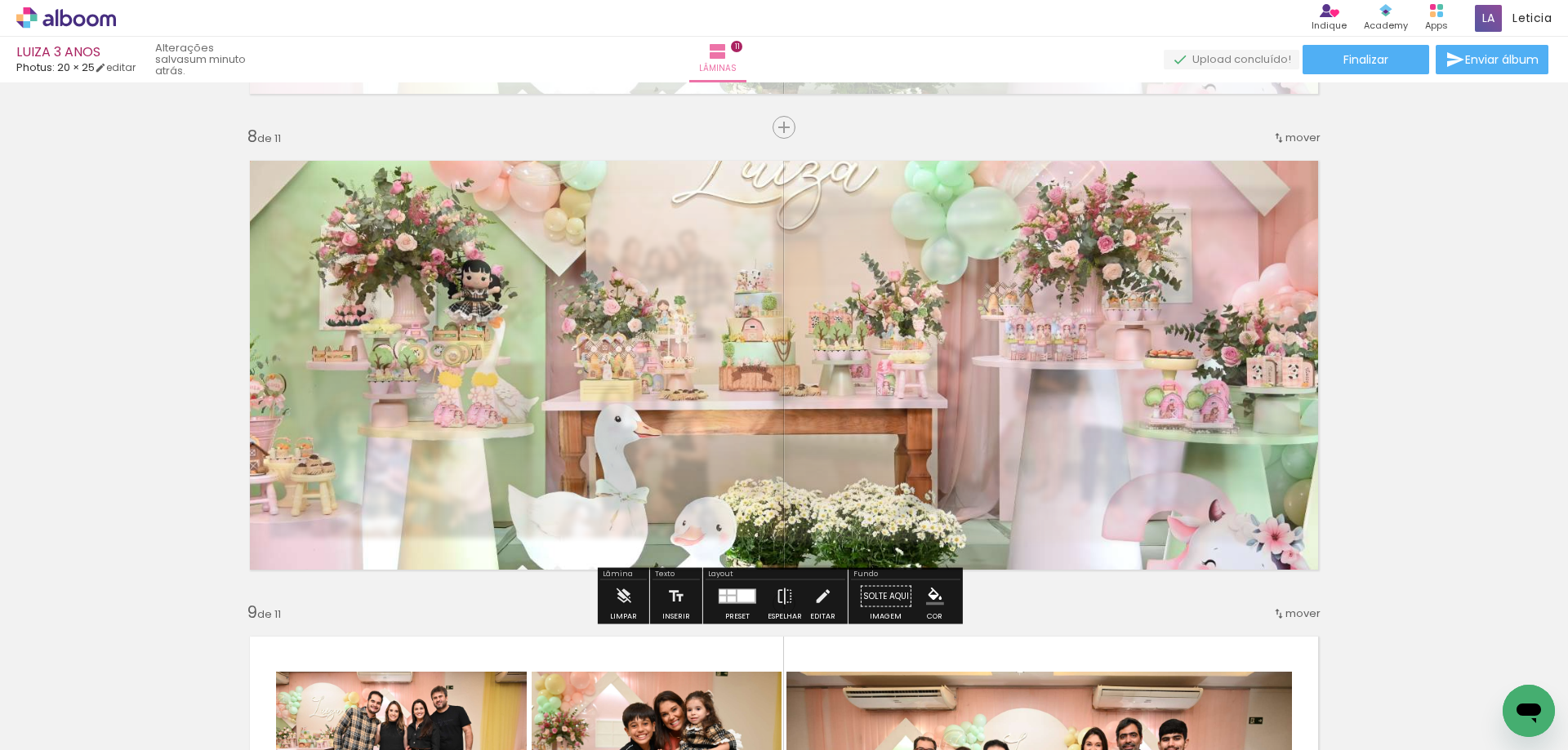
type paper-slider "30"
click at [427, 190] on div at bounding box center [446, 189] width 64 height 26
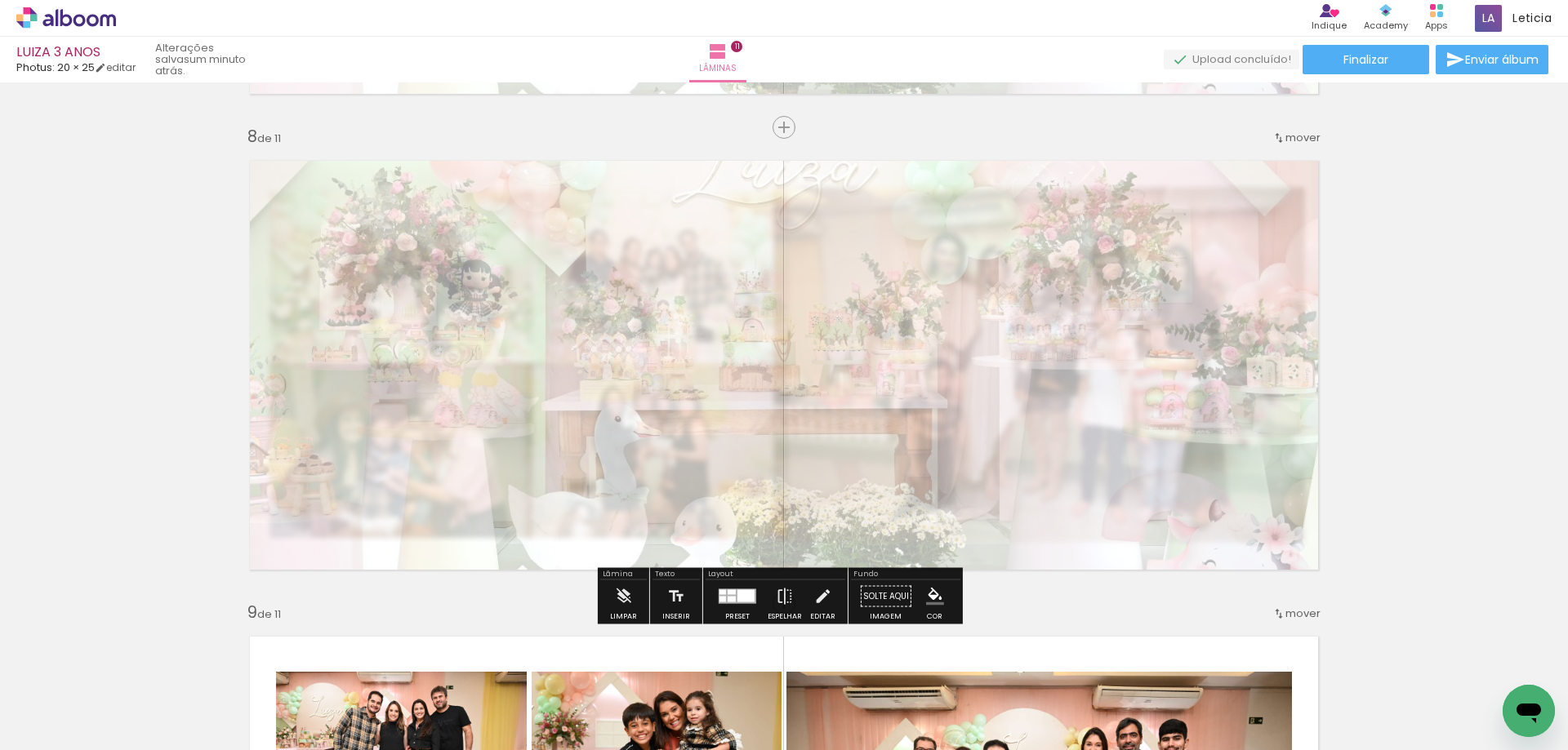
click at [869, 599] on paper-button "Solte aqui Imagem" at bounding box center [886, 601] width 59 height 42
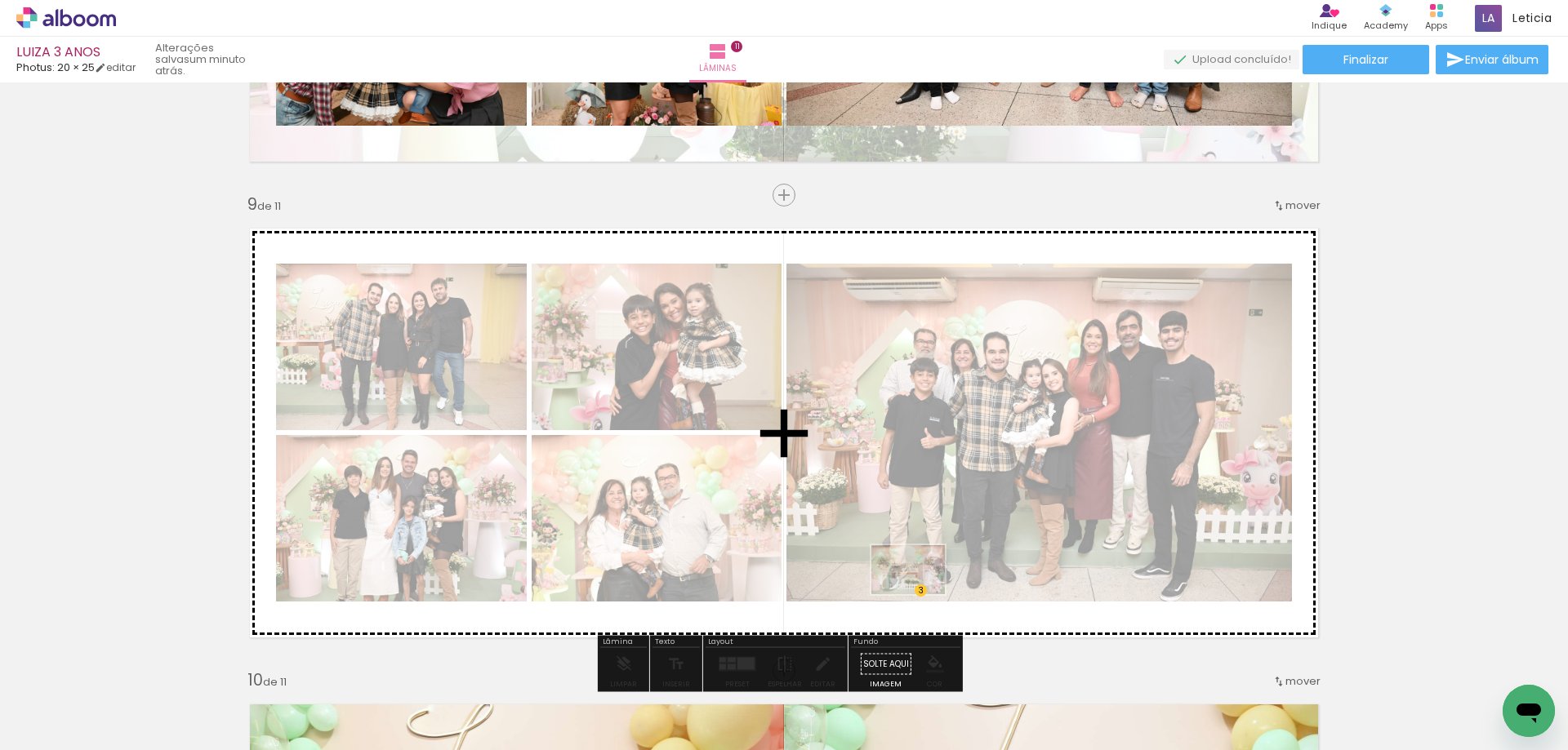
scroll to position [3886, 0]
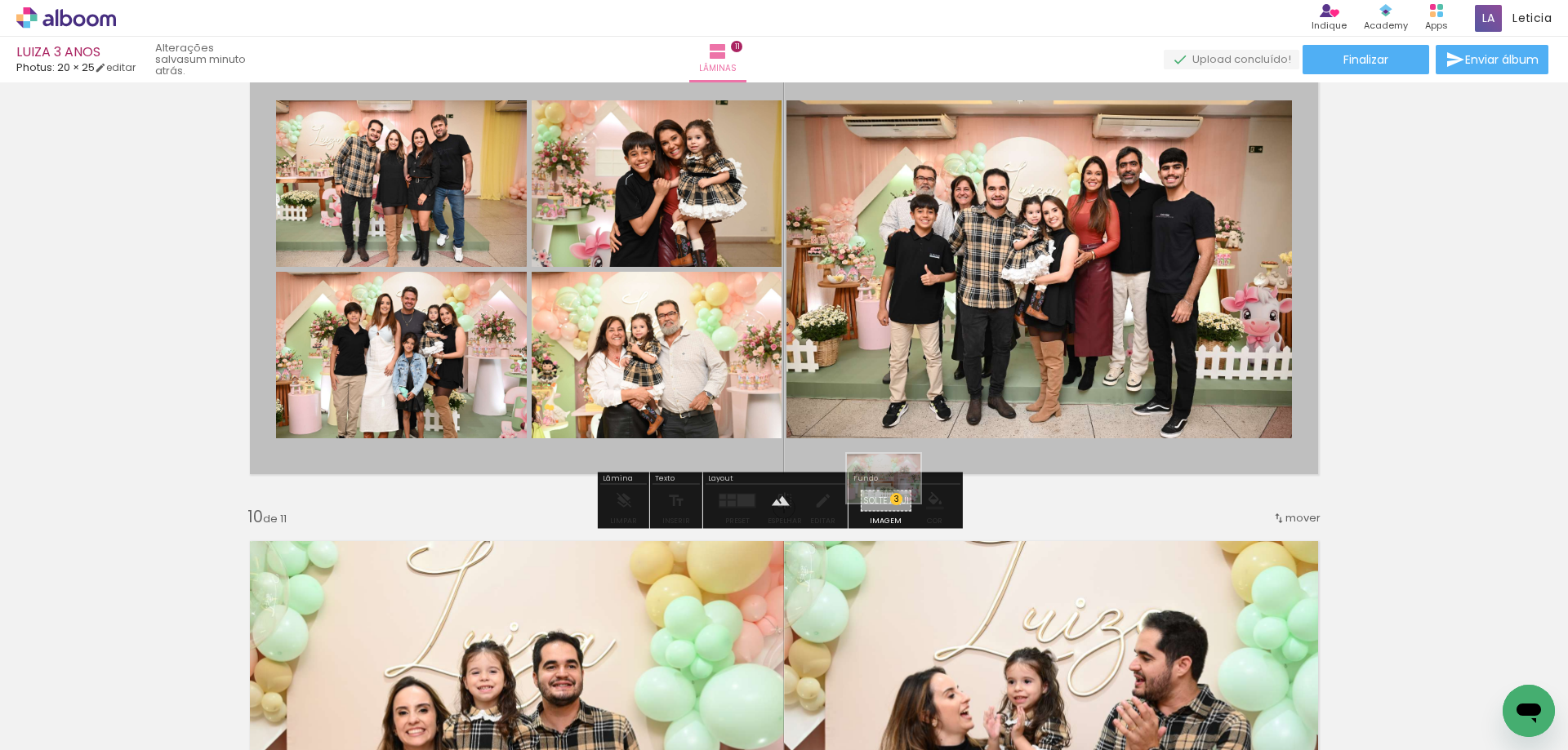
drag, startPoint x: 561, startPoint y: 701, endPoint x: 896, endPoint y: 503, distance: 389.1
click at [896, 503] on quentale-workspace at bounding box center [784, 375] width 1568 height 750
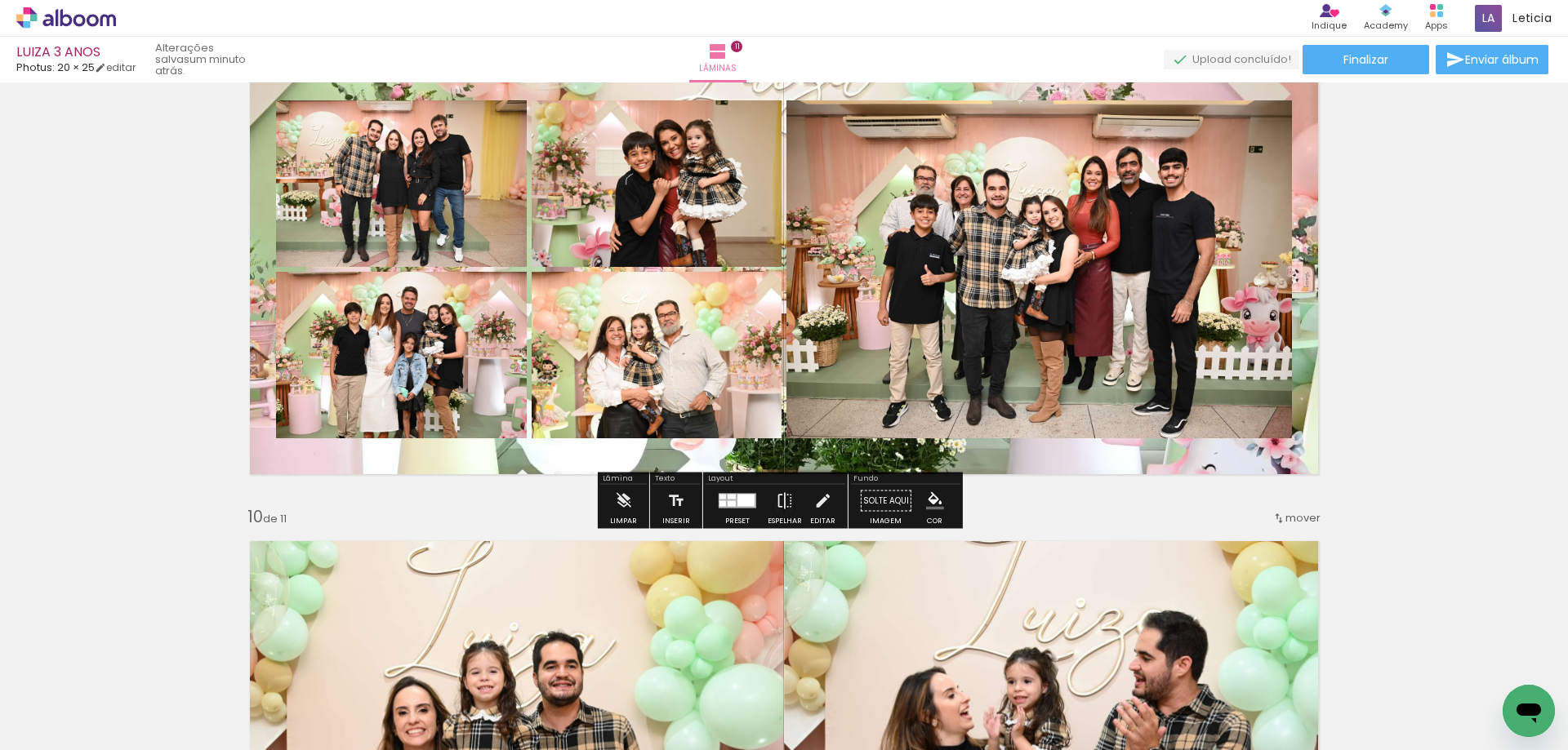
click at [881, 501] on paper-button "Solte aqui Imagem" at bounding box center [886, 506] width 59 height 42
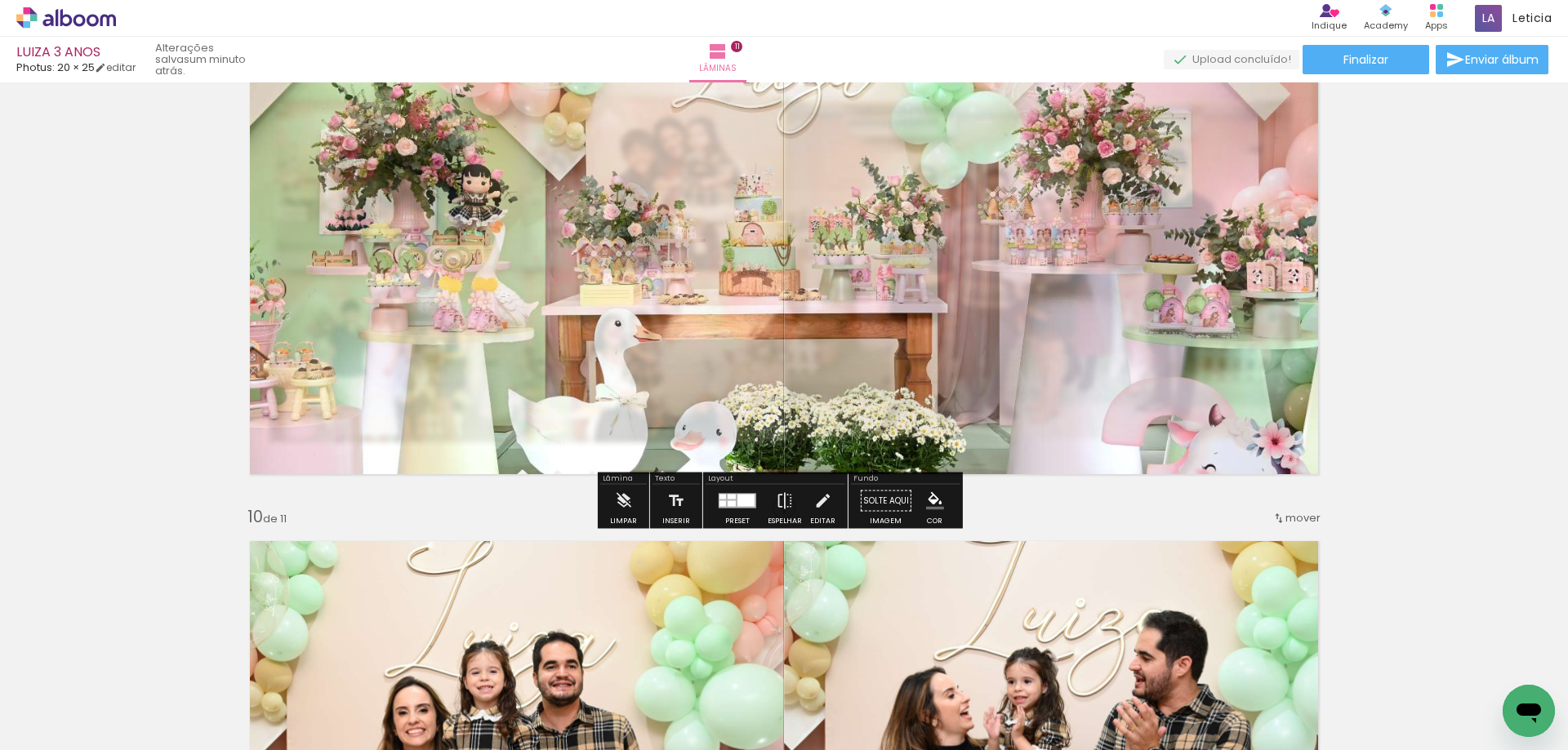
type paper-slider "35"
click at [429, 96] on paper-progress at bounding box center [446, 94] width 64 height 26
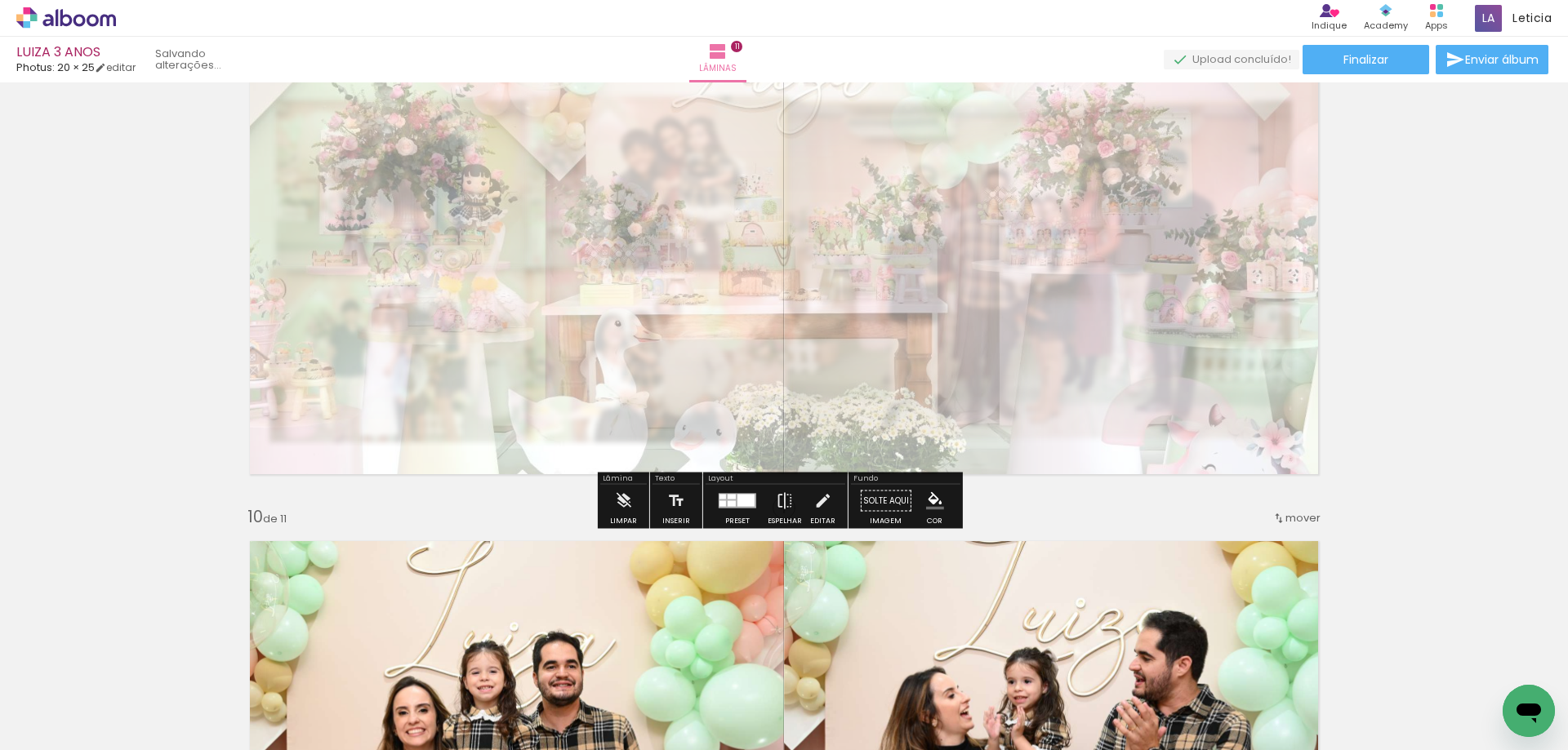
scroll to position [3885, 0]
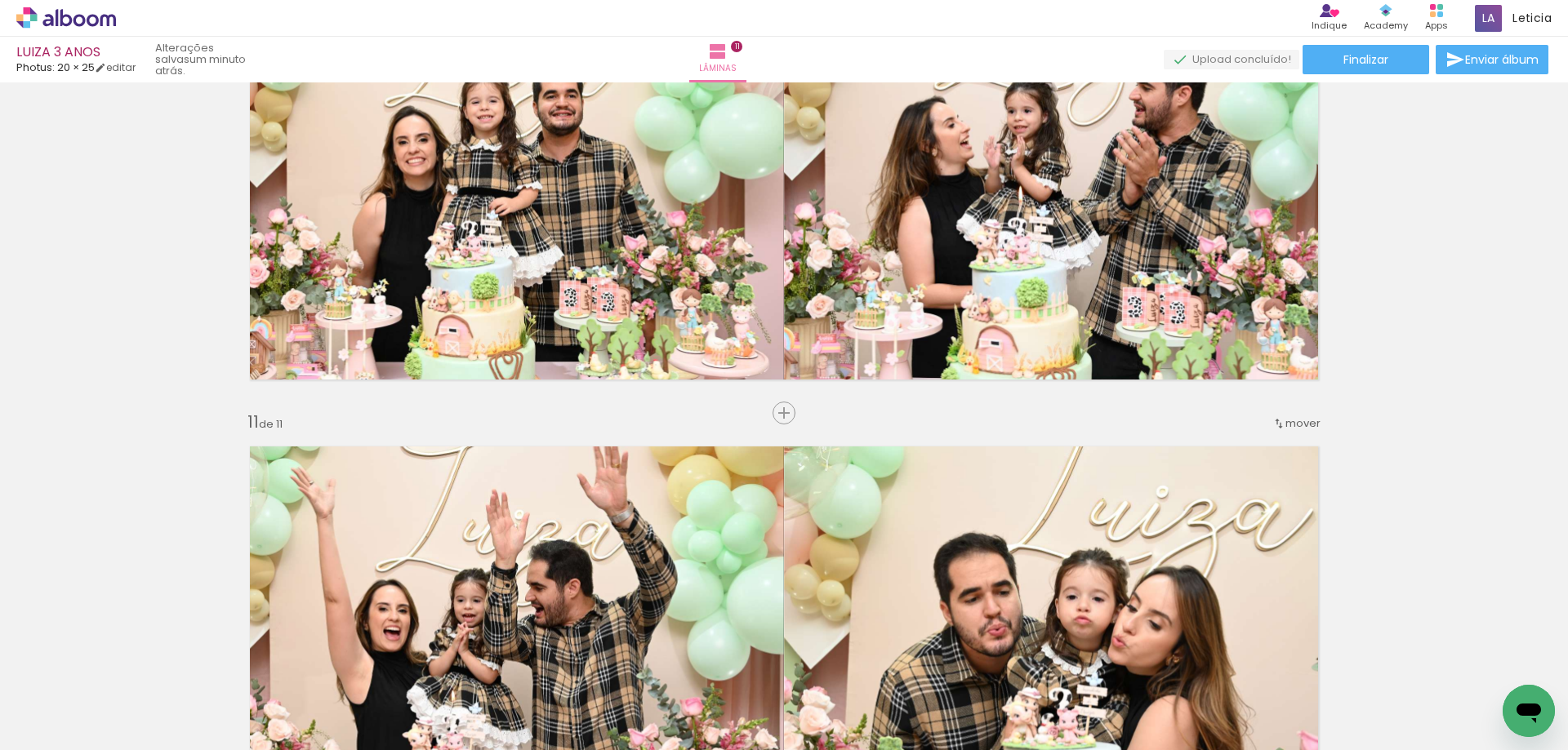
scroll to position [5109, 0]
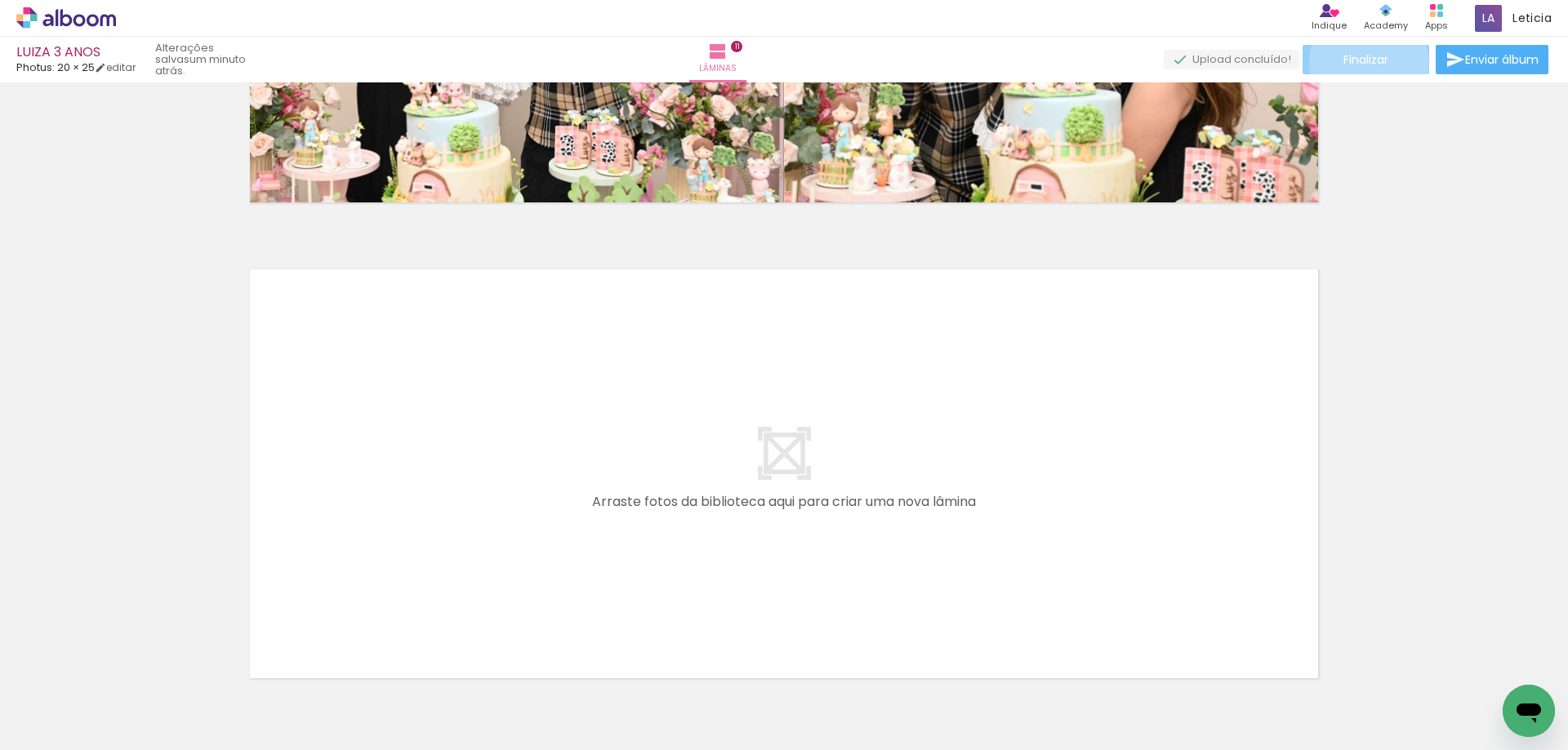
click at [1363, 62] on span "Finalizar" at bounding box center [1366, 59] width 45 height 11
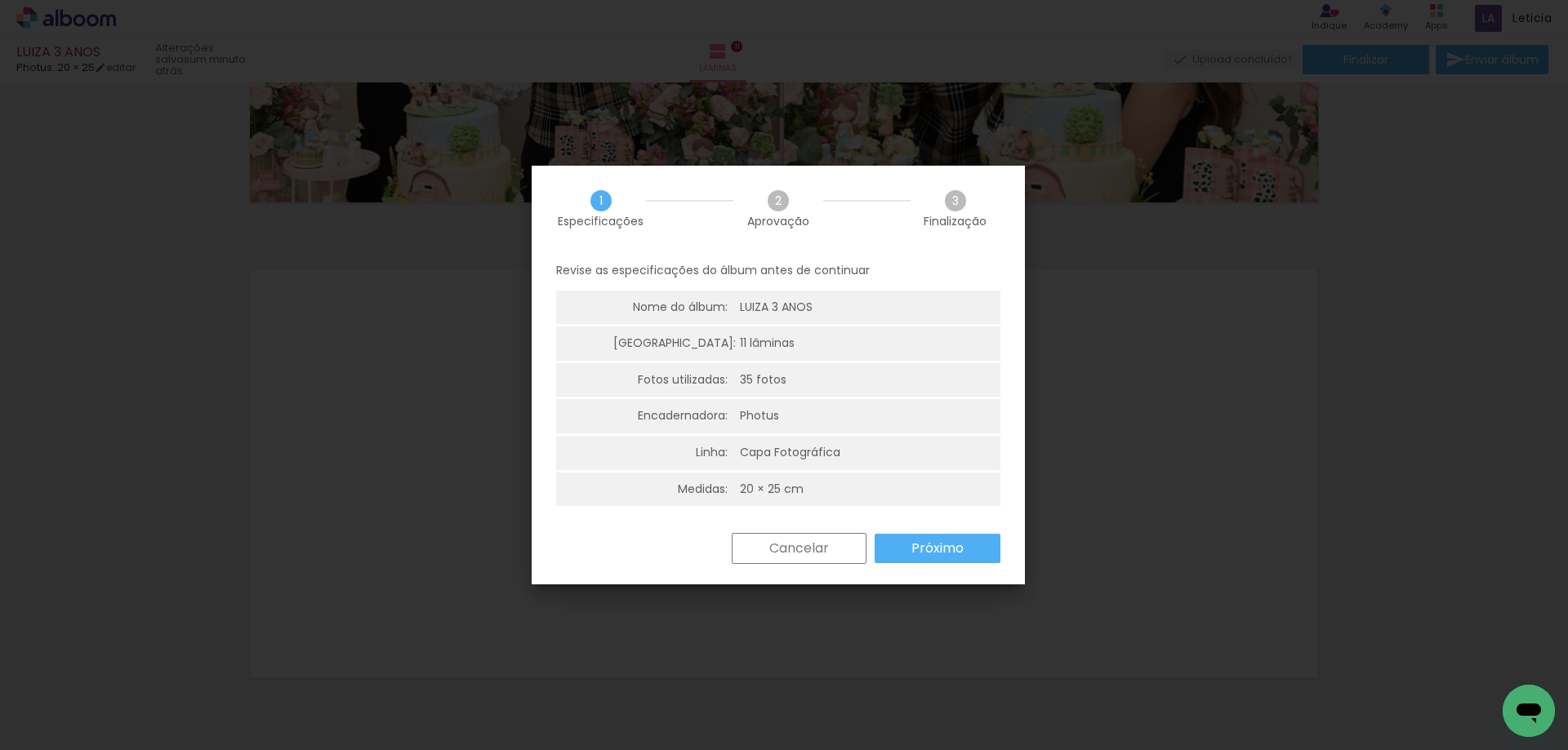
click at [0, 0] on slot "Próximo" at bounding box center [0, 0] width 0 height 0
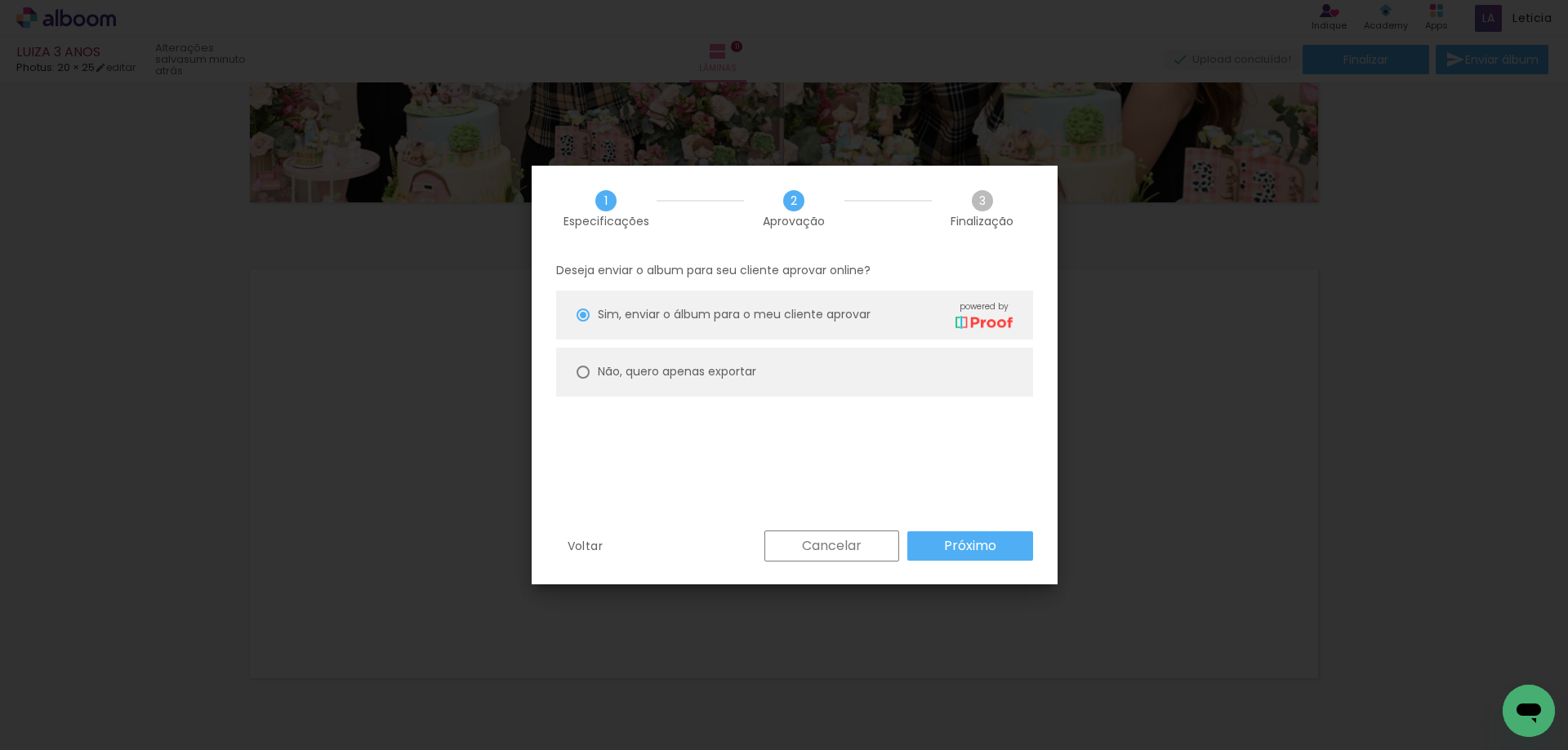
click at [0, 0] on slot "Não, quero apenas exportar" at bounding box center [0, 0] width 0 height 0
type paper-radio-button "on"
click at [0, 0] on slot "Próximo" at bounding box center [0, 0] width 0 height 0
type input "Alta, 300 DPI"
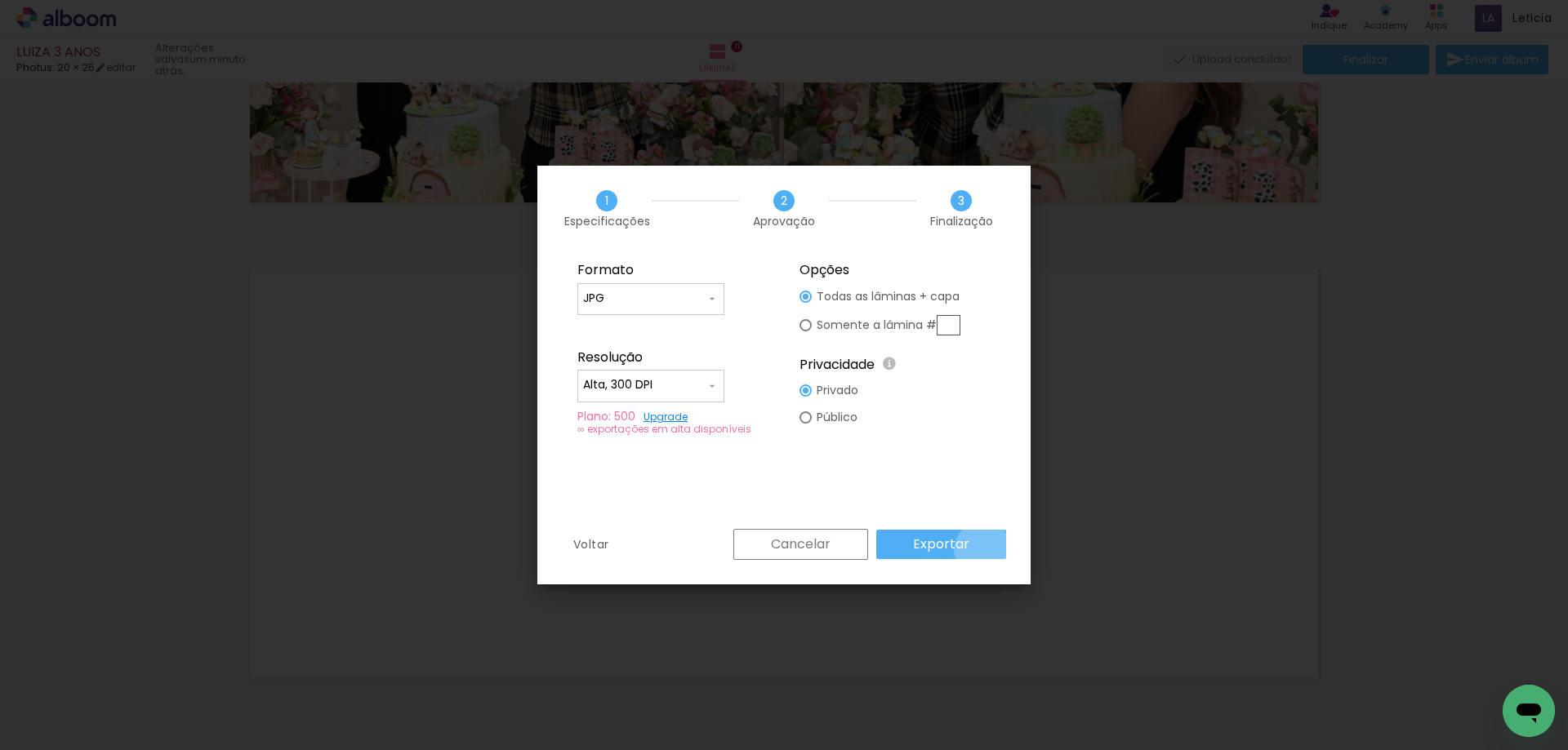
click at [985, 551] on paper-button "Exportar" at bounding box center [941, 544] width 130 height 29
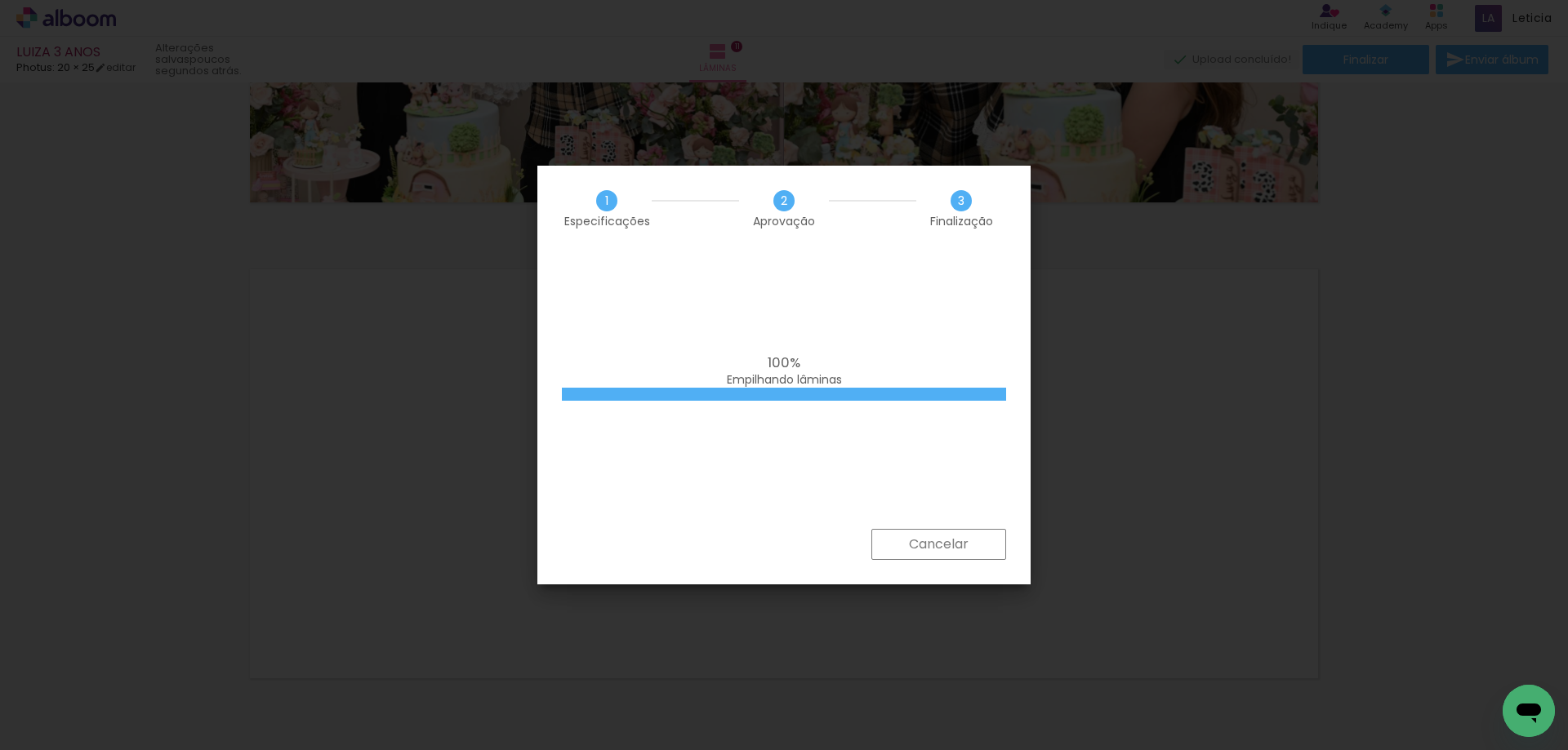
scroll to position [0, 1344]
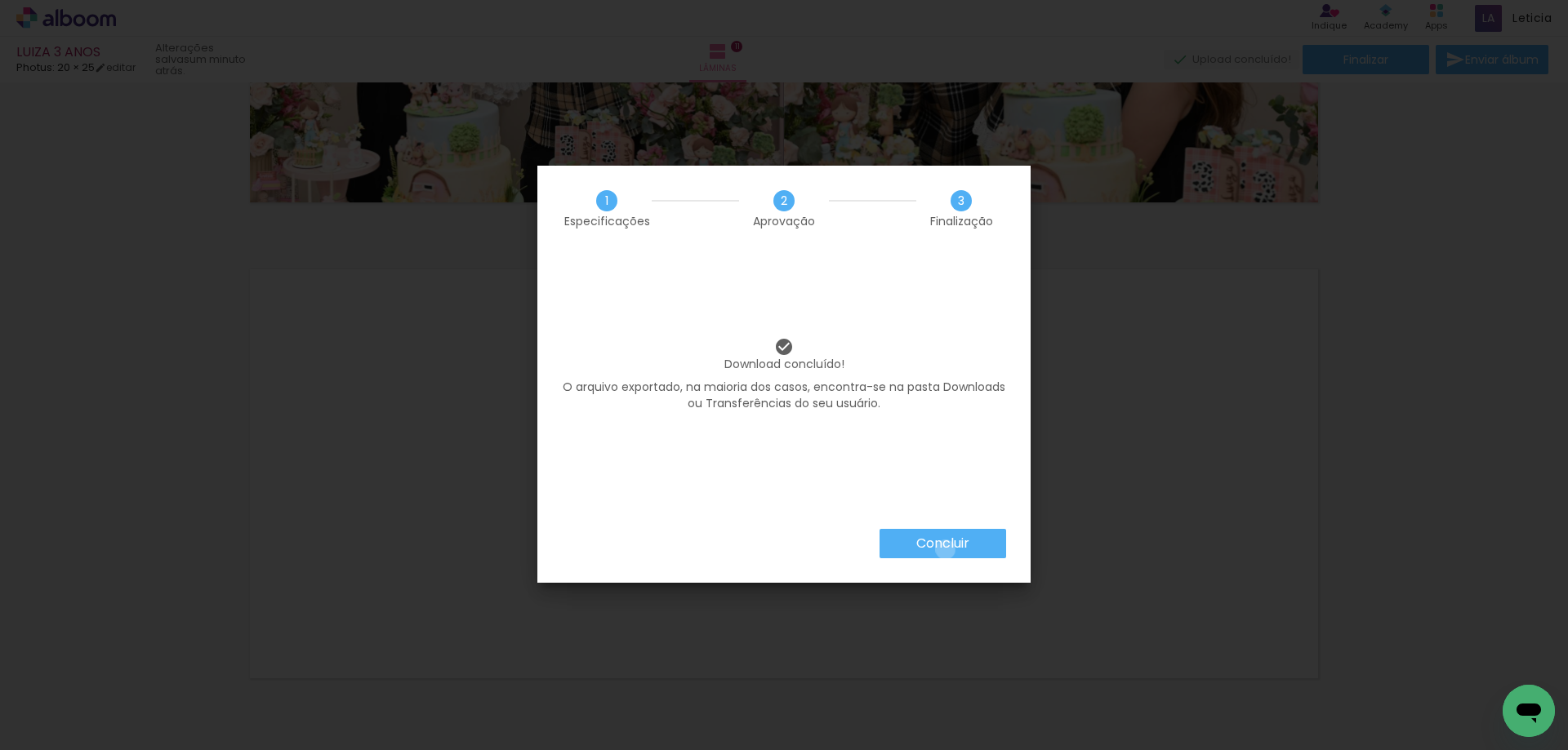
click at [0, 0] on slot "Concluir" at bounding box center [0, 0] width 0 height 0
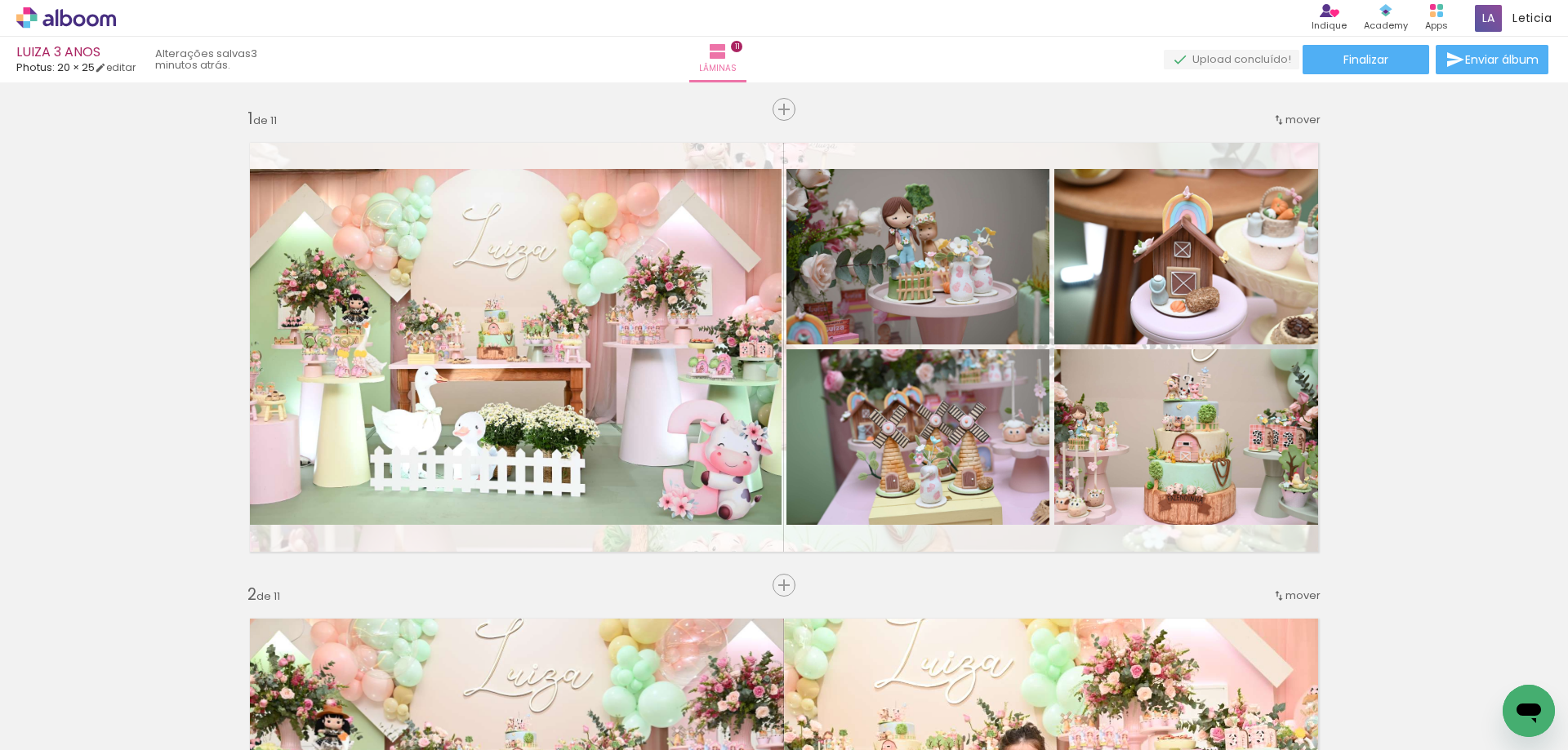
scroll to position [0, 1344]
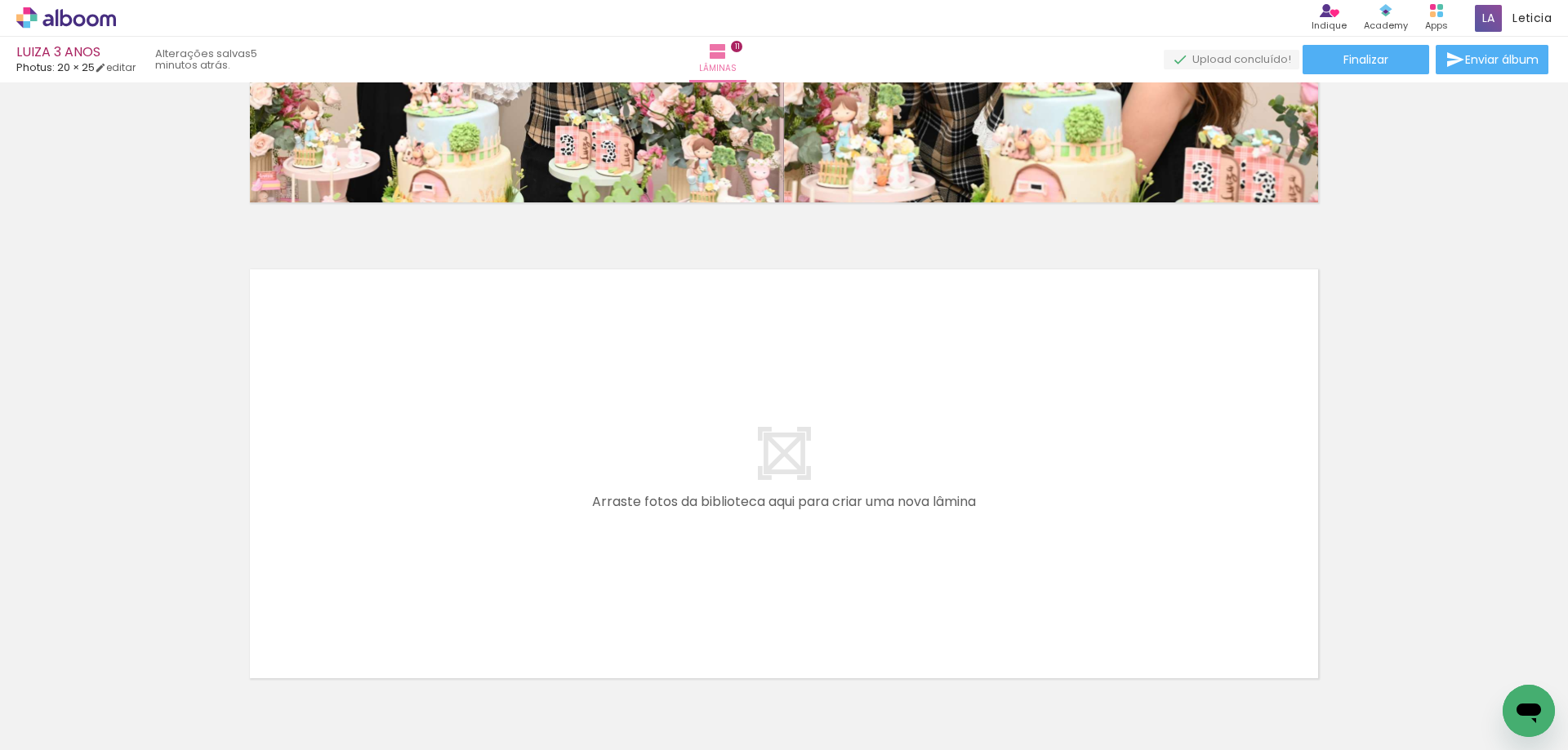
scroll to position [0, 1344]
